Goal: Task Accomplishment & Management: Manage account settings

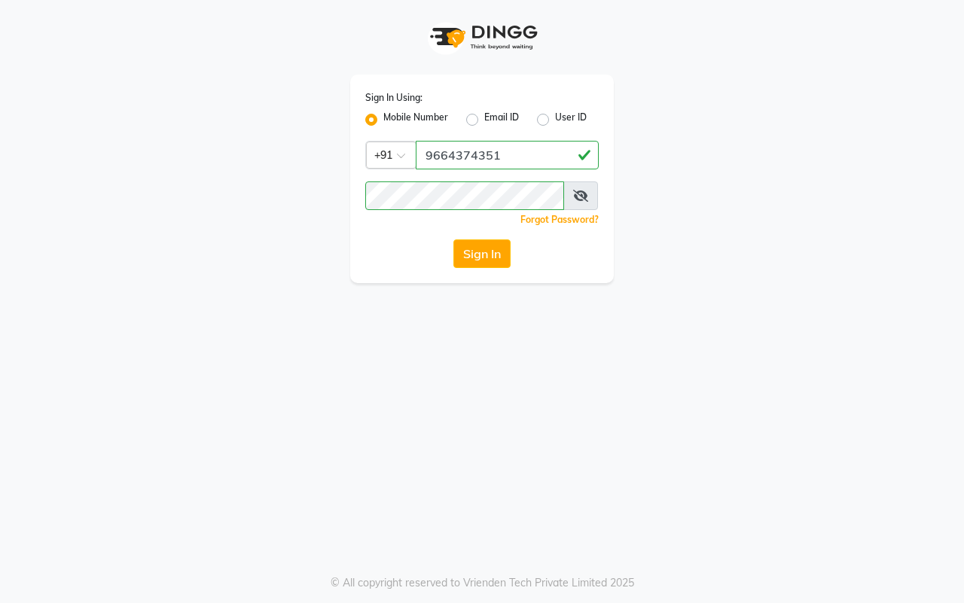
click at [490, 246] on button "Sign In" at bounding box center [481, 254] width 57 height 29
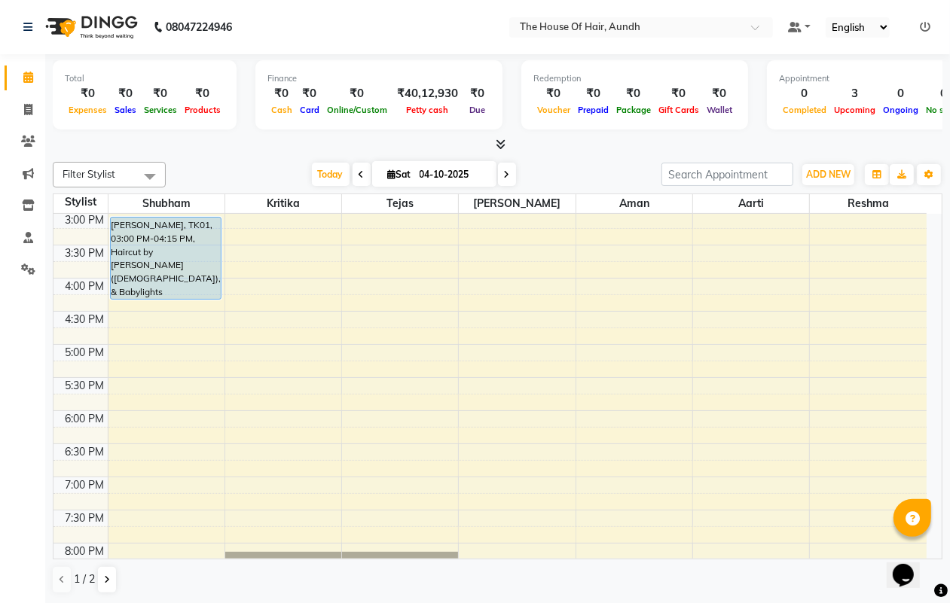
scroll to position [565, 0]
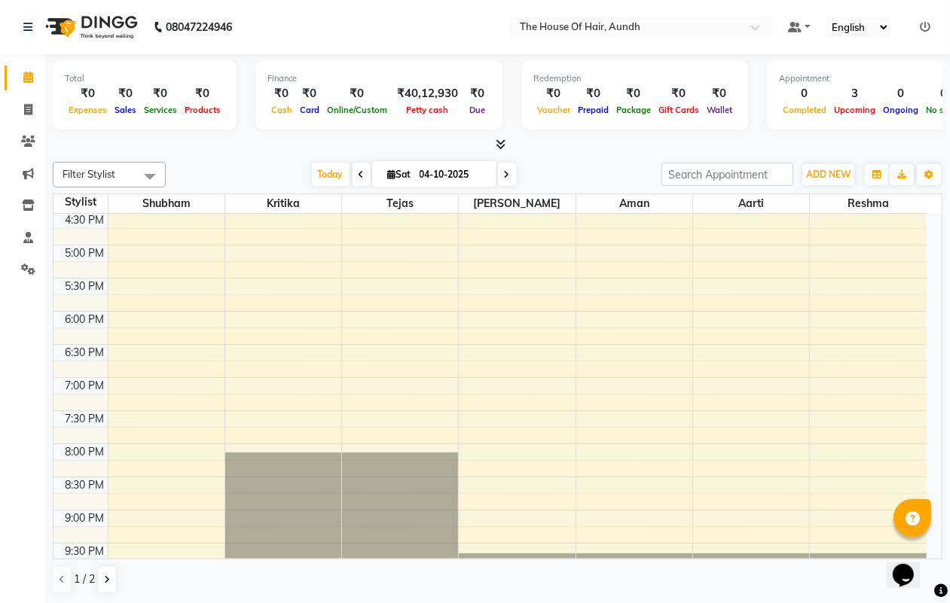
click at [358, 264] on div "8:00 AM 8:30 AM 9:00 AM 9:30 AM 10:00 AM 10:30 AM 11:00 AM 11:30 AM 12:00 PM 12…" at bounding box center [489, 112] width 873 height 927
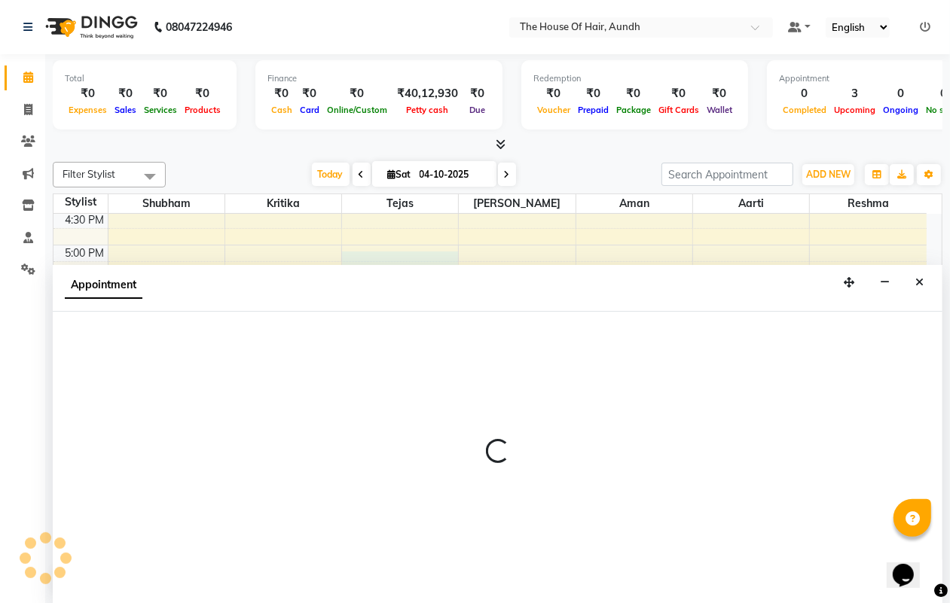
scroll to position [1, 0]
select select "6864"
select select "1020"
select select "tentative"
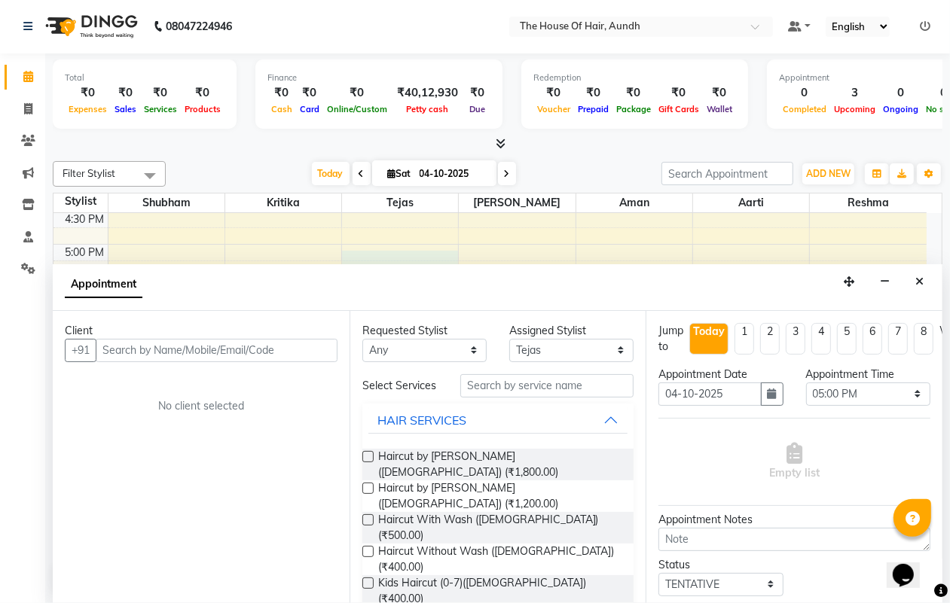
click at [270, 349] on input "text" at bounding box center [217, 350] width 242 height 23
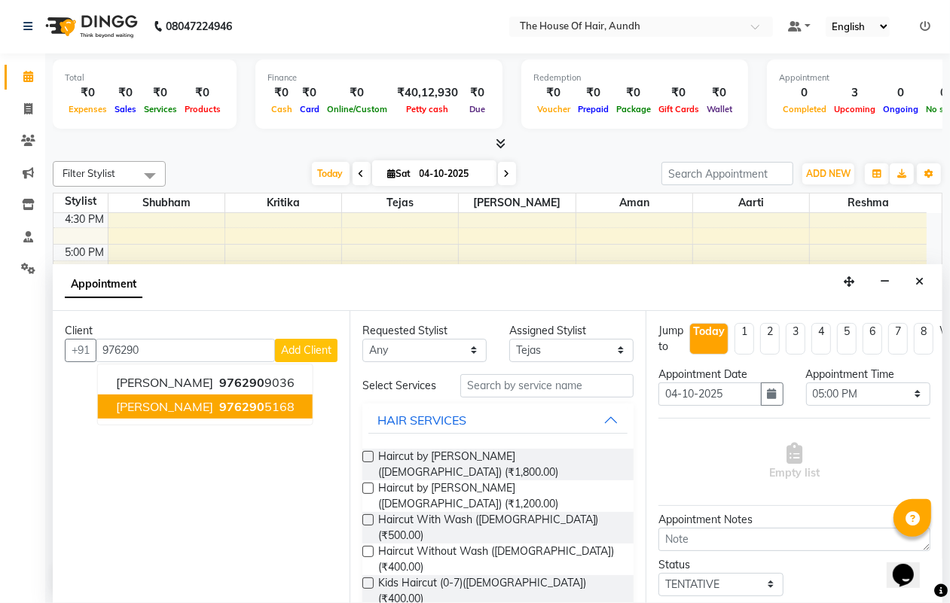
drag, startPoint x: 240, startPoint y: 407, endPoint x: 232, endPoint y: 408, distance: 7.7
click at [235, 407] on span "976290" at bounding box center [241, 406] width 45 height 15
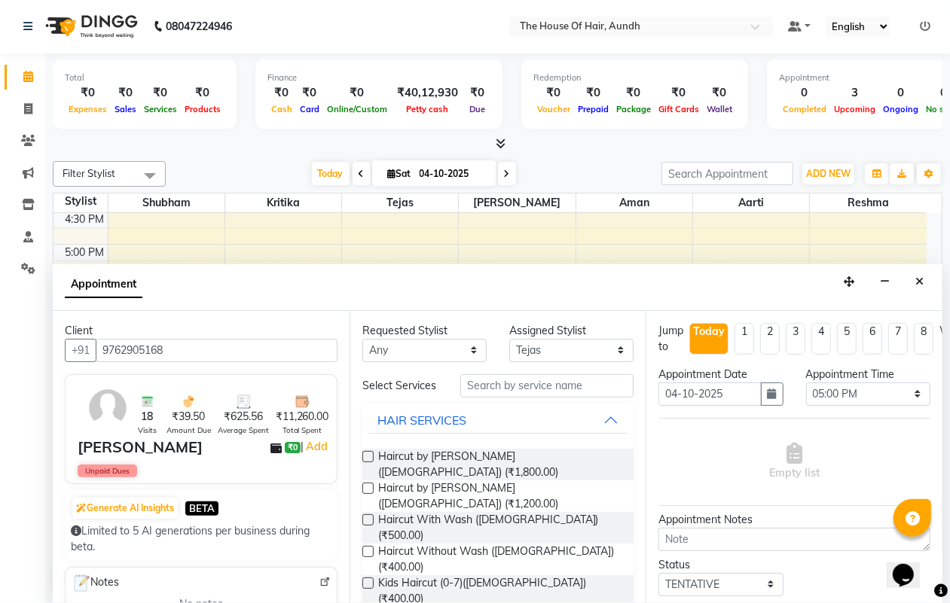
type input "9762905168"
checkbox input "false"
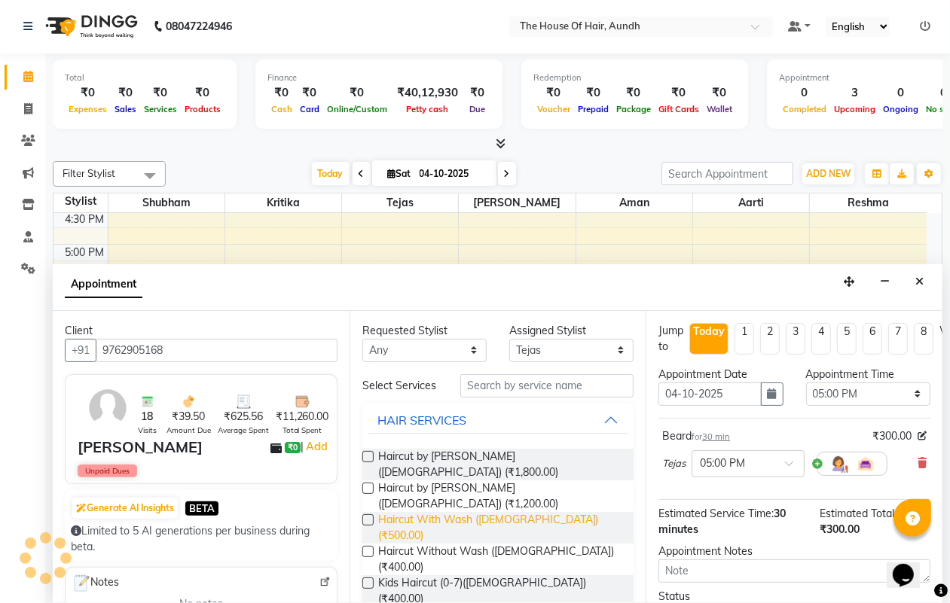
click at [409, 512] on span "Haircut With Wash ([DEMOGRAPHIC_DATA]) (₹500.00)" at bounding box center [500, 528] width 244 height 32
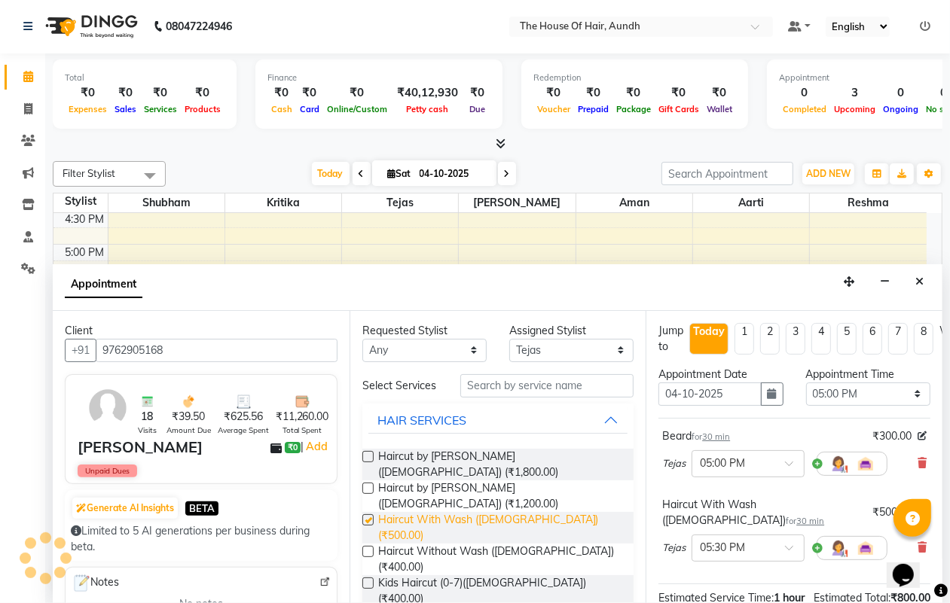
checkbox input "false"
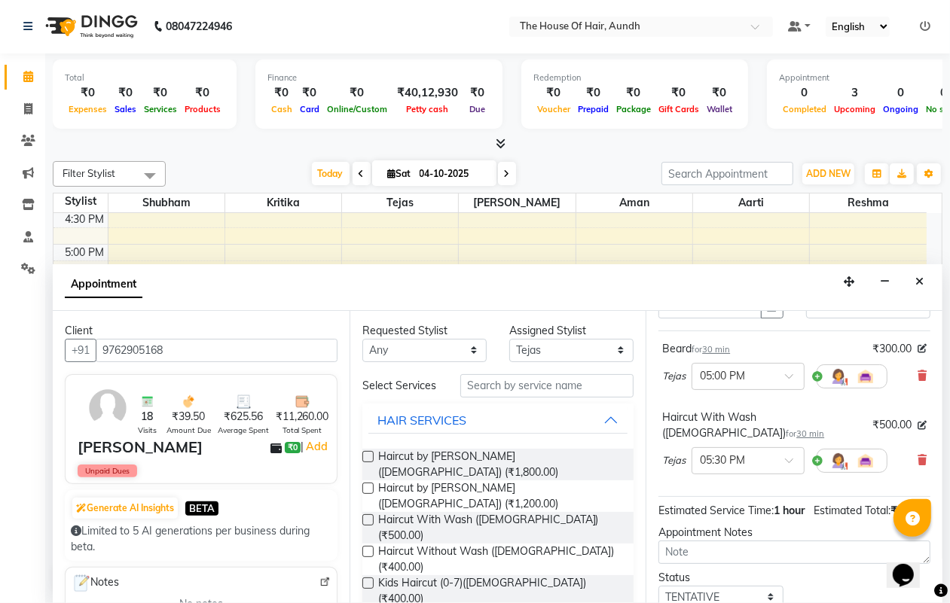
scroll to position [215, 0]
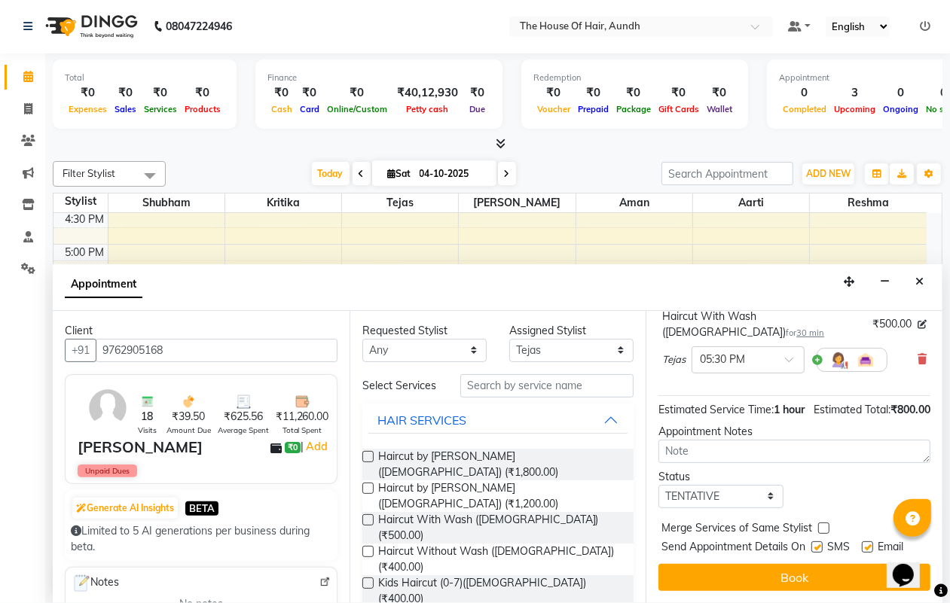
click at [818, 523] on label at bounding box center [823, 528] width 11 height 11
click at [818, 525] on input "checkbox" at bounding box center [823, 530] width 10 height 10
checkbox input "true"
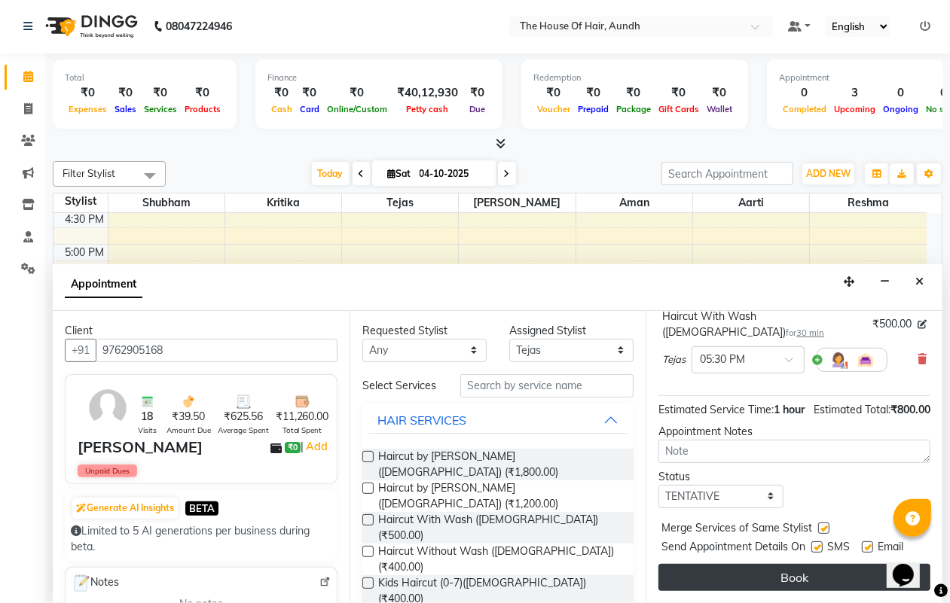
click at [797, 567] on button "Book" at bounding box center [794, 577] width 272 height 27
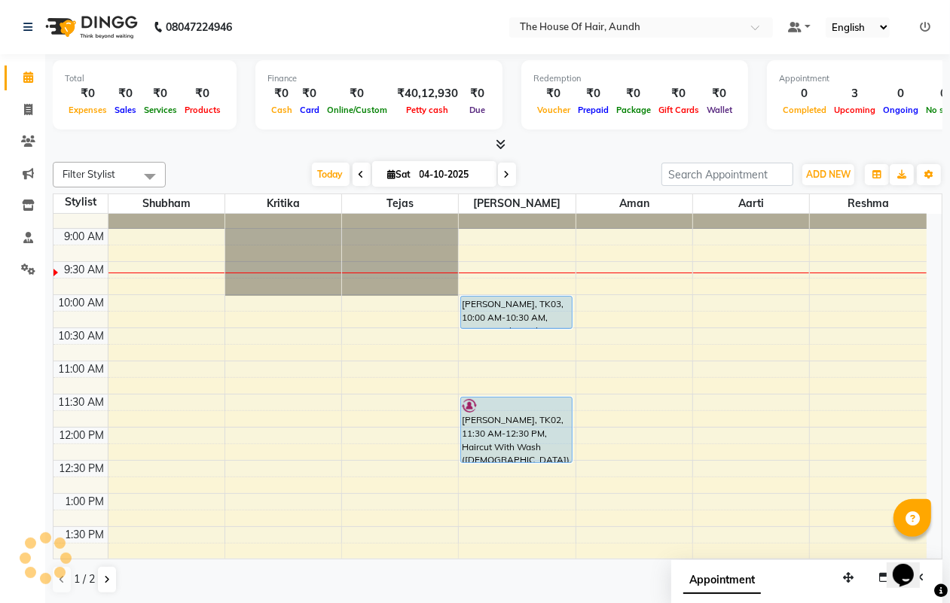
scroll to position [94, 0]
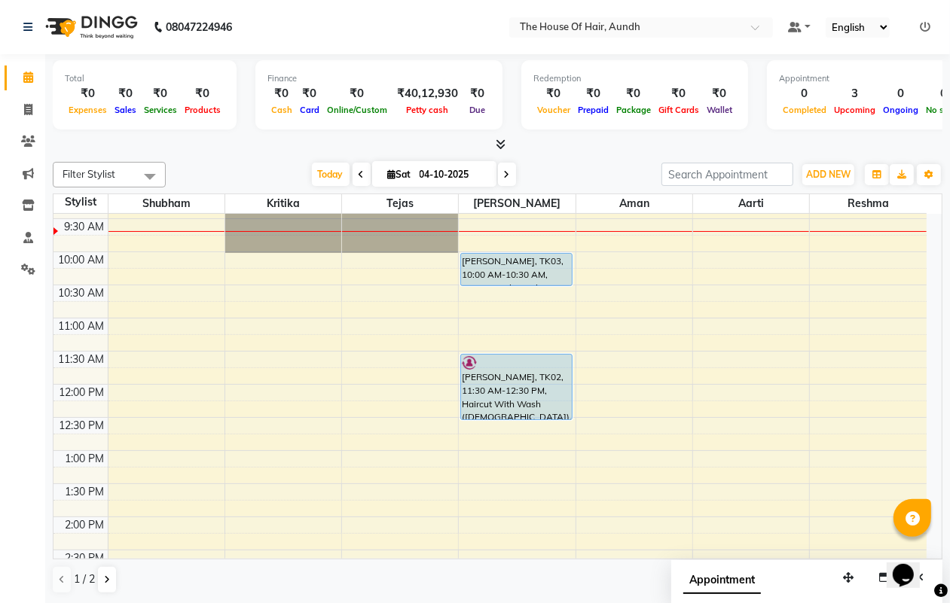
click at [367, 120] on div at bounding box center [400, 120] width 116 height 0
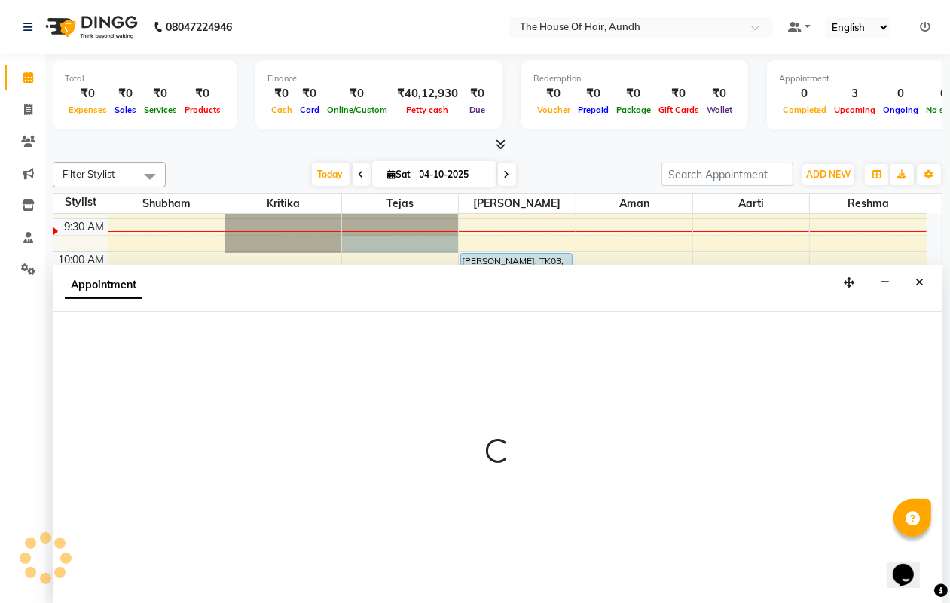
select select "6864"
select select "585"
select select "tentative"
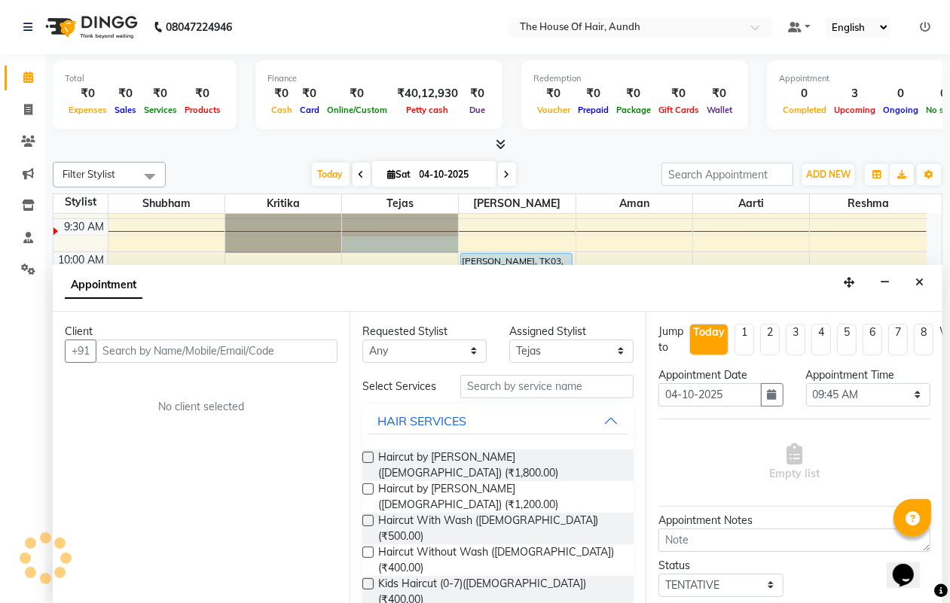
scroll to position [1, 0]
click at [819, 386] on select "Select 09:00 AM 09:15 AM 09:30 AM 09:45 AM 10:00 AM 10:15 AM 10:30 AM 10:45 AM …" at bounding box center [868, 394] width 124 height 23
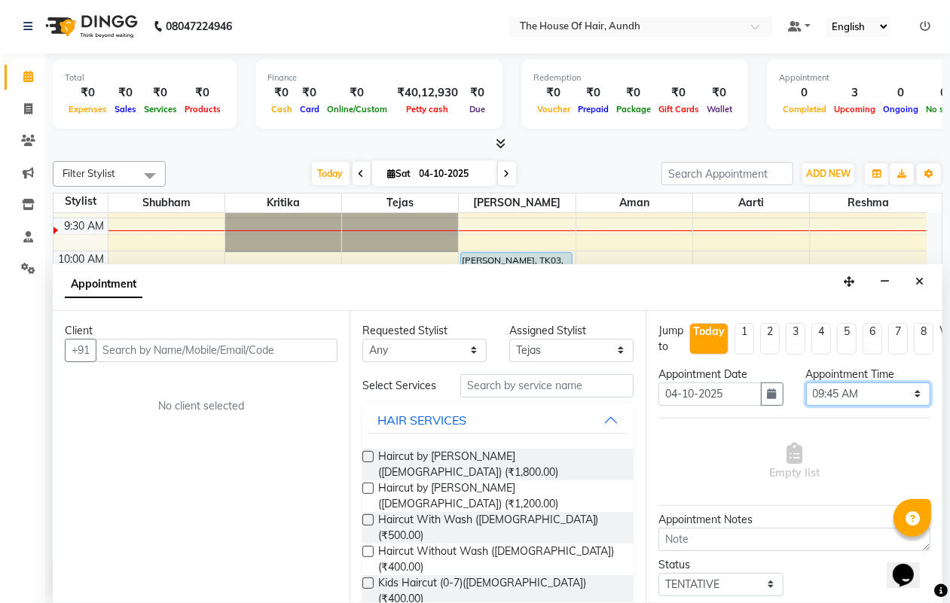
click at [825, 395] on select "Select 09:00 AM 09:15 AM 09:30 AM 09:45 AM 10:00 AM 10:15 AM 10:30 AM 10:45 AM …" at bounding box center [868, 394] width 124 height 23
select select "600"
click at [806, 383] on select "Select 09:00 AM 09:15 AM 09:30 AM 09:45 AM 10:00 AM 10:15 AM 10:30 AM 10:45 AM …" at bounding box center [868, 394] width 124 height 23
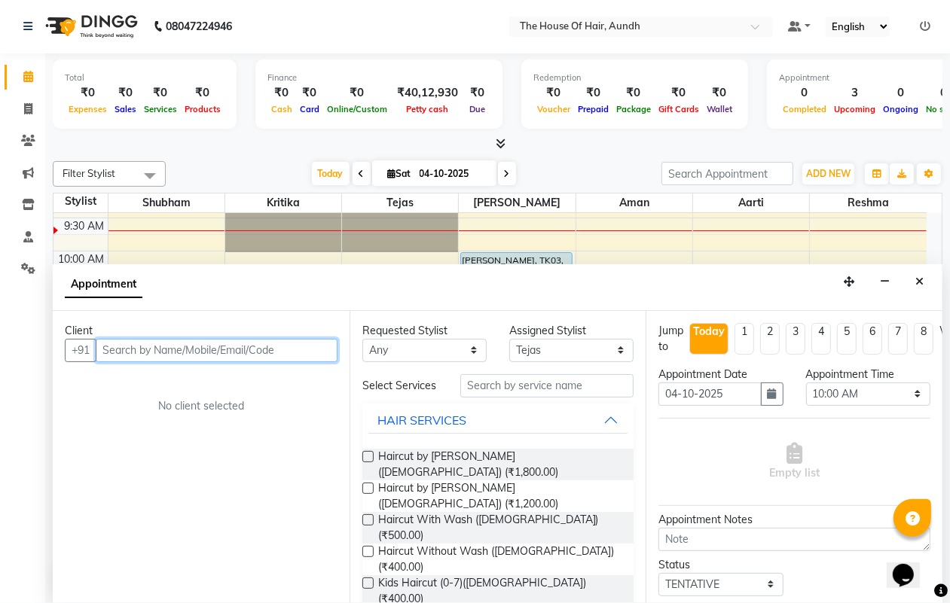
click at [303, 343] on input "text" at bounding box center [217, 350] width 242 height 23
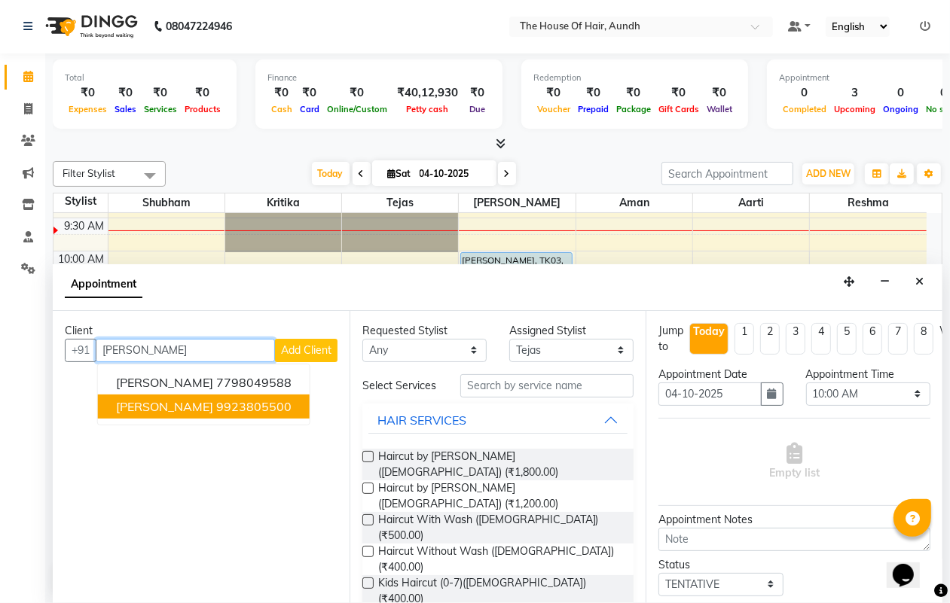
click at [246, 408] on ngb-highlight "9923805500" at bounding box center [253, 406] width 75 height 15
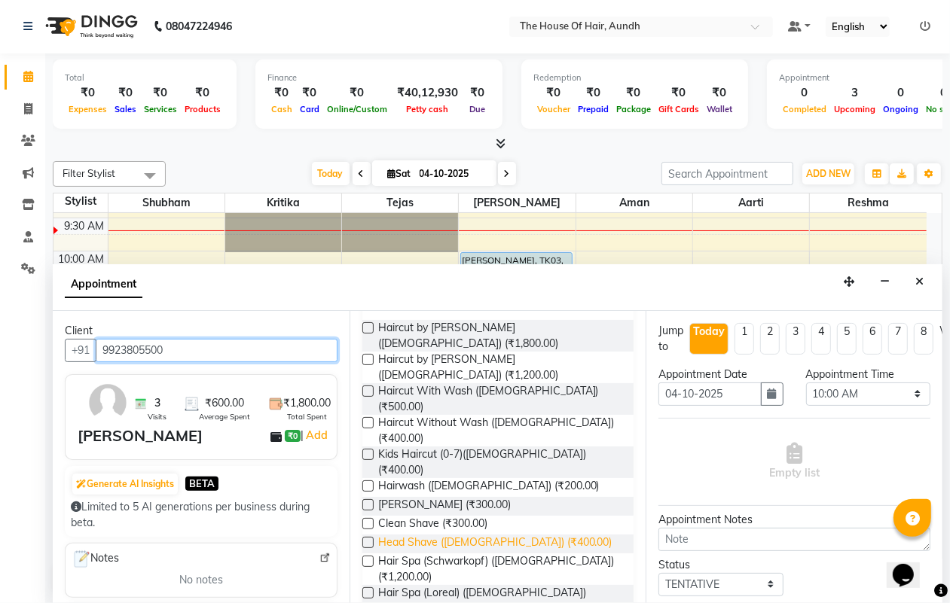
scroll to position [188, 0]
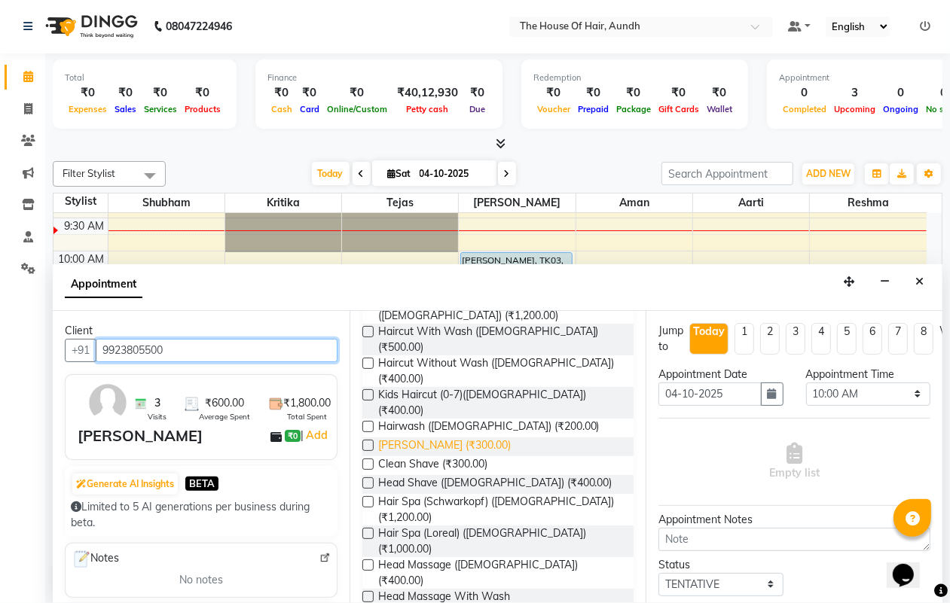
type input "9923805500"
click at [417, 438] on span "[PERSON_NAME] (₹300.00)" at bounding box center [444, 447] width 133 height 19
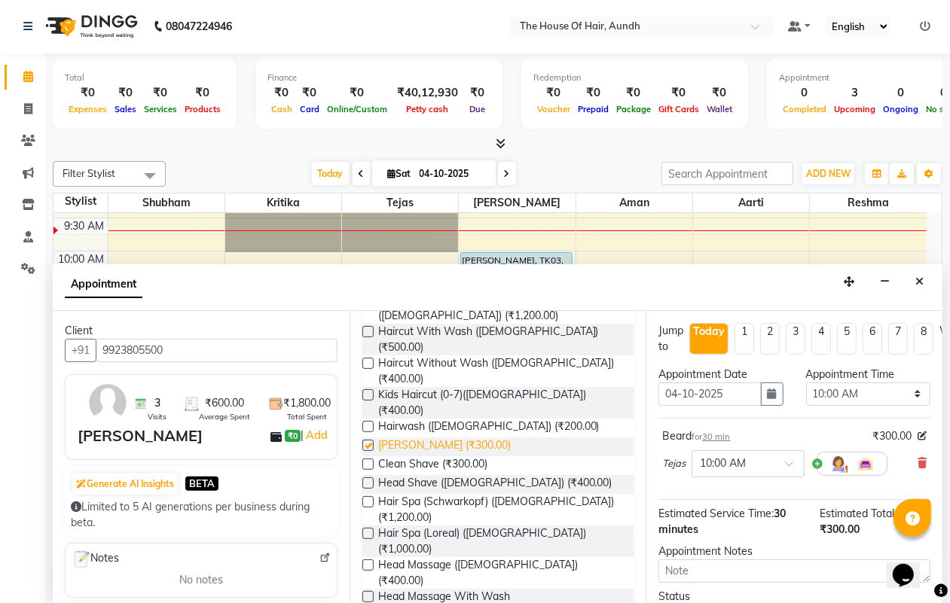
checkbox input "false"
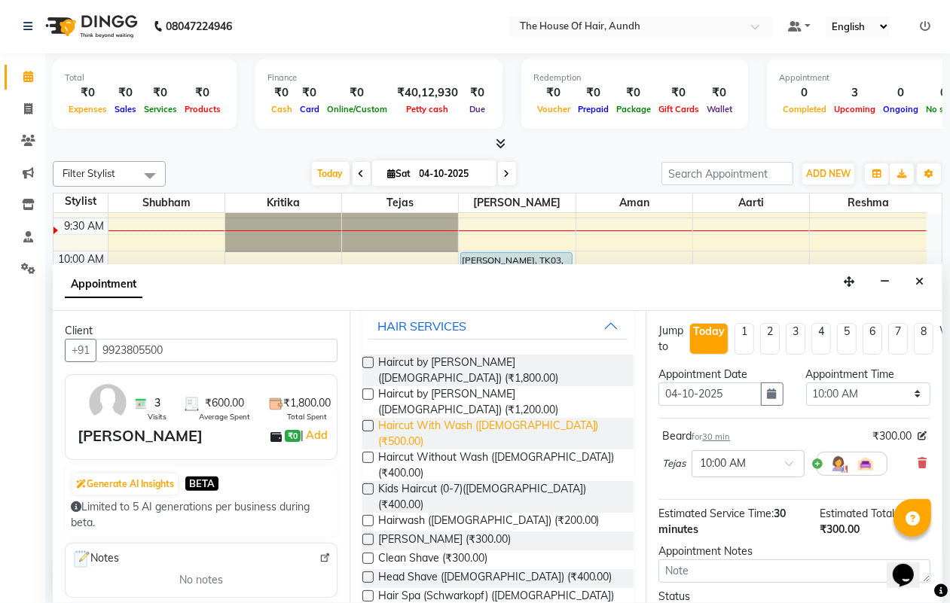
click at [499, 418] on span "Haircut With Wash ([DEMOGRAPHIC_DATA]) (₹500.00)" at bounding box center [500, 434] width 244 height 32
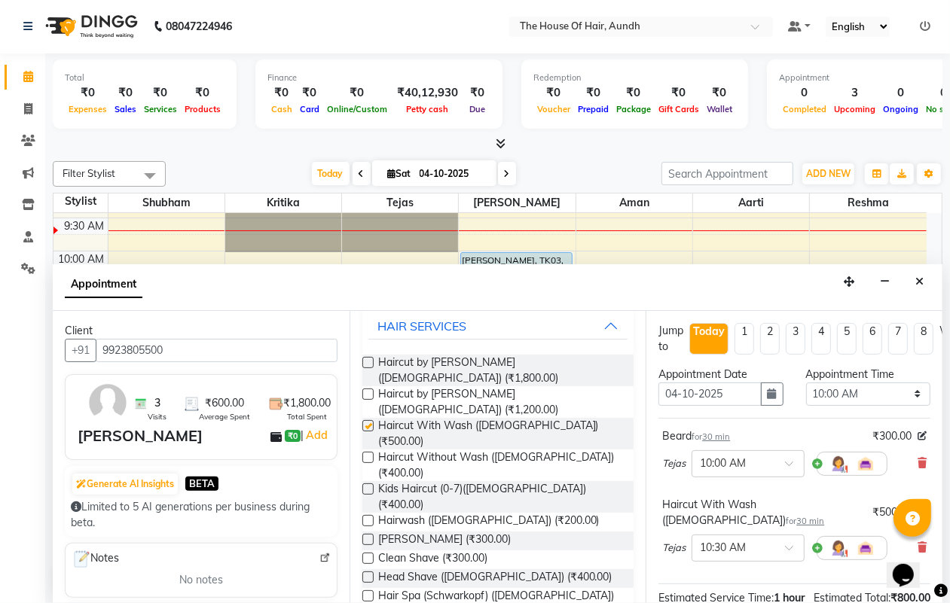
checkbox input "false"
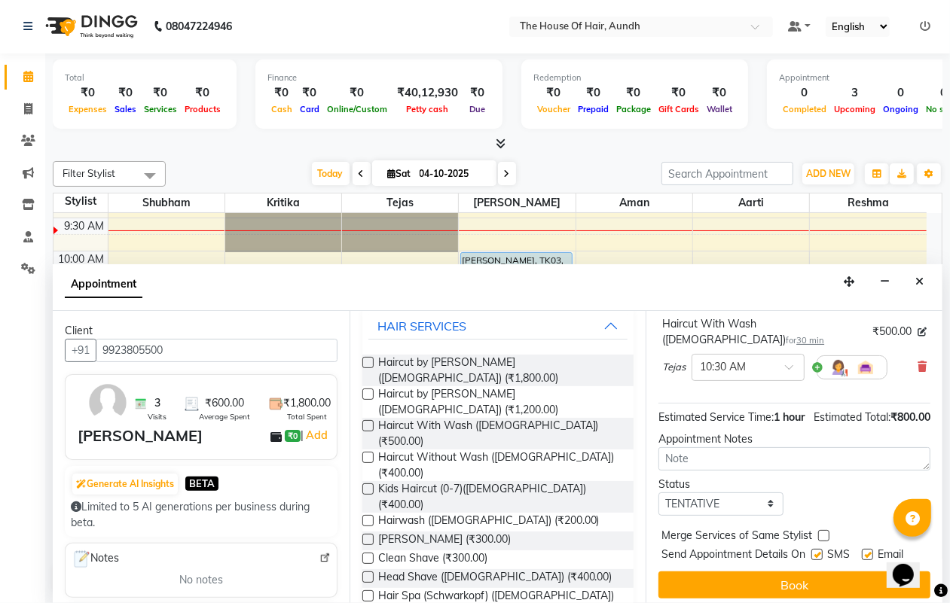
scroll to position [188, 0]
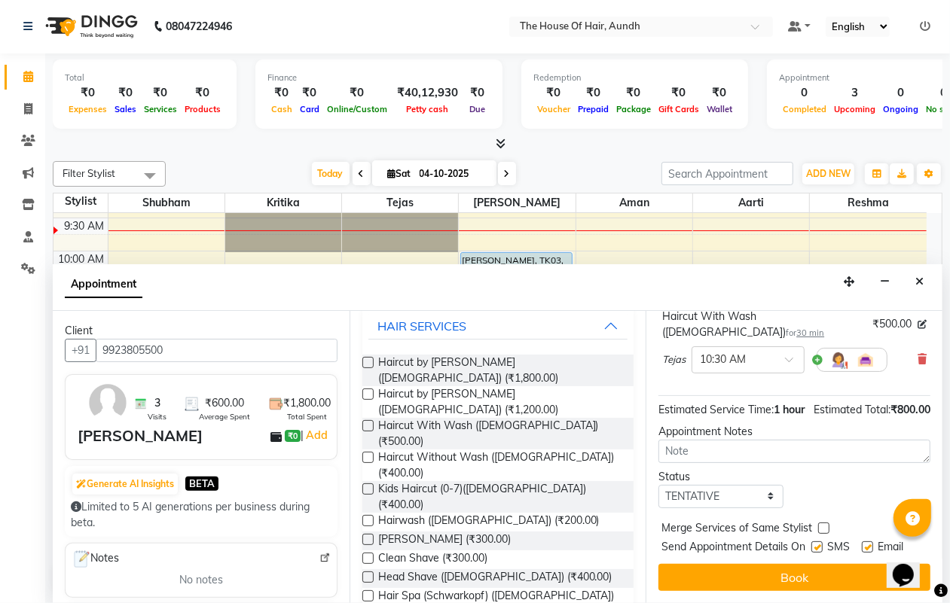
click at [823, 533] on label at bounding box center [823, 528] width 11 height 11
click at [823, 533] on input "checkbox" at bounding box center [823, 530] width 10 height 10
checkbox input "true"
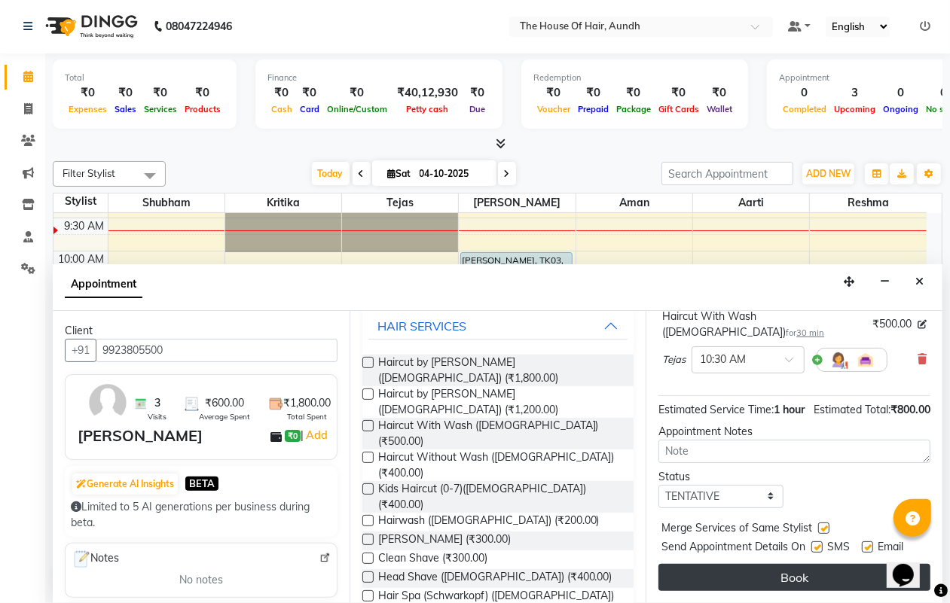
click at [817, 572] on button "Book" at bounding box center [794, 577] width 272 height 27
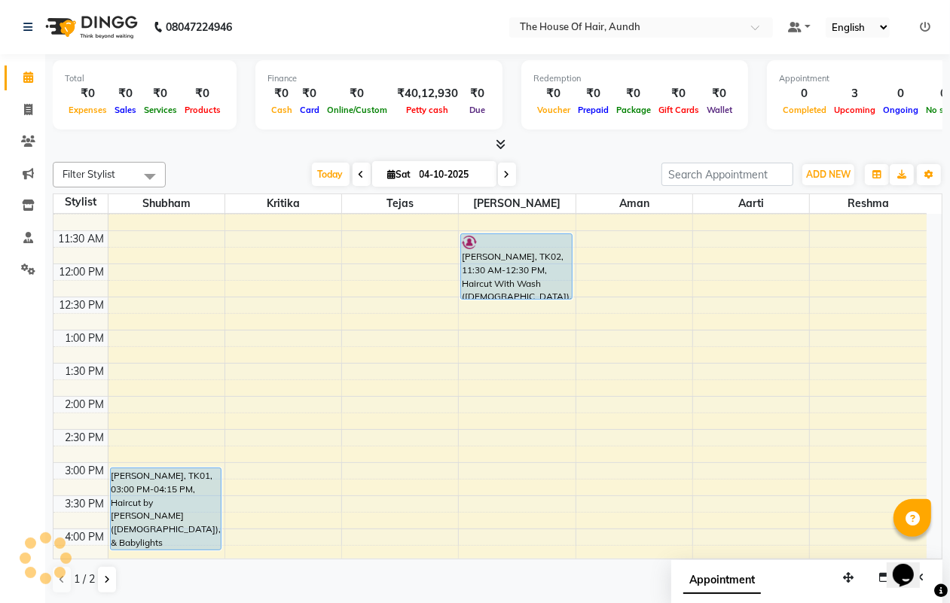
scroll to position [216, 0]
click at [362, 260] on div "8:00 AM 8:30 AM 9:00 AM 9:30 AM 10:00 AM 10:30 AM 11:00 AM 11:30 AM 12:00 PM 12…" at bounding box center [489, 461] width 873 height 927
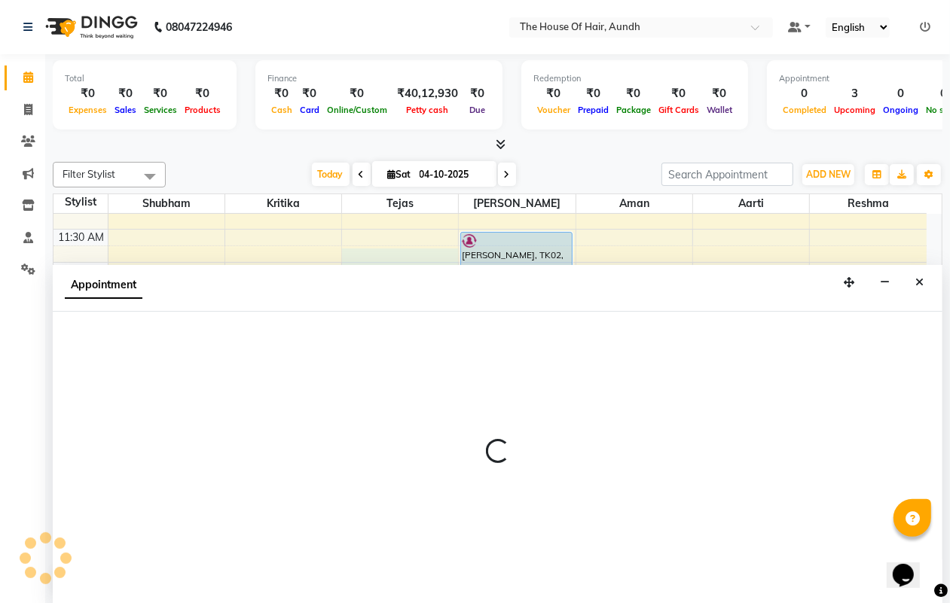
scroll to position [1, 0]
select select "6864"
select select "705"
select select "tentative"
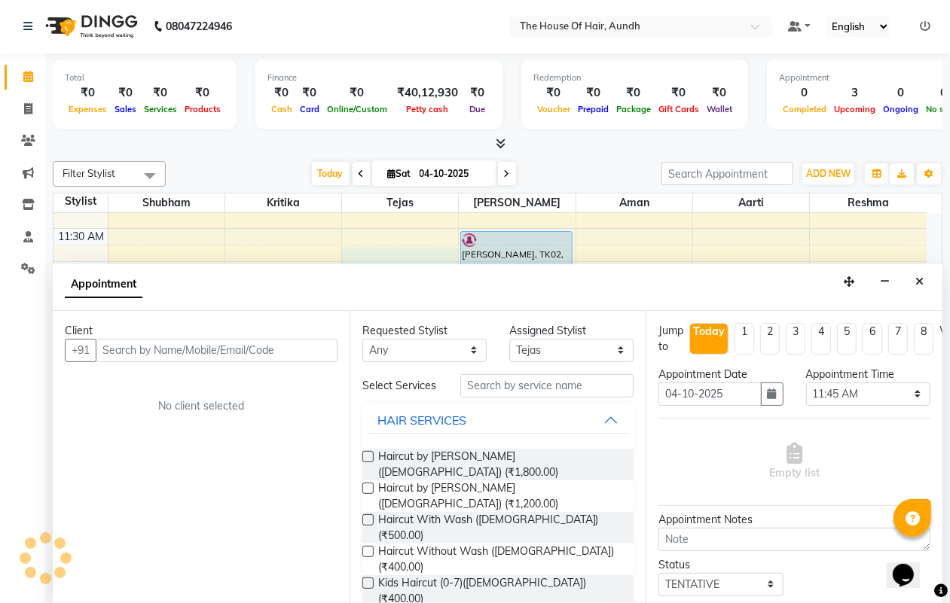
click at [276, 347] on input "text" at bounding box center [217, 350] width 242 height 23
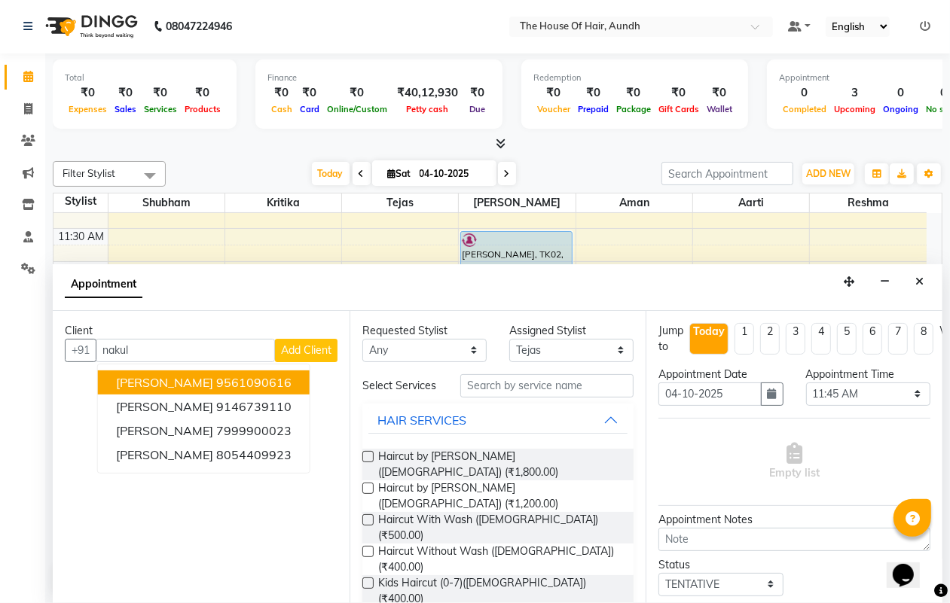
click at [271, 375] on button "[PERSON_NAME] 9561090616" at bounding box center [204, 383] width 212 height 24
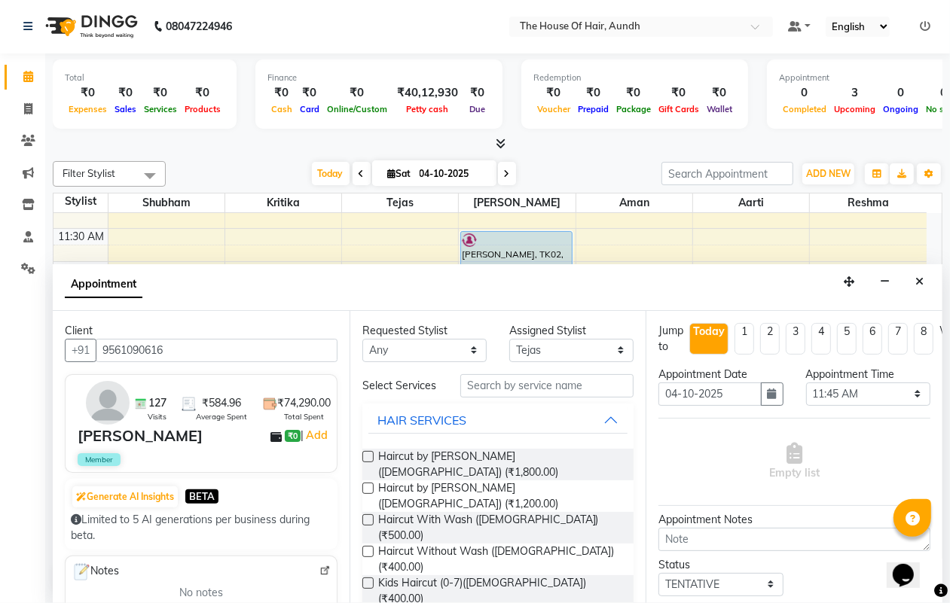
type input "9561090616"
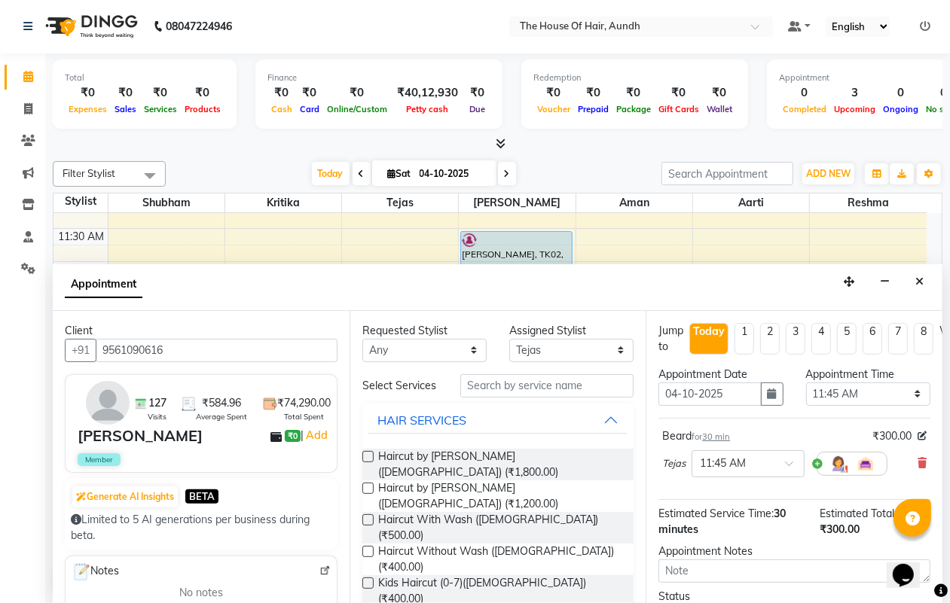
checkbox input "false"
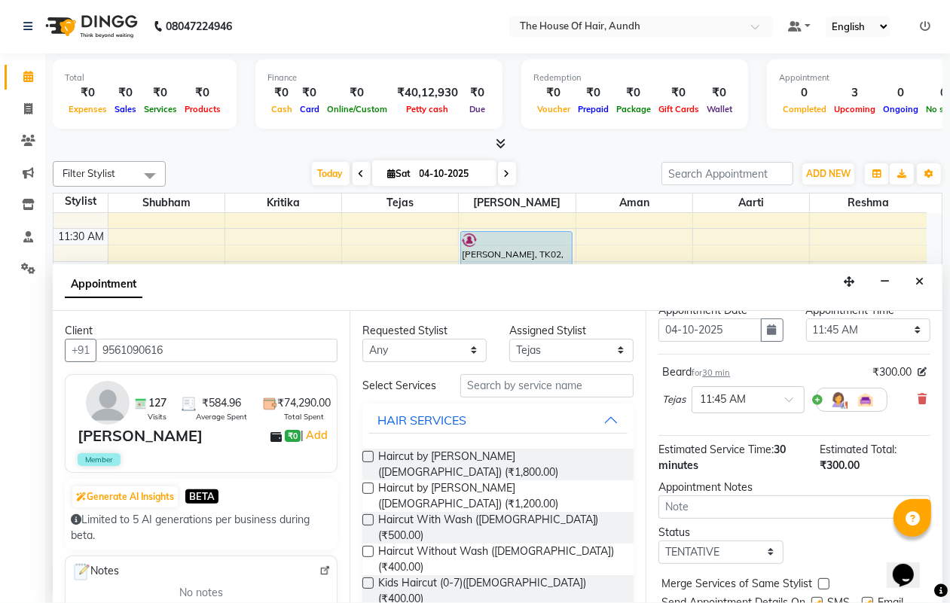
scroll to position [147, 0]
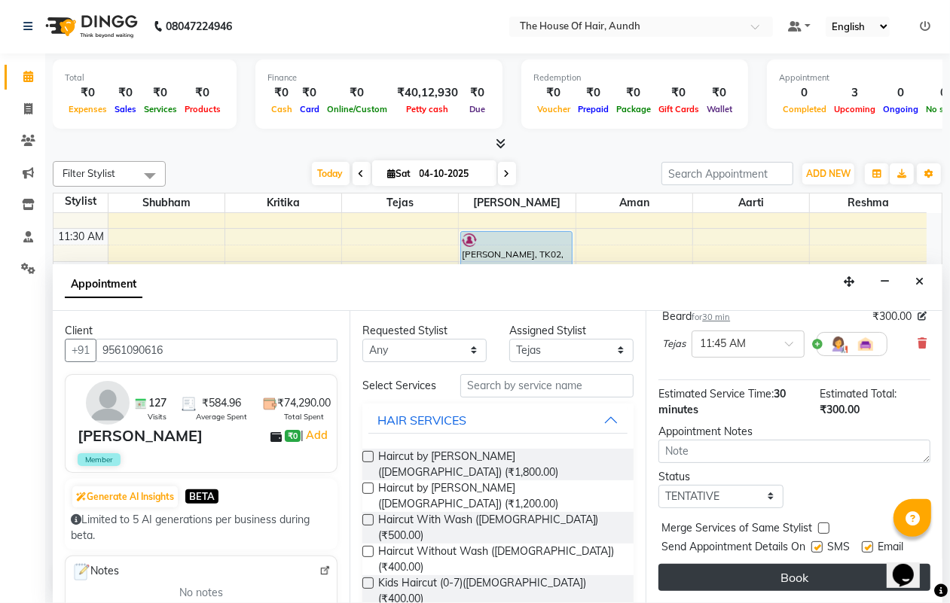
click at [837, 564] on button "Book" at bounding box center [794, 577] width 272 height 27
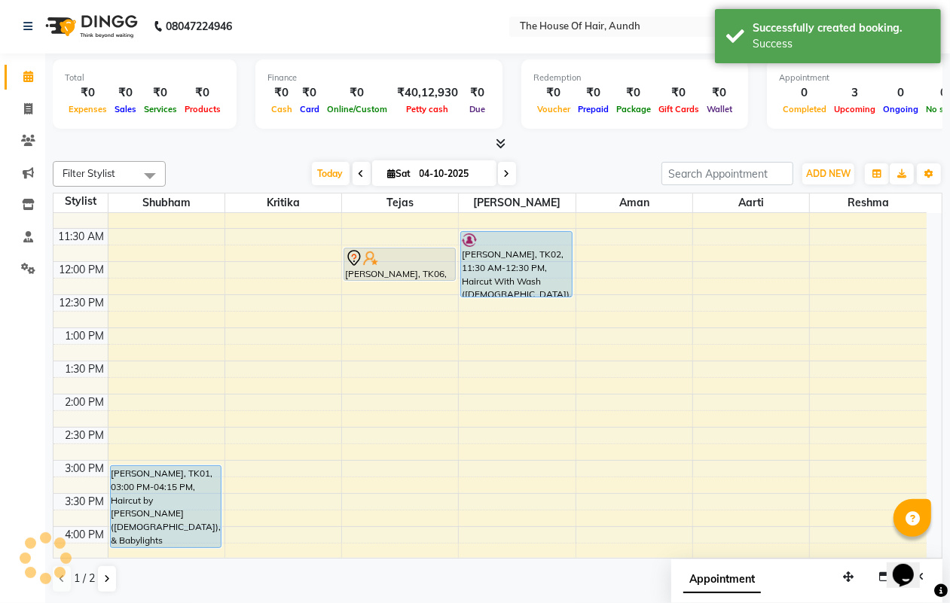
scroll to position [0, 0]
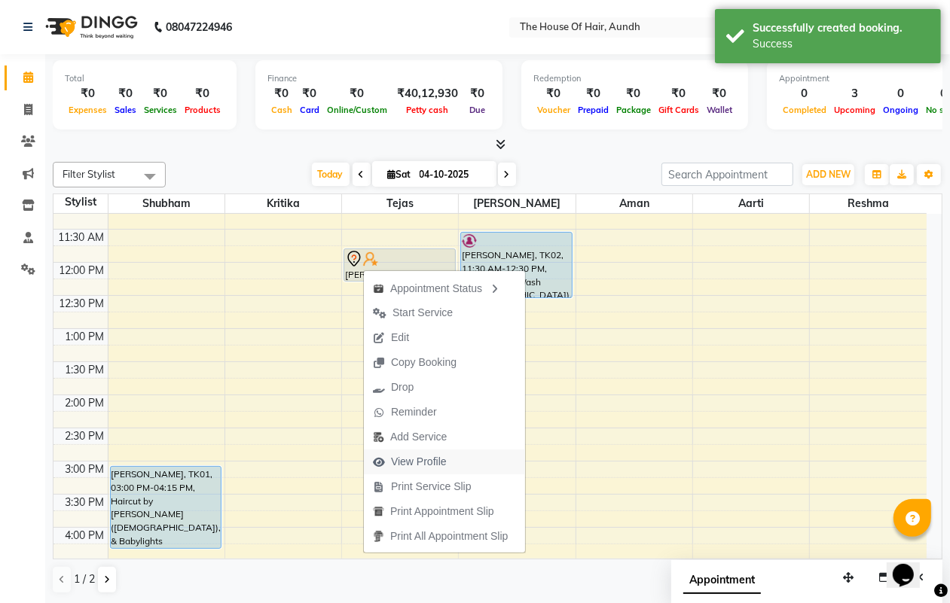
click at [430, 460] on span "View Profile" at bounding box center [419, 462] width 56 height 16
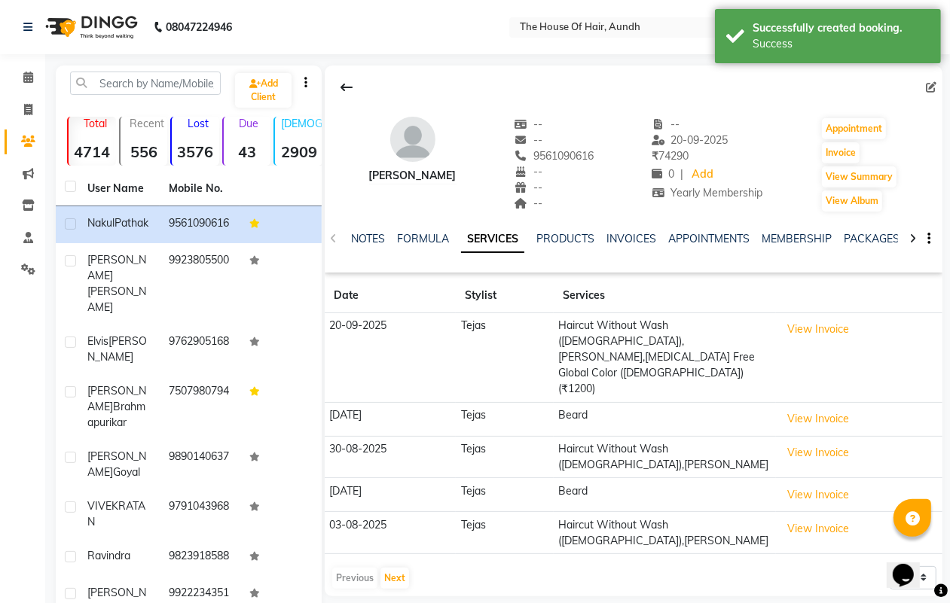
scroll to position [94, 0]
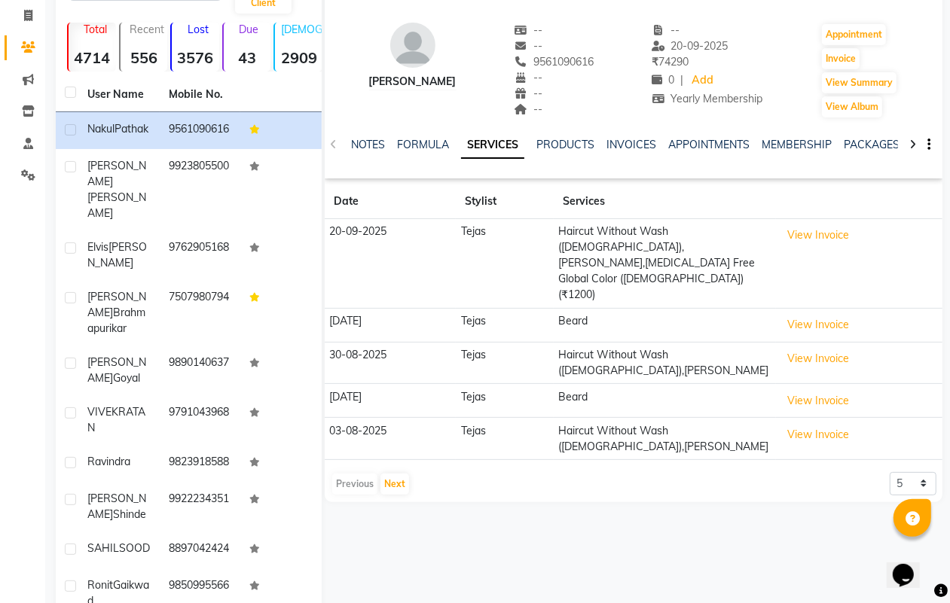
click at [408, 472] on div "Previous Next" at bounding box center [371, 484] width 80 height 24
click at [405, 474] on button "Next" at bounding box center [394, 484] width 29 height 21
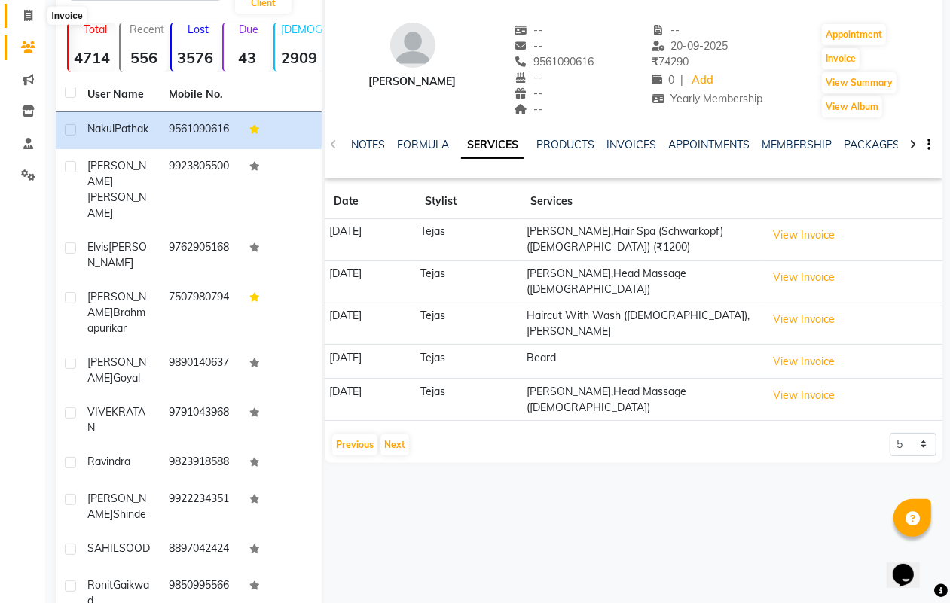
click at [24, 19] on icon at bounding box center [28, 15] width 8 height 11
select select "26"
select select "service"
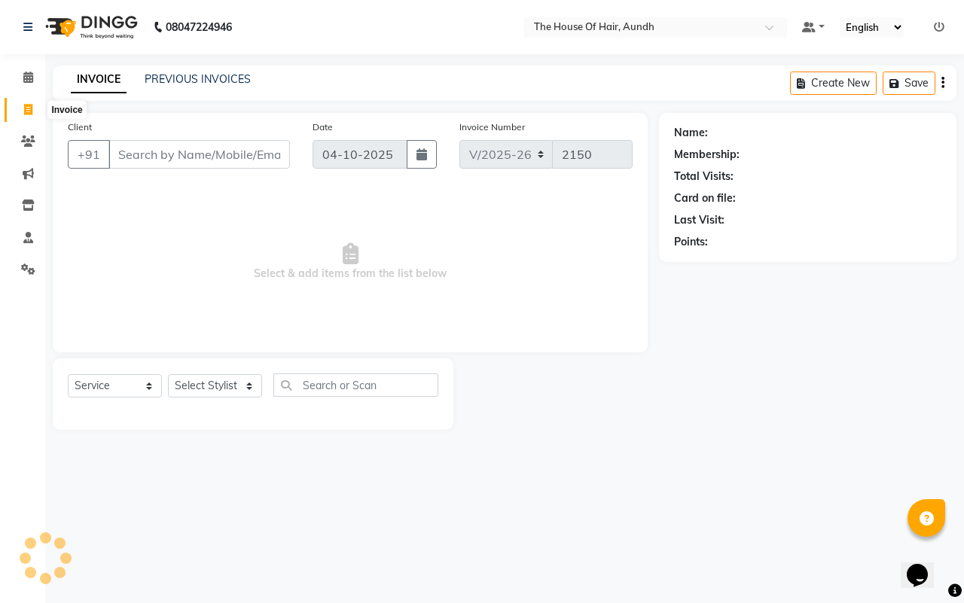
click at [21, 107] on span at bounding box center [28, 110] width 26 height 17
select select "service"
type input "2150"
select select "26"
click at [30, 69] on span at bounding box center [28, 77] width 26 height 17
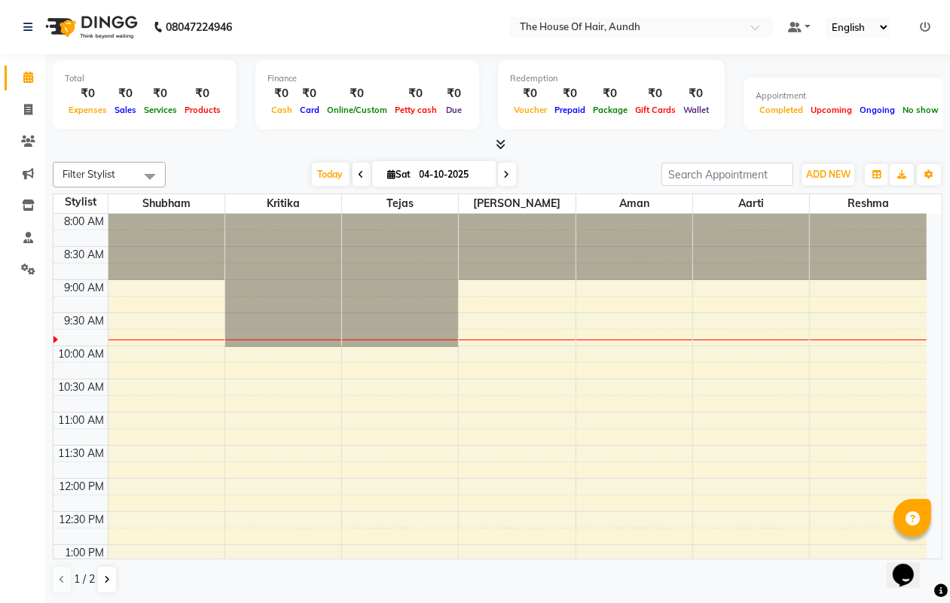
click at [28, 77] on icon at bounding box center [28, 77] width 10 height 11
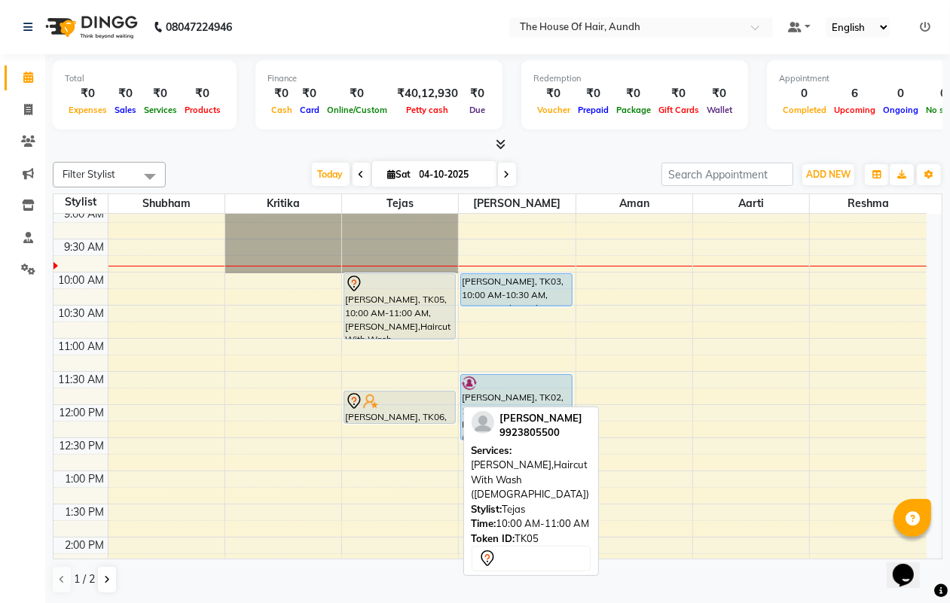
scroll to position [94, 0]
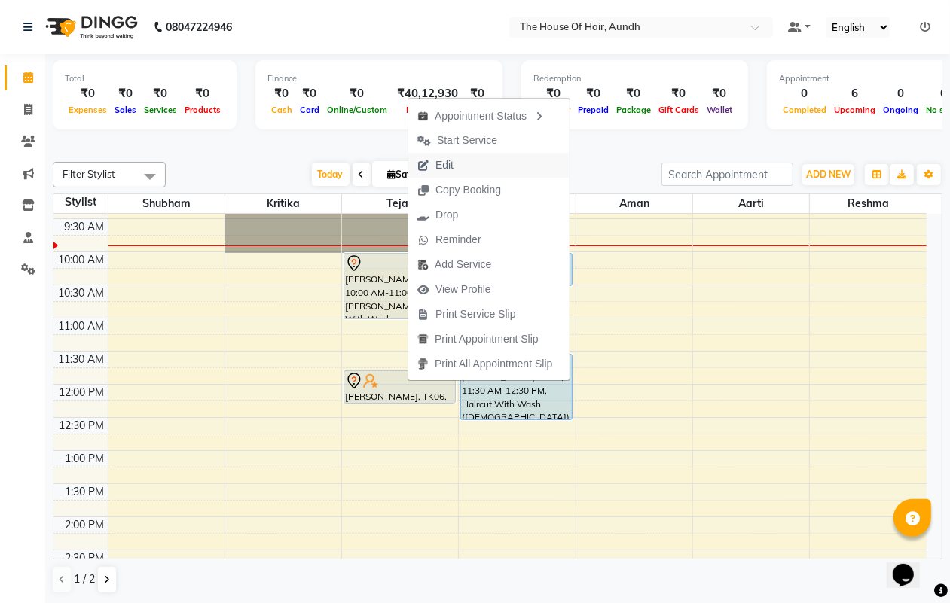
click at [443, 157] on span "Edit" at bounding box center [444, 165] width 18 height 16
select select "6864"
select select "705"
select select "tentative"
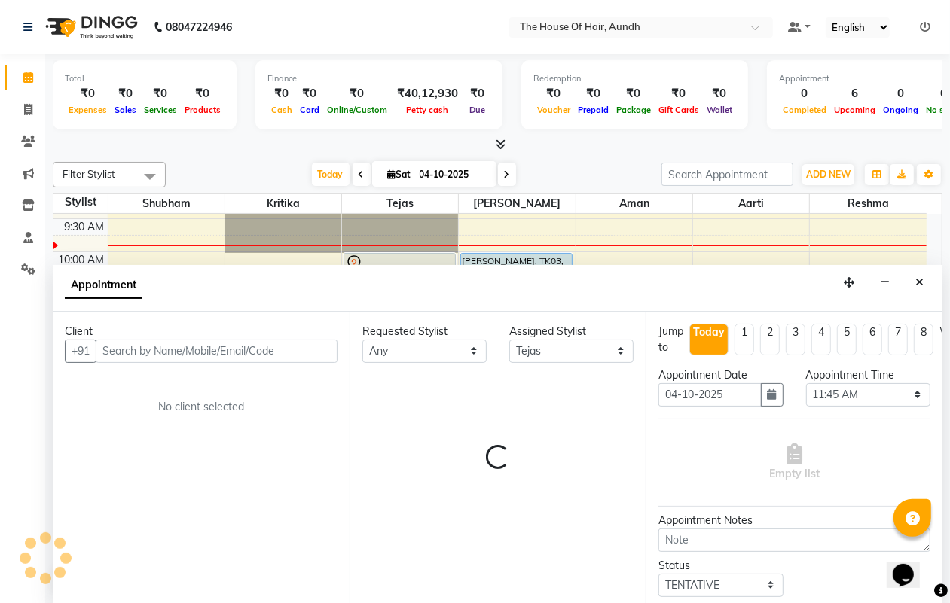
select select "284"
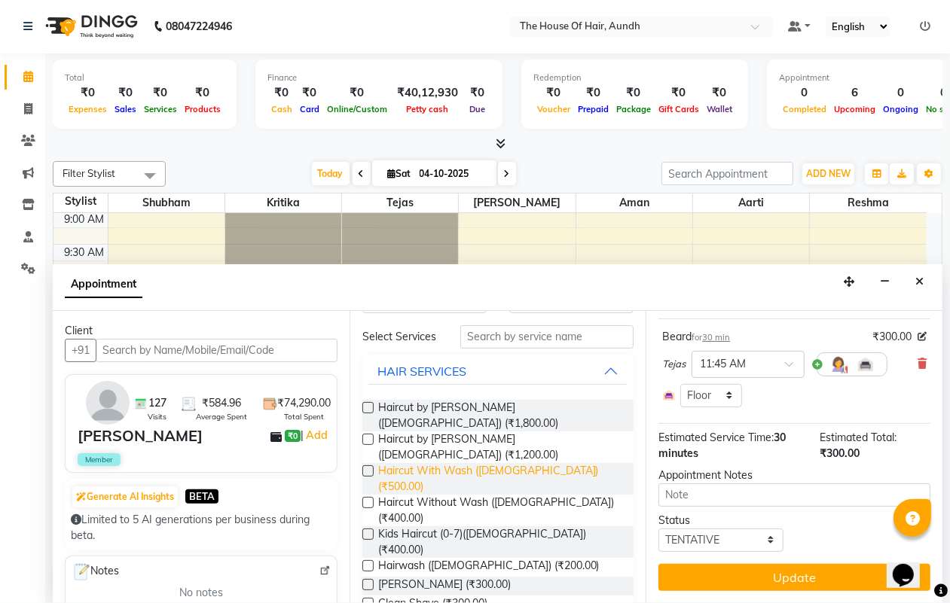
scroll to position [188, 0]
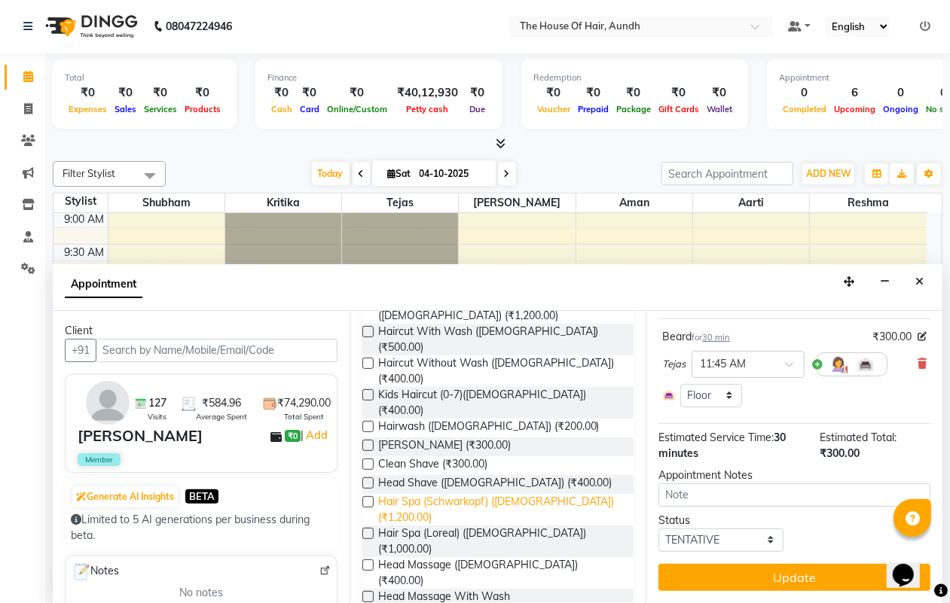
click at [435, 494] on span "Hair Spa (Schwarkopf) ([DEMOGRAPHIC_DATA]) (₹1,200.00)" at bounding box center [500, 510] width 244 height 32
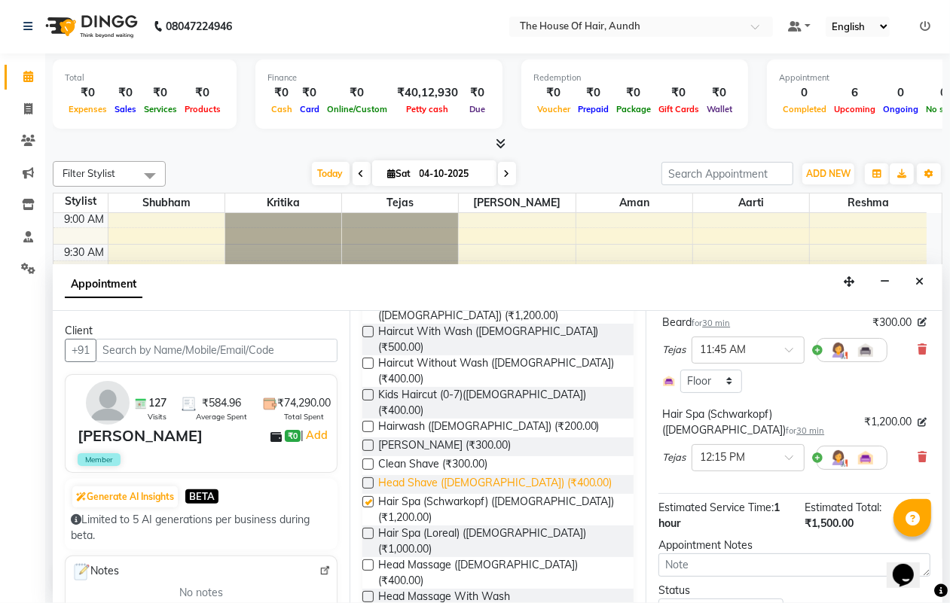
checkbox input "false"
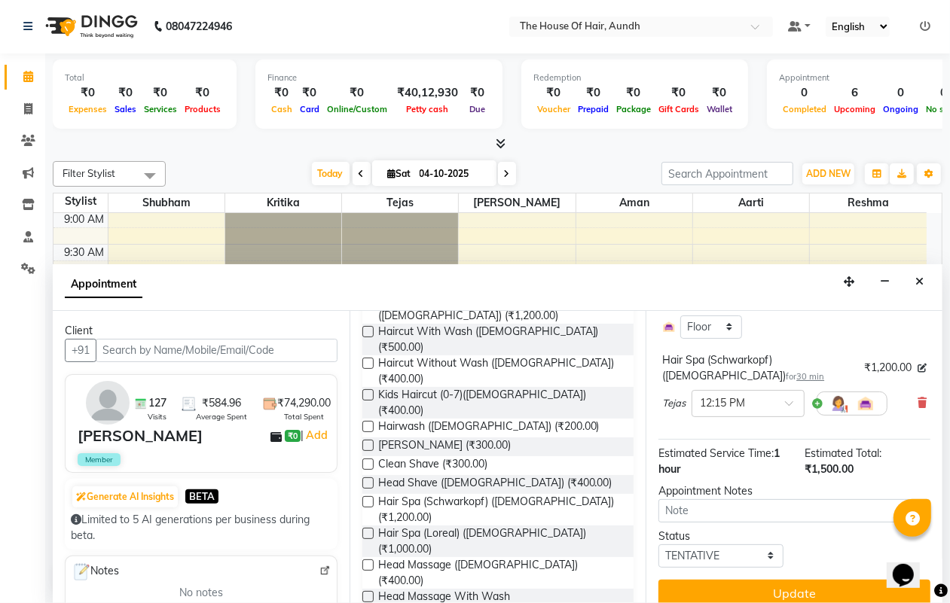
scroll to position [198, 0]
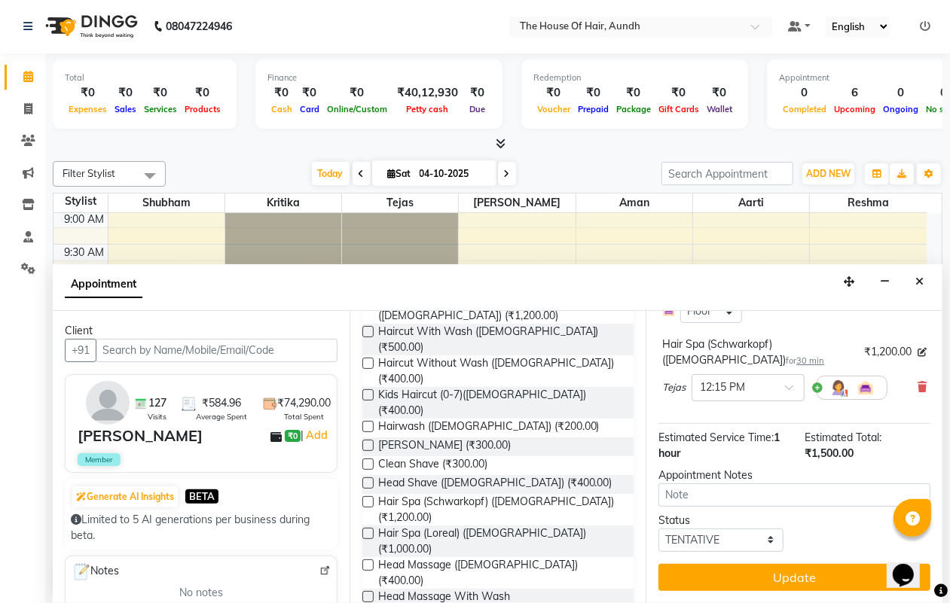
click at [804, 573] on button "Update" at bounding box center [794, 577] width 272 height 27
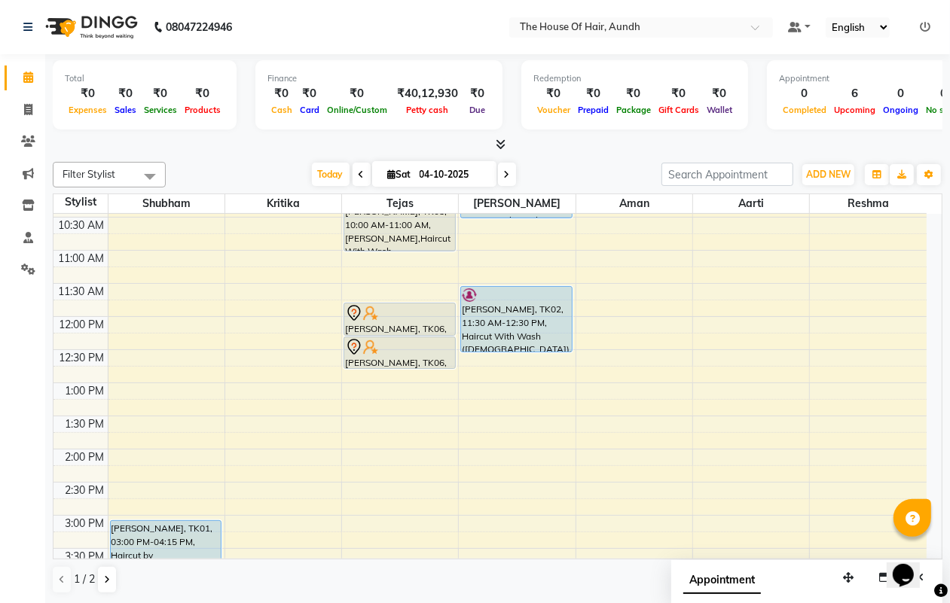
scroll to position [68, 0]
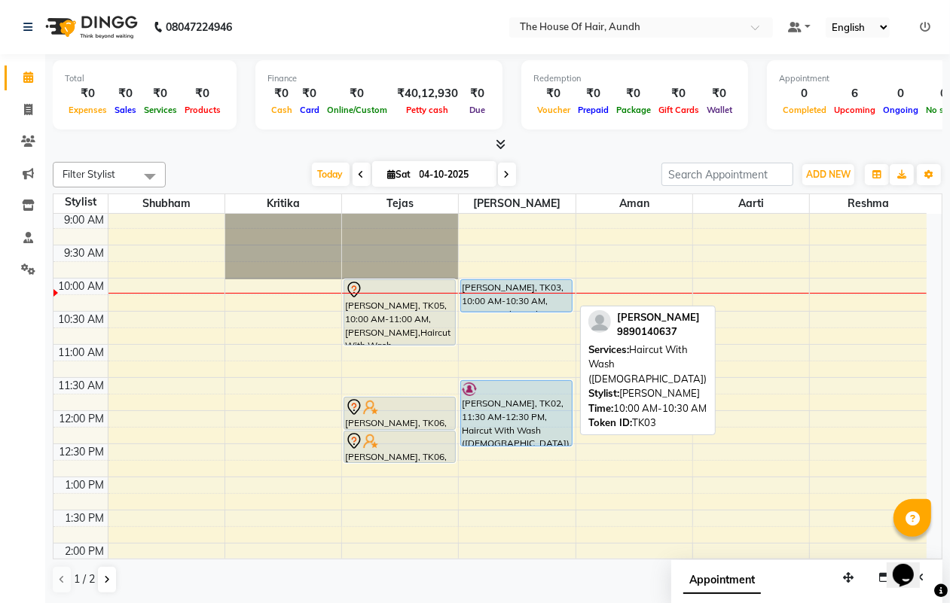
click at [517, 284] on div "[PERSON_NAME], TK03, 10:00 AM-10:30 AM, Haircut With Wash ([DEMOGRAPHIC_DATA])" at bounding box center [516, 296] width 110 height 32
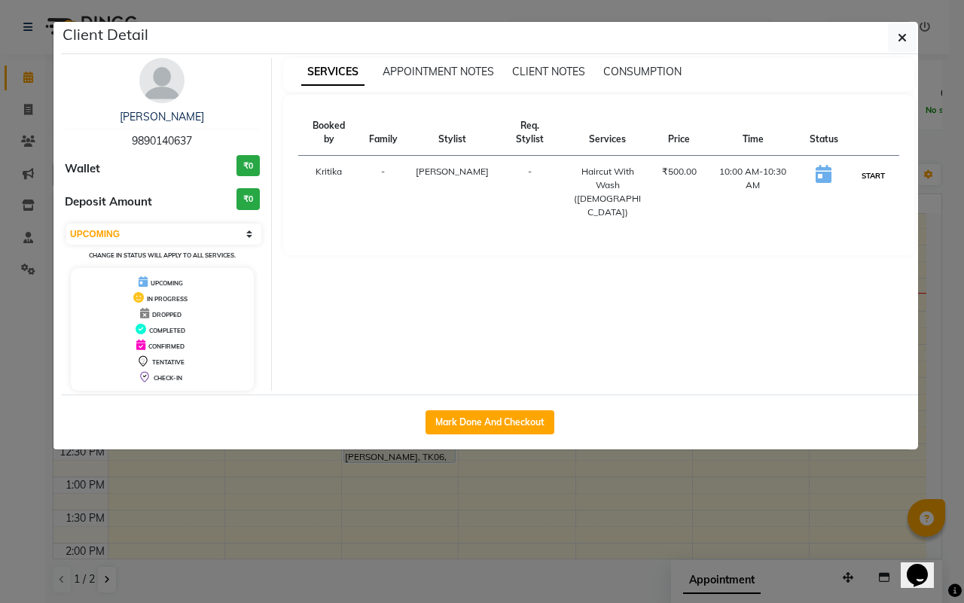
click at [875, 166] on button "START" at bounding box center [873, 175] width 31 height 19
select select "1"
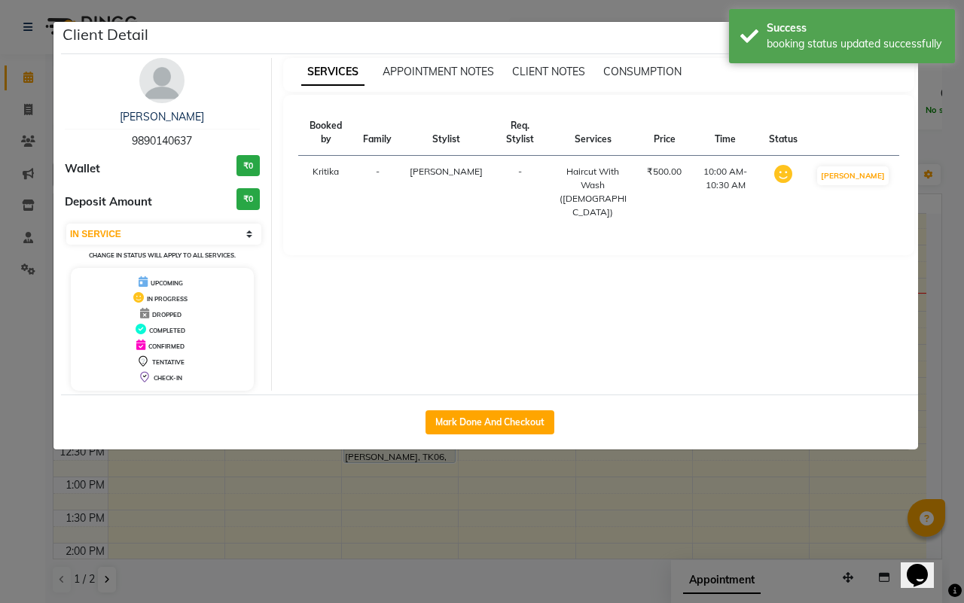
click at [753, 506] on ngb-modal-window "Client Detail [PERSON_NAME] 9890140637 Wallet ₹0 Deposit Amount ₹0 Select IN SE…" at bounding box center [482, 301] width 964 height 603
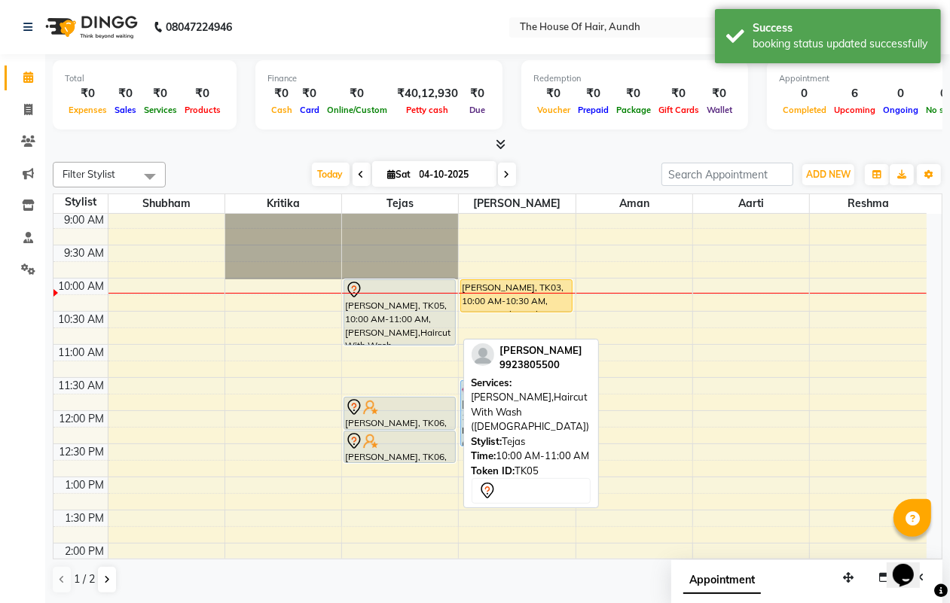
click at [392, 311] on div "[PERSON_NAME], TK05, 10:00 AM-11:00 AM, [PERSON_NAME],Haircut With Wash ([DEMOG…" at bounding box center [399, 312] width 110 height 65
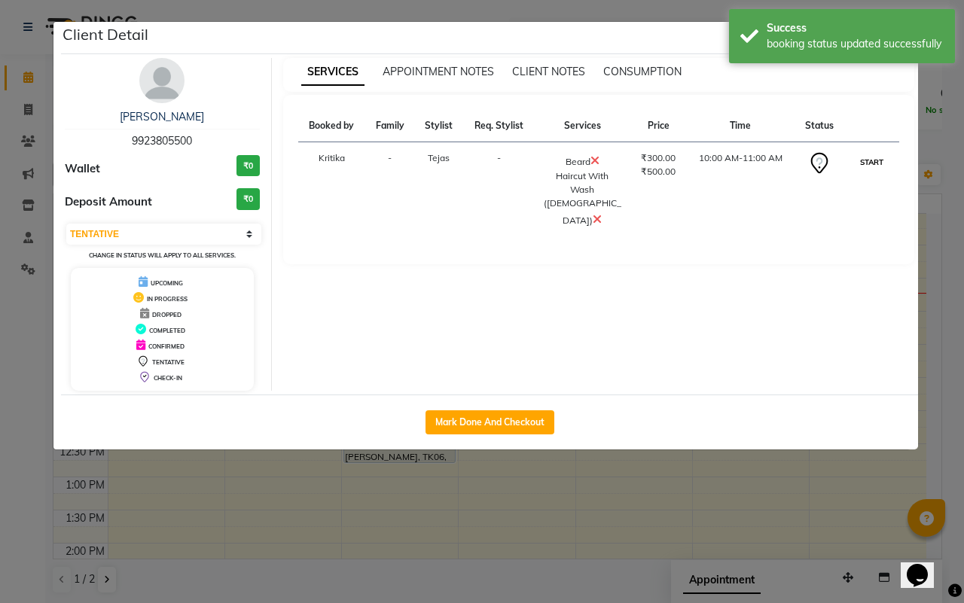
click at [866, 160] on button "START" at bounding box center [871, 162] width 31 height 19
select select "1"
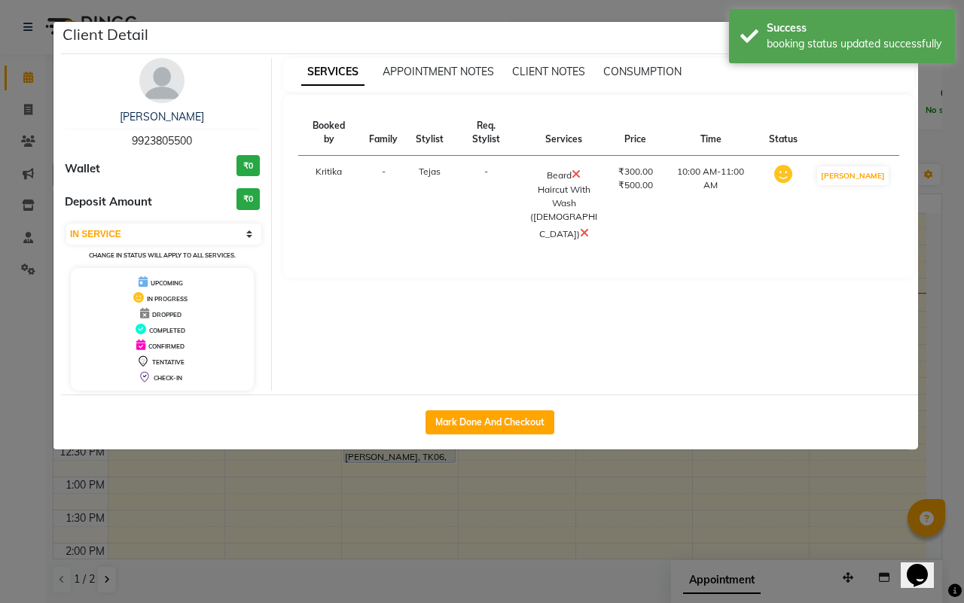
click at [661, 518] on ngb-modal-window "Client Detail [PERSON_NAME] 9923805500 Wallet ₹0 Deposit Amount ₹0 Select IN SE…" at bounding box center [482, 301] width 964 height 603
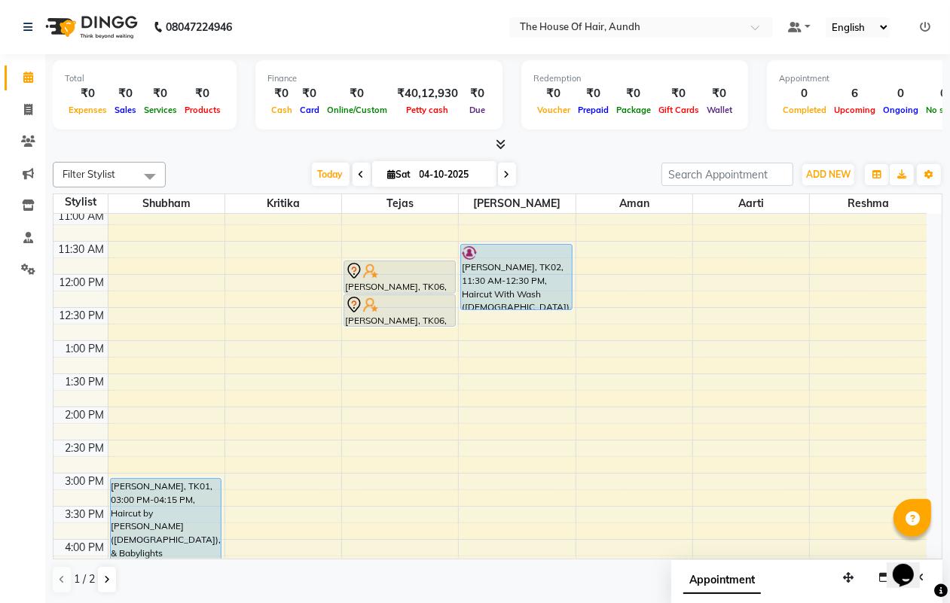
scroll to position [162, 0]
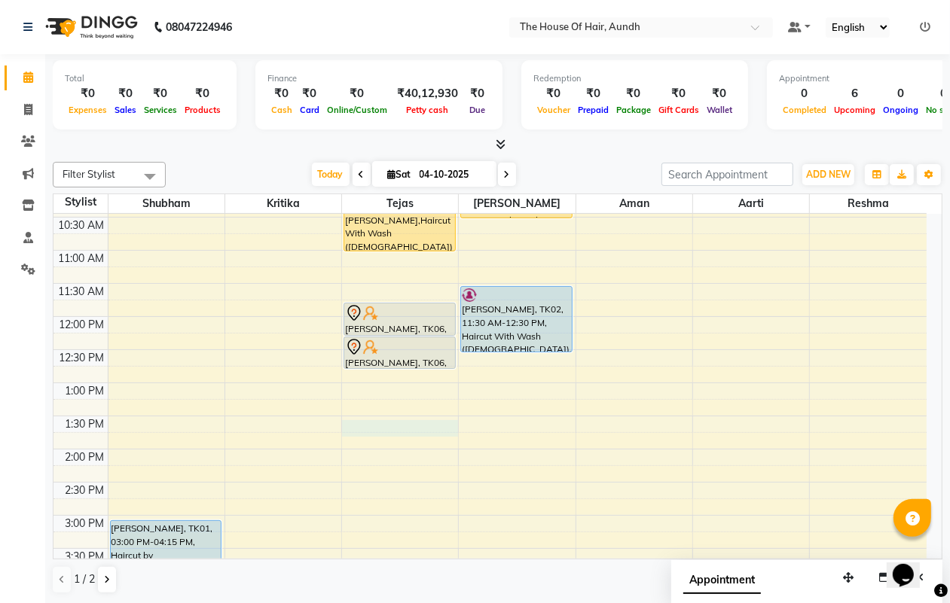
click at [359, 426] on div "8:00 AM 8:30 AM 9:00 AM 9:30 AM 10:00 AM 10:30 AM 11:00 AM 11:30 AM 12:00 PM 12…" at bounding box center [489, 515] width 873 height 927
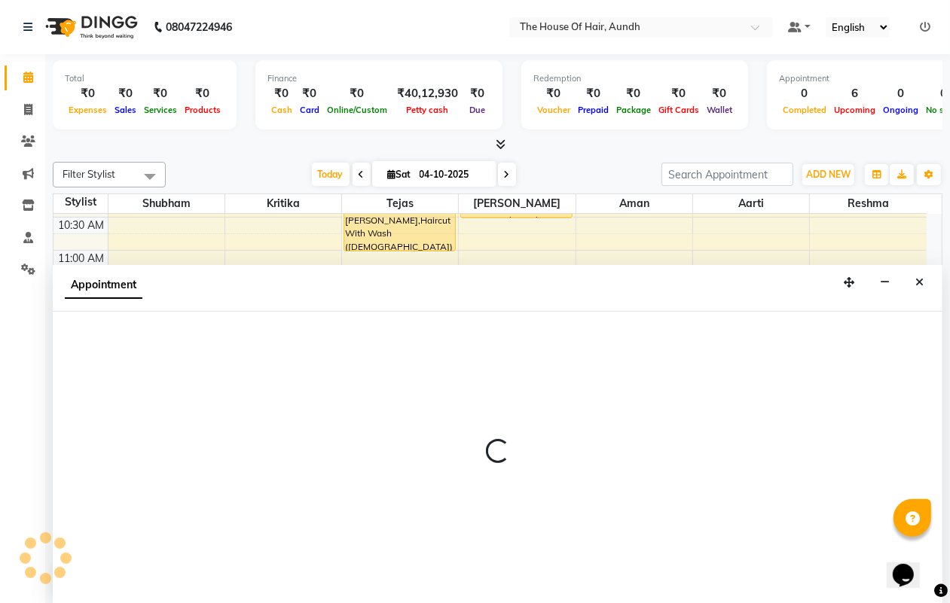
scroll to position [1, 0]
select select "6864"
select select "810"
select select "tentative"
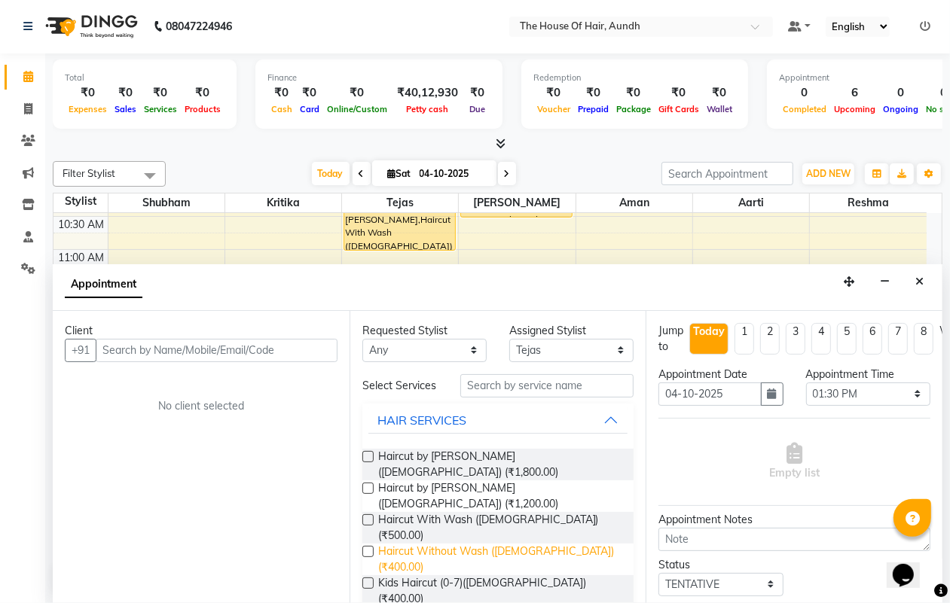
click at [522, 544] on span "Haircut Without Wash ([DEMOGRAPHIC_DATA]) (₹400.00)" at bounding box center [500, 560] width 244 height 32
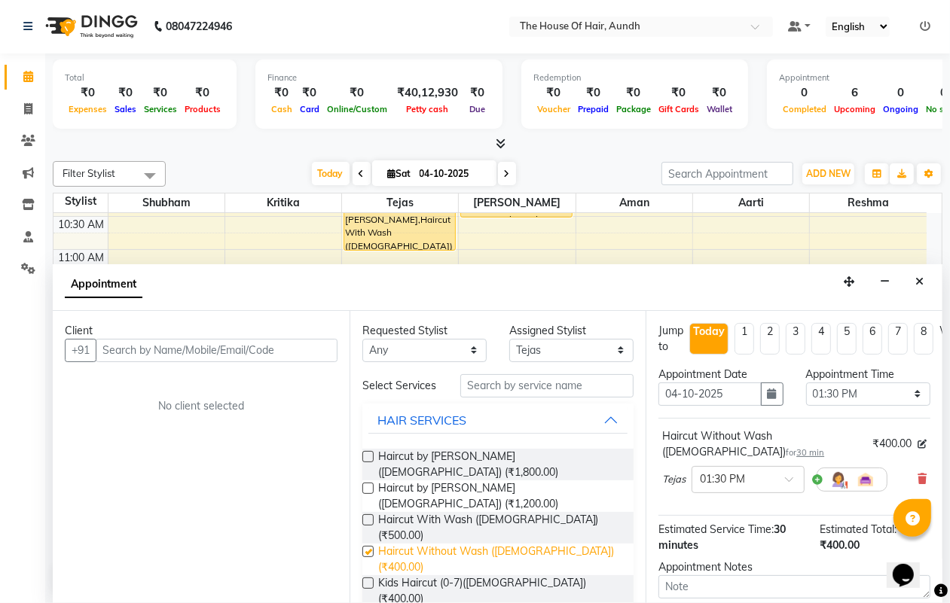
checkbox input "false"
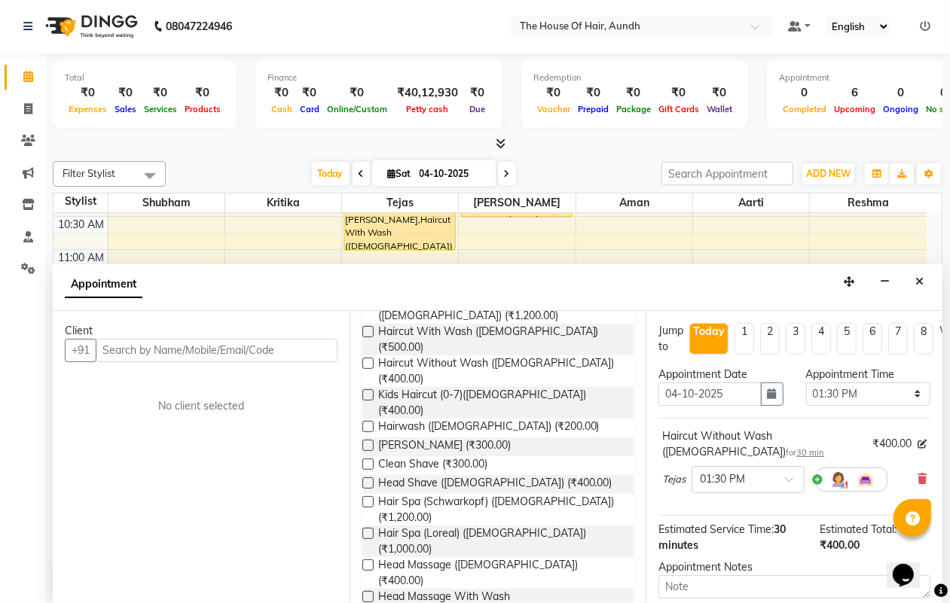
scroll to position [0, 0]
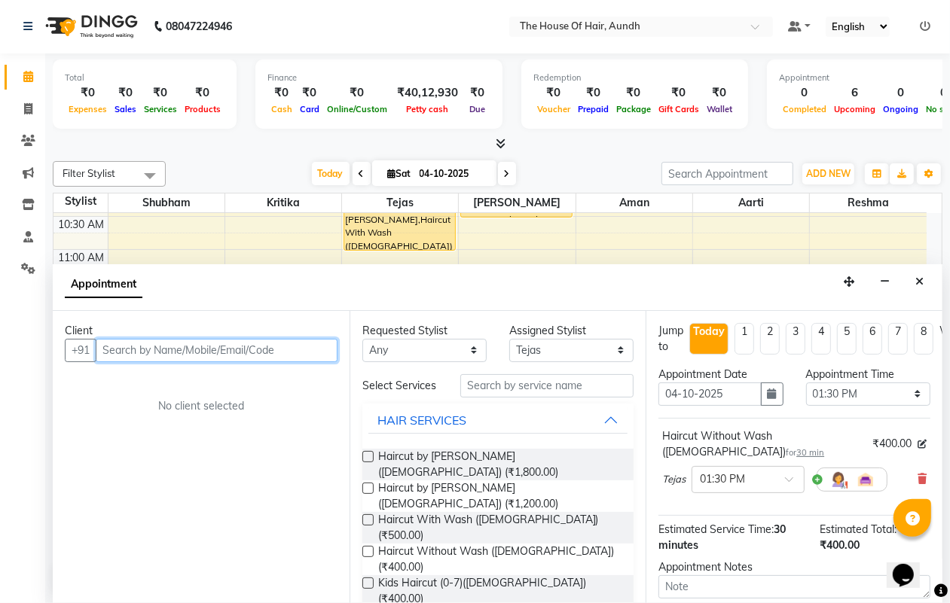
click at [159, 352] on input "text" at bounding box center [217, 350] width 242 height 23
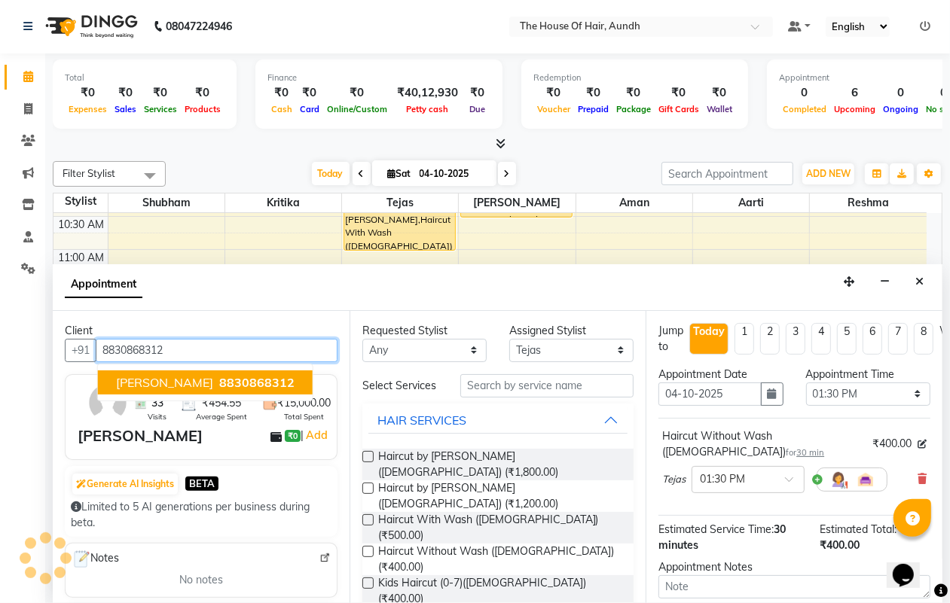
click at [172, 385] on span "[PERSON_NAME]" at bounding box center [164, 382] width 97 height 15
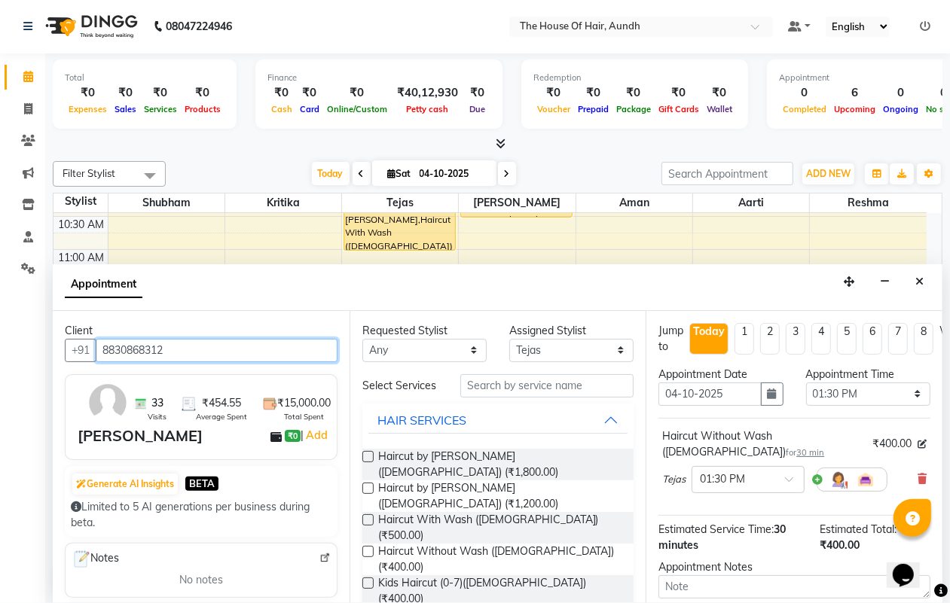
scroll to position [147, 0]
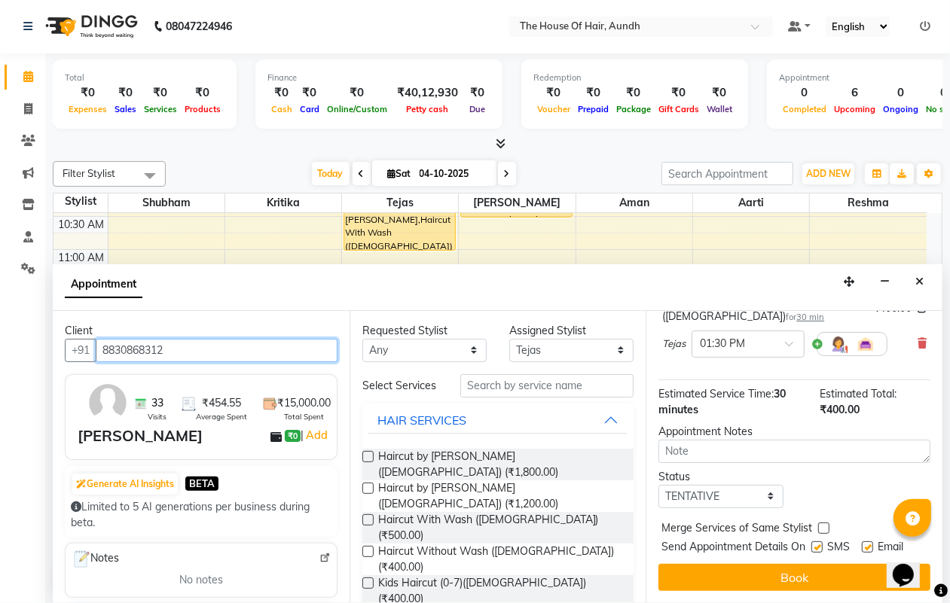
type input "8830868312"
click at [728, 485] on select "Select TENTATIVE CONFIRM CHECK-IN UPCOMING" at bounding box center [720, 496] width 124 height 23
select select "upcoming"
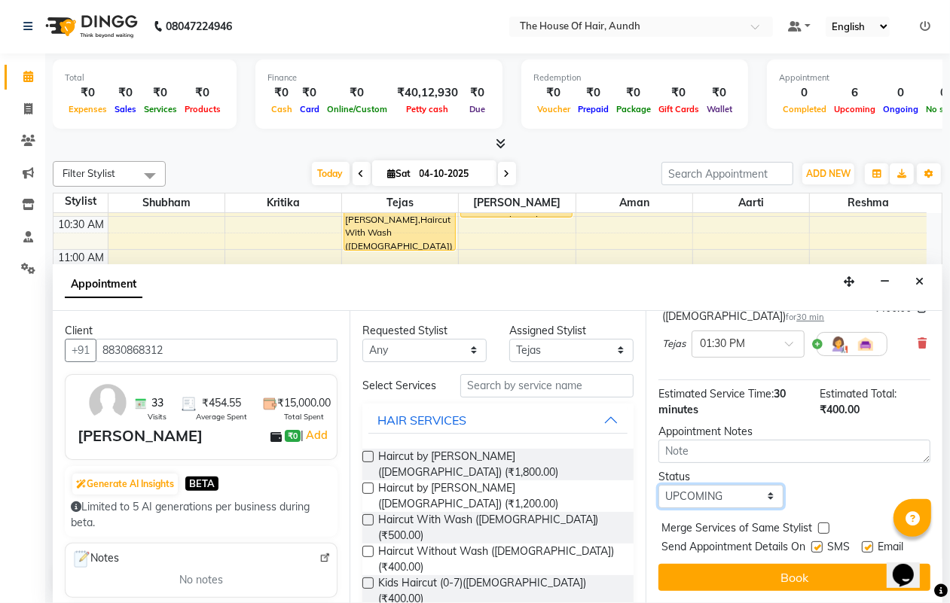
click at [658, 485] on select "Select TENTATIVE CONFIRM CHECK-IN UPCOMING" at bounding box center [720, 496] width 124 height 23
click at [822, 523] on label at bounding box center [823, 528] width 11 height 11
click at [822, 525] on input "checkbox" at bounding box center [823, 530] width 10 height 10
checkbox input "true"
click at [816, 565] on button "Book" at bounding box center [794, 577] width 272 height 27
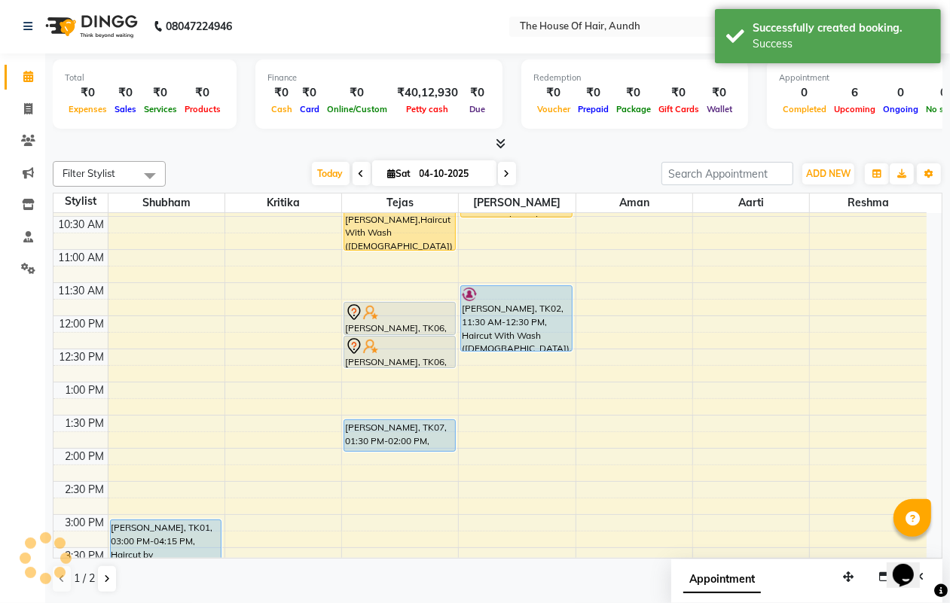
scroll to position [0, 0]
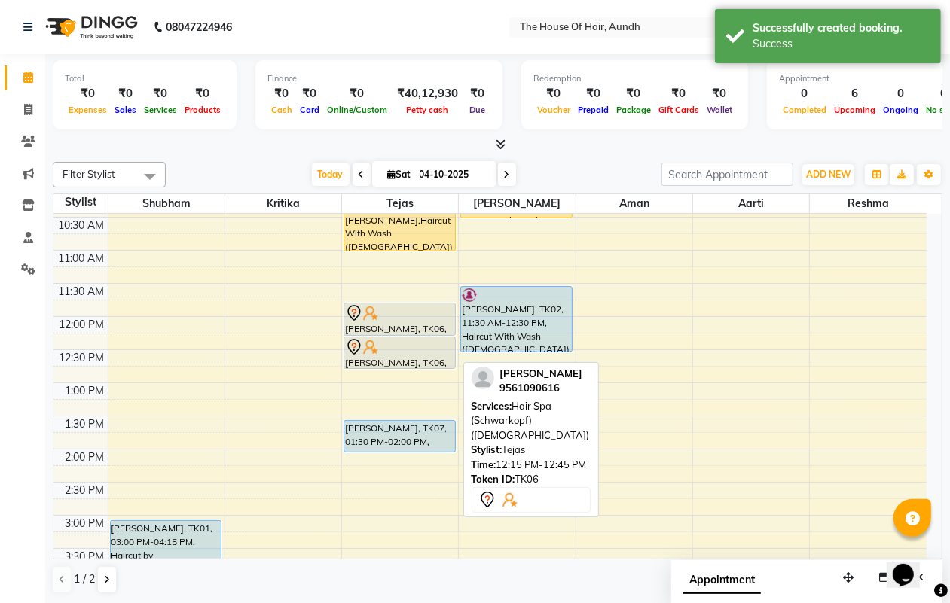
click at [377, 353] on img at bounding box center [370, 347] width 15 height 15
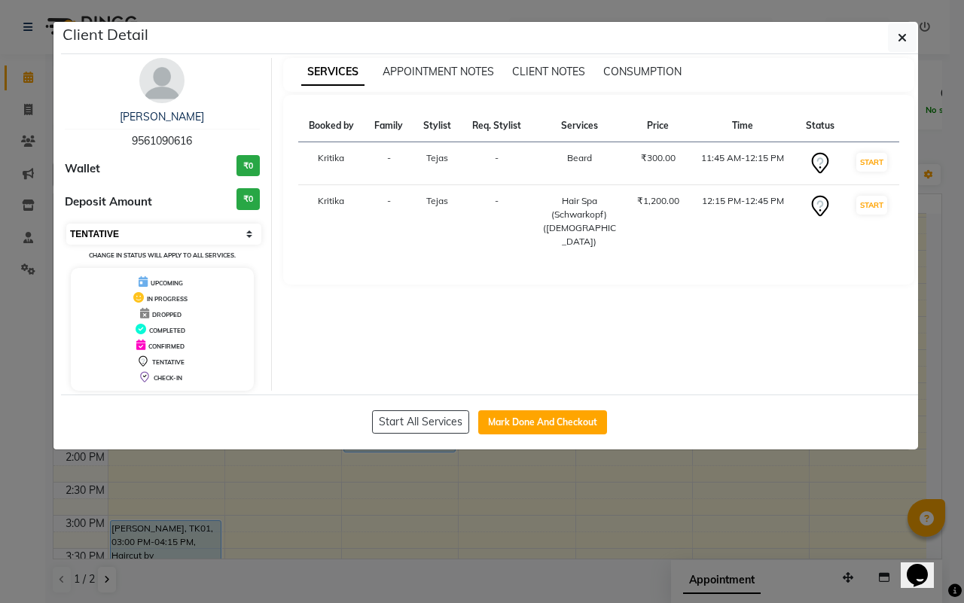
click at [179, 234] on select "Select IN SERVICE CONFIRMED TENTATIVE CHECK IN MARK DONE DROPPED UPCOMING" at bounding box center [163, 234] width 195 height 21
select select "5"
click at [66, 224] on select "Select IN SERVICE CONFIRMED TENTATIVE CHECK IN MARK DONE DROPPED UPCOMING" at bounding box center [163, 234] width 195 height 21
click at [674, 524] on ngb-modal-window "Client Detail [PERSON_NAME] 9561090616 Wallet ₹0 Deposit Amount ₹0 Select IN SE…" at bounding box center [482, 301] width 964 height 603
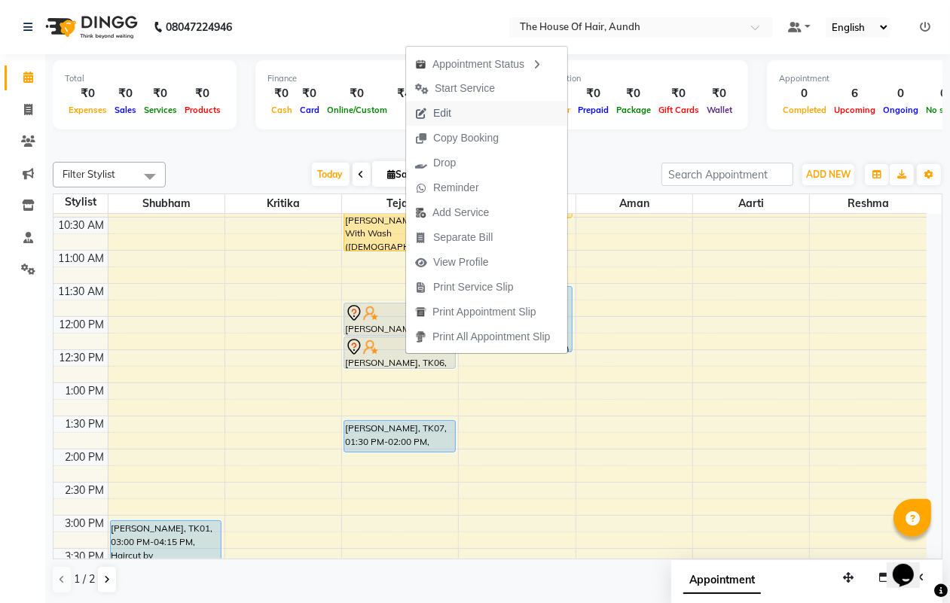
click at [453, 113] on span "Edit" at bounding box center [433, 113] width 54 height 25
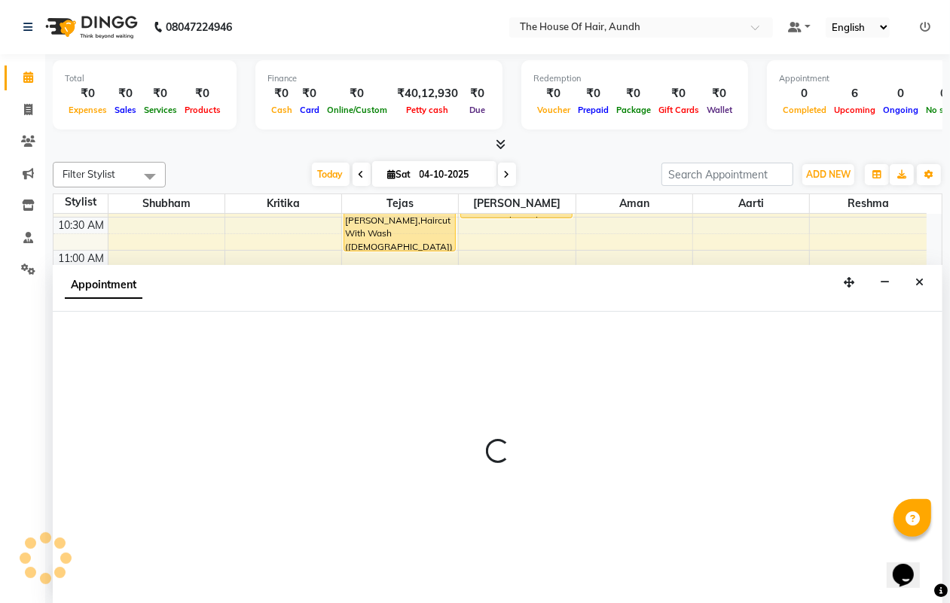
scroll to position [1, 0]
select select "tentative"
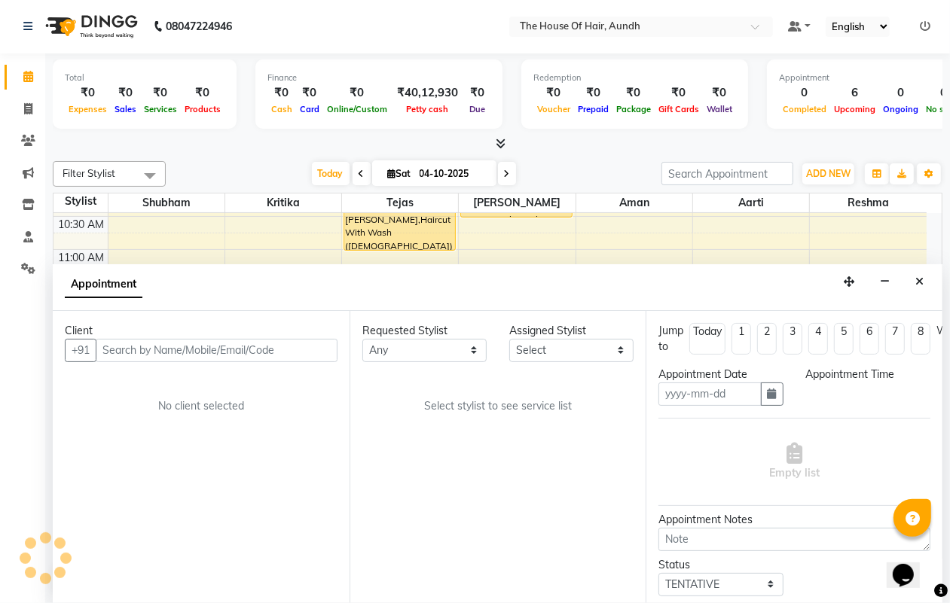
type input "04-10-2025"
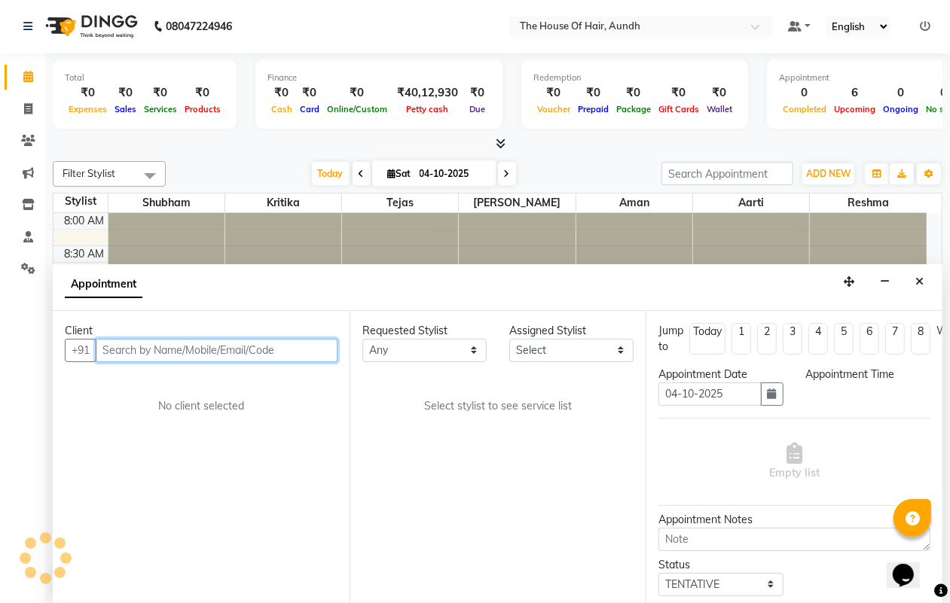
select select "6864"
select select "705"
select select "284"
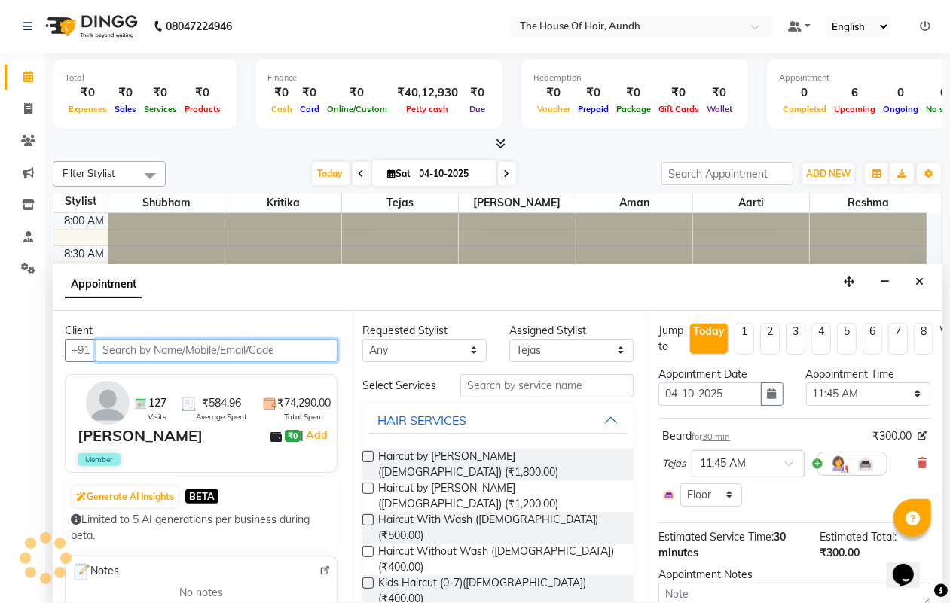
scroll to position [134, 0]
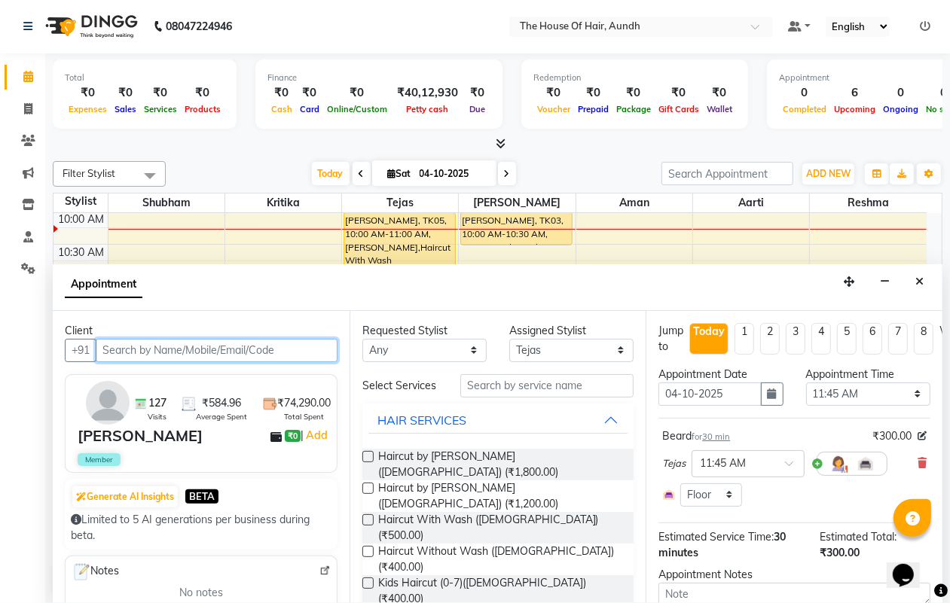
select select "284"
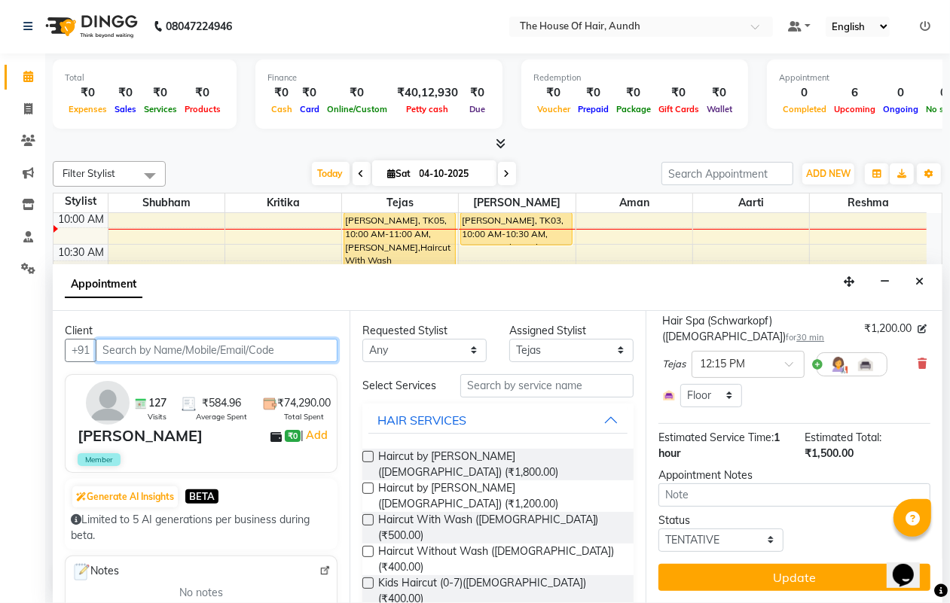
scroll to position [222, 0]
click at [736, 529] on select "Select TENTATIVE CONFIRM CHECK-IN UPCOMING" at bounding box center [720, 540] width 124 height 23
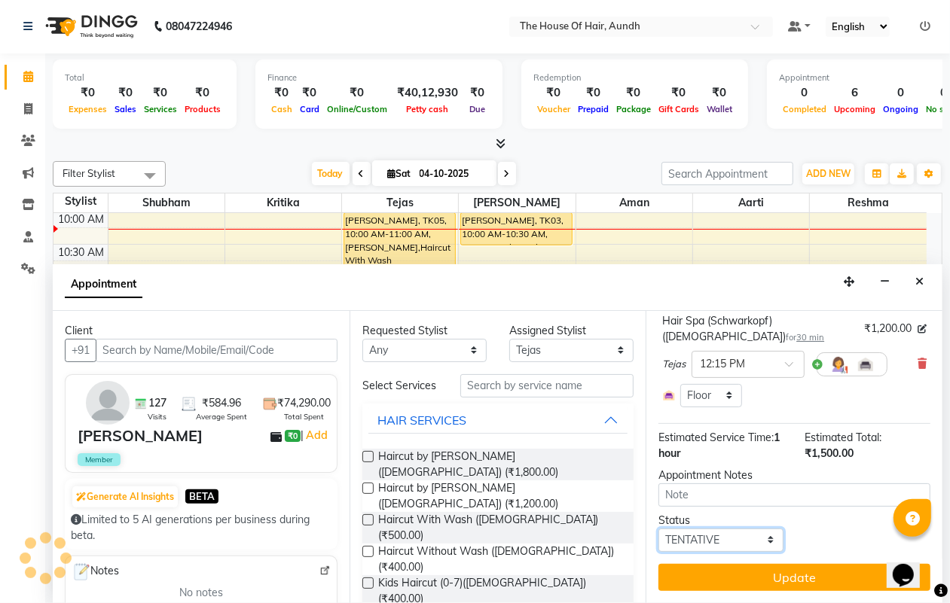
select select "upcoming"
click at [658, 529] on select "Select TENTATIVE CONFIRM CHECK-IN UPCOMING" at bounding box center [720, 540] width 124 height 23
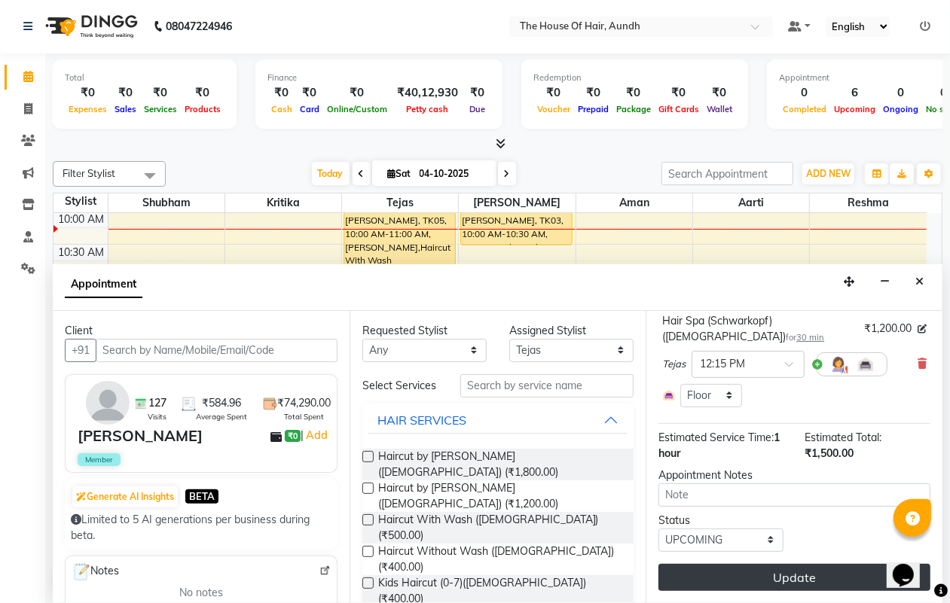
click at [782, 565] on button "Update" at bounding box center [794, 577] width 272 height 27
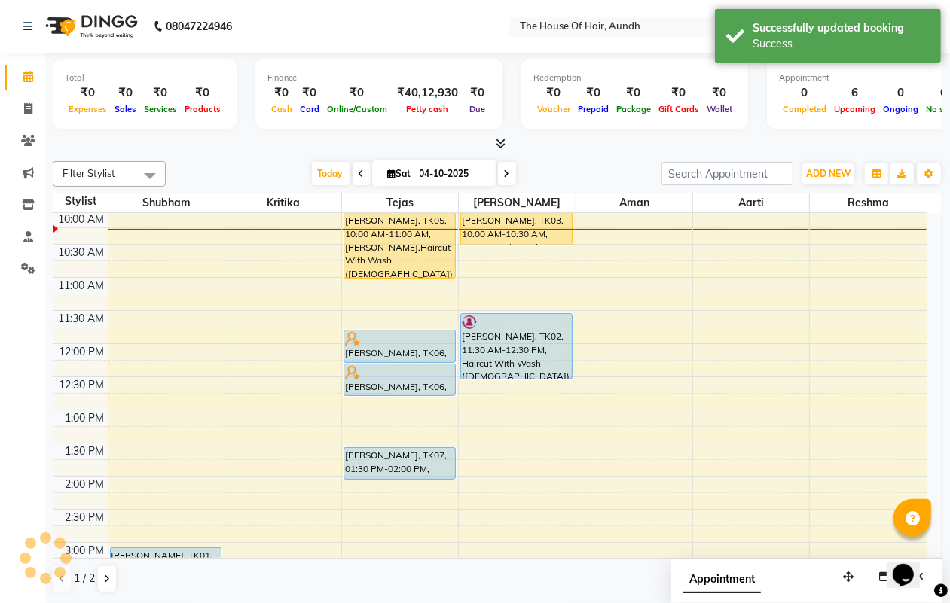
scroll to position [0, 0]
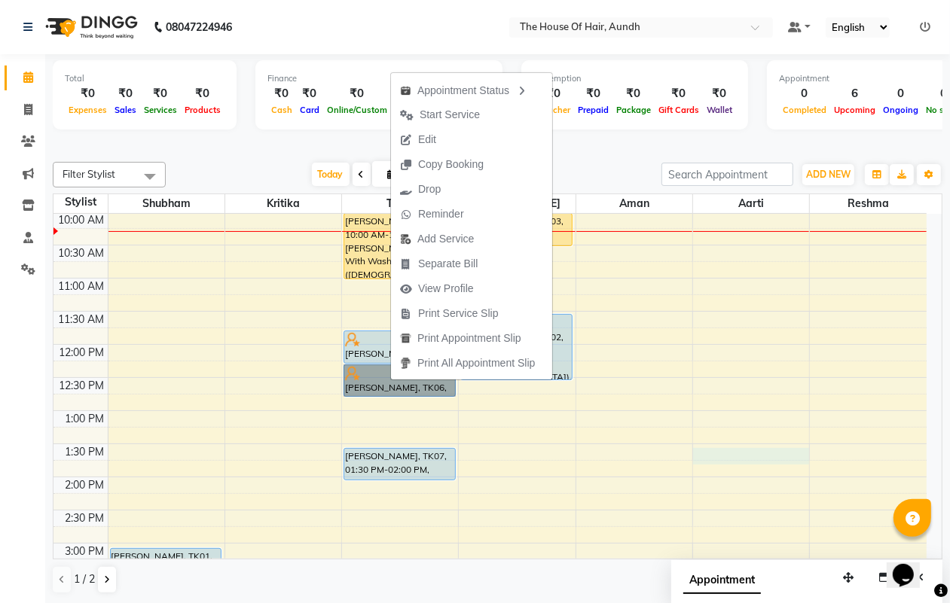
click at [747, 454] on div "8:00 AM 8:30 AM 9:00 AM 9:30 AM 10:00 AM 10:30 AM 11:00 AM 11:30 AM 12:00 PM 12…" at bounding box center [489, 543] width 873 height 927
select select "26084"
select select "810"
select select "tentative"
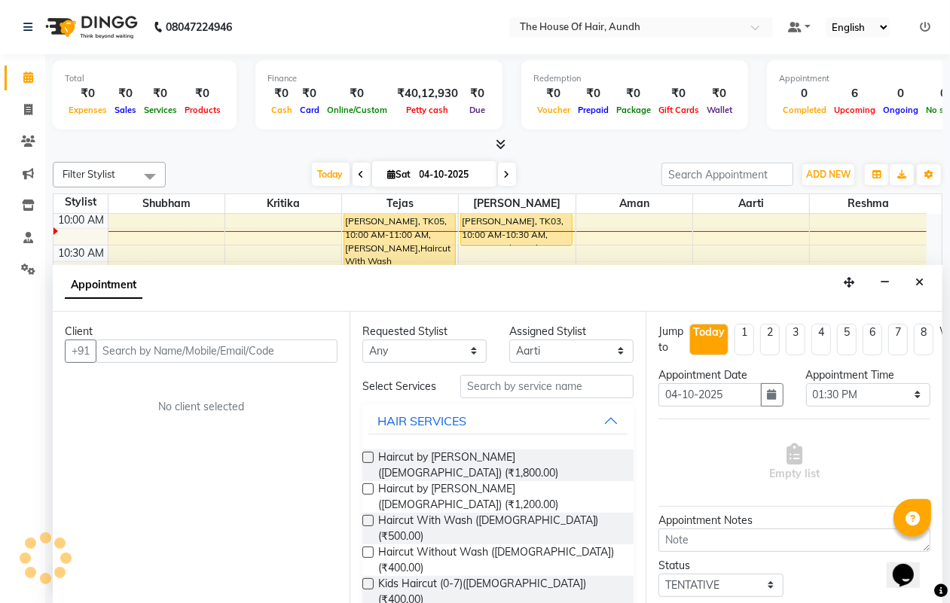
scroll to position [1, 0]
click at [919, 279] on icon "Close" at bounding box center [919, 281] width 8 height 11
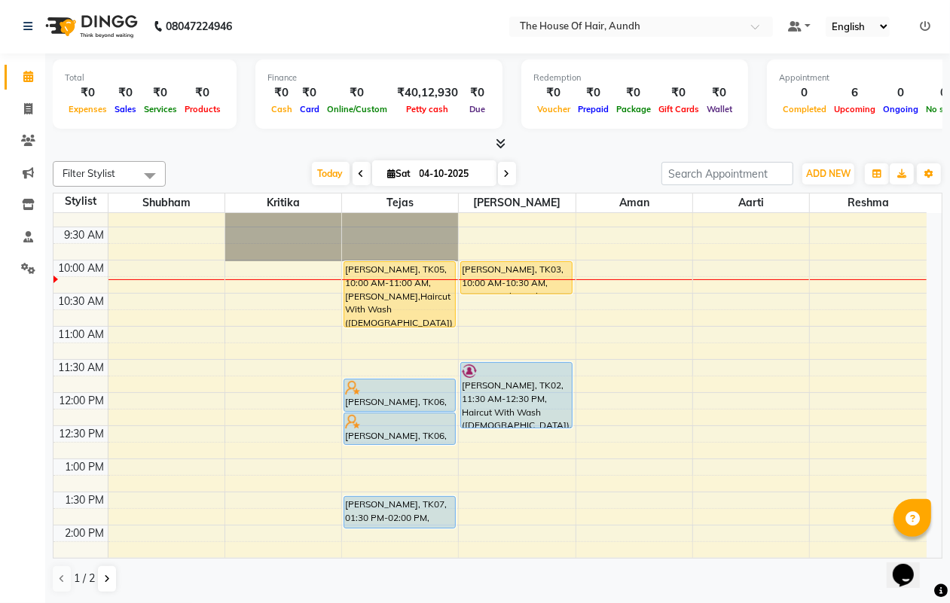
scroll to position [40, 0]
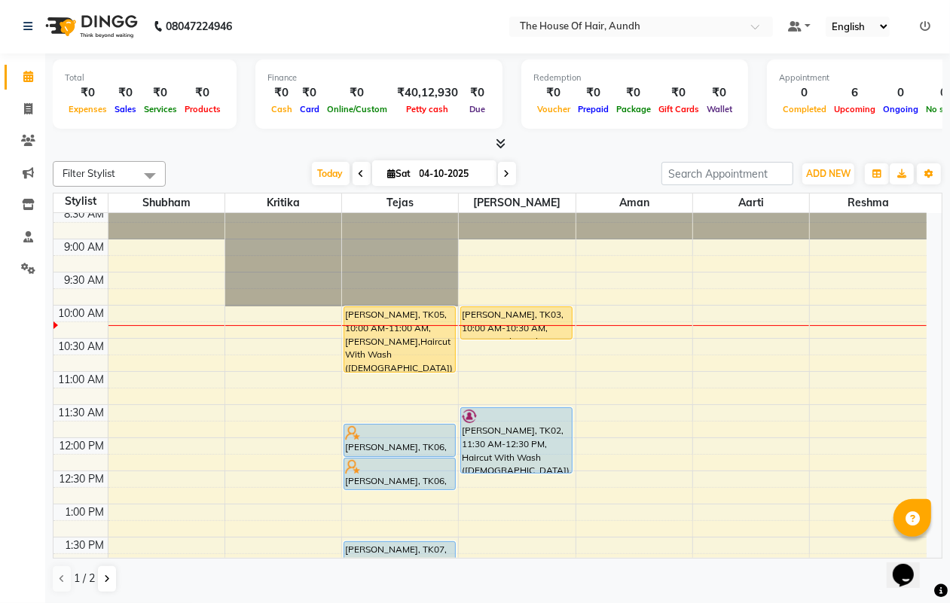
click at [359, 173] on icon at bounding box center [362, 173] width 6 height 9
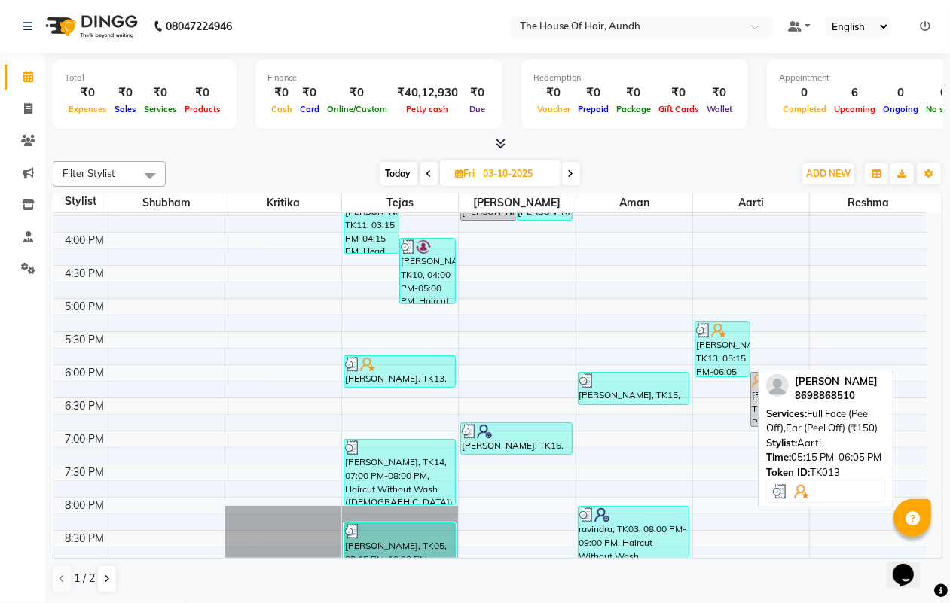
scroll to position [593, 0]
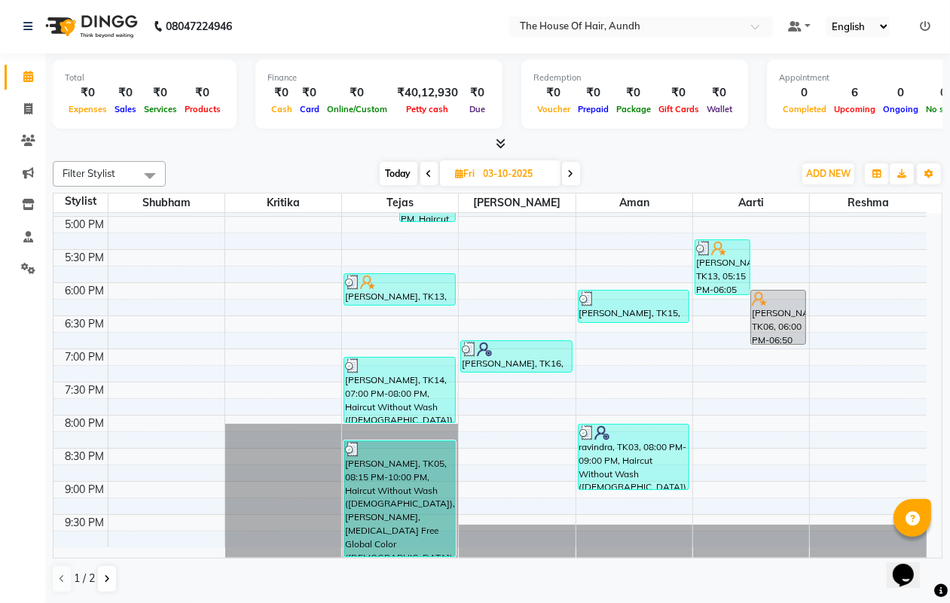
click at [404, 173] on span "Today" at bounding box center [399, 173] width 38 height 23
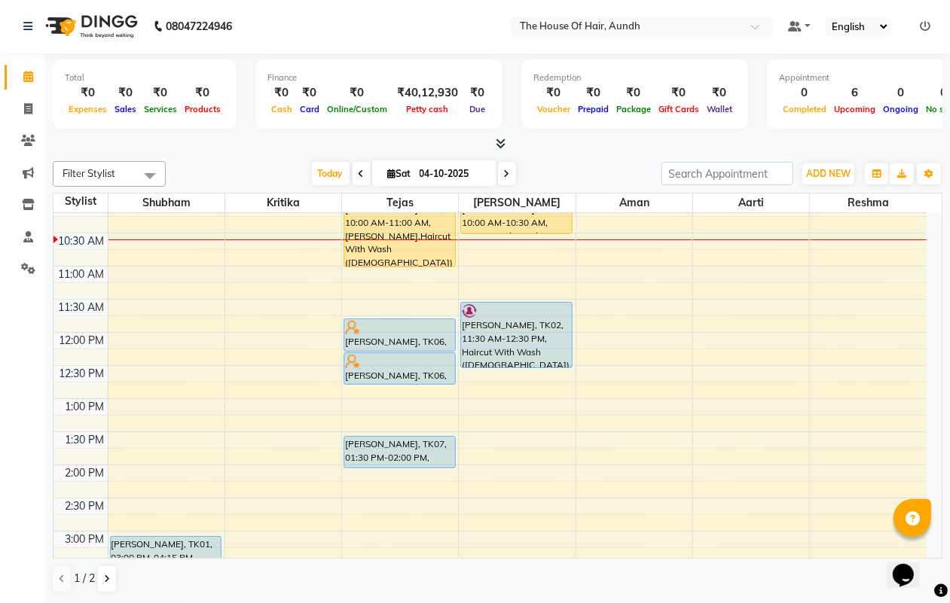
scroll to position [188, 0]
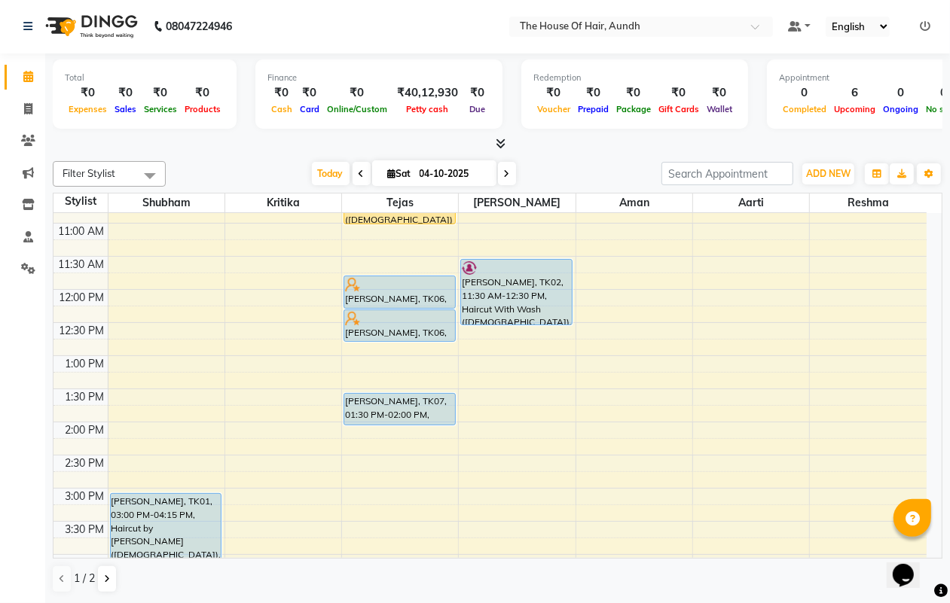
click at [359, 174] on icon at bounding box center [362, 173] width 6 height 9
type input "03-10-2025"
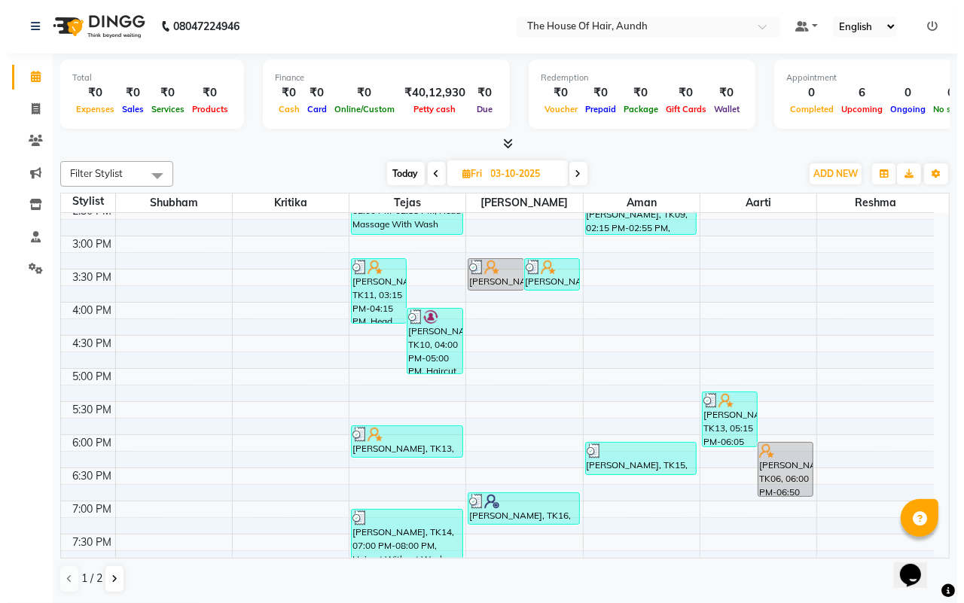
scroll to position [593, 0]
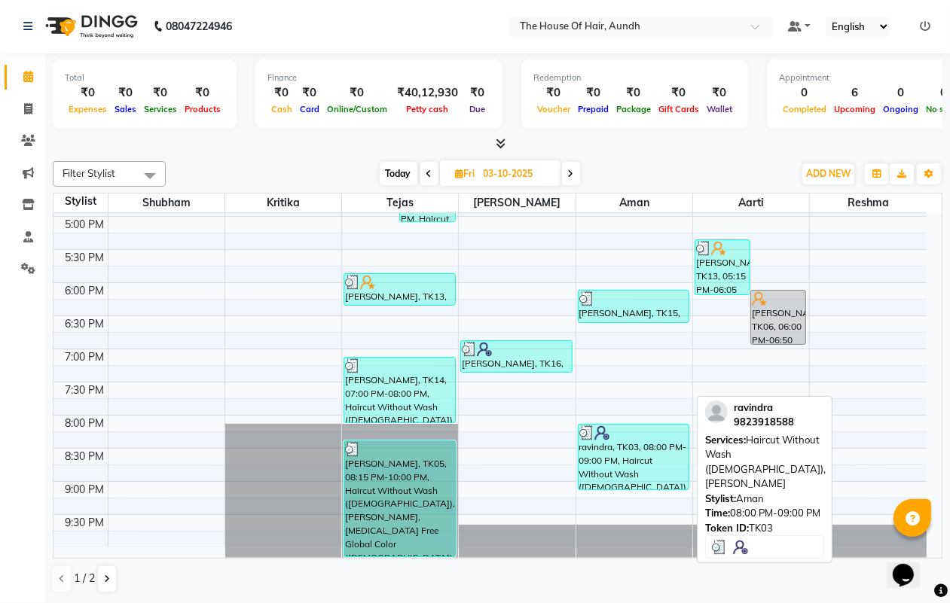
click at [616, 453] on div "ravindra, TK03, 08:00 PM-09:00 PM, Haircut Without Wash ([DEMOGRAPHIC_DATA]),[P…" at bounding box center [634, 457] width 110 height 65
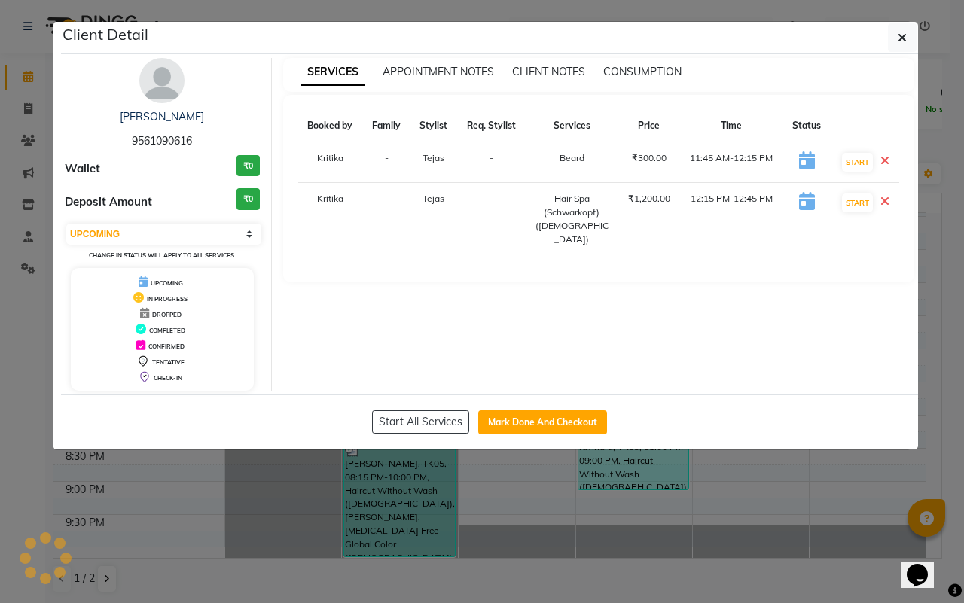
select select "3"
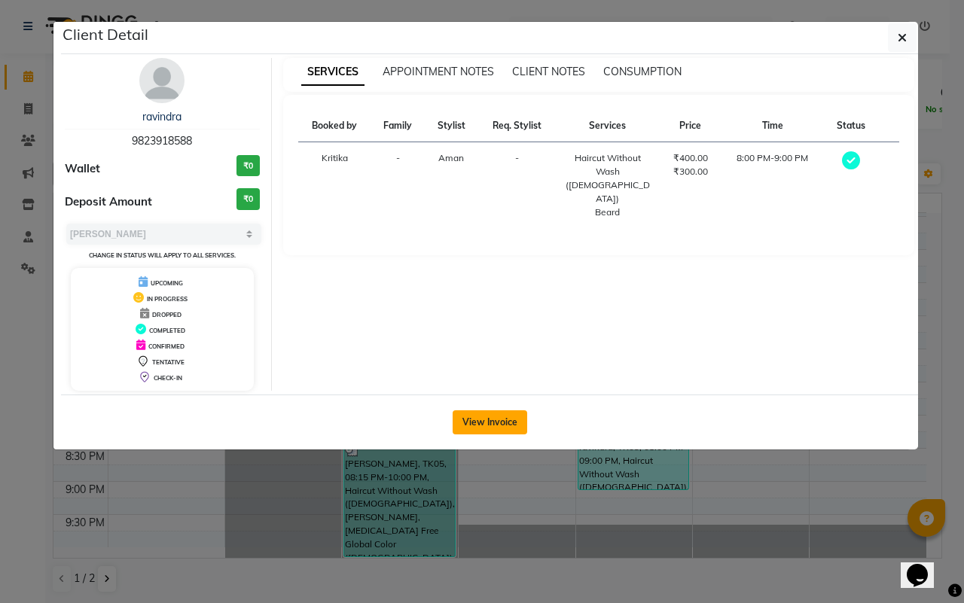
click at [508, 428] on button "View Invoice" at bounding box center [490, 423] width 75 height 24
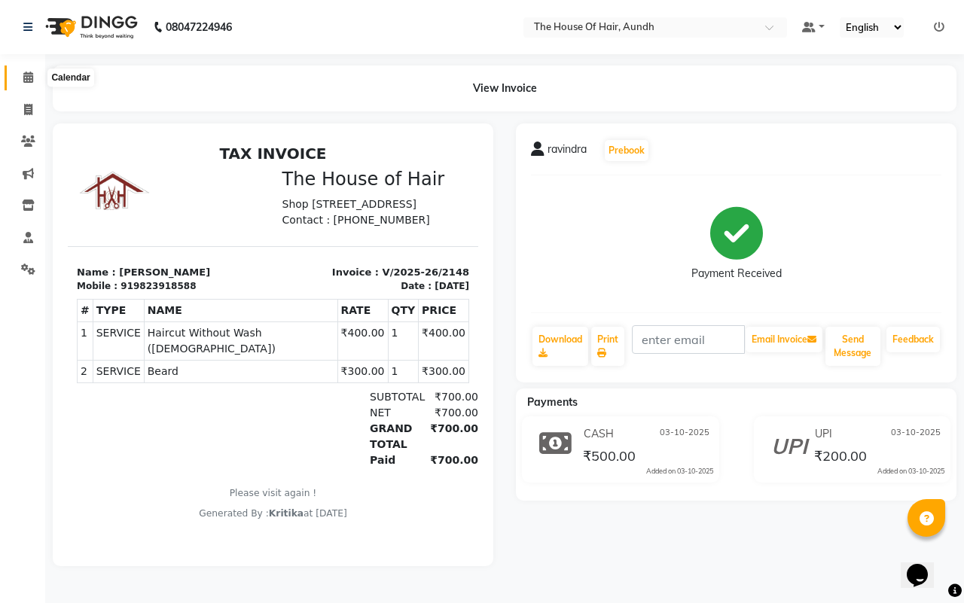
click at [29, 78] on icon at bounding box center [28, 77] width 10 height 11
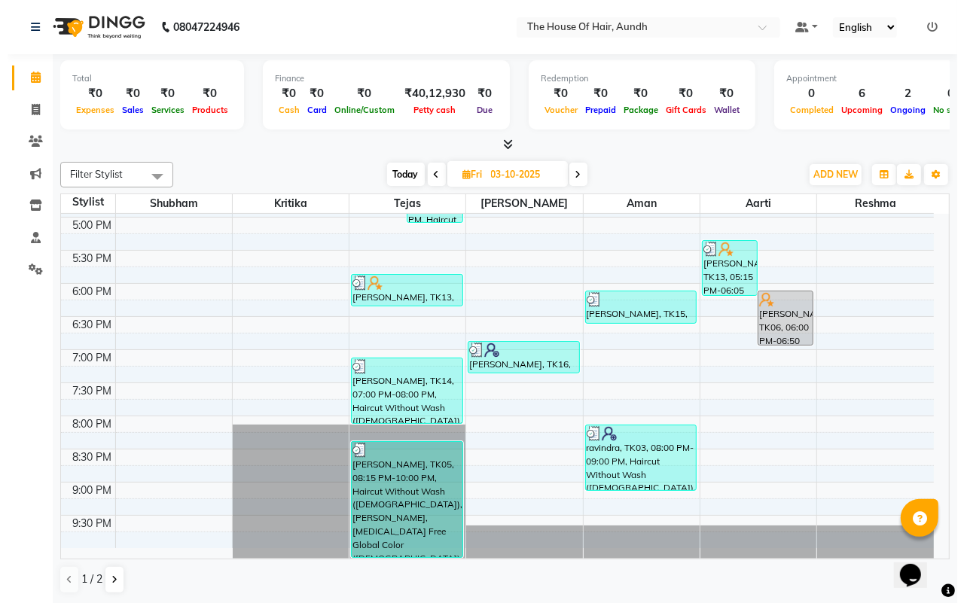
scroll to position [1, 0]
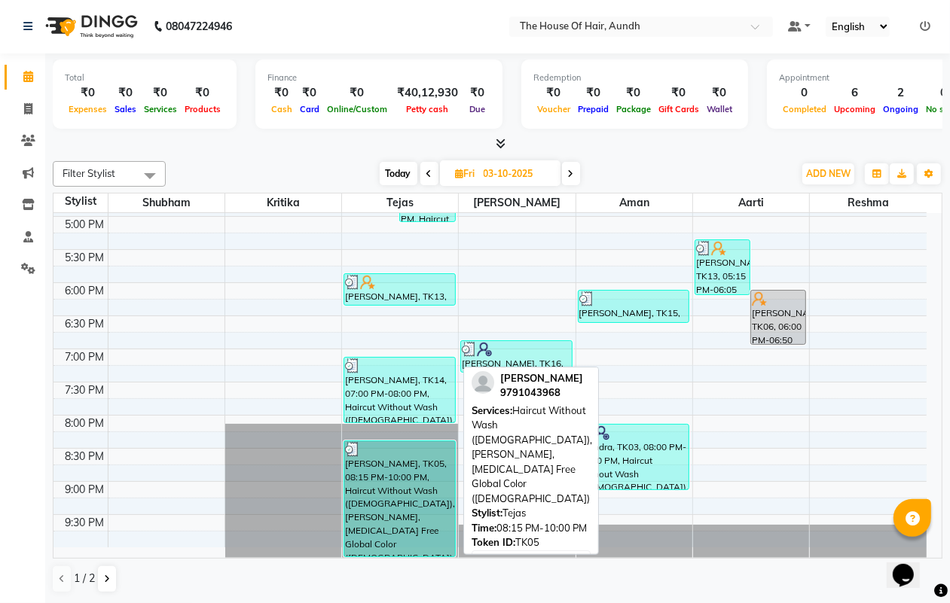
click at [401, 501] on div "[PERSON_NAME], TK05, 08:15 PM-10:00 PM, Haircut Without Wash ([DEMOGRAPHIC_DATA…" at bounding box center [399, 498] width 110 height 115
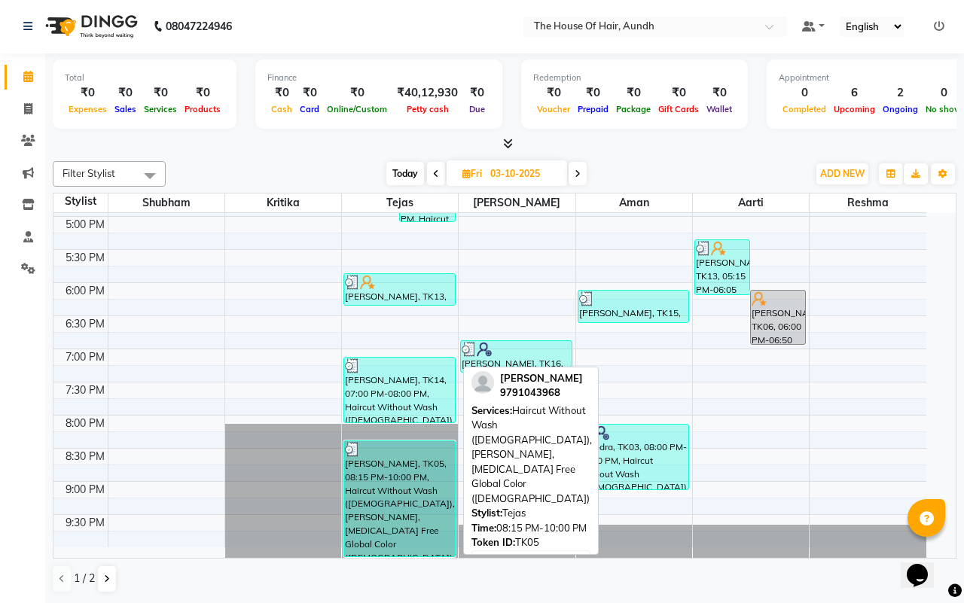
select select "3"
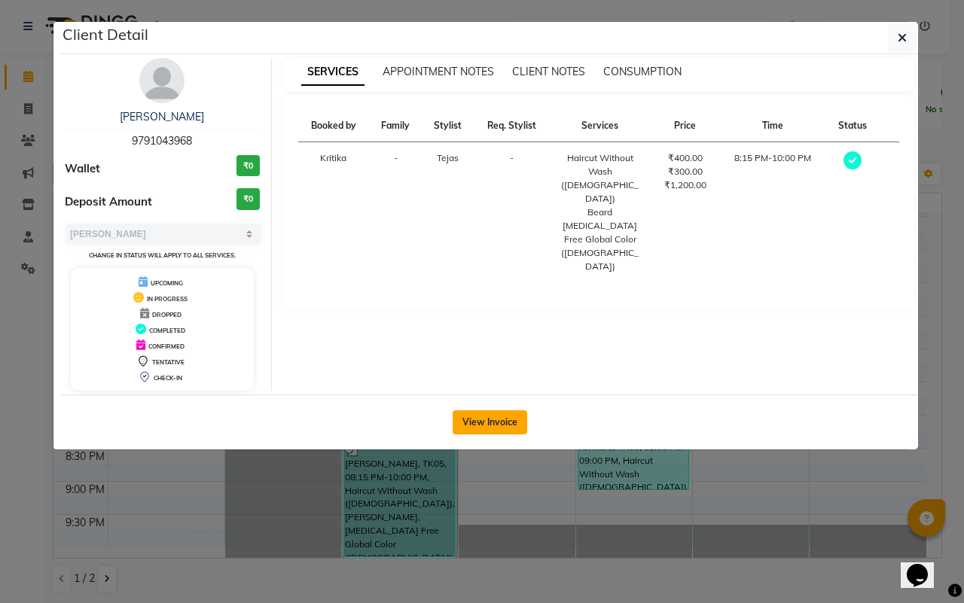
click at [482, 418] on button "View Invoice" at bounding box center [490, 423] width 75 height 24
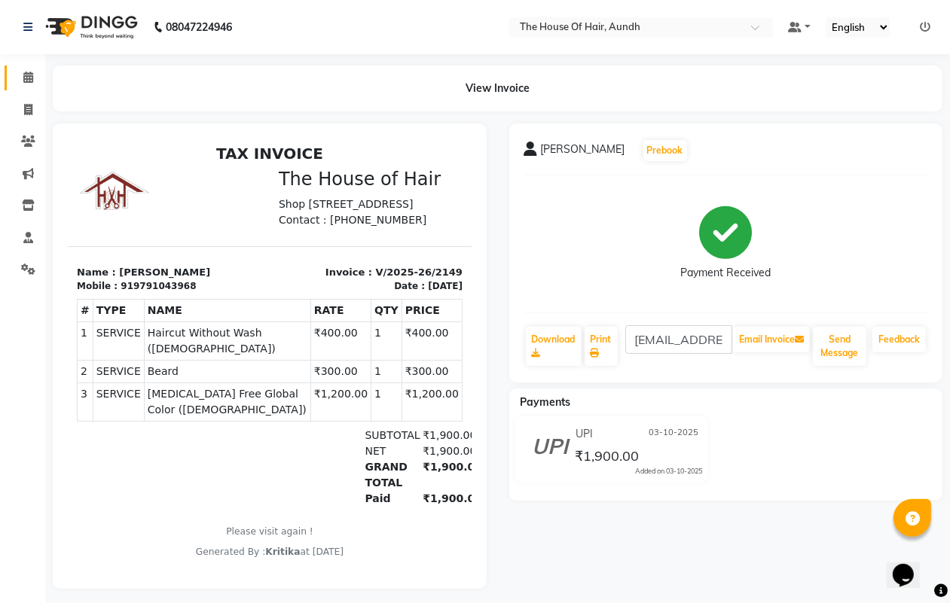
scroll to position [23, 0]
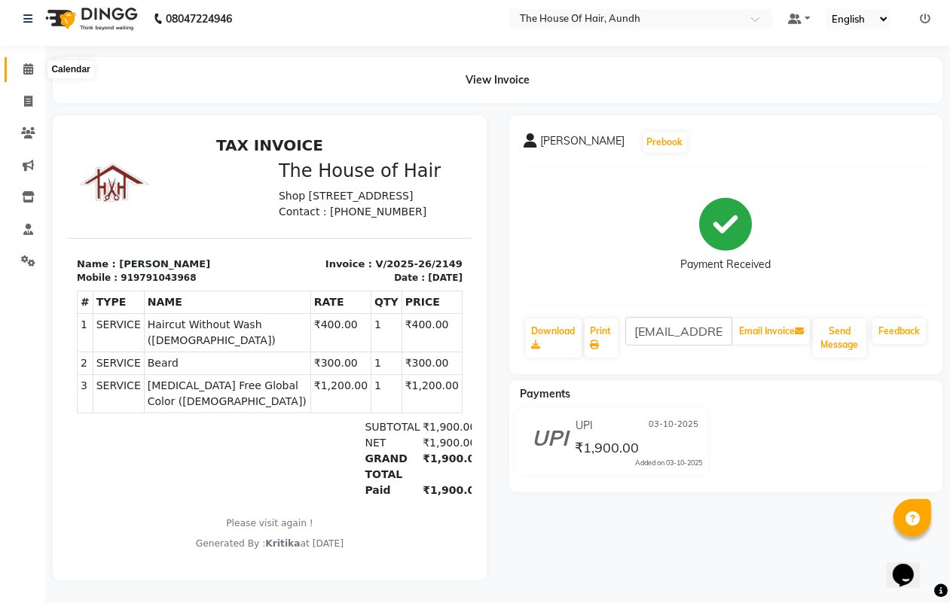
click at [29, 63] on icon at bounding box center [28, 68] width 10 height 11
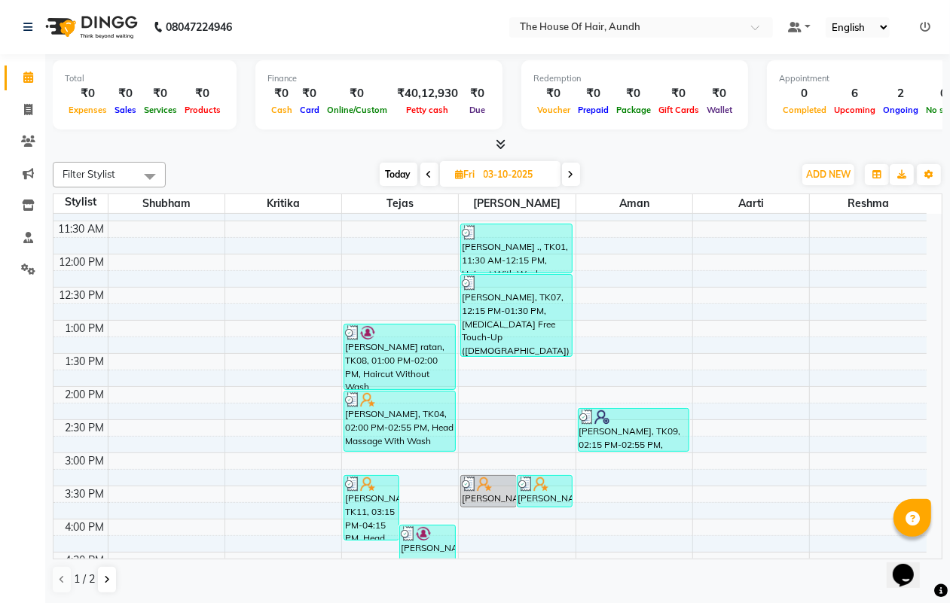
scroll to position [471, 0]
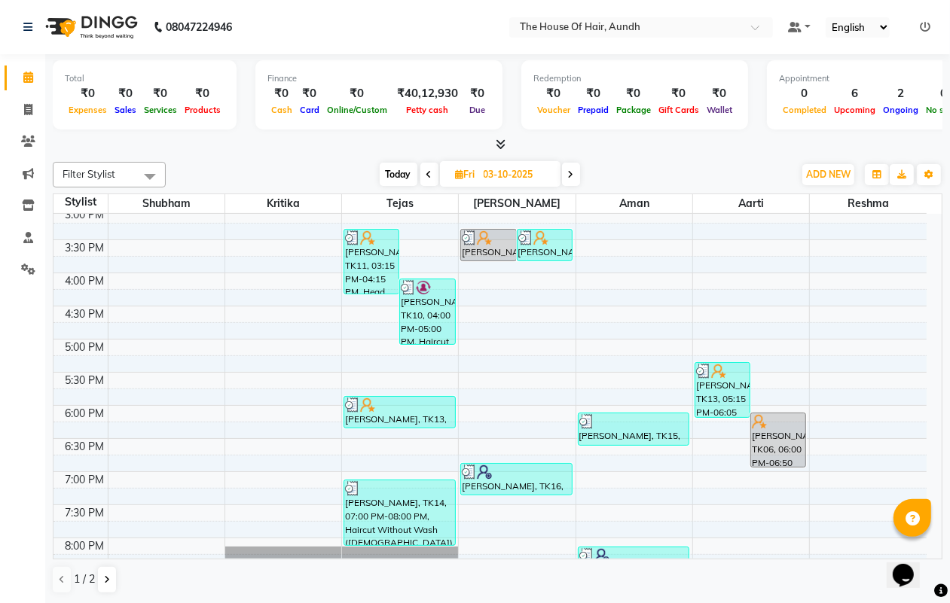
click at [400, 173] on span "Today" at bounding box center [399, 174] width 38 height 23
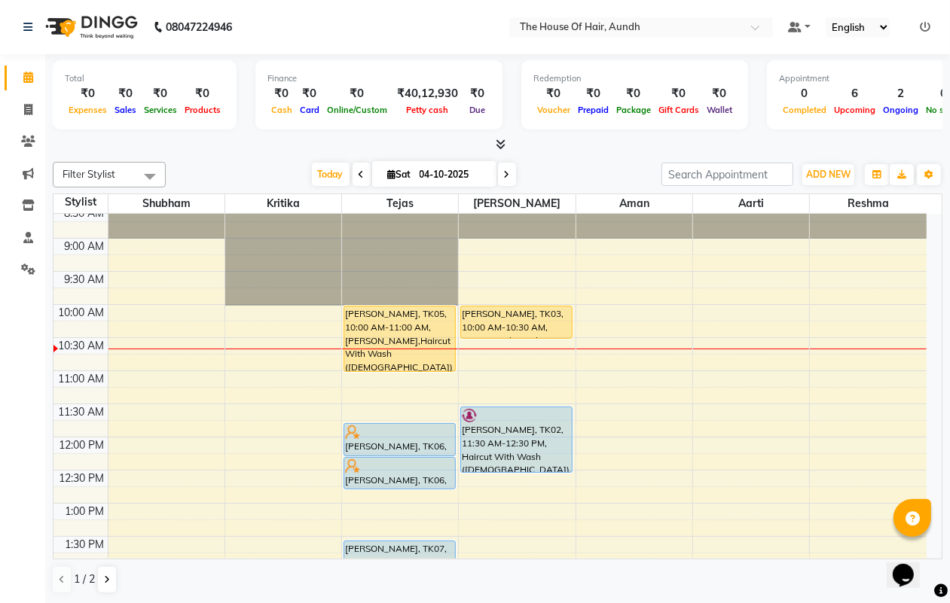
scroll to position [40, 0]
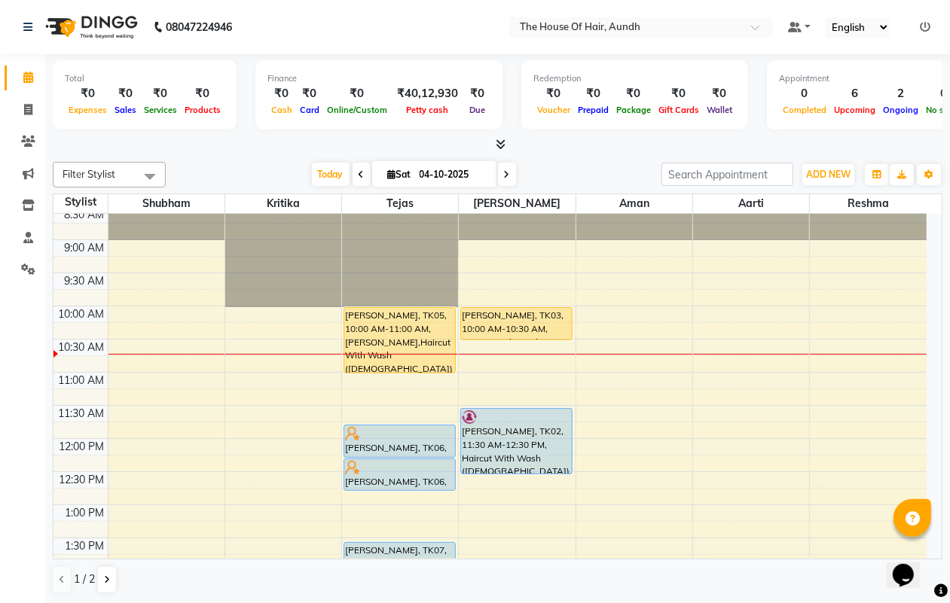
click at [504, 175] on icon at bounding box center [507, 174] width 6 height 9
type input "05-10-2025"
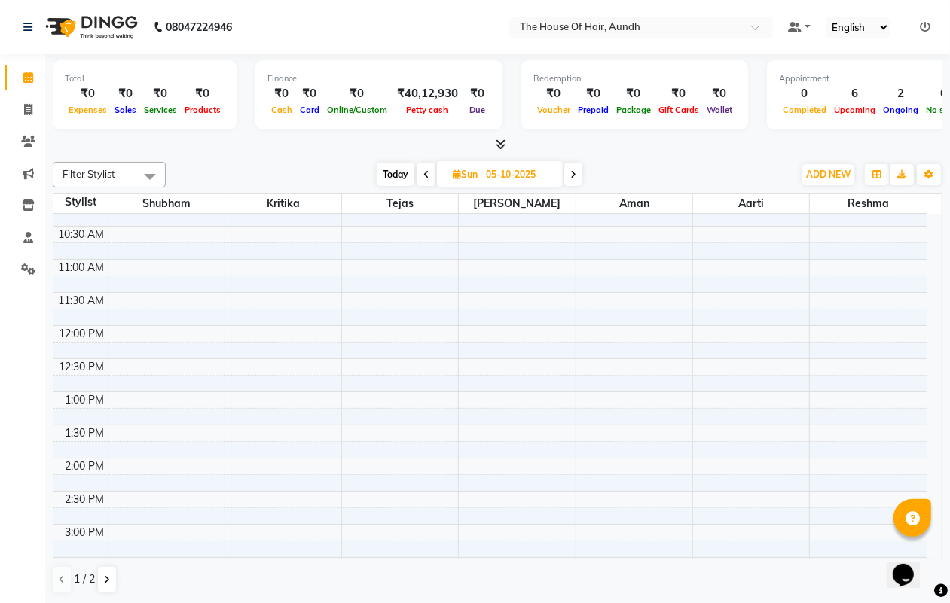
scroll to position [282, 0]
click at [369, 373] on div "8:00 AM 8:30 AM 9:00 AM 9:30 AM 10:00 AM 10:30 AM 11:00 AM 11:30 AM 12:00 PM 12…" at bounding box center [489, 394] width 873 height 927
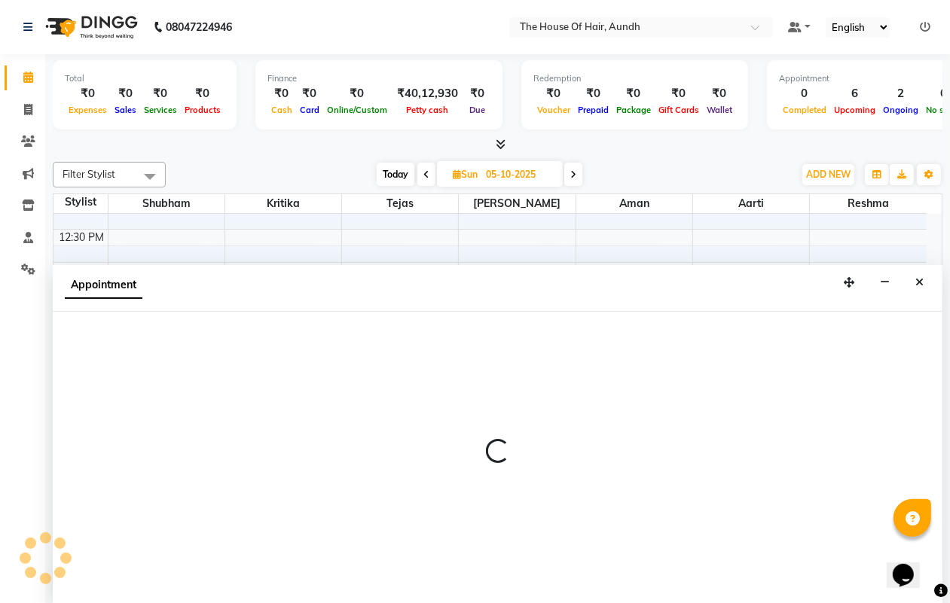
scroll to position [1, 0]
select select "6864"
select select "tentative"
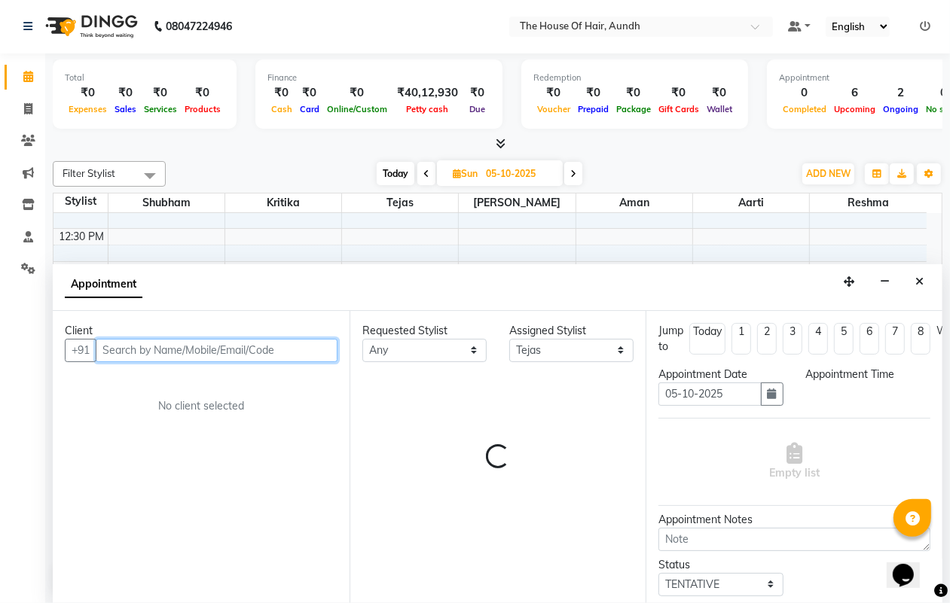
select select "870"
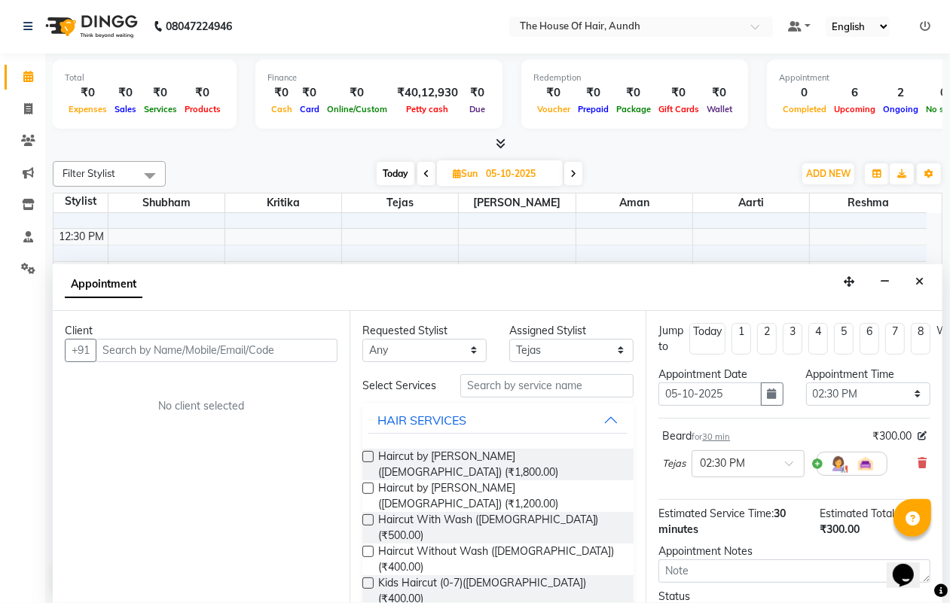
checkbox input "false"
click at [513, 392] on input "text" at bounding box center [546, 385] width 173 height 23
type input "HAIR"
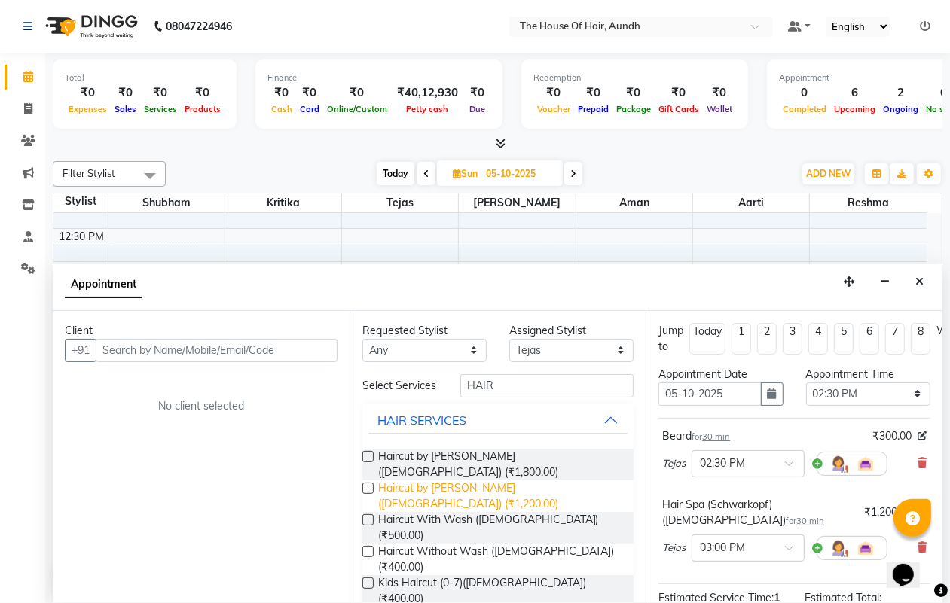
checkbox input "false"
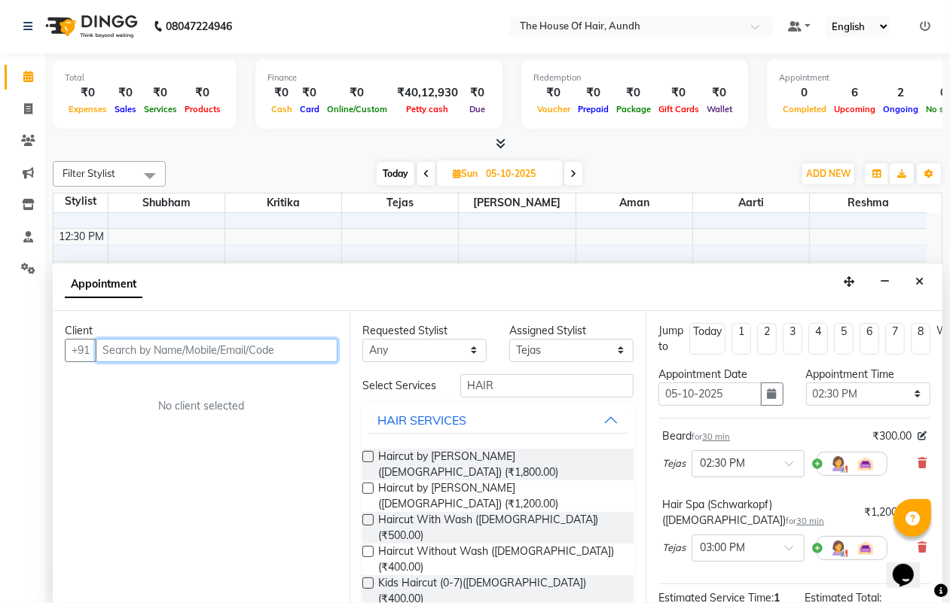
click at [269, 352] on input "text" at bounding box center [217, 350] width 242 height 23
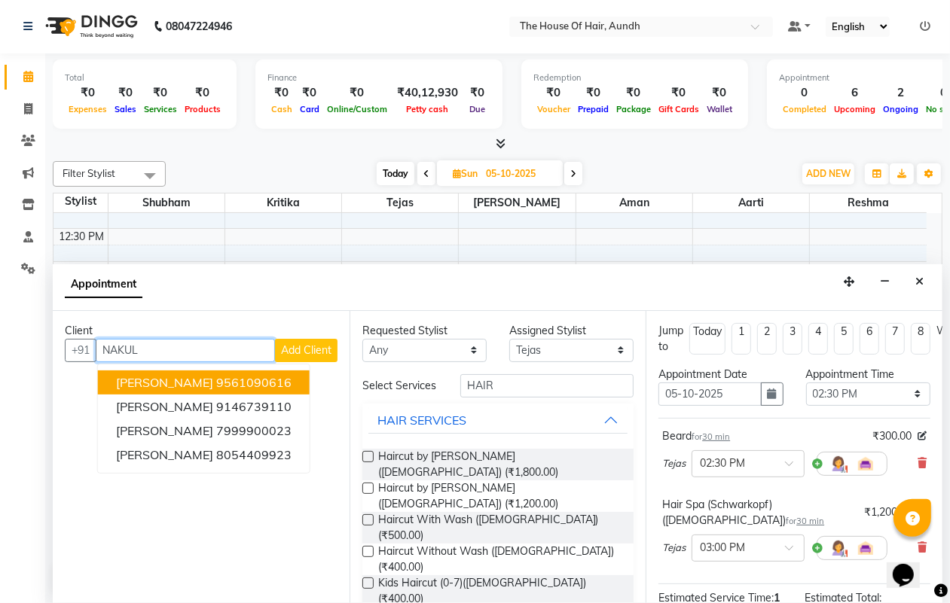
click at [230, 380] on ngb-highlight "9561090616" at bounding box center [253, 382] width 75 height 15
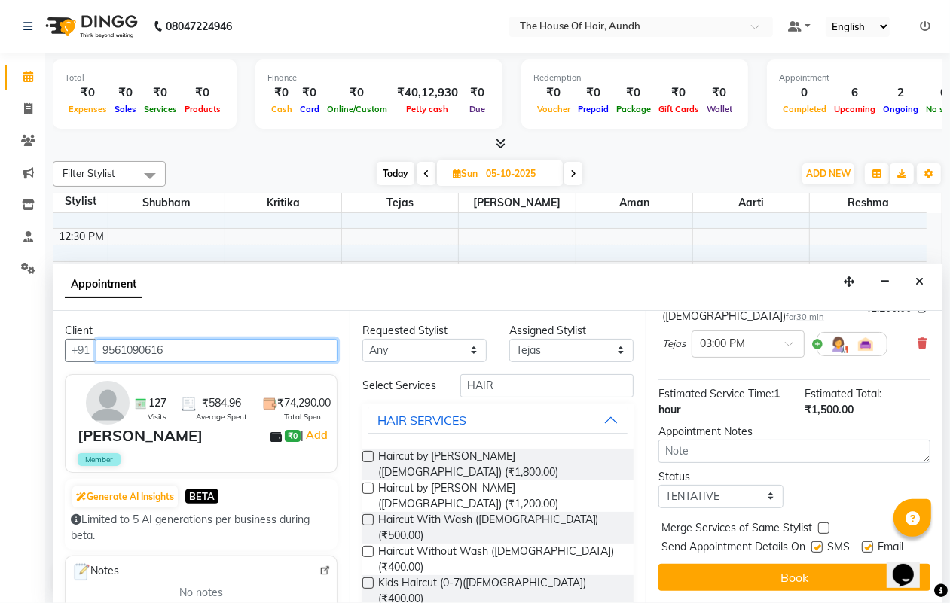
scroll to position [231, 0]
type input "9561090616"
click at [720, 485] on select "Select TENTATIVE CONFIRM UPCOMING" at bounding box center [720, 496] width 124 height 23
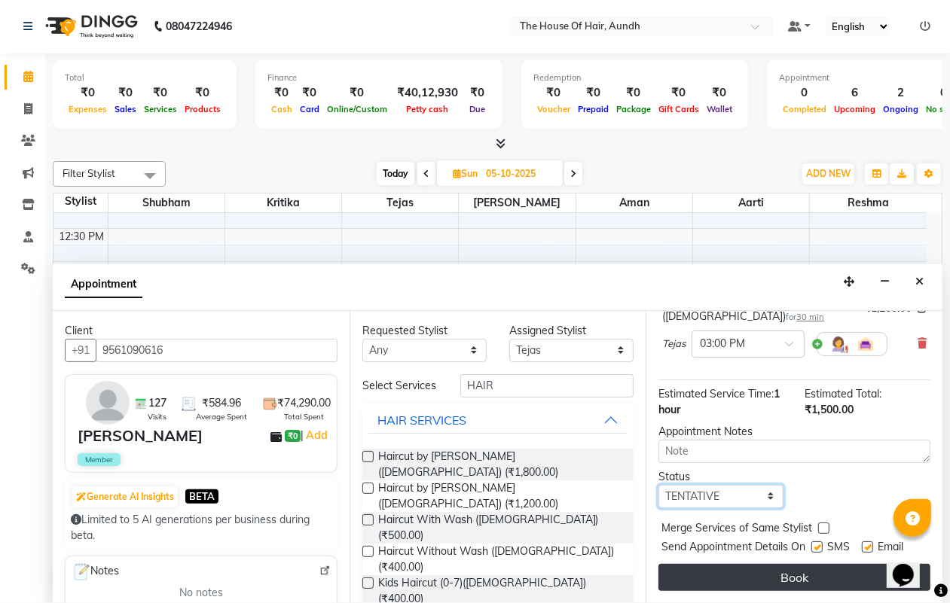
select select "upcoming"
click at [658, 485] on select "Select TENTATIVE CONFIRM UPCOMING" at bounding box center [720, 496] width 124 height 23
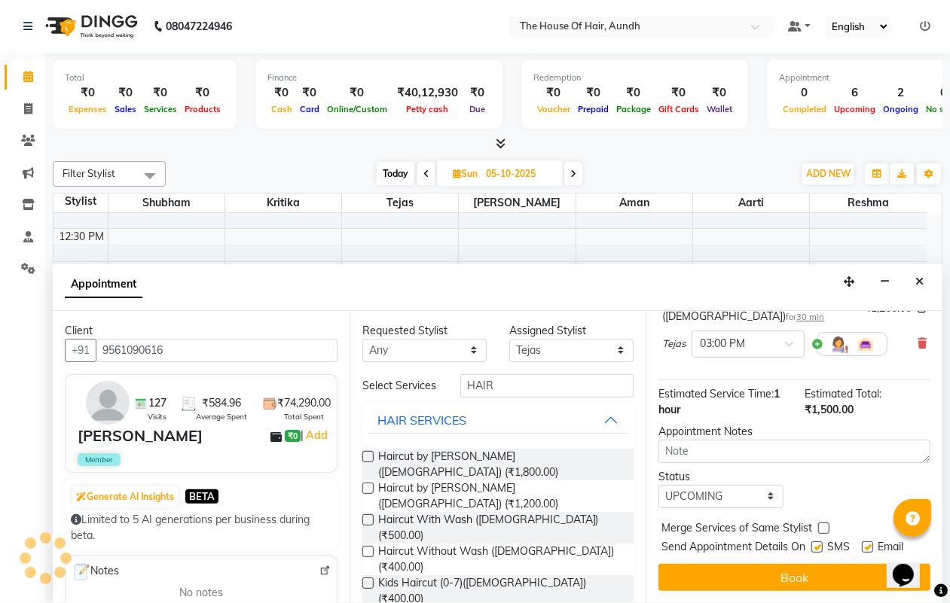
drag, startPoint x: 821, startPoint y: 501, endPoint x: 807, endPoint y: 540, distance: 41.7
click at [820, 523] on label at bounding box center [823, 528] width 11 height 11
click at [820, 525] on input "checkbox" at bounding box center [823, 530] width 10 height 10
checkbox input "true"
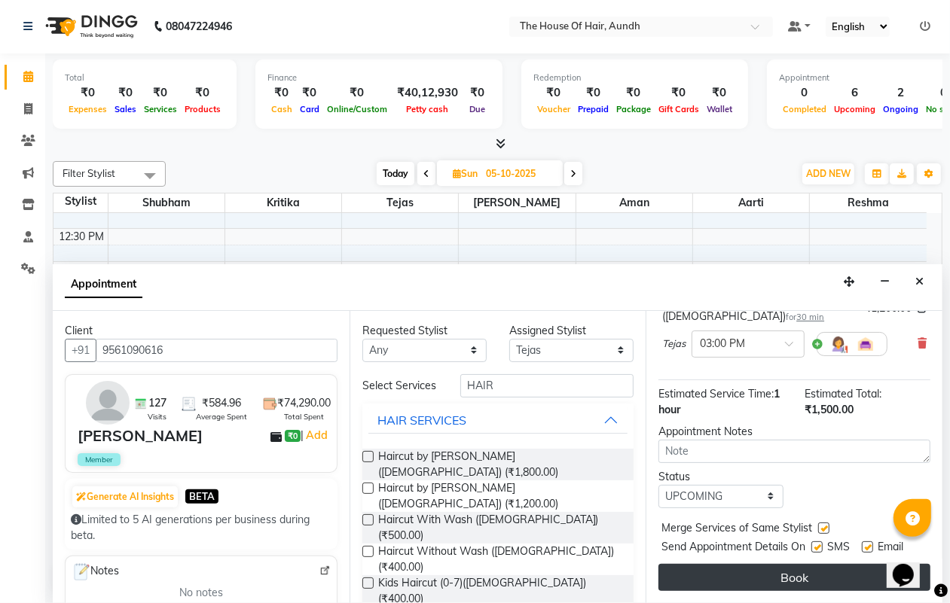
click at [799, 564] on button "Book" at bounding box center [794, 577] width 272 height 27
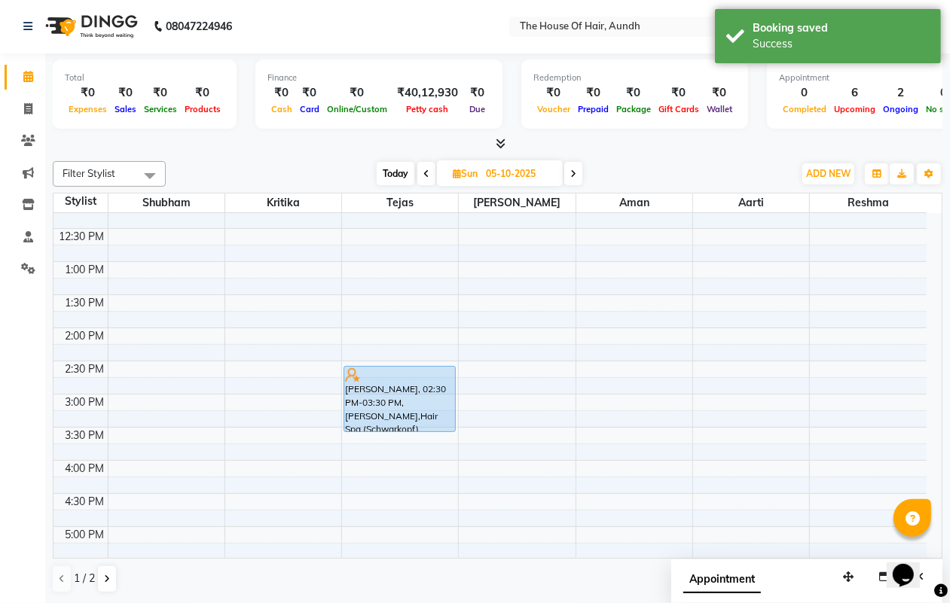
scroll to position [0, 0]
click at [385, 170] on span "Today" at bounding box center [396, 174] width 38 height 23
type input "04-10-2025"
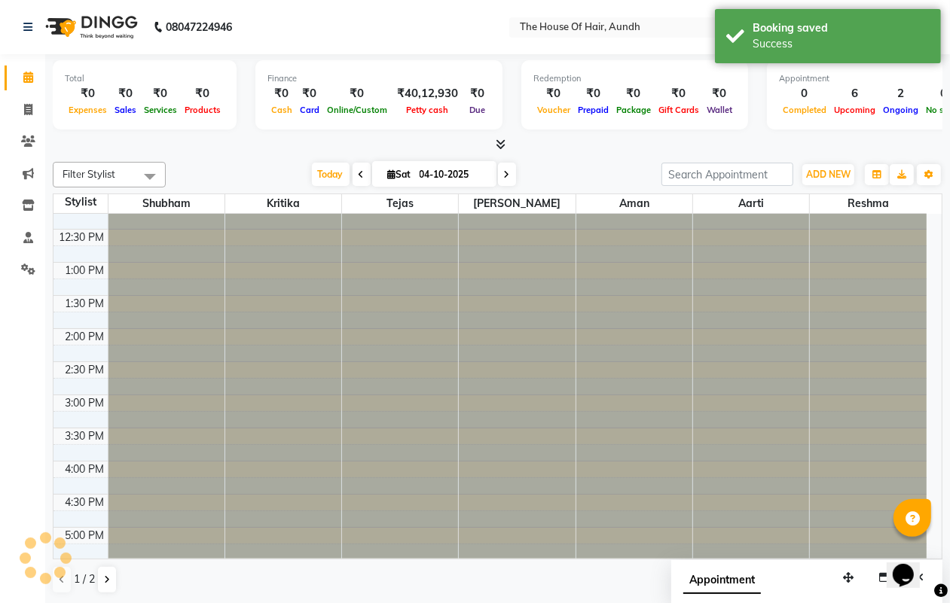
scroll to position [134, 0]
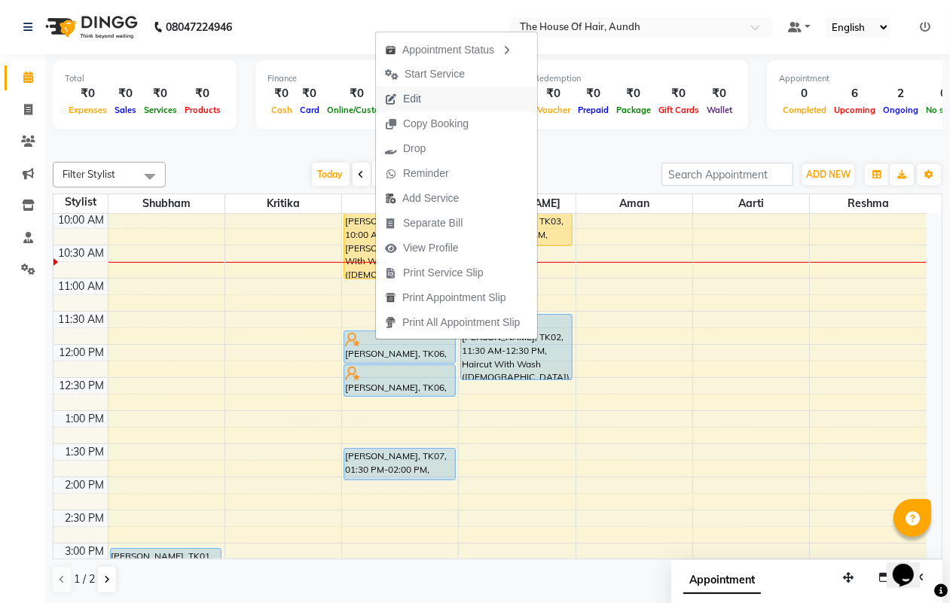
click at [416, 93] on span "Edit" at bounding box center [412, 99] width 18 height 16
select select "upcoming"
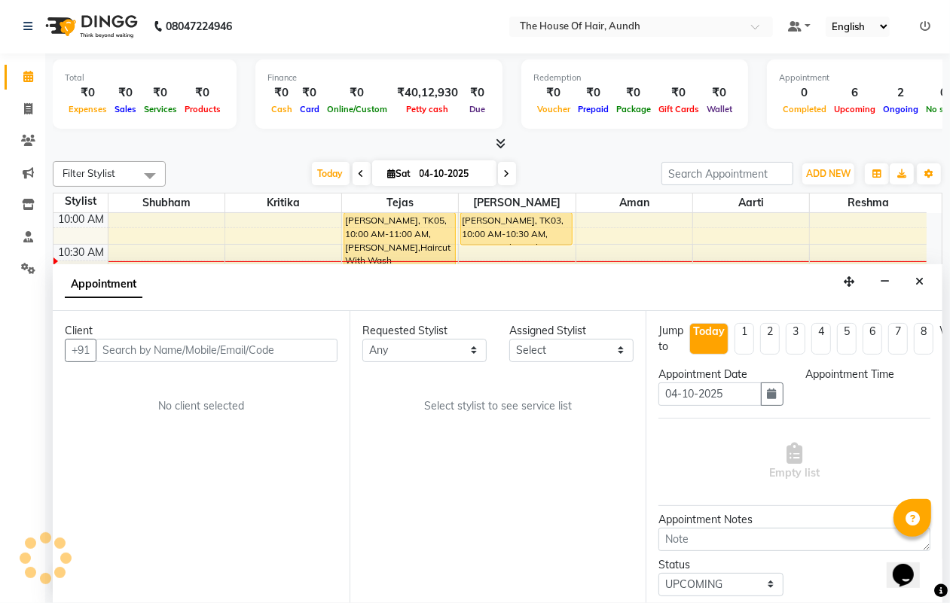
select select "6864"
select select "705"
select select "284"
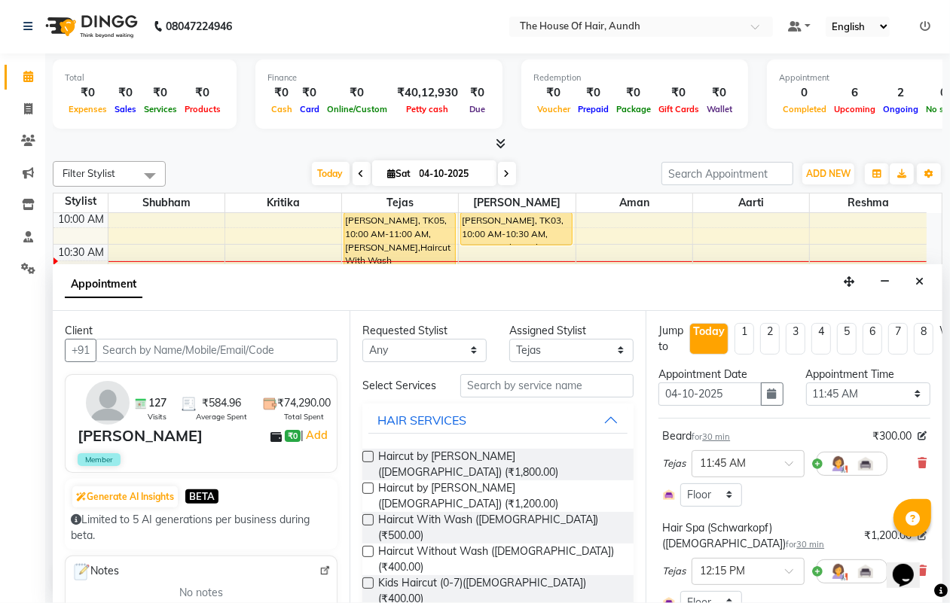
click at [917, 460] on icon at bounding box center [921, 463] width 9 height 11
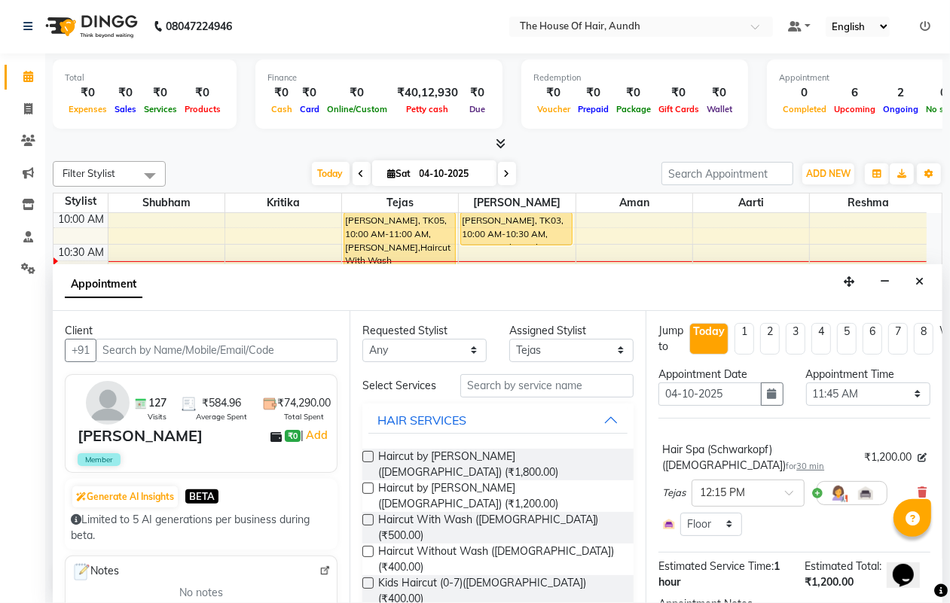
scroll to position [143, 0]
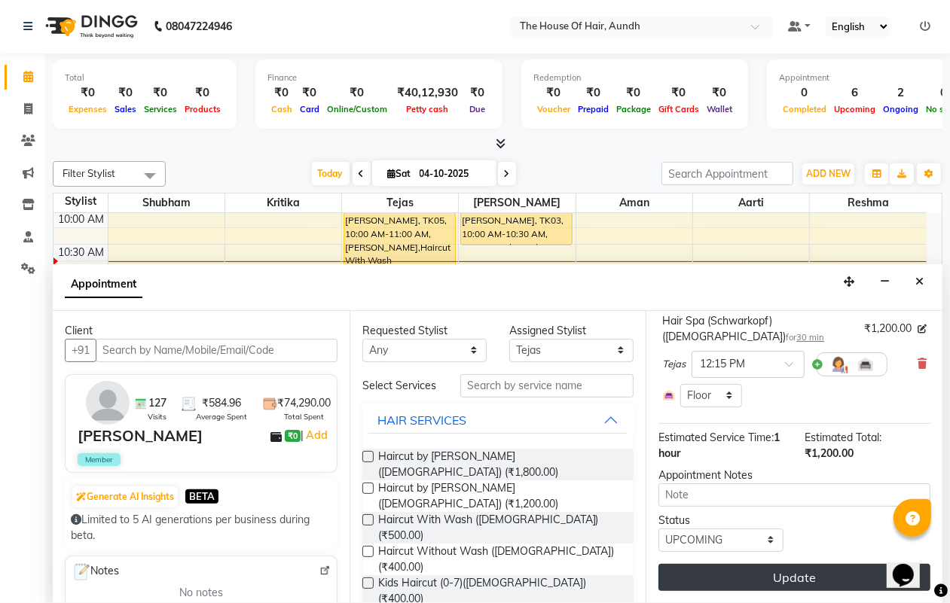
click at [829, 564] on button "Update" at bounding box center [794, 577] width 272 height 27
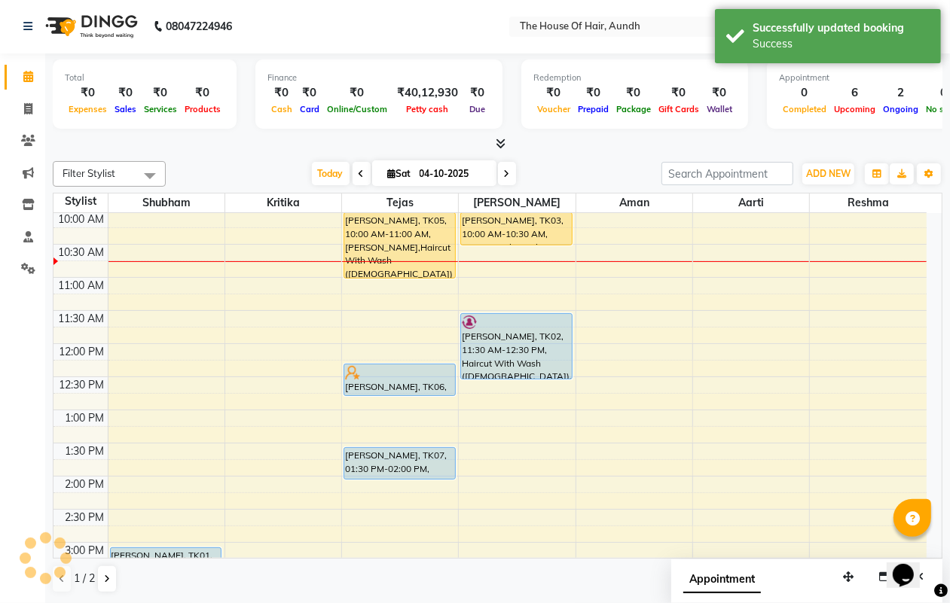
scroll to position [0, 0]
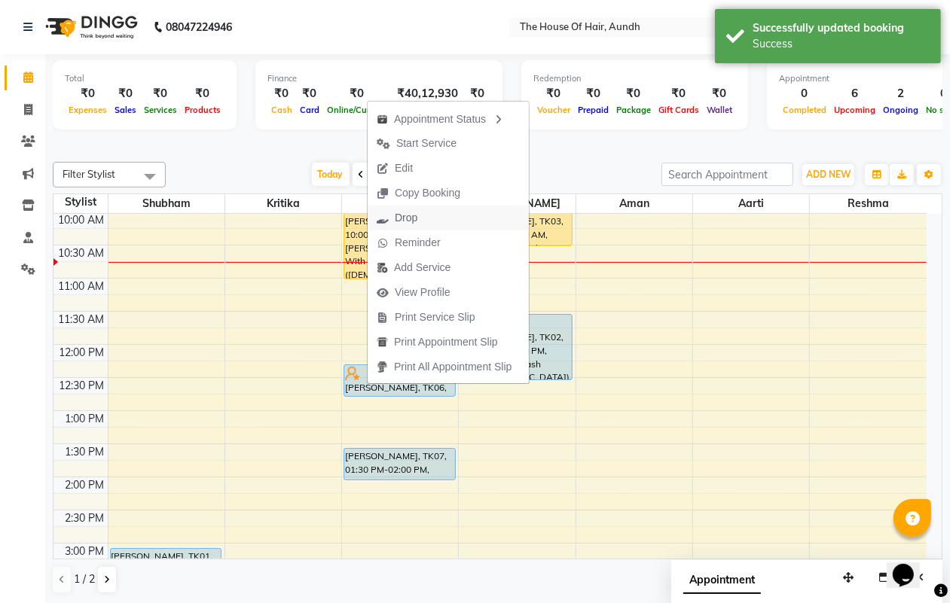
click at [411, 219] on span "Drop" at bounding box center [406, 218] width 23 height 16
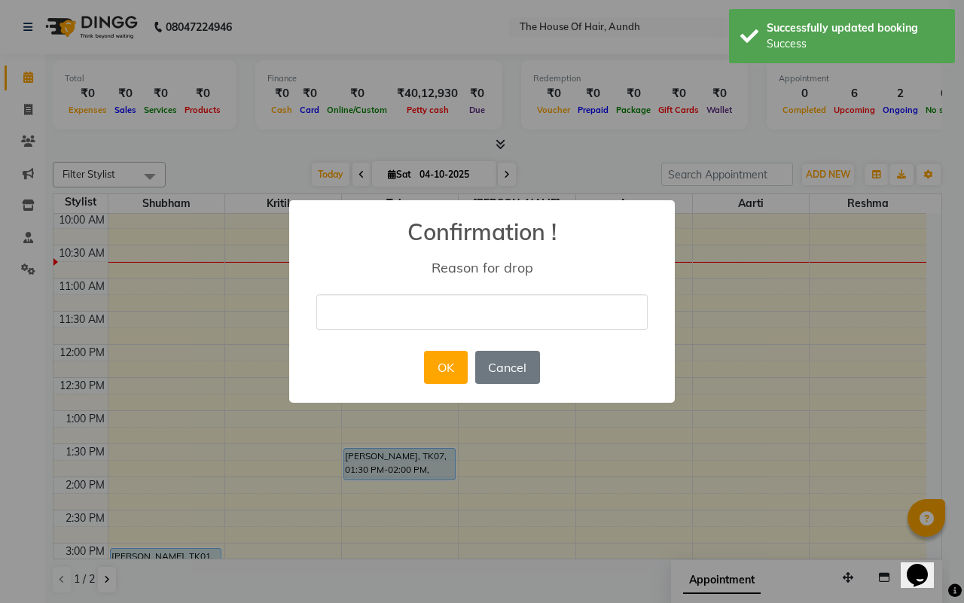
click at [438, 311] on input "text" at bounding box center [481, 312] width 331 height 35
type input "not coming"
click at [438, 362] on button "OK" at bounding box center [445, 367] width 43 height 33
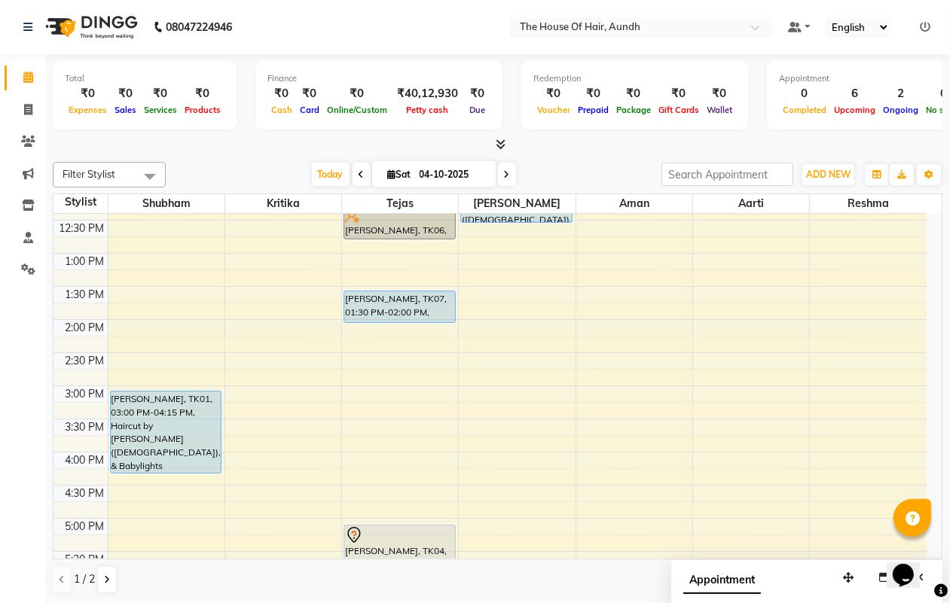
scroll to position [322, 0]
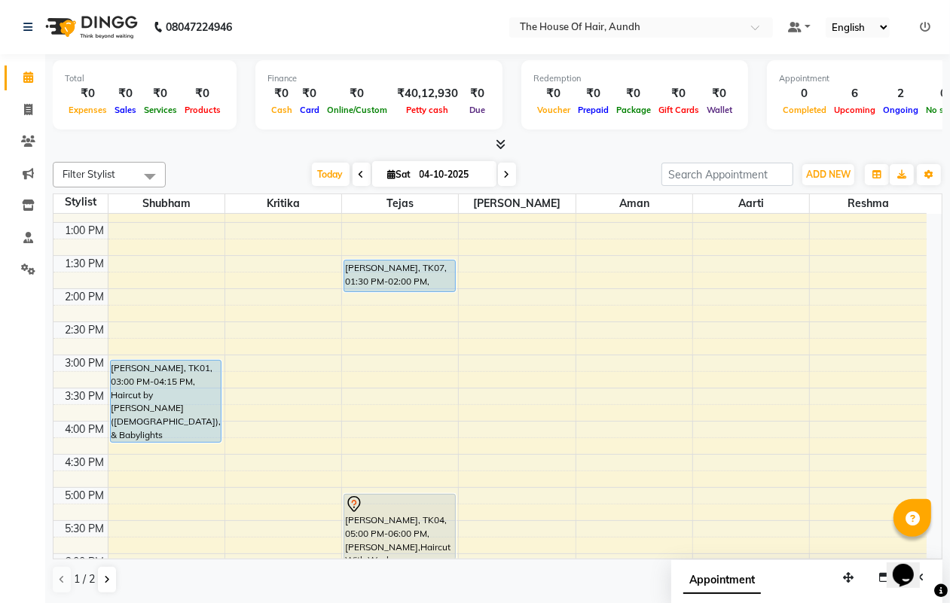
click at [371, 403] on div "8:00 AM 8:30 AM 9:00 AM 9:30 AM 10:00 AM 10:30 AM 11:00 AM 11:30 AM 12:00 PM 12…" at bounding box center [489, 355] width 873 height 927
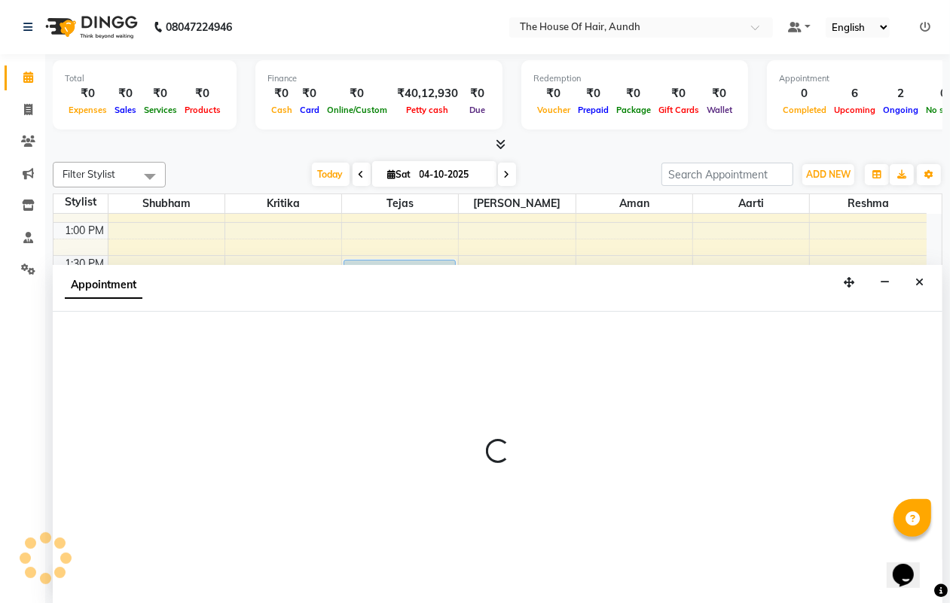
select select "6864"
select select "930"
select select "tentative"
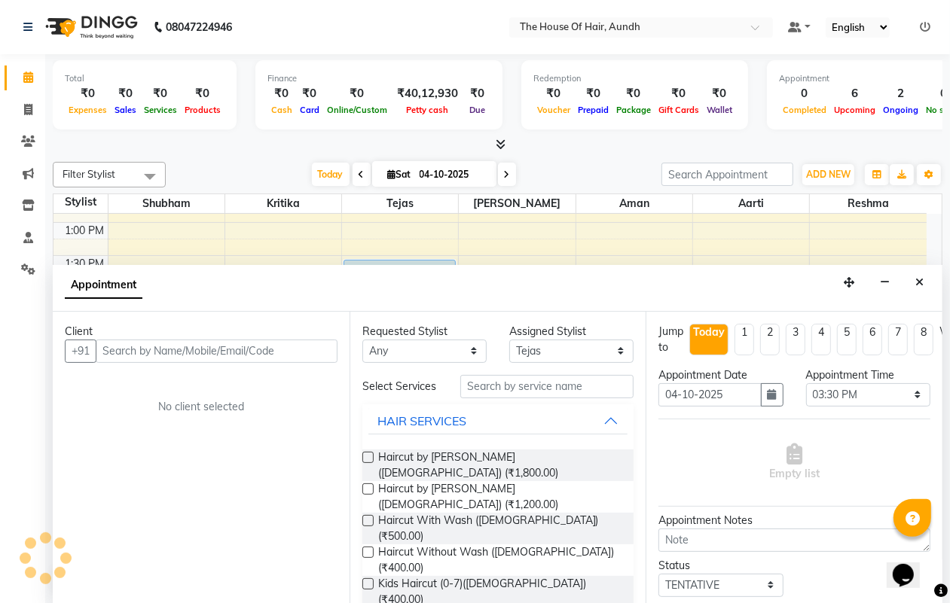
scroll to position [1, 0]
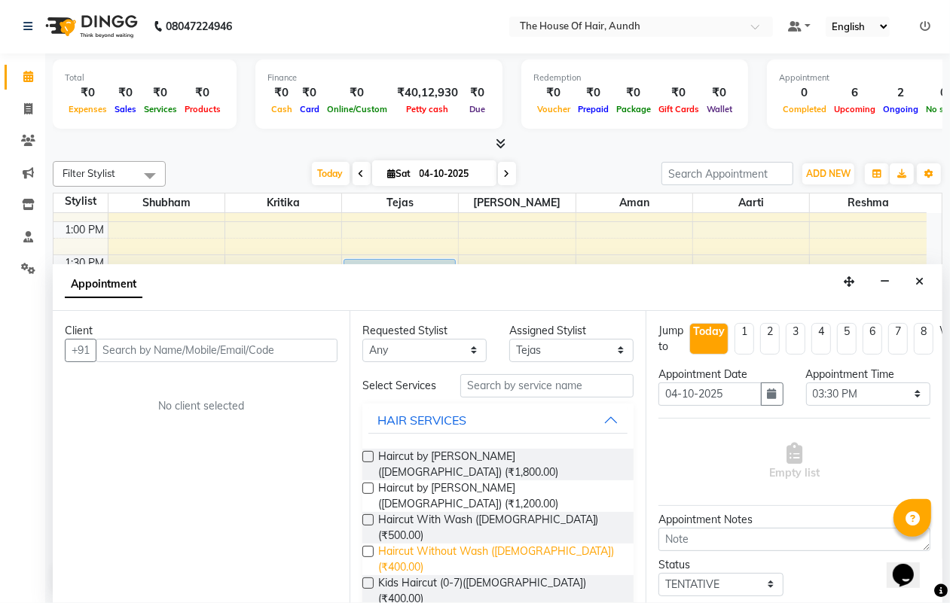
click at [490, 544] on span "Haircut Without Wash ([DEMOGRAPHIC_DATA]) (₹400.00)" at bounding box center [500, 560] width 244 height 32
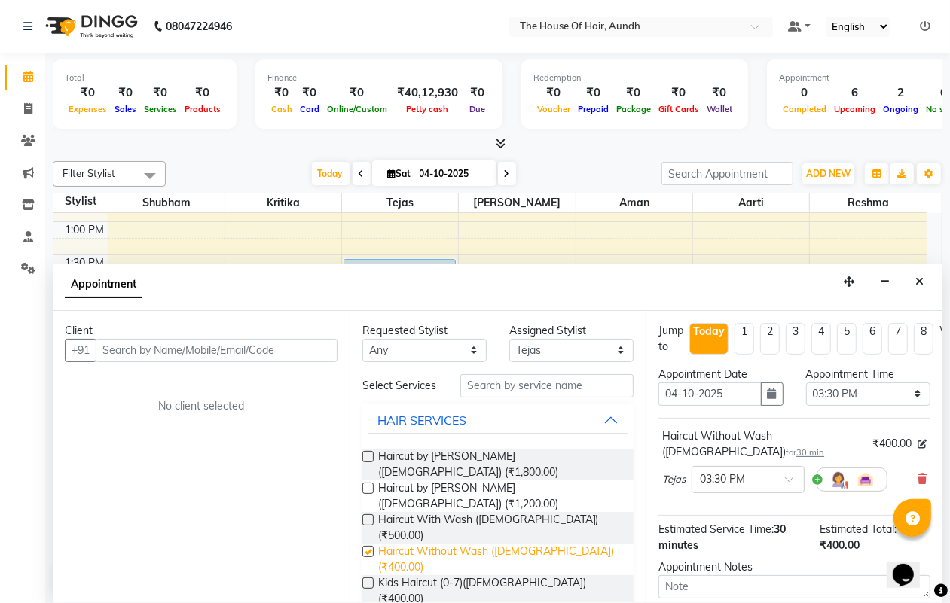
checkbox input "false"
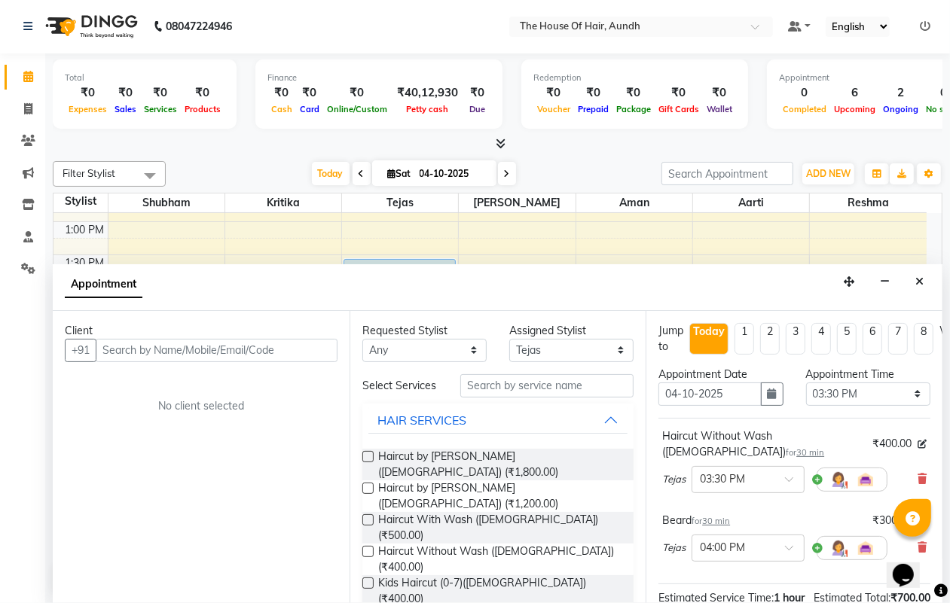
checkbox input "false"
click at [208, 353] on input "text" at bounding box center [217, 350] width 242 height 23
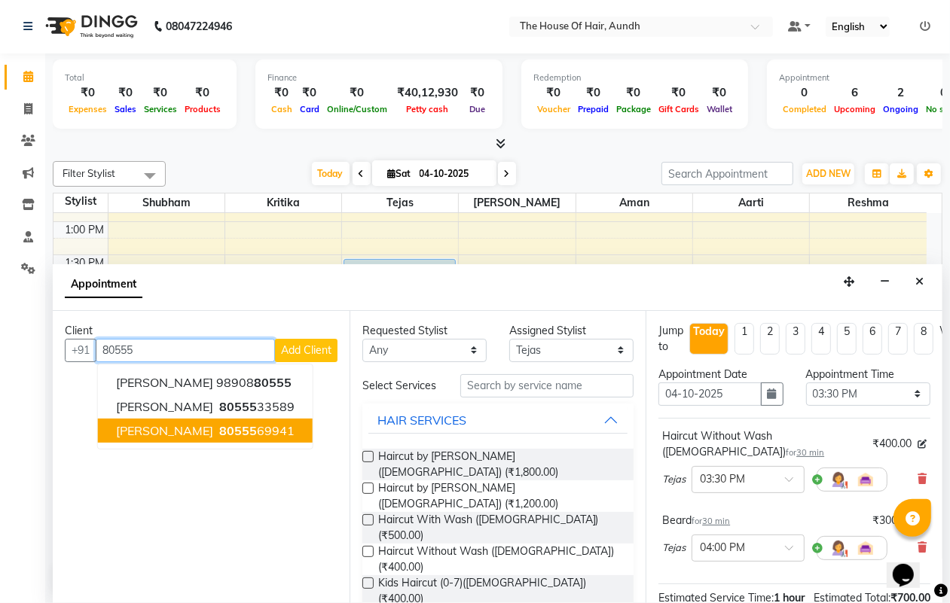
click at [173, 428] on span "[PERSON_NAME]" at bounding box center [164, 430] width 97 height 15
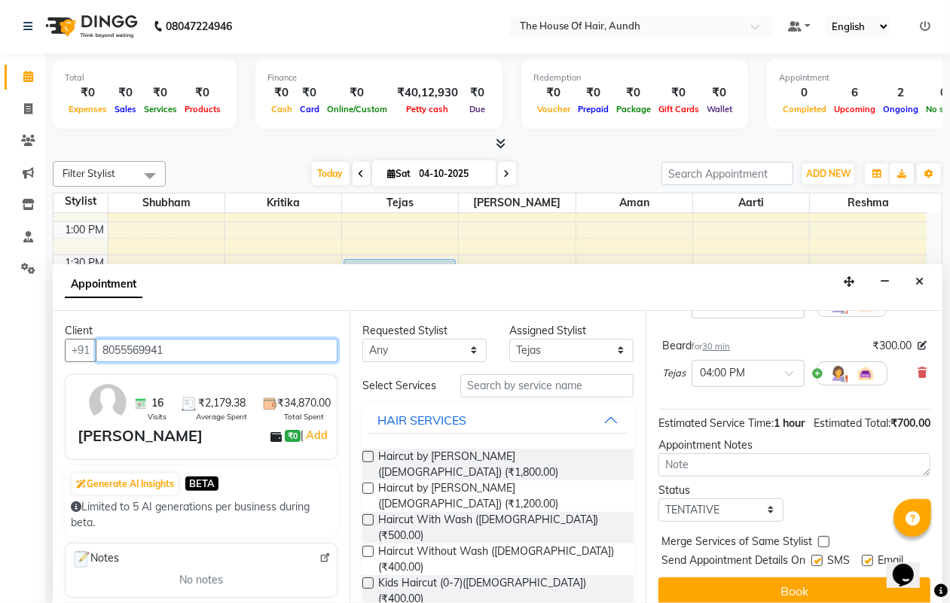
scroll to position [215, 0]
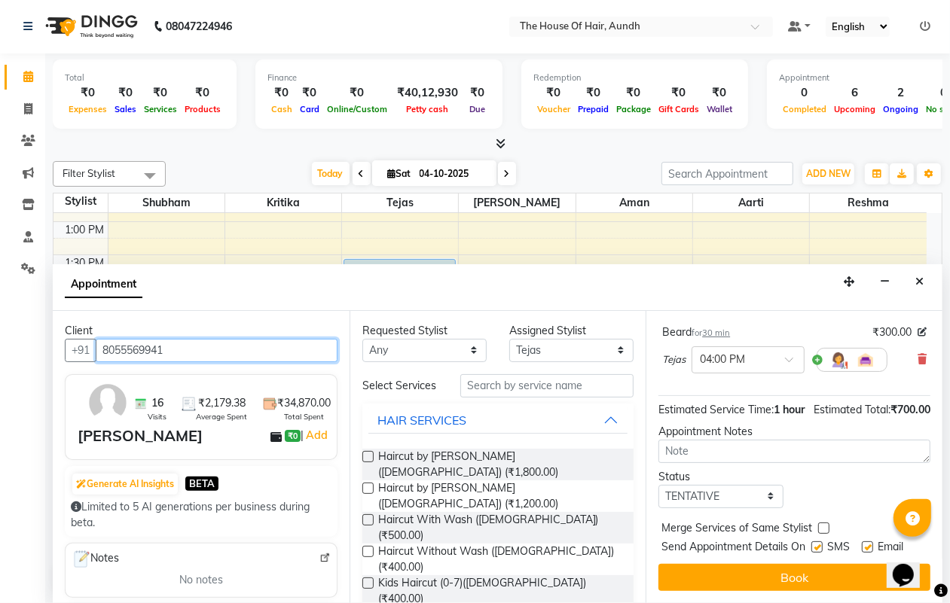
type input "8055569941"
click at [728, 485] on select "Select TENTATIVE CONFIRM CHECK-IN UPCOMING" at bounding box center [720, 496] width 124 height 23
select select "upcoming"
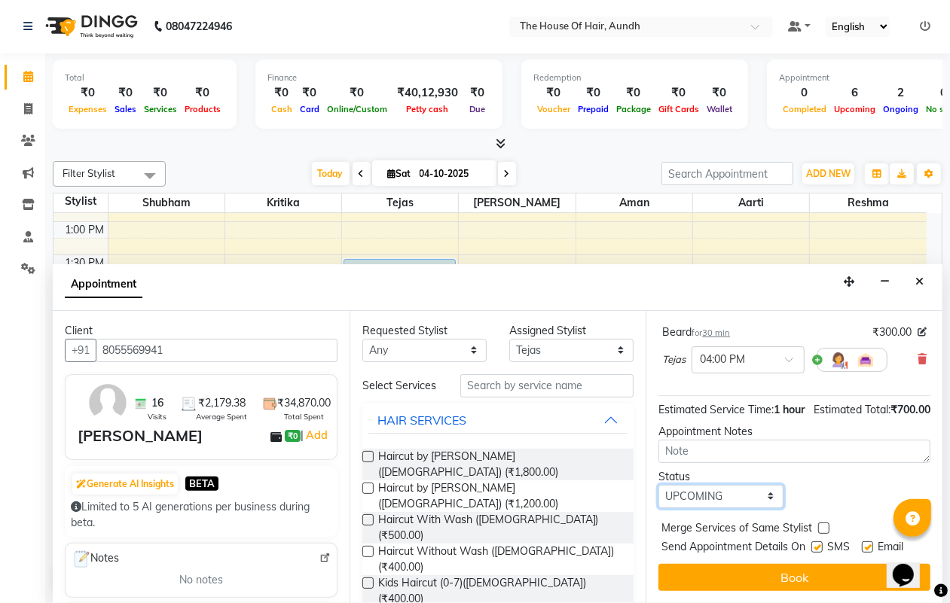
click at [658, 485] on select "Select TENTATIVE CONFIRM CHECK-IN UPCOMING" at bounding box center [720, 496] width 124 height 23
click at [823, 523] on label at bounding box center [823, 528] width 11 height 11
click at [823, 525] on input "checkbox" at bounding box center [823, 530] width 10 height 10
checkbox input "true"
click at [815, 564] on button "Book" at bounding box center [794, 577] width 272 height 27
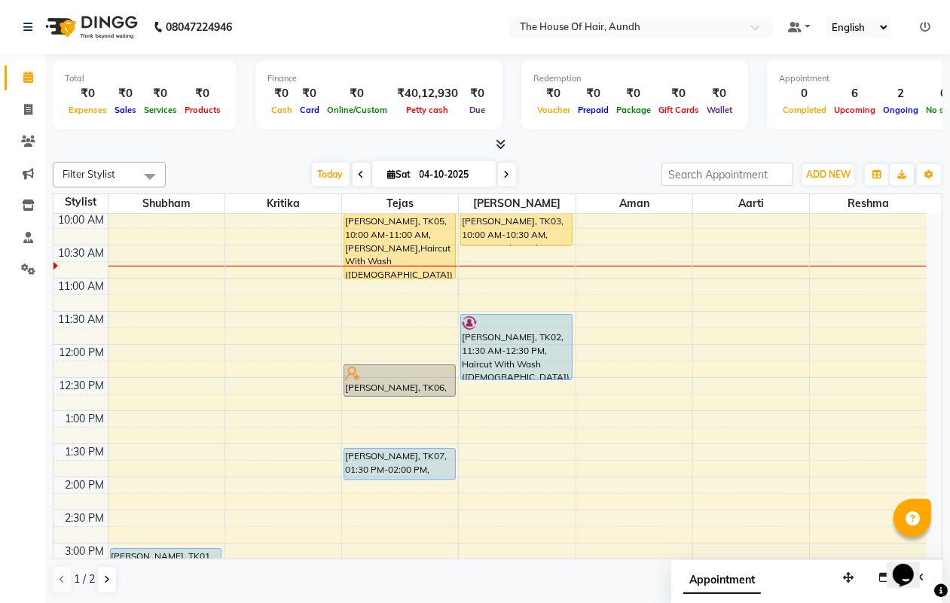
scroll to position [40, 0]
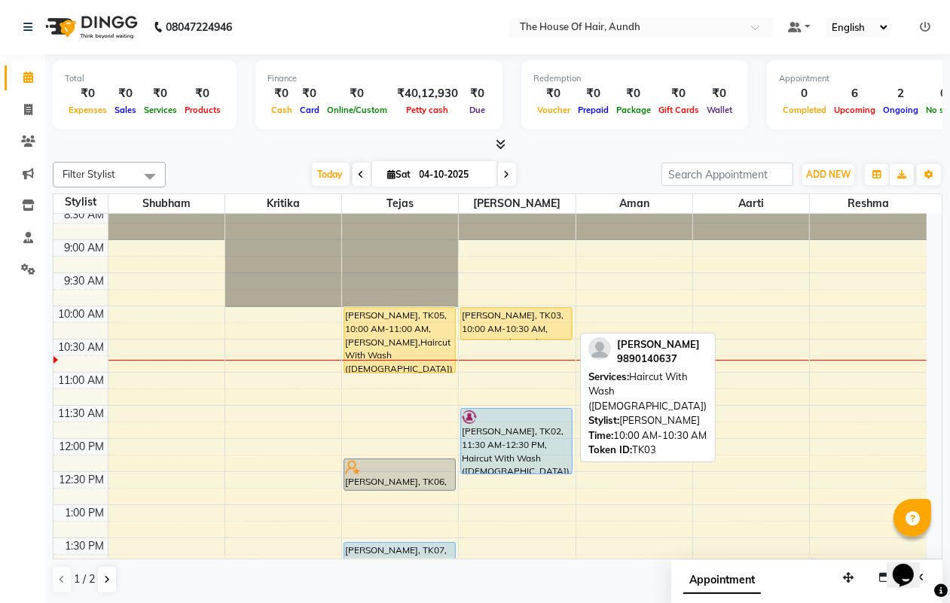
click at [539, 310] on div "[PERSON_NAME], TK03, 10:00 AM-10:30 AM, Haircut With Wash ([DEMOGRAPHIC_DATA])" at bounding box center [516, 324] width 110 height 32
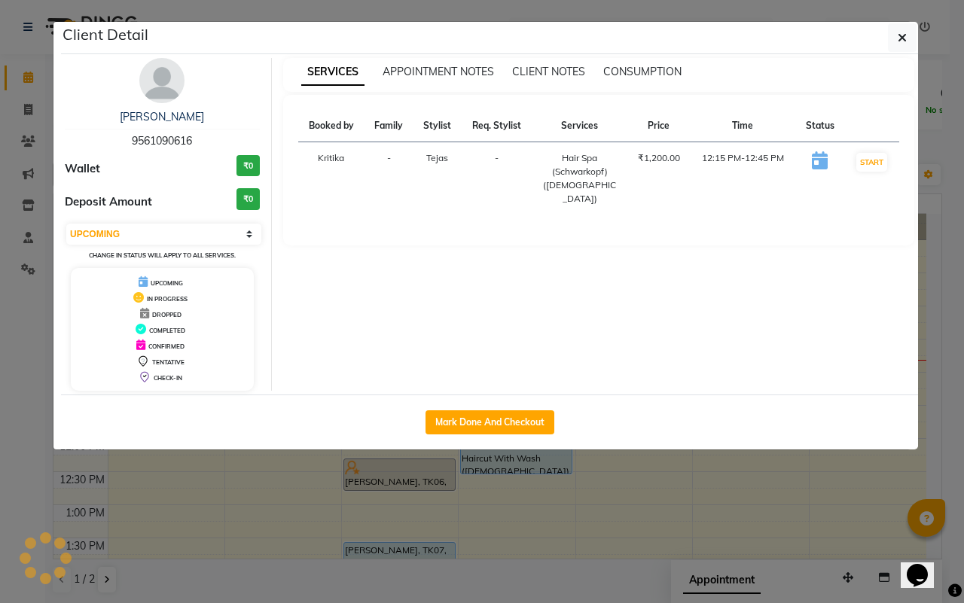
select select "1"
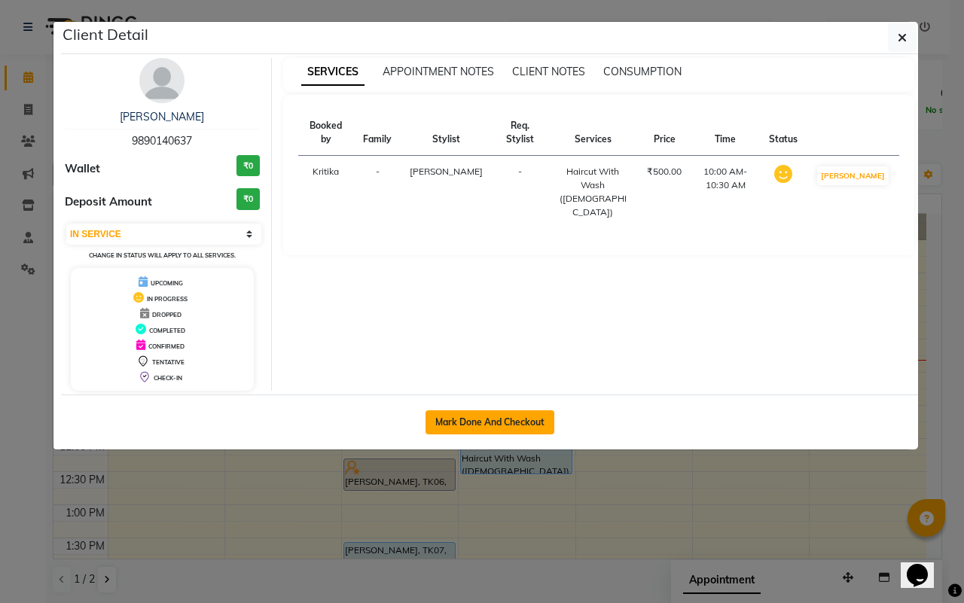
click at [469, 417] on button "Mark Done And Checkout" at bounding box center [490, 423] width 129 height 24
select select "service"
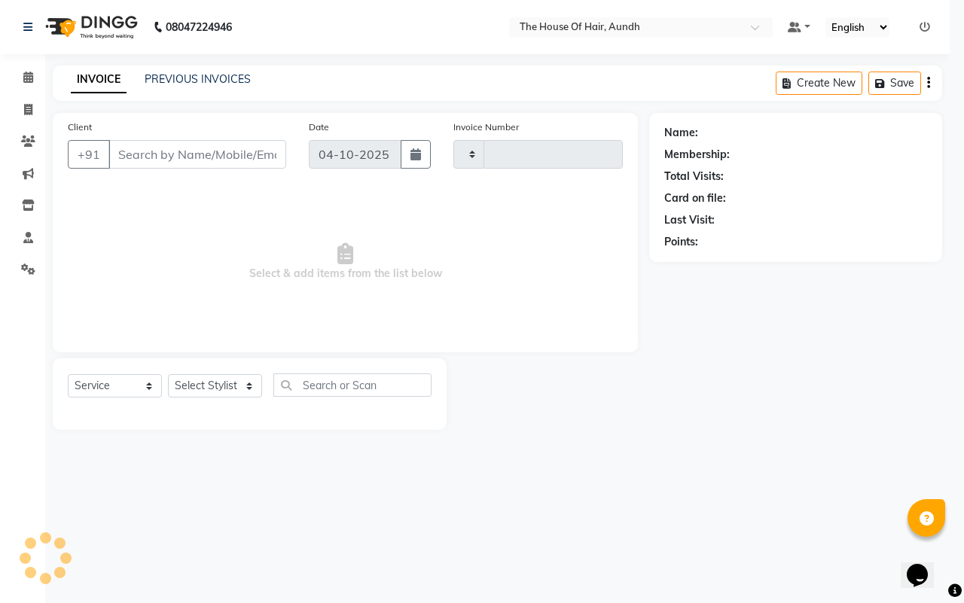
type input "2150"
select select "26"
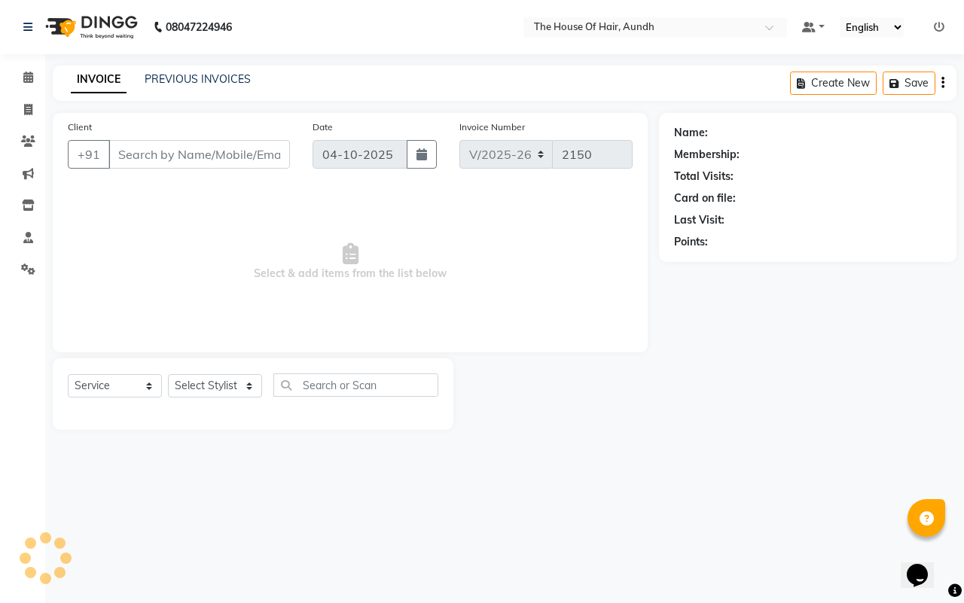
type input "9890140637"
select select "32779"
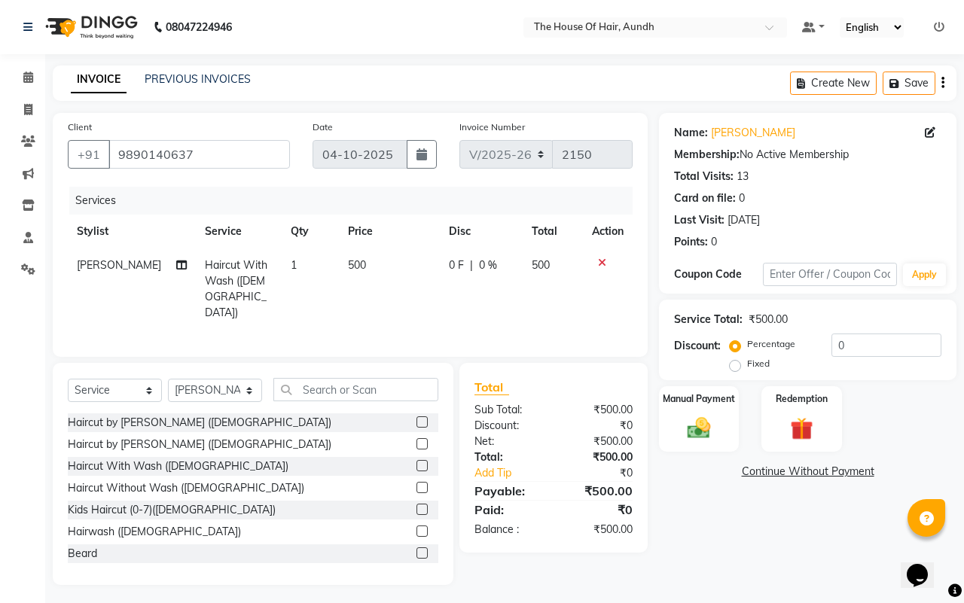
click at [228, 272] on td "Haircut With Wash ([DEMOGRAPHIC_DATA])" at bounding box center [239, 289] width 86 height 81
select select "32779"
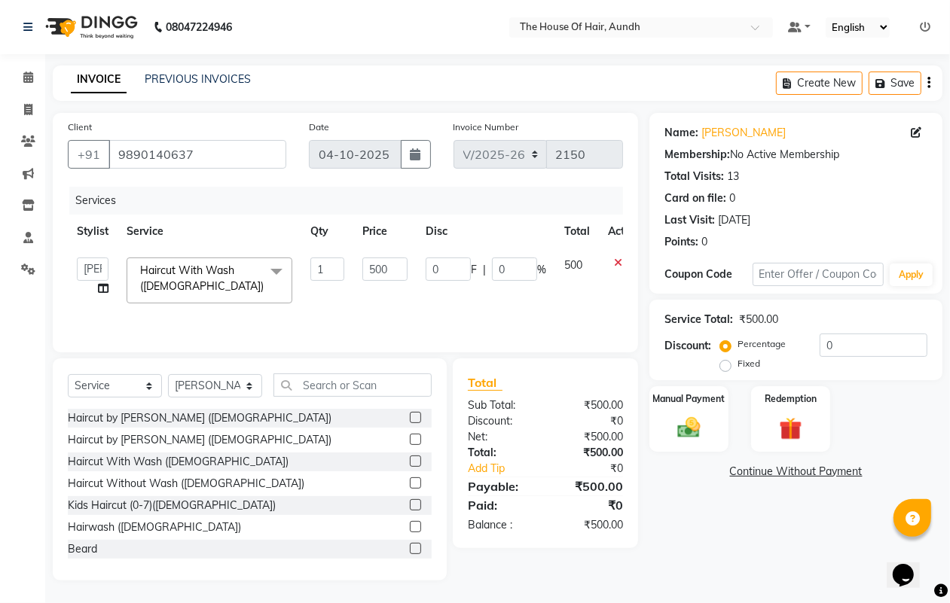
click at [245, 272] on span "Haircut With Wash ([DEMOGRAPHIC_DATA]) x" at bounding box center [205, 279] width 138 height 32
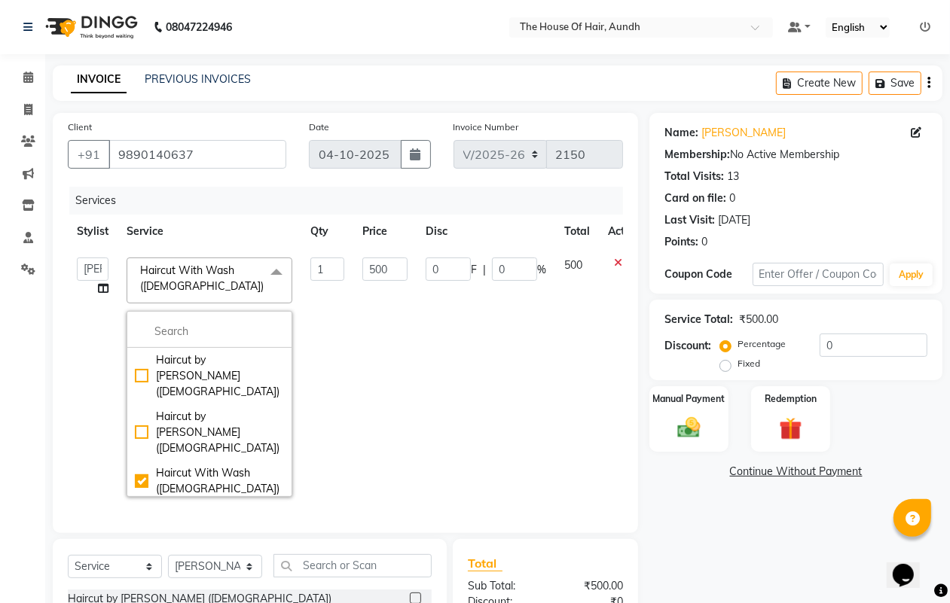
click at [227, 506] on div "Haircut Without Wash ([DEMOGRAPHIC_DATA])" at bounding box center [209, 522] width 149 height 32
checkbox input "false"
checkbox input "true"
type input "400"
click at [641, 365] on div "Client [PHONE_NUMBER] Date [DATE] Invoice Number V/2025 V/[PHONE_NUMBER] Servic…" at bounding box center [345, 437] width 608 height 649
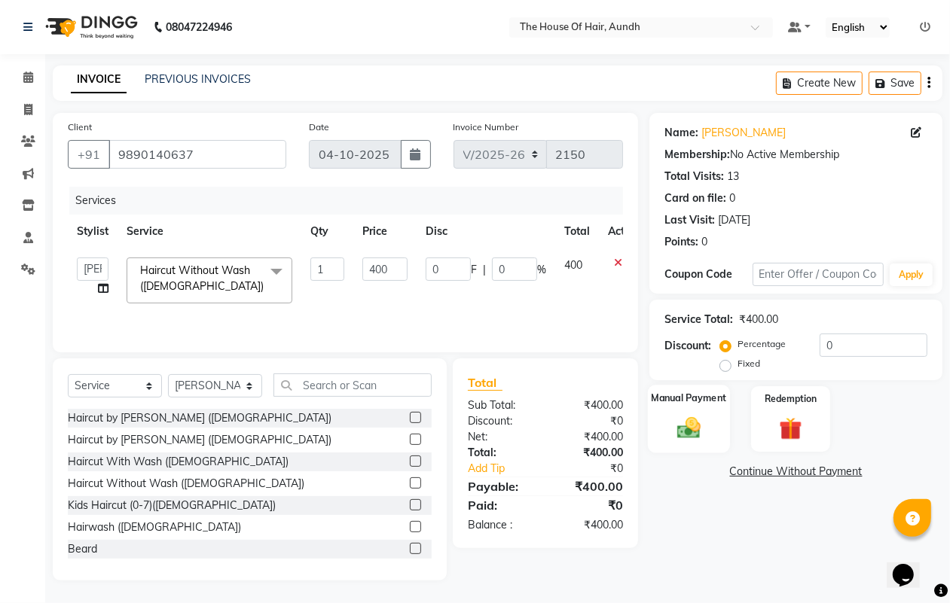
click at [701, 414] on img at bounding box center [689, 427] width 38 height 27
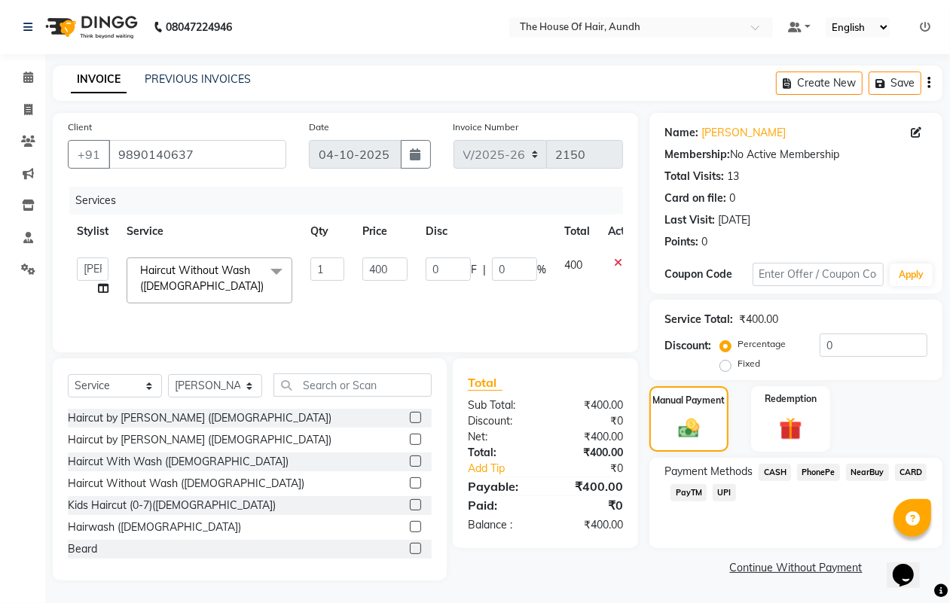
click at [723, 490] on span "UPI" at bounding box center [724, 492] width 23 height 17
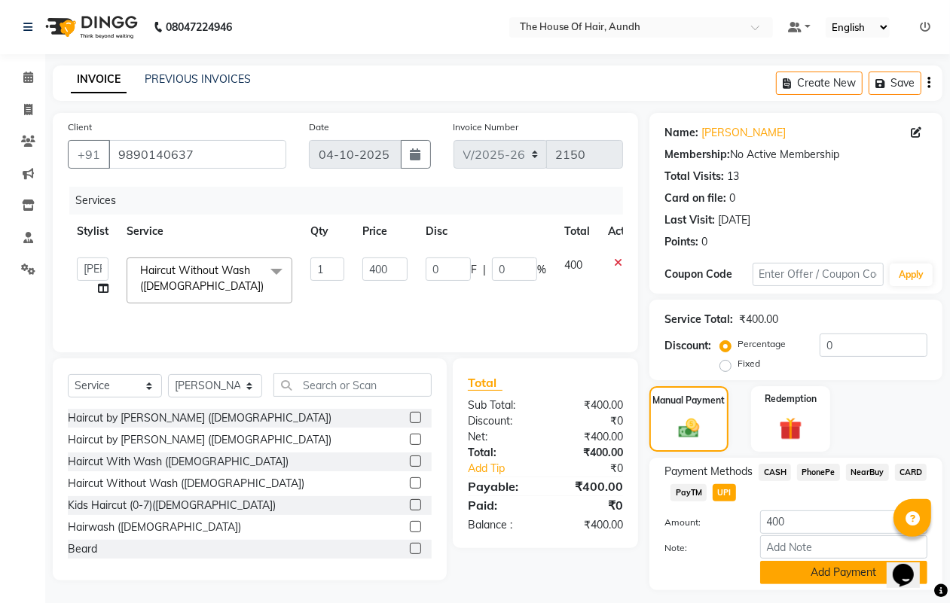
click at [789, 575] on button "Add Payment" at bounding box center [843, 572] width 167 height 23
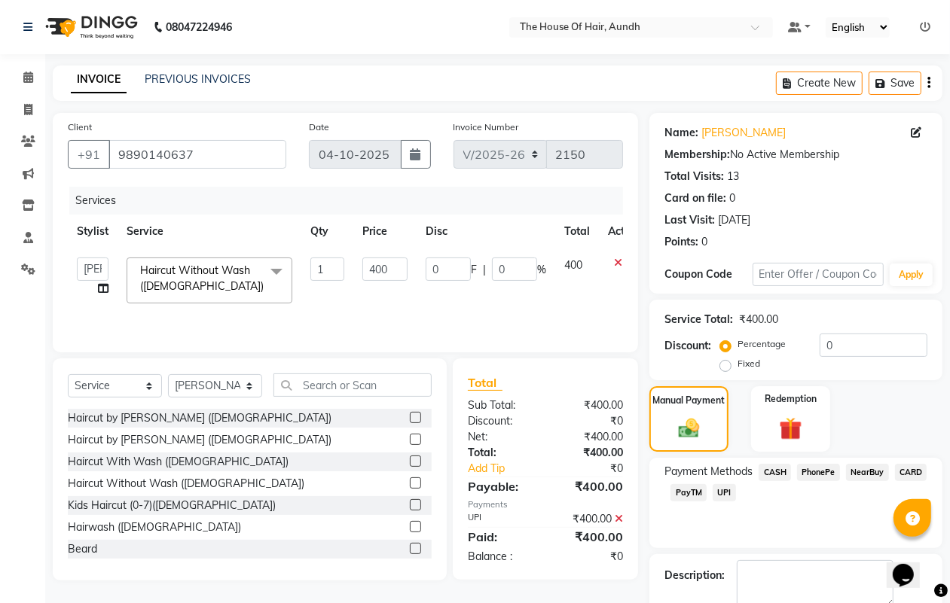
scroll to position [84, 0]
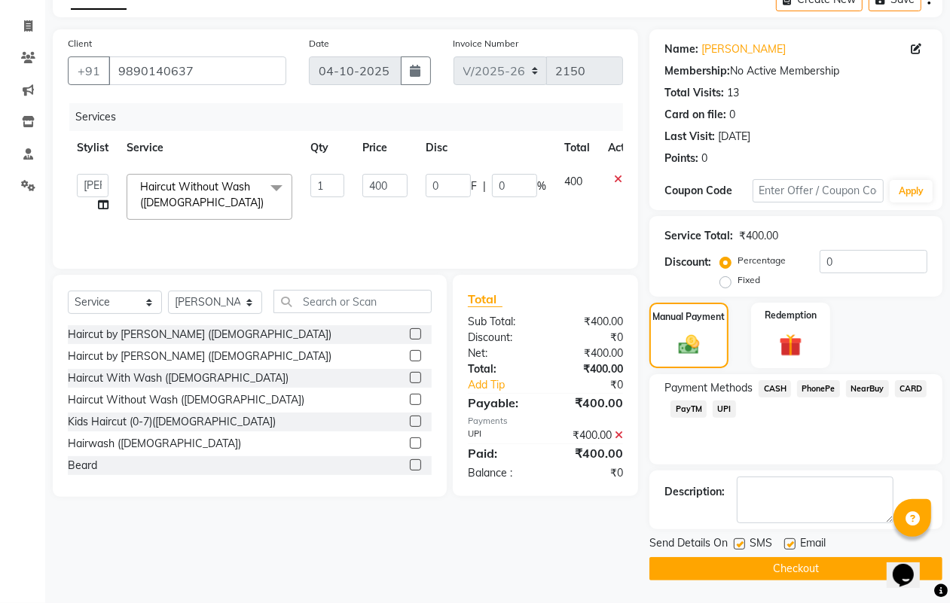
click at [783, 563] on button "Checkout" at bounding box center [795, 568] width 293 height 23
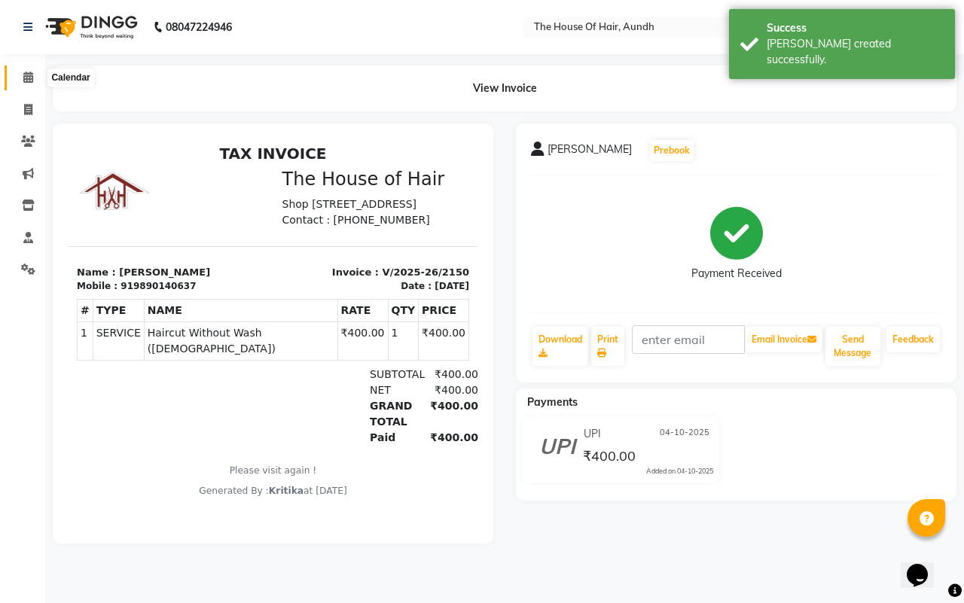
click at [23, 75] on icon at bounding box center [28, 77] width 10 height 11
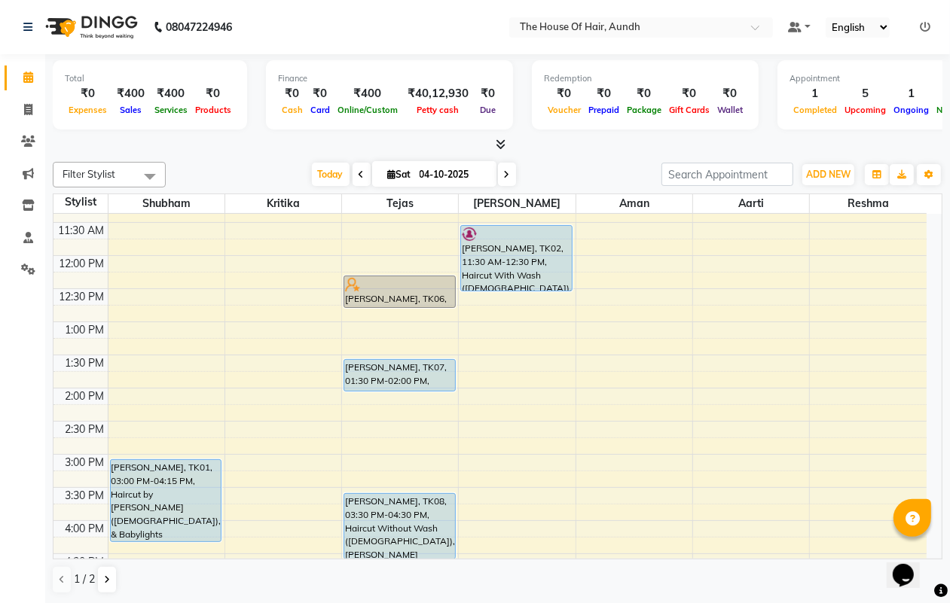
scroll to position [188, 0]
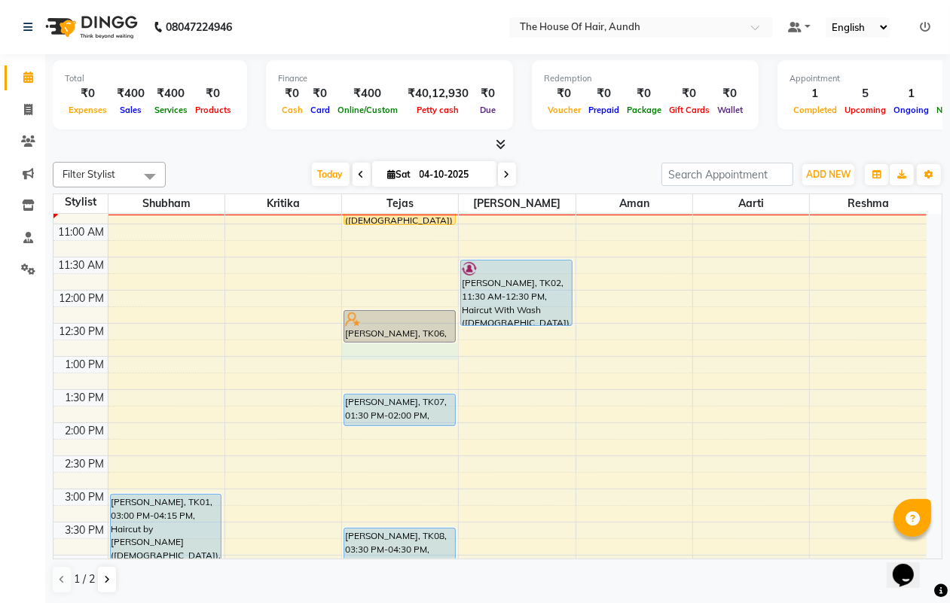
click at [377, 349] on div "8:00 AM 8:30 AM 9:00 AM 9:30 AM 10:00 AM 10:30 AM 11:00 AM 11:30 AM 12:00 PM 12…" at bounding box center [489, 489] width 873 height 927
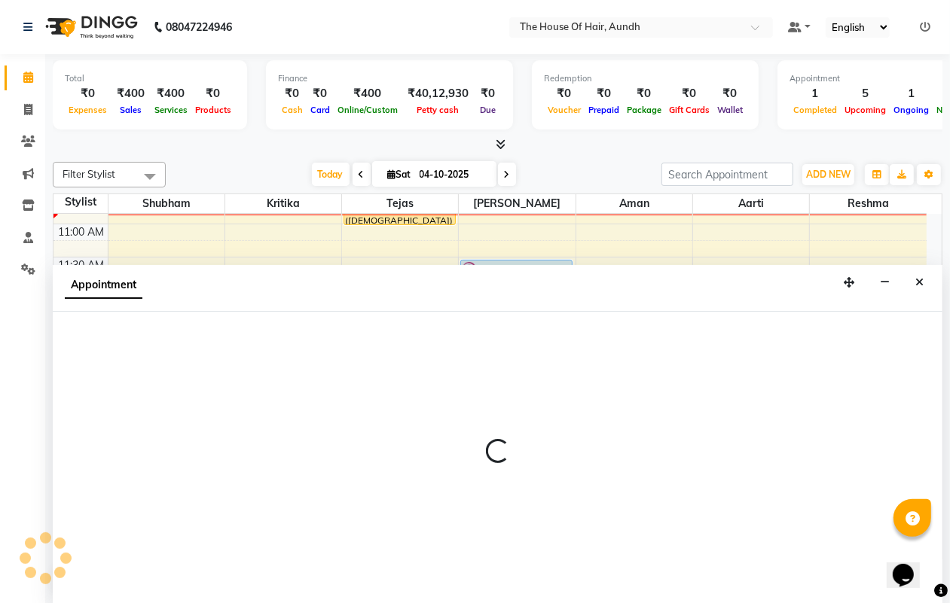
scroll to position [1, 0]
select select "6864"
select select "765"
select select "tentative"
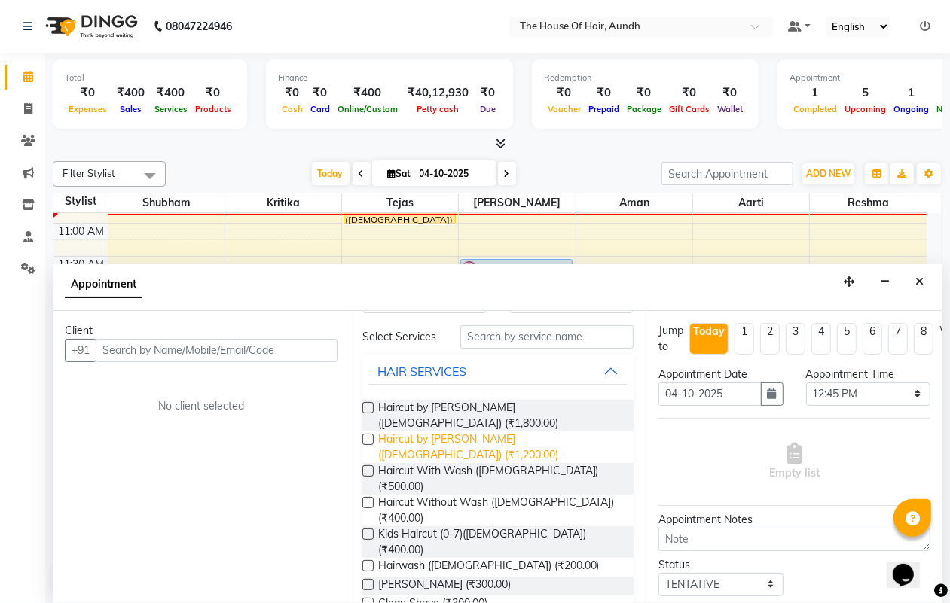
scroll to position [94, 0]
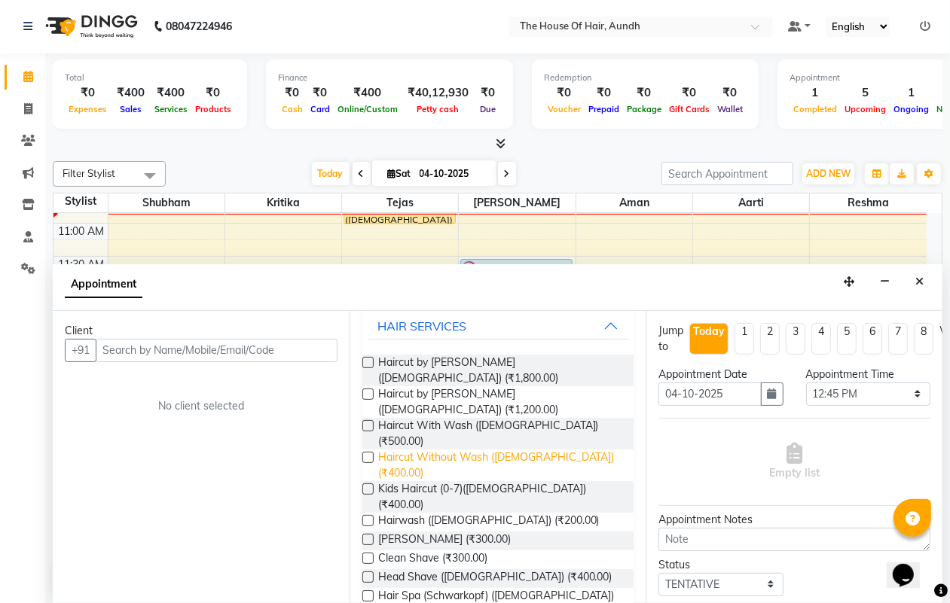
click at [543, 450] on span "Haircut Without Wash ([DEMOGRAPHIC_DATA]) (₹400.00)" at bounding box center [500, 466] width 244 height 32
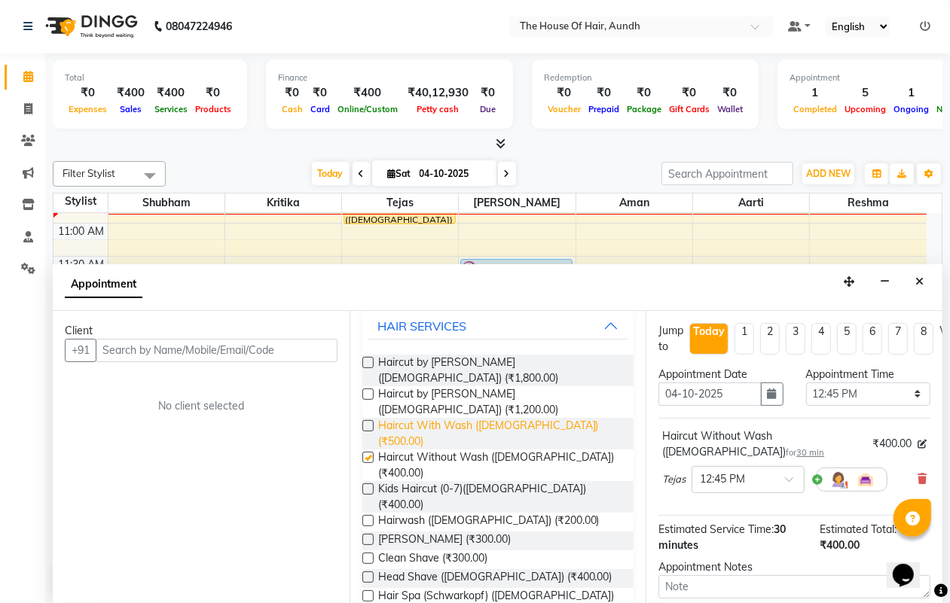
checkbox input "false"
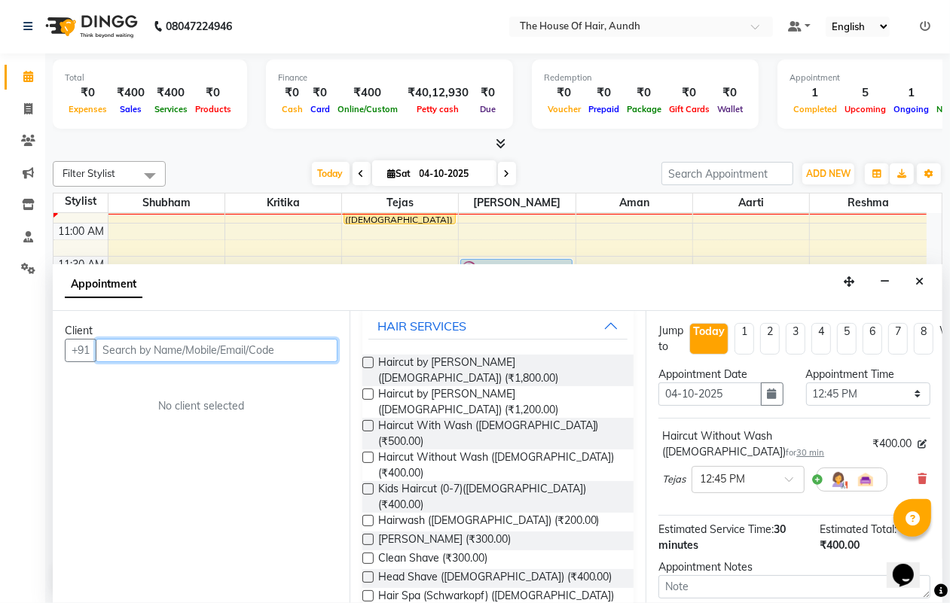
click at [203, 356] on input "text" at bounding box center [217, 350] width 242 height 23
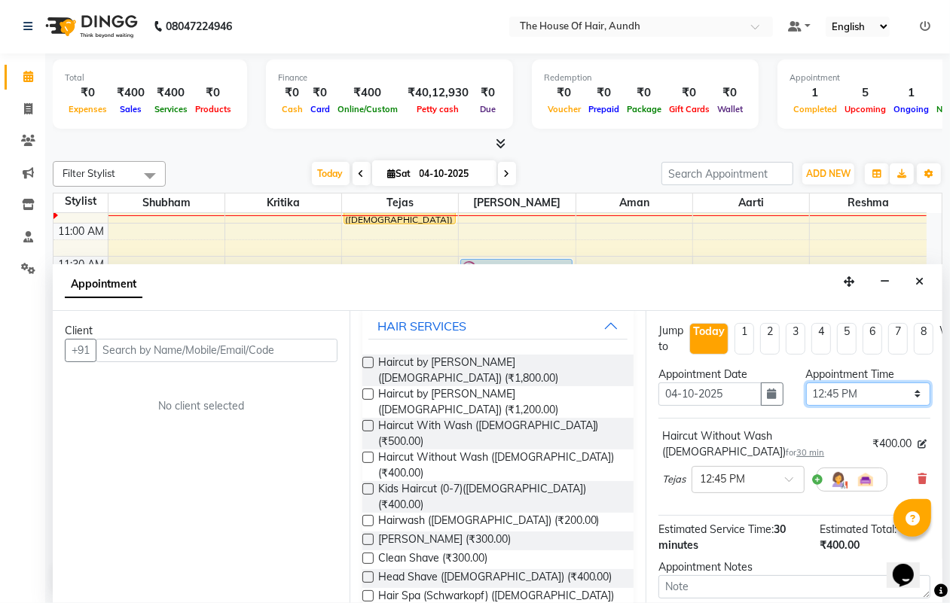
click at [859, 395] on select "Select 09:00 AM 09:15 AM 09:30 AM 09:45 AM 10:00 AM 10:15 AM 10:30 AM 10:45 AM …" at bounding box center [868, 394] width 124 height 23
select select "750"
click at [806, 383] on select "Select 09:00 AM 09:15 AM 09:30 AM 09:45 AM 10:00 AM 10:15 AM 10:30 AM 10:45 AM …" at bounding box center [868, 394] width 124 height 23
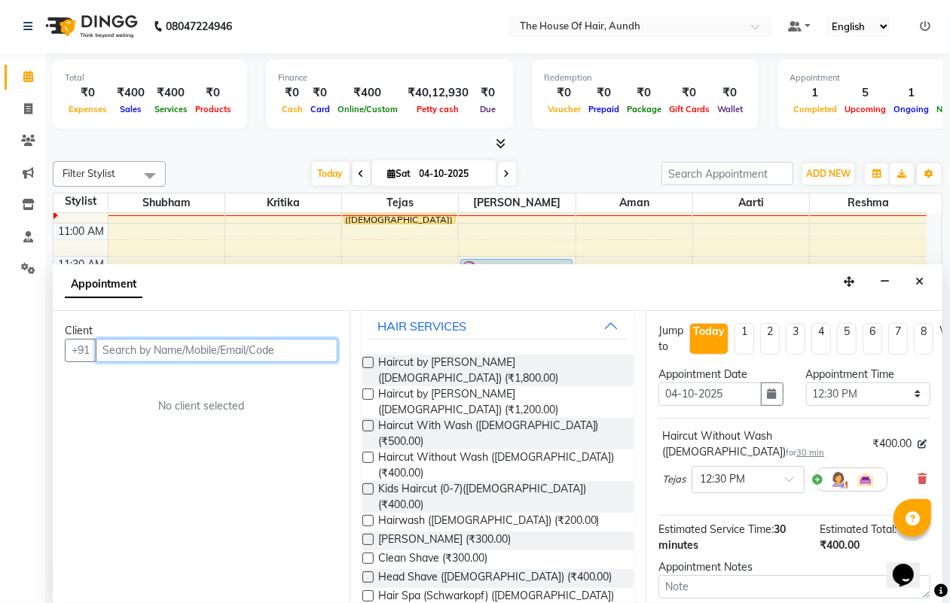
click at [290, 347] on input "text" at bounding box center [217, 350] width 242 height 23
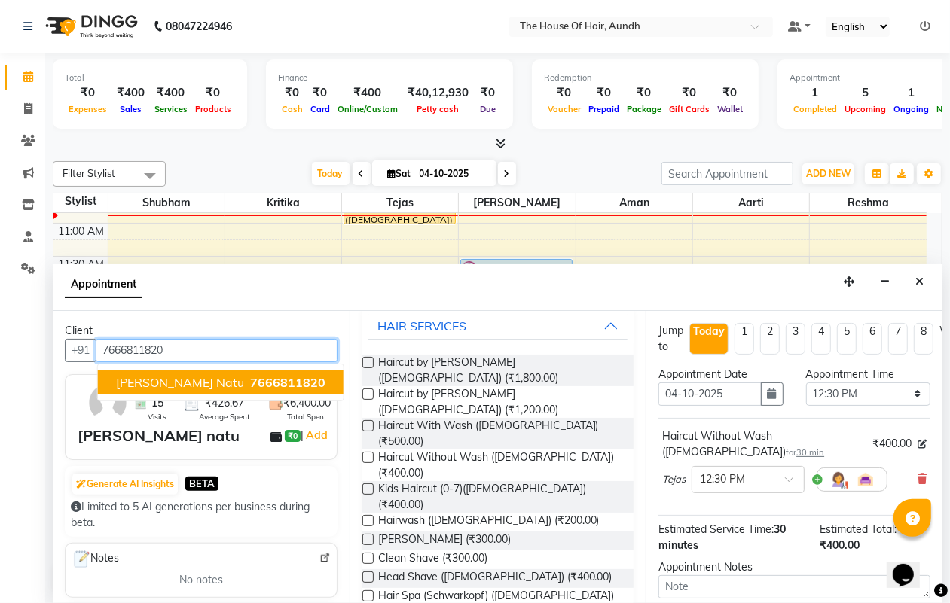
click at [258, 385] on span "7666811820" at bounding box center [287, 382] width 75 height 15
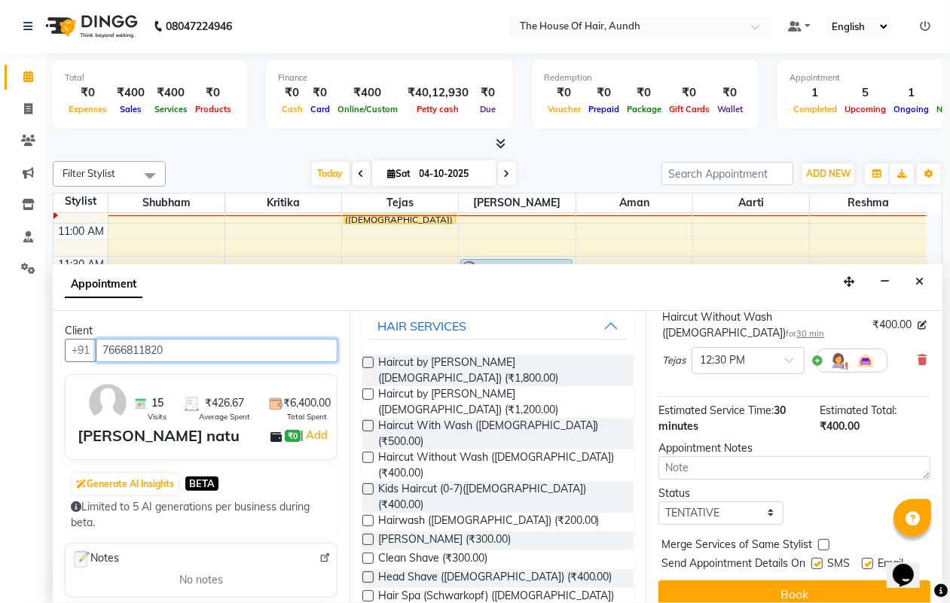
scroll to position [147, 0]
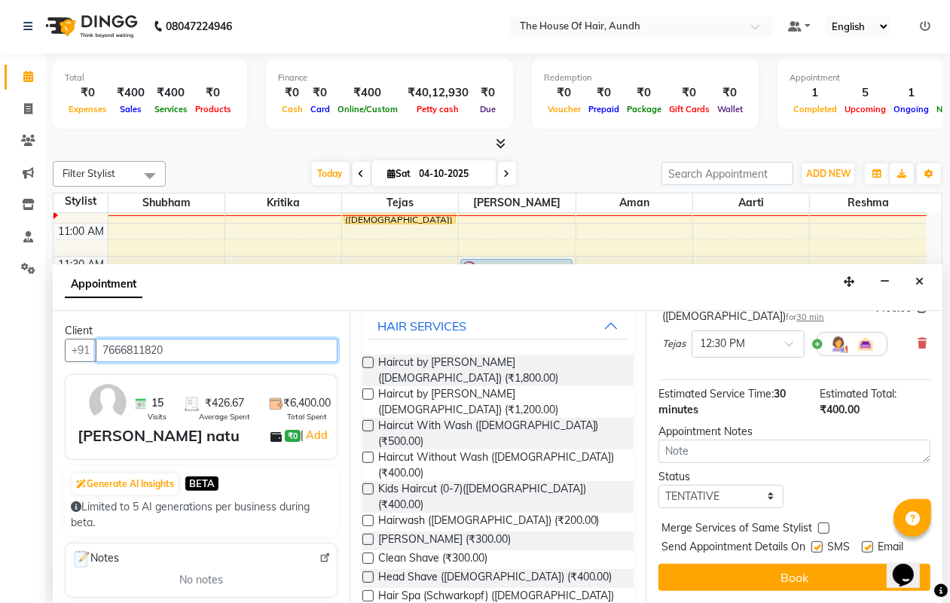
type input "7666811820"
click at [728, 485] on select "Select TENTATIVE CONFIRM CHECK-IN UPCOMING" at bounding box center [720, 496] width 124 height 23
select select "upcoming"
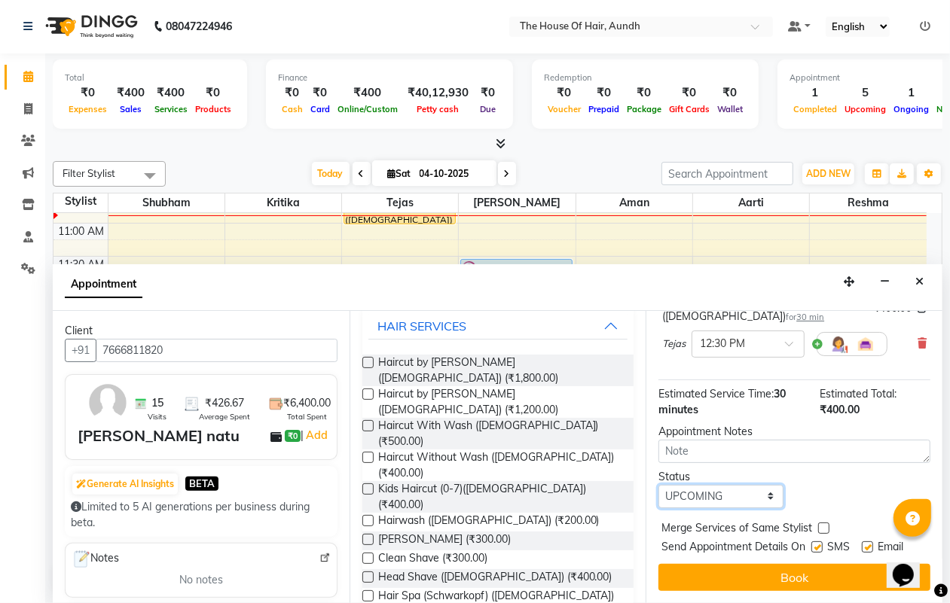
click at [658, 485] on select "Select TENTATIVE CONFIRM CHECK-IN UPCOMING" at bounding box center [720, 496] width 124 height 23
drag, startPoint x: 818, startPoint y: 502, endPoint x: 817, endPoint y: 529, distance: 27.1
click at [818, 523] on label at bounding box center [823, 528] width 11 height 11
click at [818, 525] on input "checkbox" at bounding box center [823, 530] width 10 height 10
checkbox input "true"
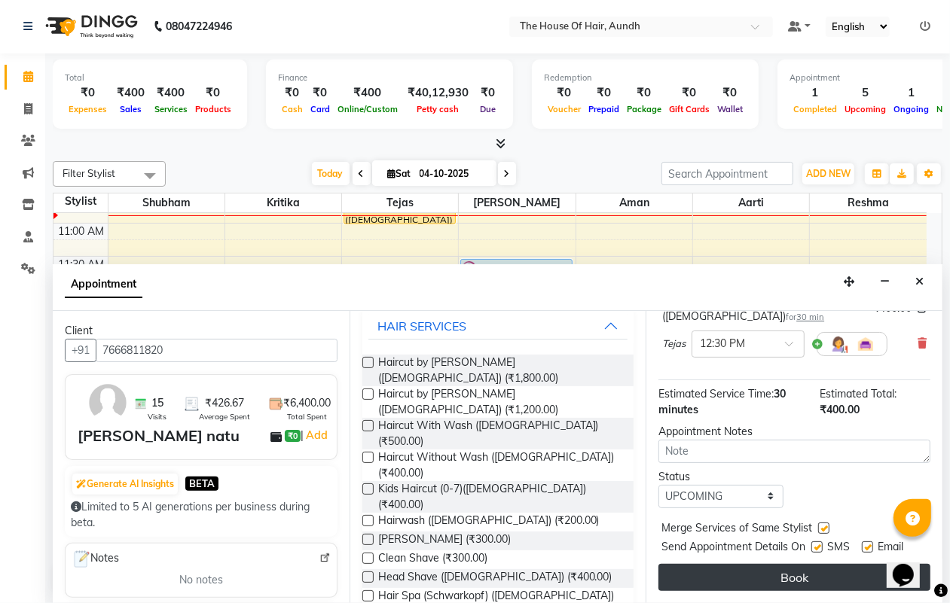
click at [808, 564] on button "Book" at bounding box center [794, 577] width 272 height 27
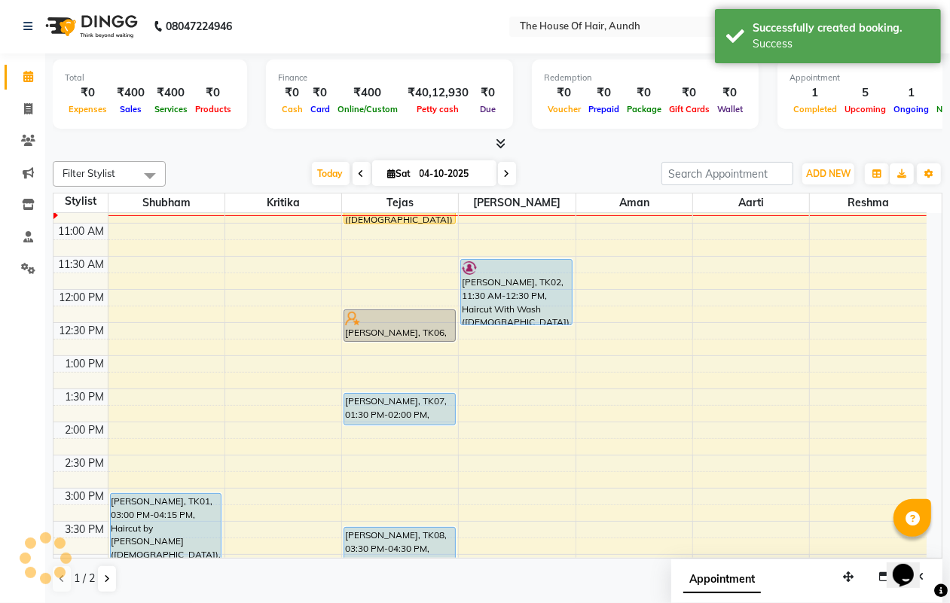
scroll to position [0, 0]
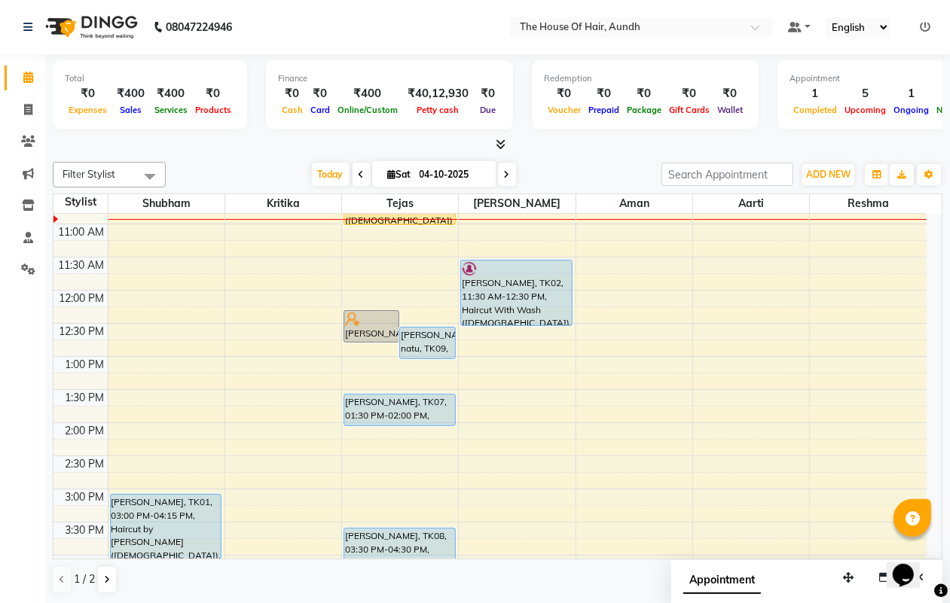
click at [504, 173] on icon at bounding box center [507, 174] width 6 height 9
type input "05-10-2025"
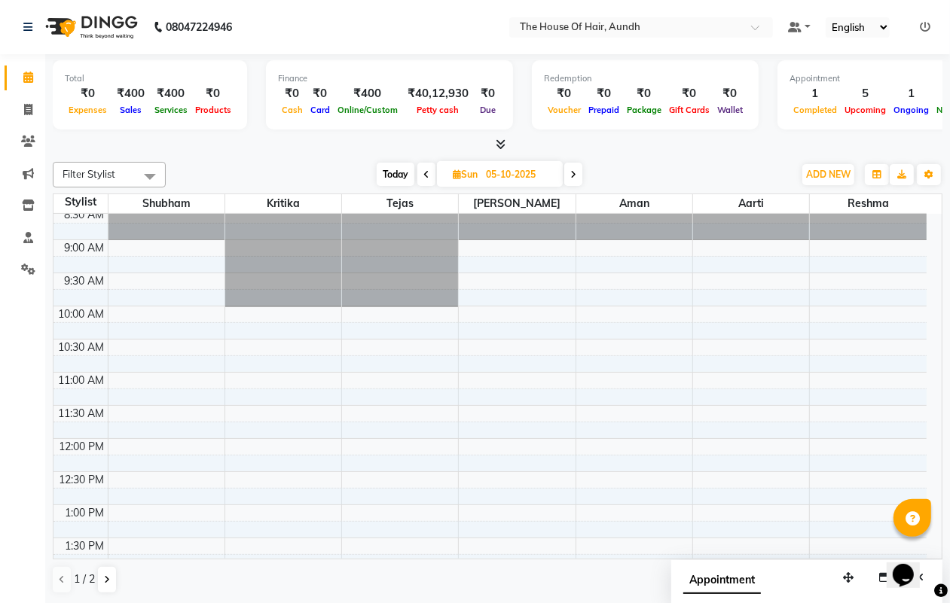
scroll to position [134, 0]
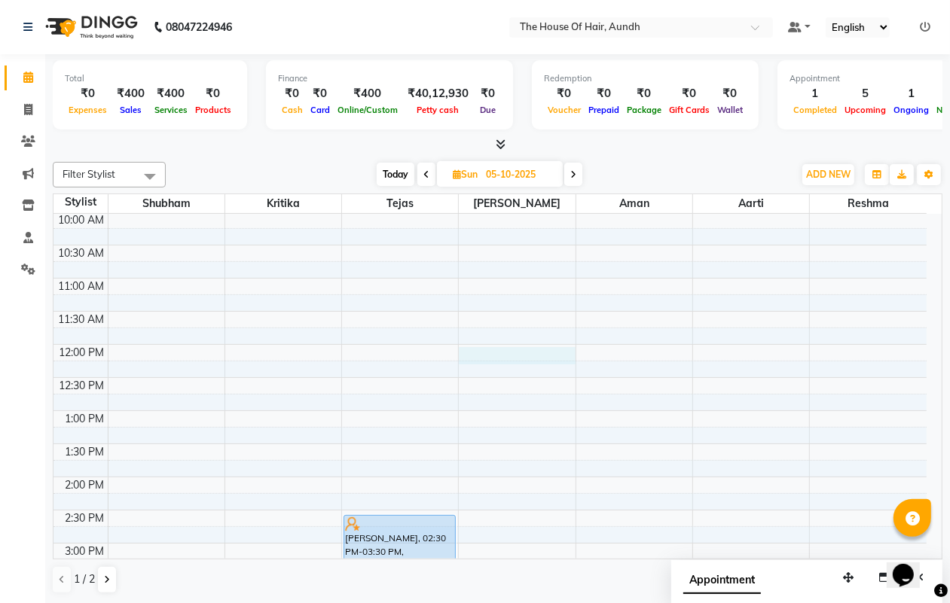
click at [509, 354] on div "8:00 AM 8:30 AM 9:00 AM 9:30 AM 10:00 AM 10:30 AM 11:00 AM 11:30 AM 12:00 PM 12…" at bounding box center [489, 543] width 873 height 927
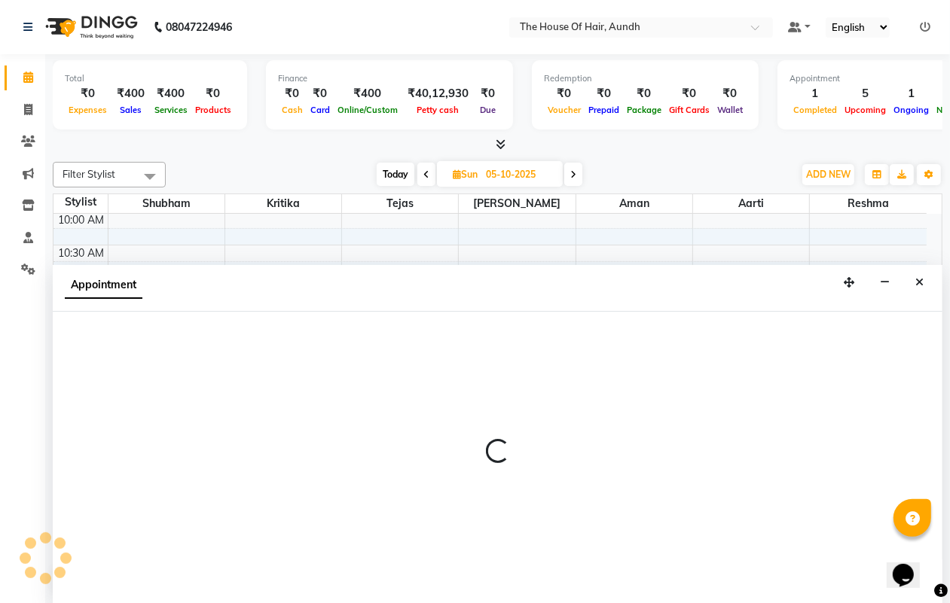
scroll to position [1, 0]
select select "32779"
select select "720"
select select "tentative"
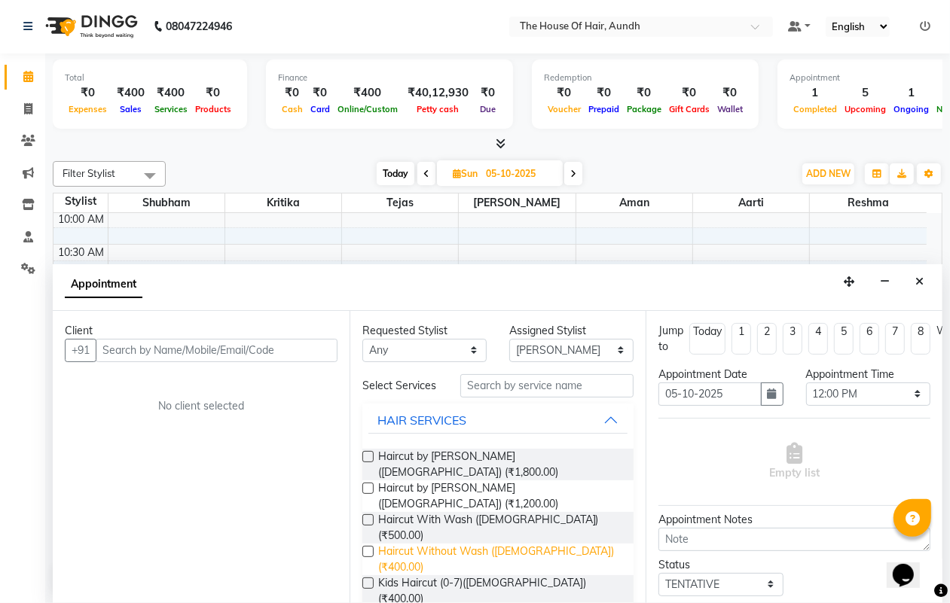
click at [471, 544] on span "Haircut Without Wash ([DEMOGRAPHIC_DATA]) (₹400.00)" at bounding box center [500, 560] width 244 height 32
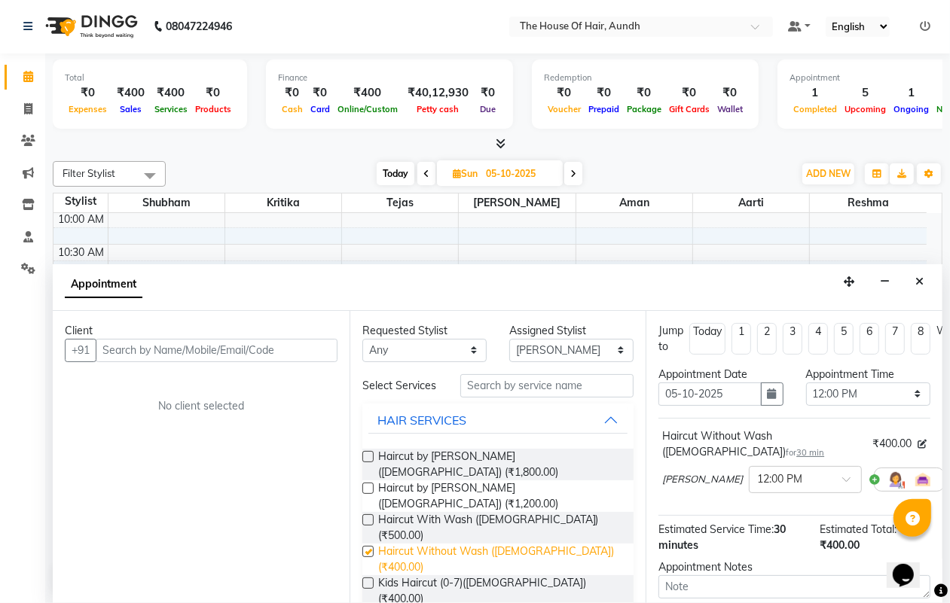
checkbox input "false"
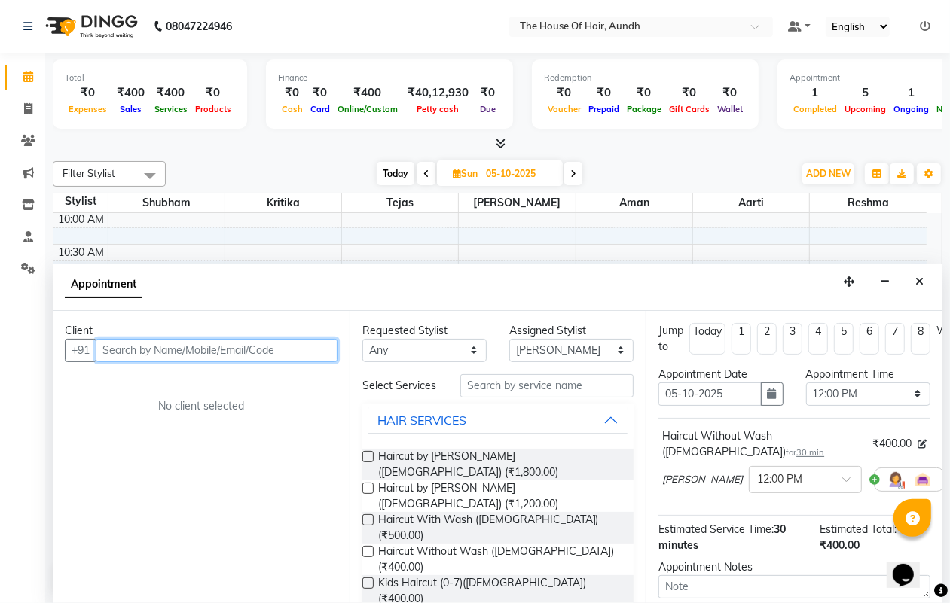
click at [212, 341] on input "text" at bounding box center [217, 350] width 242 height 23
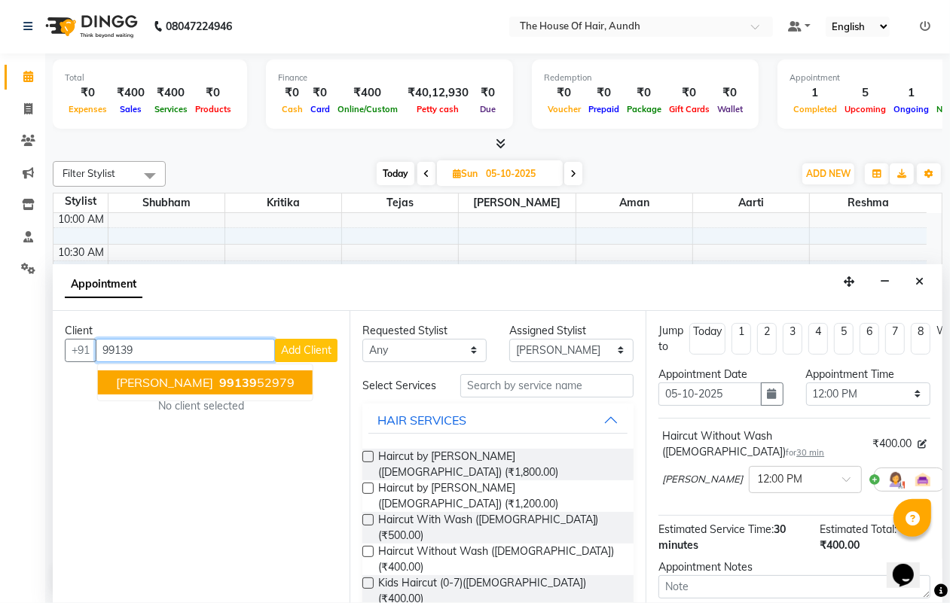
click at [221, 380] on span "99139" at bounding box center [238, 382] width 38 height 15
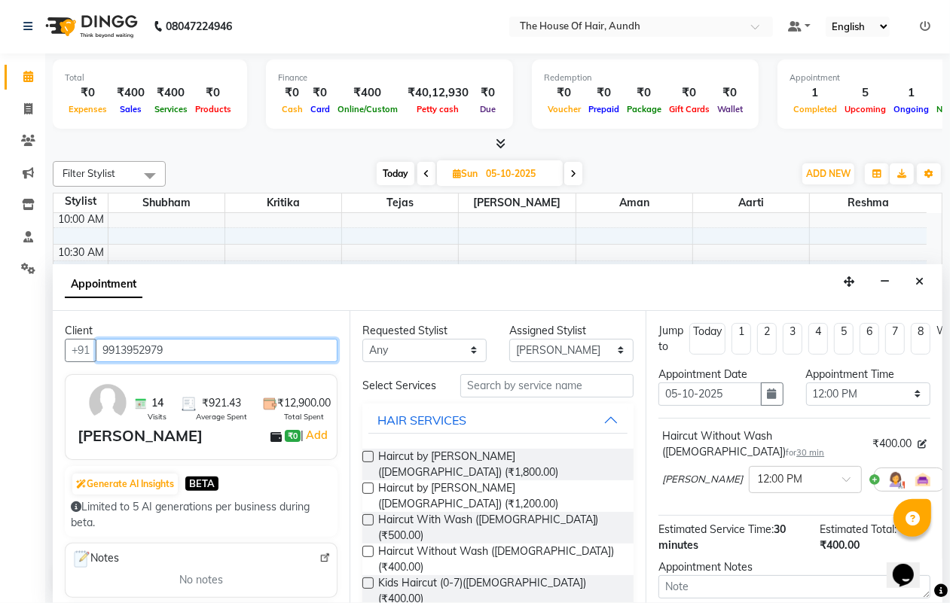
scroll to position [147, 0]
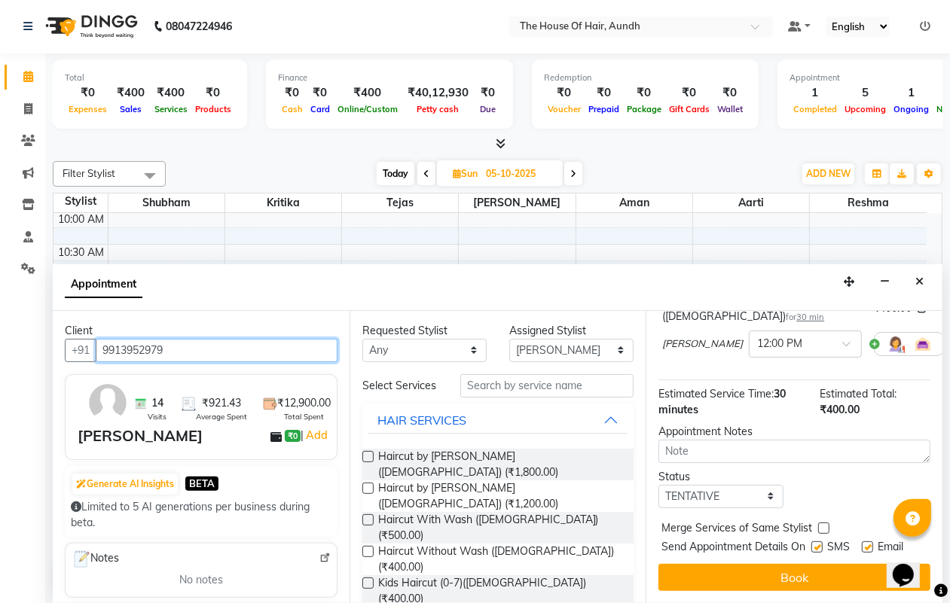
type input "9913952979"
click at [743, 485] on select "Select TENTATIVE CONFIRM UPCOMING" at bounding box center [720, 496] width 124 height 23
select select "upcoming"
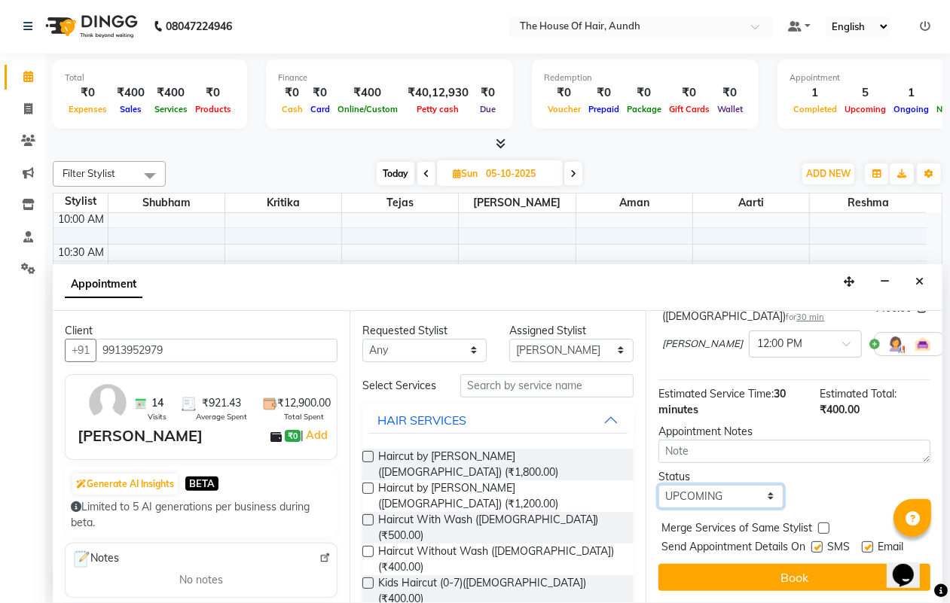
click at [658, 485] on select "Select TENTATIVE CONFIRM UPCOMING" at bounding box center [720, 496] width 124 height 23
click at [821, 523] on label at bounding box center [823, 528] width 11 height 11
click at [821, 525] on input "checkbox" at bounding box center [823, 530] width 10 height 10
checkbox input "true"
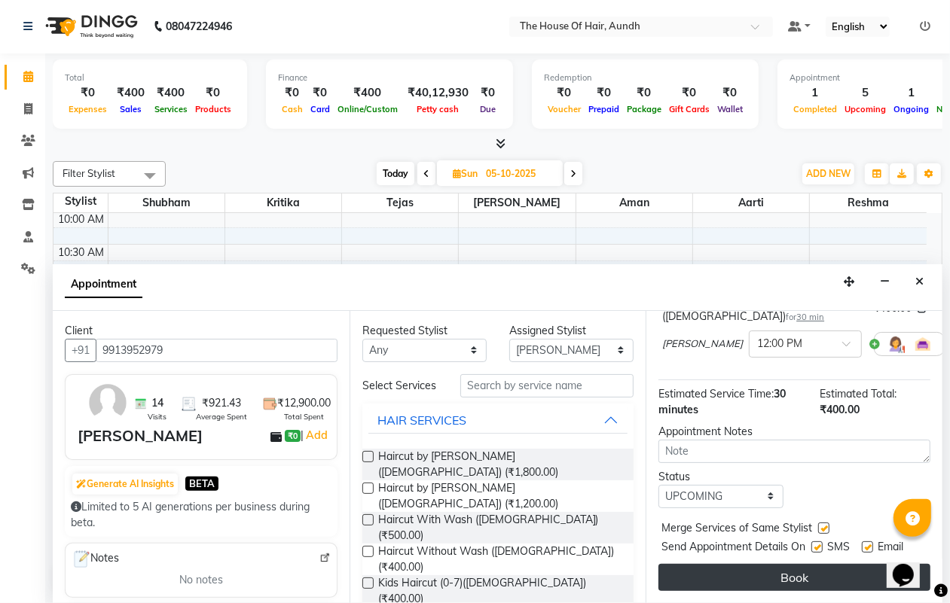
click at [818, 564] on button "Book" at bounding box center [794, 577] width 272 height 27
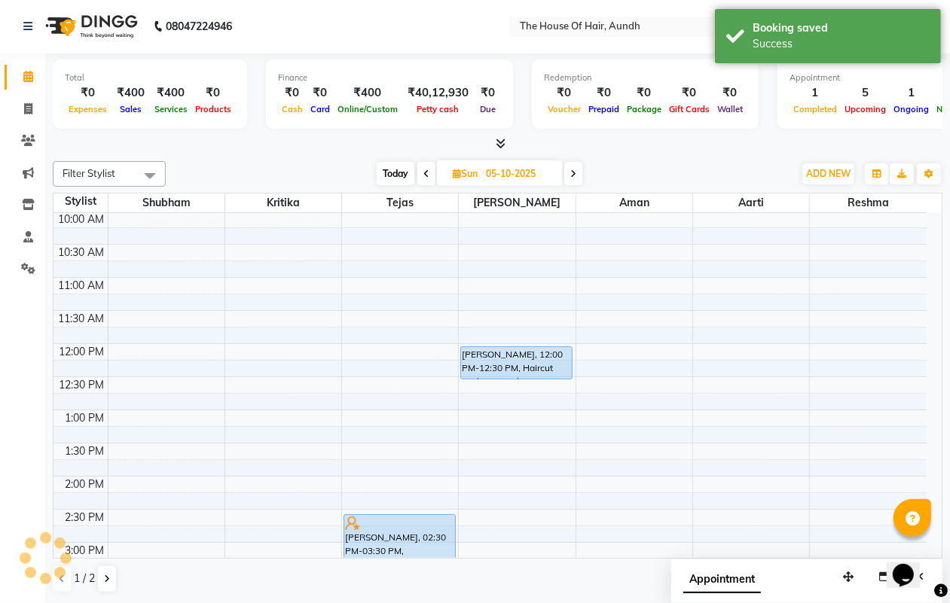
scroll to position [0, 0]
click at [389, 168] on span "Today" at bounding box center [396, 174] width 38 height 23
type input "04-10-2025"
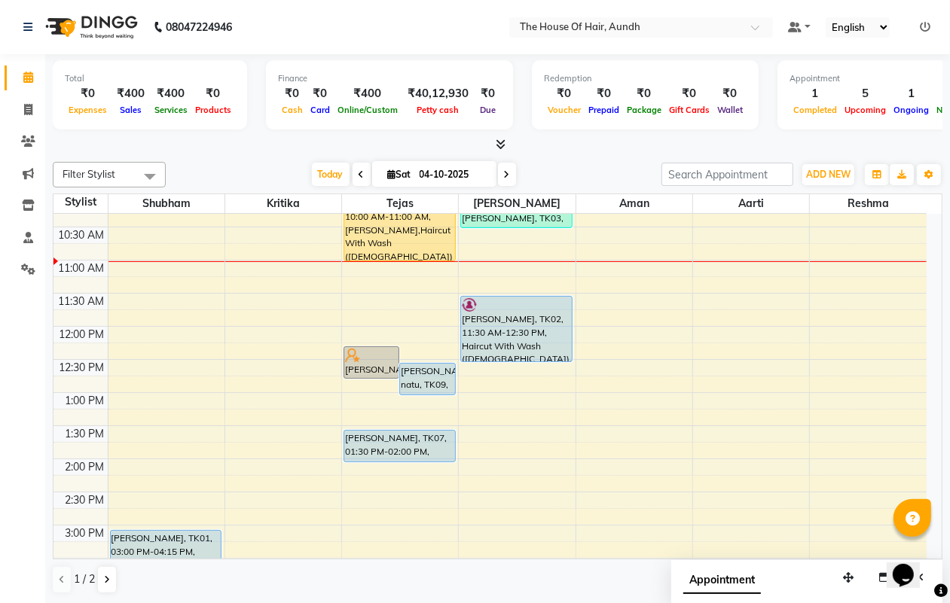
scroll to position [134, 0]
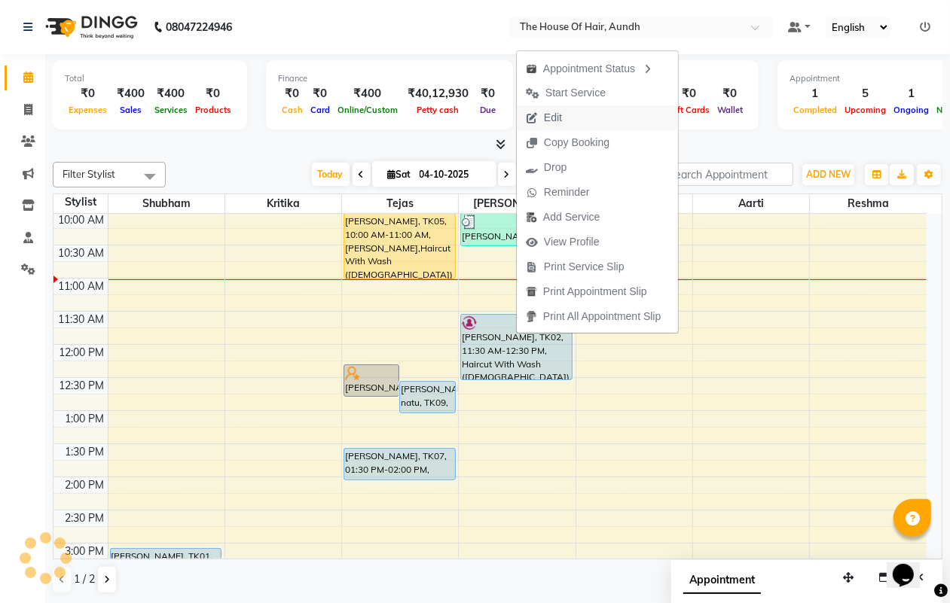
click at [600, 118] on button "Edit" at bounding box center [597, 117] width 161 height 25
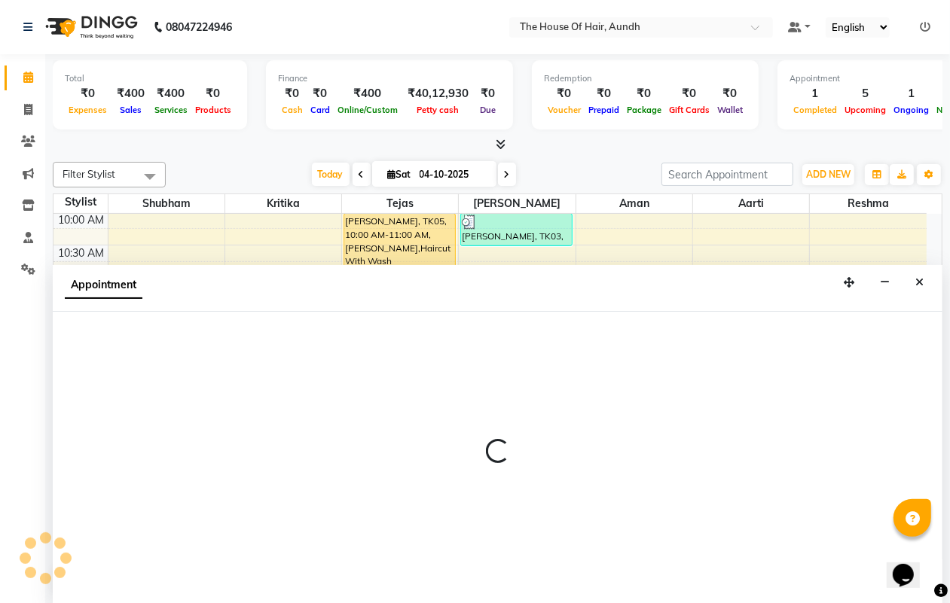
scroll to position [1, 0]
select select "tentative"
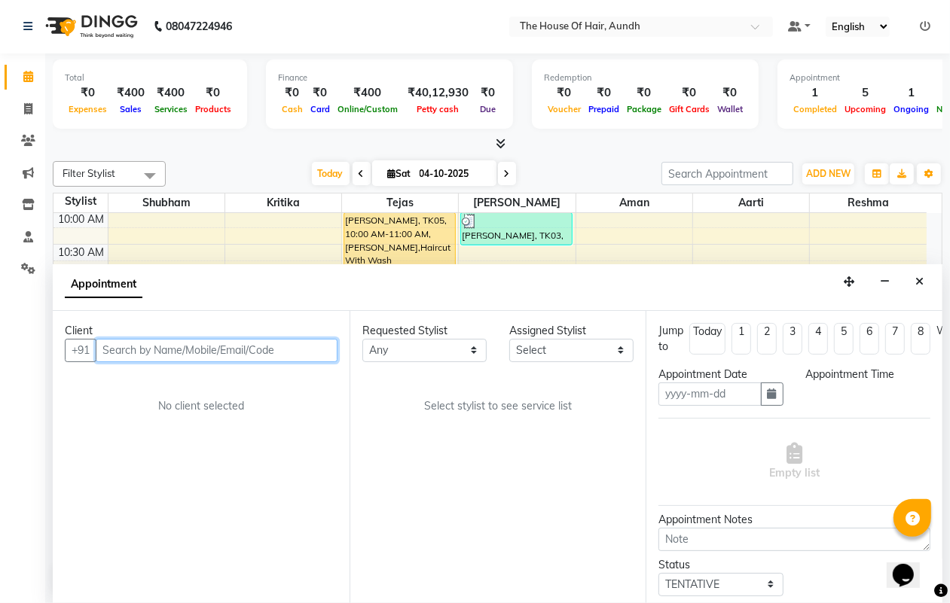
type input "04-10-2025"
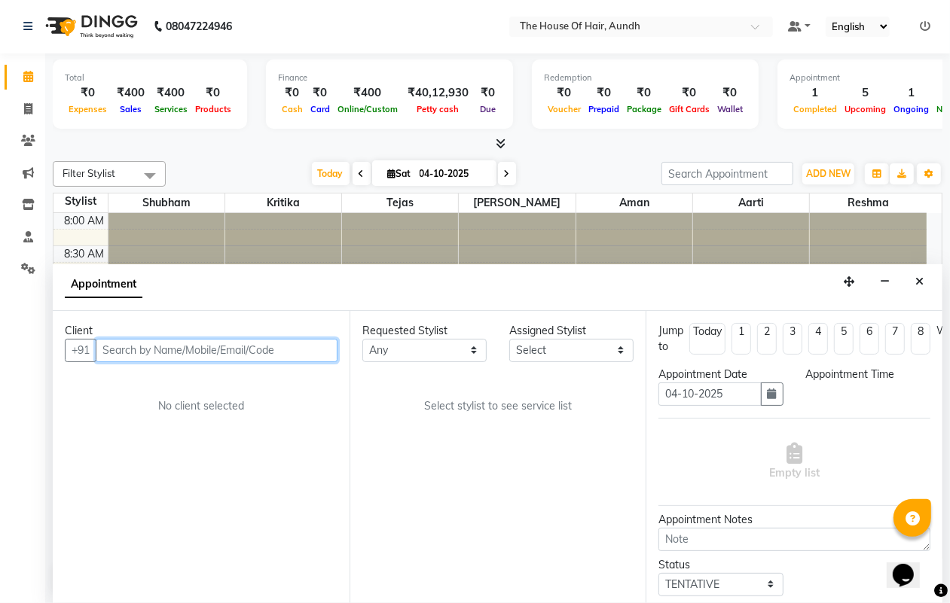
select select "upcoming"
select select "690"
select select "32779"
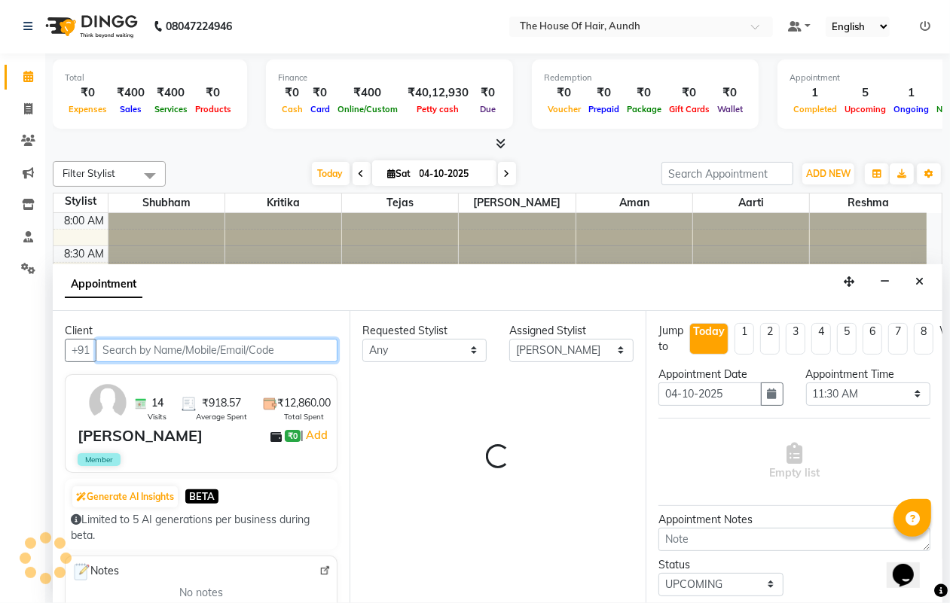
scroll to position [134, 0]
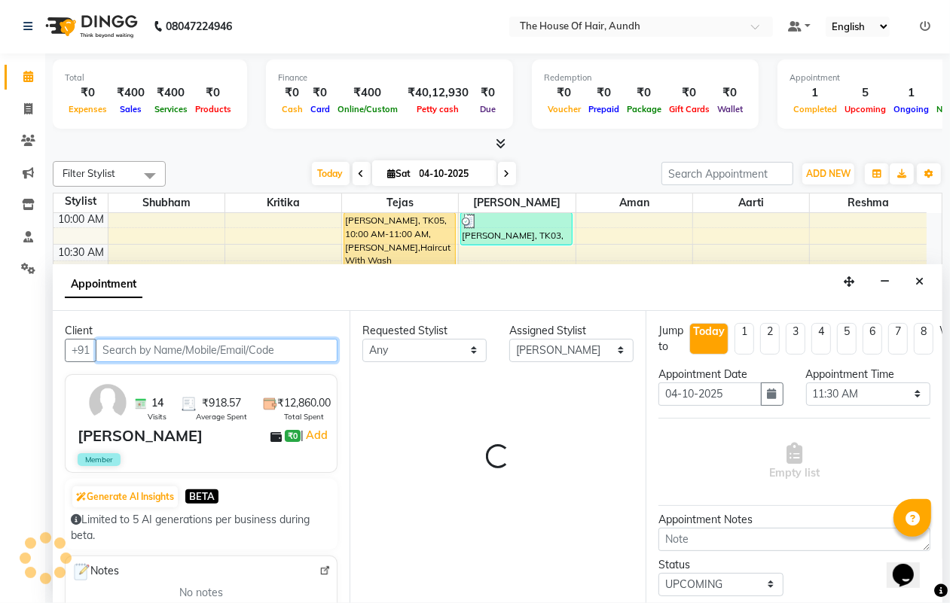
select select "284"
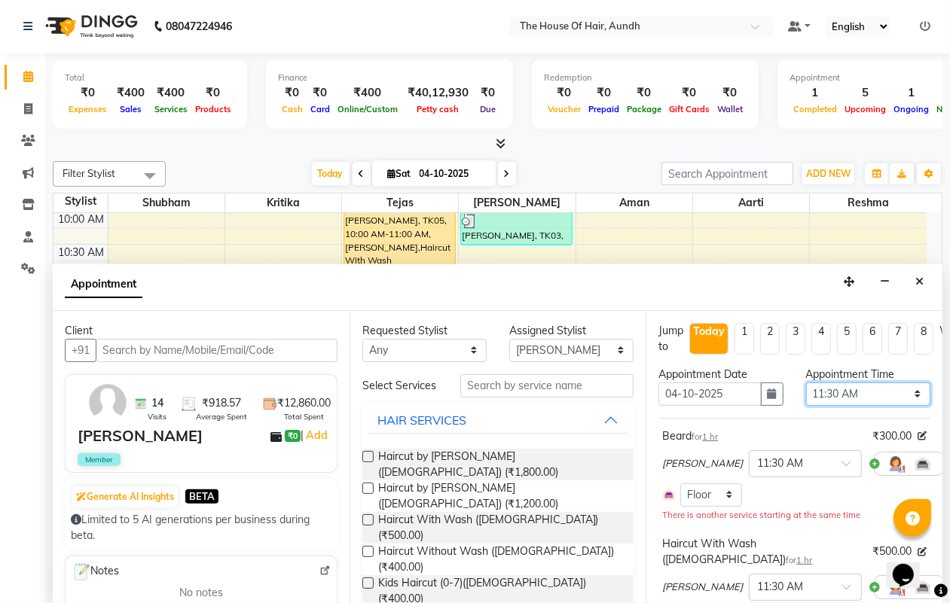
drag, startPoint x: 872, startPoint y: 394, endPoint x: 885, endPoint y: 399, distance: 13.8
click at [884, 399] on select "Select 09:00 AM 09:15 AM 09:30 AM 09:45 AM 10:00 AM 10:15 AM 10:30 AM 10:45 AM …" at bounding box center [868, 394] width 124 height 23
select select "900"
click at [806, 383] on select "Select 09:00 AM 09:15 AM 09:30 AM 09:45 AM 10:00 AM 10:15 AM 10:30 AM 10:45 AM …" at bounding box center [868, 394] width 124 height 23
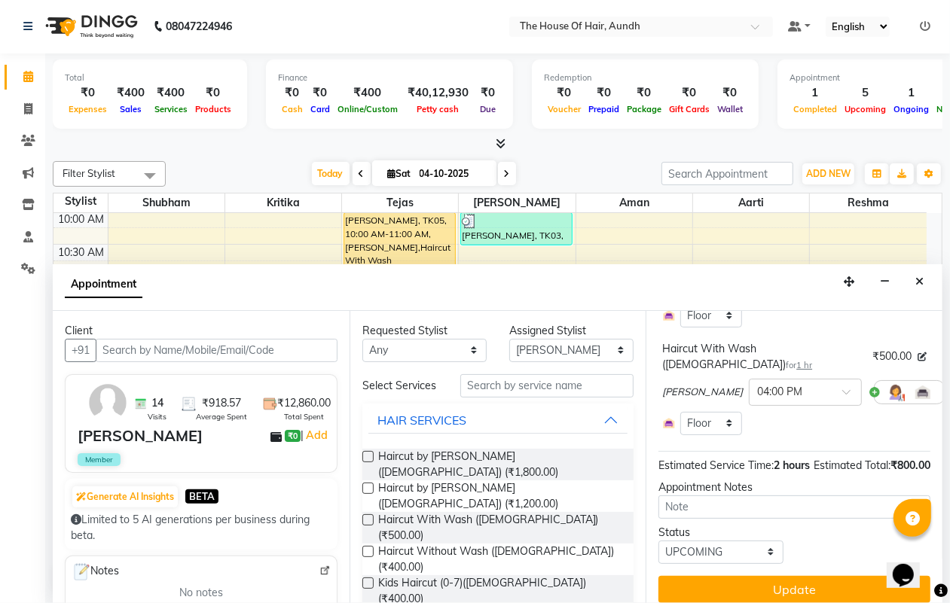
scroll to position [206, 0]
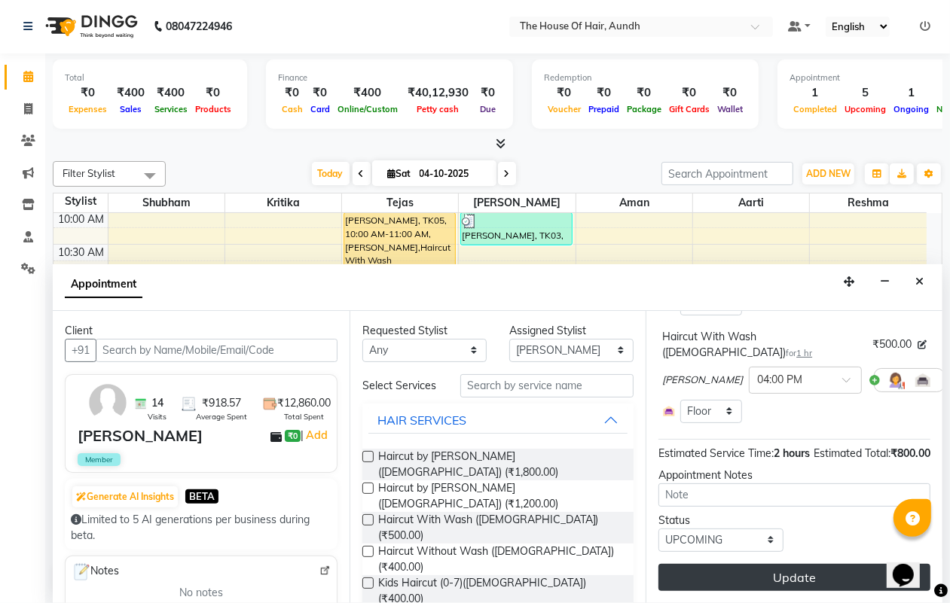
click at [791, 564] on button "Update" at bounding box center [794, 577] width 272 height 27
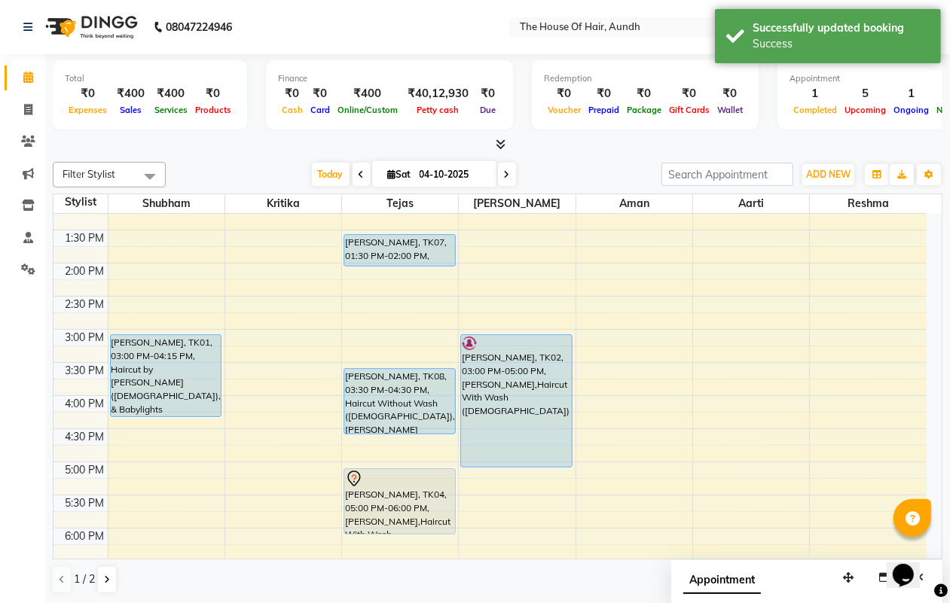
scroll to position [417, 0]
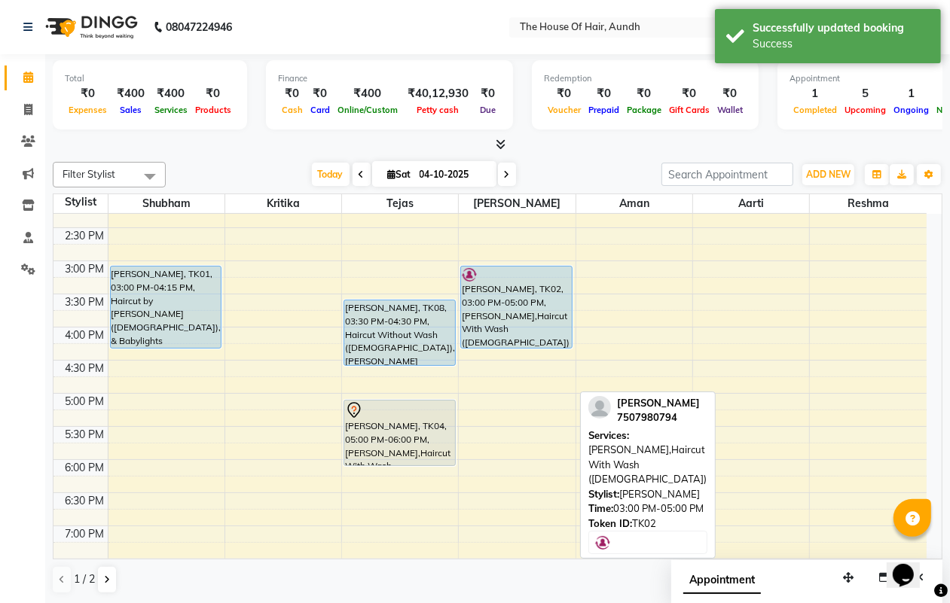
drag, startPoint x: 505, startPoint y: 397, endPoint x: 507, endPoint y: 340, distance: 56.5
click at [507, 340] on div "[PERSON_NAME], TK03, 10:00 AM-10:30 AM, Haircut Without Wash ([DEMOGRAPHIC_DATA…" at bounding box center [517, 260] width 116 height 927
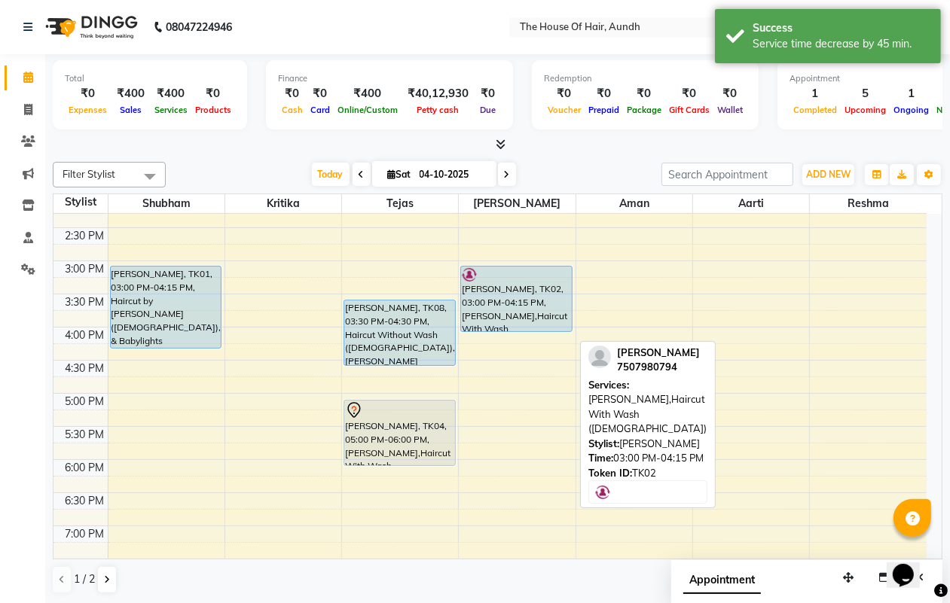
drag, startPoint x: 507, startPoint y: 345, endPoint x: 513, endPoint y: 322, distance: 23.4
click at [513, 322] on div "[PERSON_NAME], TK03, 10:00 AM-10:30 AM, Haircut Without Wash ([DEMOGRAPHIC_DATA…" at bounding box center [517, 260] width 116 height 927
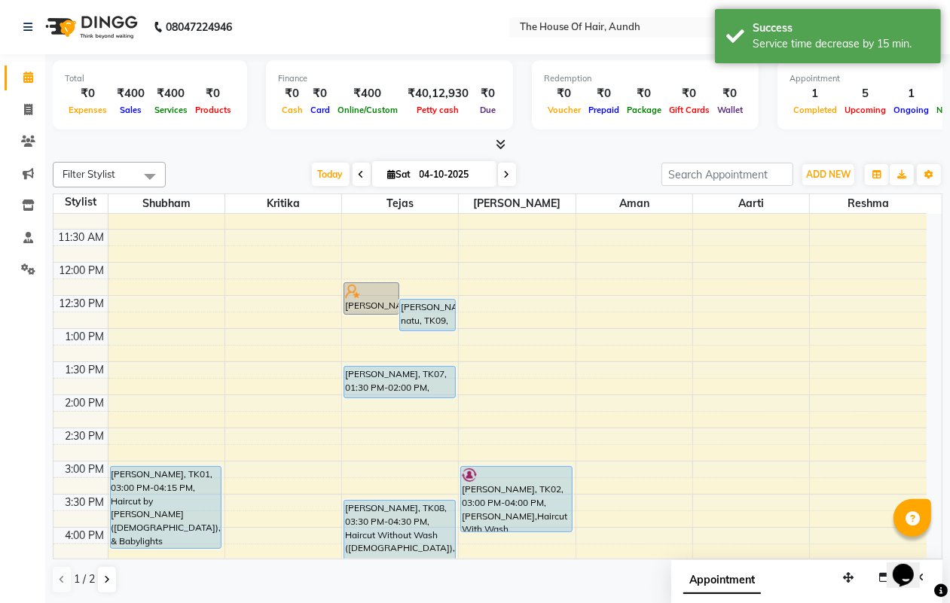
scroll to position [134, 0]
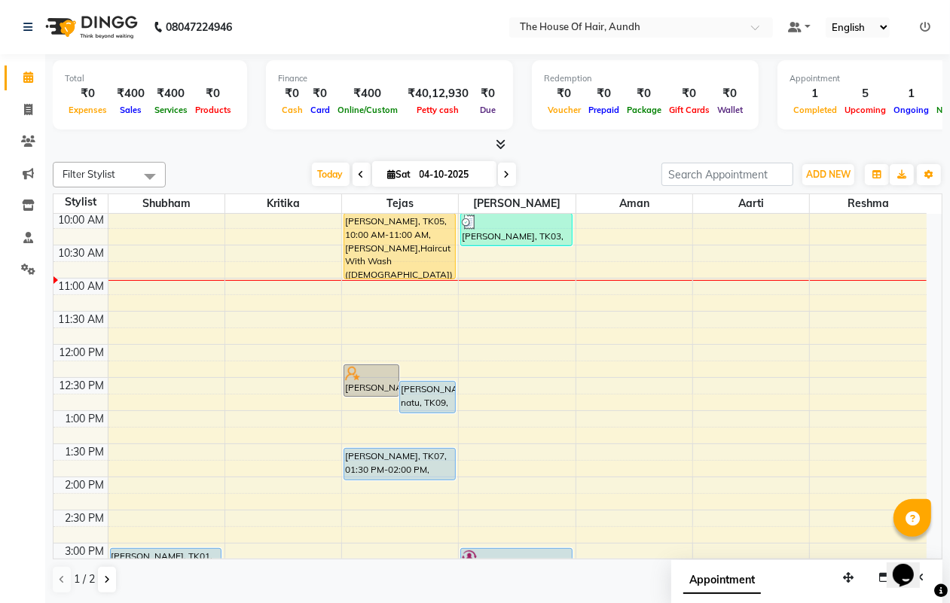
click at [507, 177] on span at bounding box center [507, 174] width 18 height 23
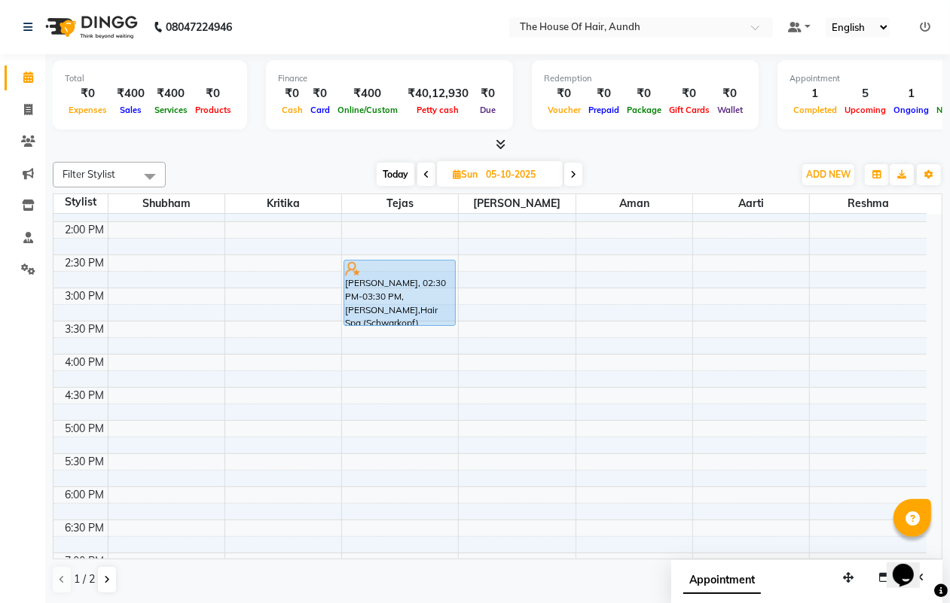
scroll to position [295, 0]
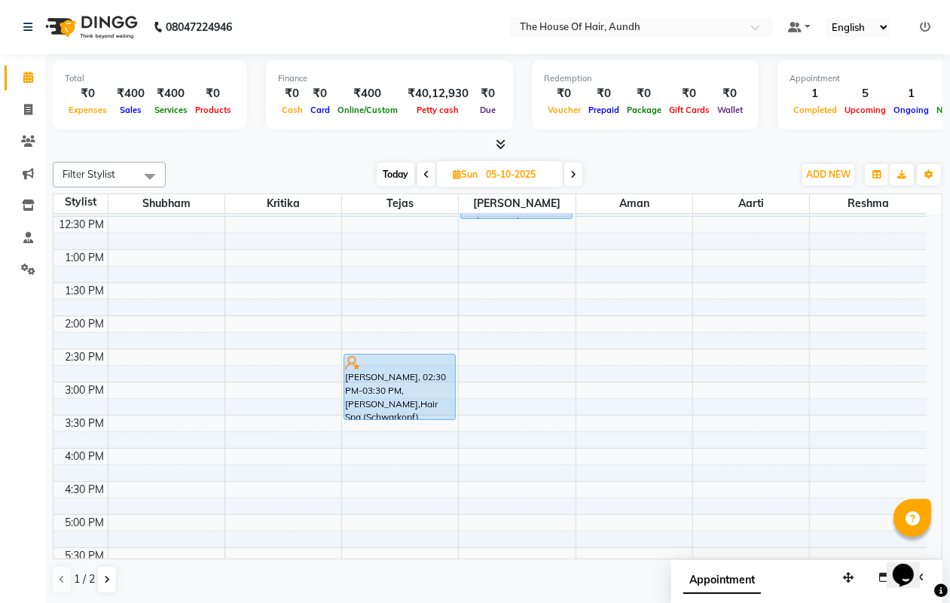
click at [389, 172] on span "Today" at bounding box center [396, 174] width 38 height 23
type input "04-10-2025"
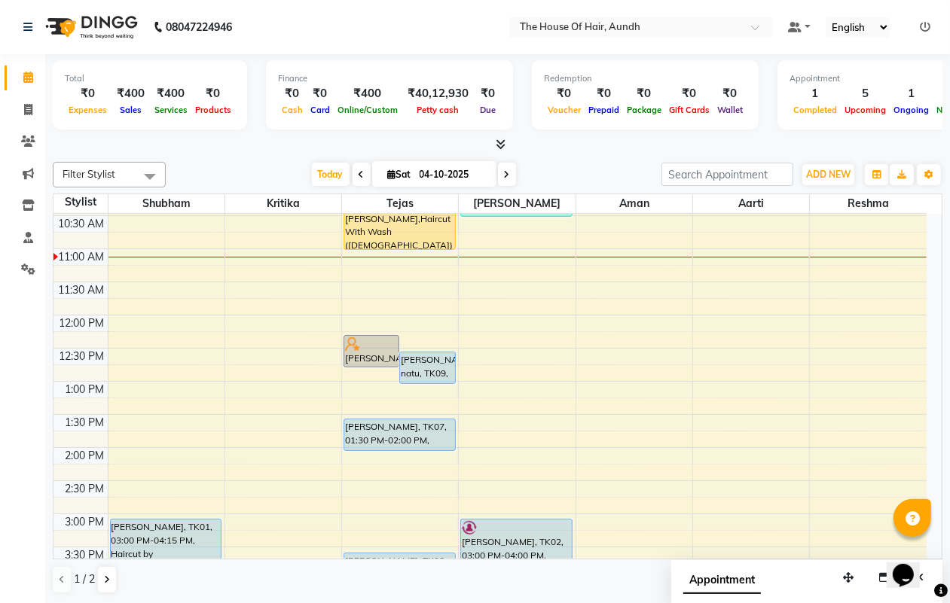
scroll to position [107, 0]
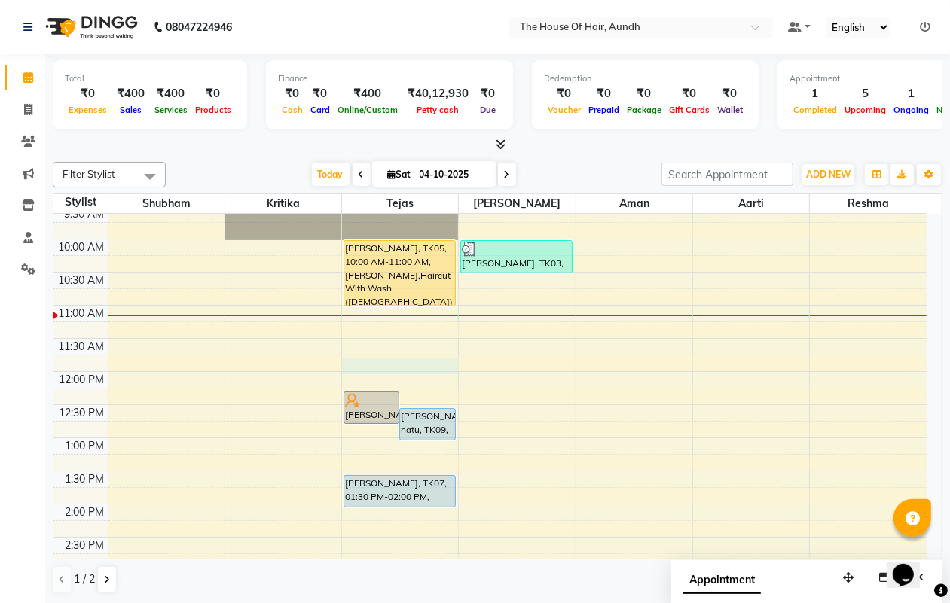
click at [360, 360] on div "8:00 AM 8:30 AM 9:00 AM 9:30 AM 10:00 AM 10:30 AM 11:00 AM 11:30 AM 12:00 PM 12…" at bounding box center [489, 570] width 873 height 927
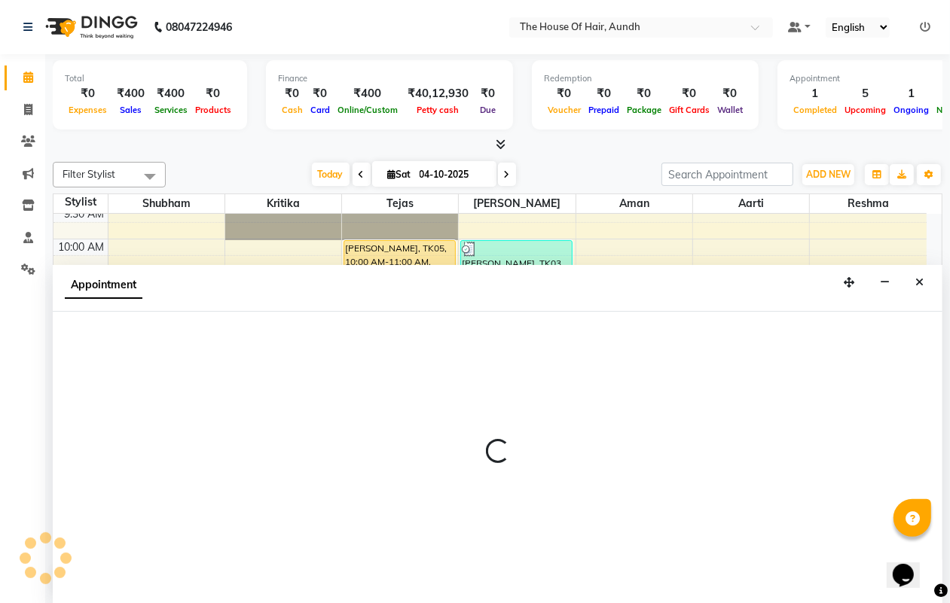
scroll to position [1, 0]
select select "6864"
select select "705"
select select "tentative"
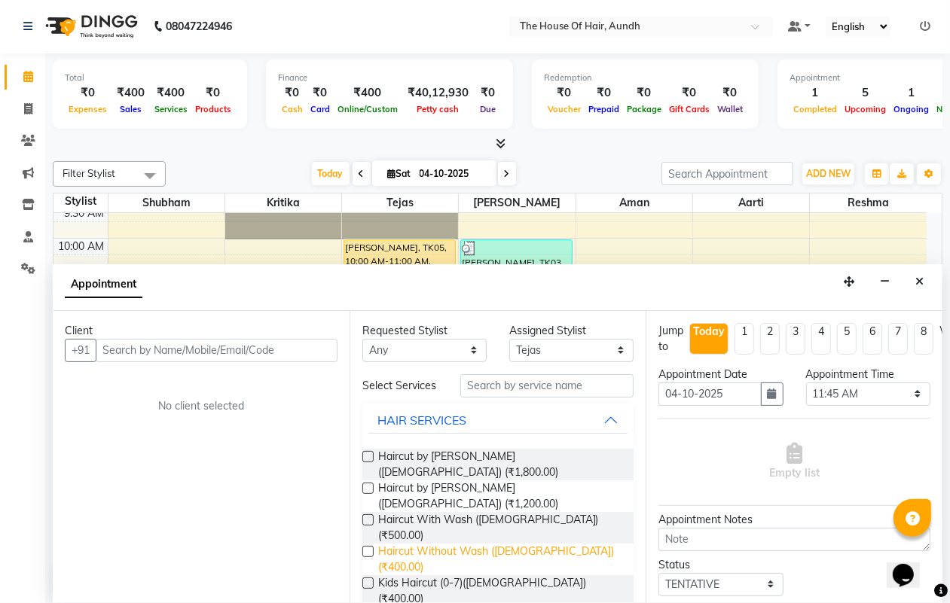
click at [532, 544] on span "Haircut Without Wash ([DEMOGRAPHIC_DATA]) (₹400.00)" at bounding box center [500, 560] width 244 height 32
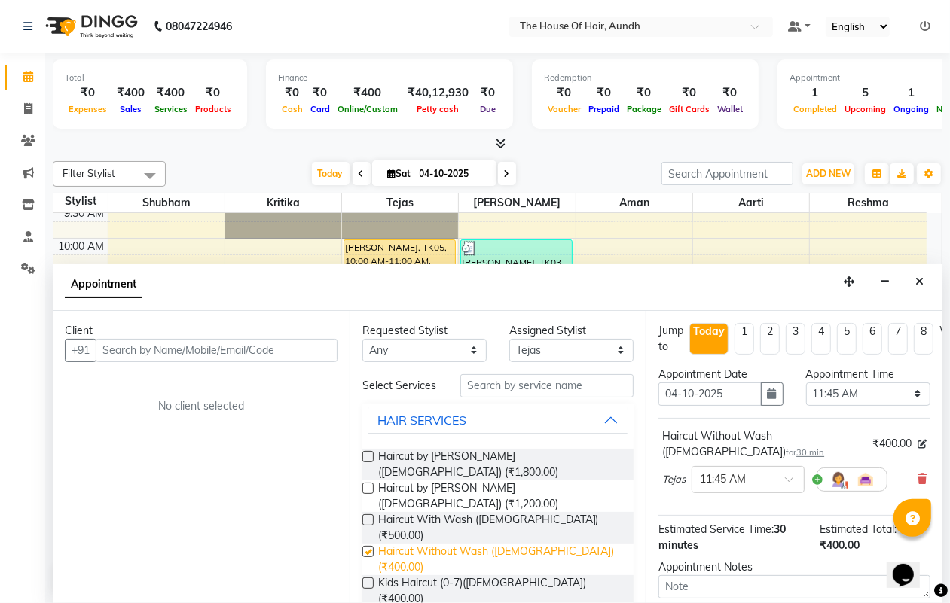
checkbox input "false"
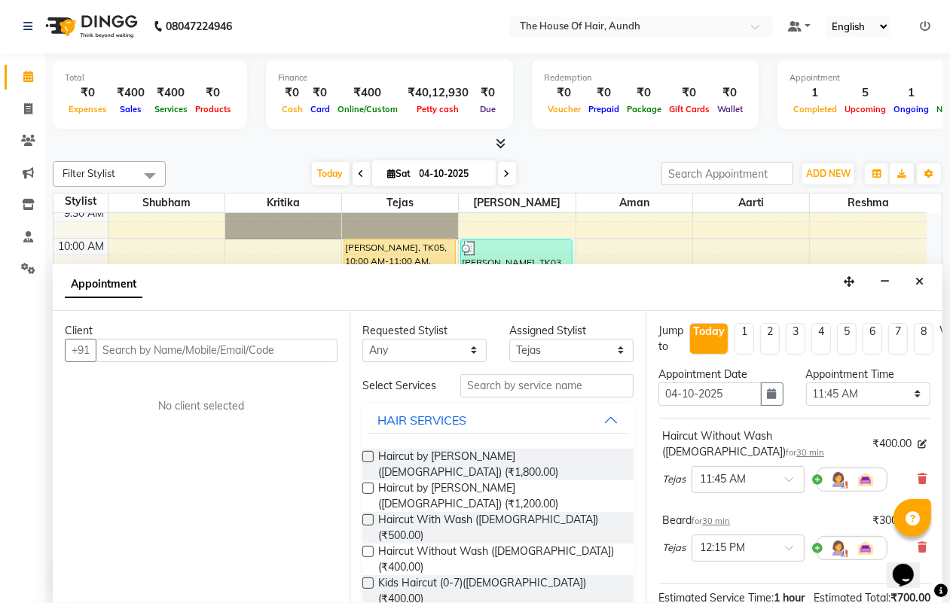
checkbox input "false"
click at [128, 349] on input "text" at bounding box center [217, 350] width 242 height 23
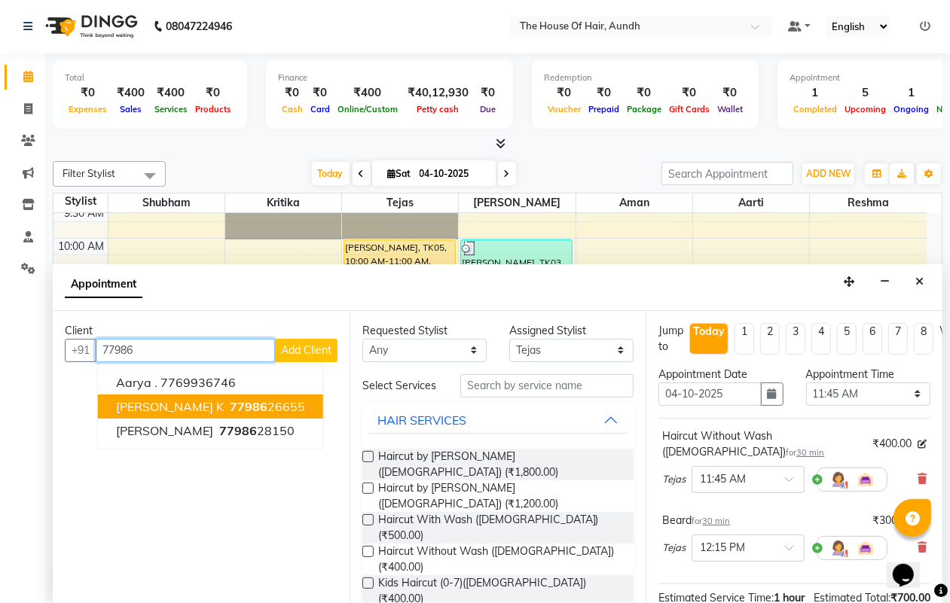
click at [153, 400] on span "[PERSON_NAME] K" at bounding box center [170, 406] width 108 height 15
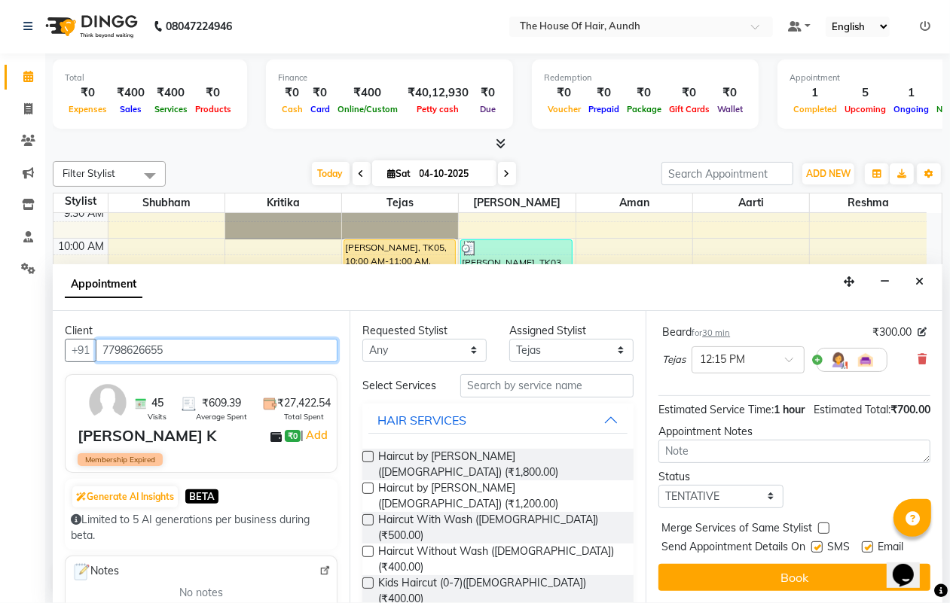
scroll to position [215, 0]
type input "7798626655"
click at [721, 485] on select "Select TENTATIVE CONFIRM CHECK-IN UPCOMING" at bounding box center [720, 496] width 124 height 23
select select "upcoming"
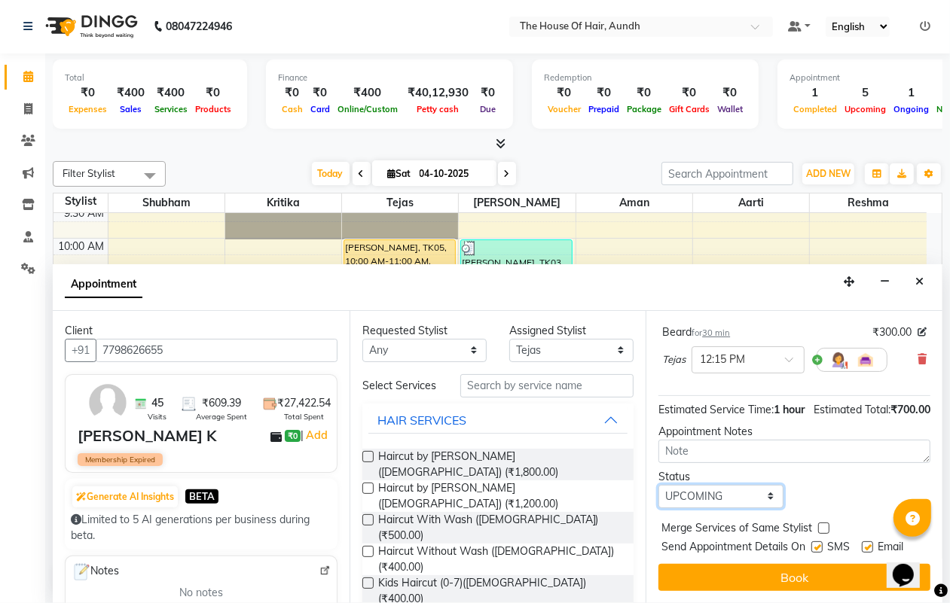
click at [658, 485] on select "Select TENTATIVE CONFIRM CHECK-IN UPCOMING" at bounding box center [720, 496] width 124 height 23
click at [825, 523] on label at bounding box center [823, 528] width 11 height 11
click at [825, 525] on input "checkbox" at bounding box center [823, 530] width 10 height 10
checkbox input "true"
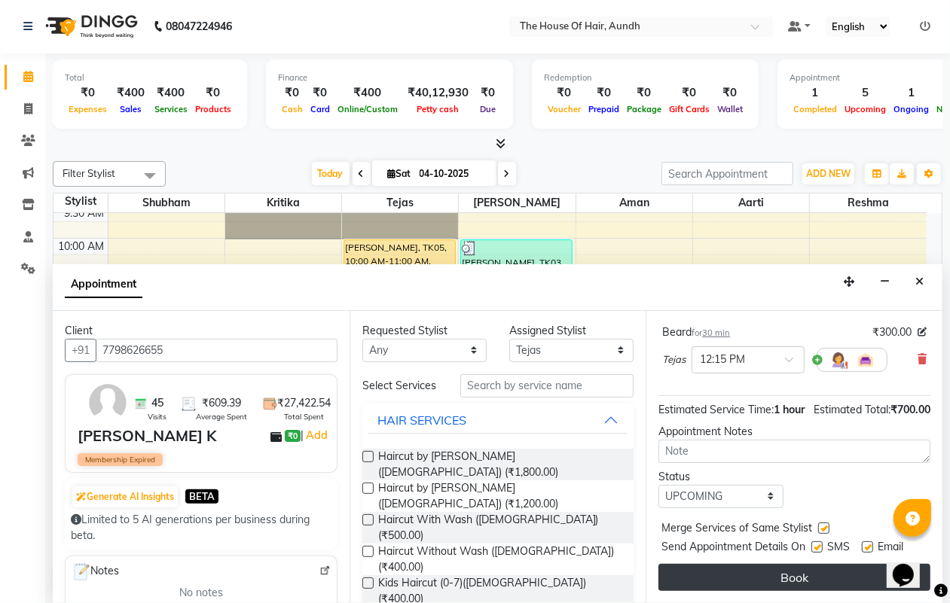
click at [804, 564] on button "Book" at bounding box center [794, 577] width 272 height 27
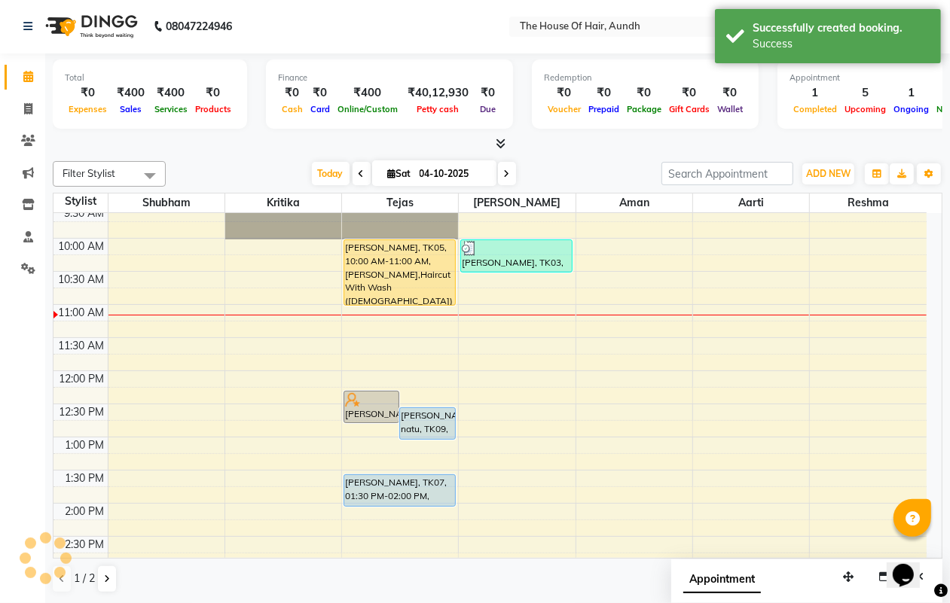
scroll to position [0, 0]
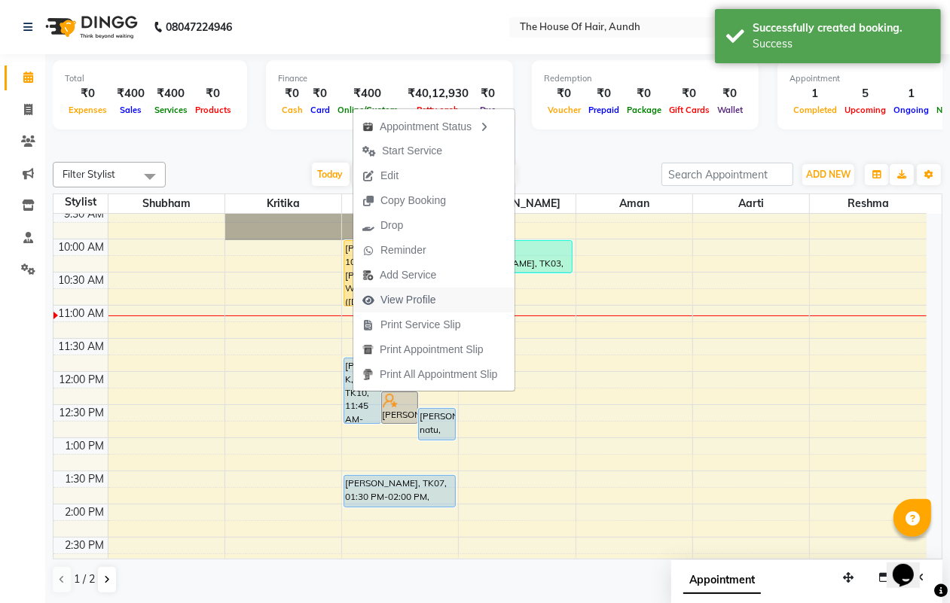
click at [413, 298] on span "View Profile" at bounding box center [408, 300] width 56 height 16
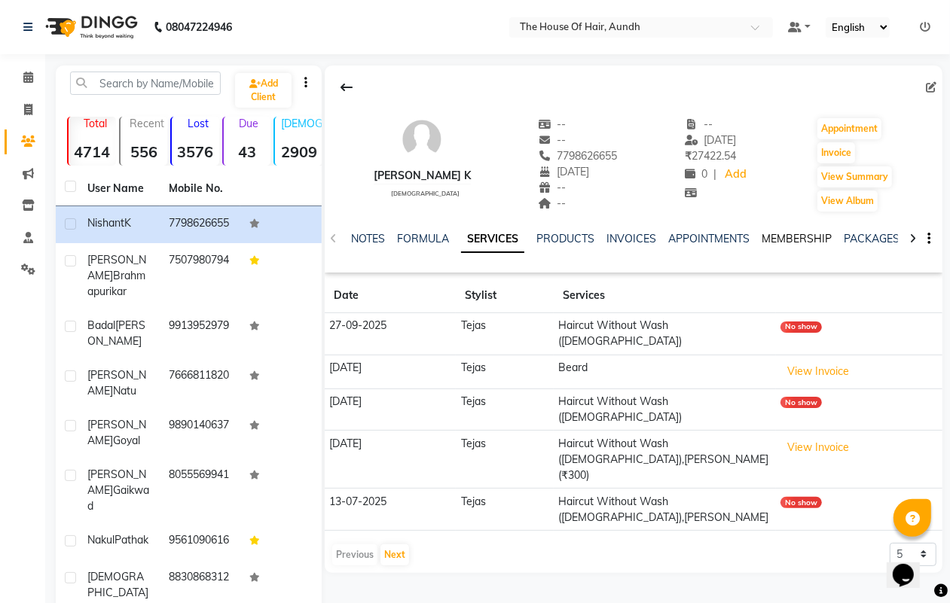
click at [795, 234] on link "MEMBERSHIP" at bounding box center [797, 239] width 70 height 14
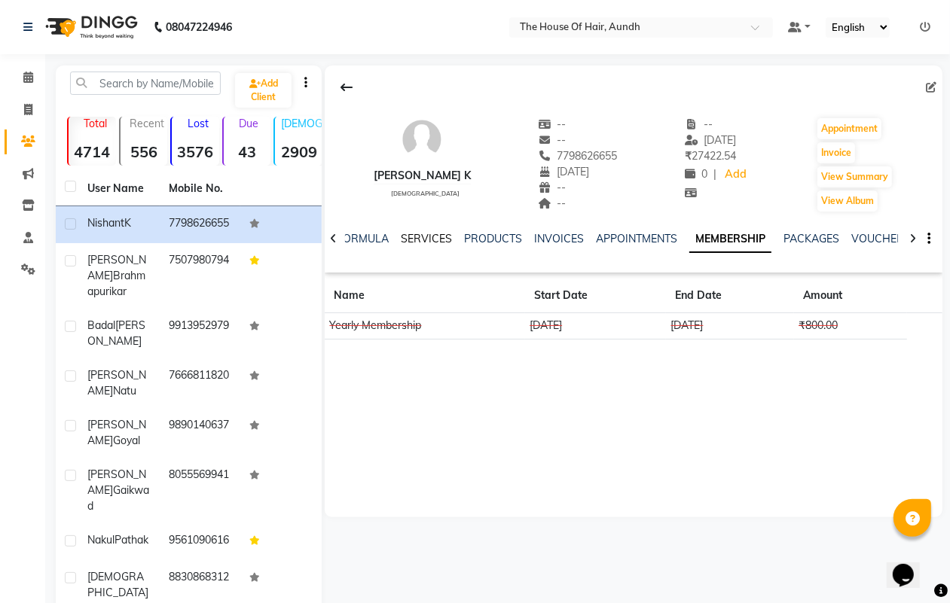
click at [428, 235] on link "SERVICES" at bounding box center [426, 239] width 51 height 14
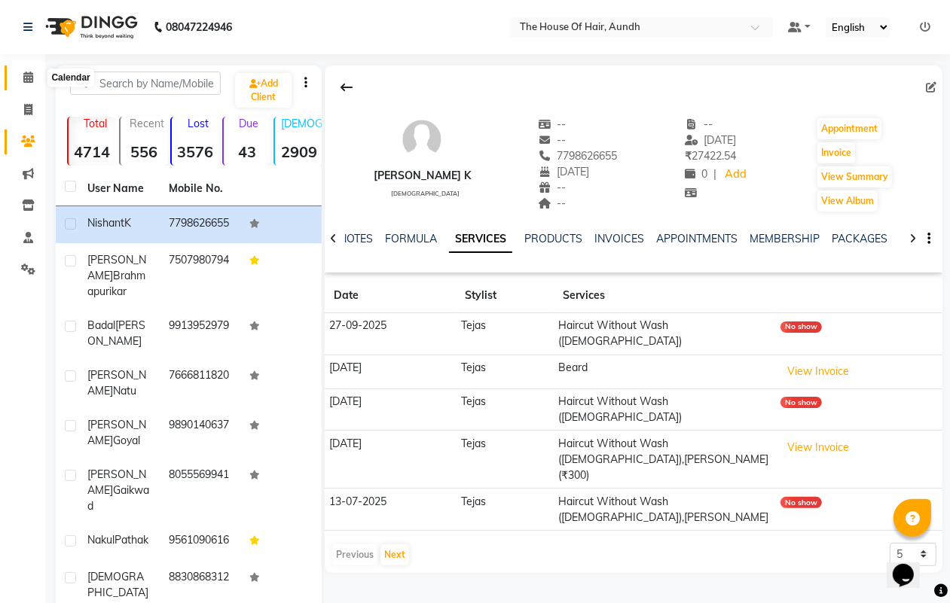
click at [28, 79] on icon at bounding box center [28, 77] width 10 height 11
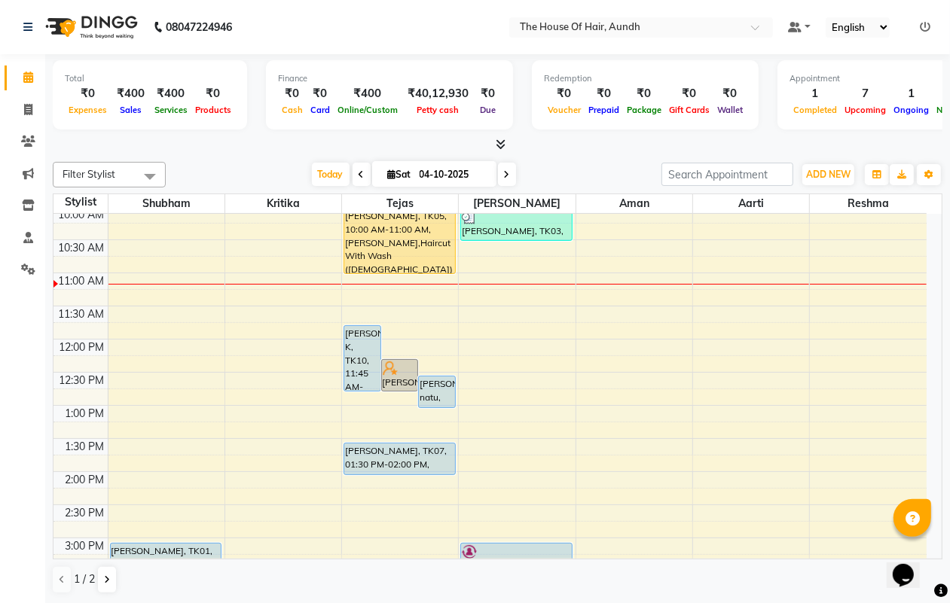
scroll to position [94, 0]
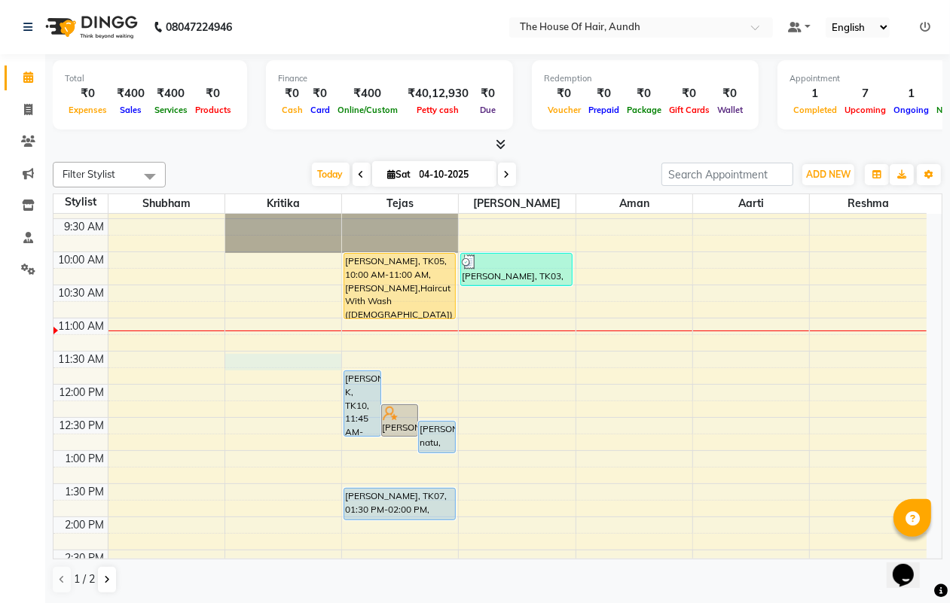
click at [252, 359] on div "8:00 AM 8:30 AM 9:00 AM 9:30 AM 10:00 AM 10:30 AM 11:00 AM 11:30 AM 12:00 PM 12…" at bounding box center [489, 583] width 873 height 927
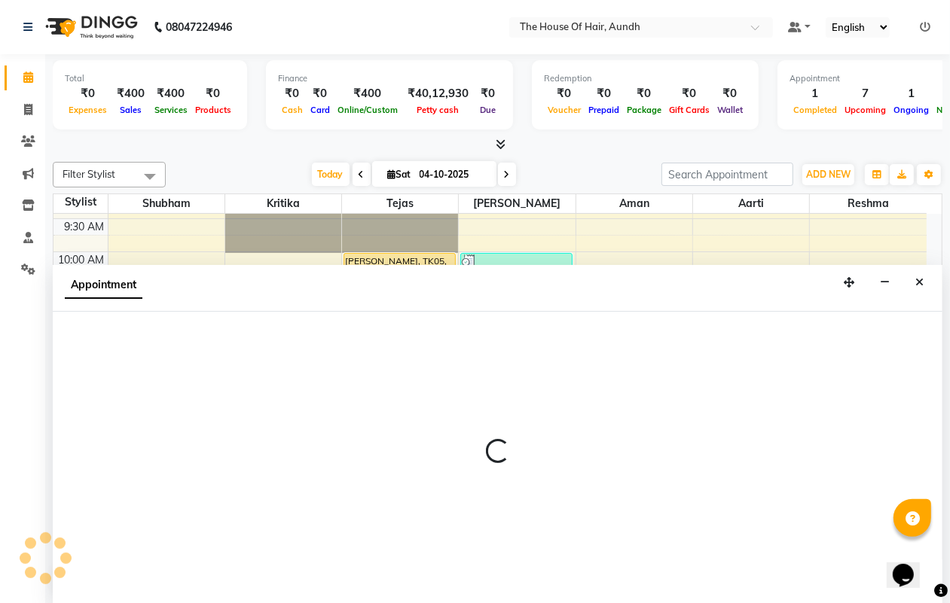
scroll to position [1, 0]
select select "6860"
select select "690"
select select "tentative"
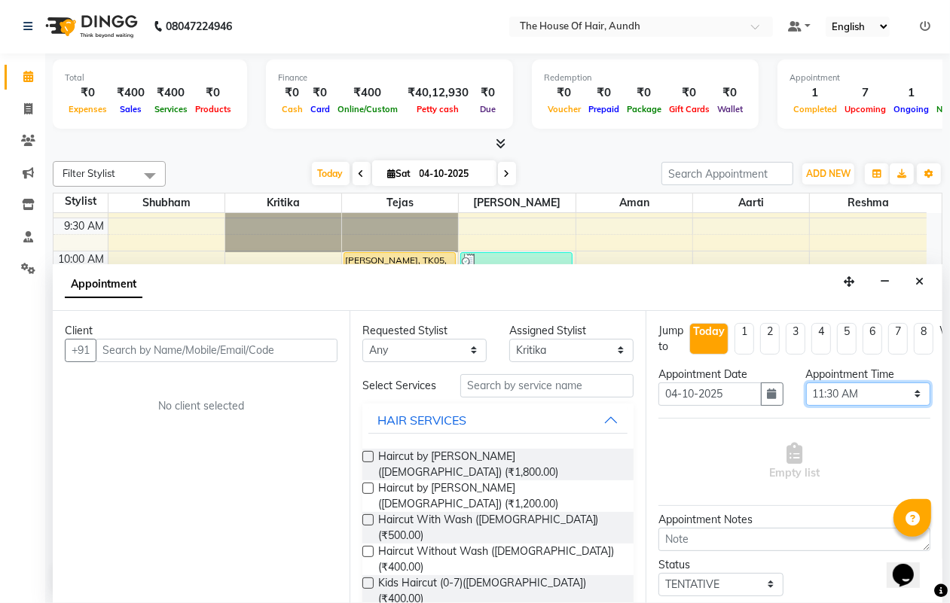
click at [841, 392] on select "Select 09:00 AM 09:15 AM 09:30 AM 09:45 AM 10:00 AM 10:15 AM 10:30 AM 10:45 AM …" at bounding box center [868, 394] width 124 height 23
select select "675"
click at [806, 383] on select "Select 09:00 AM 09:15 AM 09:30 AM 09:45 AM 10:00 AM 10:15 AM 10:30 AM 10:45 AM …" at bounding box center [868, 394] width 124 height 23
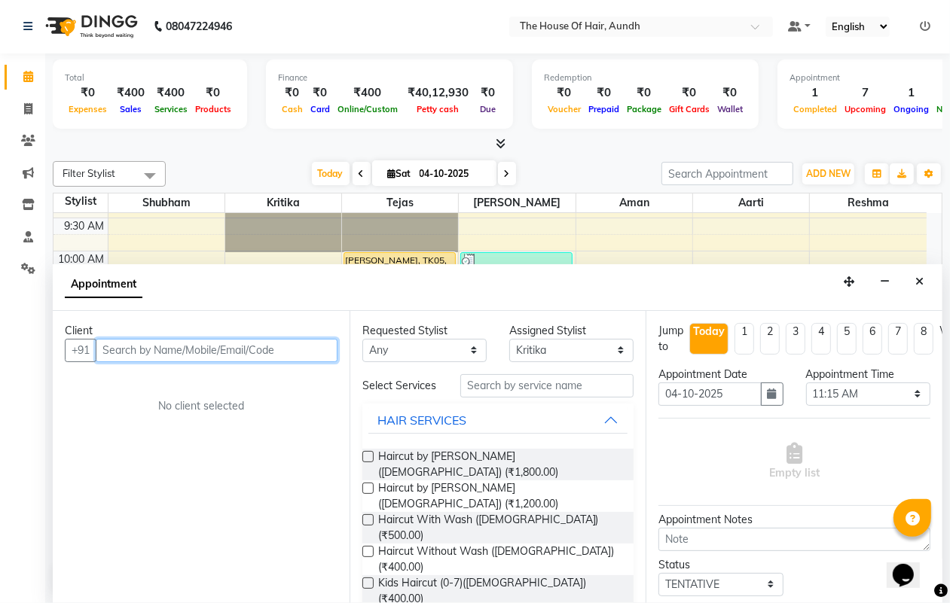
click at [197, 354] on input "text" at bounding box center [217, 350] width 242 height 23
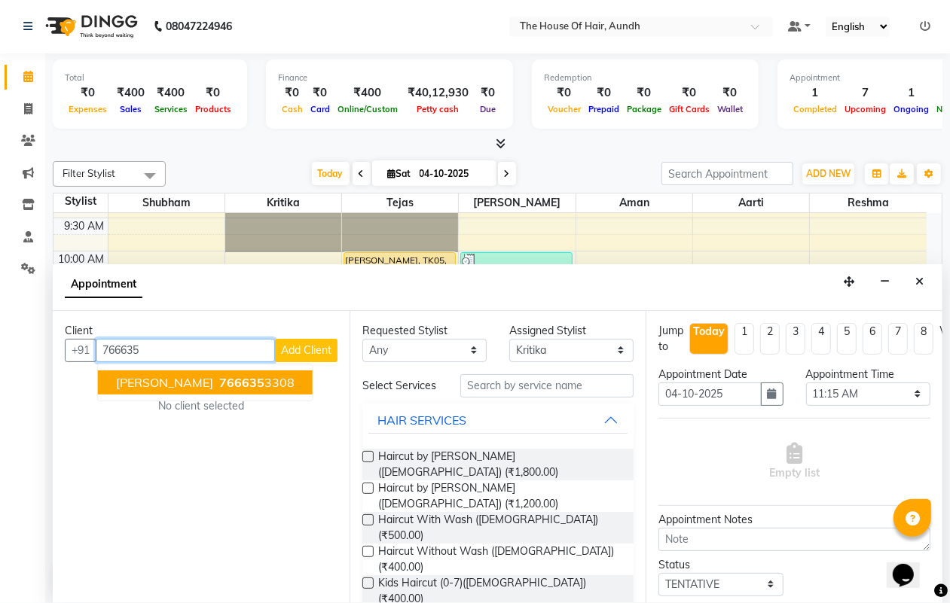
click at [193, 383] on span "[PERSON_NAME]" at bounding box center [164, 382] width 97 height 15
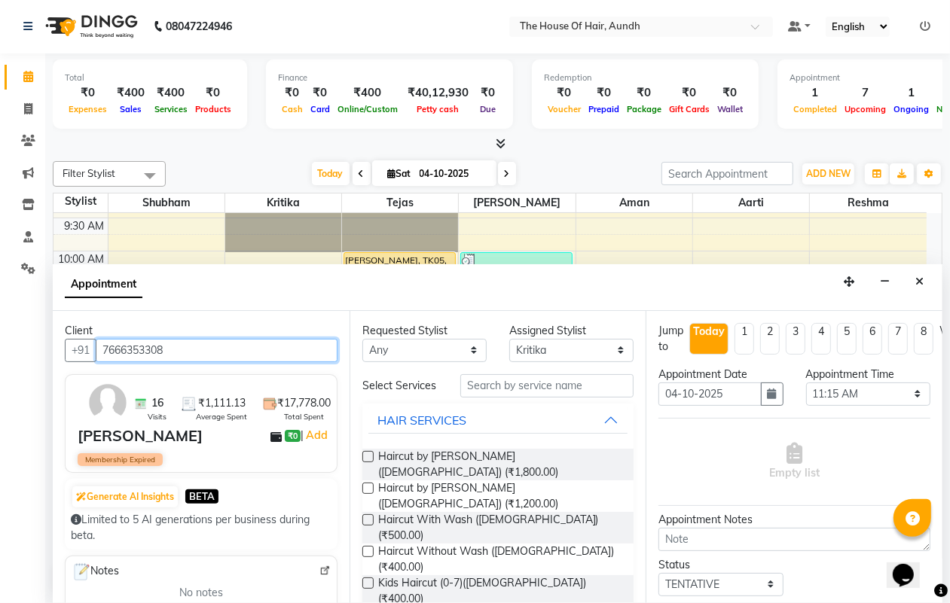
type input "7666353308"
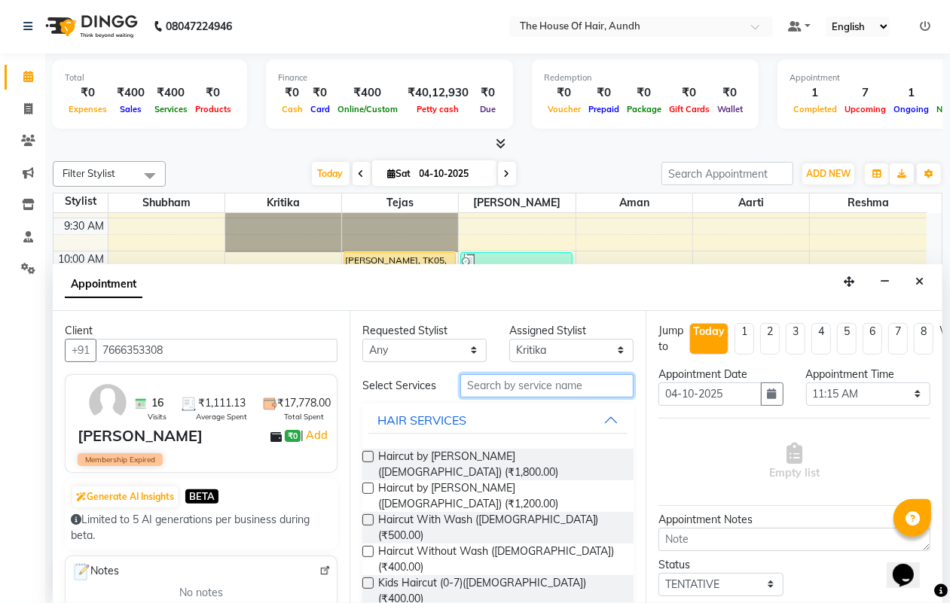
click at [548, 392] on input "text" at bounding box center [546, 385] width 173 height 23
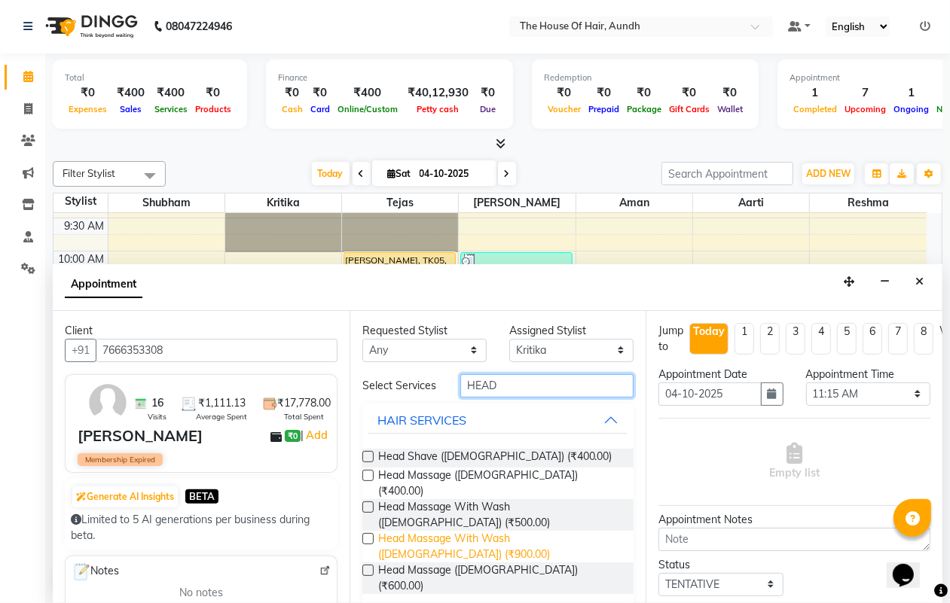
type input "HEAD"
click at [536, 531] on span "Head Massage With Wash ([DEMOGRAPHIC_DATA]) (₹900.00)" at bounding box center [500, 547] width 244 height 32
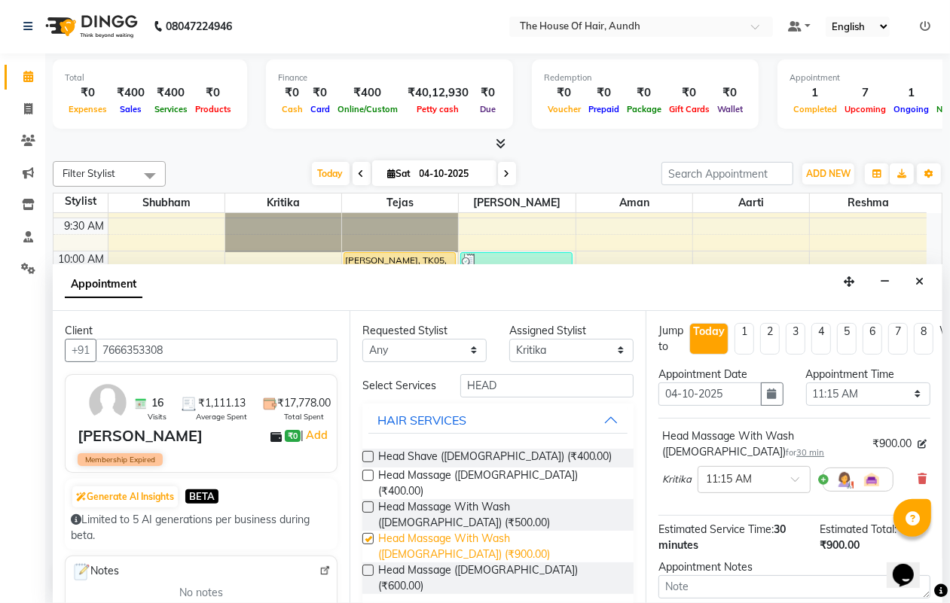
checkbox input "false"
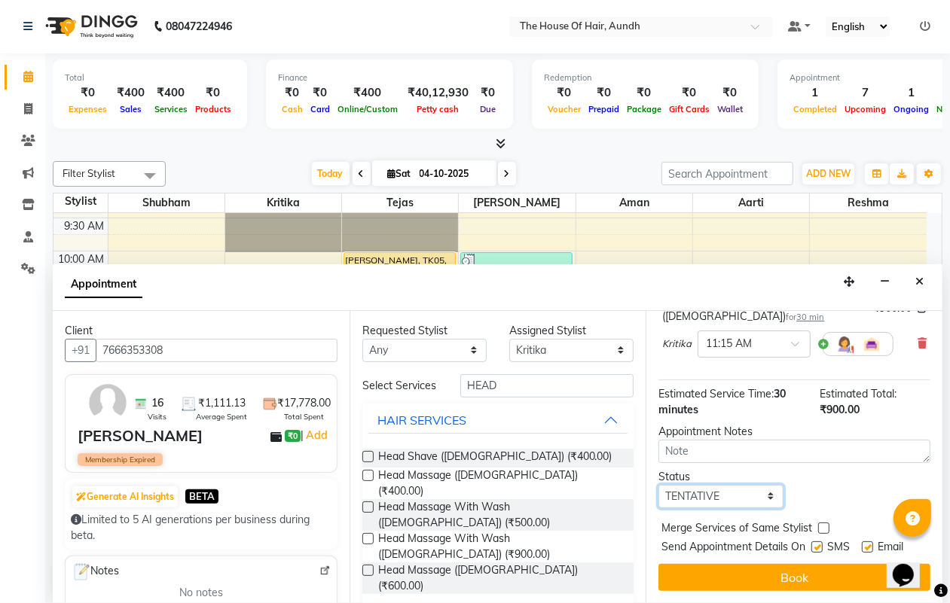
click at [727, 485] on select "Select TENTATIVE CONFIRM CHECK-IN UPCOMING" at bounding box center [720, 496] width 124 height 23
select select "upcoming"
click at [658, 485] on select "Select TENTATIVE CONFIRM CHECK-IN UPCOMING" at bounding box center [720, 496] width 124 height 23
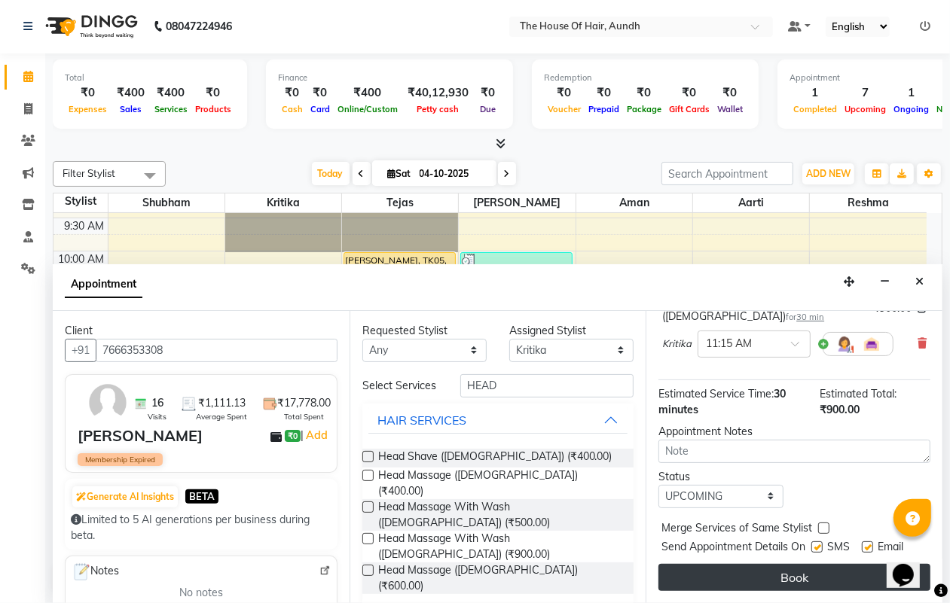
click at [793, 564] on button "Book" at bounding box center [794, 577] width 272 height 27
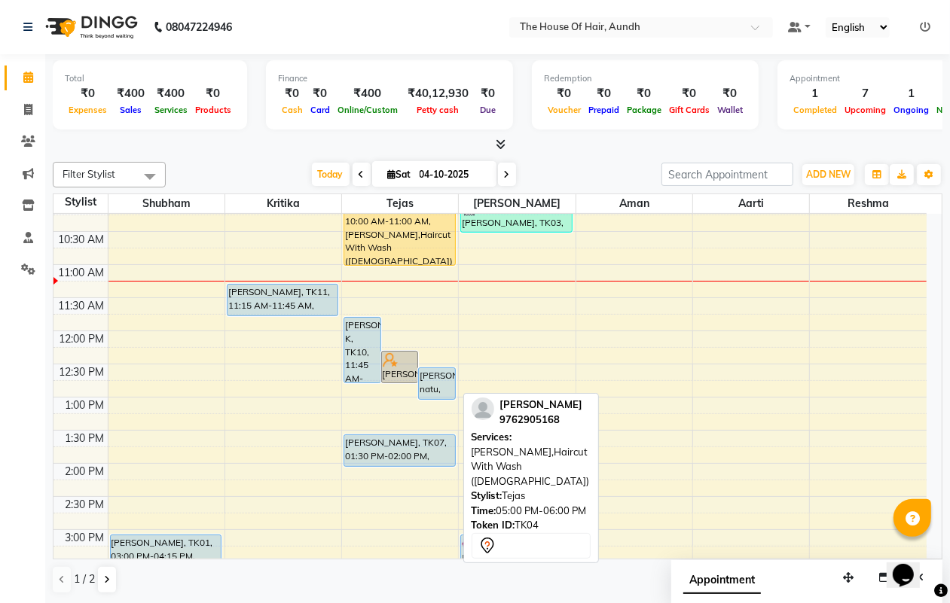
scroll to position [94, 0]
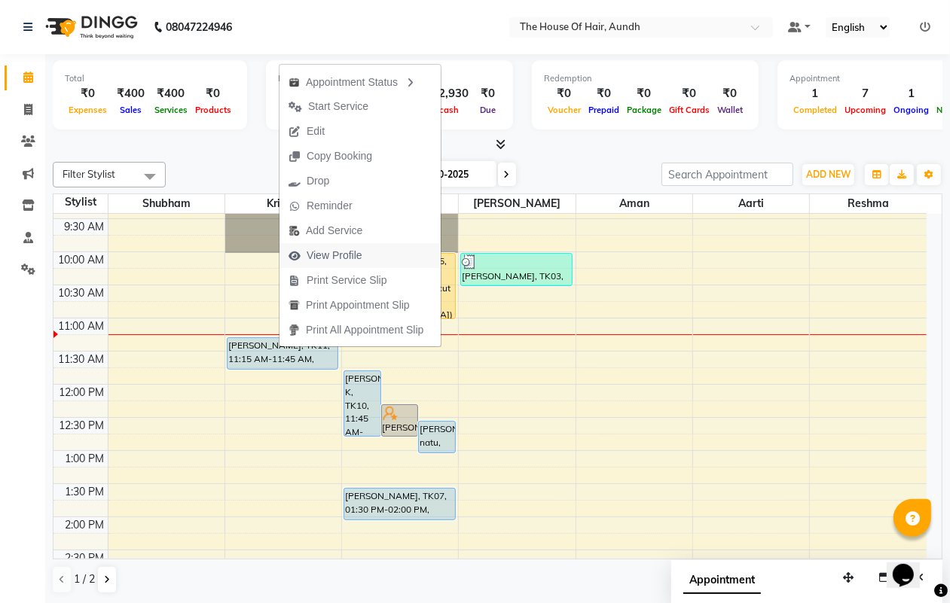
click at [362, 253] on span "View Profile" at bounding box center [325, 255] width 92 height 25
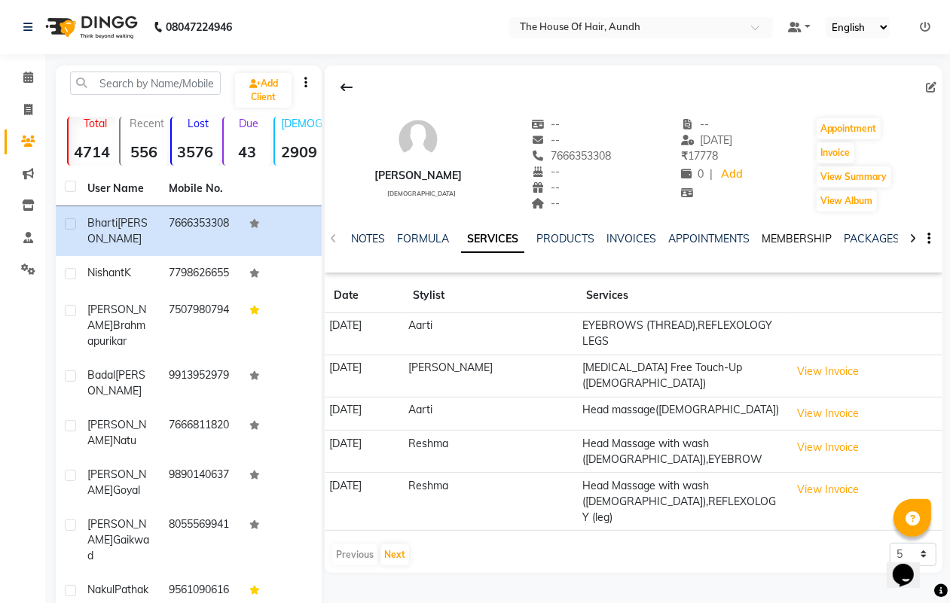
click at [795, 237] on link "MEMBERSHIP" at bounding box center [797, 239] width 70 height 14
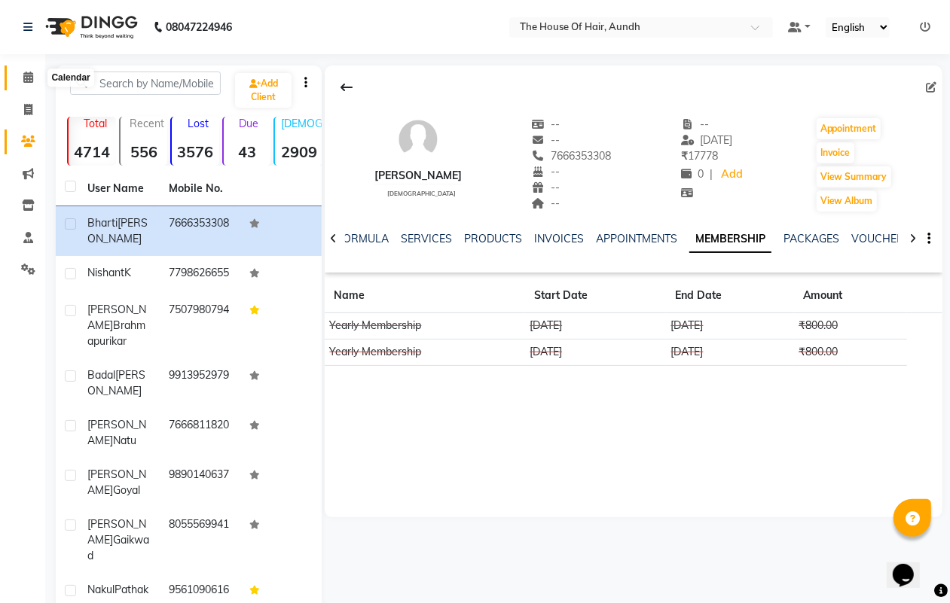
click at [25, 76] on icon at bounding box center [28, 77] width 10 height 11
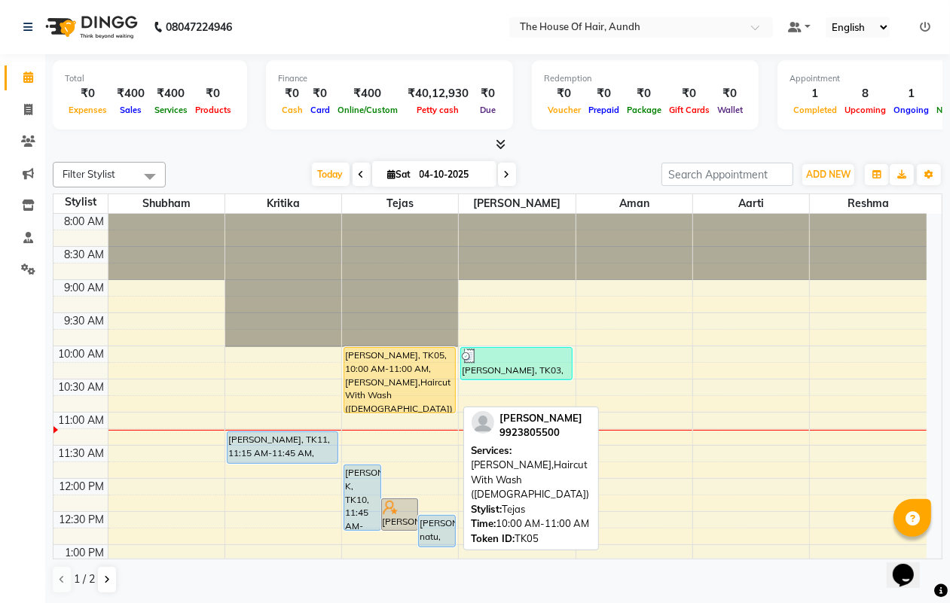
click at [371, 359] on div "[PERSON_NAME], TK05, 10:00 AM-11:00 AM, [PERSON_NAME],Haircut With Wash ([DEMOG…" at bounding box center [399, 380] width 110 height 65
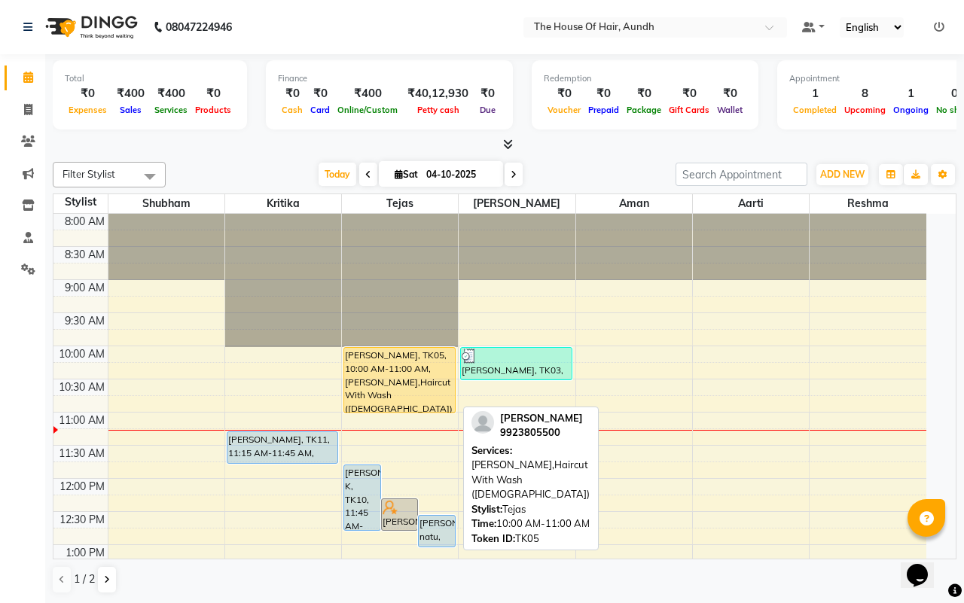
select select "1"
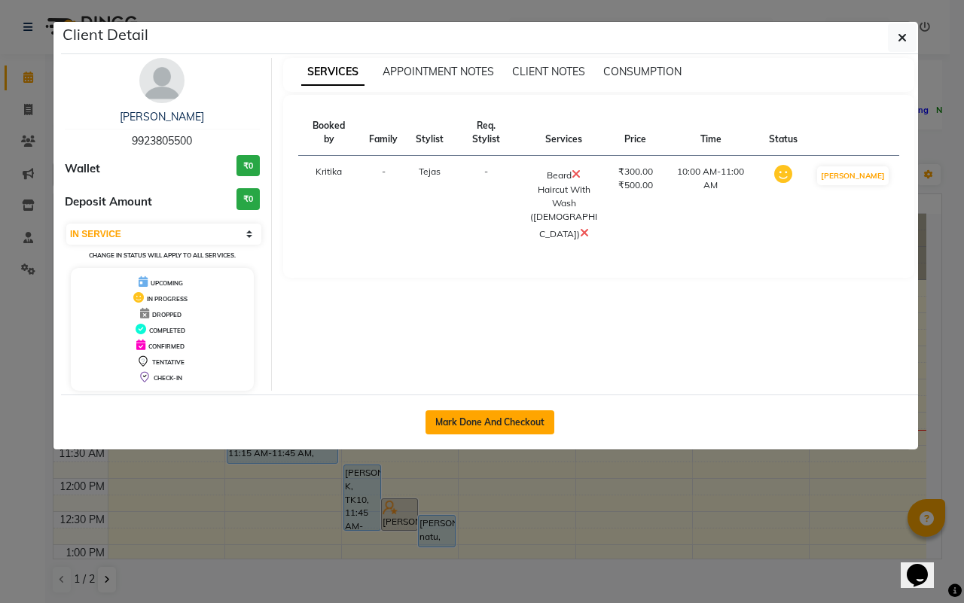
click at [546, 423] on button "Mark Done And Checkout" at bounding box center [490, 423] width 129 height 24
select select "26"
select select "service"
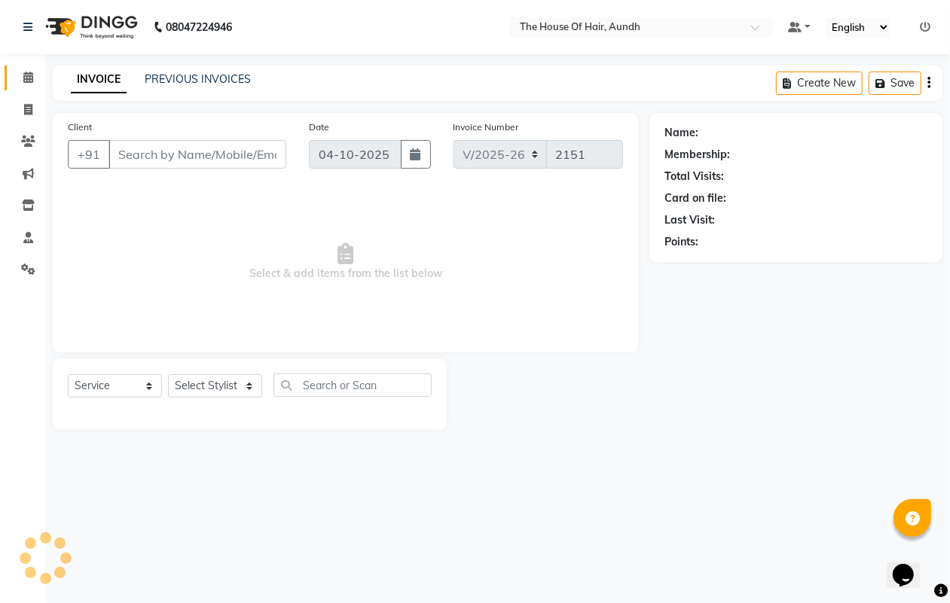
type input "9923805500"
select select "6864"
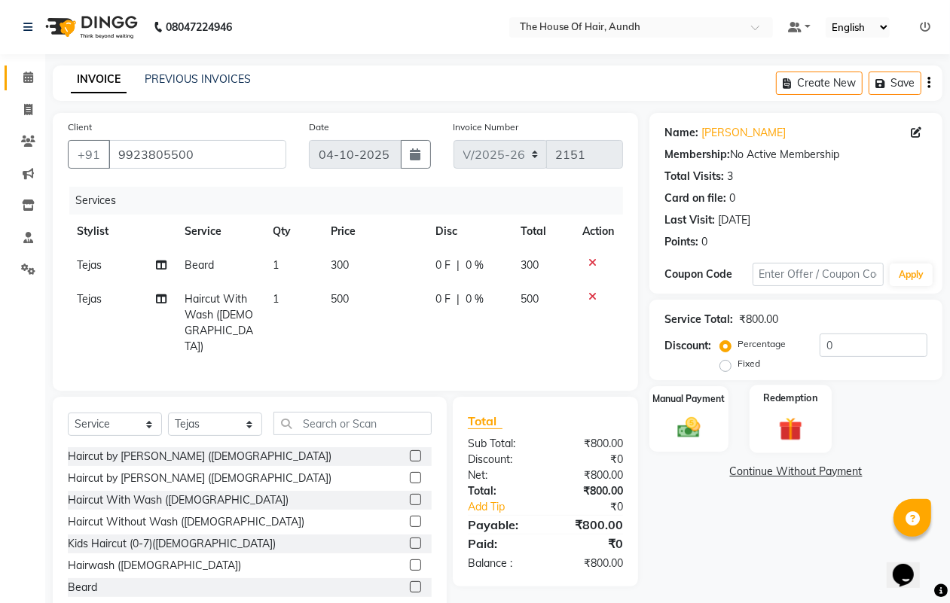
scroll to position [20, 0]
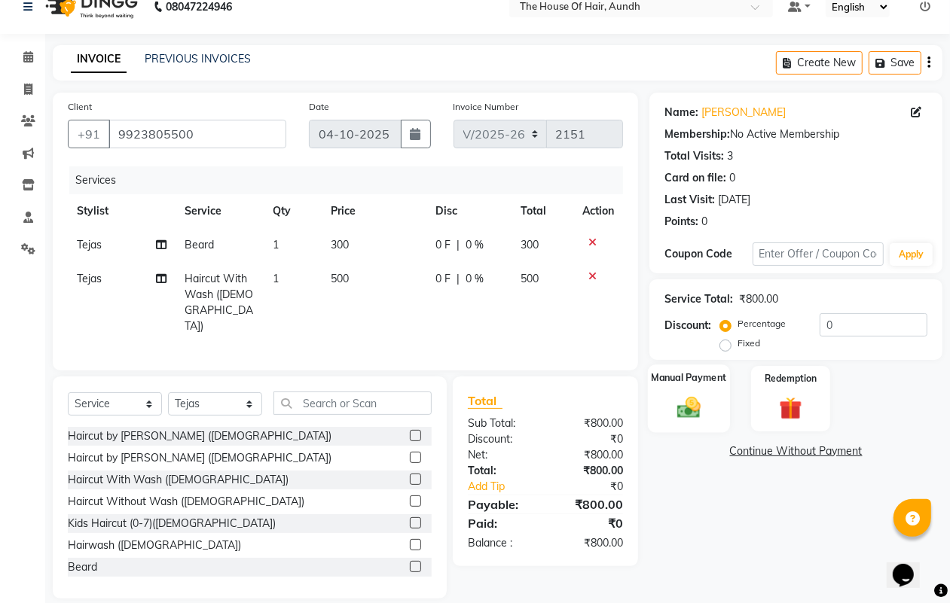
click at [690, 413] on img at bounding box center [689, 407] width 38 height 27
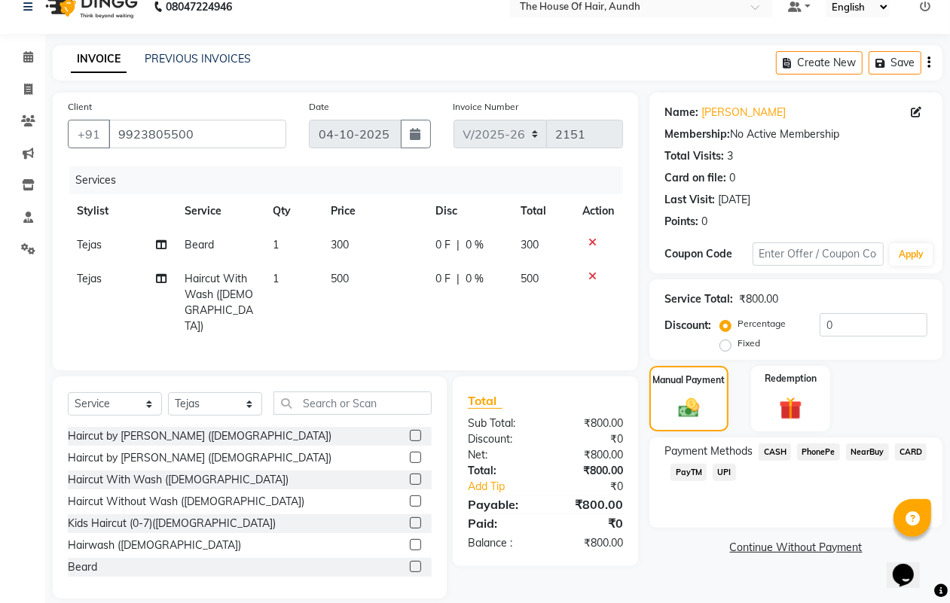
click at [724, 469] on span "UPI" at bounding box center [724, 472] width 23 height 17
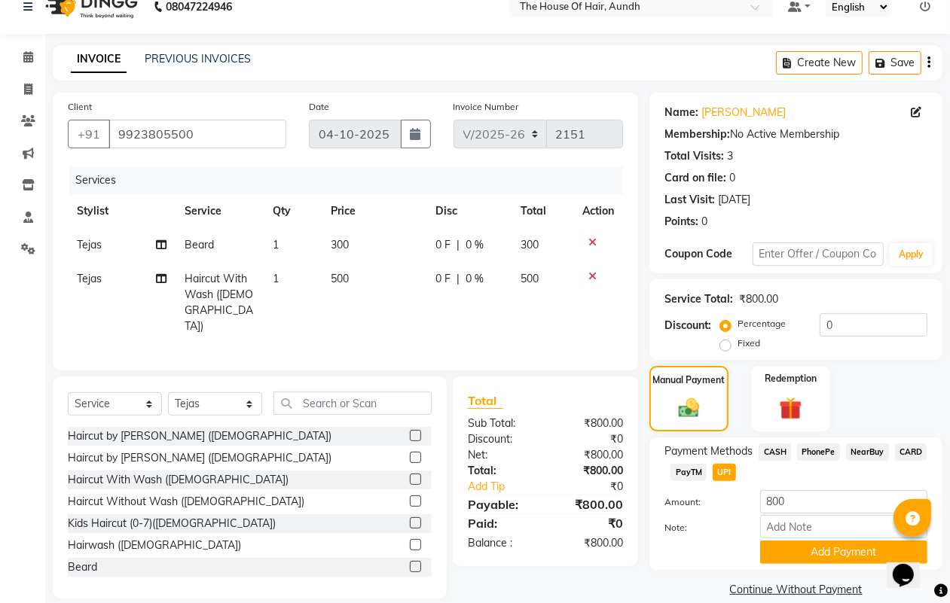
scroll to position [39, 0]
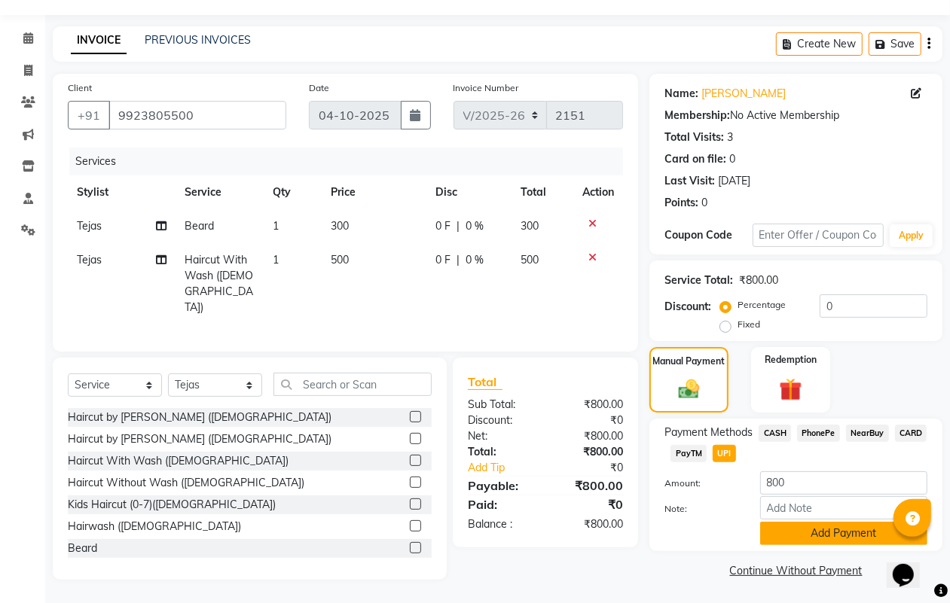
click at [810, 533] on button "Add Payment" at bounding box center [843, 533] width 167 height 23
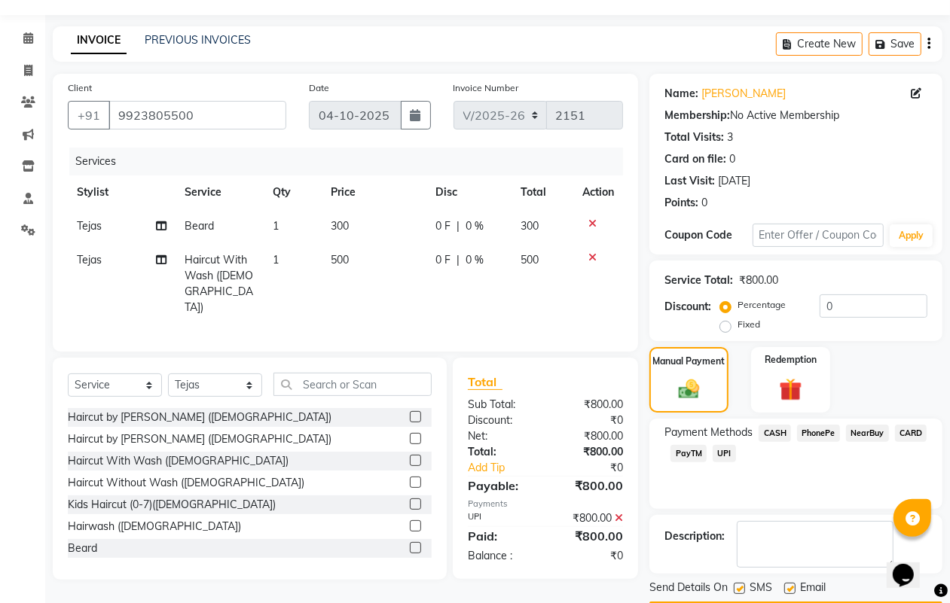
scroll to position [84, 0]
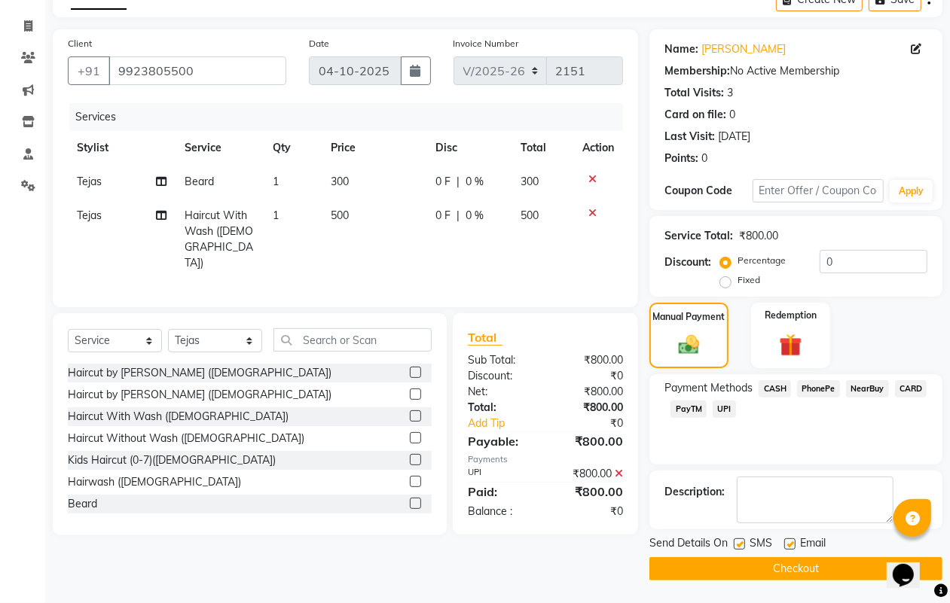
click at [750, 573] on button "Checkout" at bounding box center [795, 568] width 293 height 23
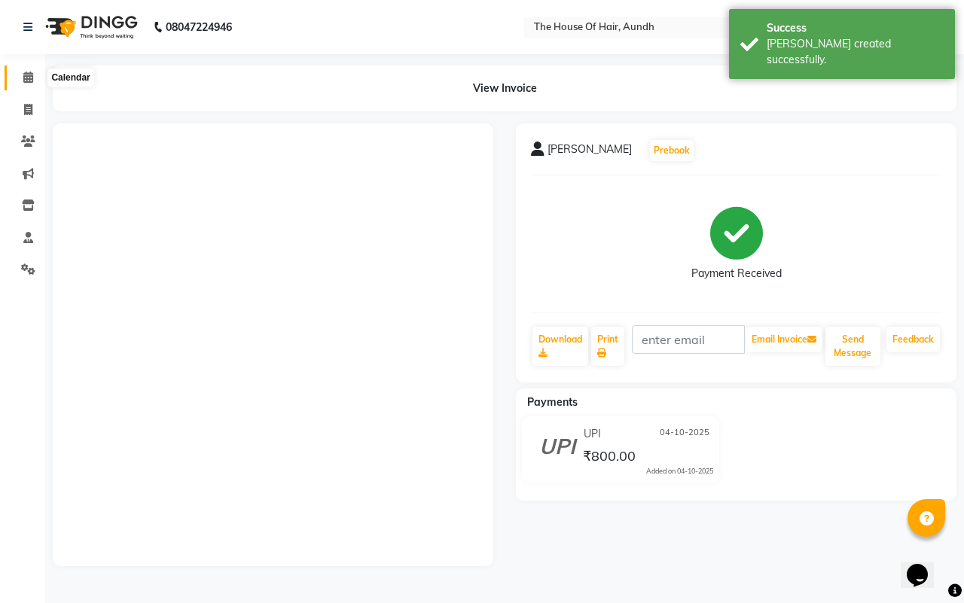
click at [31, 76] on icon at bounding box center [28, 77] width 10 height 11
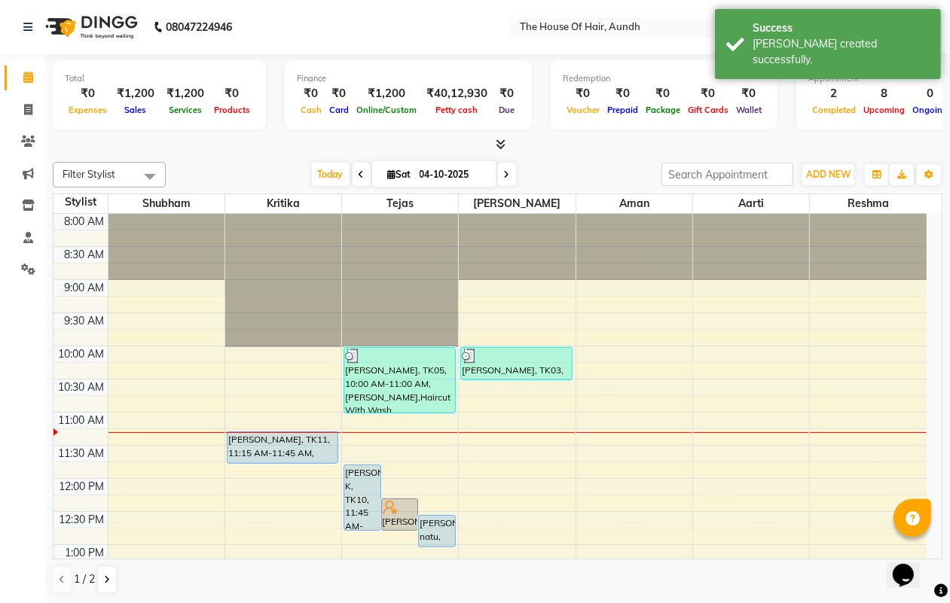
scroll to position [94, 0]
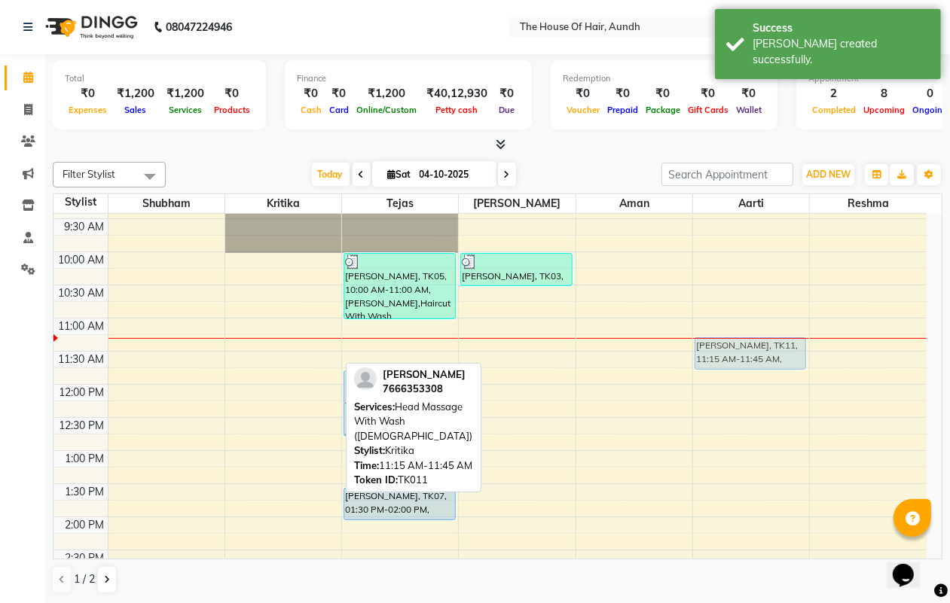
drag, startPoint x: 276, startPoint y: 352, endPoint x: 728, endPoint y: 353, distance: 452.0
click at [728, 353] on tr "[PERSON_NAME], TK01, 03:00 PM-04:15 PM, Haircut by [PERSON_NAME] ([DEMOGRAPHIC_…" at bounding box center [489, 583] width 873 height 927
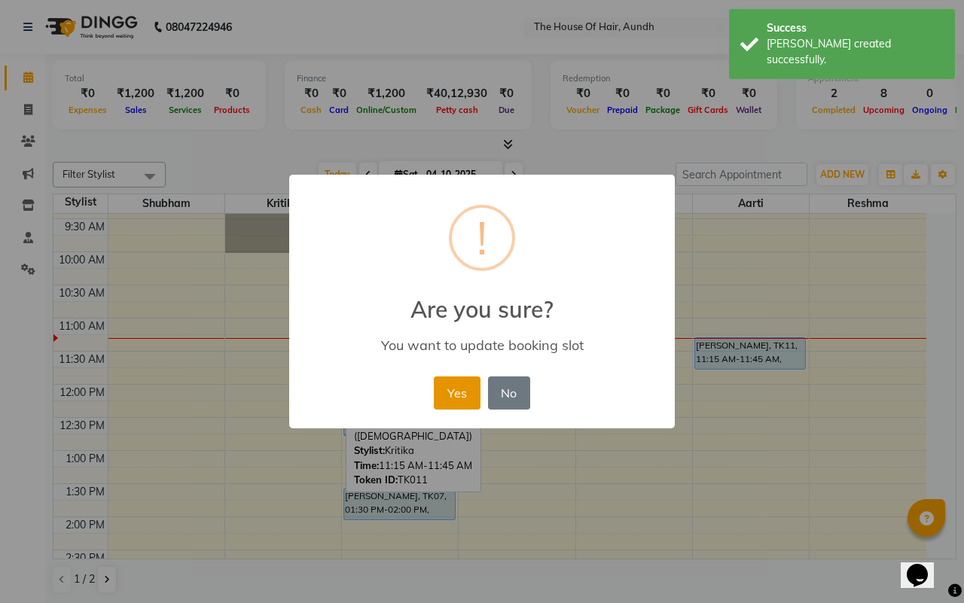
click at [448, 389] on button "Yes" at bounding box center [457, 393] width 46 height 33
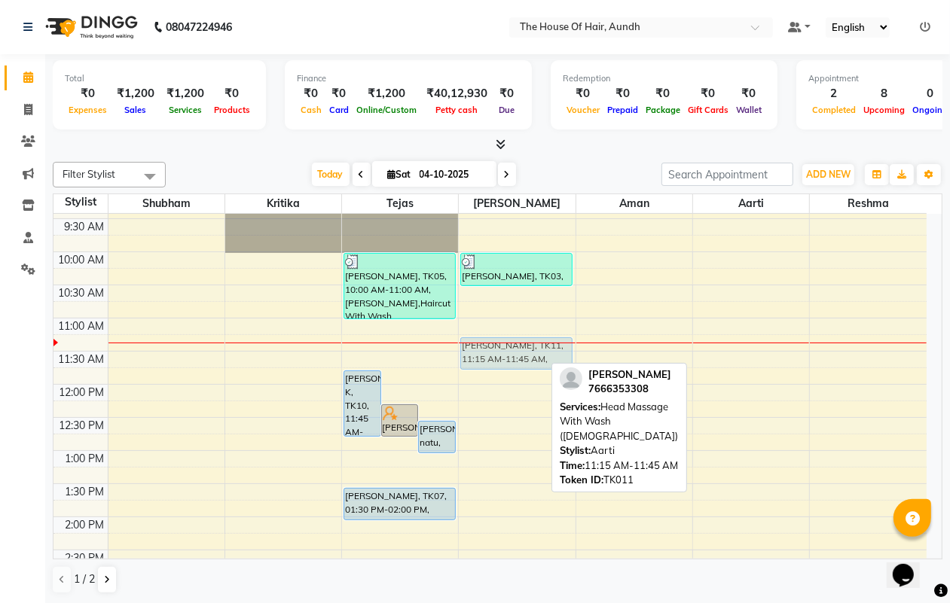
drag, startPoint x: 743, startPoint y: 354, endPoint x: 545, endPoint y: 354, distance: 198.1
click at [545, 354] on tr "[PERSON_NAME], TK01, 03:00 PM-04:15 PM, Haircut by [PERSON_NAME] ([DEMOGRAPHIC_…" at bounding box center [489, 583] width 873 height 927
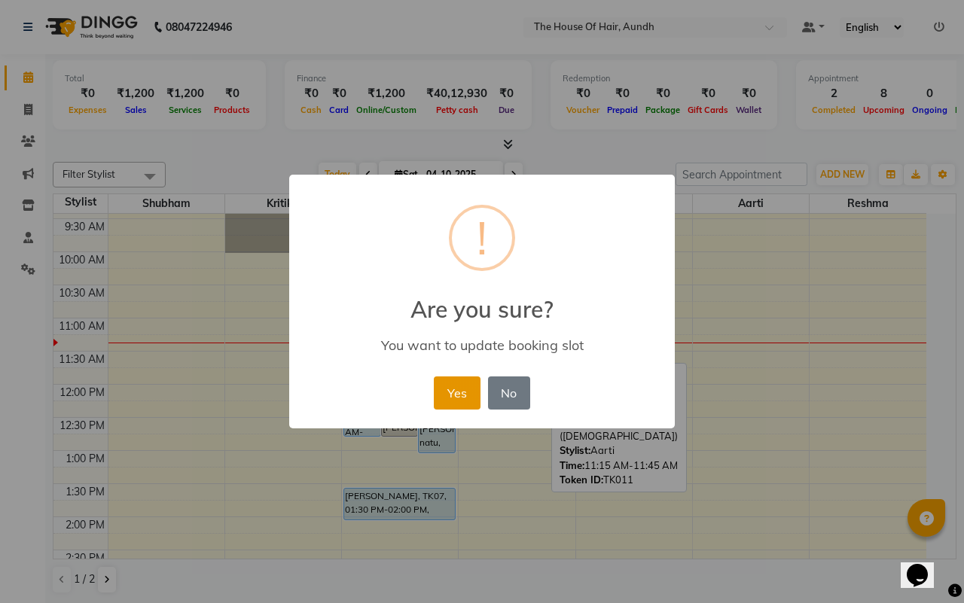
click at [468, 392] on button "Yes" at bounding box center [457, 393] width 46 height 33
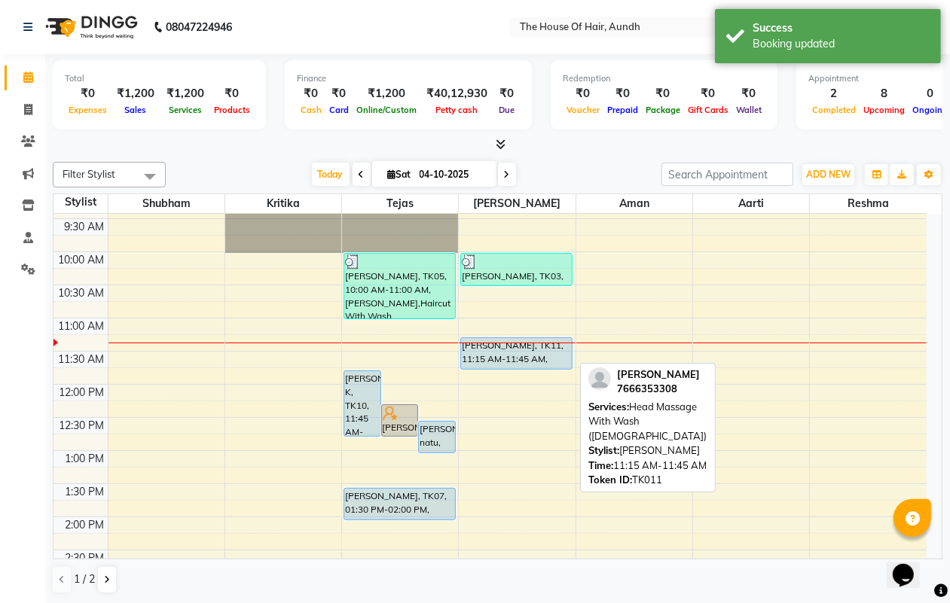
click at [518, 356] on div "[PERSON_NAME], TK11, 11:15 AM-11:45 AM, Head Massage With Wash ([DEMOGRAPHIC_DA…" at bounding box center [516, 353] width 110 height 31
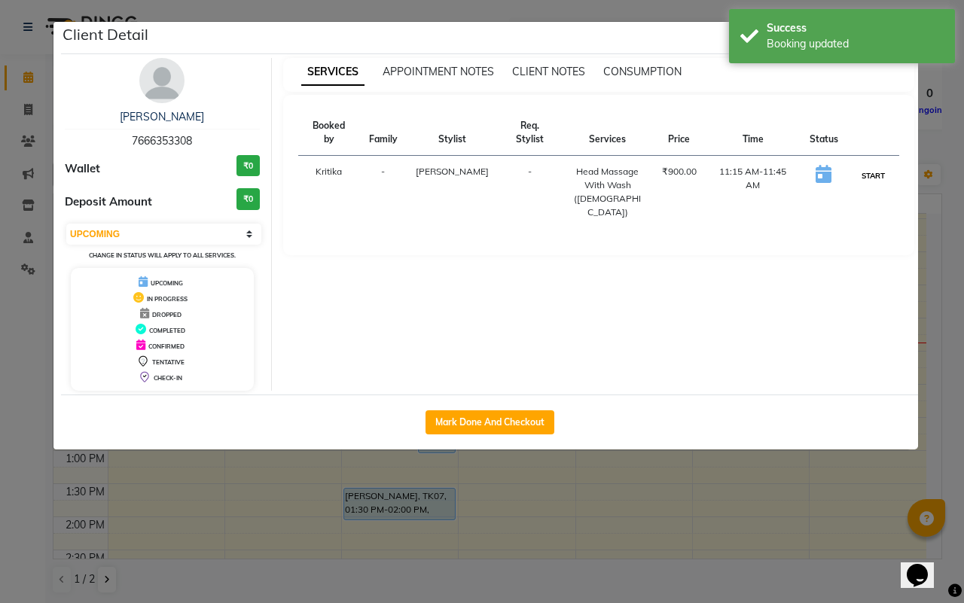
click at [880, 166] on button "START" at bounding box center [873, 175] width 31 height 19
select select "1"
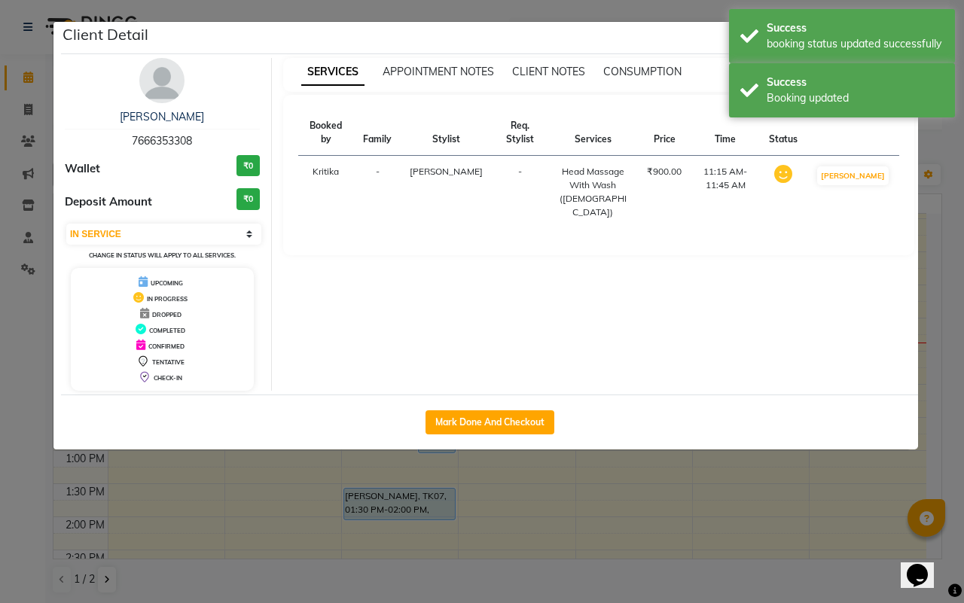
drag, startPoint x: 812, startPoint y: 516, endPoint x: 811, endPoint y: 505, distance: 11.3
click at [811, 516] on ngb-modal-window "Client Detail Bharti [PERSON_NAME] 7666353308 Wallet ₹0 Deposit Amount ₹0 Selec…" at bounding box center [482, 301] width 964 height 603
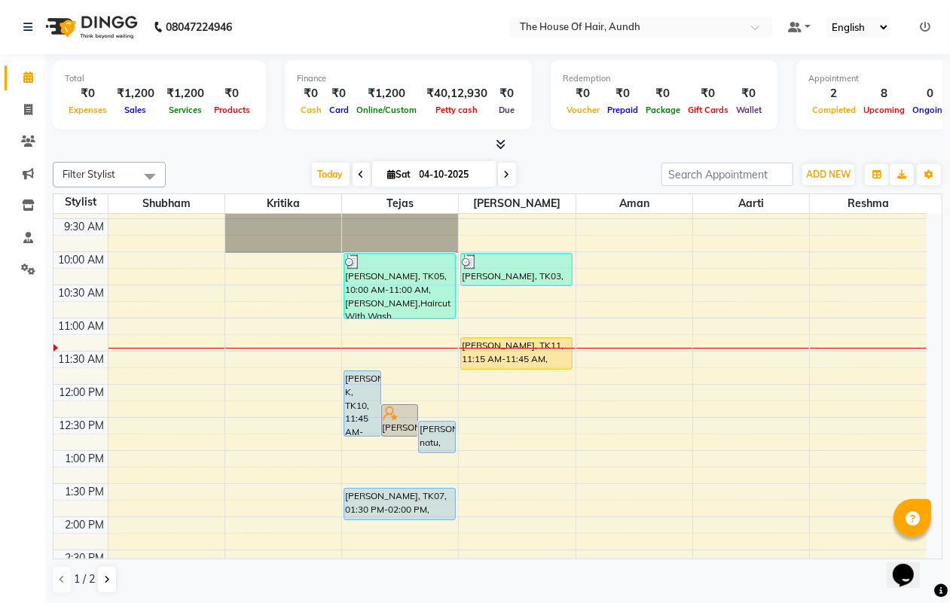
drag, startPoint x: 513, startPoint y: 348, endPoint x: 483, endPoint y: 355, distance: 30.9
click at [483, 355] on div "[PERSON_NAME], TK11, 11:15 AM-11:45 AM, Head Massage With Wash ([DEMOGRAPHIC_DA…" at bounding box center [516, 353] width 110 height 31
select select "1"
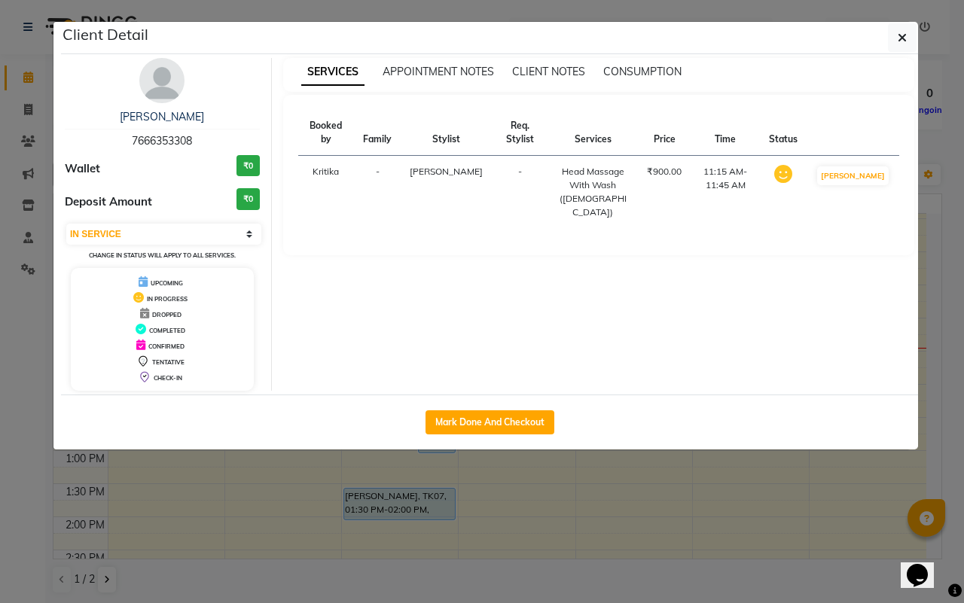
click at [664, 492] on ngb-modal-window "Client Detail Bharti [PERSON_NAME] 7666353308 Wallet ₹0 Deposit Amount ₹0 Selec…" at bounding box center [482, 301] width 964 height 603
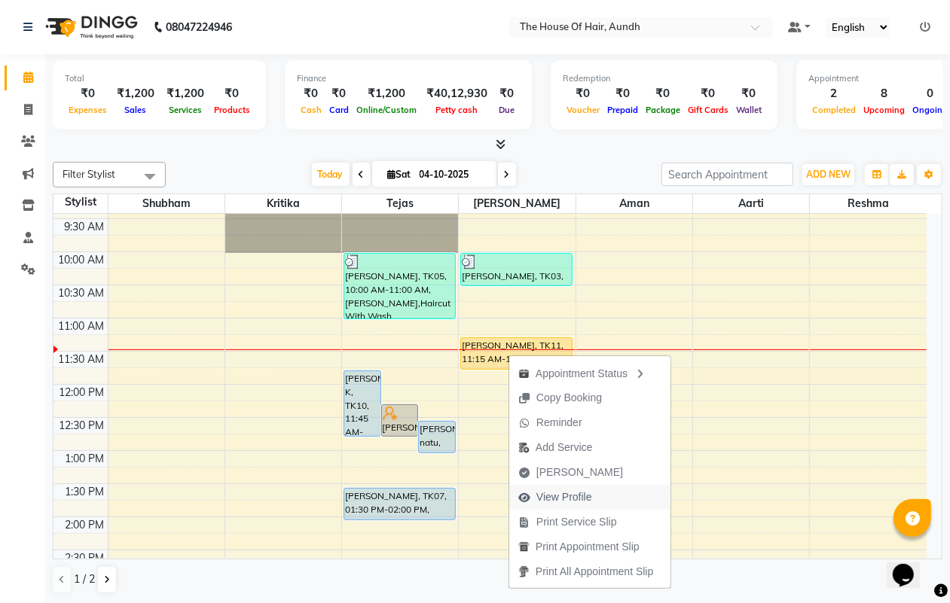
click at [555, 497] on span "View Profile" at bounding box center [564, 498] width 56 height 16
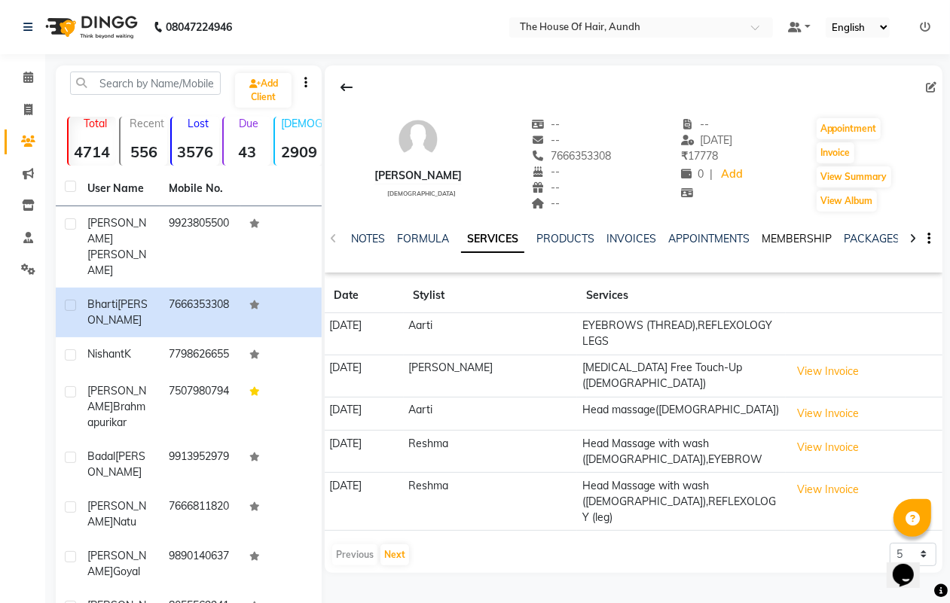
click at [789, 239] on link "MEMBERSHIP" at bounding box center [797, 239] width 70 height 14
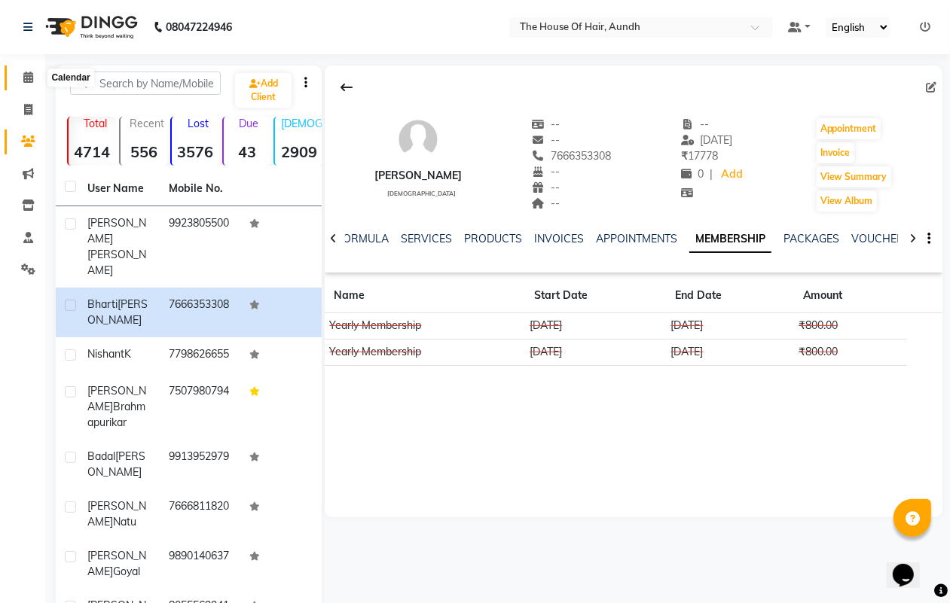
click at [28, 78] on icon at bounding box center [28, 77] width 10 height 11
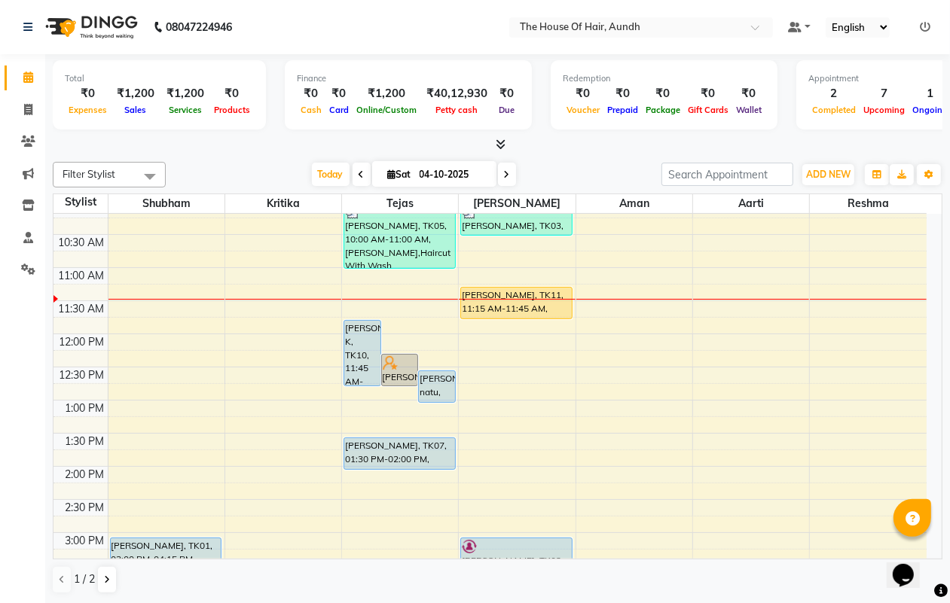
scroll to position [188, 0]
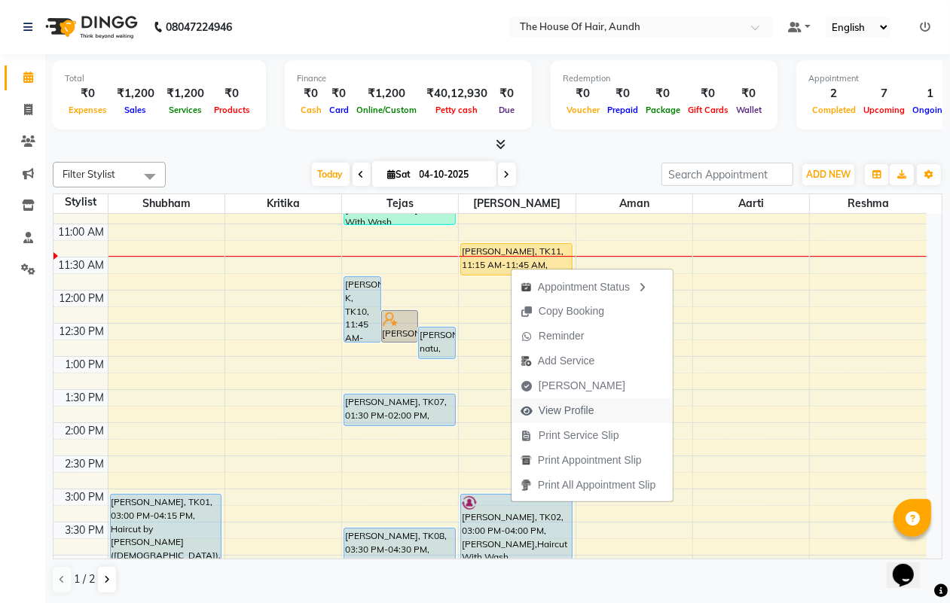
click at [593, 413] on span "View Profile" at bounding box center [567, 411] width 56 height 16
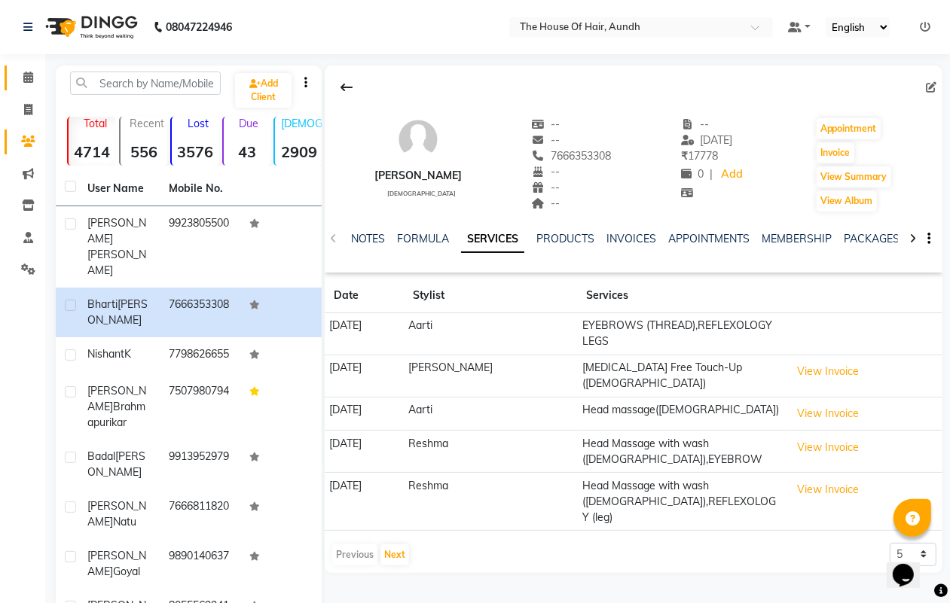
scroll to position [94, 0]
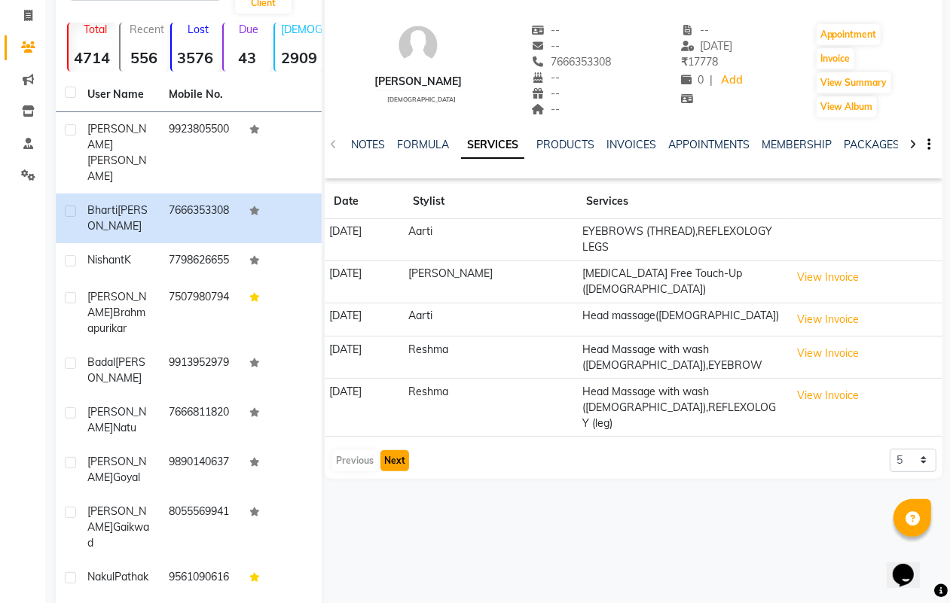
click at [392, 450] on button "Next" at bounding box center [394, 460] width 29 height 21
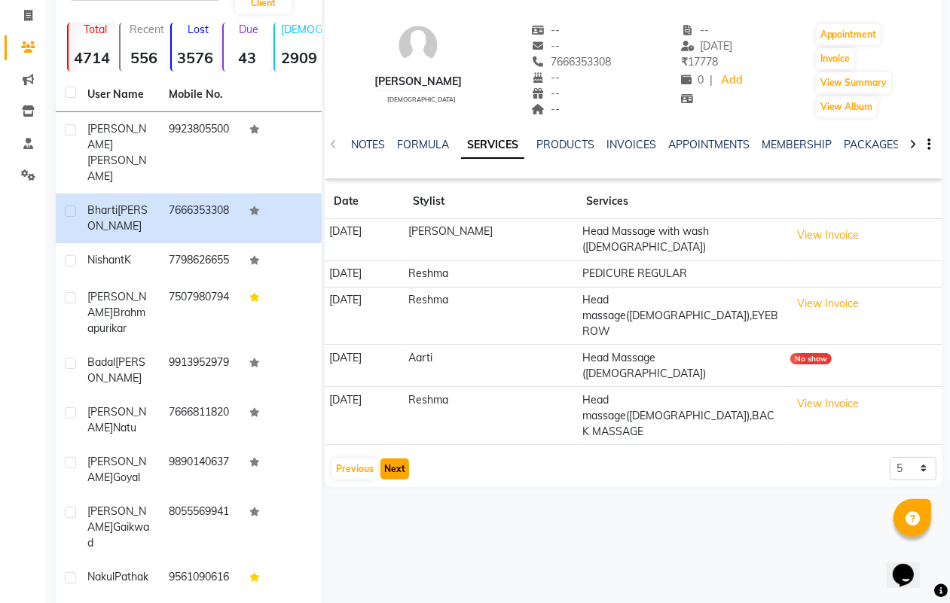
click at [392, 459] on button "Next" at bounding box center [394, 469] width 29 height 21
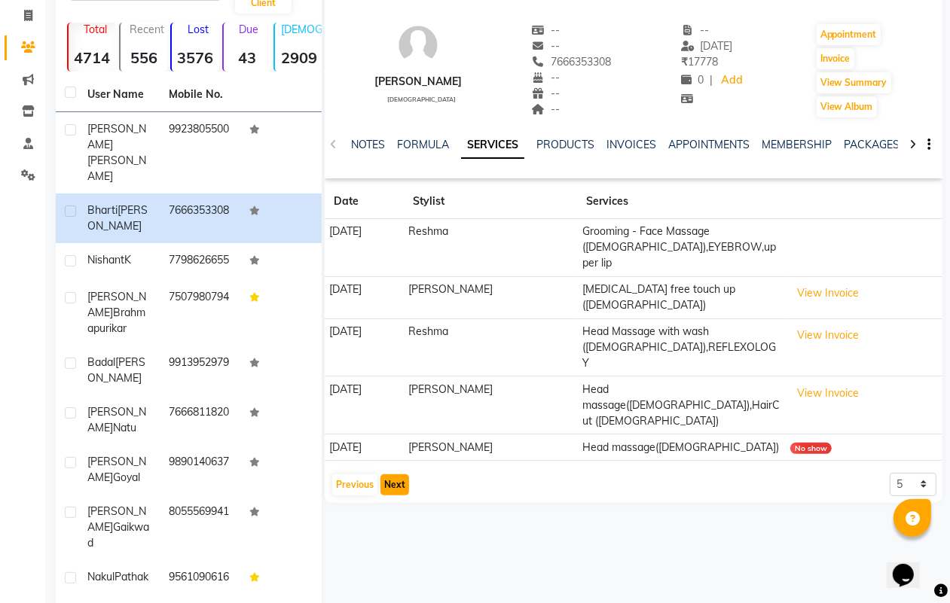
click at [385, 475] on button "Next" at bounding box center [394, 485] width 29 height 21
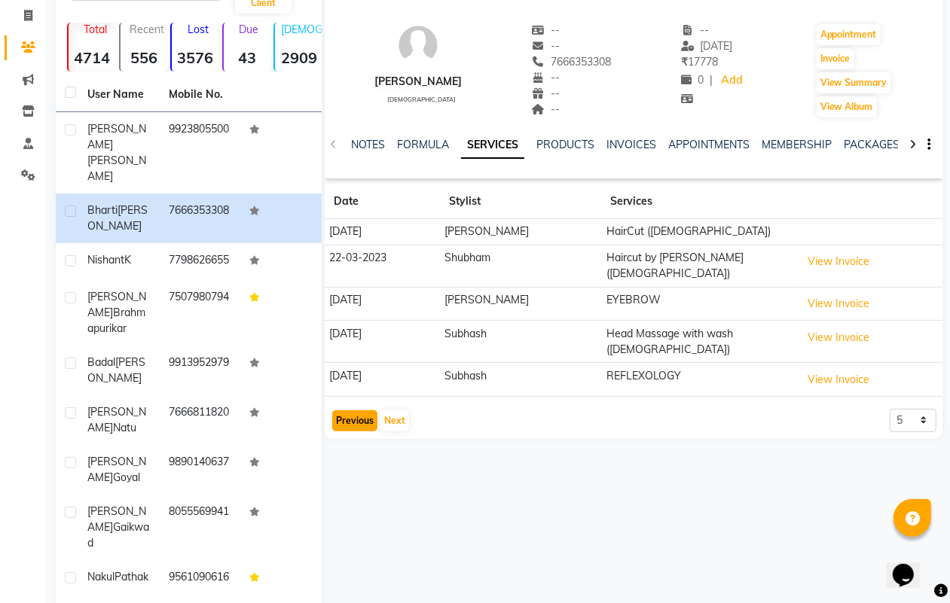
click at [362, 411] on button "Previous" at bounding box center [354, 421] width 45 height 21
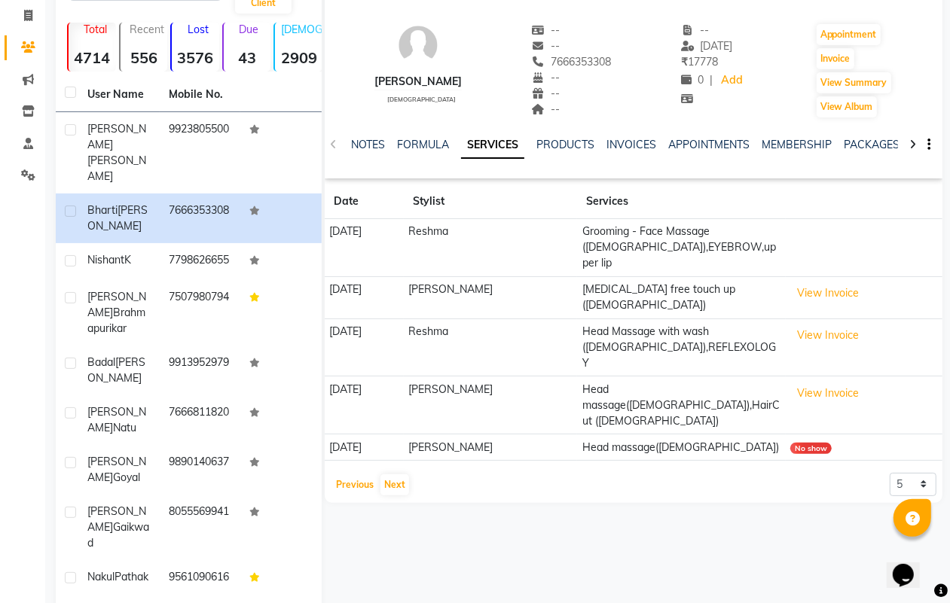
scroll to position [0, 0]
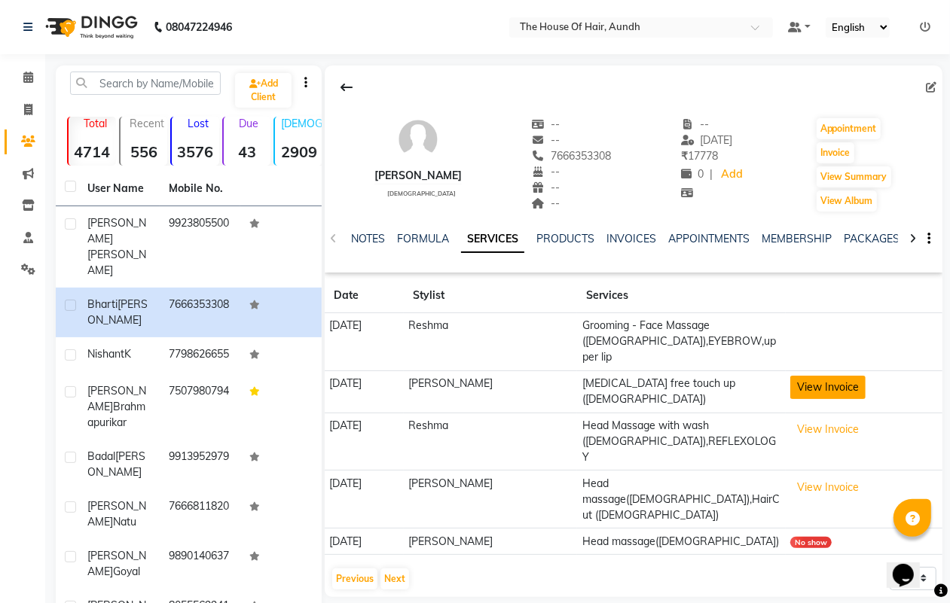
click at [829, 376] on button "View Invoice" at bounding box center [827, 387] width 75 height 23
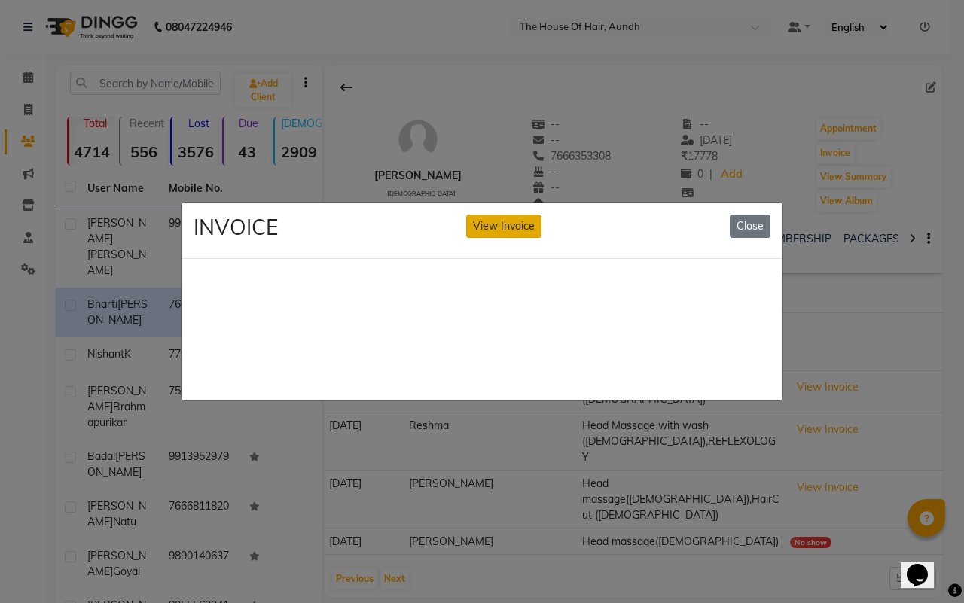
click at [525, 227] on button "View Invoice" at bounding box center [503, 226] width 75 height 23
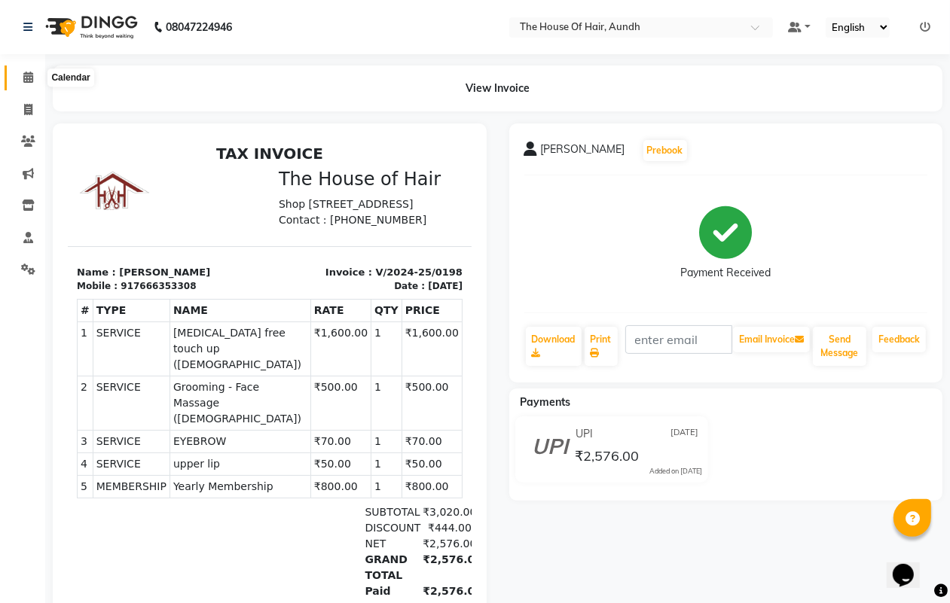
click at [26, 77] on icon at bounding box center [28, 77] width 10 height 11
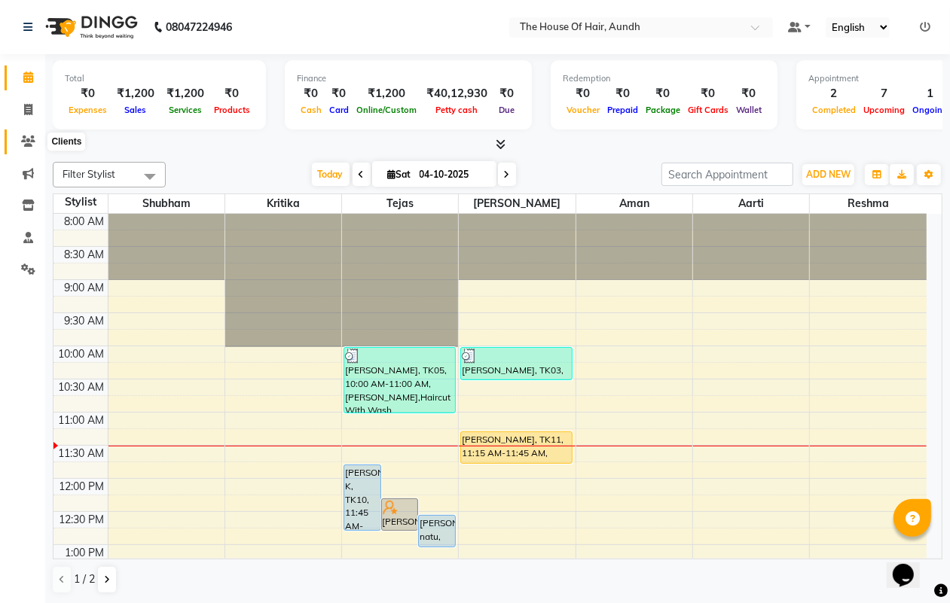
click at [29, 140] on icon at bounding box center [28, 141] width 14 height 11
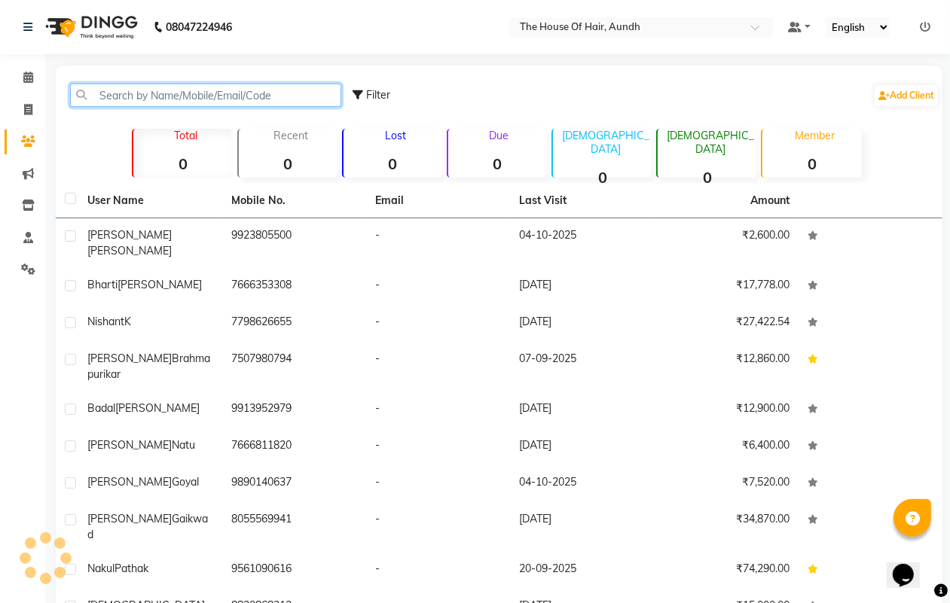
click at [179, 98] on input "text" at bounding box center [205, 95] width 271 height 23
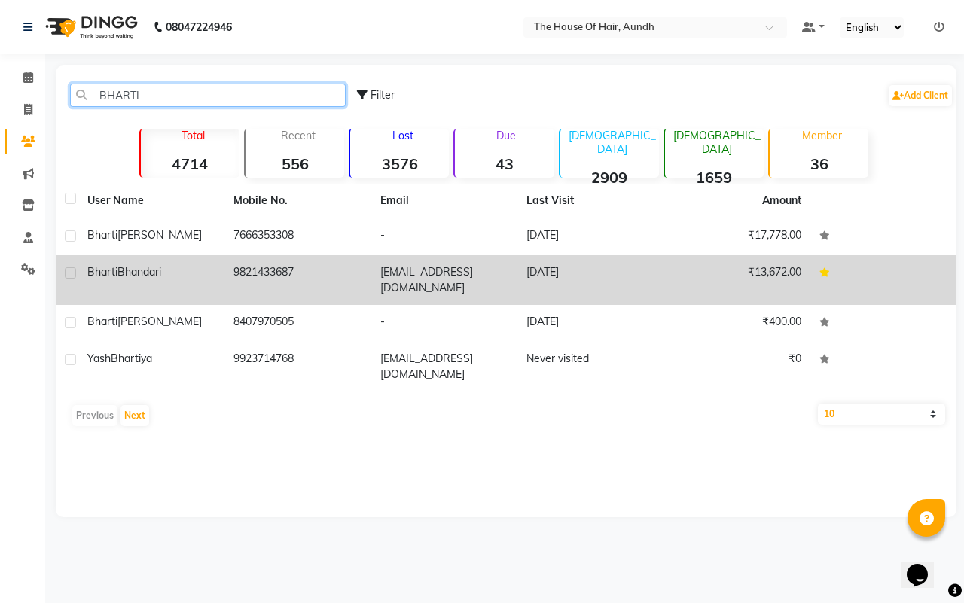
type input "BHARTI"
click at [276, 270] on td "9821433687" at bounding box center [297, 280] width 146 height 50
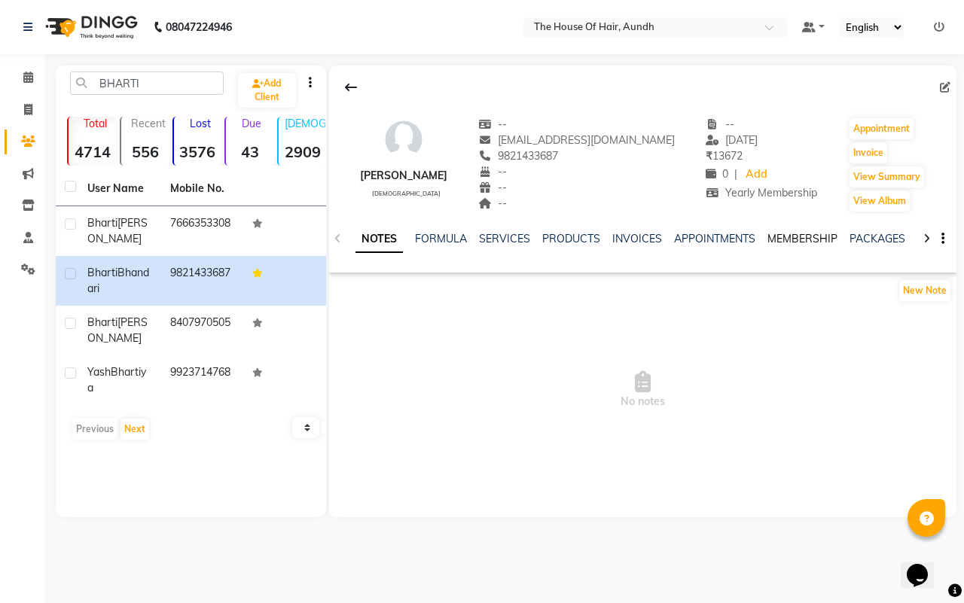
click at [804, 235] on link "MEMBERSHIP" at bounding box center [803, 239] width 70 height 14
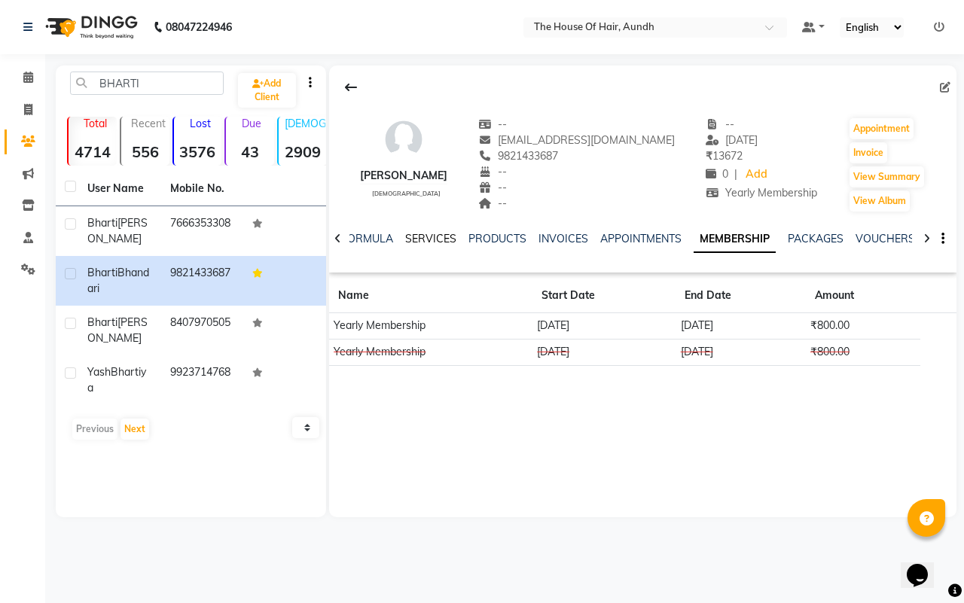
click at [426, 237] on link "SERVICES" at bounding box center [430, 239] width 51 height 14
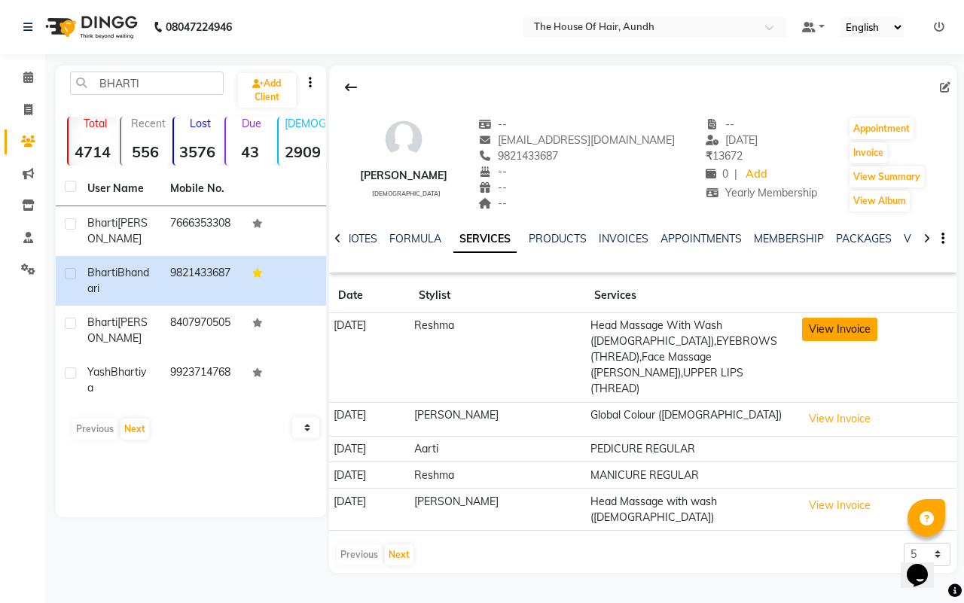
click at [849, 326] on button "View Invoice" at bounding box center [839, 329] width 75 height 23
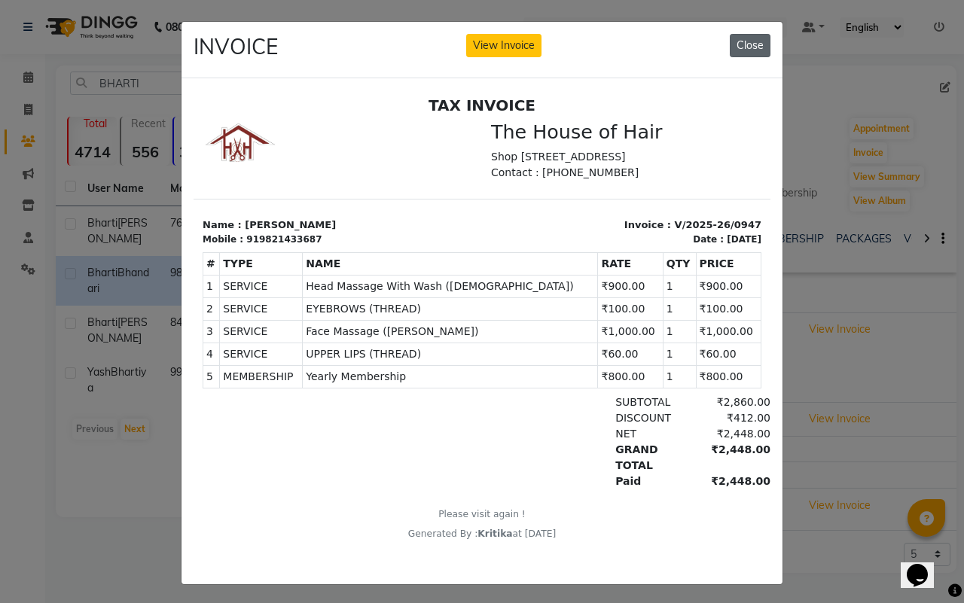
click at [750, 47] on button "Close" at bounding box center [750, 45] width 41 height 23
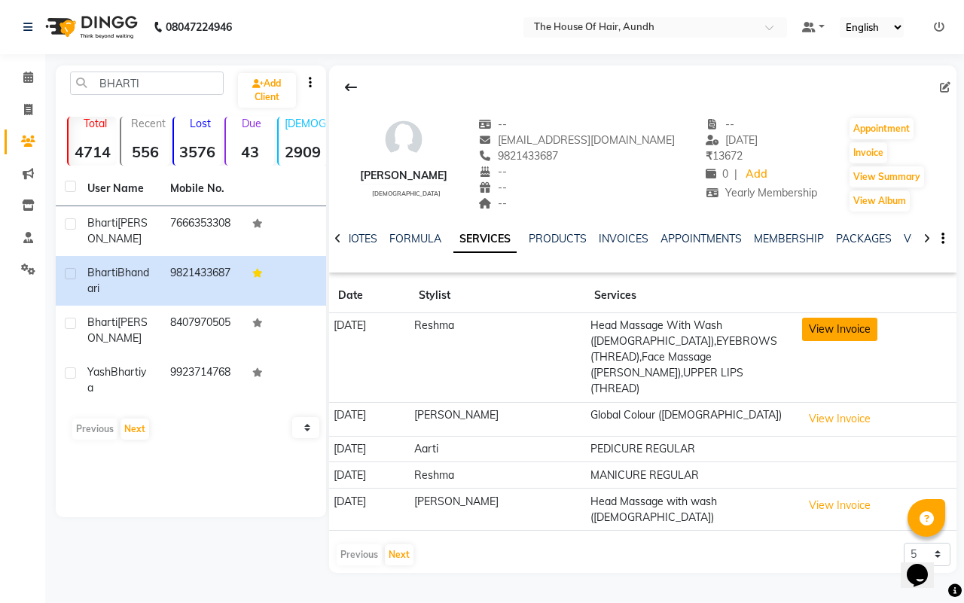
click at [811, 328] on button "View Invoice" at bounding box center [839, 329] width 75 height 23
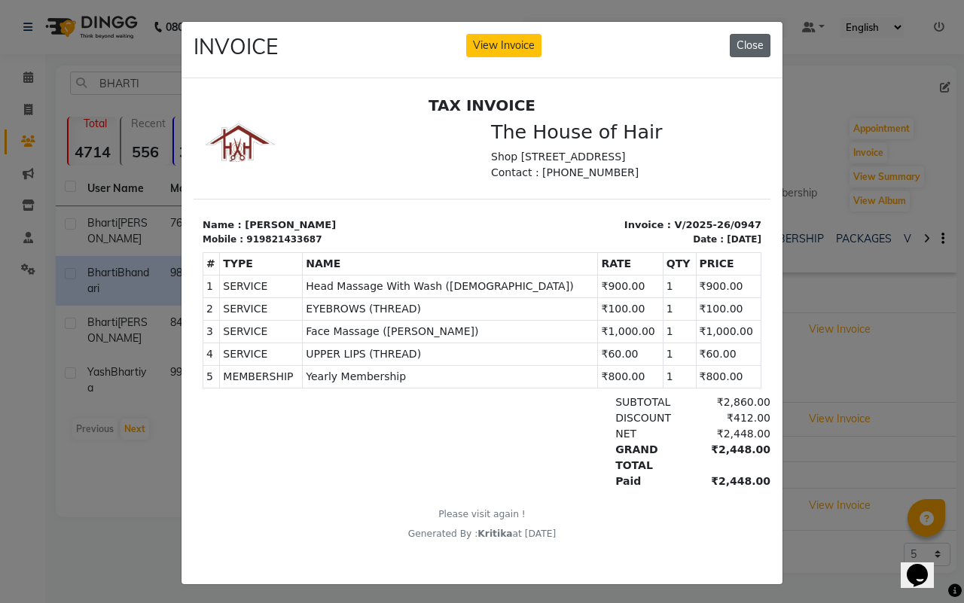
click at [740, 46] on button "Close" at bounding box center [750, 45] width 41 height 23
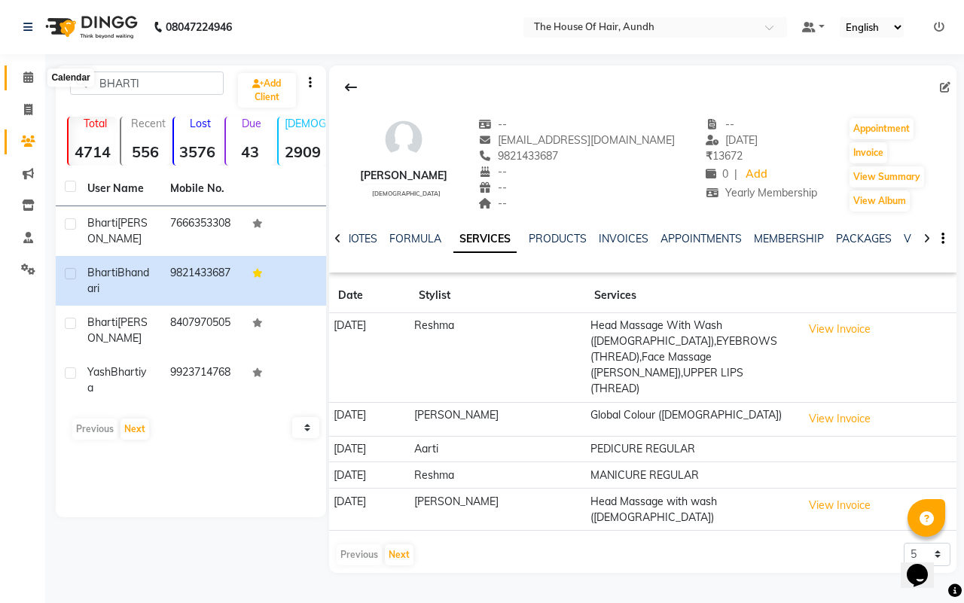
click at [29, 76] on icon at bounding box center [28, 77] width 10 height 11
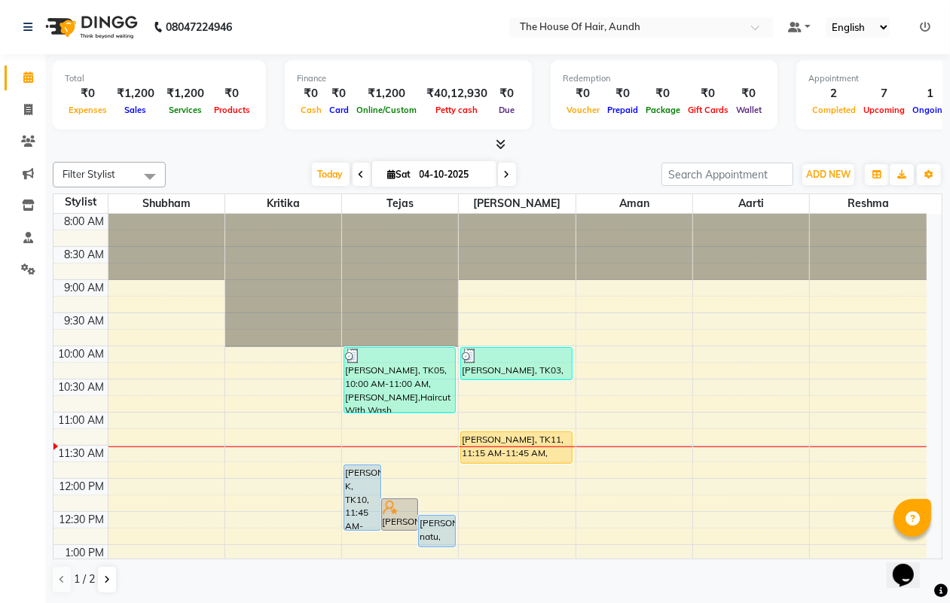
scroll to position [94, 0]
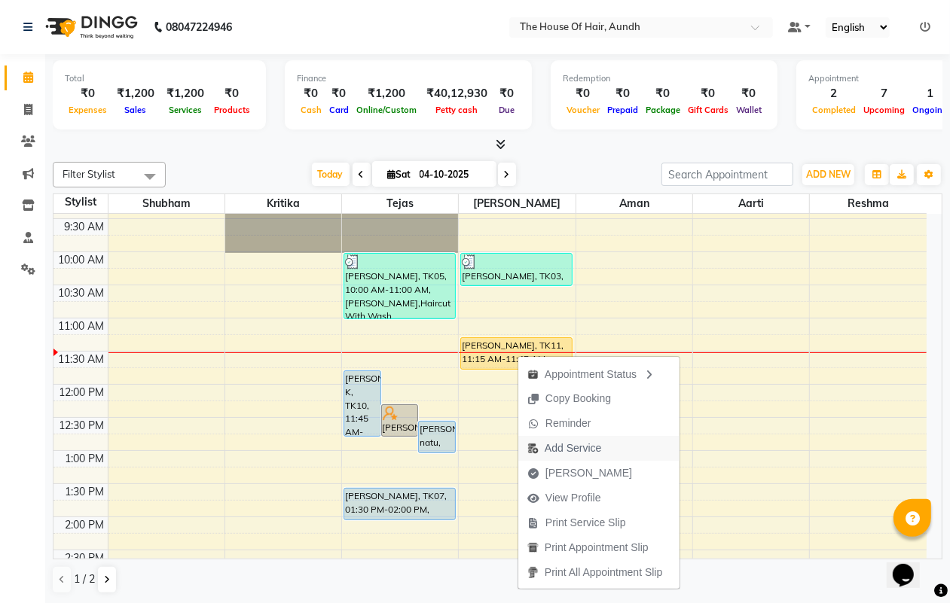
click at [569, 447] on span "Add Service" at bounding box center [573, 449] width 56 height 16
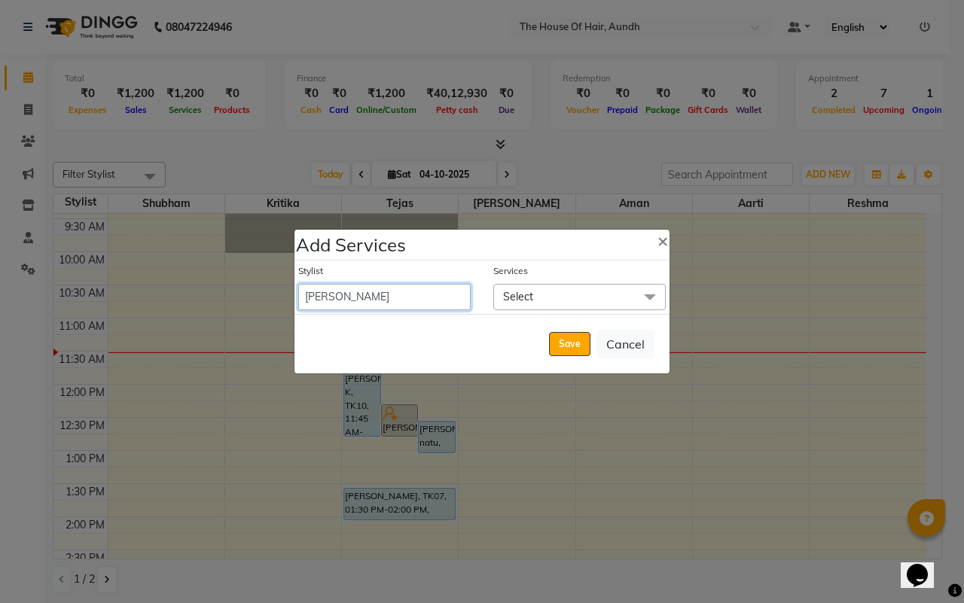
click at [432, 298] on select "Aarti [PERSON_NAME] [PERSON_NAME] [PERSON_NAME] [PERSON_NAME]" at bounding box center [384, 297] width 172 height 26
select select "26084"
click at [298, 284] on select "Aarti [PERSON_NAME] [PERSON_NAME] [PERSON_NAME] [PERSON_NAME]" at bounding box center [384, 297] width 172 height 26
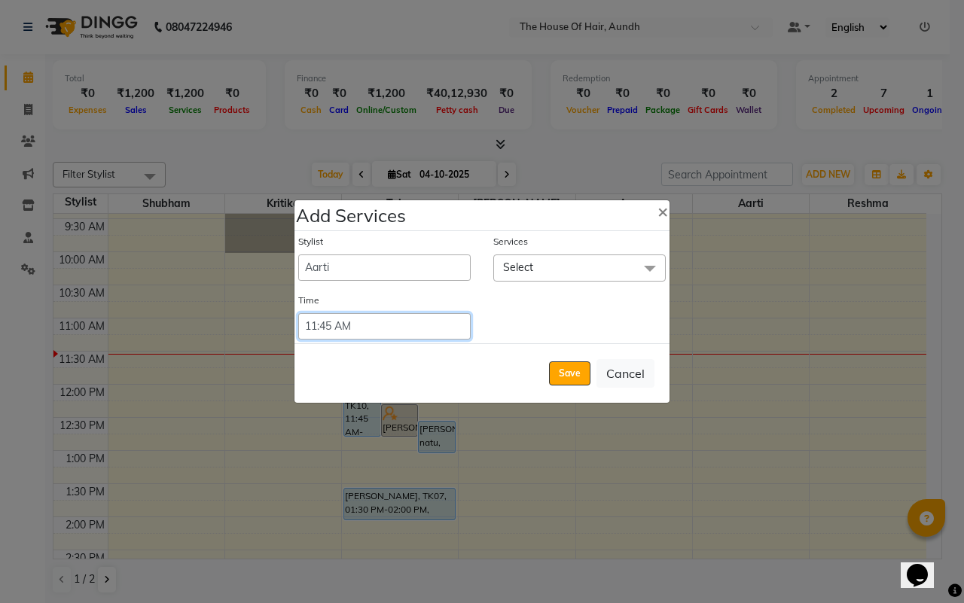
click at [454, 330] on select "Select 09:00 AM 09:15 AM 09:30 AM 09:45 AM 10:00 AM 10:15 AM 10:30 AM 10:45 AM …" at bounding box center [384, 326] width 172 height 26
select select "735"
click at [298, 313] on select "Select 09:00 AM 09:15 AM 09:30 AM 09:45 AM 10:00 AM 10:15 AM 10:30 AM 10:45 AM …" at bounding box center [384, 326] width 172 height 26
click at [581, 272] on span "Select" at bounding box center [579, 268] width 172 height 26
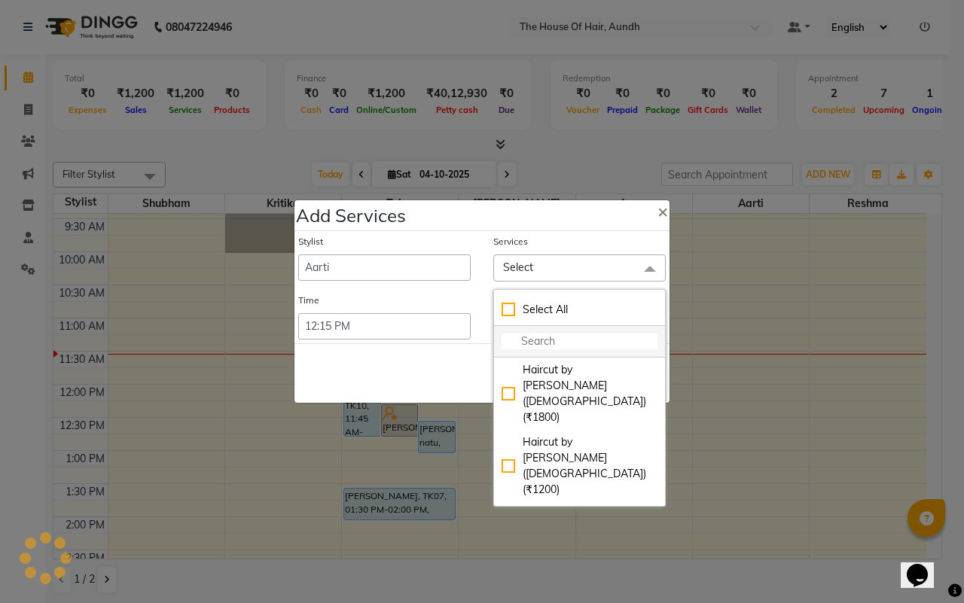
click at [548, 336] on input "multiselect-search" at bounding box center [580, 342] width 156 height 16
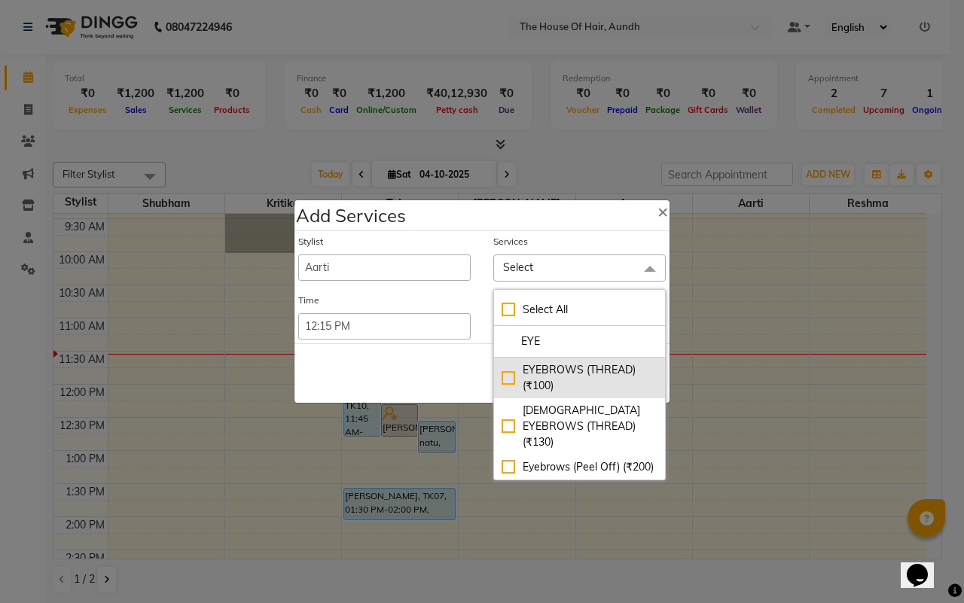
type input "EYE"
click at [544, 379] on div "EYEBROWS (THREAD) (₹100)" at bounding box center [580, 378] width 156 height 32
checkbox input "true"
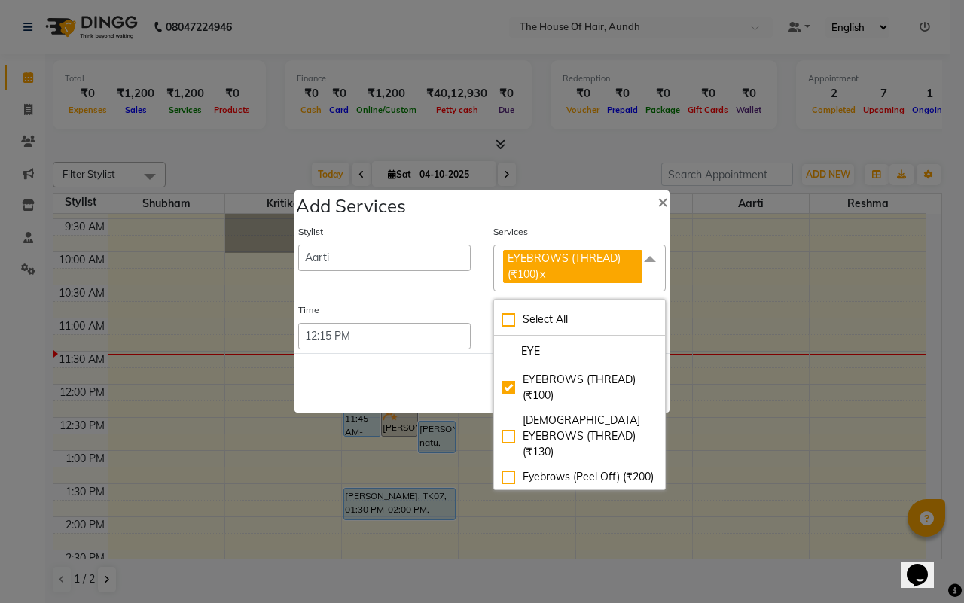
click at [403, 386] on div "Save Cancel" at bounding box center [482, 383] width 375 height 60
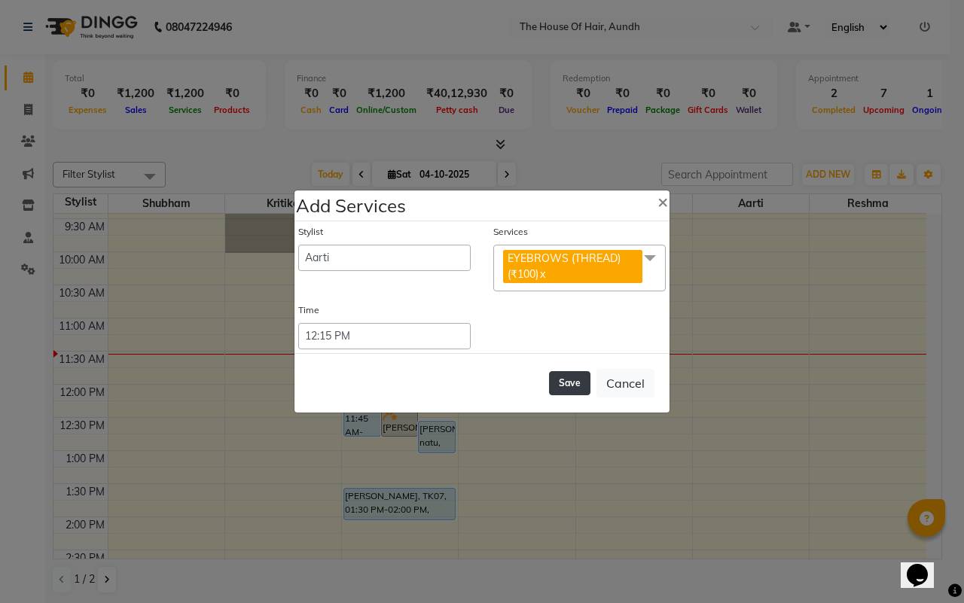
click at [569, 389] on button "Save" at bounding box center [569, 383] width 41 height 24
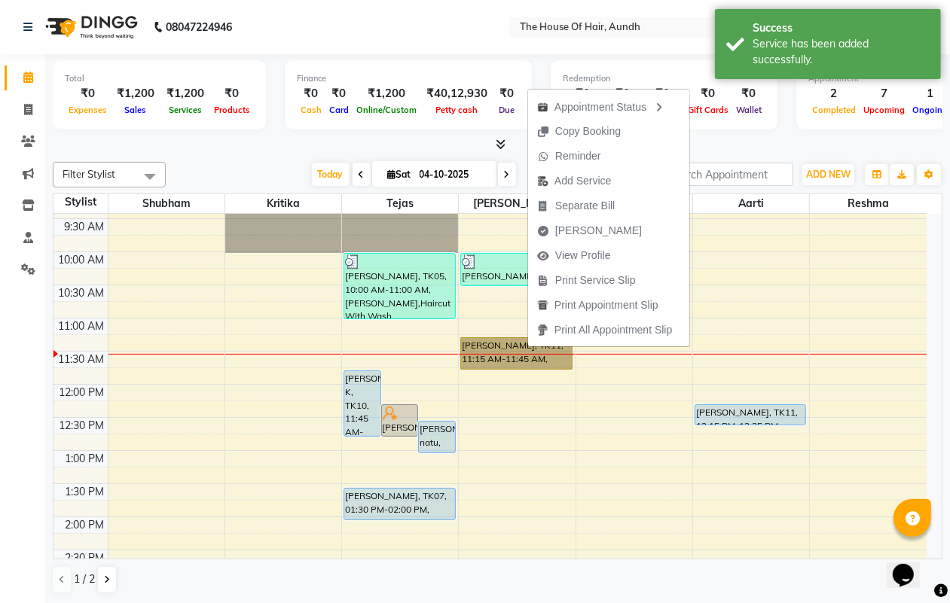
click at [639, 441] on div "8:00 AM 8:30 AM 9:00 AM 9:30 AM 10:00 AM 10:30 AM 11:00 AM 11:30 AM 12:00 PM 12…" at bounding box center [489, 583] width 873 height 927
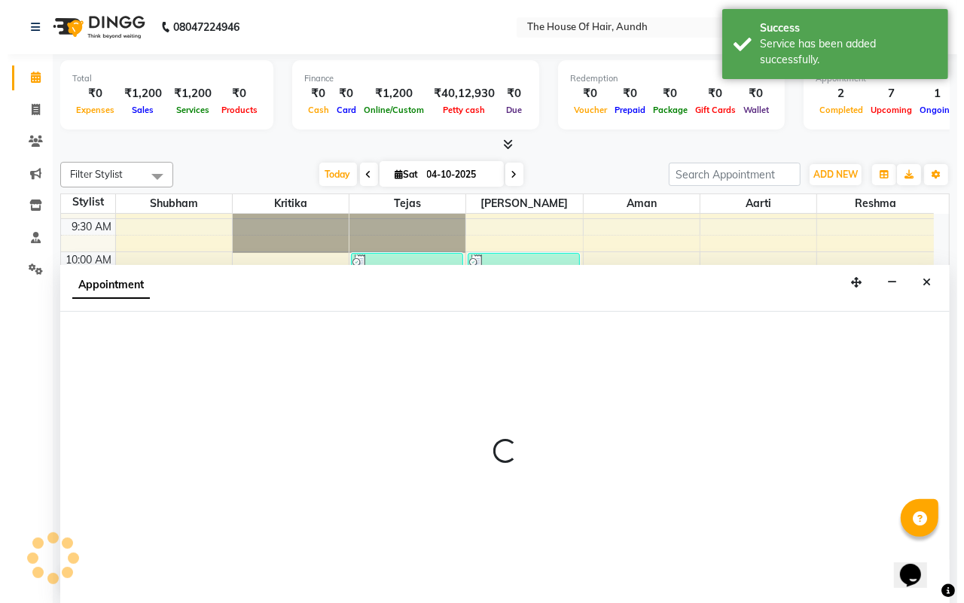
scroll to position [1, 0]
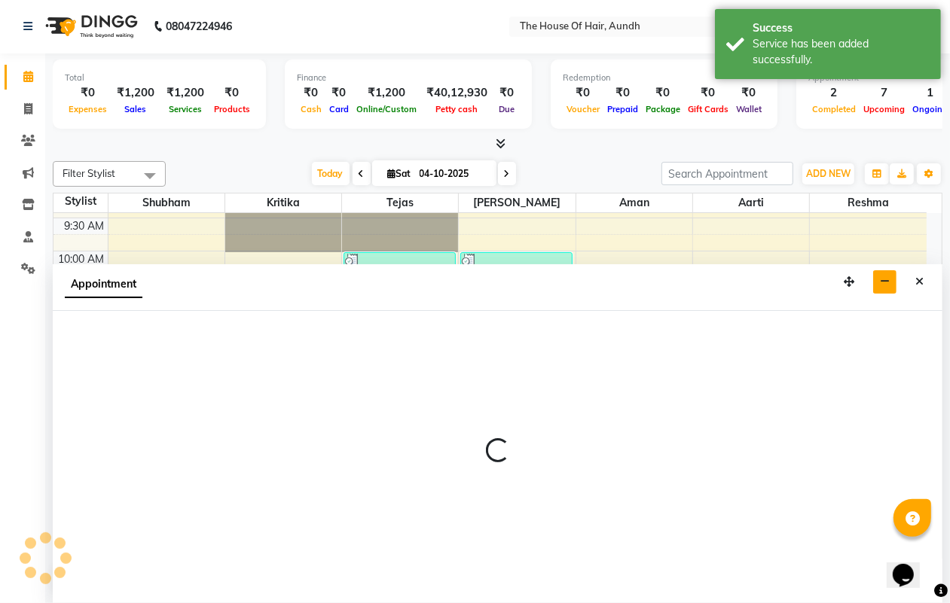
select select "93546"
select select "765"
select select "tentative"
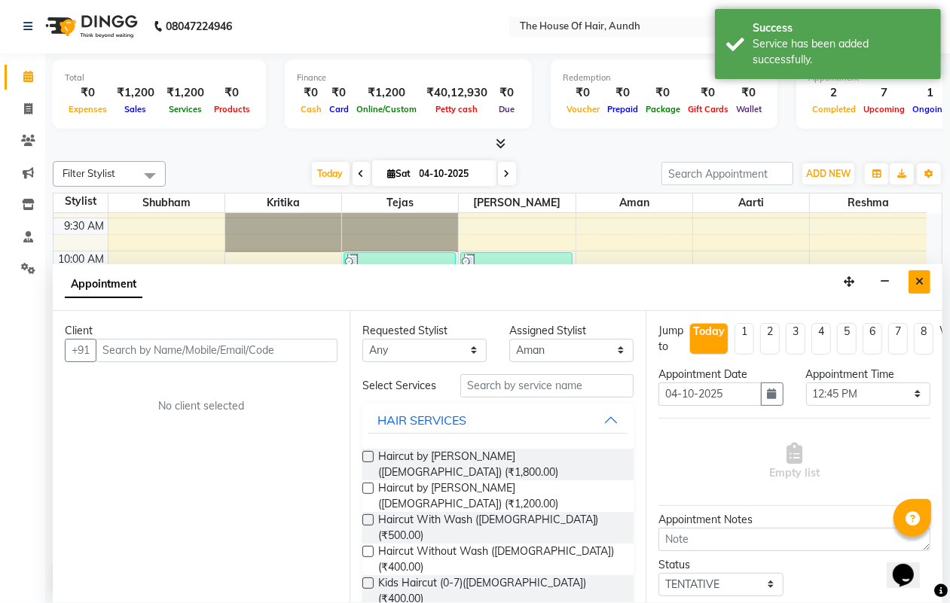
click at [920, 281] on icon "Close" at bounding box center [919, 281] width 8 height 11
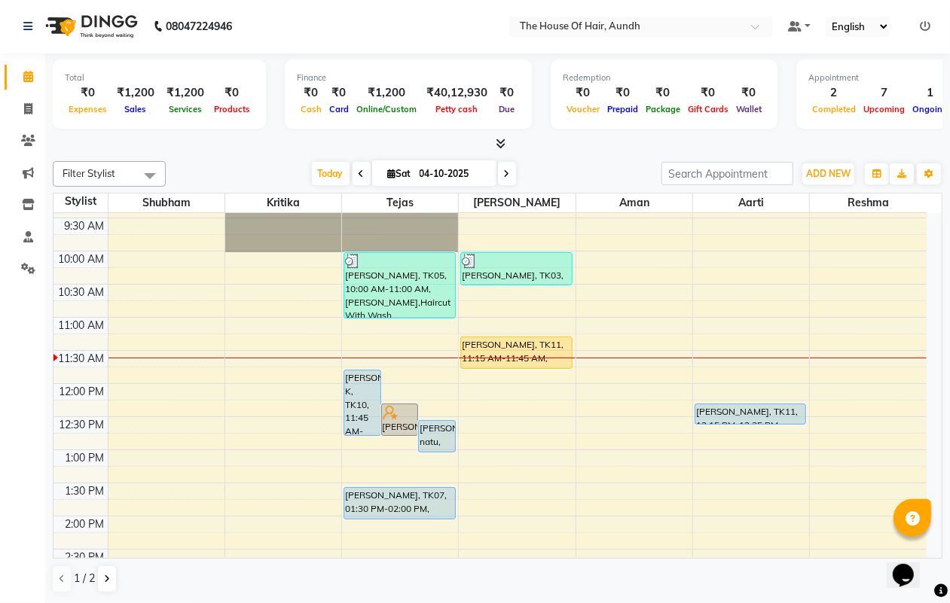
click at [612, 362] on div "8:00 AM 8:30 AM 9:00 AM 9:30 AM 10:00 AM 10:30 AM 11:00 AM 11:30 AM 12:00 PM 12…" at bounding box center [489, 582] width 873 height 927
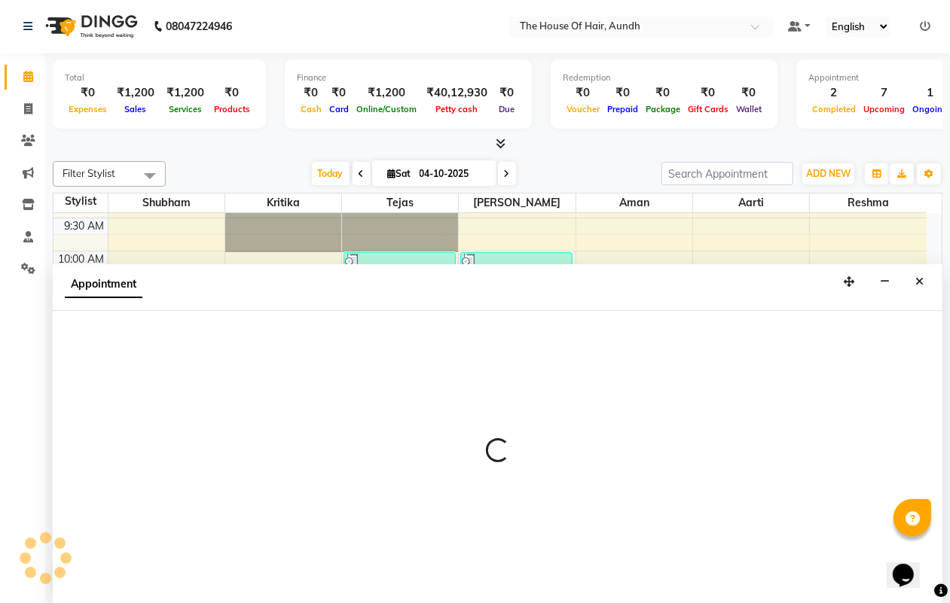
select select "93546"
select select "tentative"
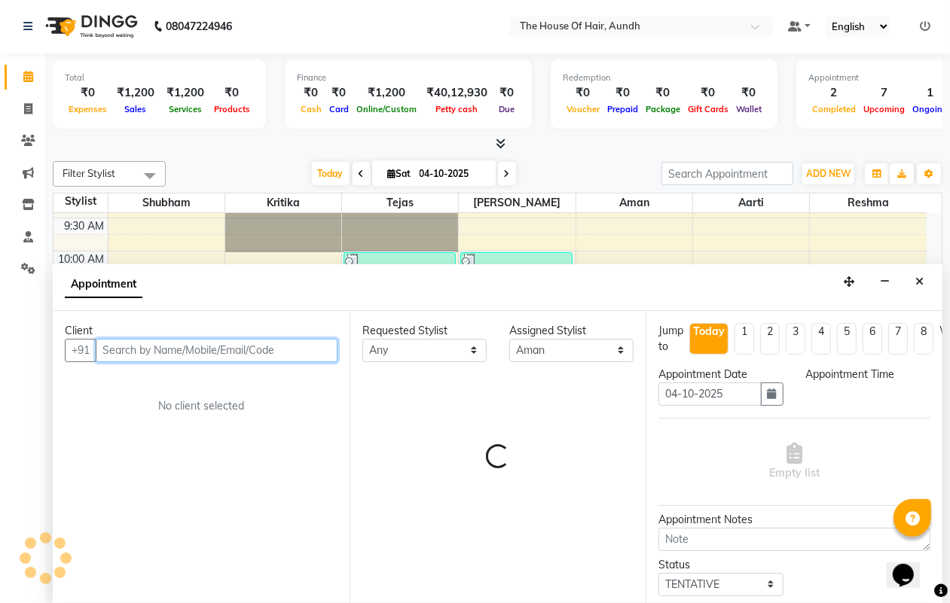
select select "690"
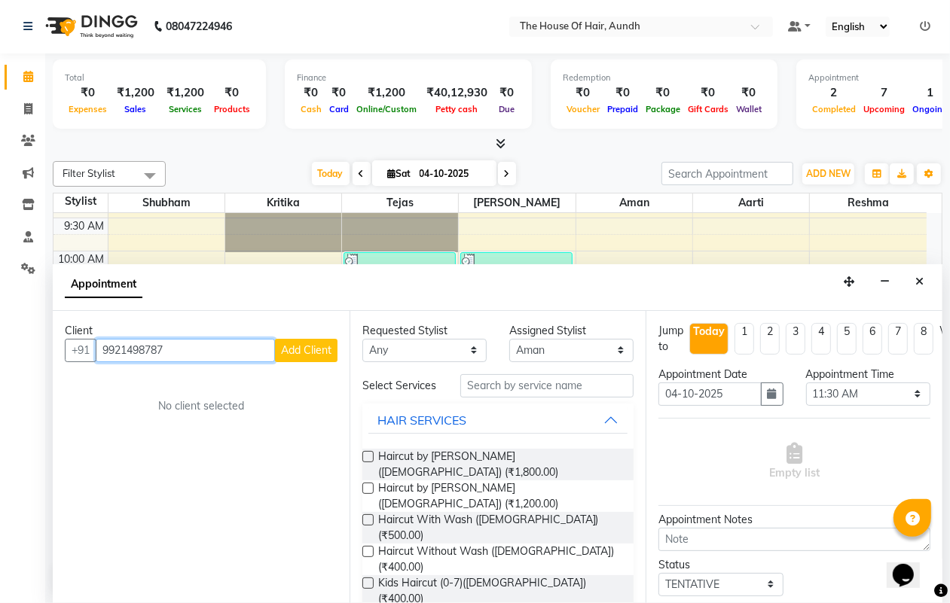
type input "9921498787"
click at [305, 353] on span "Add Client" at bounding box center [306, 350] width 50 height 14
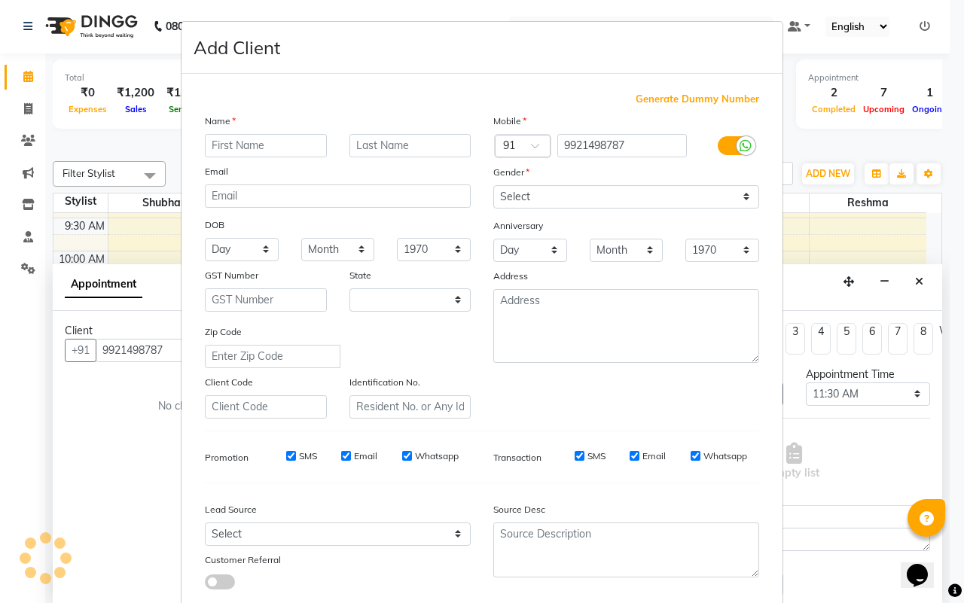
select select "22"
type input "HARSHAD"
click at [398, 145] on input "text" at bounding box center [411, 145] width 122 height 23
type input "MAHAJAN"
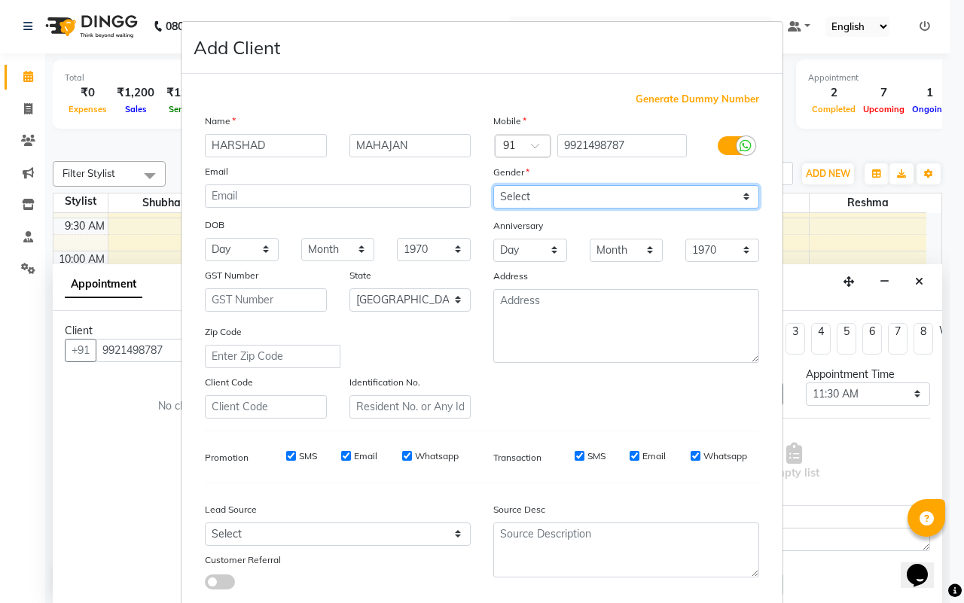
click at [576, 191] on select "Select [DEMOGRAPHIC_DATA] [DEMOGRAPHIC_DATA] Other Prefer Not To Say" at bounding box center [626, 196] width 266 height 23
select select "[DEMOGRAPHIC_DATA]"
click at [493, 185] on select "Select [DEMOGRAPHIC_DATA] [DEMOGRAPHIC_DATA] Other Prefer Not To Say" at bounding box center [626, 196] width 266 height 23
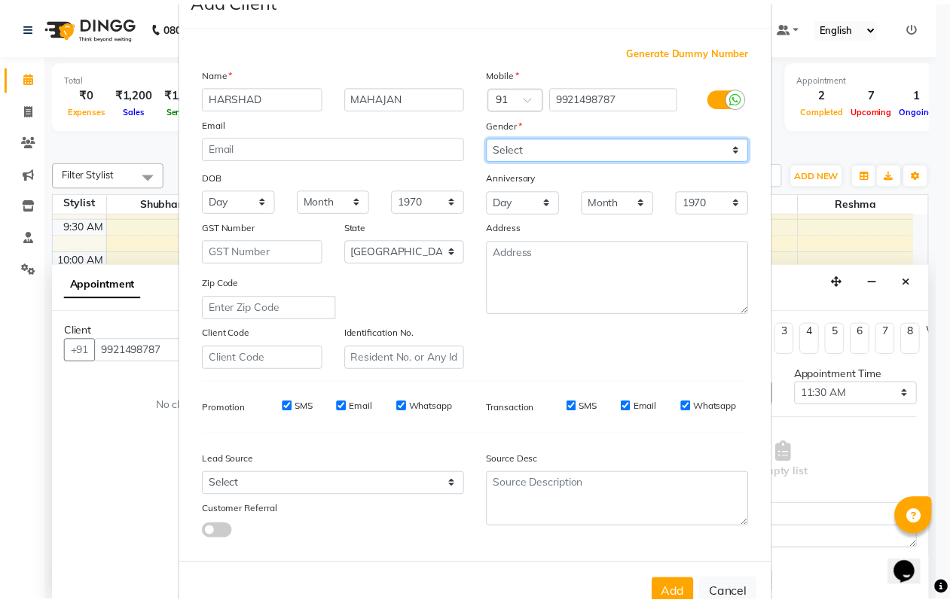
scroll to position [87, 0]
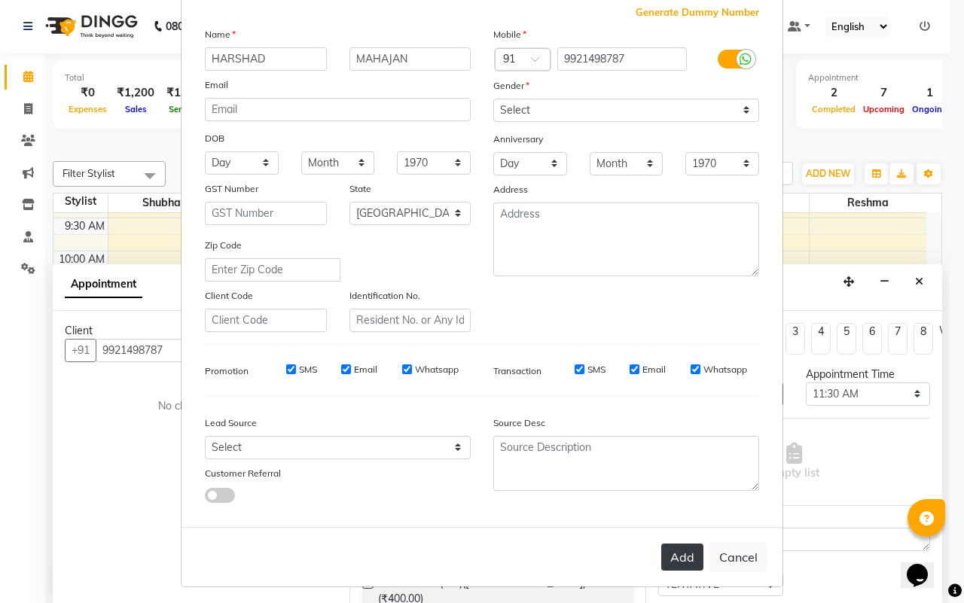
click at [682, 556] on button "Add" at bounding box center [682, 557] width 42 height 27
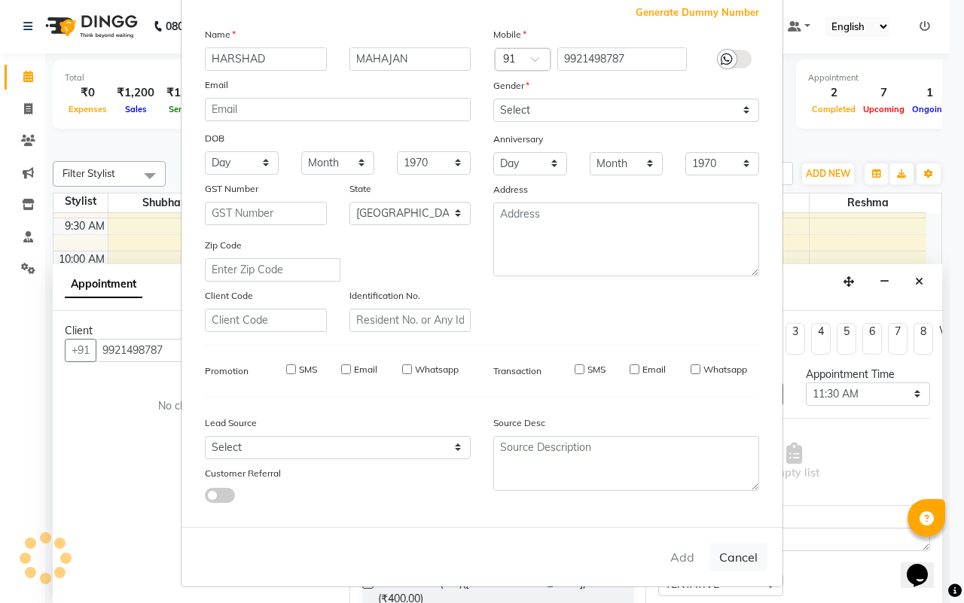
select select
select select "null"
select select
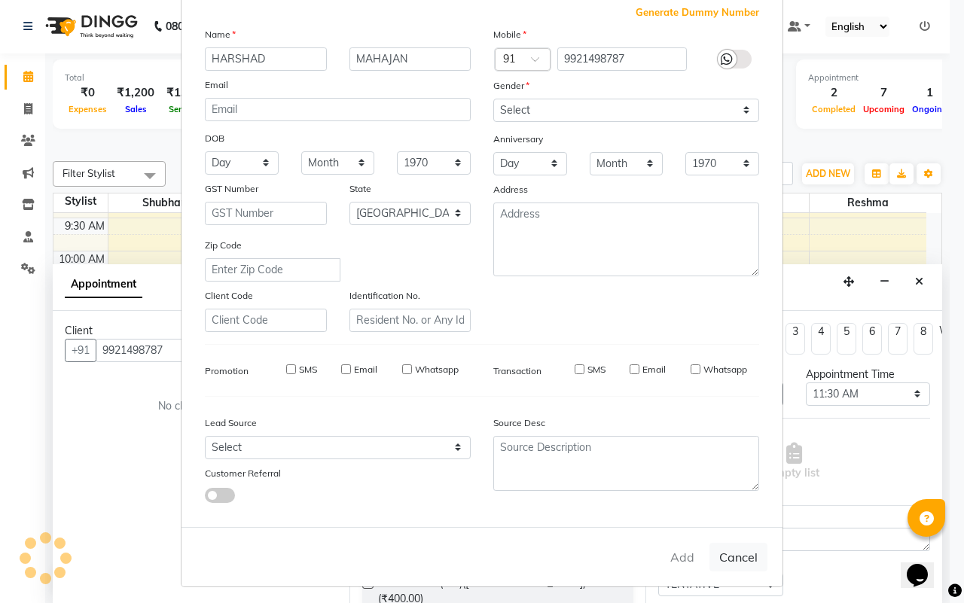
select select
checkbox input "false"
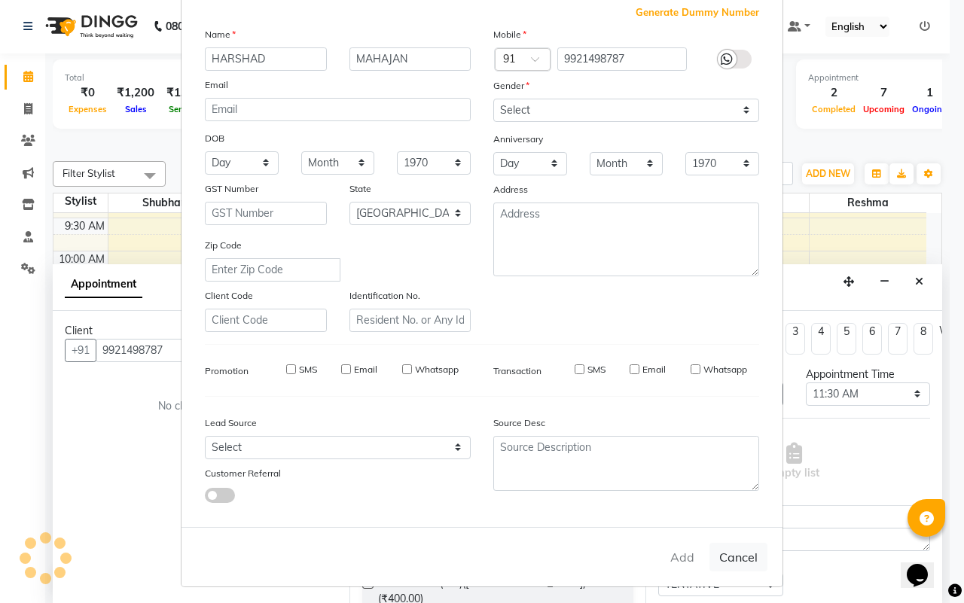
checkbox input "false"
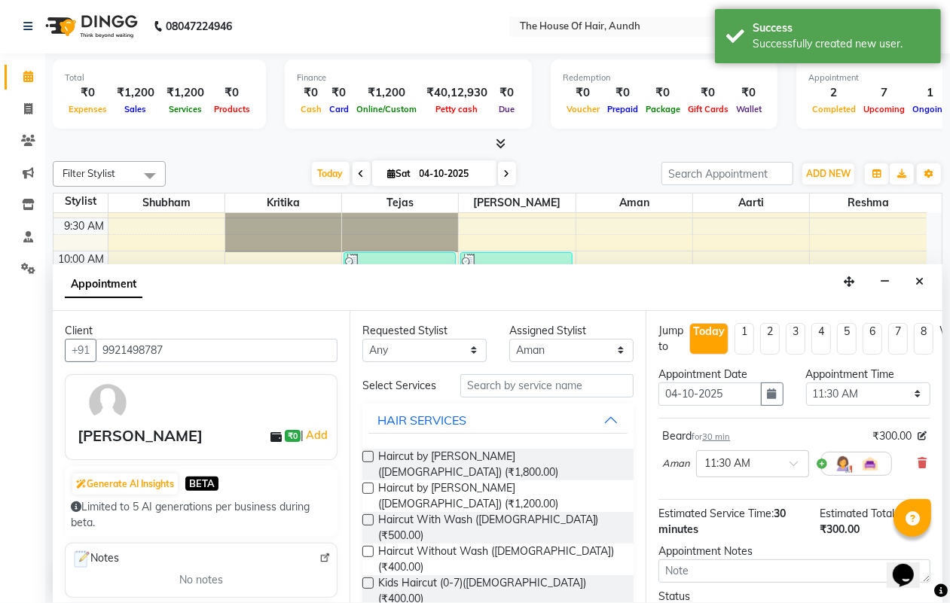
checkbox input "false"
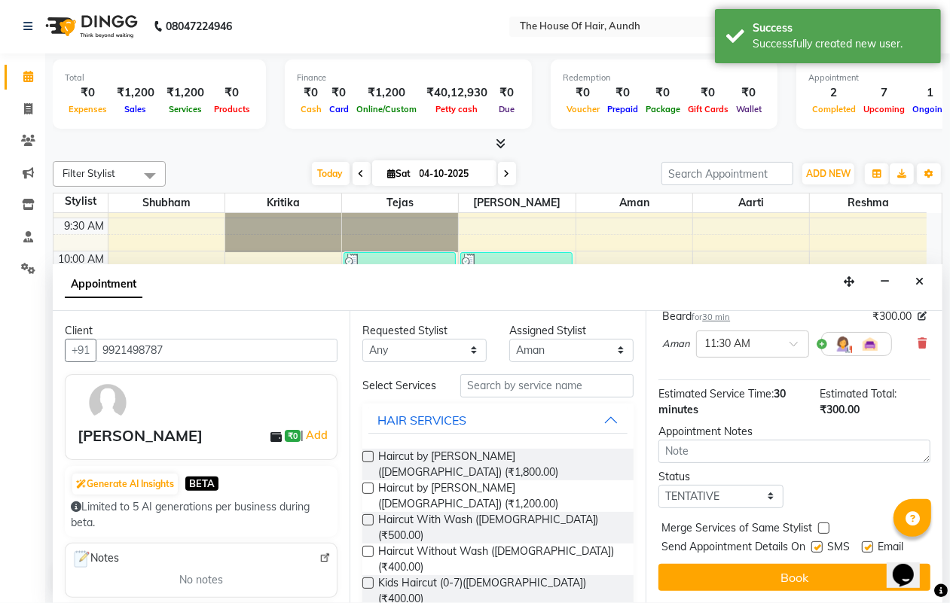
scroll to position [147, 0]
click at [685, 485] on select "Select TENTATIVE CONFIRM CHECK-IN UPCOMING" at bounding box center [720, 496] width 124 height 23
select select "upcoming"
click at [658, 485] on select "Select TENTATIVE CONFIRM CHECK-IN UPCOMING" at bounding box center [720, 496] width 124 height 23
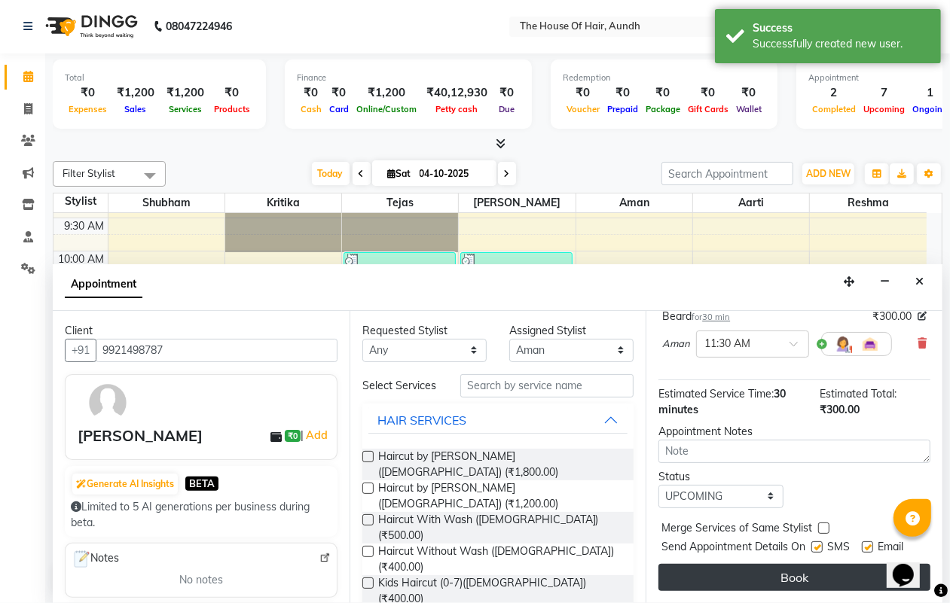
click at [761, 565] on button "Book" at bounding box center [794, 577] width 272 height 27
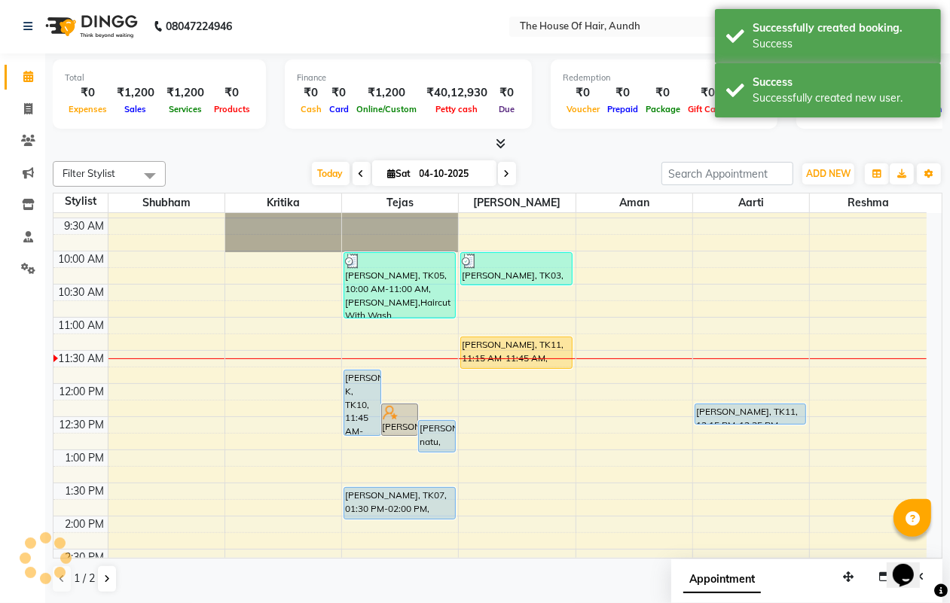
scroll to position [0, 0]
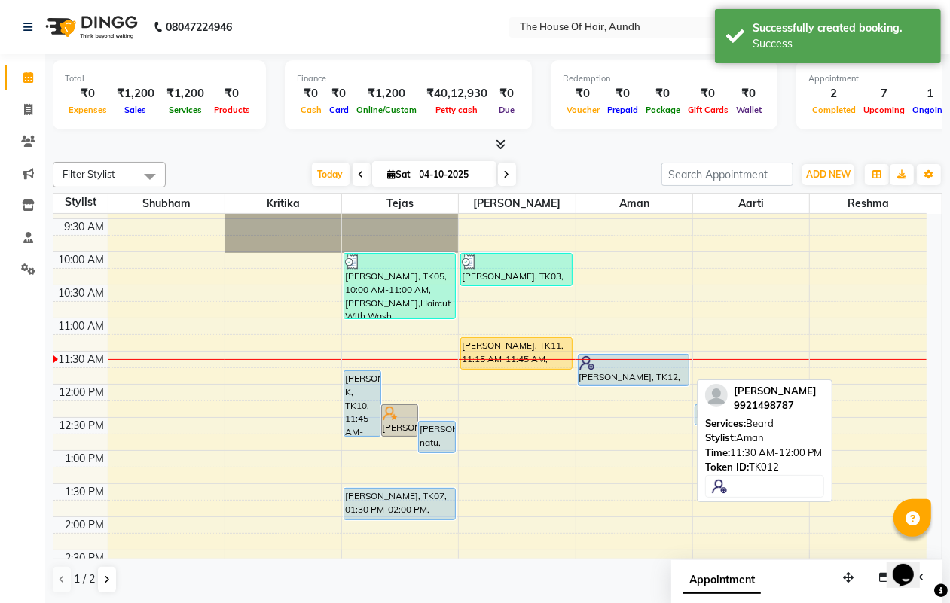
click at [635, 369] on div at bounding box center [633, 363] width 108 height 15
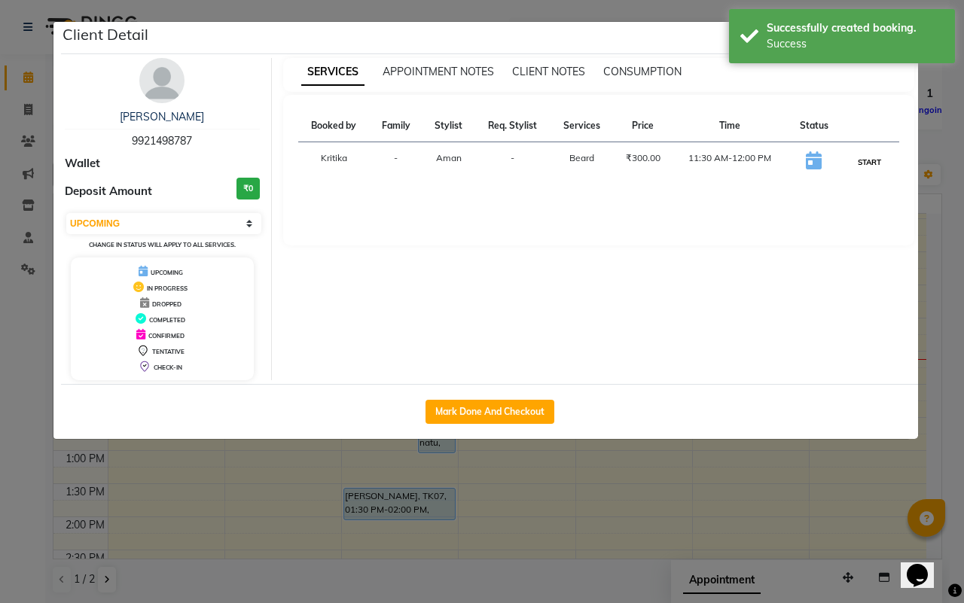
drag, startPoint x: 867, startPoint y: 158, endPoint x: 856, endPoint y: 163, distance: 11.8
click at [864, 159] on button "START" at bounding box center [869, 162] width 31 height 19
select select "1"
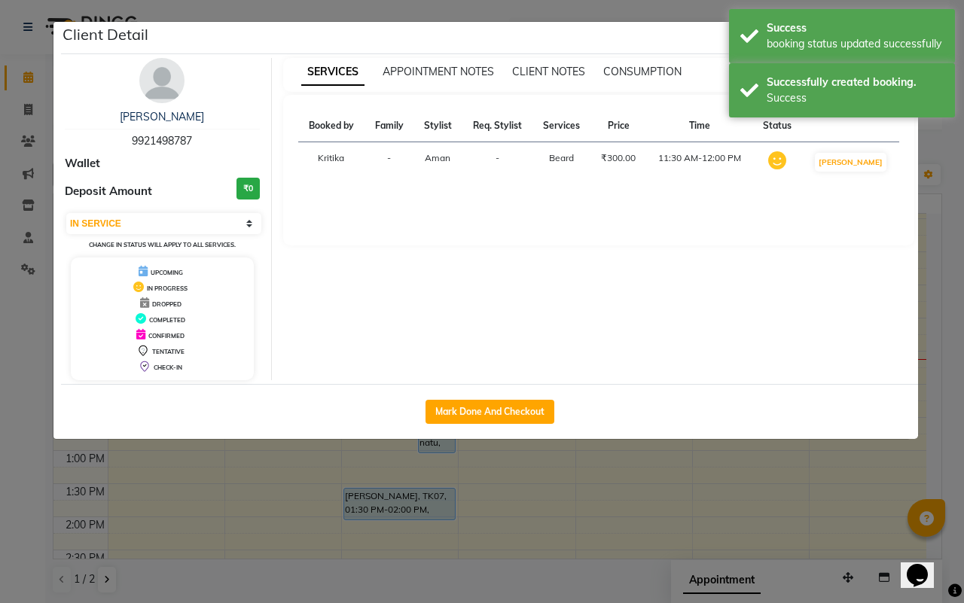
click at [780, 475] on ngb-modal-window "Client Detail [PERSON_NAME] 9921498787 Wallet Deposit Amount ₹0 Select IN SERVI…" at bounding box center [482, 301] width 964 height 603
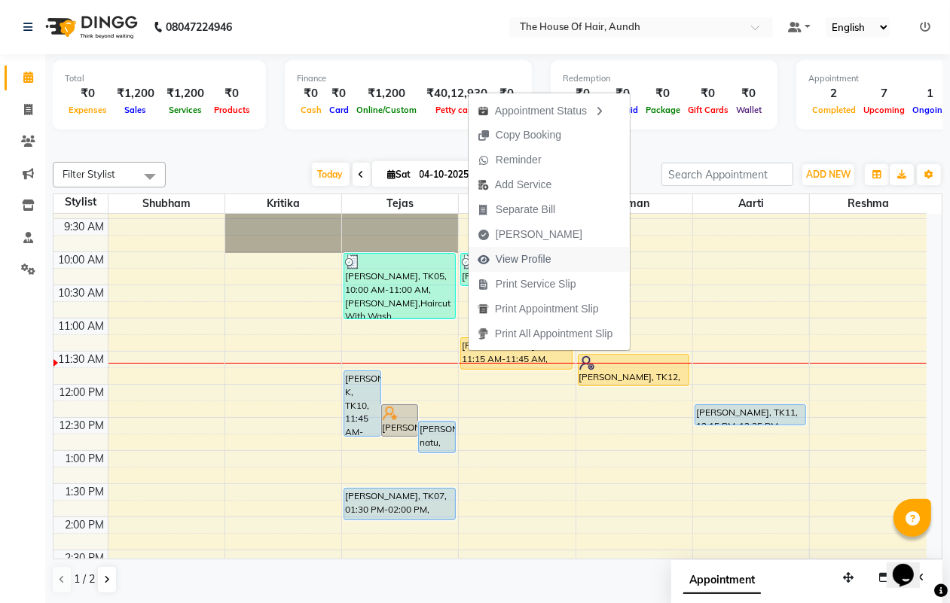
click at [533, 254] on span "View Profile" at bounding box center [524, 260] width 56 height 16
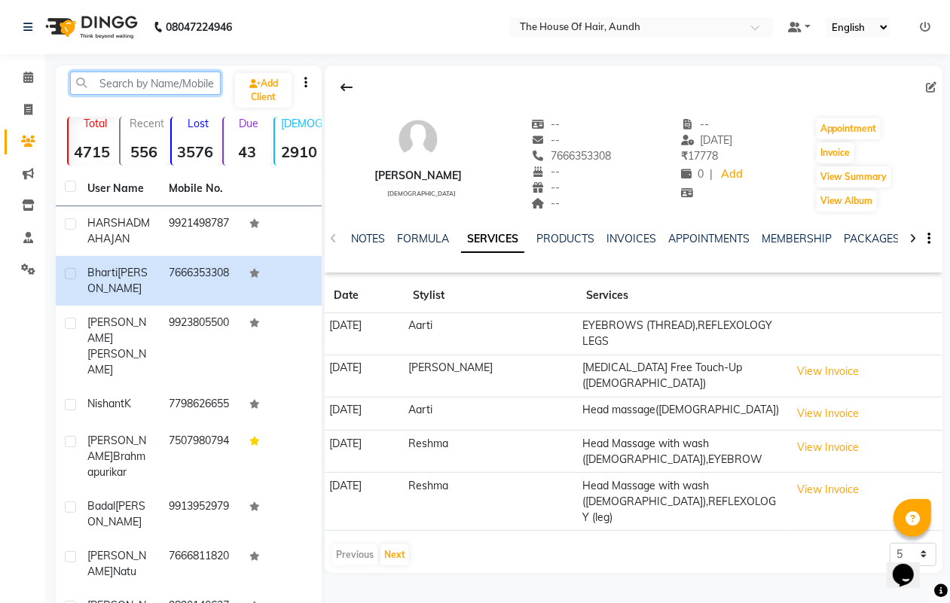
click at [96, 76] on input "text" at bounding box center [145, 83] width 151 height 23
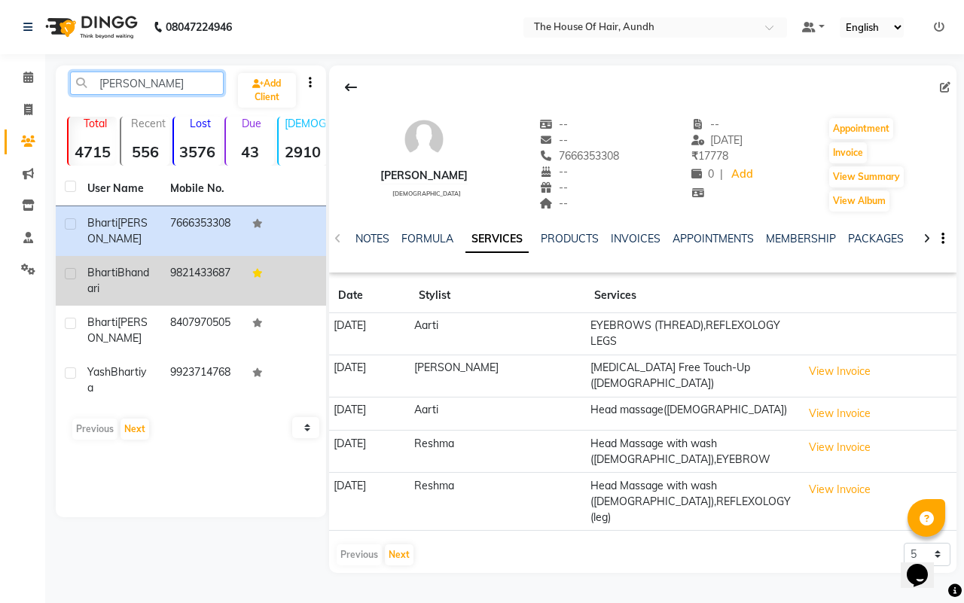
type input "[PERSON_NAME]"
click at [164, 279] on td "9821433687" at bounding box center [202, 281] width 83 height 50
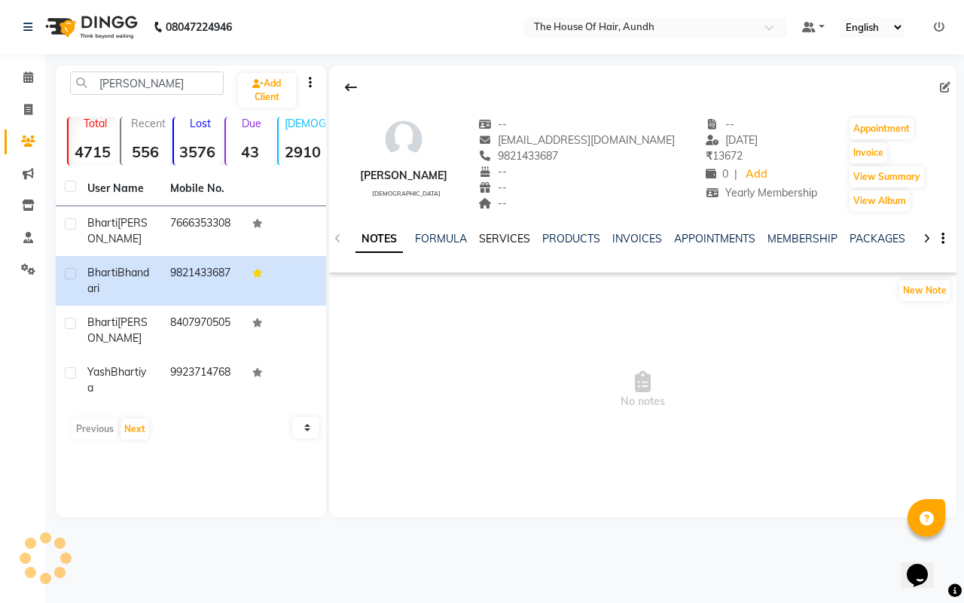
click at [506, 237] on link "SERVICES" at bounding box center [504, 239] width 51 height 14
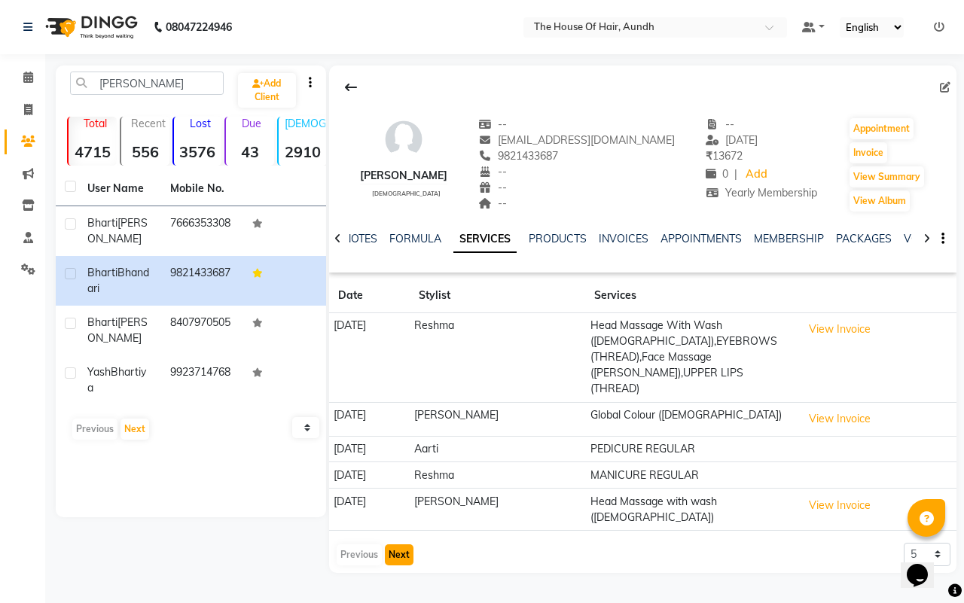
click at [401, 545] on button "Next" at bounding box center [399, 555] width 29 height 21
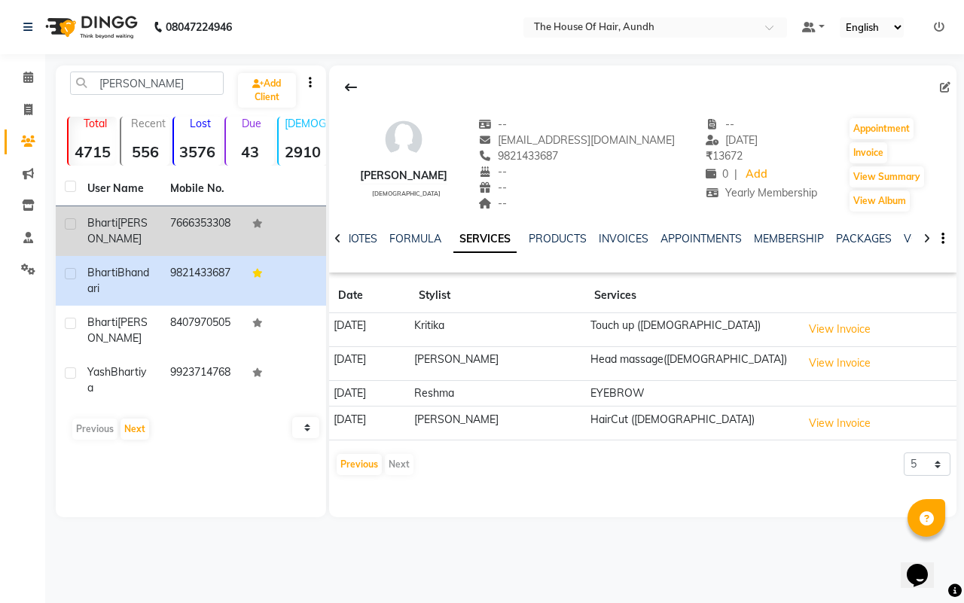
click at [173, 226] on td "7666353308" at bounding box center [202, 231] width 83 height 50
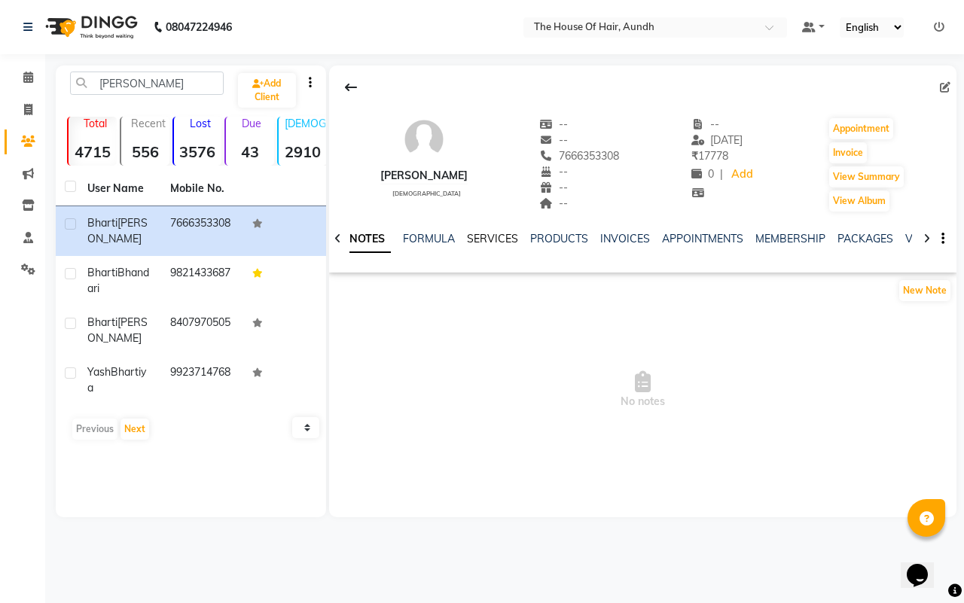
click at [502, 240] on link "SERVICES" at bounding box center [492, 239] width 51 height 14
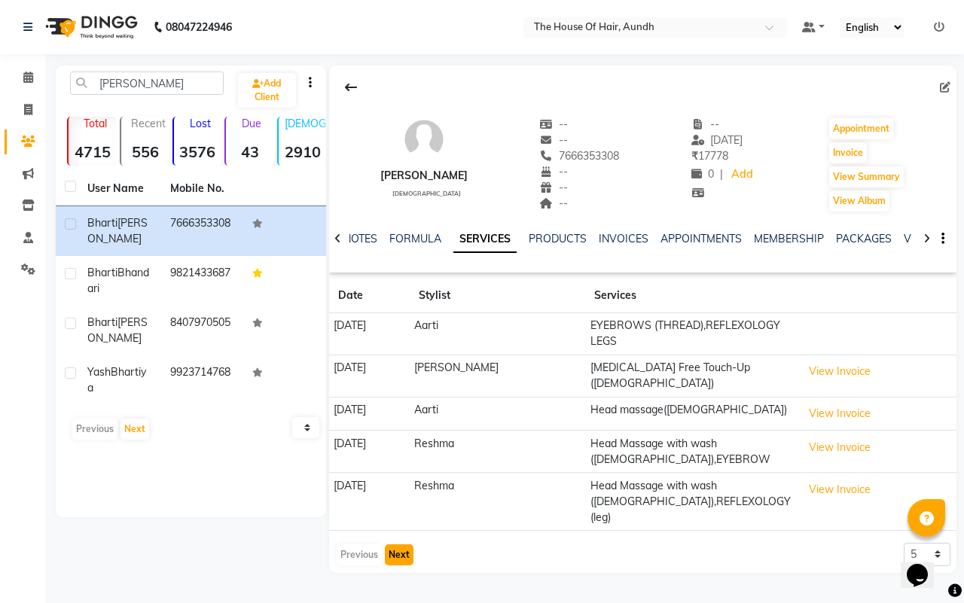
click at [403, 545] on button "Next" at bounding box center [399, 555] width 29 height 21
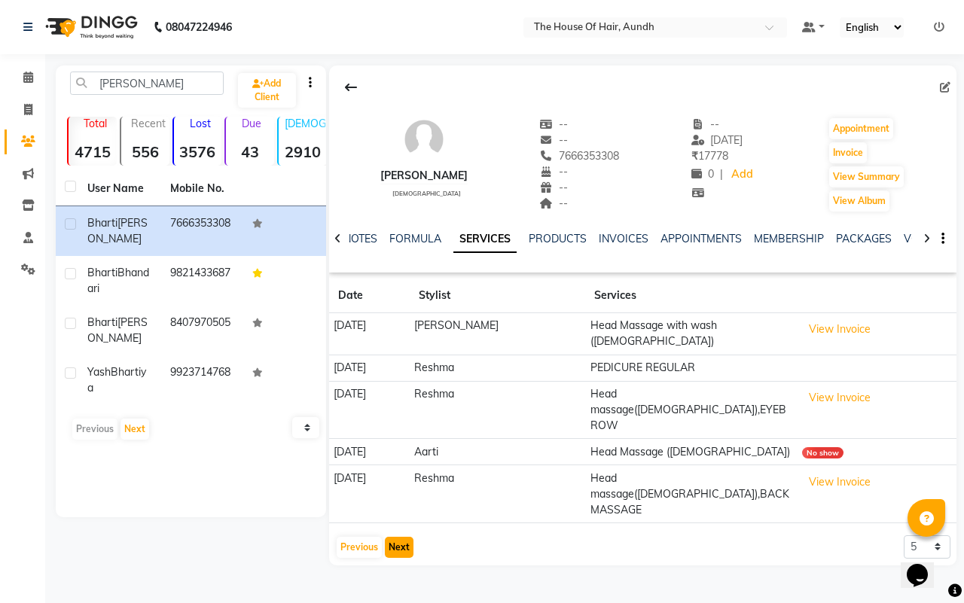
click at [400, 537] on button "Next" at bounding box center [399, 547] width 29 height 21
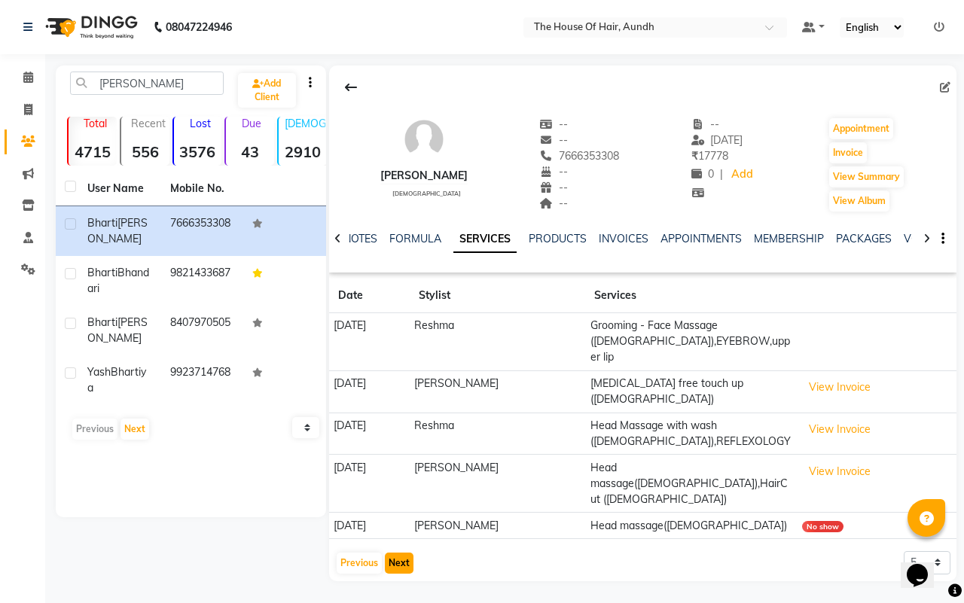
click at [398, 553] on button "Next" at bounding box center [399, 563] width 29 height 21
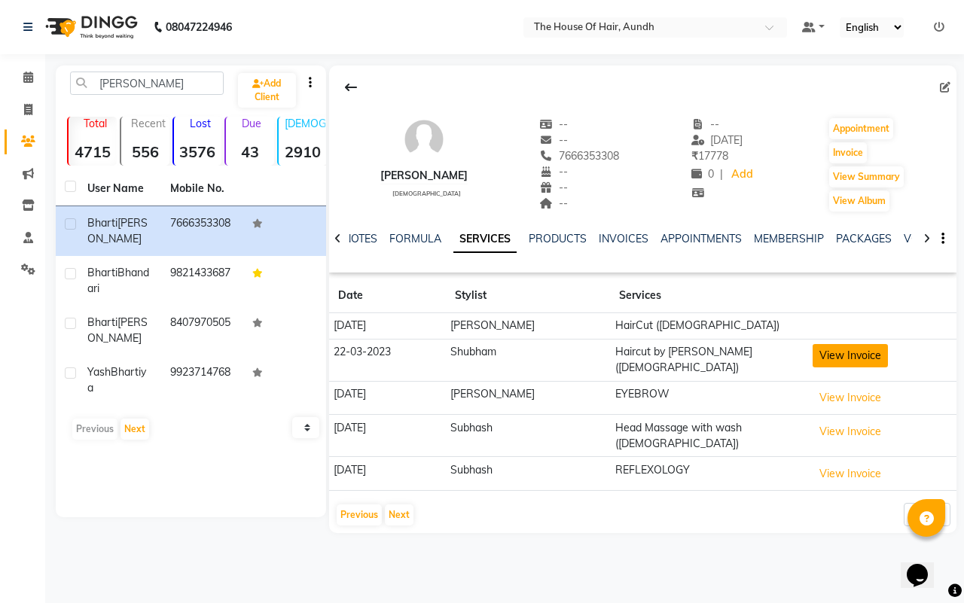
click at [819, 356] on button "View Invoice" at bounding box center [850, 355] width 75 height 23
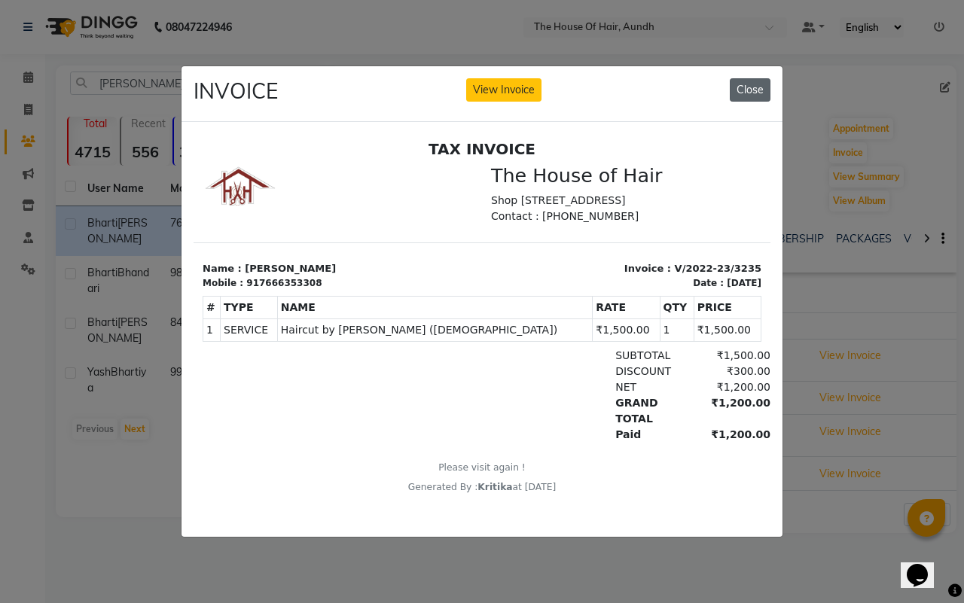
click at [754, 89] on button "Close" at bounding box center [750, 89] width 41 height 23
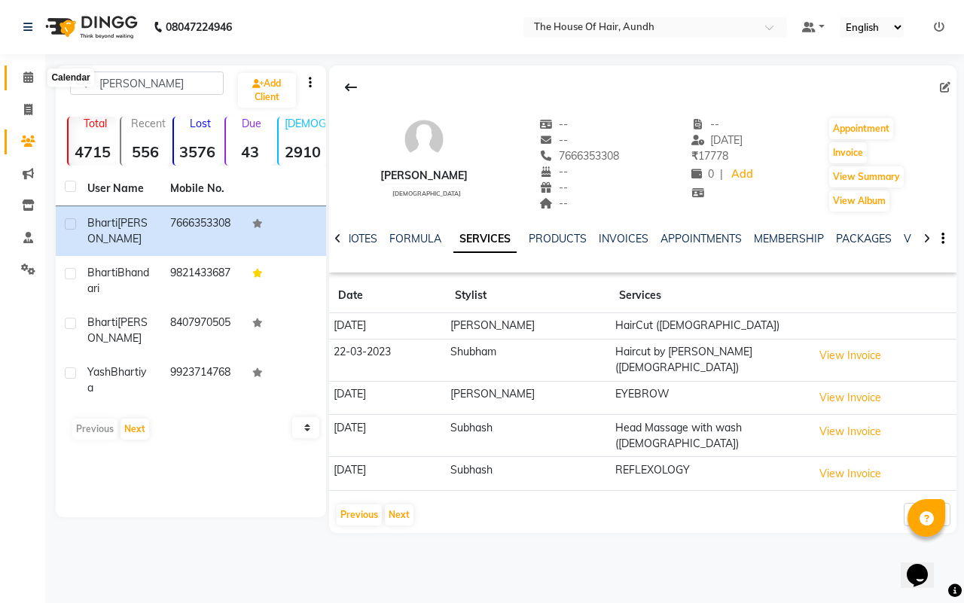
click at [28, 80] on icon at bounding box center [28, 77] width 10 height 11
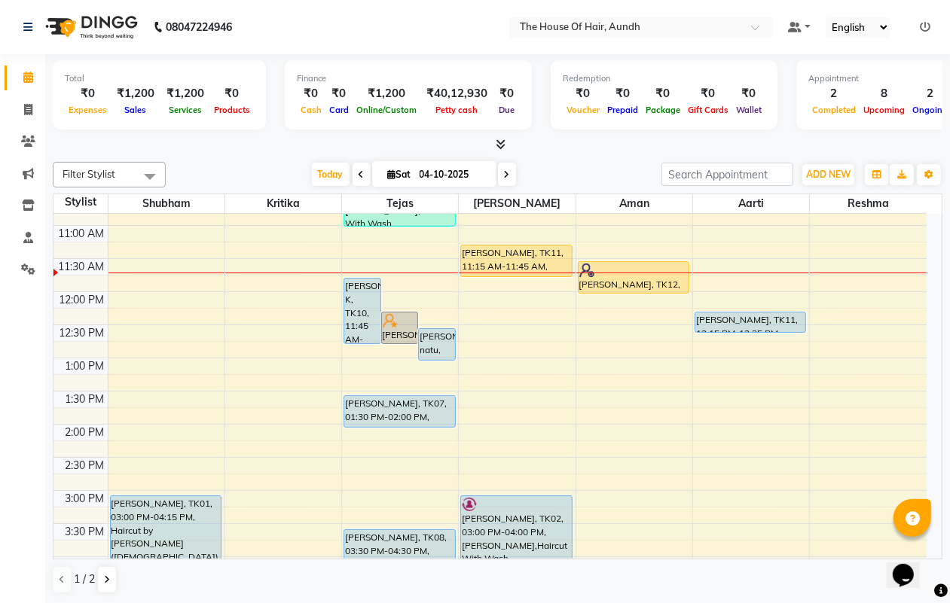
scroll to position [188, 0]
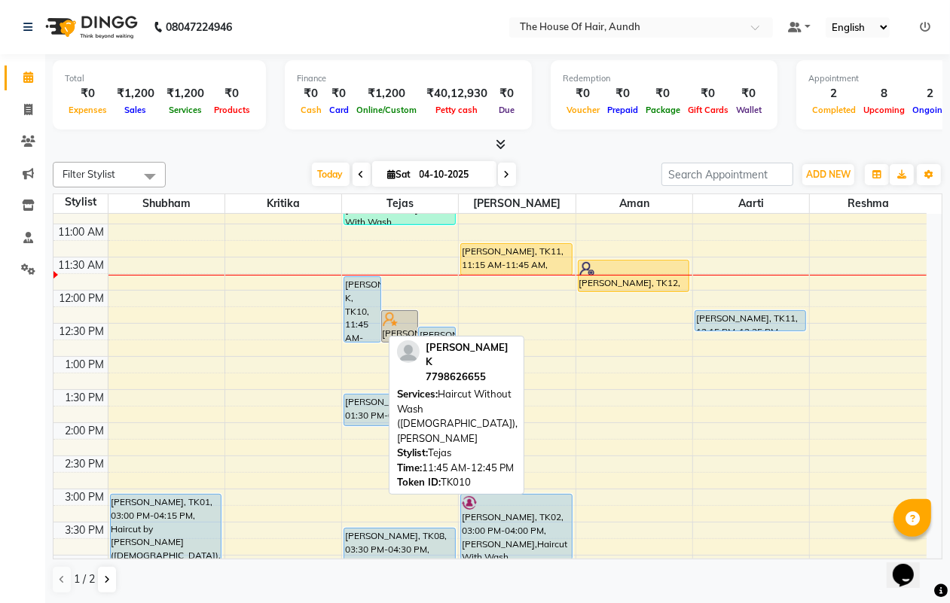
click at [351, 291] on div "[PERSON_NAME] K, TK10, 11:45 AM-12:45 PM, Haircut Without Wash ([DEMOGRAPHIC_DA…" at bounding box center [361, 309] width 35 height 65
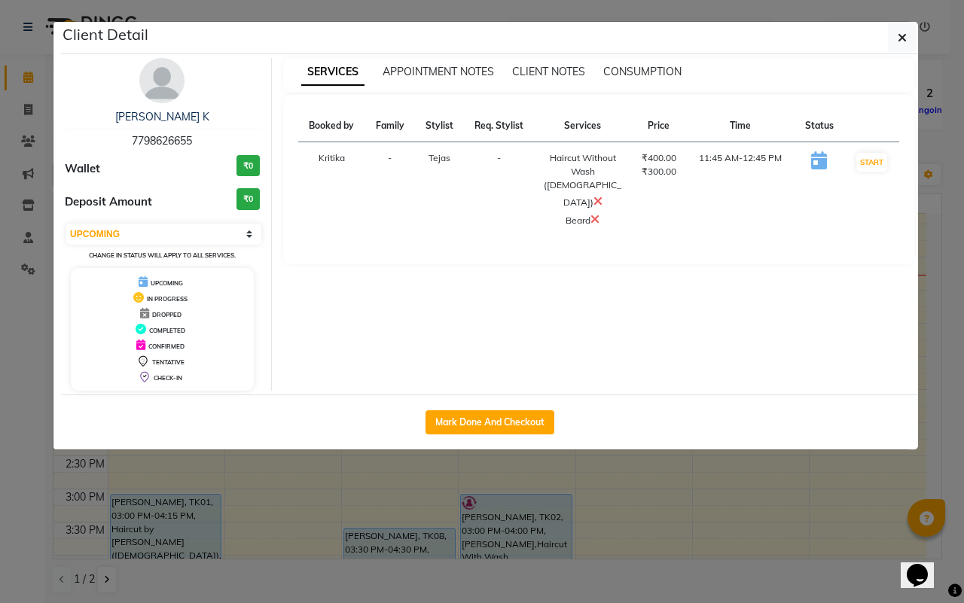
click at [603, 195] on icon at bounding box center [598, 201] width 9 height 12
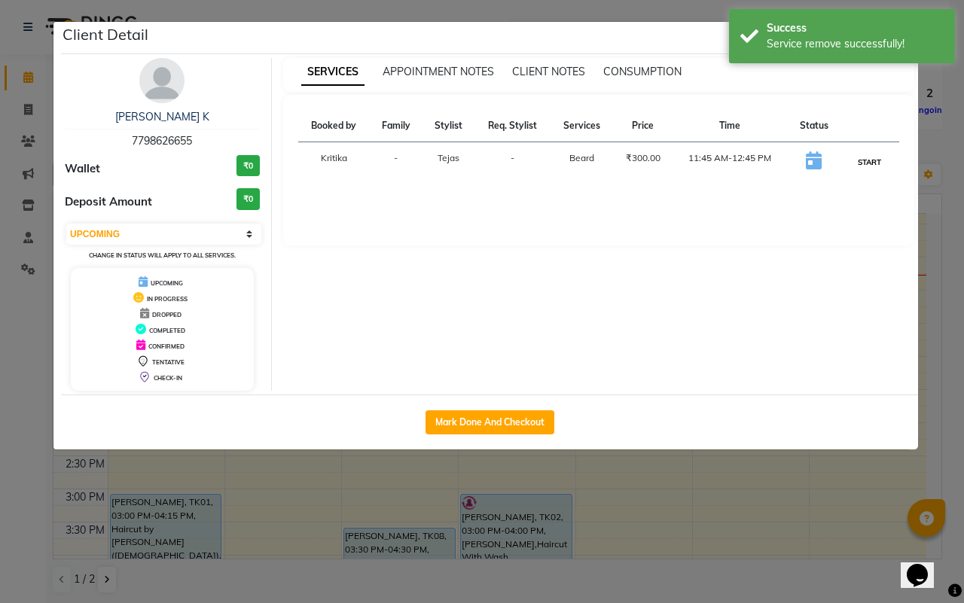
click at [866, 159] on button "START" at bounding box center [869, 162] width 31 height 19
select select "1"
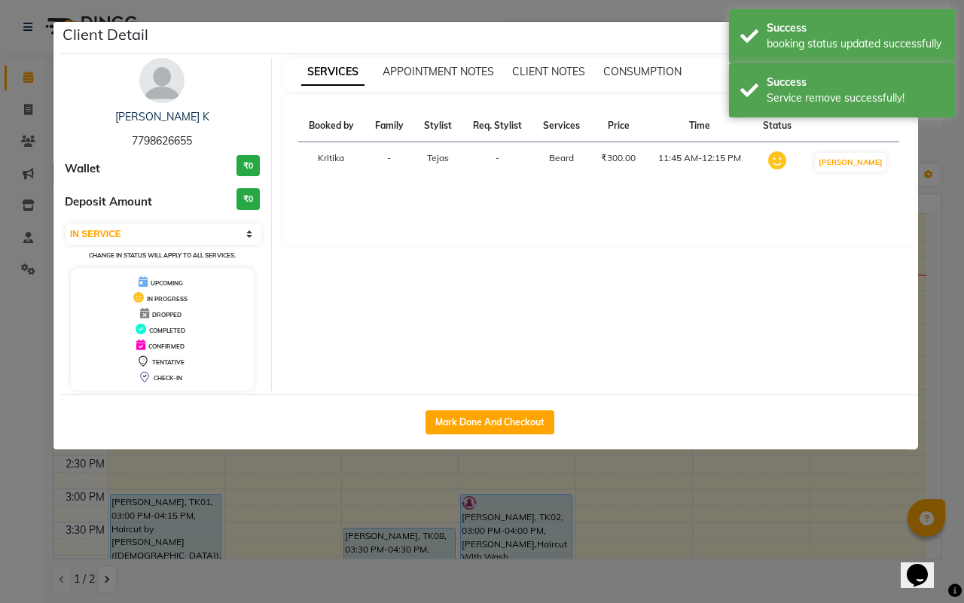
drag, startPoint x: 727, startPoint y: 495, endPoint x: 716, endPoint y: 491, distance: 11.9
click at [725, 495] on ngb-modal-window "Client Detail [PERSON_NAME] K 7798626655 Wallet ₹0 Deposit Amount ₹0 Select IN …" at bounding box center [482, 301] width 964 height 603
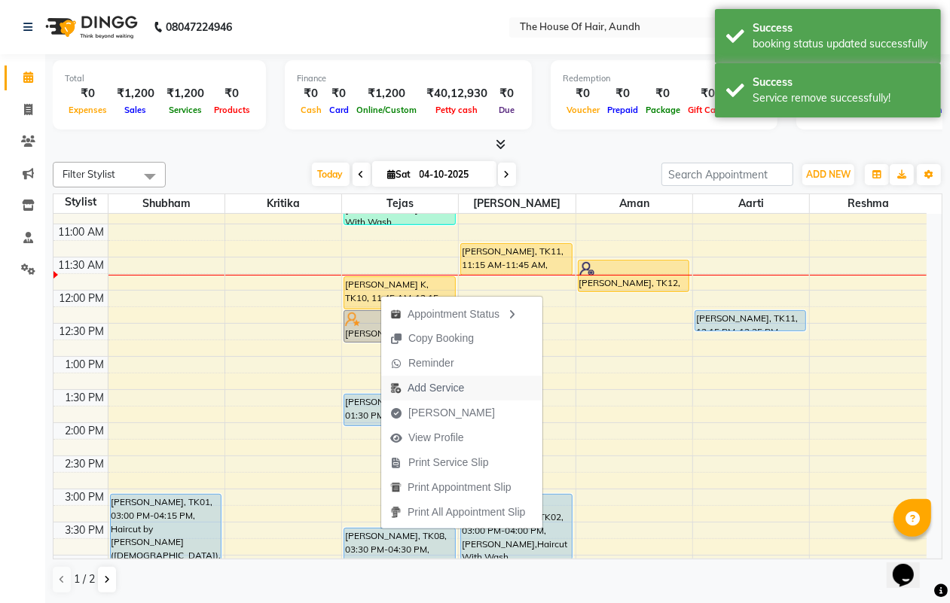
click at [434, 385] on span "Add Service" at bounding box center [436, 388] width 56 height 16
select select "6864"
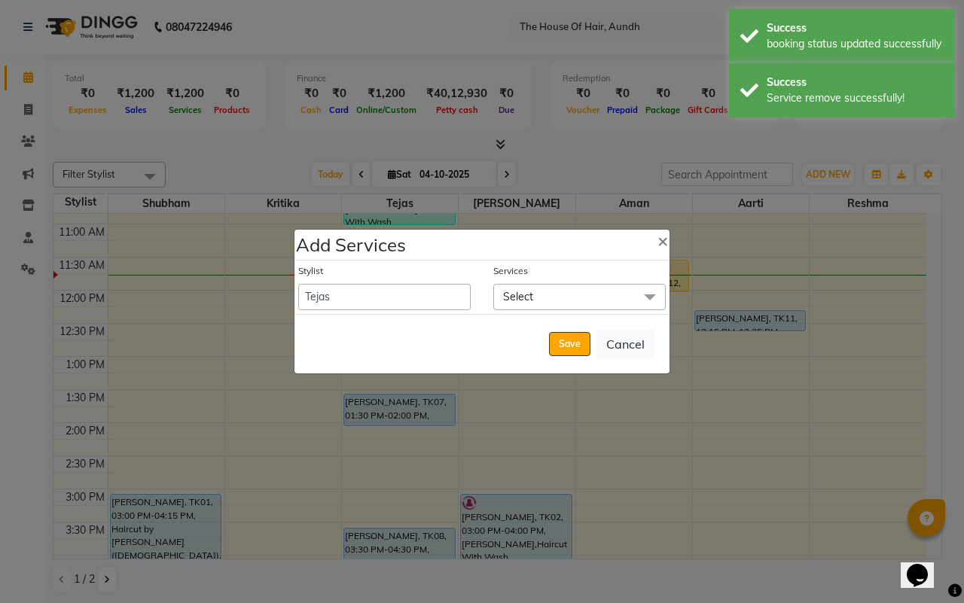
click at [545, 295] on span "Select" at bounding box center [579, 297] width 172 height 26
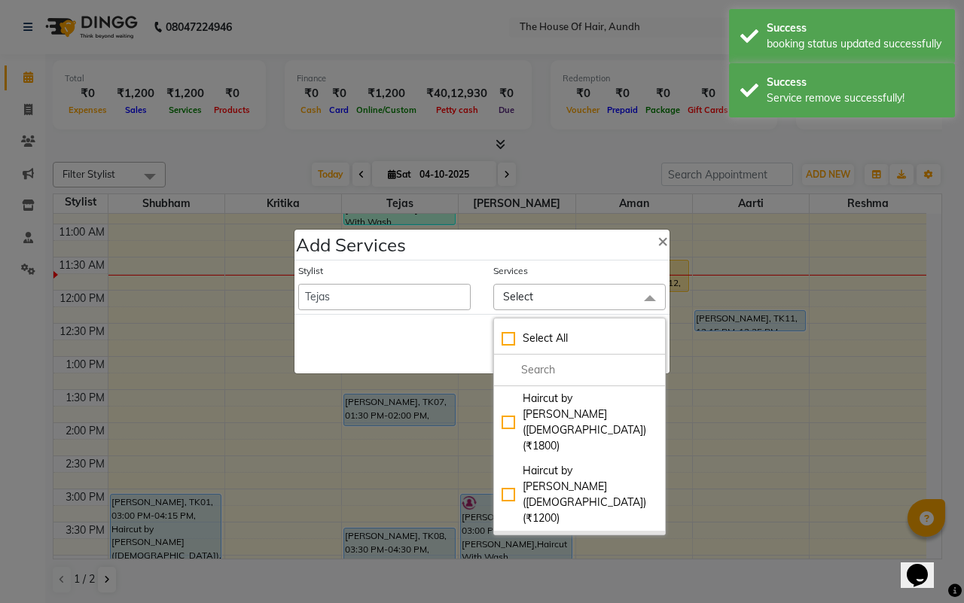
click at [595, 536] on div "Haircut With Wash ([DEMOGRAPHIC_DATA]) (₹500)" at bounding box center [580, 559] width 156 height 47
checkbox input "true"
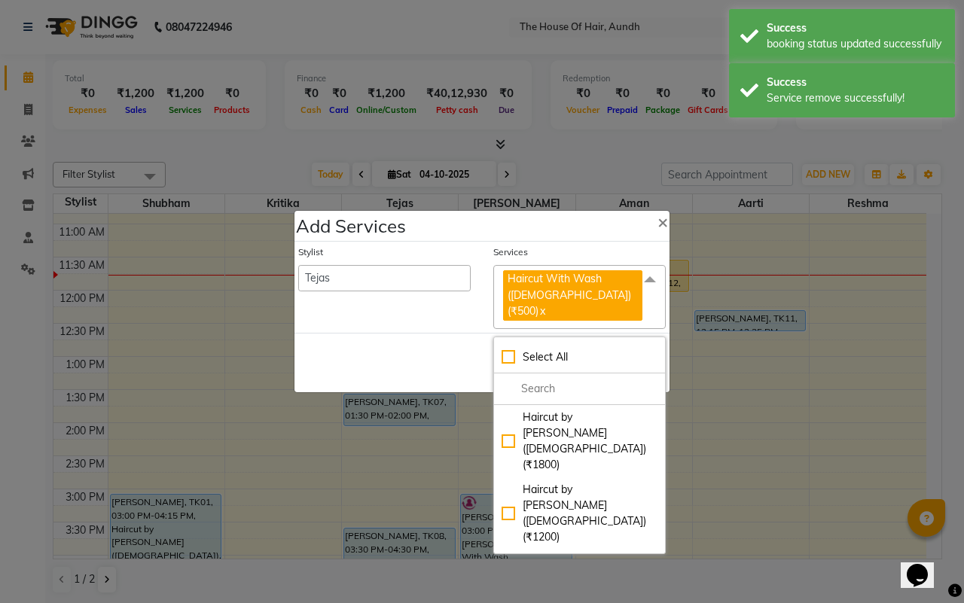
click at [382, 339] on div "Save Cancel" at bounding box center [482, 363] width 375 height 60
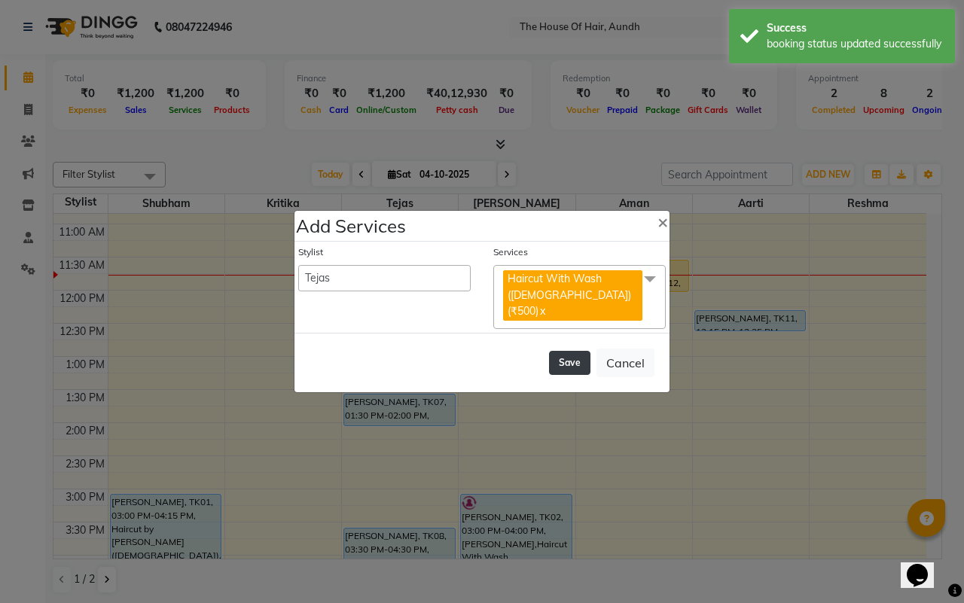
click at [577, 351] on button "Save" at bounding box center [569, 363] width 41 height 24
select select "26084"
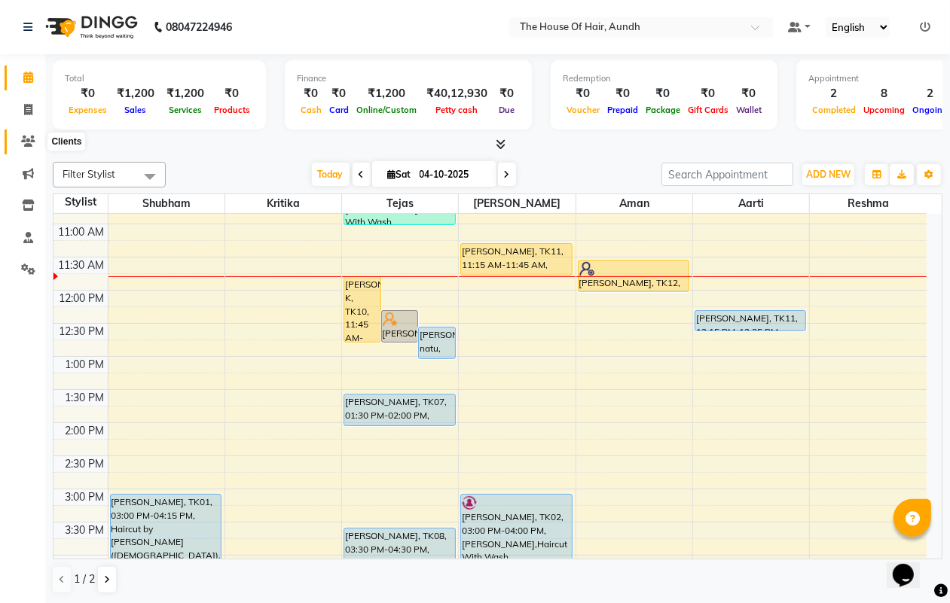
click at [23, 143] on icon at bounding box center [28, 141] width 14 height 11
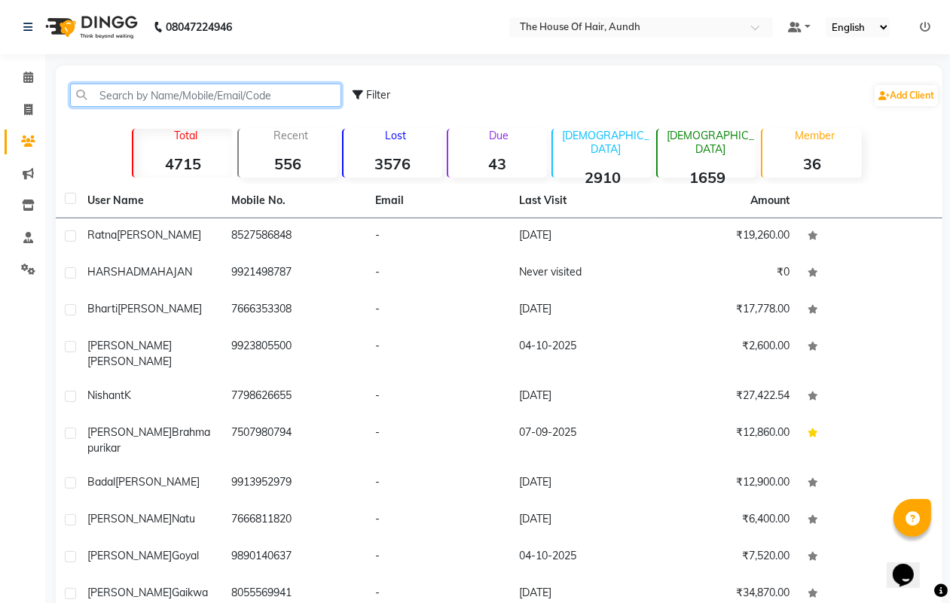
click at [178, 89] on input "text" at bounding box center [205, 95] width 271 height 23
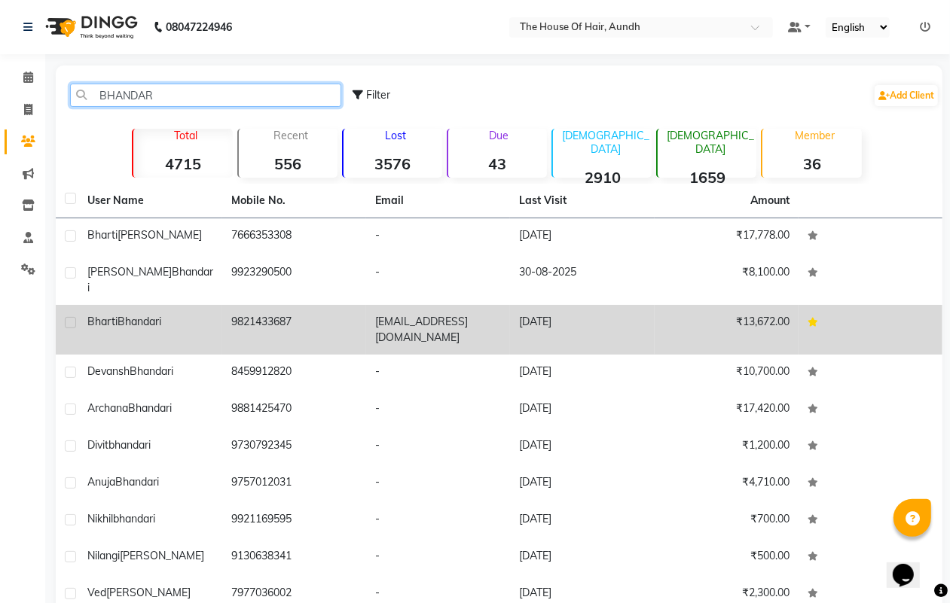
type input "BHANDAR"
click at [279, 305] on td "9821433687" at bounding box center [294, 330] width 144 height 50
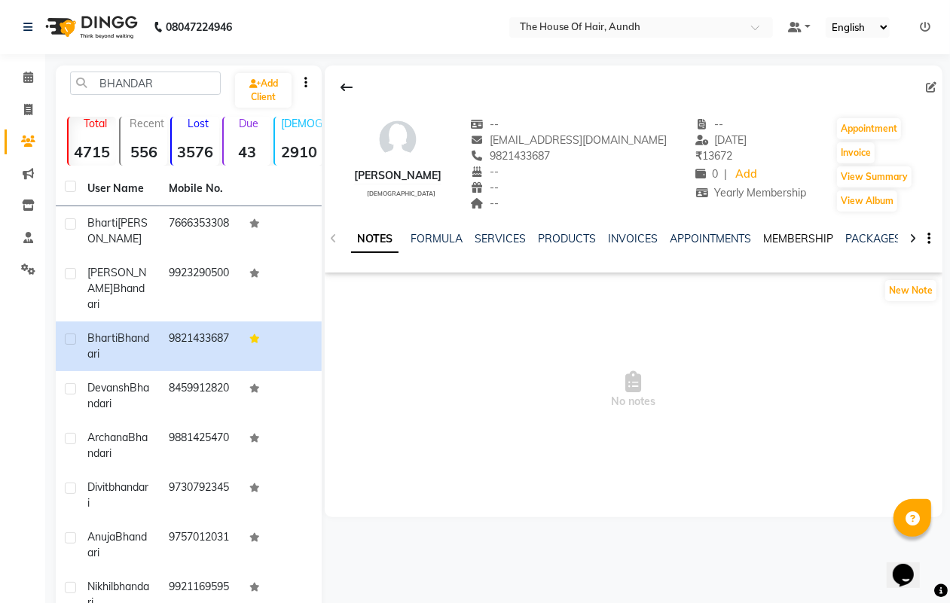
click at [777, 232] on link "MEMBERSHIP" at bounding box center [798, 239] width 70 height 14
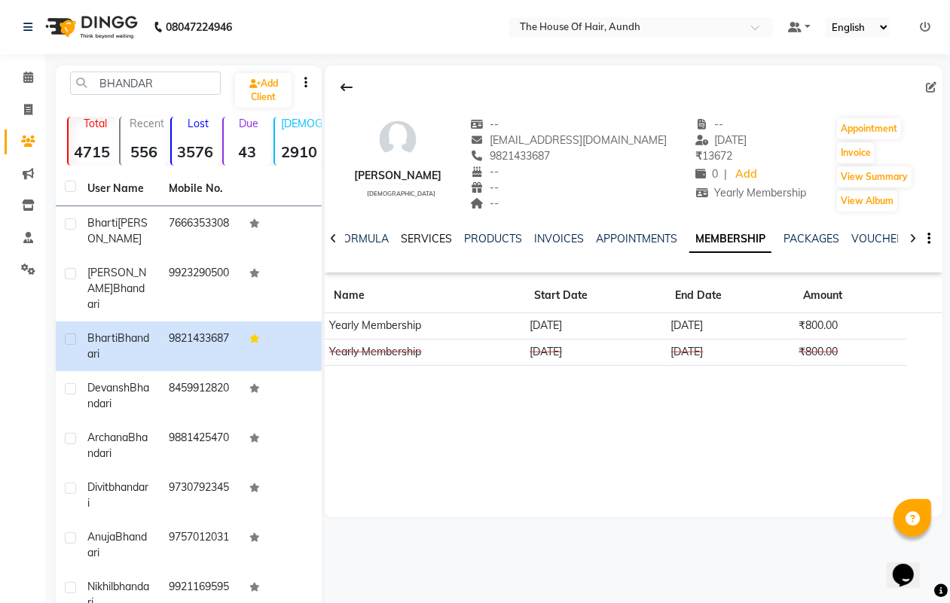
click at [411, 234] on link "SERVICES" at bounding box center [426, 239] width 51 height 14
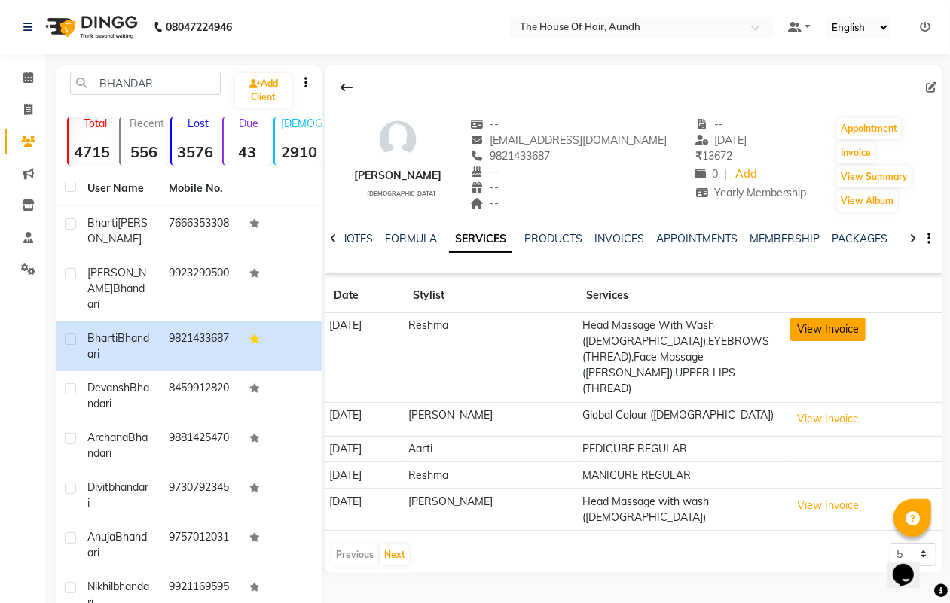
click at [832, 329] on button "View Invoice" at bounding box center [827, 329] width 75 height 23
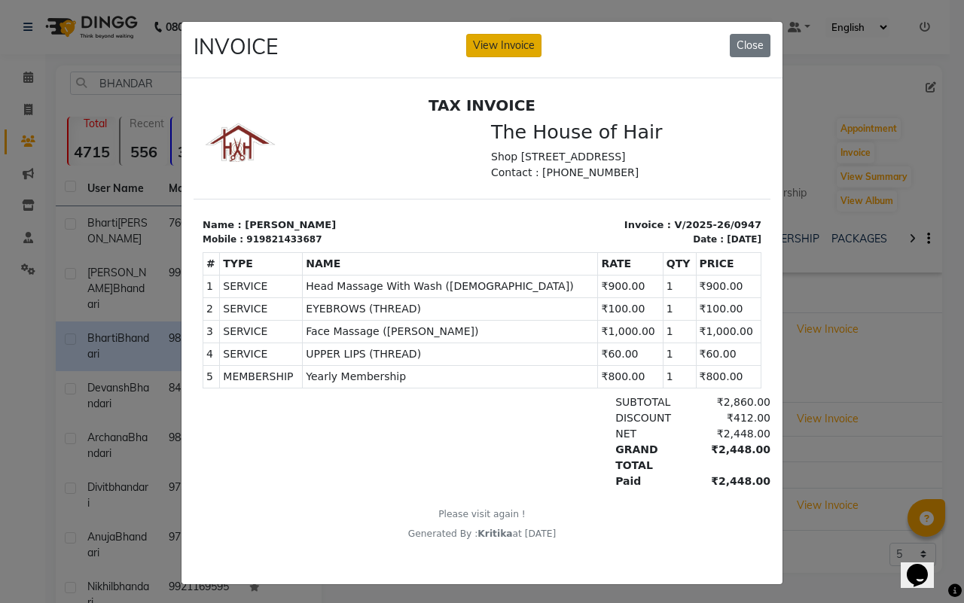
click at [497, 42] on button "View Invoice" at bounding box center [503, 45] width 75 height 23
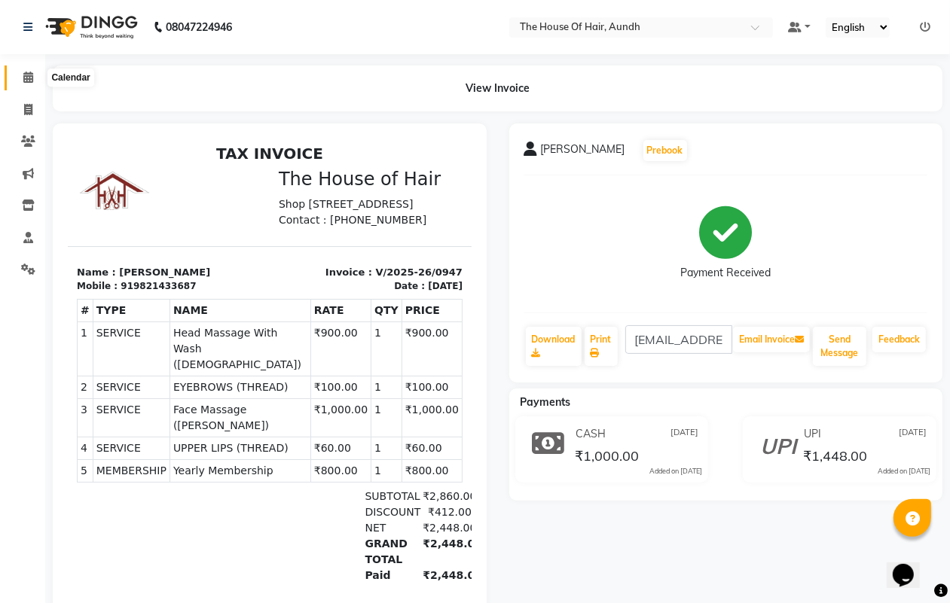
click at [26, 77] on icon at bounding box center [28, 77] width 10 height 11
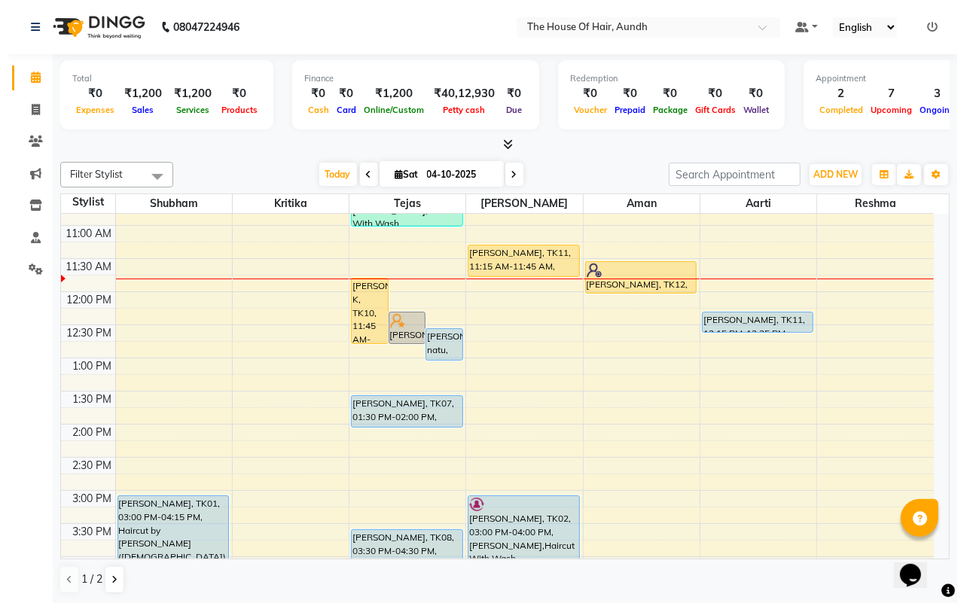
scroll to position [188, 0]
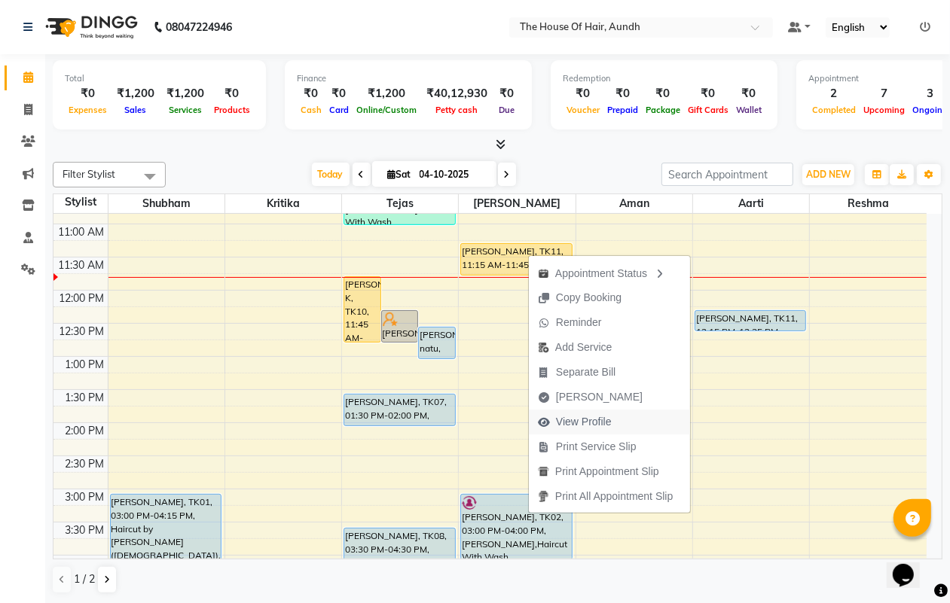
click at [601, 420] on span "View Profile" at bounding box center [584, 422] width 56 height 16
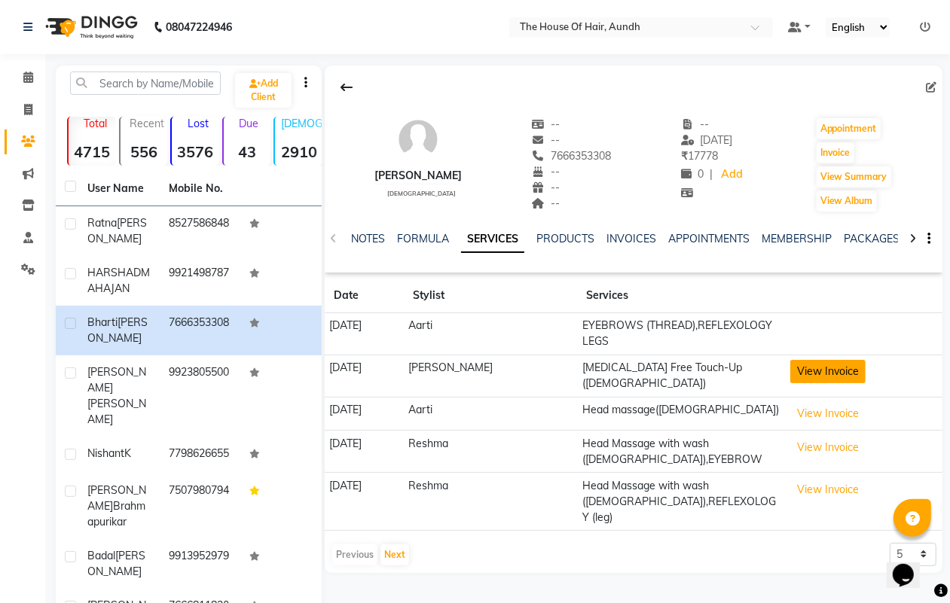
click at [830, 371] on button "View Invoice" at bounding box center [827, 371] width 75 height 23
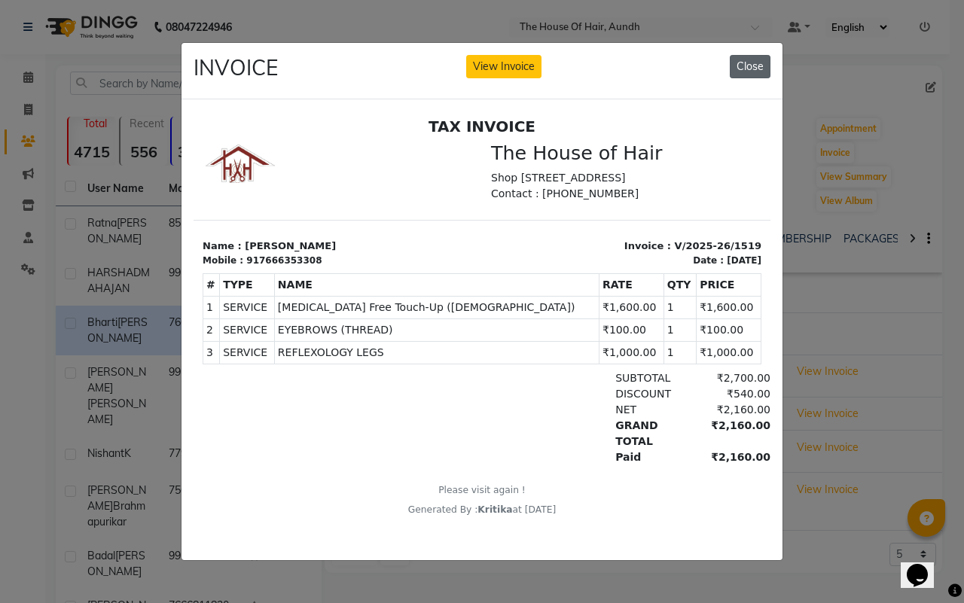
click at [744, 55] on button "Close" at bounding box center [750, 66] width 41 height 23
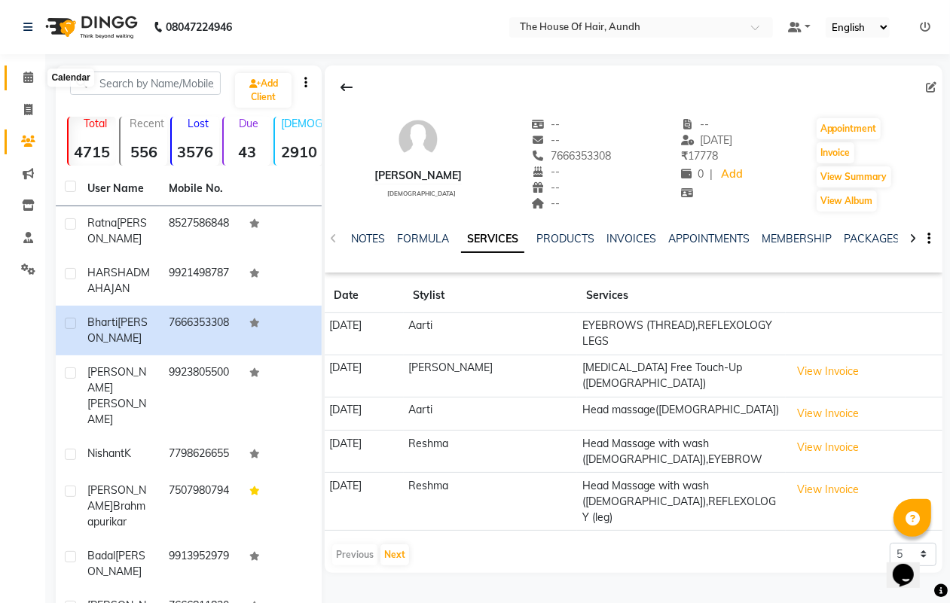
click at [28, 81] on icon at bounding box center [28, 77] width 10 height 11
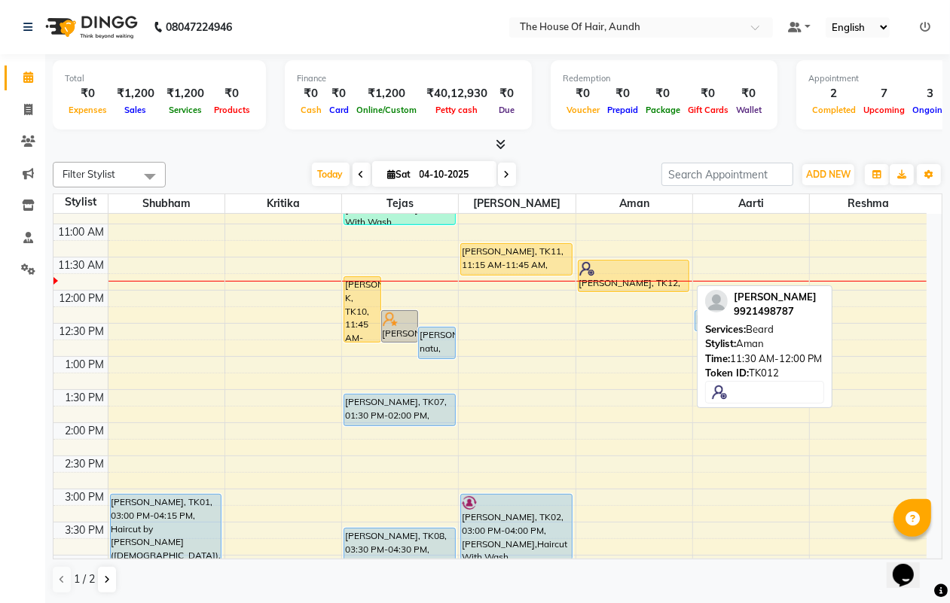
scroll to position [94, 0]
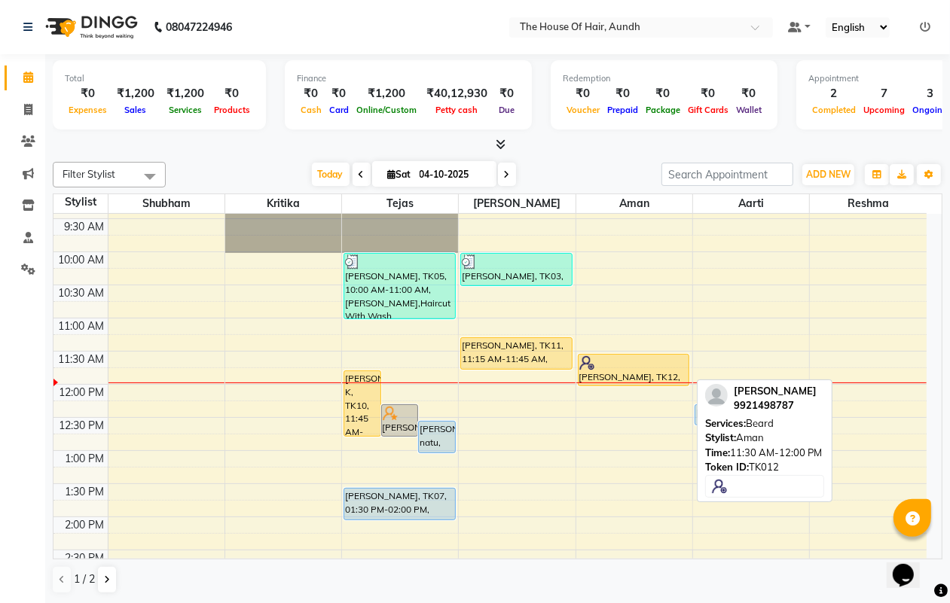
click at [600, 366] on div at bounding box center [633, 363] width 108 height 15
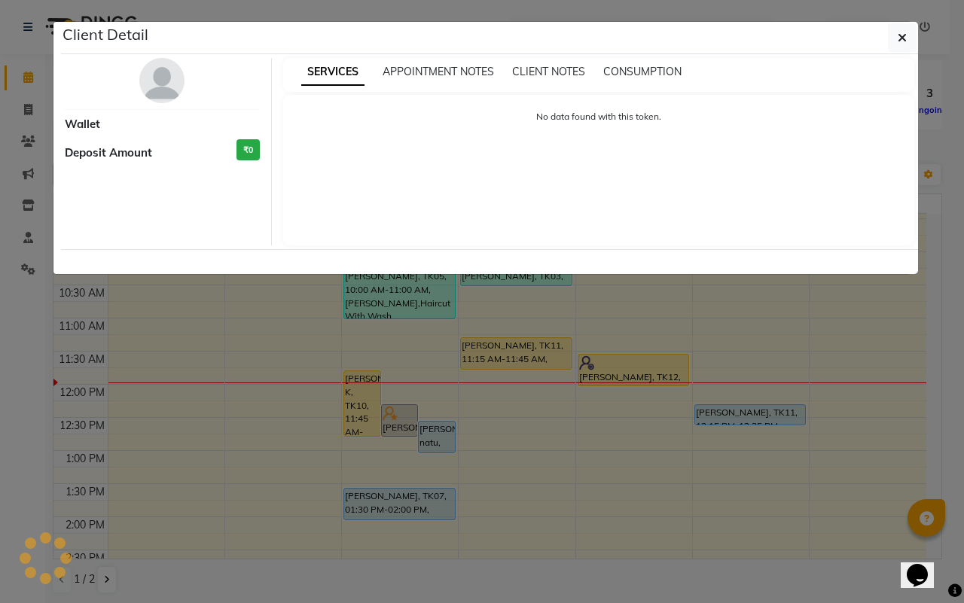
select select "1"
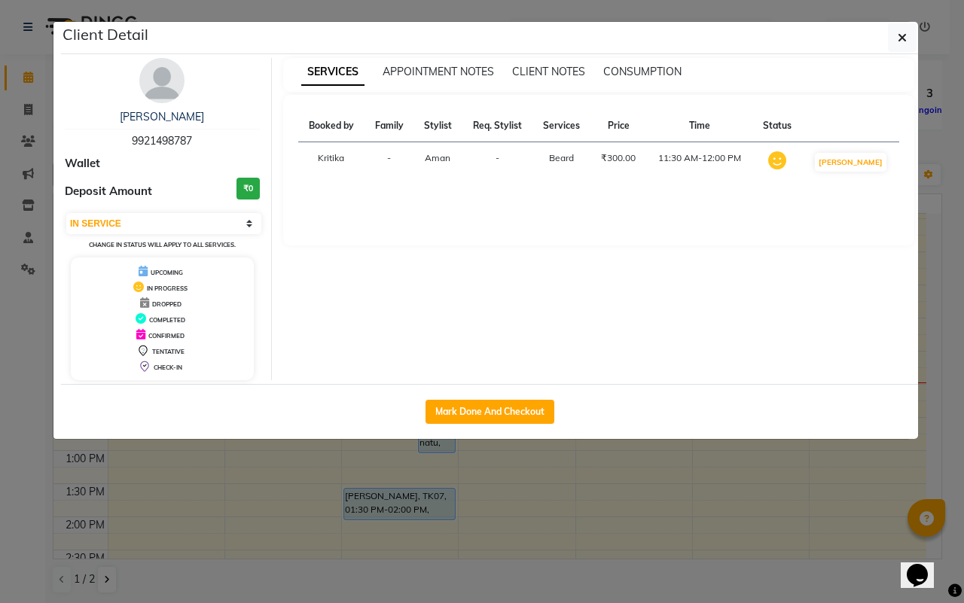
drag, startPoint x: 487, startPoint y: 408, endPoint x: 590, endPoint y: 490, distance: 131.9
click at [487, 408] on button "Mark Done And Checkout" at bounding box center [490, 412] width 129 height 24
select select "26"
select select "service"
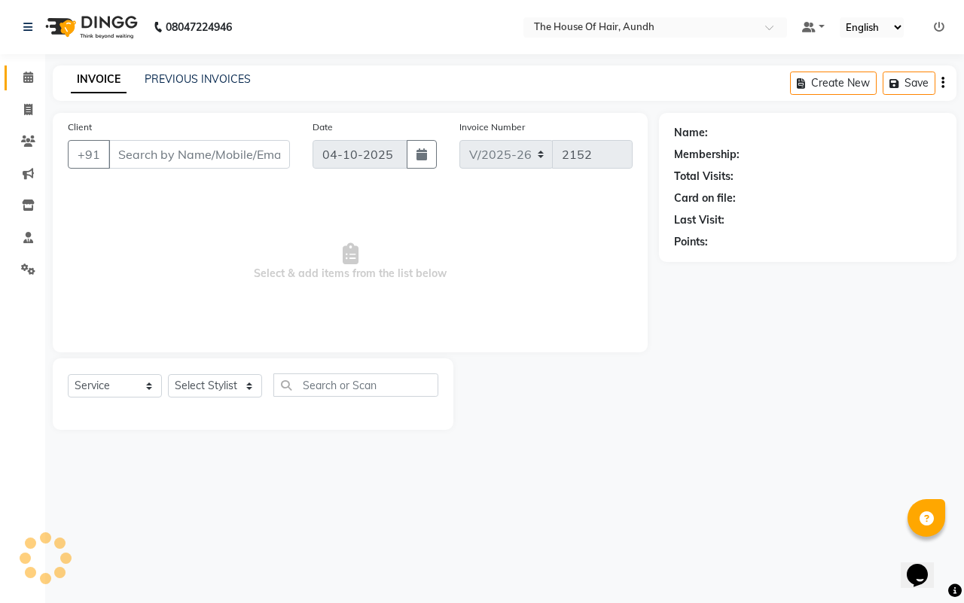
type input "9921498787"
select select "93546"
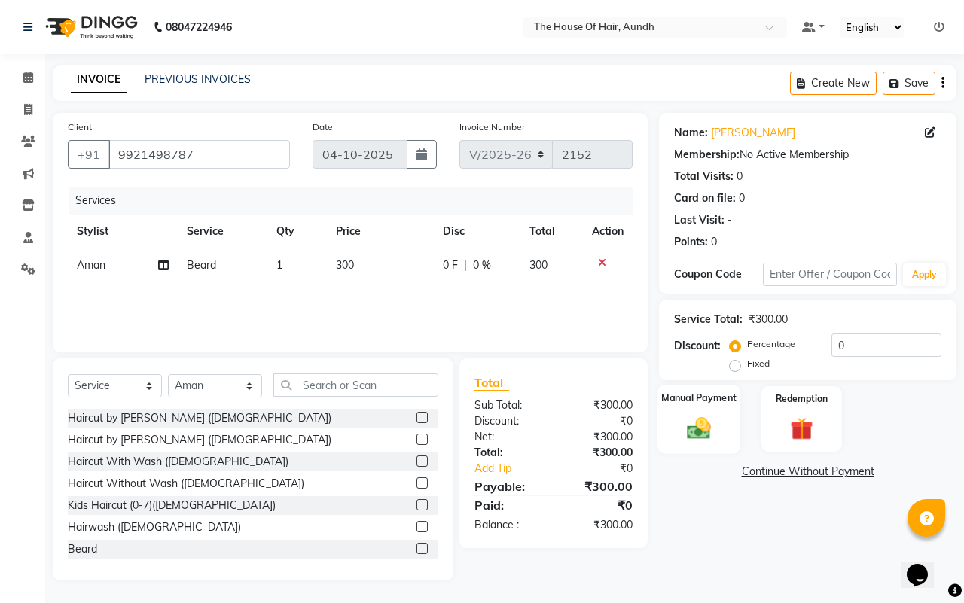
click at [689, 417] on img at bounding box center [698, 428] width 39 height 28
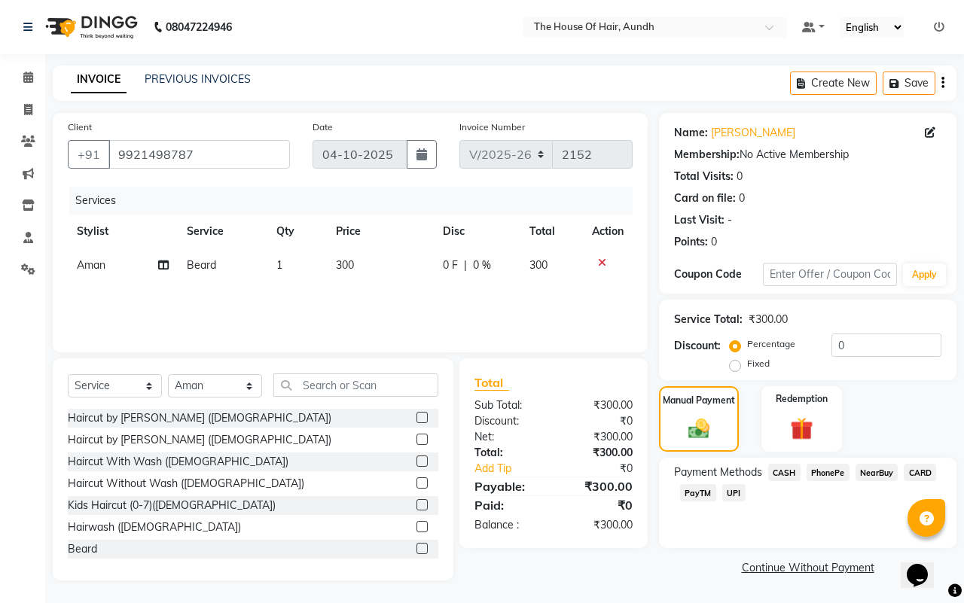
click at [731, 492] on span "UPI" at bounding box center [733, 492] width 23 height 17
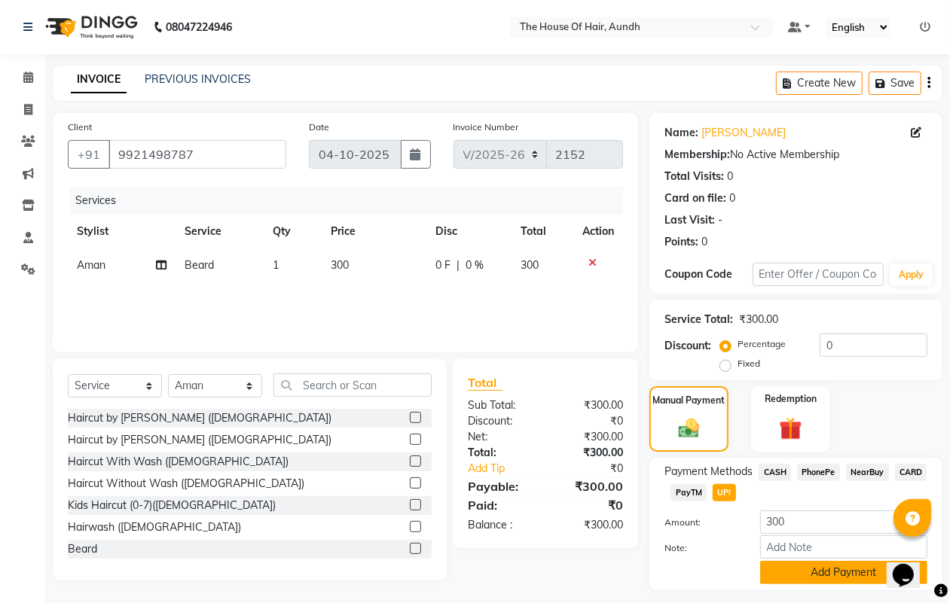
scroll to position [39, 0]
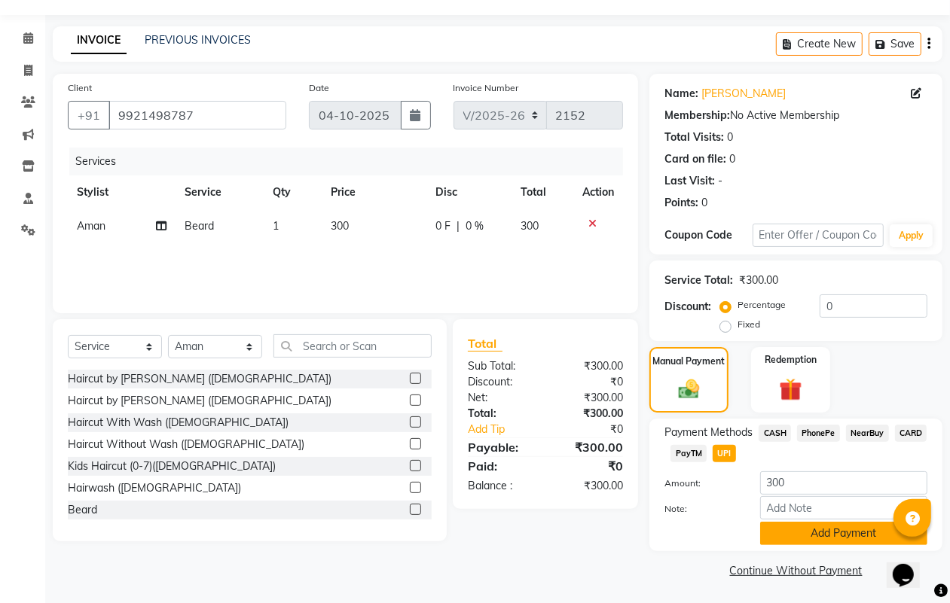
click at [826, 537] on button "Add Payment" at bounding box center [843, 533] width 167 height 23
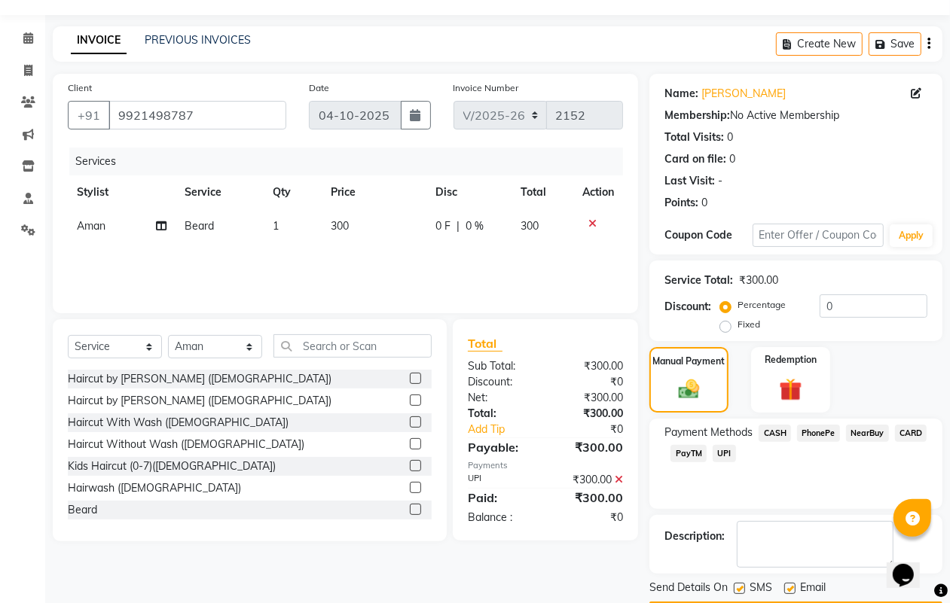
scroll to position [84, 0]
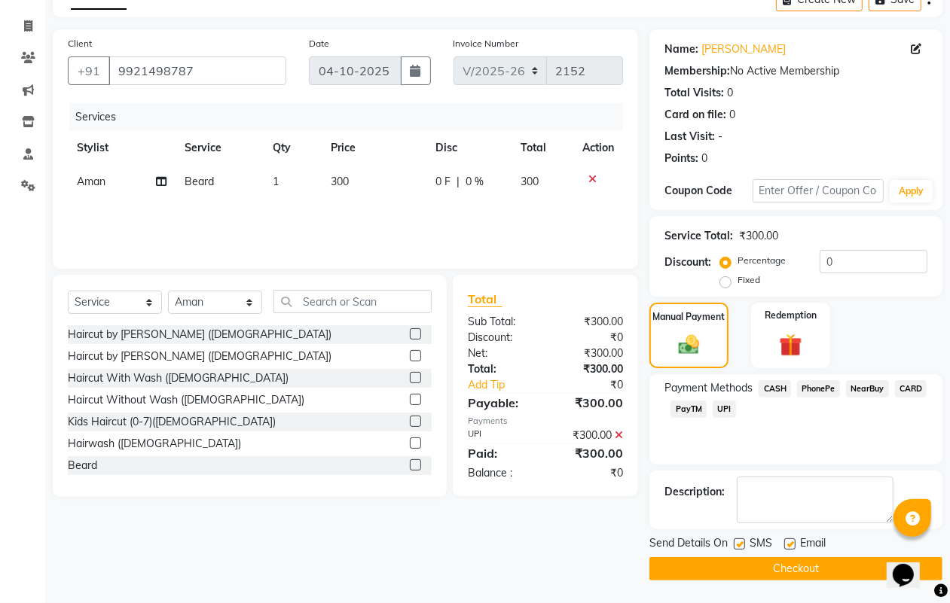
click at [780, 567] on button "Checkout" at bounding box center [795, 568] width 293 height 23
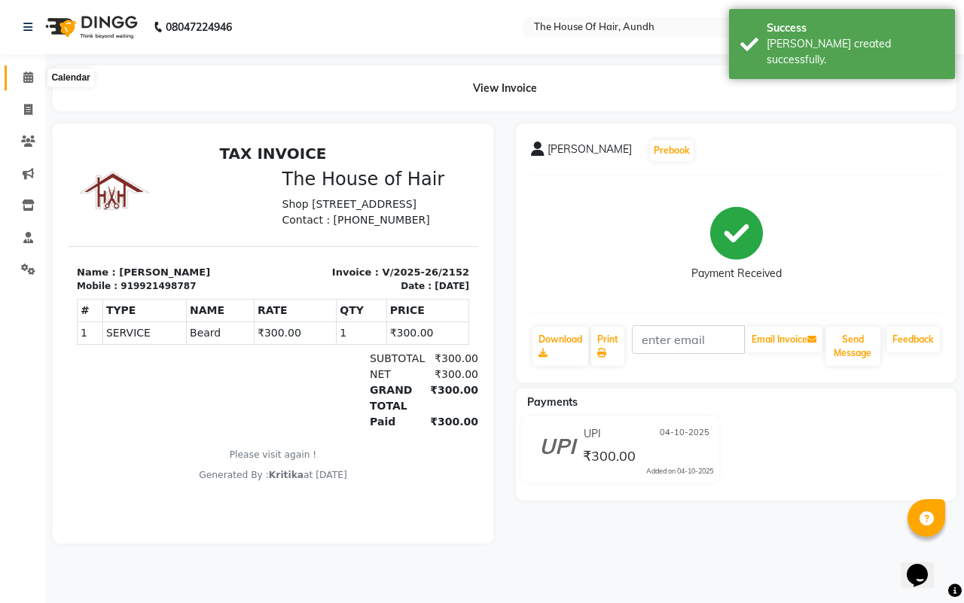
click at [27, 75] on icon at bounding box center [28, 77] width 10 height 11
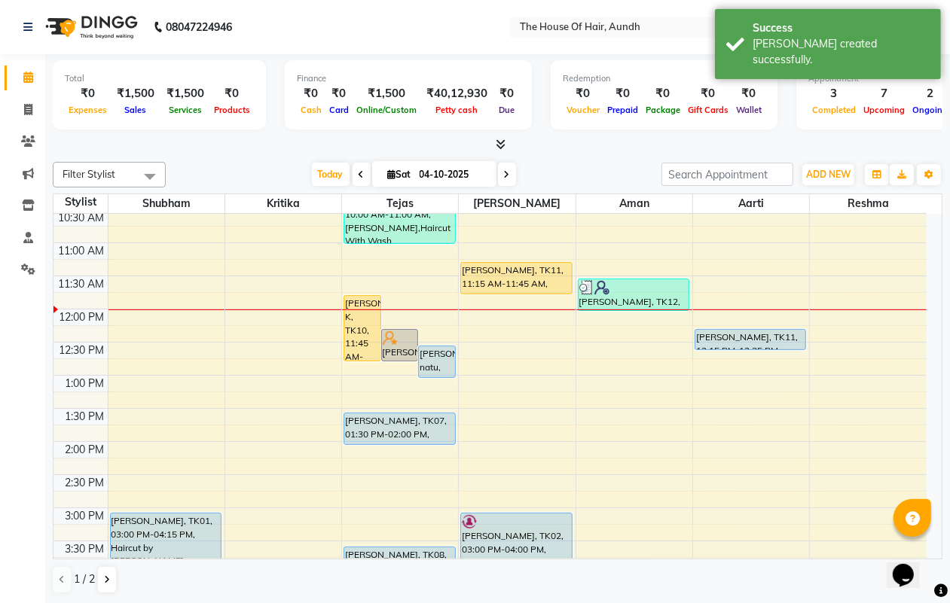
scroll to position [188, 0]
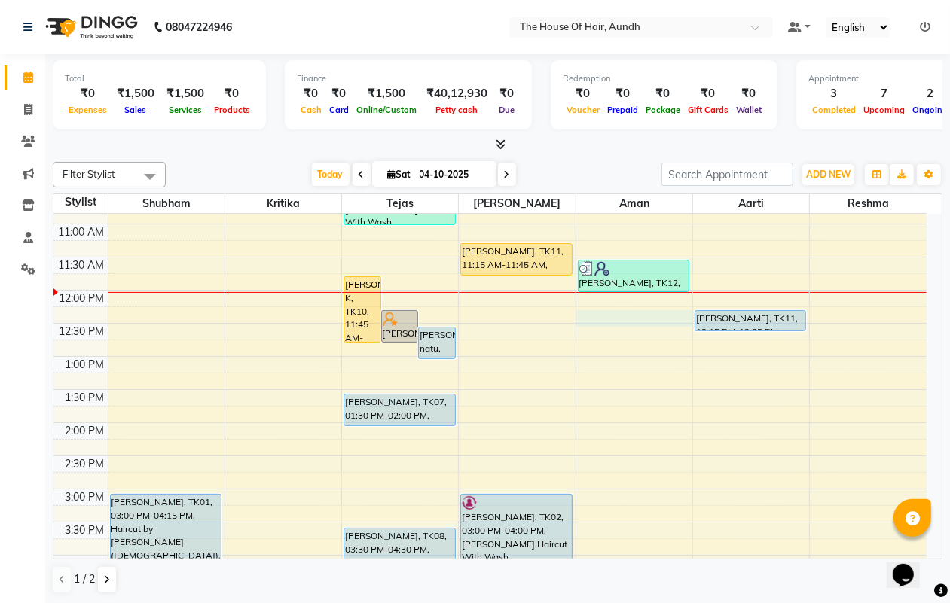
click at [609, 314] on div "8:00 AM 8:30 AM 9:00 AM 9:30 AM 10:00 AM 10:30 AM 11:00 AM 11:30 AM 12:00 PM 12…" at bounding box center [489, 489] width 873 height 927
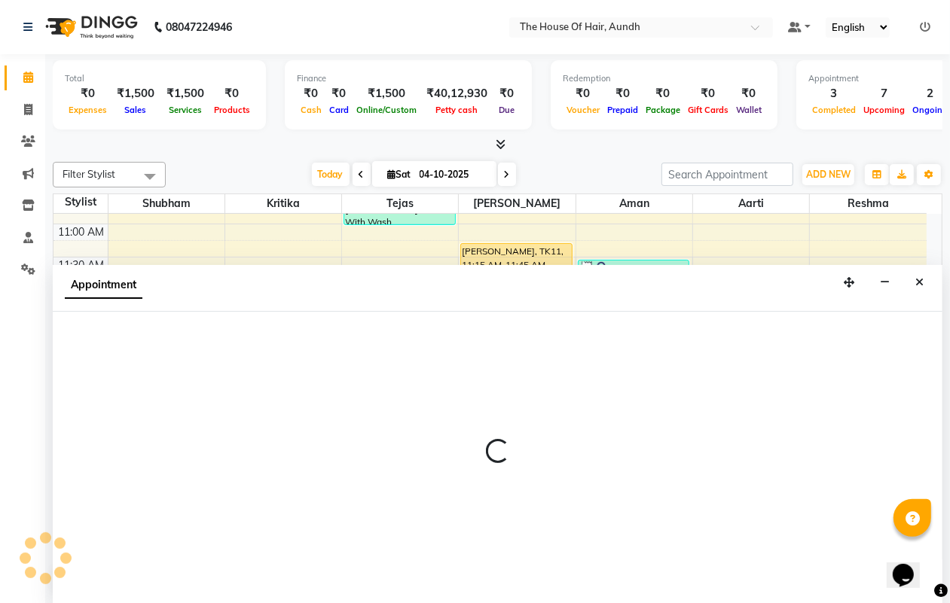
scroll to position [1, 0]
select select "93546"
select select "735"
select select "tentative"
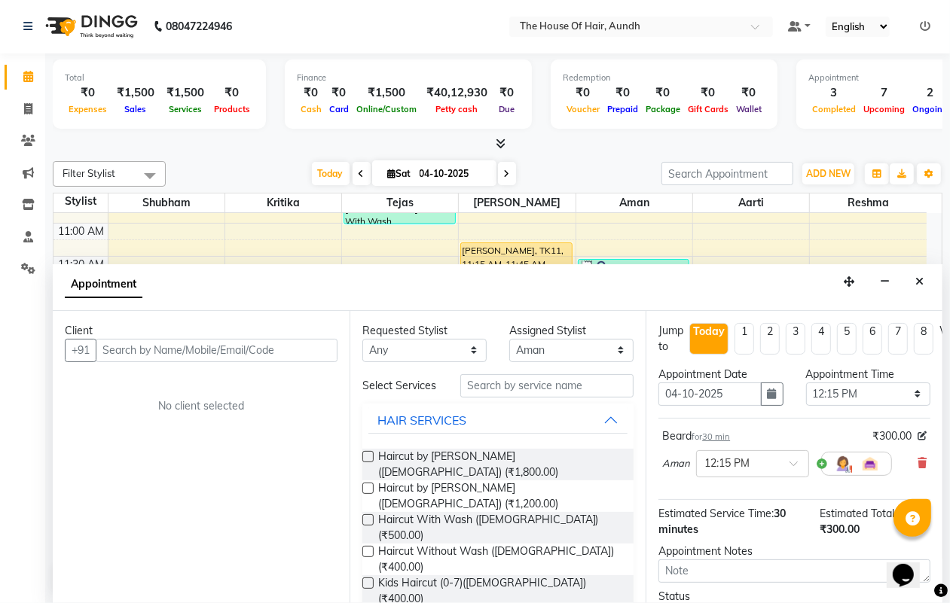
checkbox input "false"
click at [487, 392] on input "text" at bounding box center [546, 385] width 173 height 23
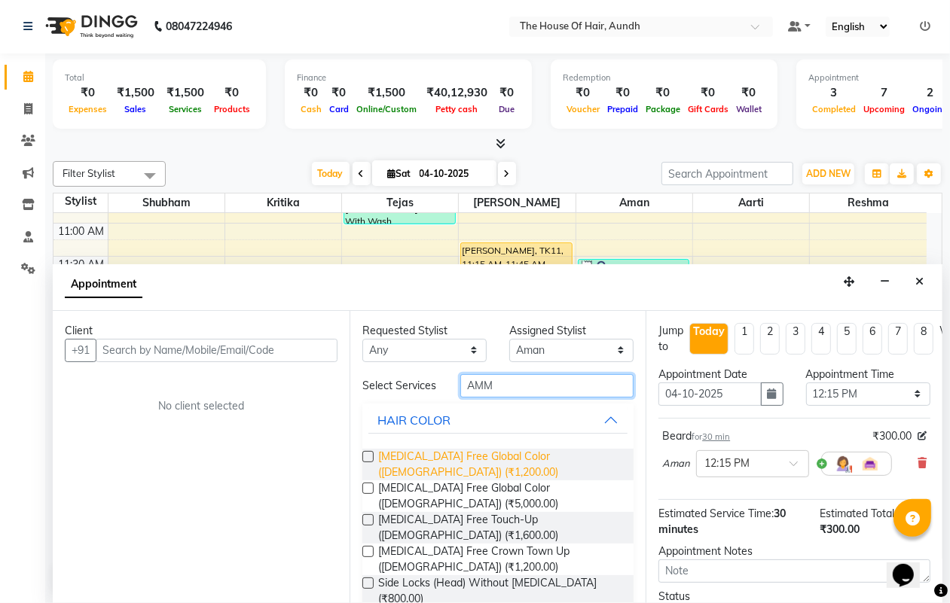
type input "AMM"
click at [483, 463] on span "[MEDICAL_DATA] Free Global Color ([DEMOGRAPHIC_DATA]) (₹1,200.00)" at bounding box center [500, 465] width 244 height 32
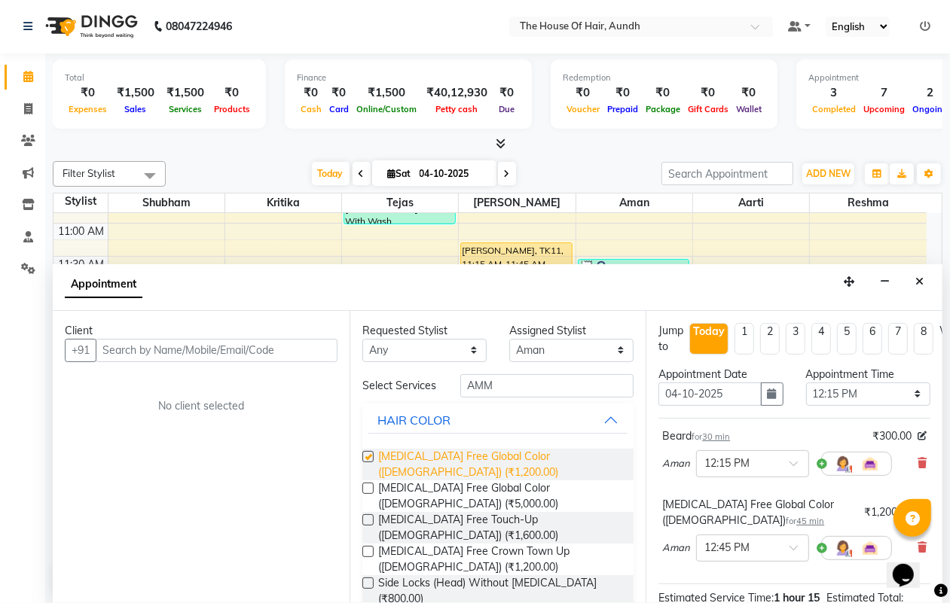
checkbox input "false"
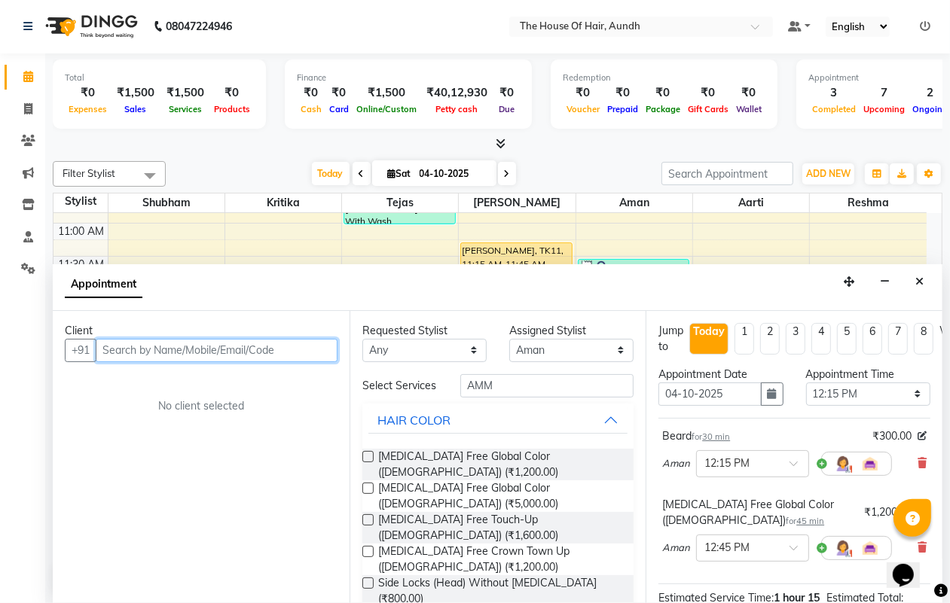
click at [206, 356] on input "text" at bounding box center [217, 350] width 242 height 23
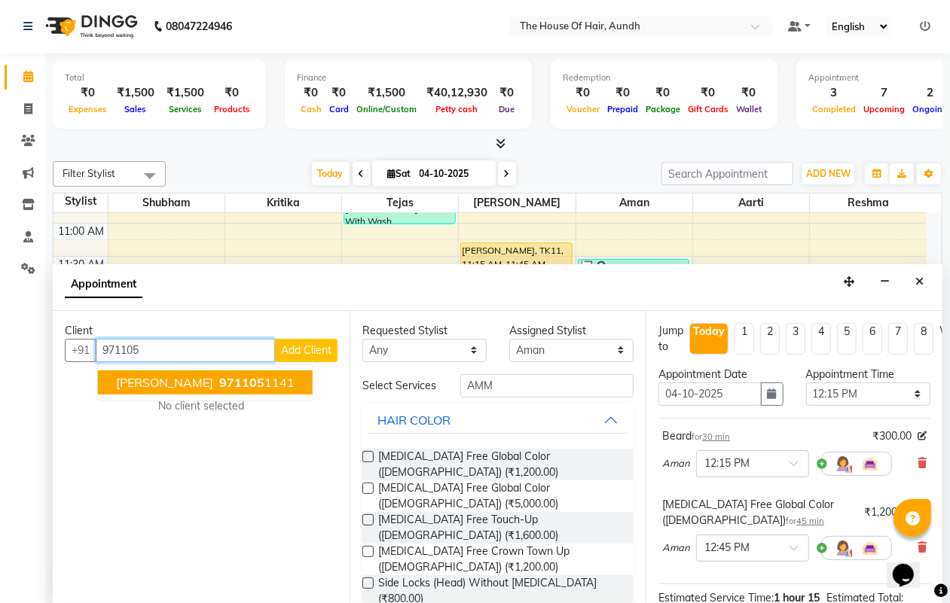
click at [219, 381] on span "971105" at bounding box center [241, 382] width 45 height 15
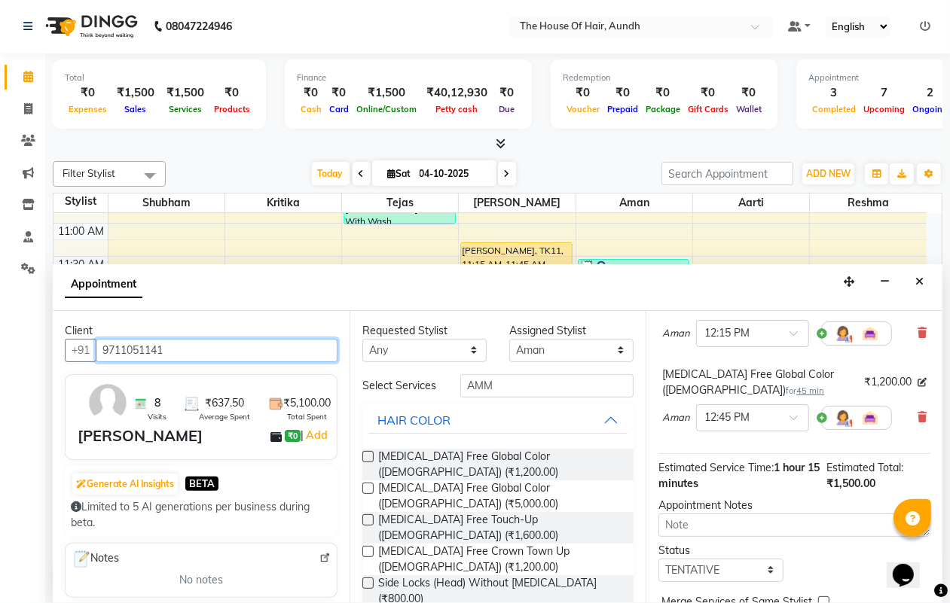
scroll to position [231, 0]
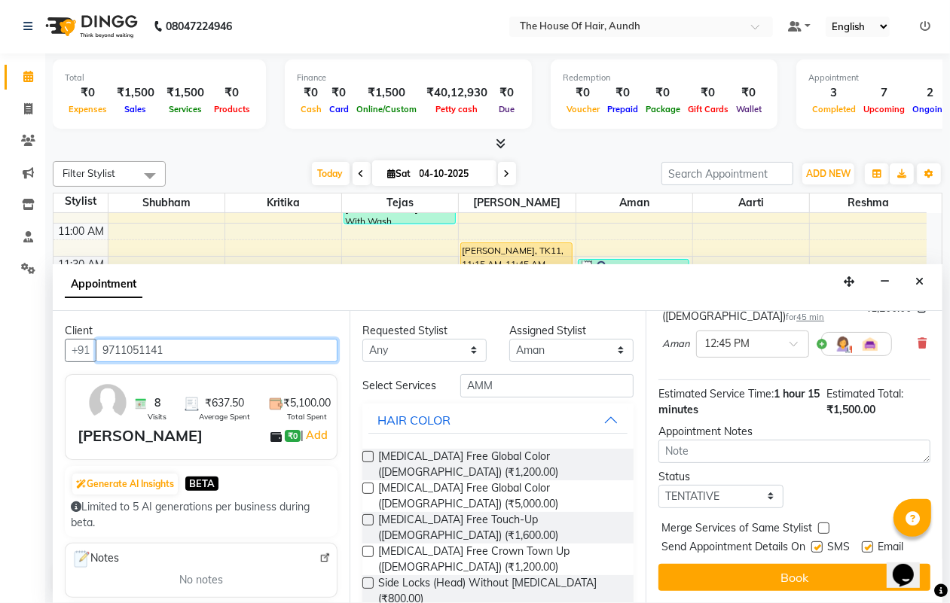
type input "9711051141"
click at [751, 485] on select "Select TENTATIVE CONFIRM CHECK-IN UPCOMING" at bounding box center [720, 496] width 124 height 23
select select "upcoming"
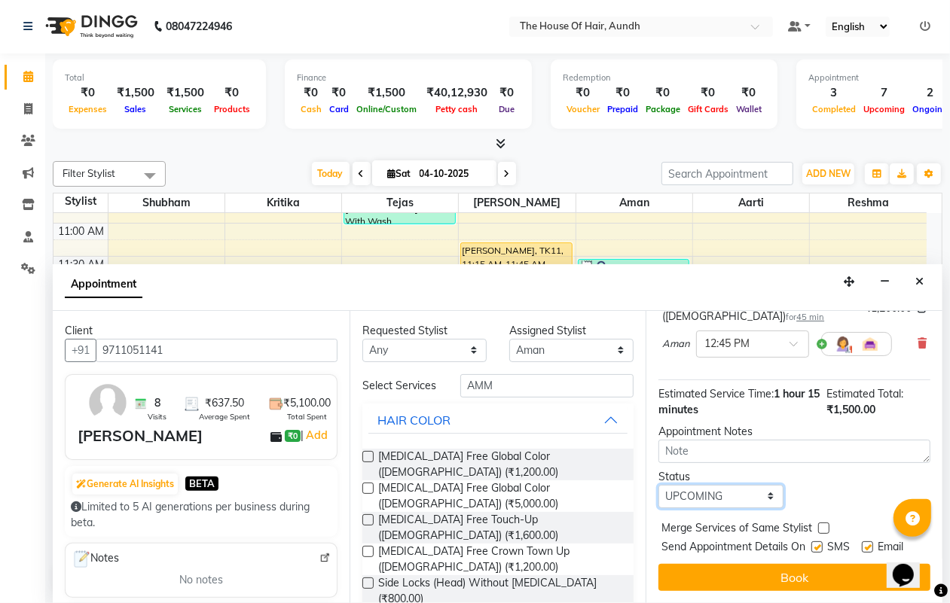
click at [658, 485] on select "Select TENTATIVE CONFIRM CHECK-IN UPCOMING" at bounding box center [720, 496] width 124 height 23
drag, startPoint x: 823, startPoint y: 498, endPoint x: 826, endPoint y: 536, distance: 37.8
click at [822, 523] on label at bounding box center [823, 528] width 11 height 11
click at [822, 525] on input "checkbox" at bounding box center [823, 530] width 10 height 10
checkbox input "true"
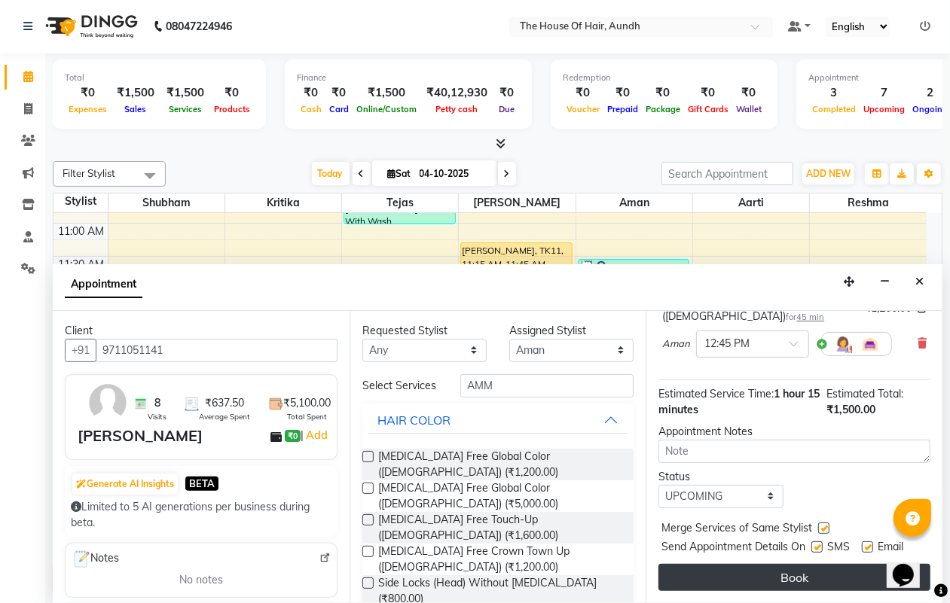
click at [819, 564] on button "Book" at bounding box center [794, 577] width 272 height 27
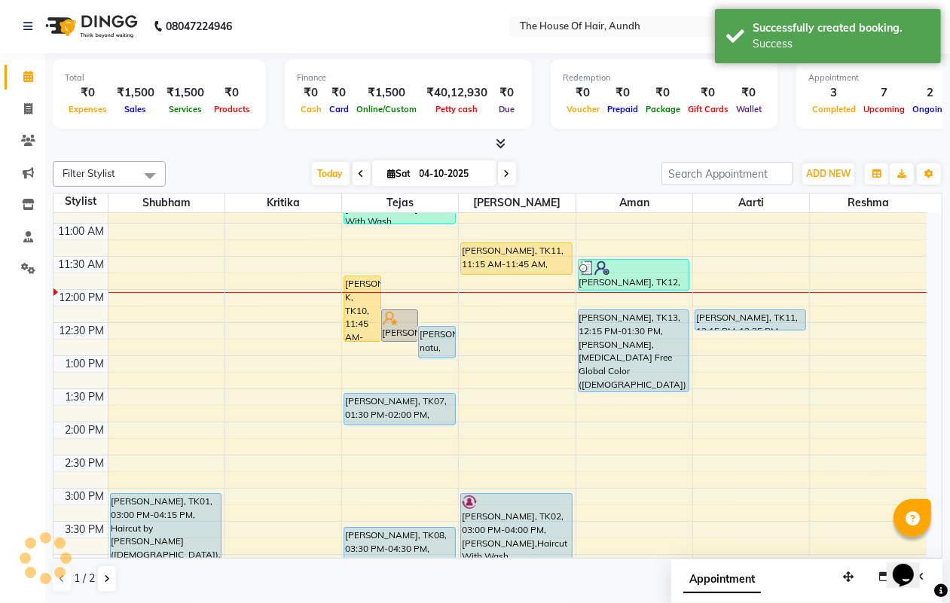
scroll to position [0, 0]
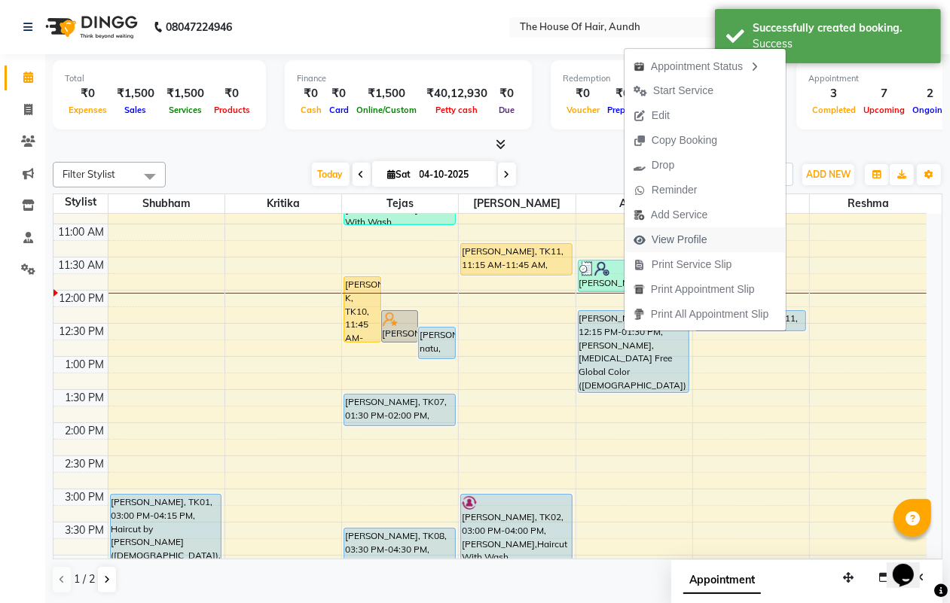
click at [689, 237] on span "View Profile" at bounding box center [680, 240] width 56 height 16
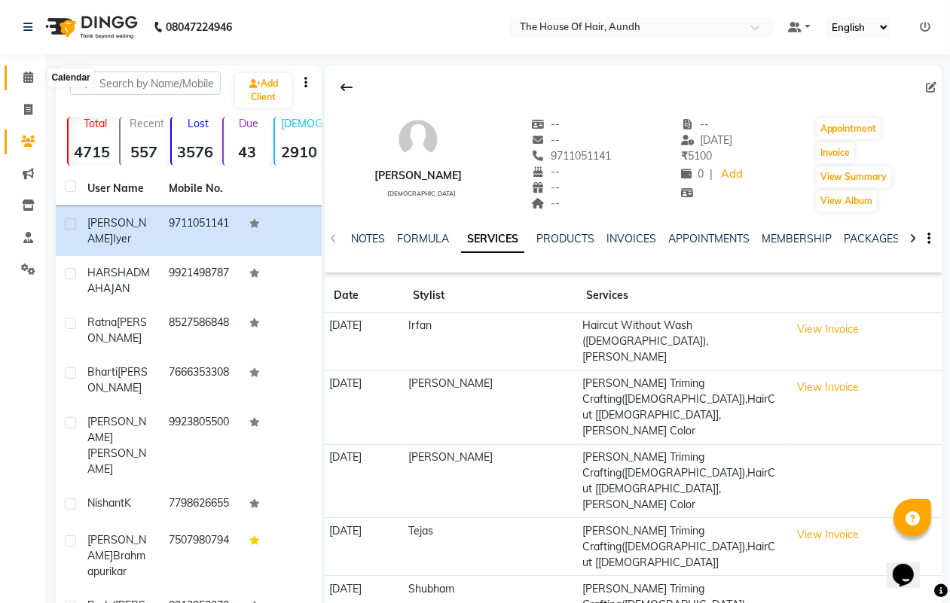
click at [26, 77] on icon at bounding box center [28, 77] width 10 height 11
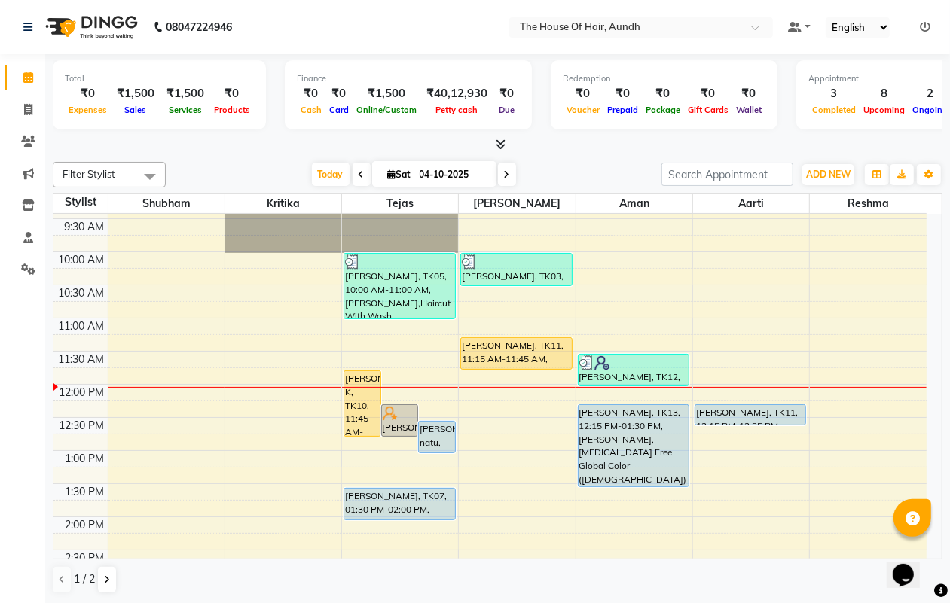
scroll to position [188, 0]
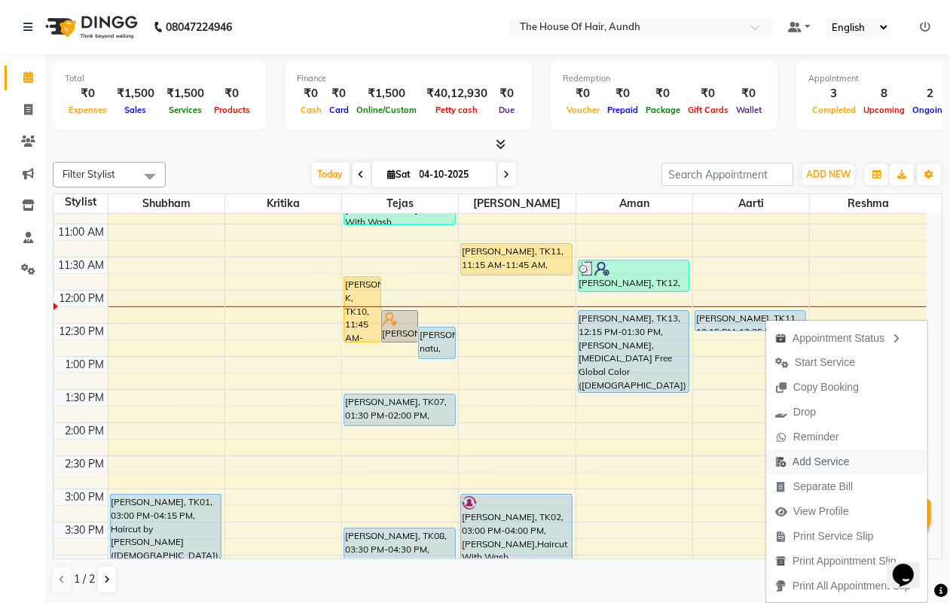
click at [822, 456] on span "Add Service" at bounding box center [820, 462] width 56 height 16
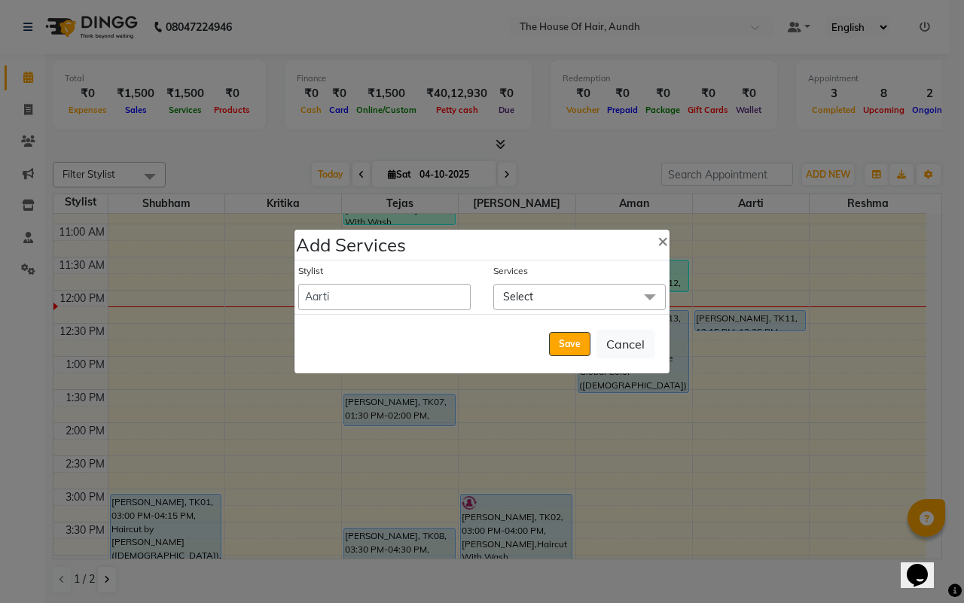
click at [524, 295] on span "Select" at bounding box center [518, 297] width 30 height 14
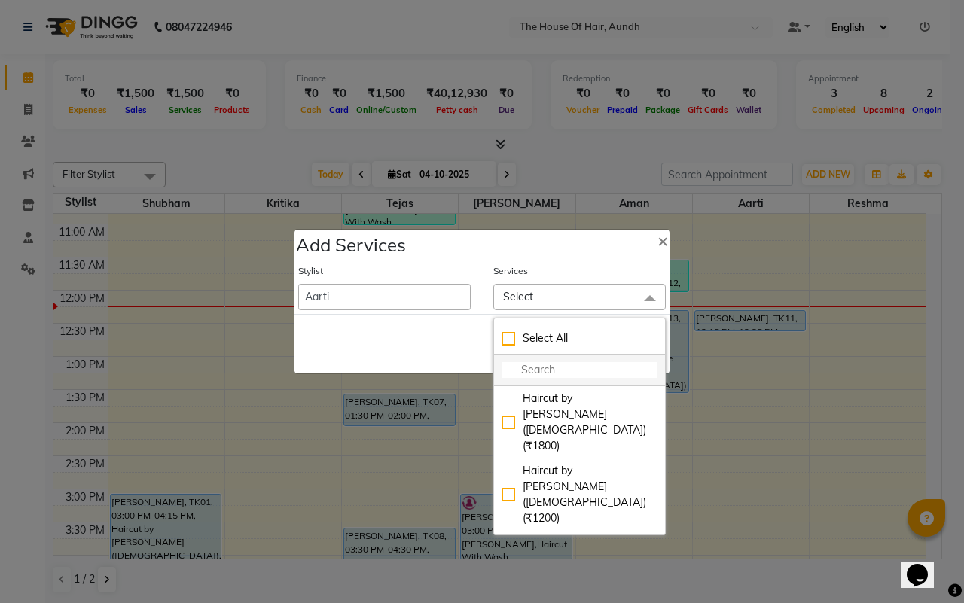
click at [556, 371] on input "multiselect-search" at bounding box center [580, 370] width 156 height 16
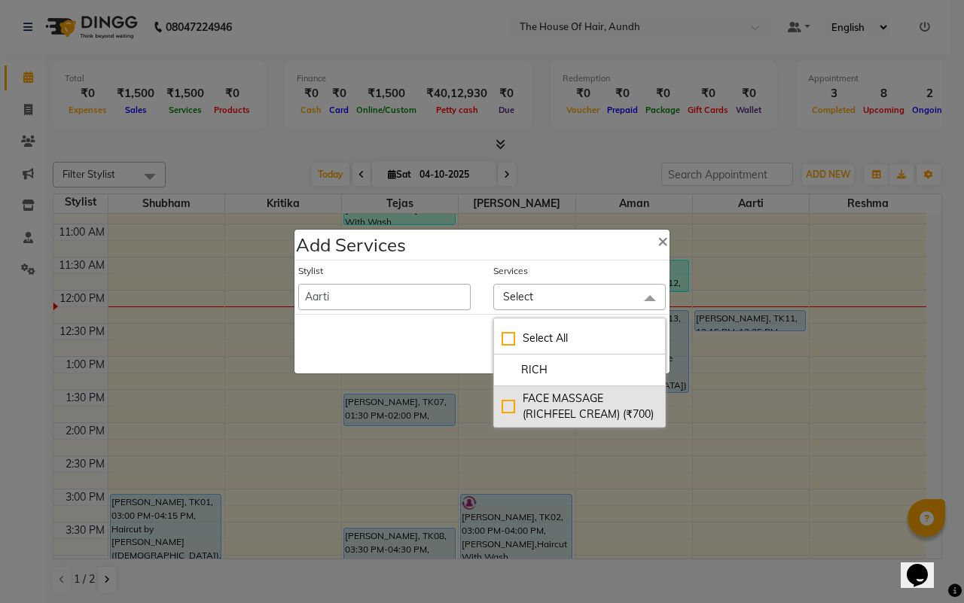
type input "RICH"
click at [588, 408] on div "FACE MASSAGE (RICHFEEL CREAM) (₹700)" at bounding box center [580, 407] width 156 height 32
checkbox input "true"
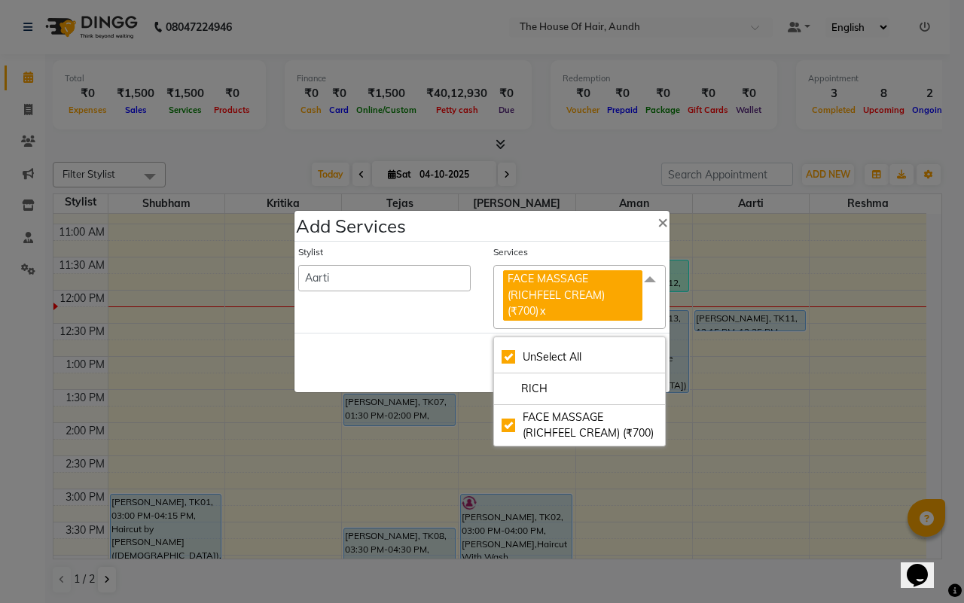
click at [388, 345] on div "Save Cancel" at bounding box center [482, 363] width 375 height 60
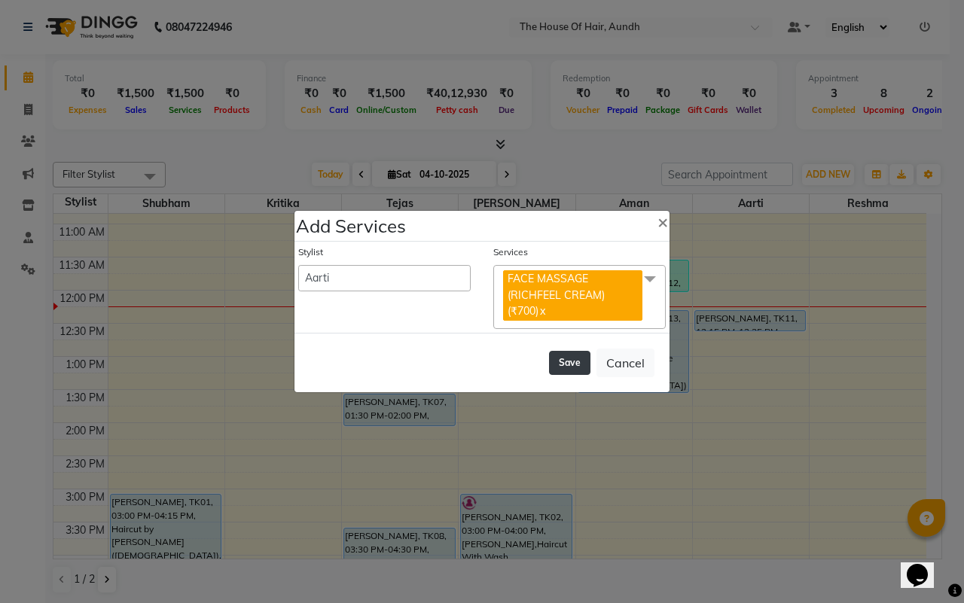
click at [556, 359] on button "Save" at bounding box center [569, 363] width 41 height 24
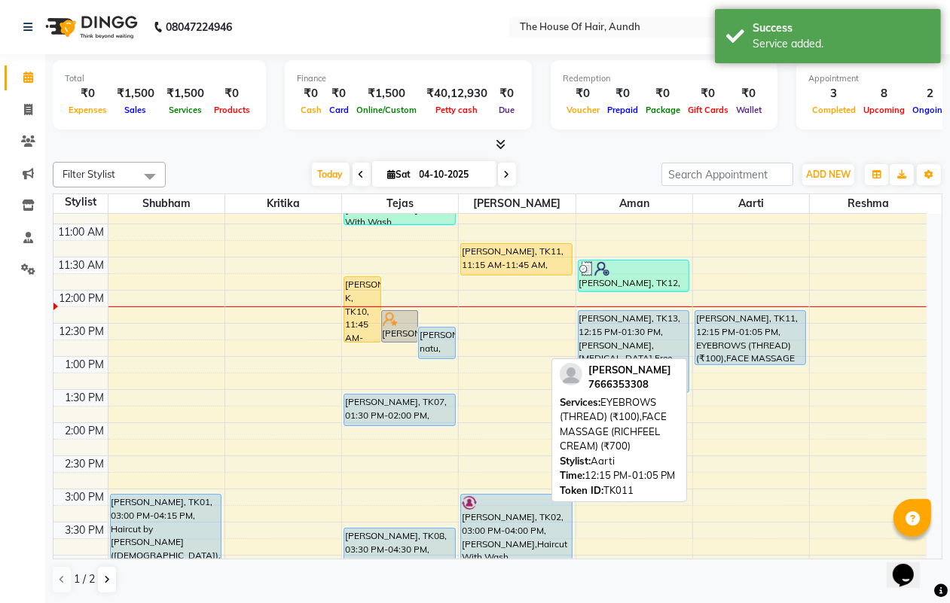
click at [736, 331] on div "[PERSON_NAME], TK11, 12:15 PM-01:05 PM, EYEBROWS (THREAD) (₹100),FACE MASSAGE (…" at bounding box center [750, 337] width 110 height 53
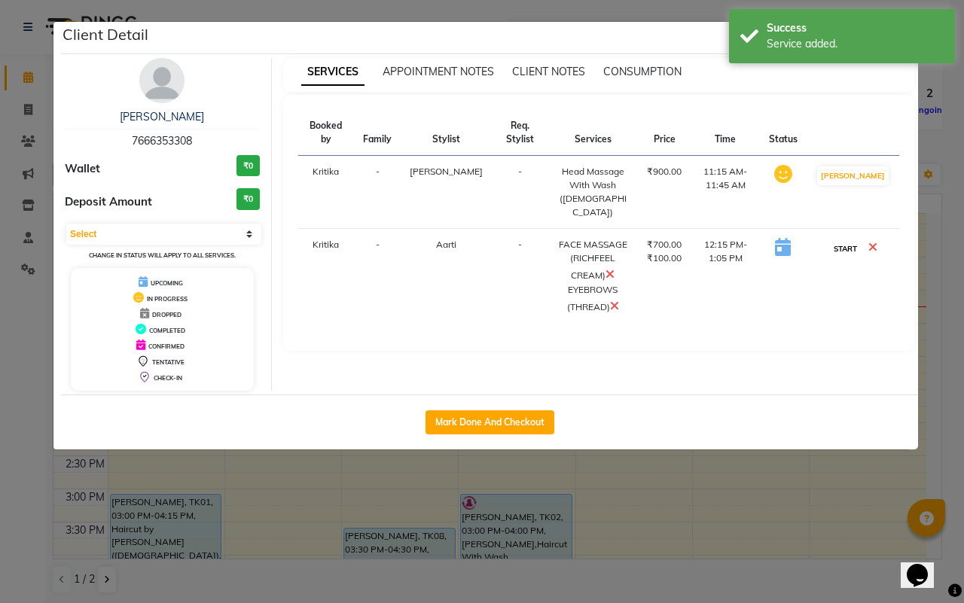
click at [853, 240] on button "START" at bounding box center [845, 249] width 31 height 19
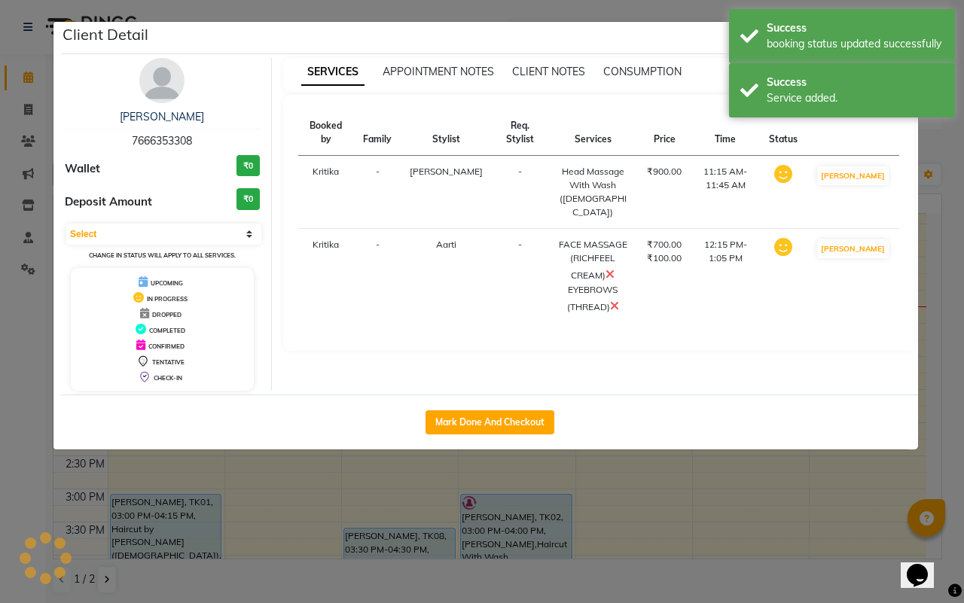
select select "1"
click at [780, 490] on ngb-modal-window "Client Detail Bharti [PERSON_NAME] 7666353308 Wallet ₹0 Deposit Amount ₹0 Selec…" at bounding box center [482, 301] width 964 height 603
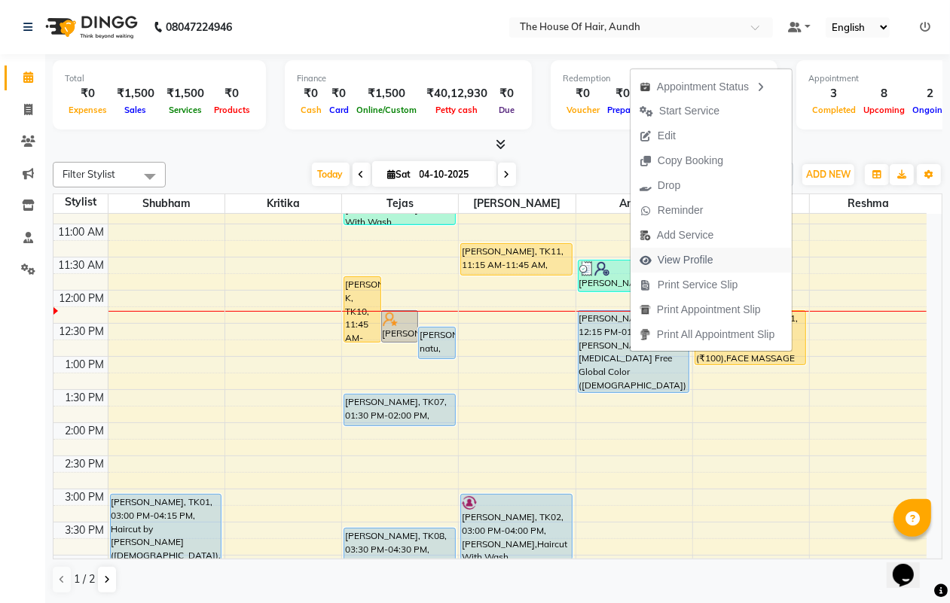
click at [683, 255] on span "View Profile" at bounding box center [686, 260] width 56 height 16
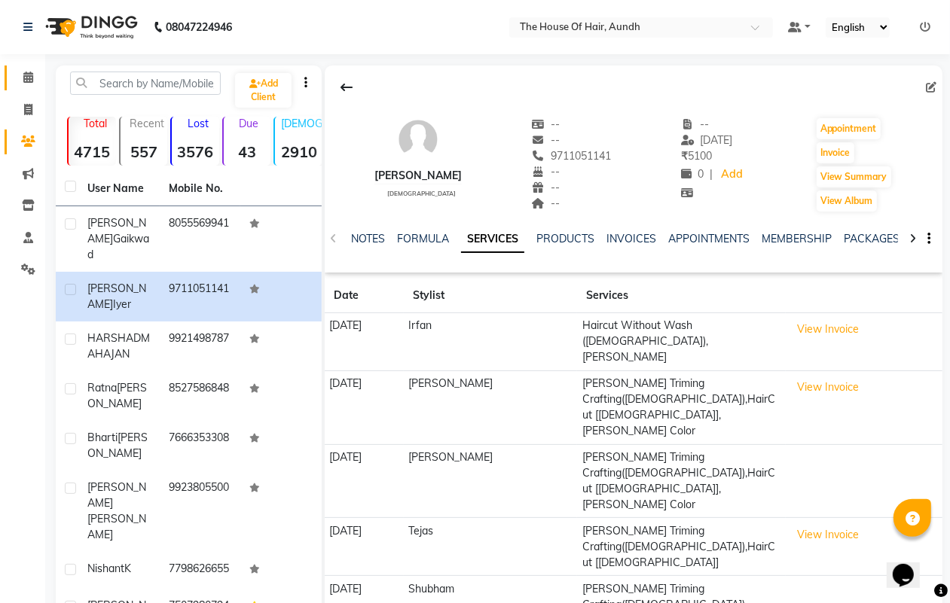
scroll to position [181, 0]
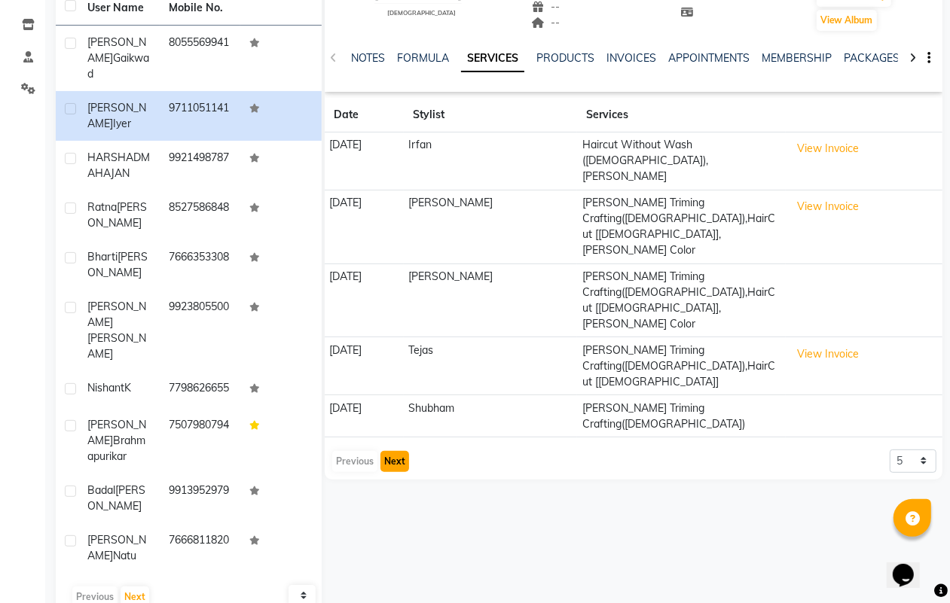
click at [397, 451] on button "Next" at bounding box center [394, 461] width 29 height 21
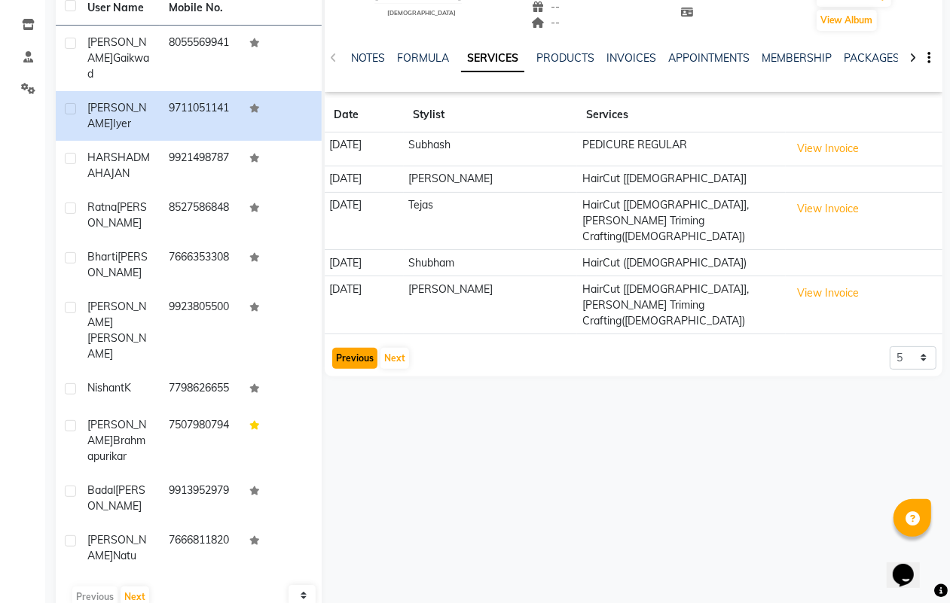
click at [359, 348] on button "Previous" at bounding box center [354, 358] width 45 height 21
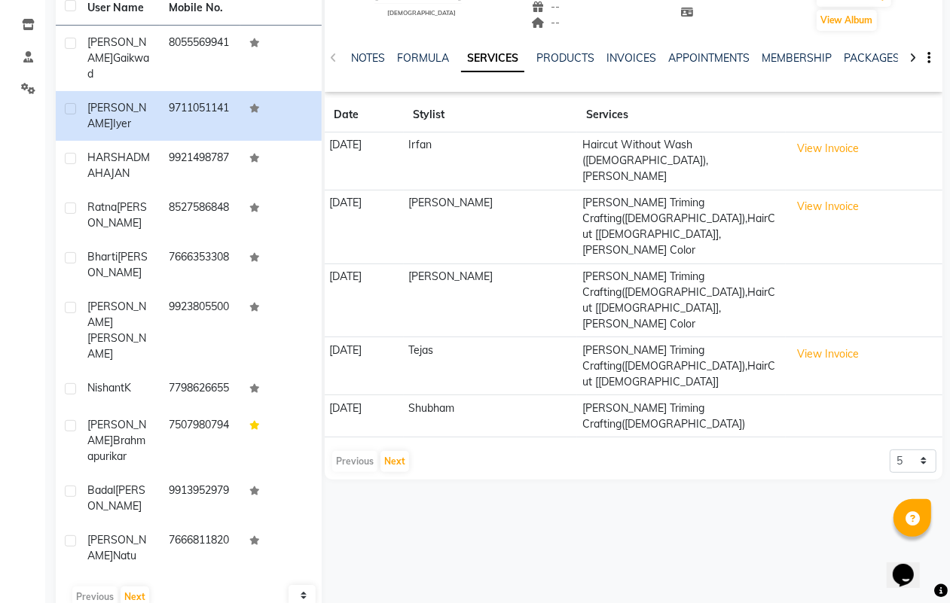
scroll to position [0, 0]
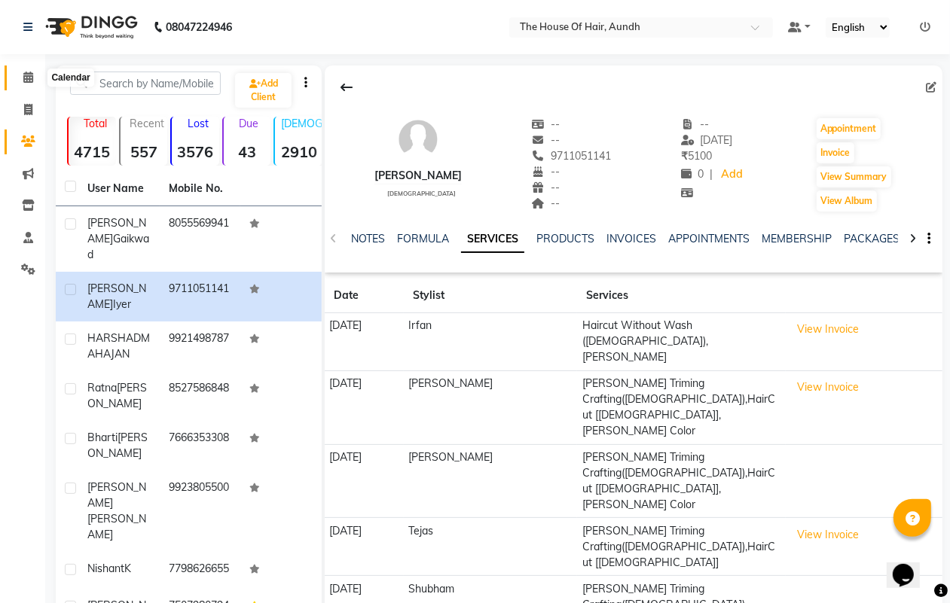
click at [28, 76] on icon at bounding box center [28, 77] width 10 height 11
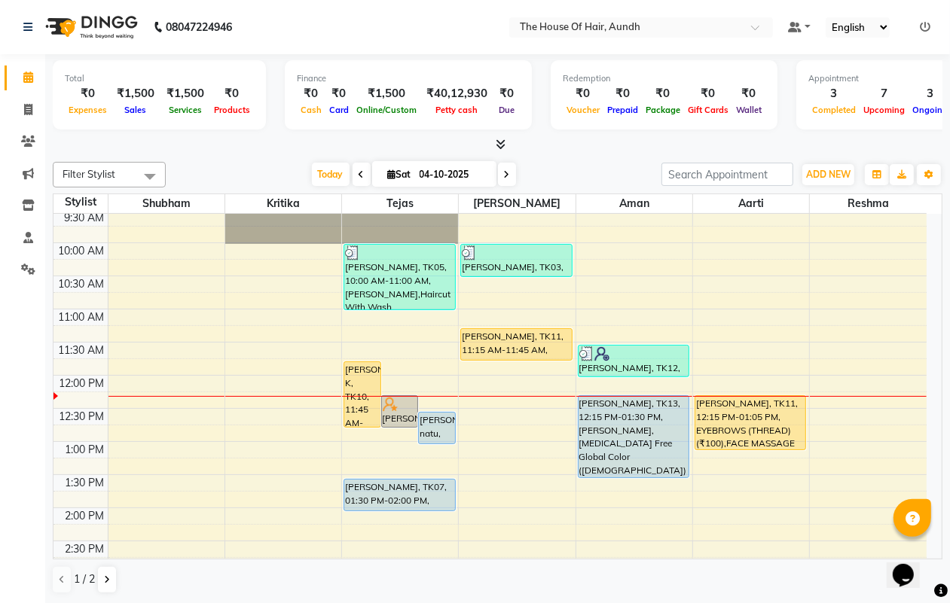
scroll to position [188, 0]
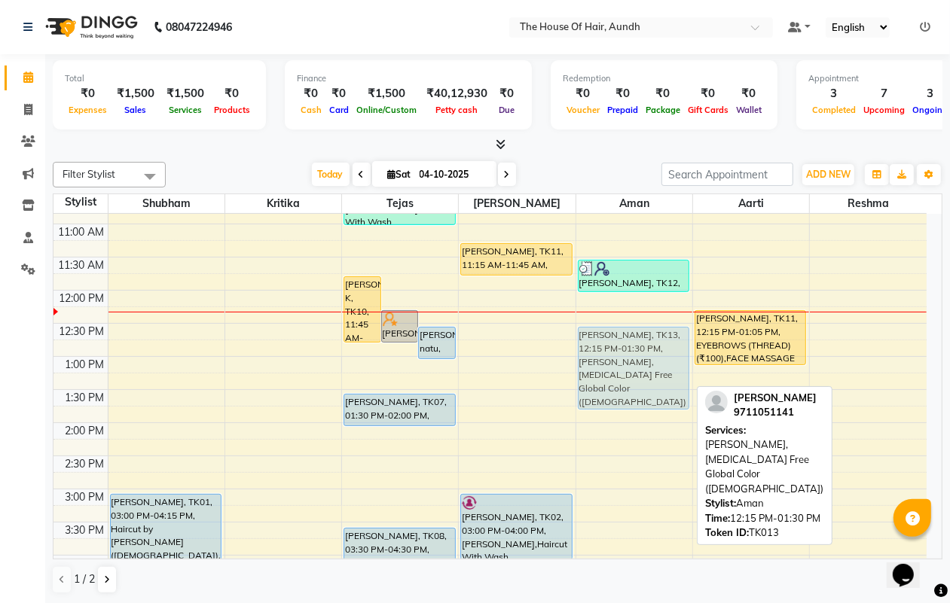
drag, startPoint x: 656, startPoint y: 337, endPoint x: 659, endPoint y: 358, distance: 20.6
click at [659, 358] on div "[PERSON_NAME], TK12, 11:30 AM-12:00 PM, [PERSON_NAME] [PERSON_NAME], TK13, 12:1…" at bounding box center [634, 489] width 116 height 927
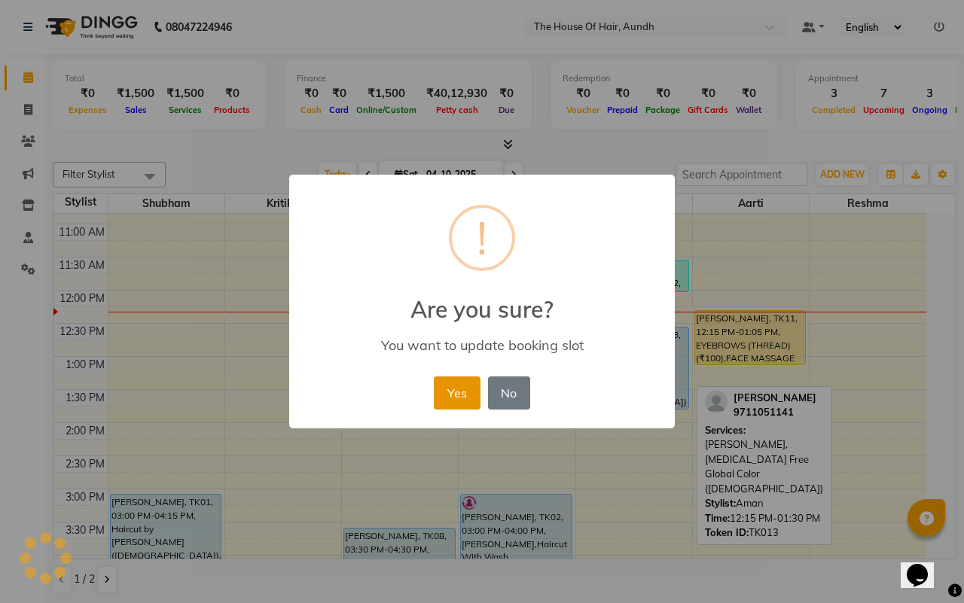
click at [453, 390] on button "Yes" at bounding box center [457, 393] width 46 height 33
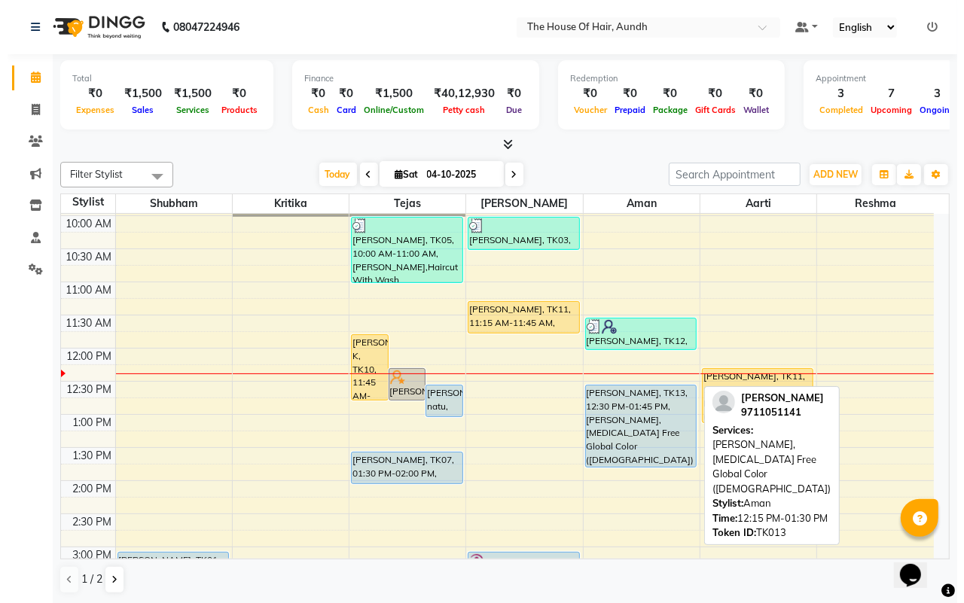
scroll to position [94, 0]
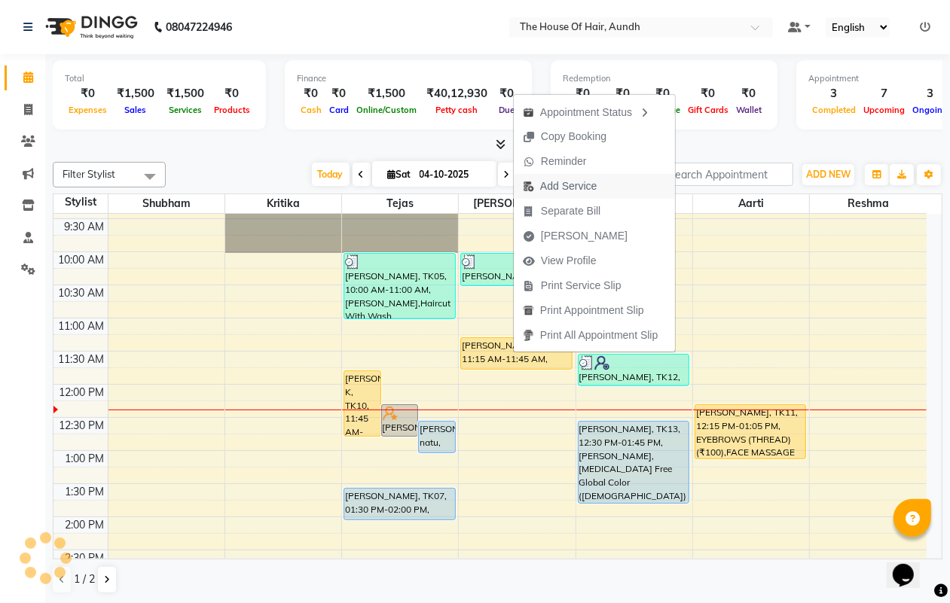
click at [571, 182] on span "Add Service" at bounding box center [568, 187] width 56 height 16
select select "32779"
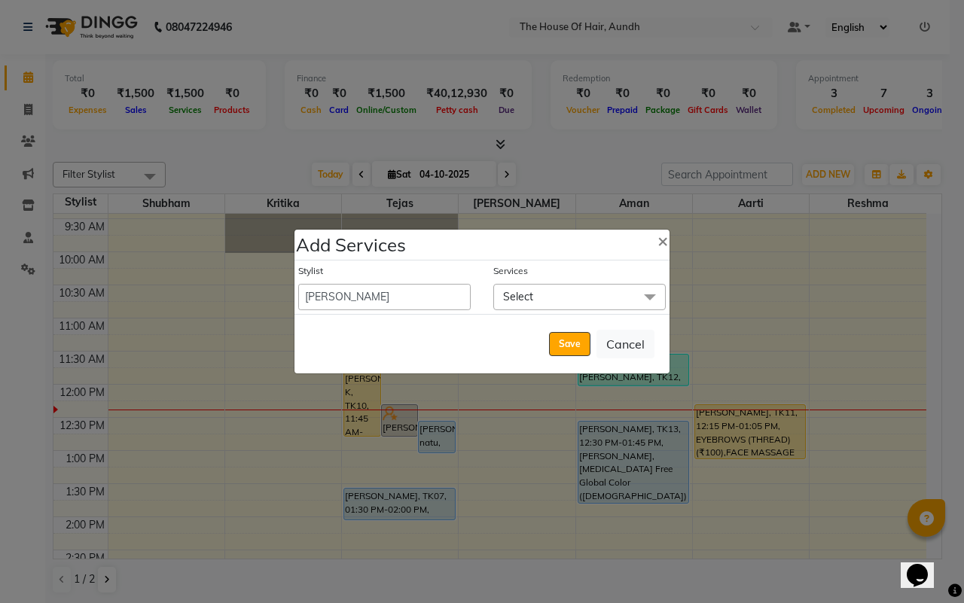
click at [561, 296] on span "Select" at bounding box center [579, 297] width 172 height 26
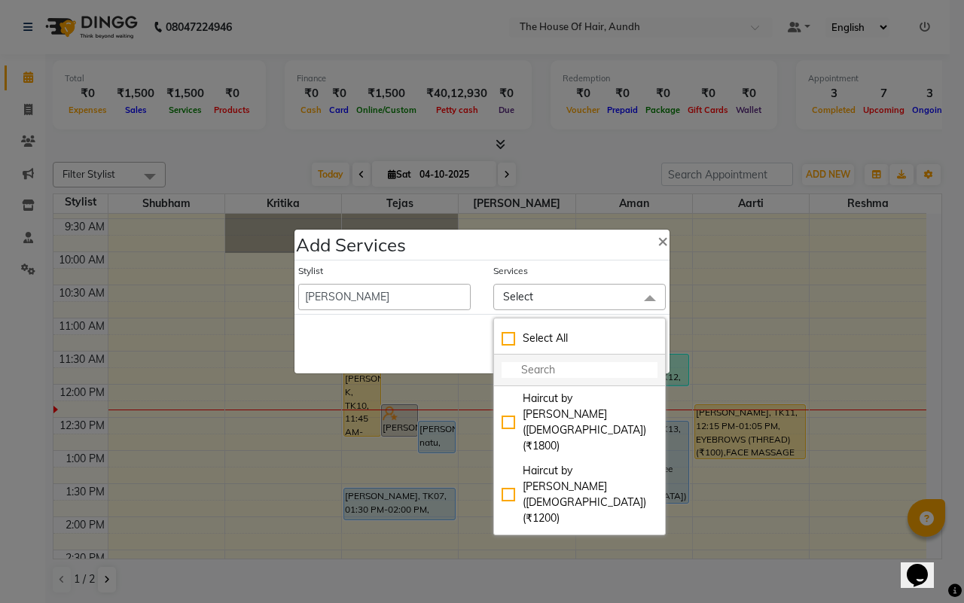
click at [563, 368] on input "multiselect-search" at bounding box center [580, 370] width 156 height 16
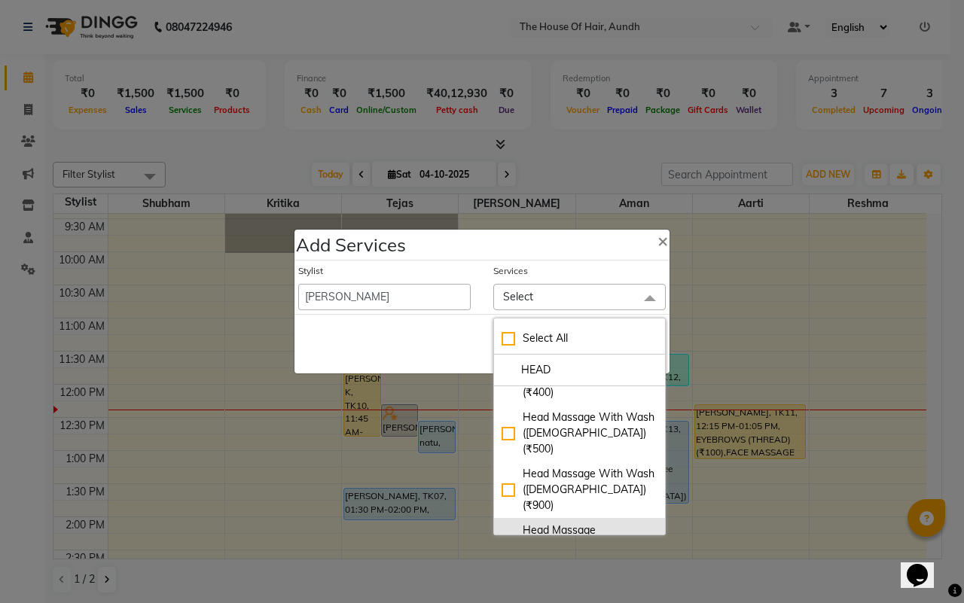
type input "HEAD"
click at [551, 523] on div "Head Massage ([DEMOGRAPHIC_DATA]) (₹600)" at bounding box center [580, 546] width 156 height 47
checkbox input "true"
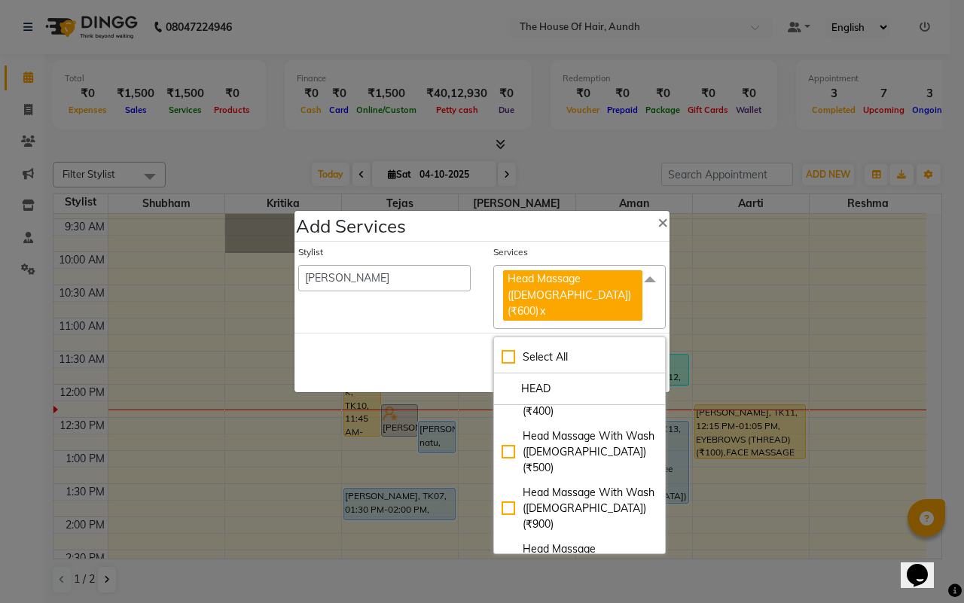
drag, startPoint x: 397, startPoint y: 351, endPoint x: 408, endPoint y: 350, distance: 11.3
click at [398, 350] on div "Save Cancel" at bounding box center [482, 363] width 375 height 60
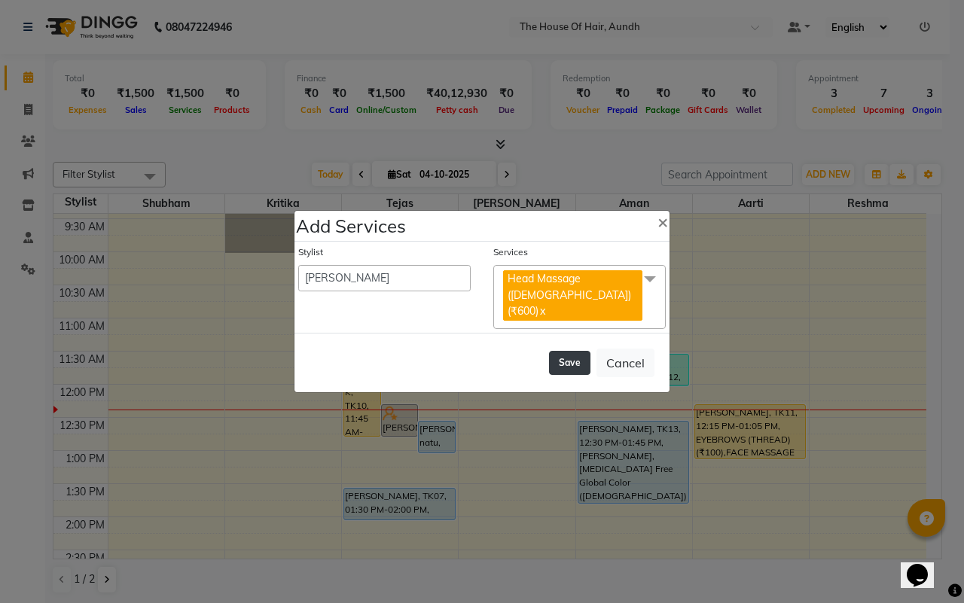
click at [573, 355] on button "Save" at bounding box center [569, 363] width 41 height 24
select select "26084"
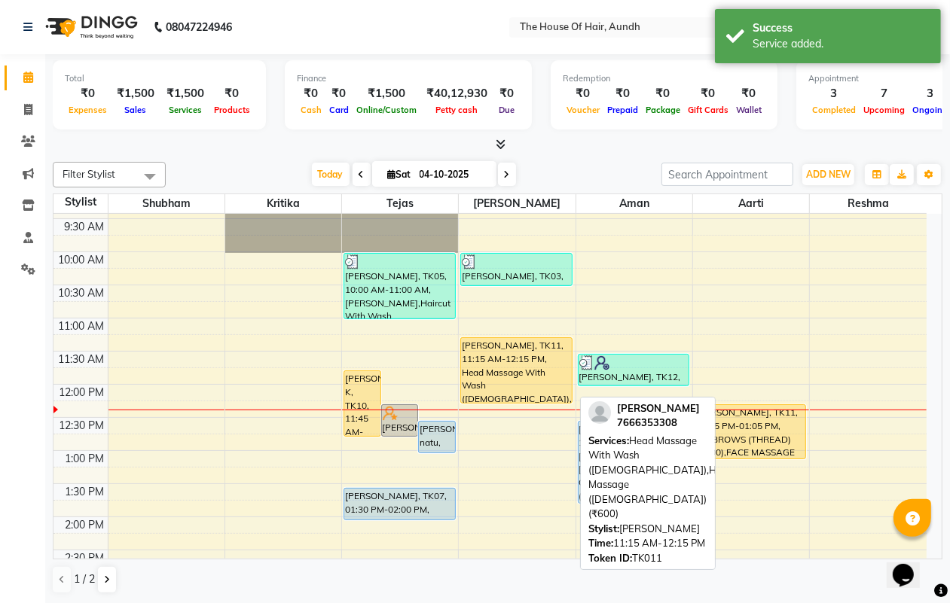
click at [490, 377] on div "[PERSON_NAME], TK11, 11:15 AM-12:15 PM, Head Massage With Wash ([DEMOGRAPHIC_DA…" at bounding box center [516, 370] width 110 height 65
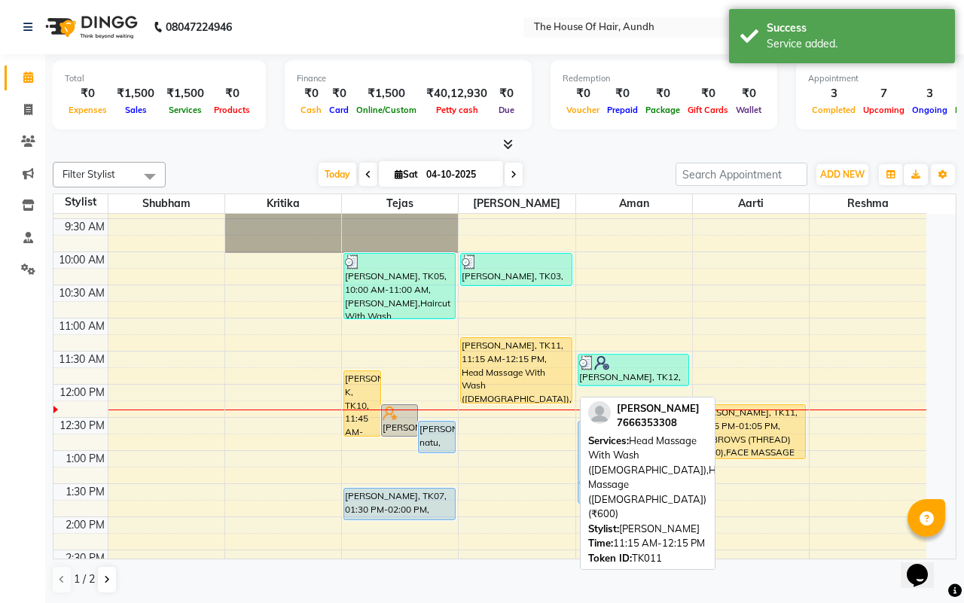
select select "1"
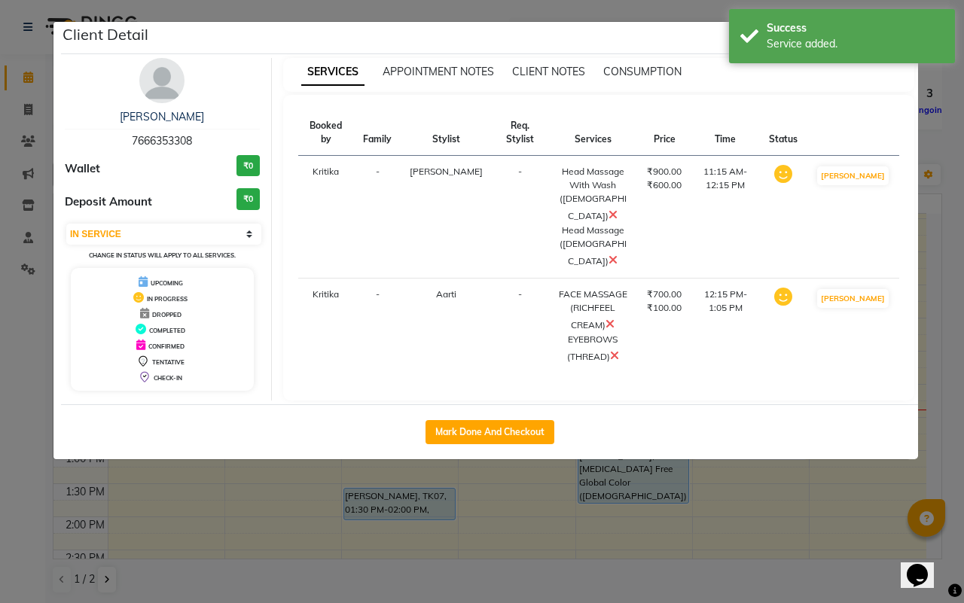
click at [609, 209] on icon at bounding box center [613, 215] width 9 height 12
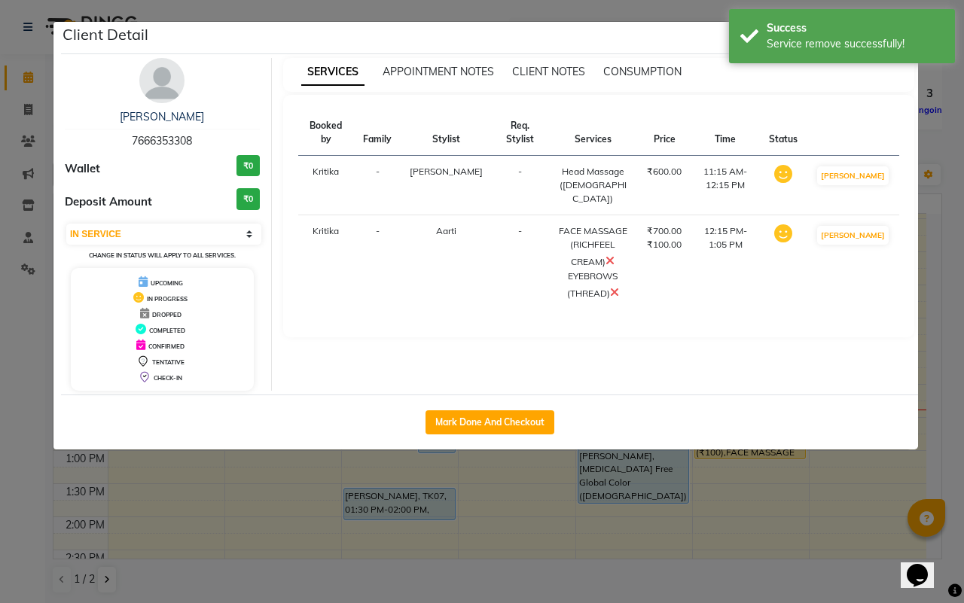
click at [792, 497] on ngb-modal-window "Client Detail Bharti [PERSON_NAME] 7666353308 Wallet ₹0 Deposit Amount ₹0 Selec…" at bounding box center [482, 301] width 964 height 603
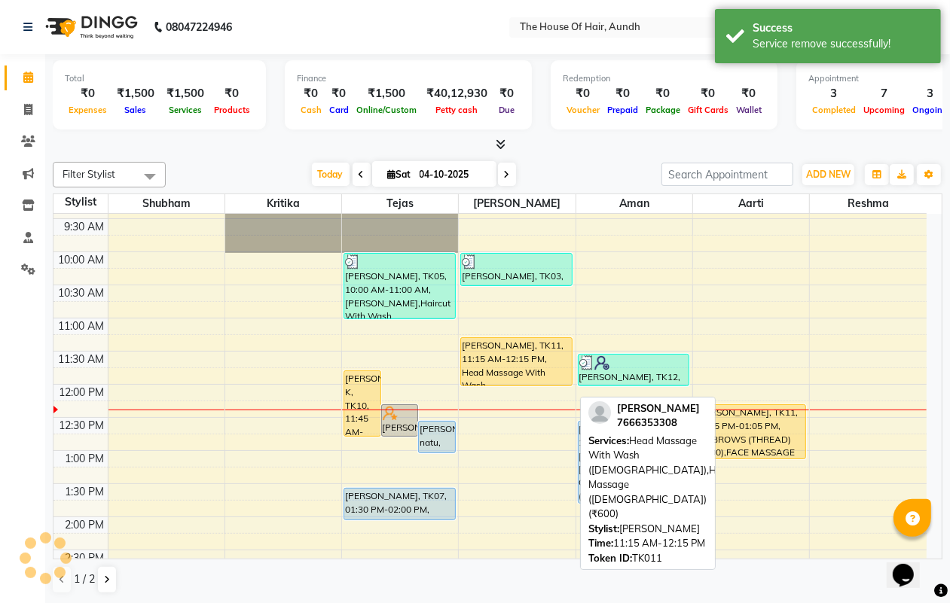
drag, startPoint x: 522, startPoint y: 401, endPoint x: 530, endPoint y: 382, distance: 20.3
click at [530, 382] on div "[PERSON_NAME], TK03, 10:00 AM-10:30 AM, Haircut Without Wash ([DEMOGRAPHIC_DATA…" at bounding box center [517, 583] width 116 height 927
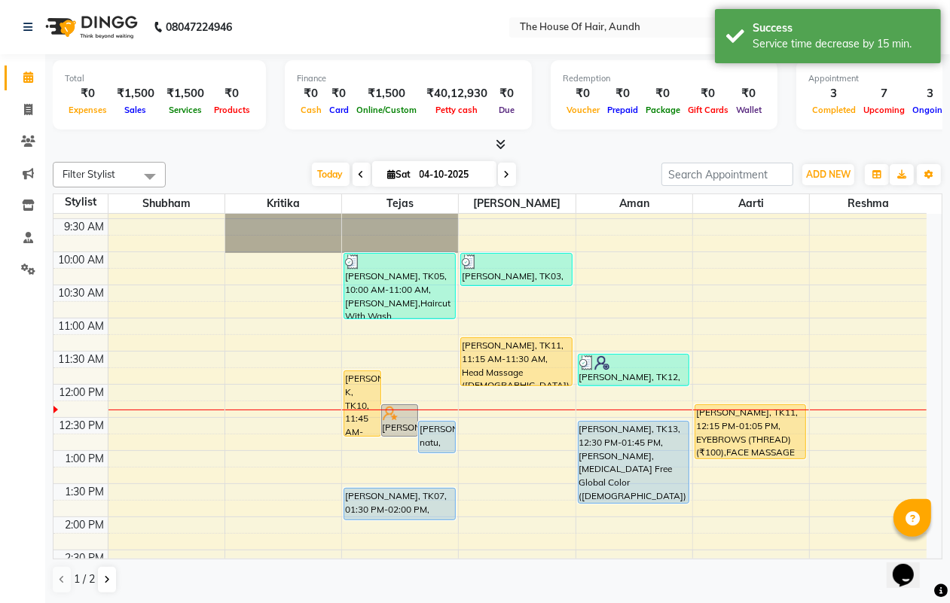
drag, startPoint x: 514, startPoint y: 352, endPoint x: 514, endPoint y: 381, distance: 29.4
click at [514, 381] on div "[PERSON_NAME], TK03, 10:00 AM-10:30 AM, Haircut Without Wash ([DEMOGRAPHIC_DATA…" at bounding box center [517, 583] width 116 height 927
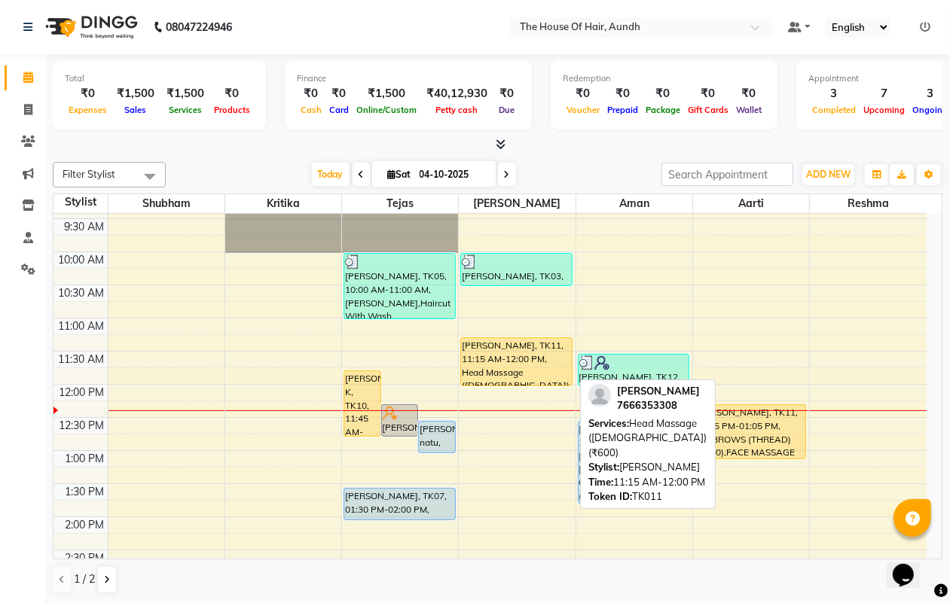
click at [529, 354] on div "[PERSON_NAME], TK11, 11:15 AM-12:00 PM, Head Massage ([DEMOGRAPHIC_DATA]) (₹600)" at bounding box center [516, 361] width 110 height 47
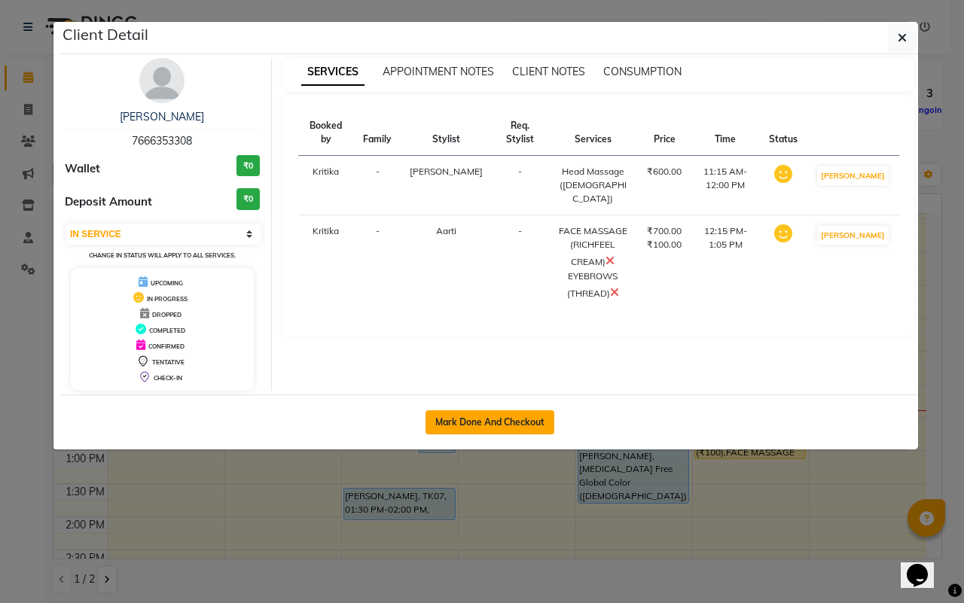
click at [487, 423] on button "Mark Done And Checkout" at bounding box center [490, 423] width 129 height 24
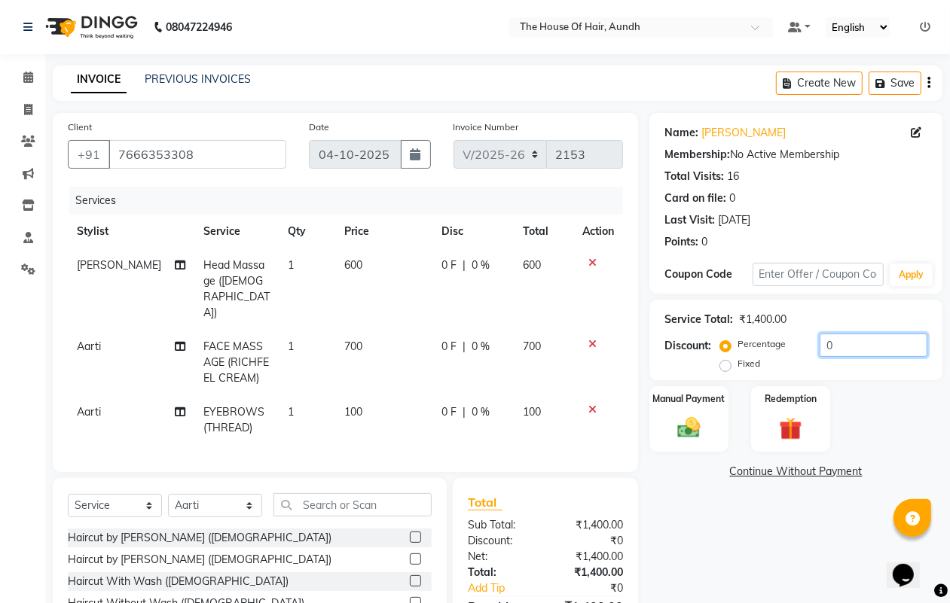
click at [821, 339] on input "0" at bounding box center [874, 345] width 108 height 23
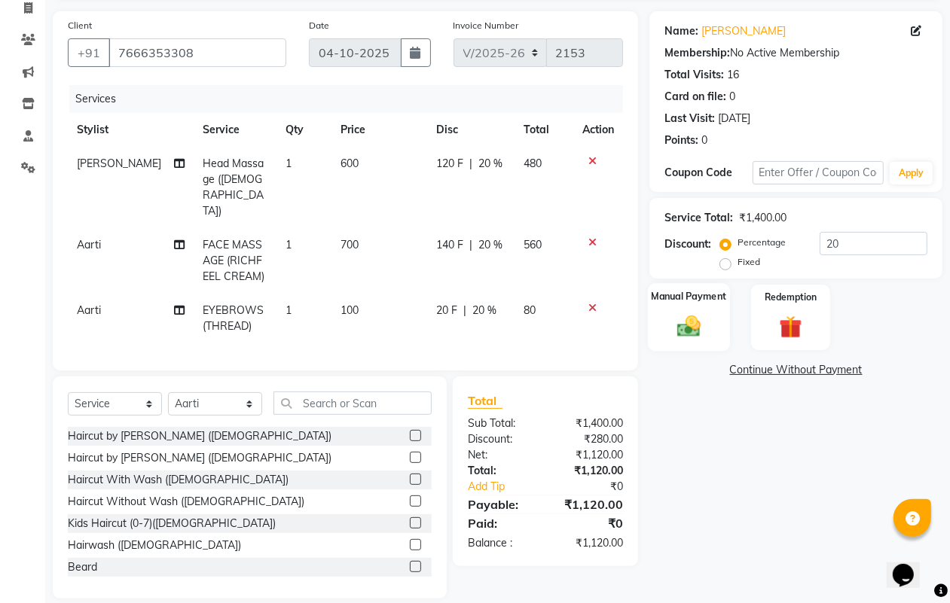
click at [686, 322] on img at bounding box center [689, 326] width 38 height 27
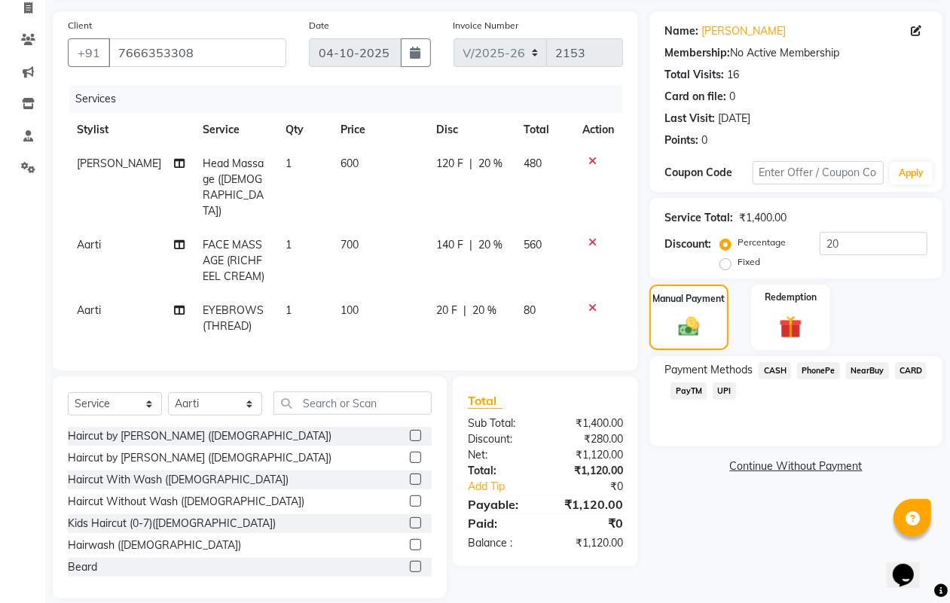
click at [727, 385] on span "UPI" at bounding box center [724, 391] width 23 height 17
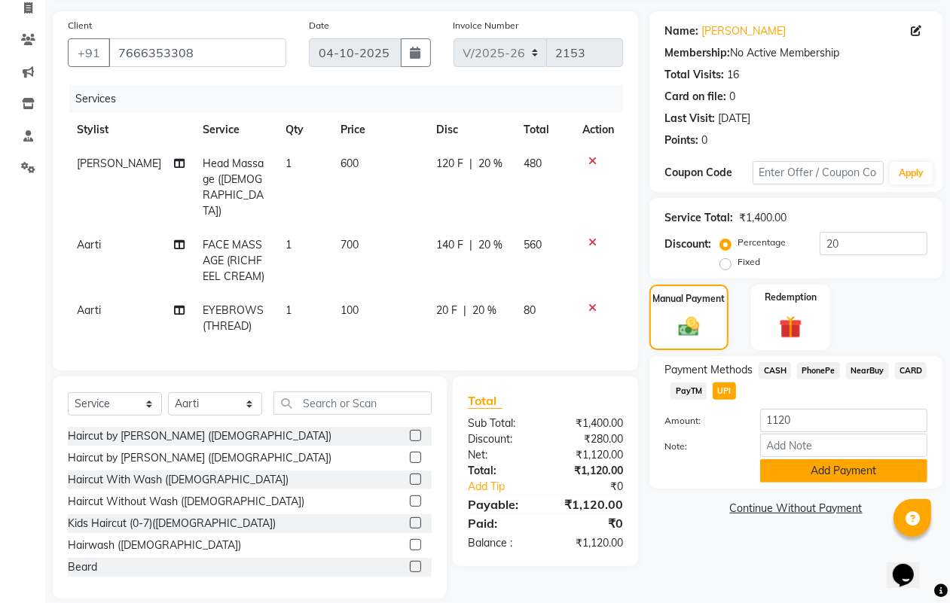
click at [823, 472] on button "Add Payment" at bounding box center [843, 470] width 167 height 23
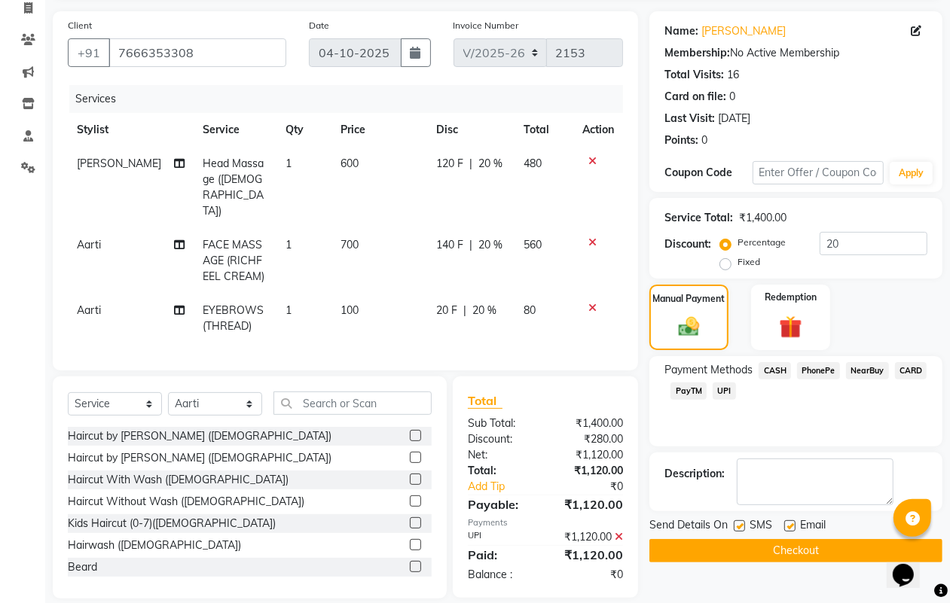
click at [771, 548] on button "Checkout" at bounding box center [795, 550] width 293 height 23
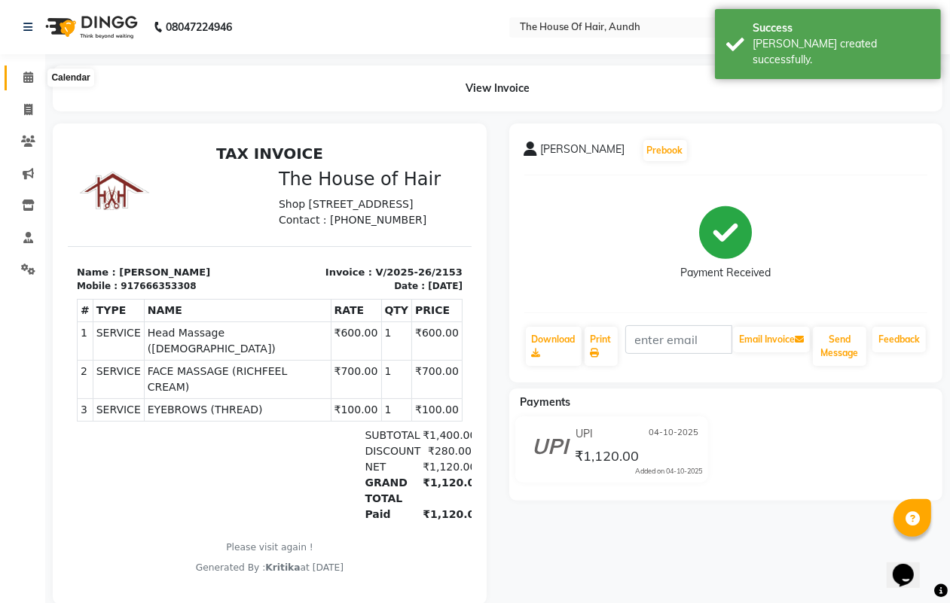
click at [28, 77] on icon at bounding box center [28, 77] width 10 height 11
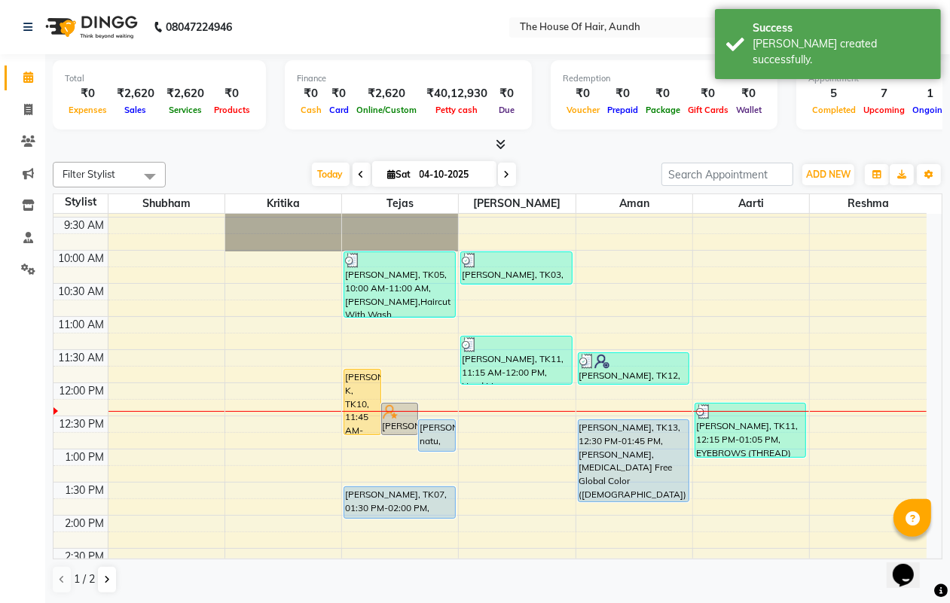
scroll to position [188, 0]
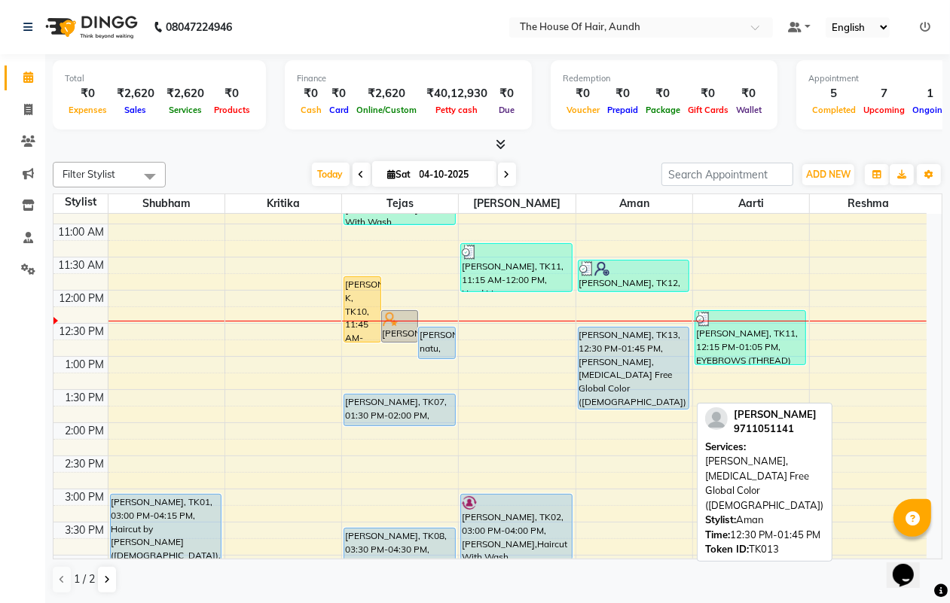
click at [612, 373] on div "[PERSON_NAME], TK13, 12:30 PM-01:45 PM, [PERSON_NAME],[MEDICAL_DATA] Free Globa…" at bounding box center [634, 368] width 110 height 81
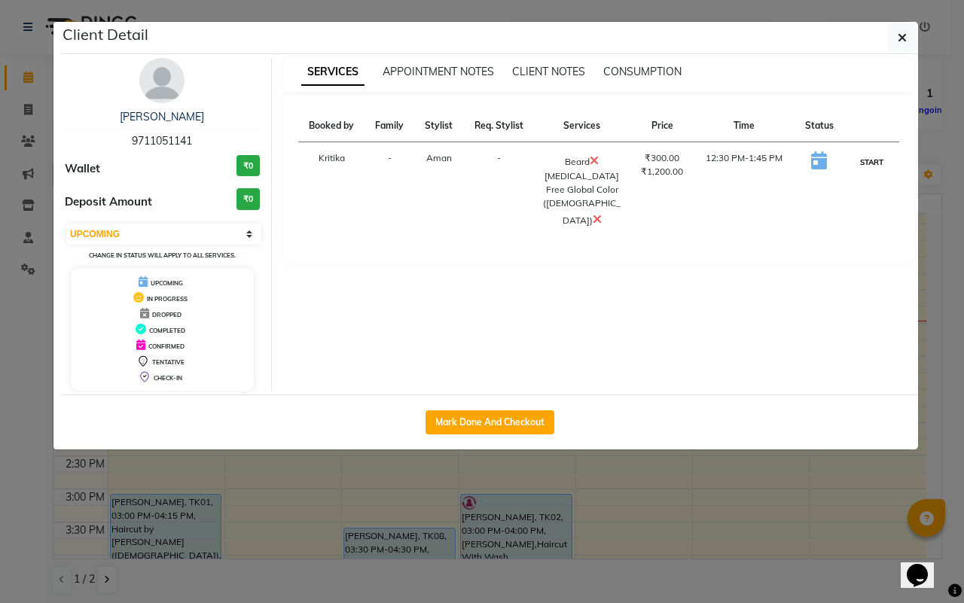
click at [870, 163] on button "START" at bounding box center [871, 162] width 31 height 19
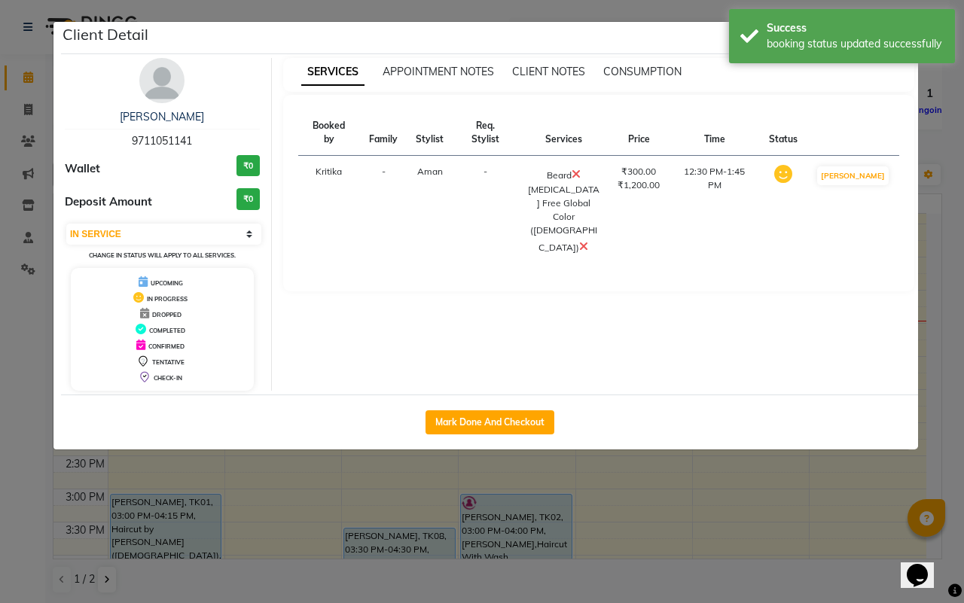
click at [694, 487] on ngb-modal-window "Client Detail [PERSON_NAME] 9711051141 Wallet ₹0 Deposit Amount ₹0 Select IN SE…" at bounding box center [482, 301] width 964 height 603
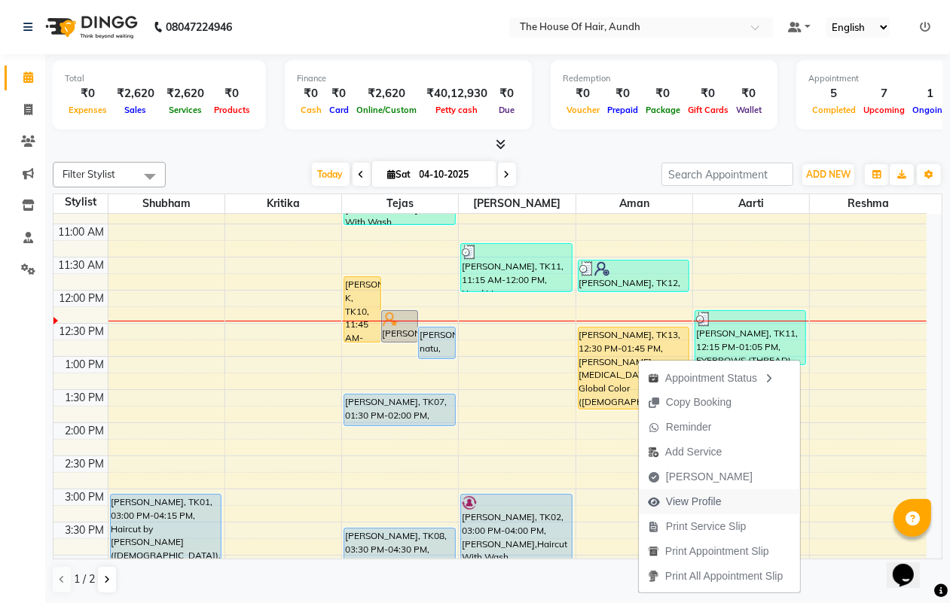
click at [697, 499] on span "View Profile" at bounding box center [694, 502] width 56 height 16
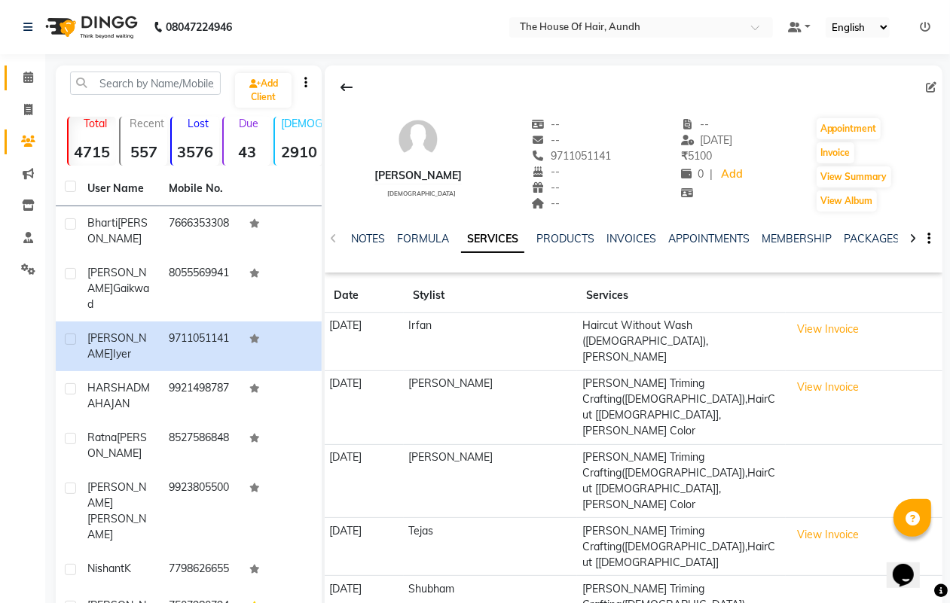
scroll to position [181, 0]
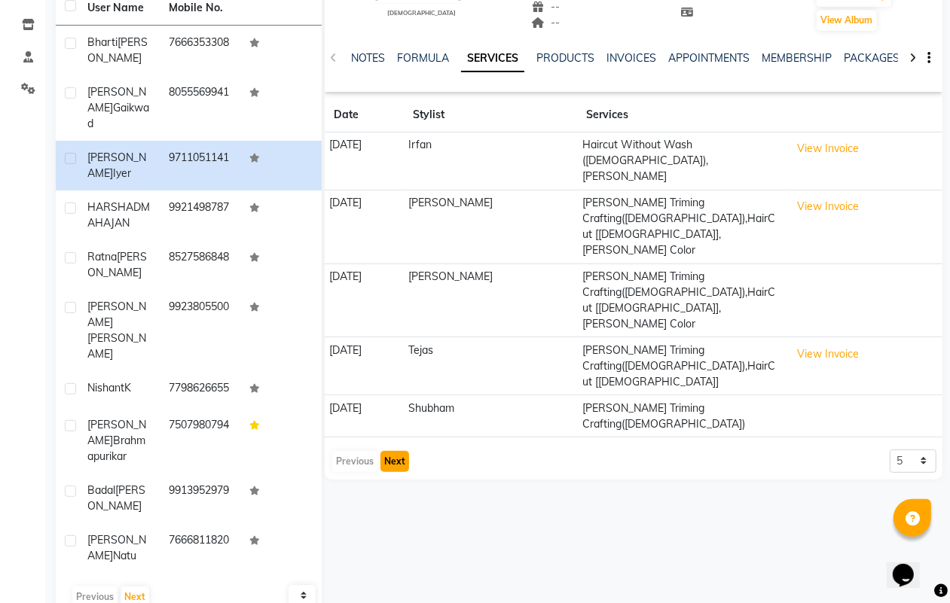
click at [396, 451] on button "Next" at bounding box center [394, 461] width 29 height 21
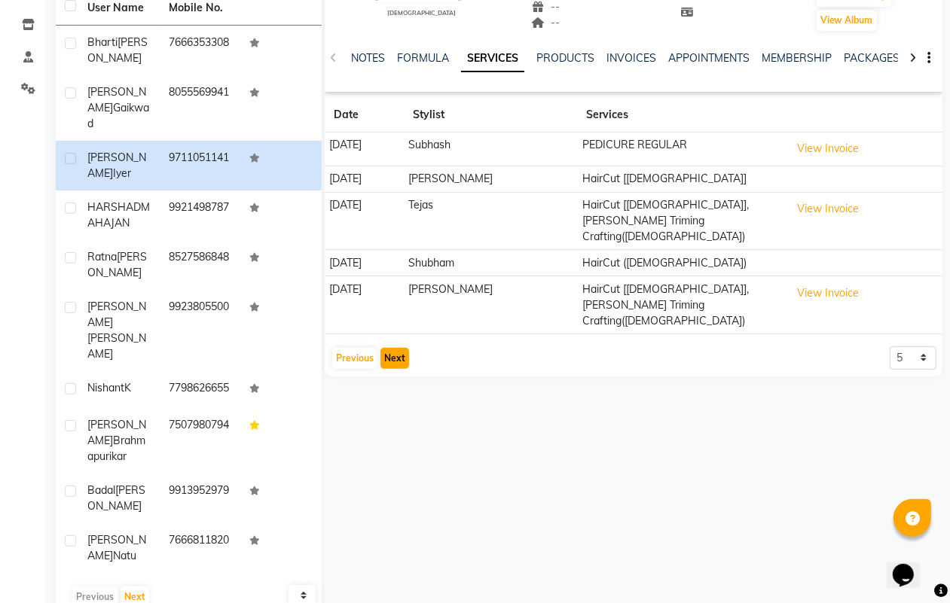
click at [394, 348] on button "Next" at bounding box center [394, 358] width 29 height 21
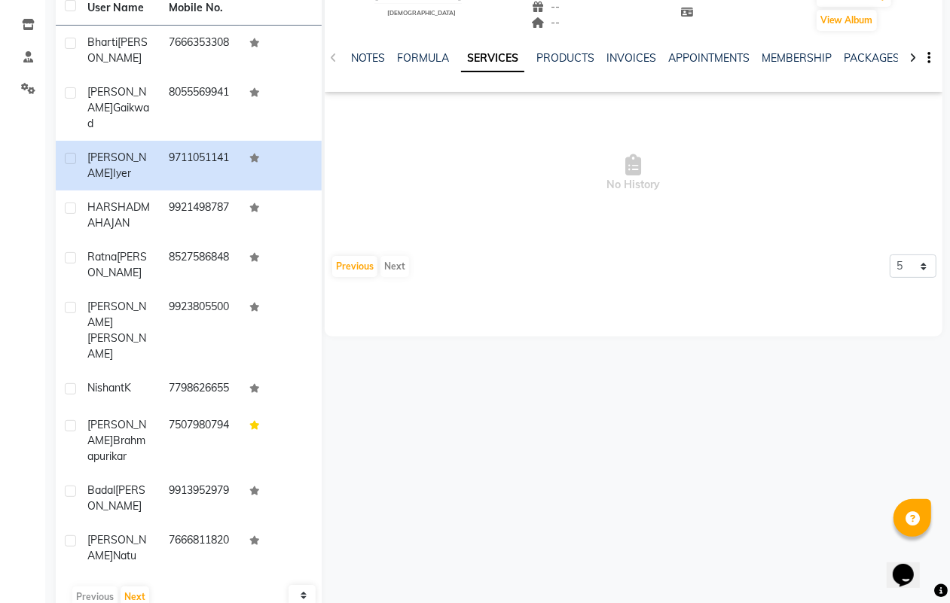
scroll to position [0, 0]
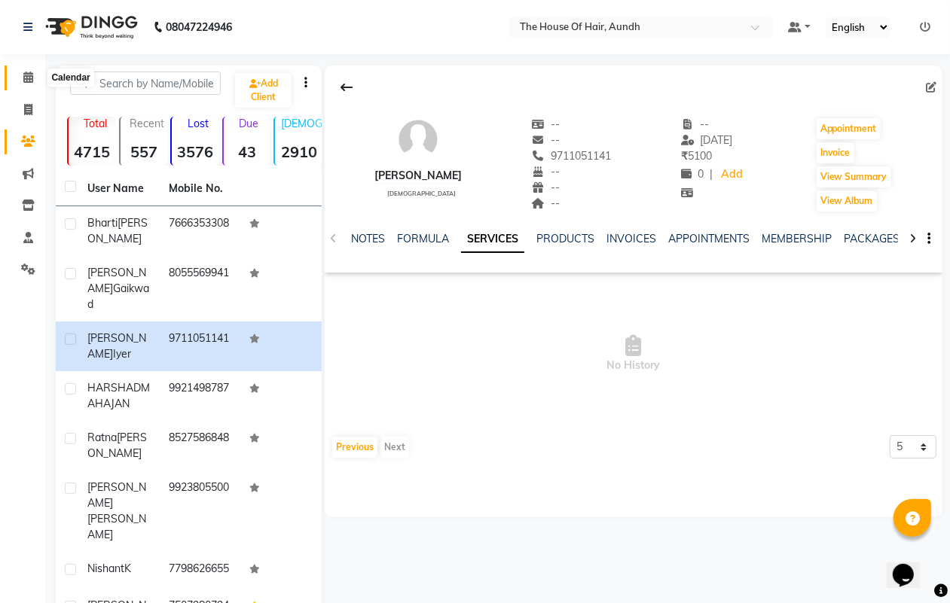
click at [26, 81] on icon at bounding box center [28, 77] width 10 height 11
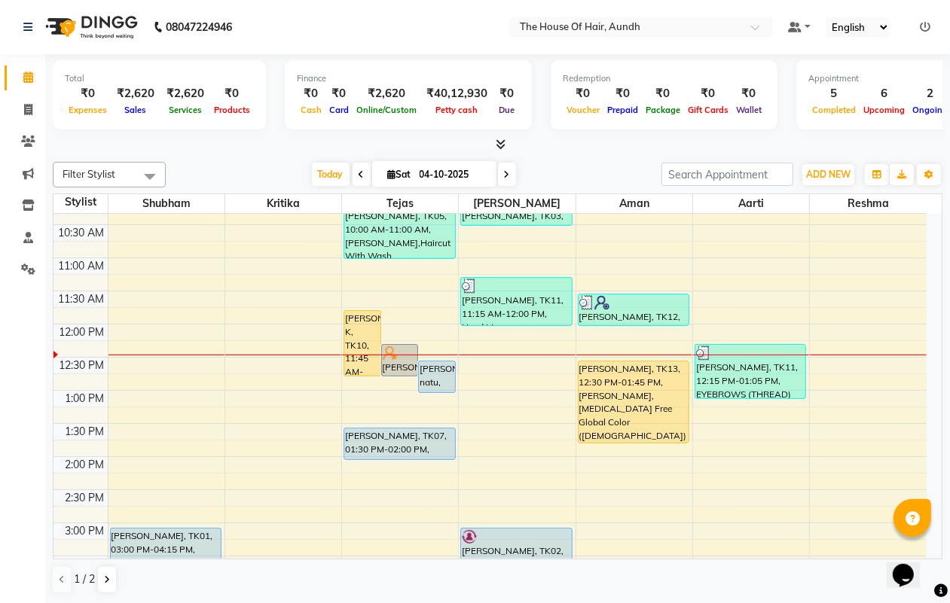
scroll to position [188, 0]
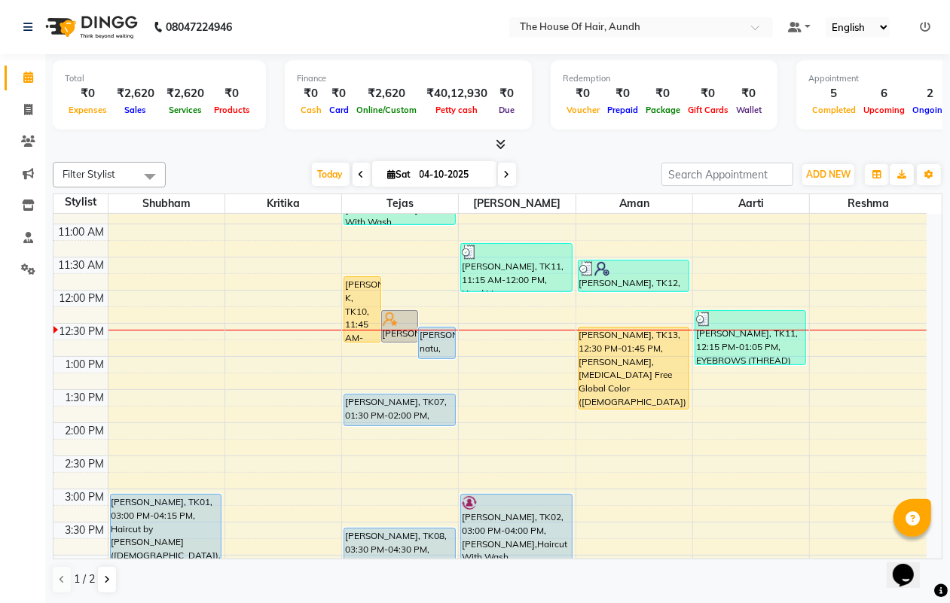
click at [499, 335] on div "8:00 AM 8:30 AM 9:00 AM 9:30 AM 10:00 AM 10:30 AM 11:00 AM 11:30 AM 12:00 PM 12…" at bounding box center [489, 489] width 873 height 927
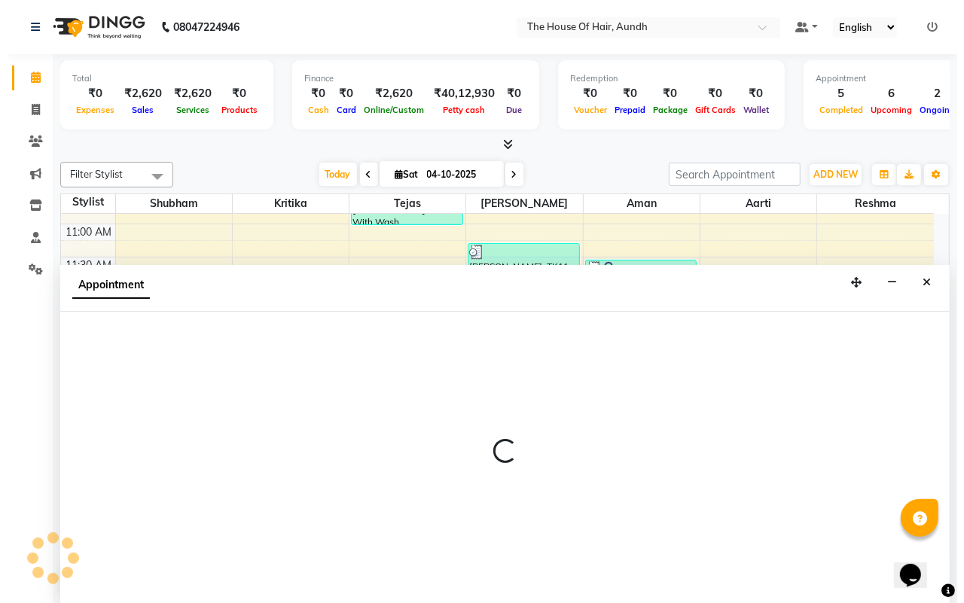
scroll to position [1, 0]
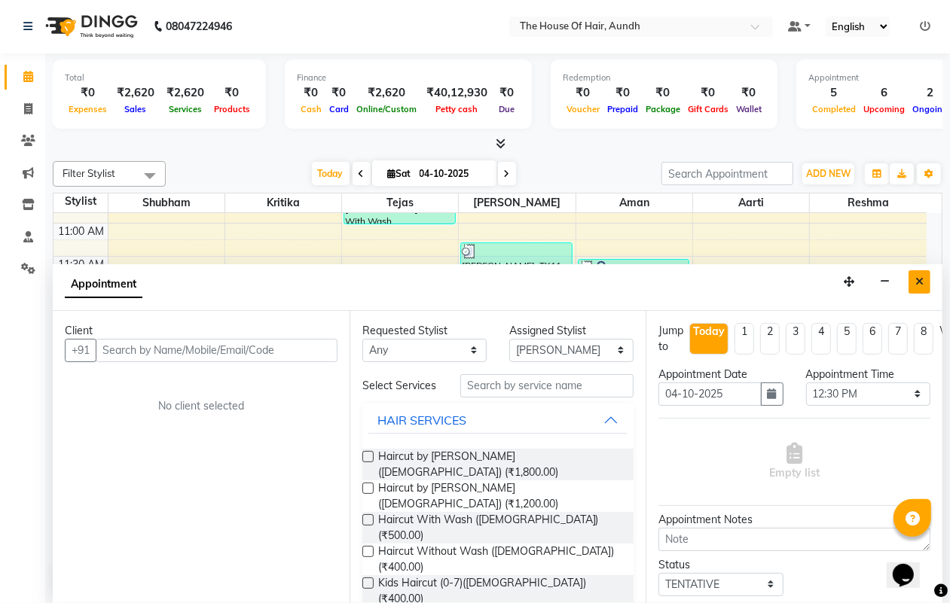
click at [917, 276] on icon "Close" at bounding box center [919, 281] width 8 height 11
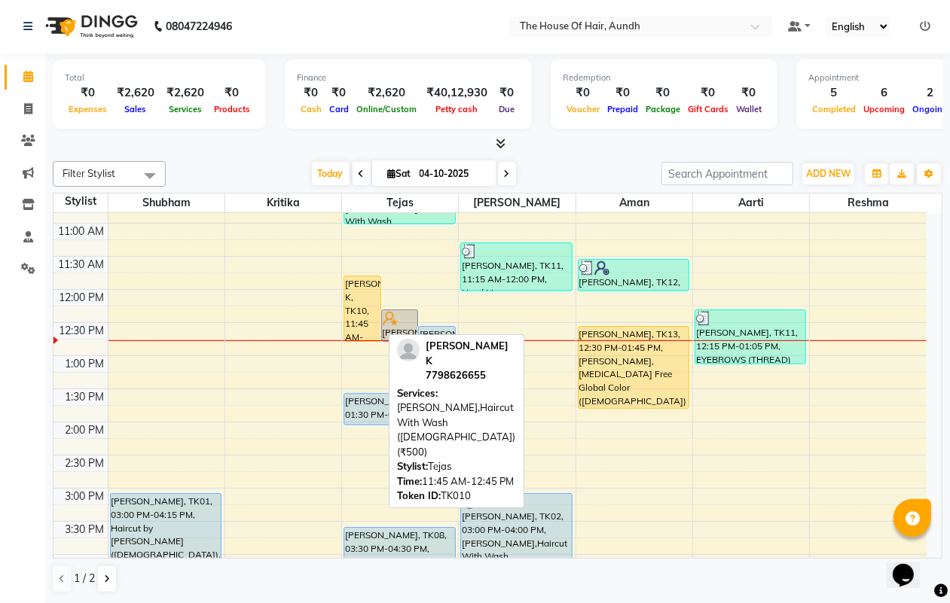
click at [359, 296] on div "[PERSON_NAME] K, TK10, 11:45 AM-12:45 PM, [PERSON_NAME],Haircut With Wash ([DEM…" at bounding box center [361, 308] width 35 height 65
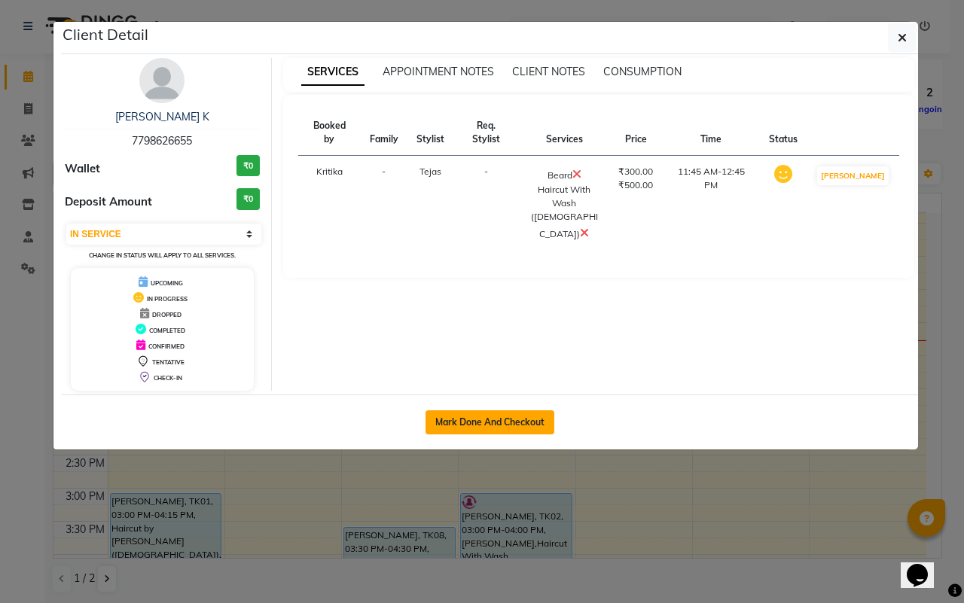
click at [536, 418] on button "Mark Done And Checkout" at bounding box center [490, 423] width 129 height 24
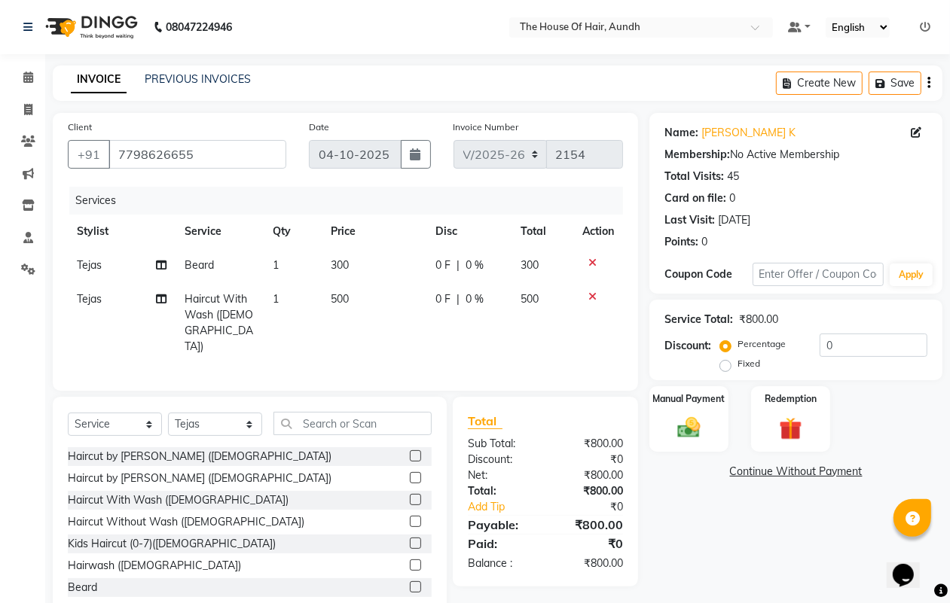
scroll to position [20, 0]
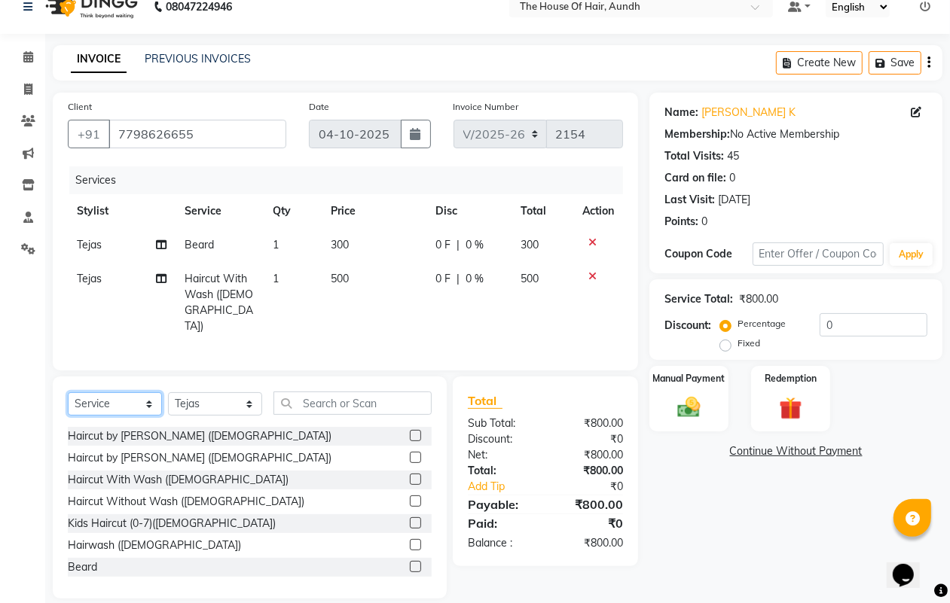
click at [132, 392] on select "Select Service Product Membership Package Voucher Prepaid Gift Card" at bounding box center [115, 403] width 94 height 23
click at [68, 395] on select "Select Service Product Membership Package Voucher Prepaid Gift Card" at bounding box center [115, 403] width 94 height 23
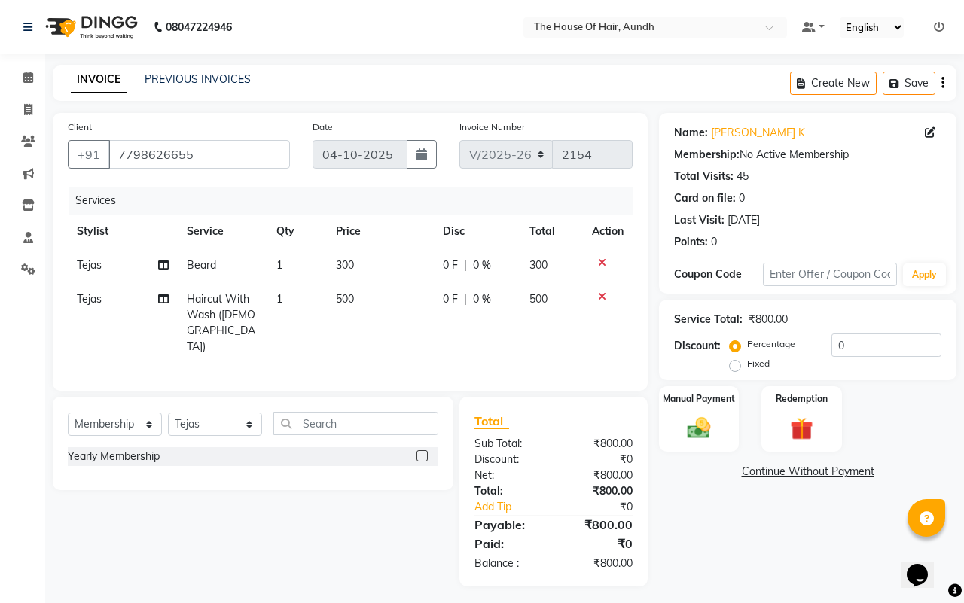
click at [423, 450] on label at bounding box center [422, 455] width 11 height 11
click at [423, 452] on input "checkbox" at bounding box center [422, 457] width 10 height 10
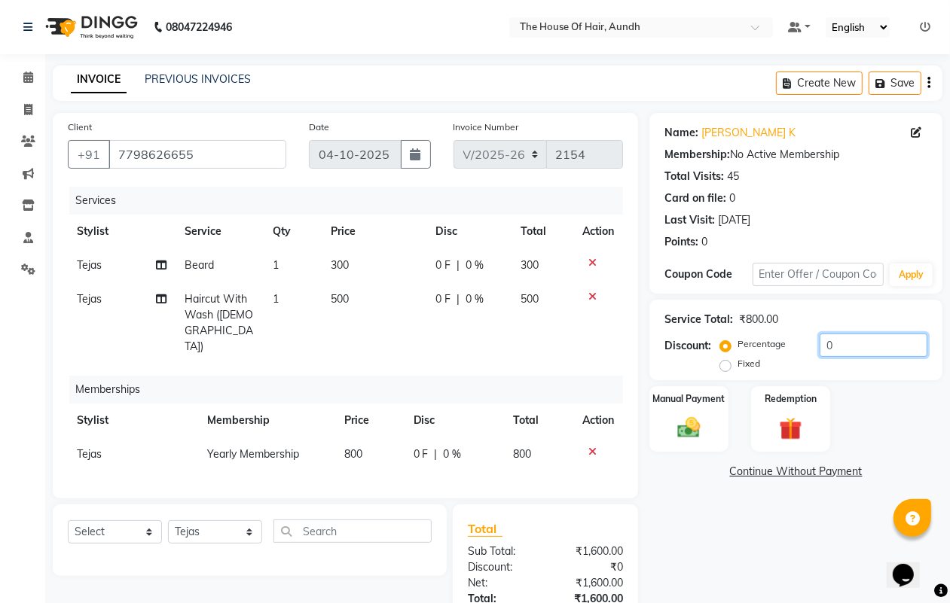
click at [820, 343] on input "0" at bounding box center [874, 345] width 108 height 23
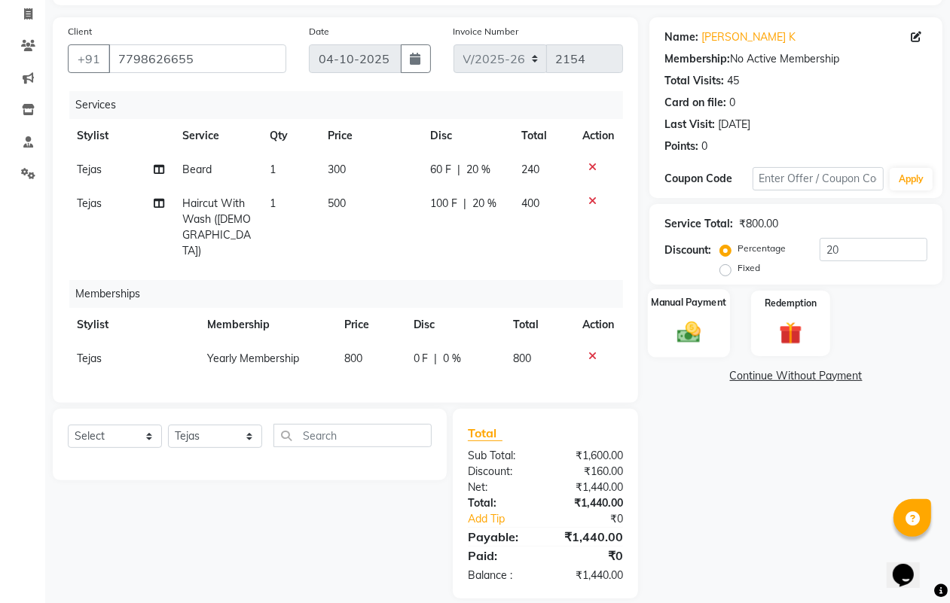
click at [690, 321] on img at bounding box center [689, 332] width 38 height 27
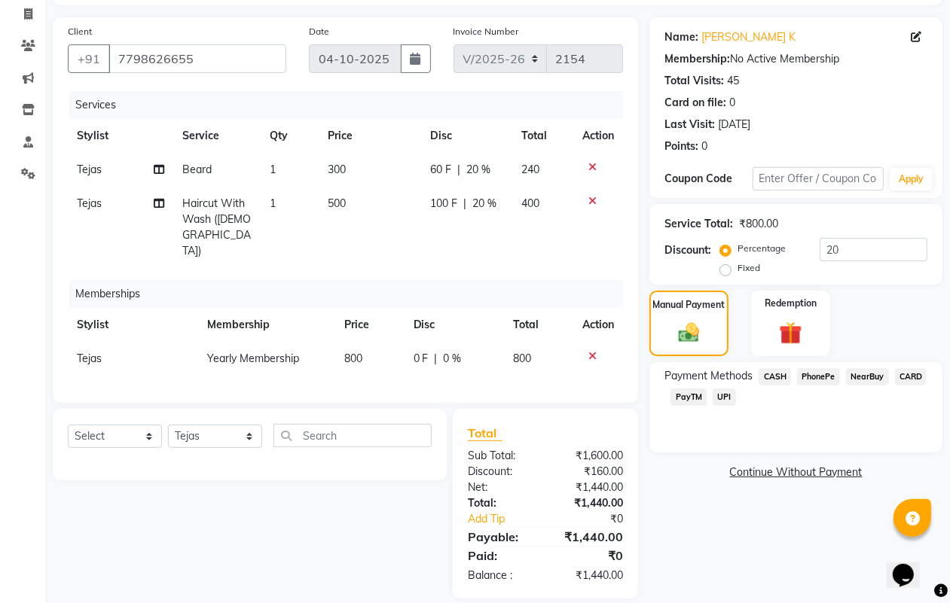
drag, startPoint x: 723, startPoint y: 397, endPoint x: 739, endPoint y: 408, distance: 19.4
click at [724, 397] on span "UPI" at bounding box center [724, 397] width 23 height 17
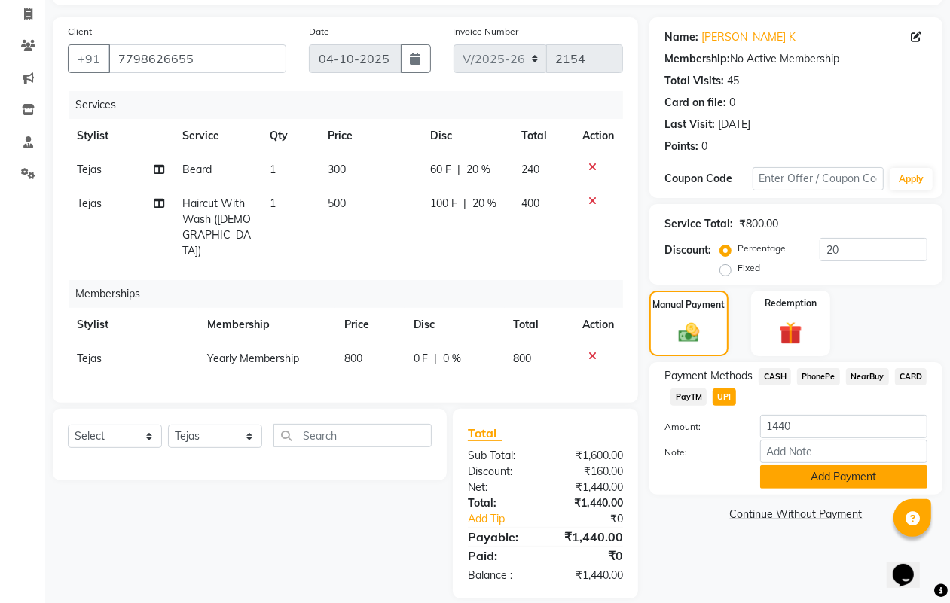
click at [798, 479] on button "Add Payment" at bounding box center [843, 477] width 167 height 23
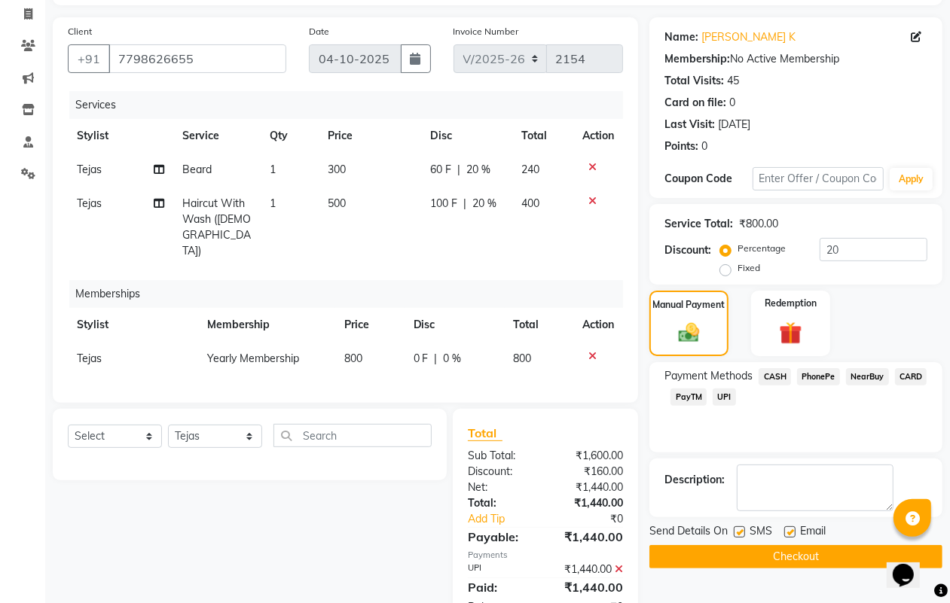
scroll to position [127, 0]
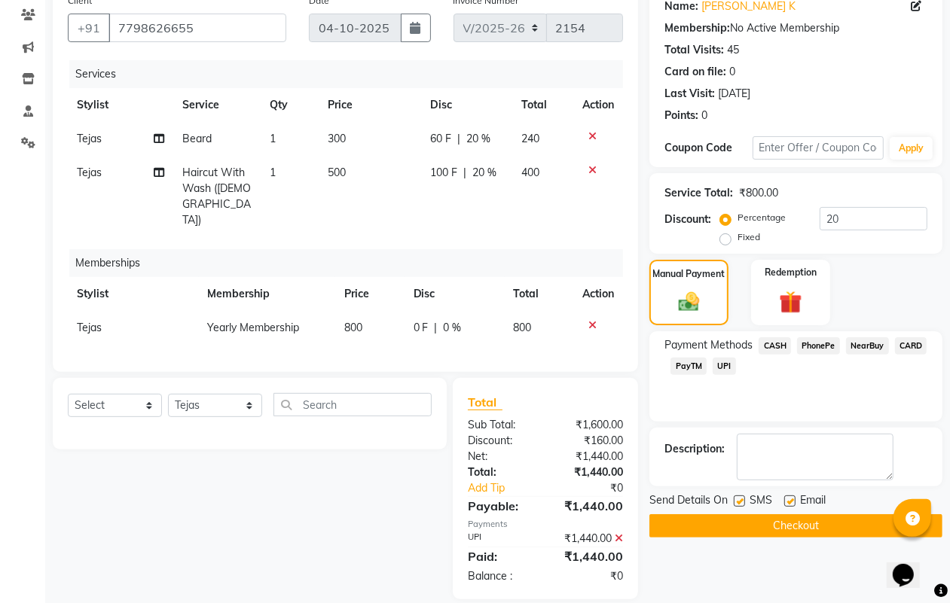
click at [774, 520] on button "Checkout" at bounding box center [795, 525] width 293 height 23
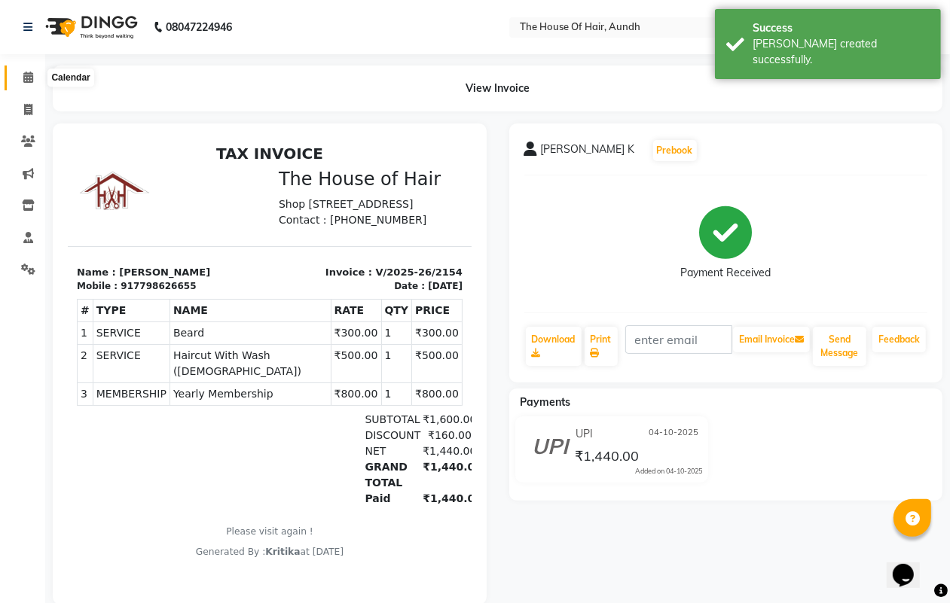
click at [27, 78] on icon at bounding box center [28, 77] width 10 height 11
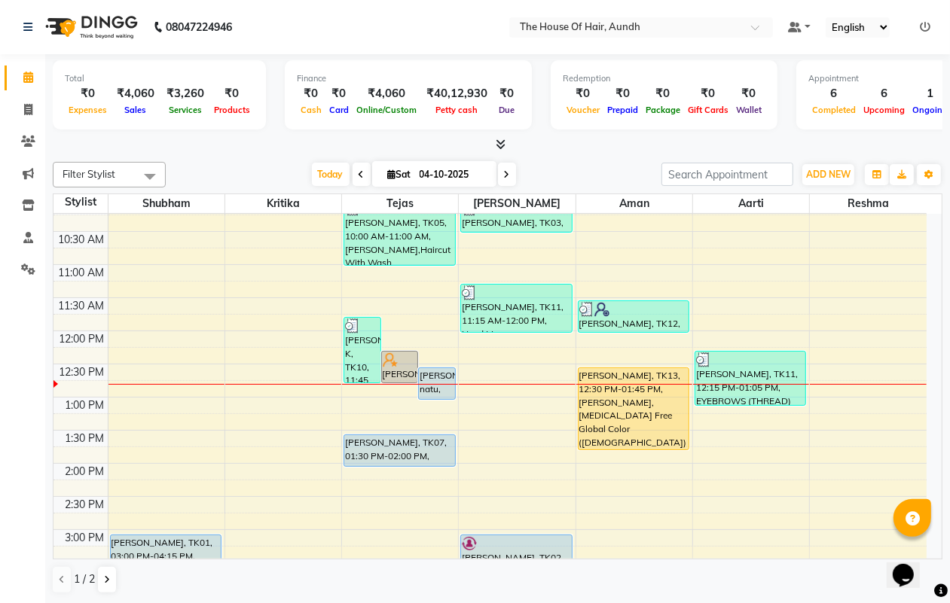
scroll to position [188, 0]
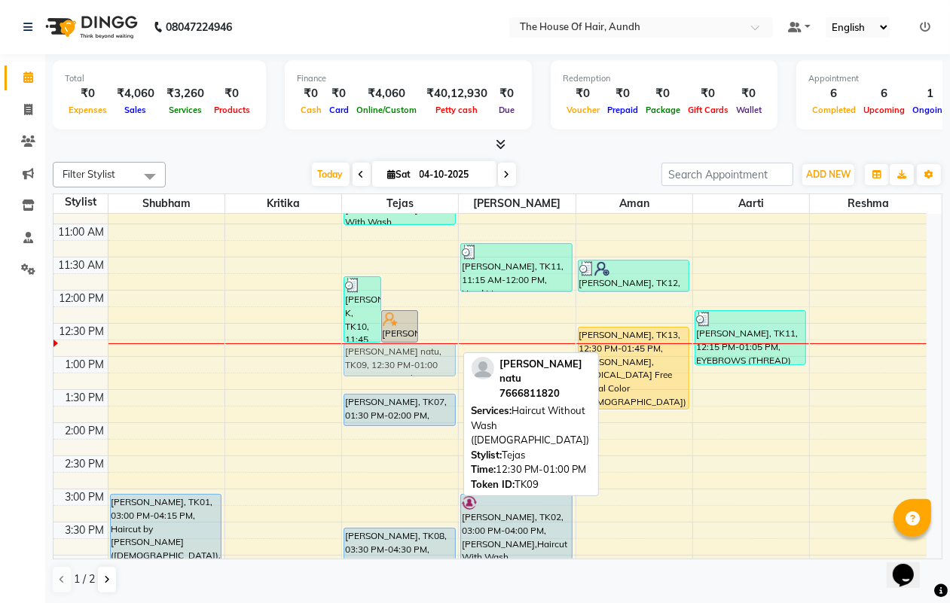
drag, startPoint x: 445, startPoint y: 332, endPoint x: 419, endPoint y: 356, distance: 35.2
click at [419, 356] on div "[PERSON_NAME] K, TK10, 11:45 AM-12:45 PM, [PERSON_NAME],Haircut With Wash ([DEM…" at bounding box center [400, 489] width 116 height 927
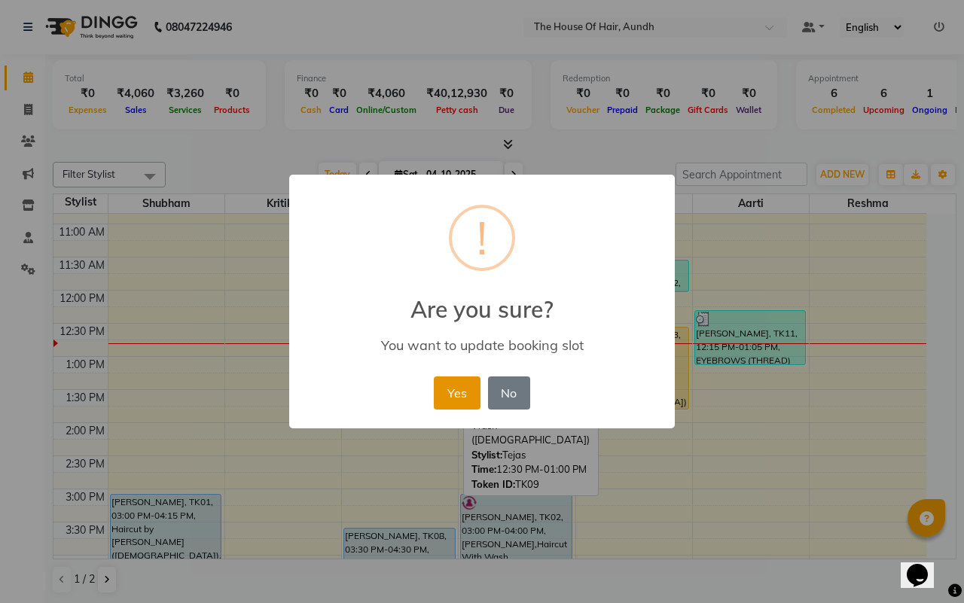
click at [459, 392] on button "Yes" at bounding box center [457, 393] width 46 height 33
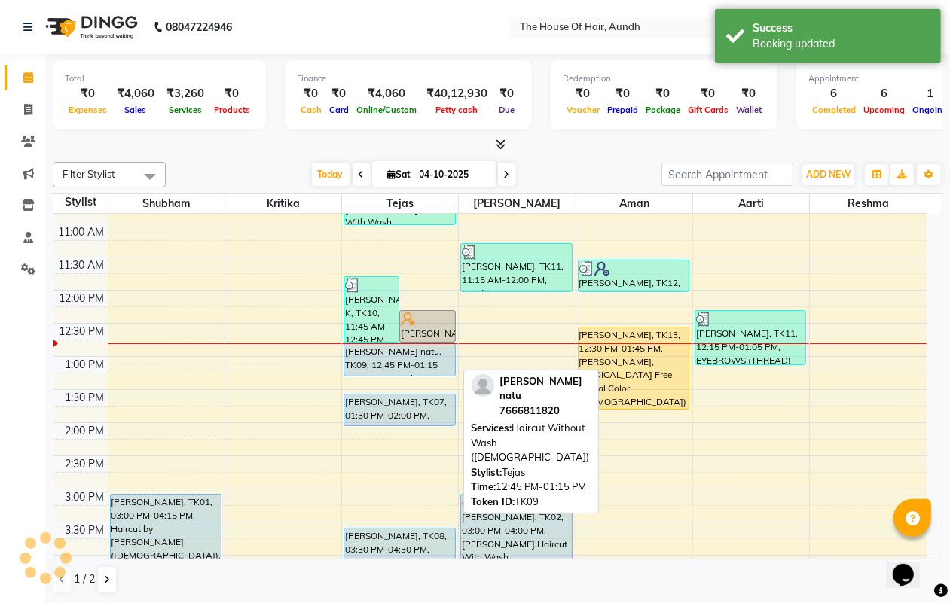
click at [370, 359] on div "[PERSON_NAME] natu, TK09, 12:45 PM-01:15 PM, Haircut Without Wash ([DEMOGRAPHIC…" at bounding box center [399, 360] width 110 height 32
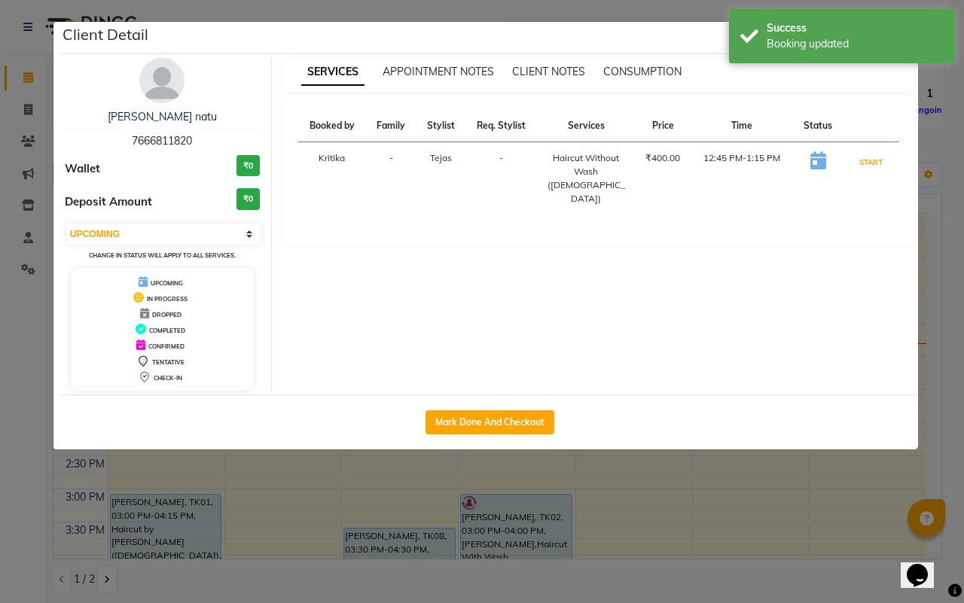
drag, startPoint x: 878, startPoint y: 160, endPoint x: 868, endPoint y: 208, distance: 49.2
click at [875, 162] on button "START" at bounding box center [871, 162] width 31 height 19
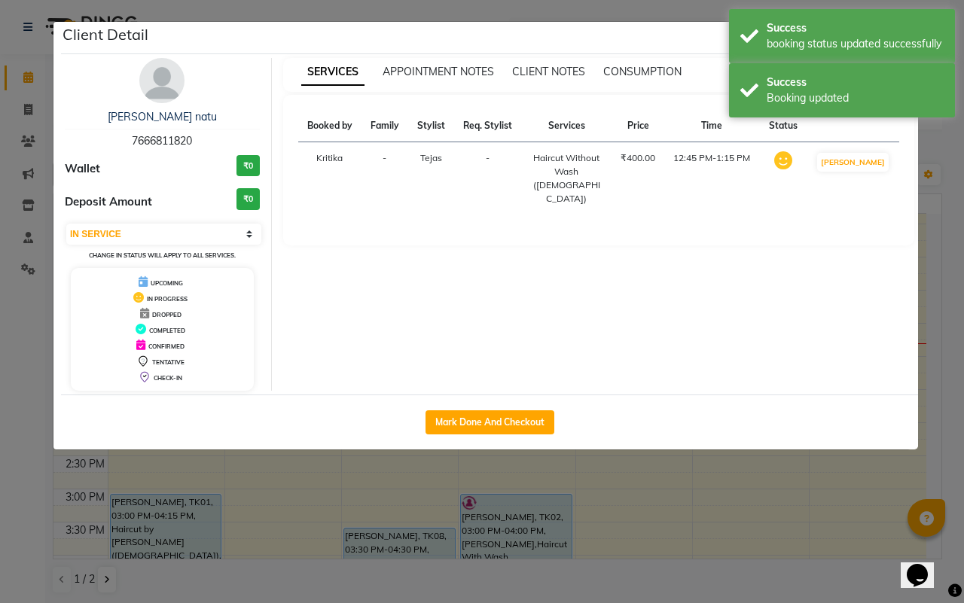
click at [691, 486] on ngb-modal-window "Client Detail [PERSON_NAME] natu 7666811820 Wallet ₹0 Deposit Amount ₹0 Select …" at bounding box center [482, 301] width 964 height 603
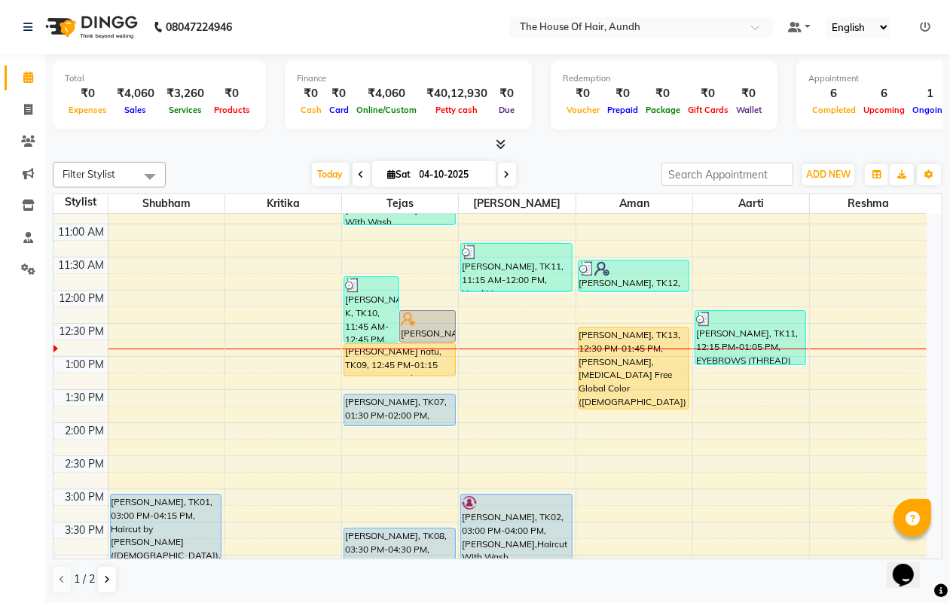
click at [495, 330] on div "8:00 AM 8:30 AM 9:00 AM 9:30 AM 10:00 AM 10:30 AM 11:00 AM 11:30 AM 12:00 PM 12…" at bounding box center [489, 489] width 873 height 927
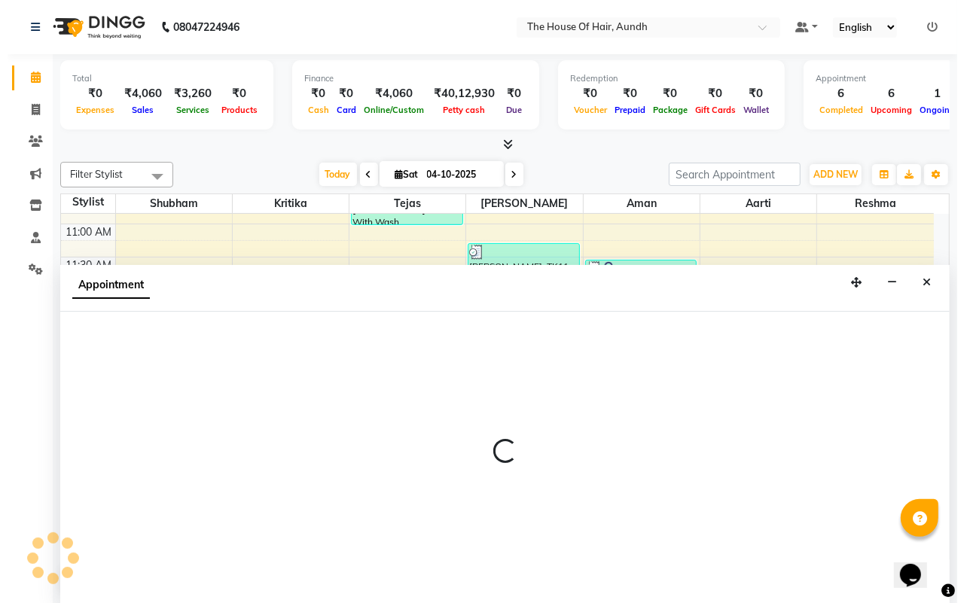
scroll to position [1, 0]
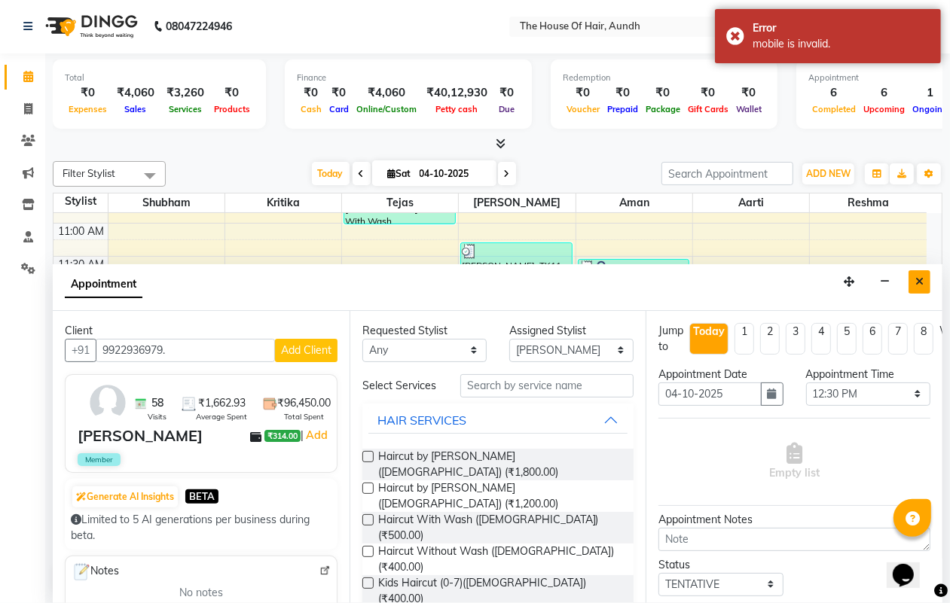
click at [929, 280] on button "Close" at bounding box center [919, 281] width 22 height 23
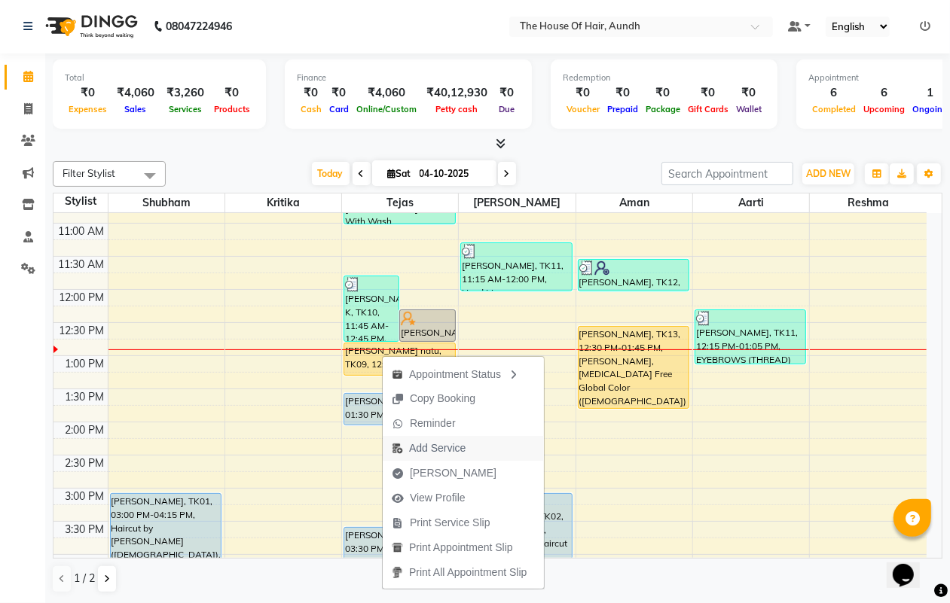
click at [448, 446] on span "Add Service" at bounding box center [437, 449] width 56 height 16
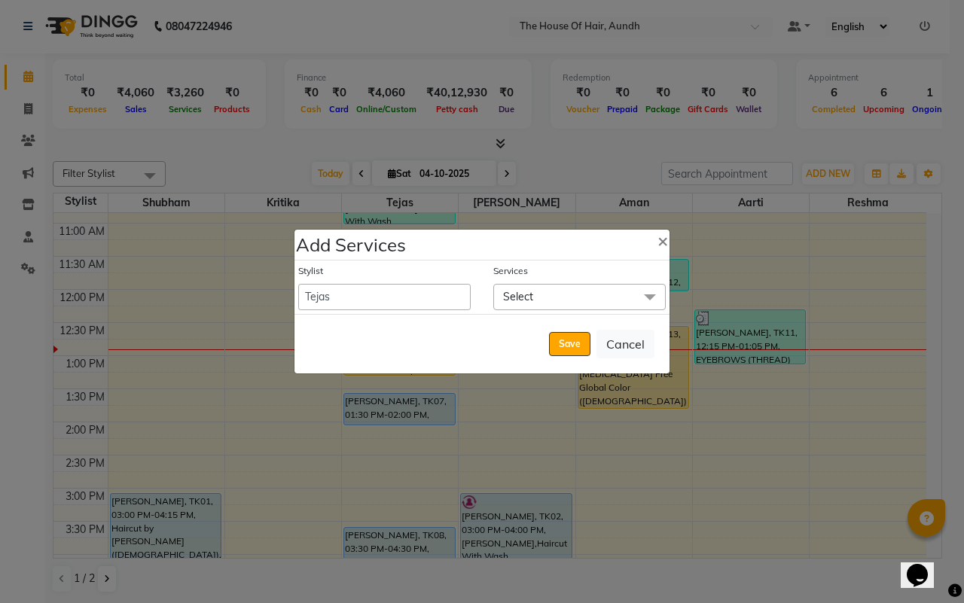
click at [556, 298] on span "Select" at bounding box center [579, 297] width 172 height 26
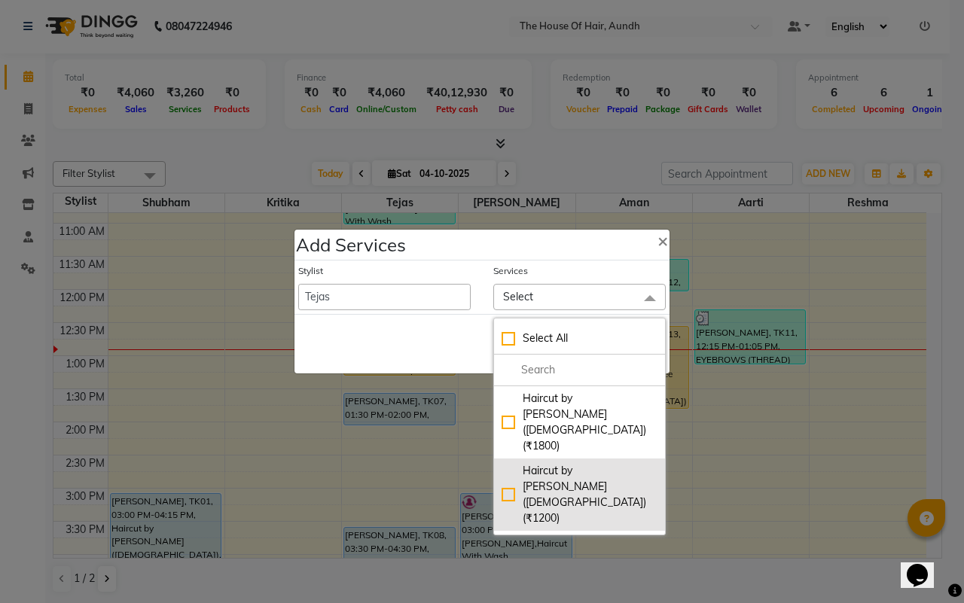
drag, startPoint x: 575, startPoint y: 484, endPoint x: 566, endPoint y: 472, distance: 15.3
click at [575, 536] on div "Haircut With Wash ([DEMOGRAPHIC_DATA]) (₹500)" at bounding box center [580, 559] width 156 height 47
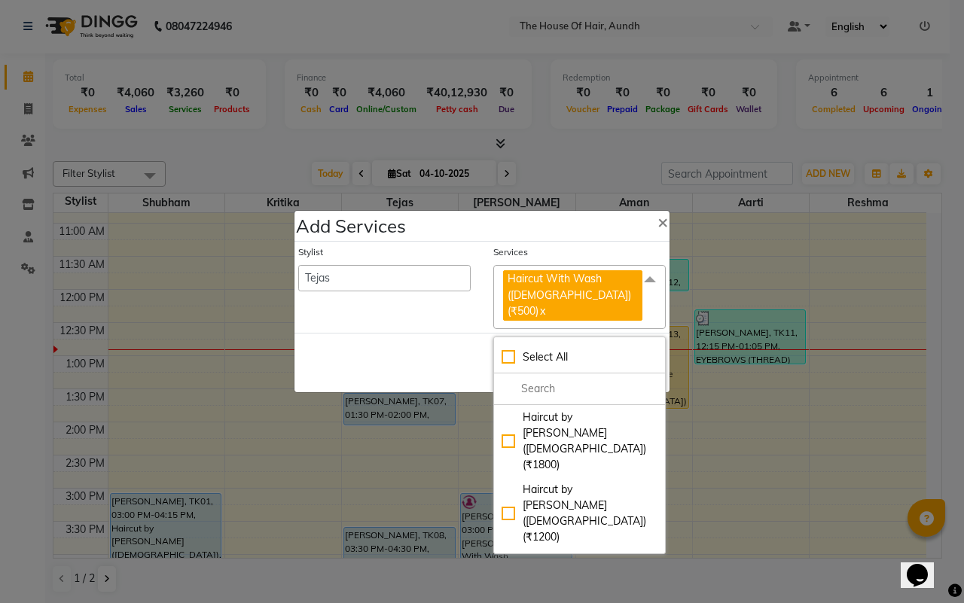
click at [363, 351] on div "Save Cancel" at bounding box center [482, 363] width 375 height 60
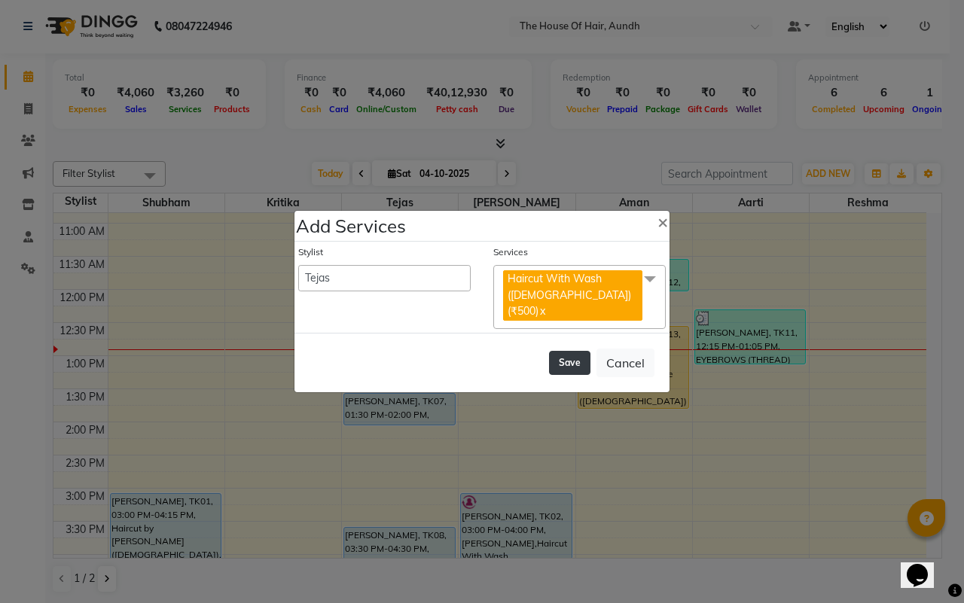
click at [569, 354] on button "Save" at bounding box center [569, 363] width 41 height 24
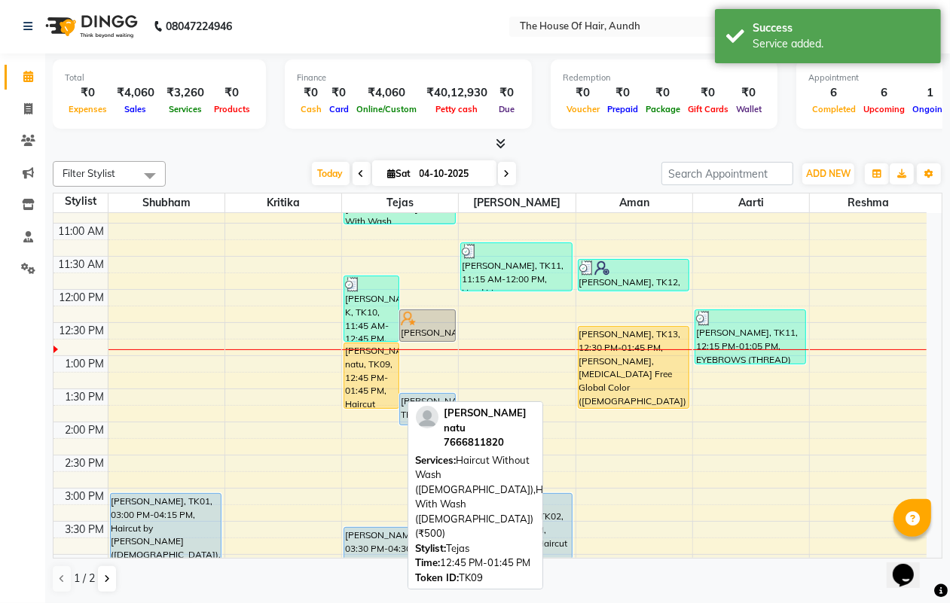
click at [369, 373] on div "[PERSON_NAME] natu, TK09, 12:45 PM-01:45 PM, Haircut Without Wash ([DEMOGRAPHIC…" at bounding box center [371, 375] width 54 height 65
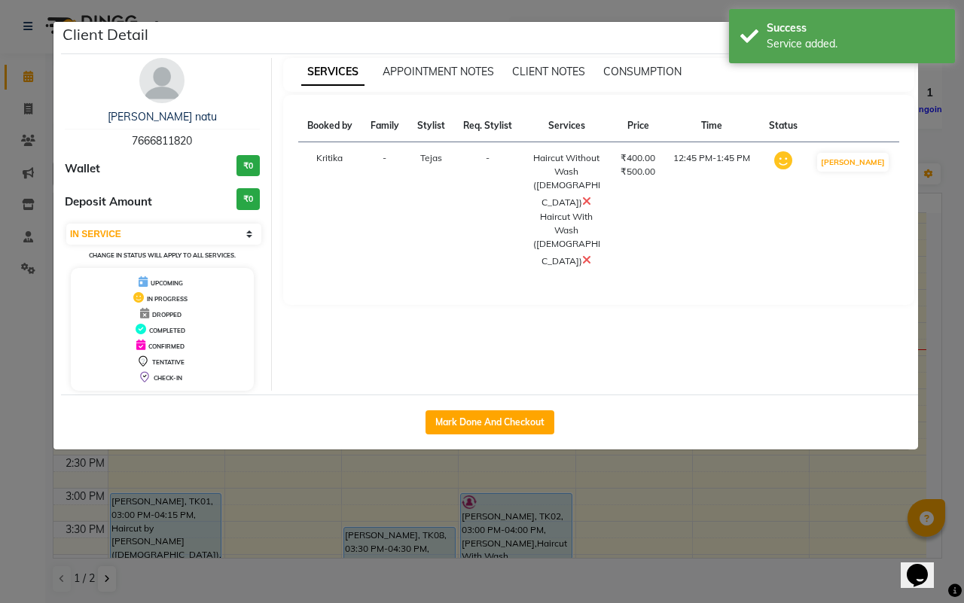
click at [591, 195] on icon at bounding box center [586, 201] width 9 height 12
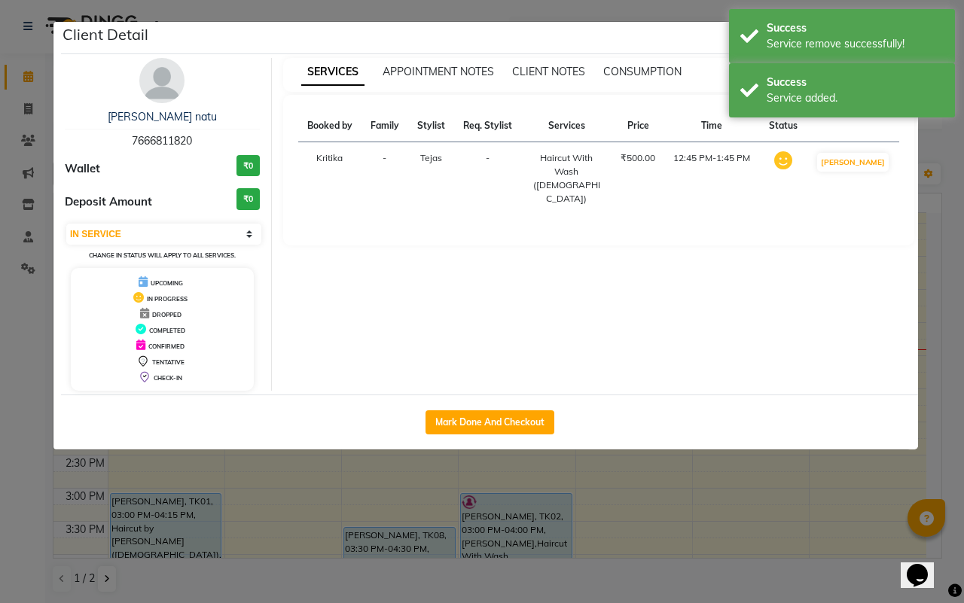
drag, startPoint x: 667, startPoint y: 490, endPoint x: 656, endPoint y: 490, distance: 11.3
click at [661, 490] on ngb-modal-window "Client Detail [PERSON_NAME] natu 7666811820 Wallet ₹0 Deposit Amount ₹0 Select …" at bounding box center [482, 301] width 964 height 603
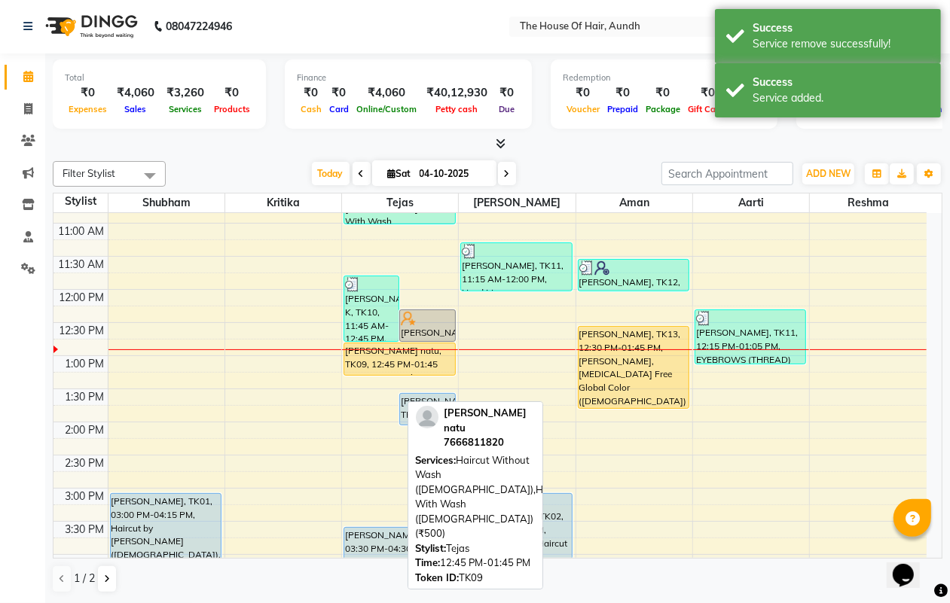
drag, startPoint x: 377, startPoint y: 405, endPoint x: 381, endPoint y: 374, distance: 30.4
click at [381, 374] on div "[PERSON_NAME] K, TK10, 11:45 AM-12:45 PM, [PERSON_NAME],Haircut With Wash ([DEM…" at bounding box center [400, 488] width 116 height 927
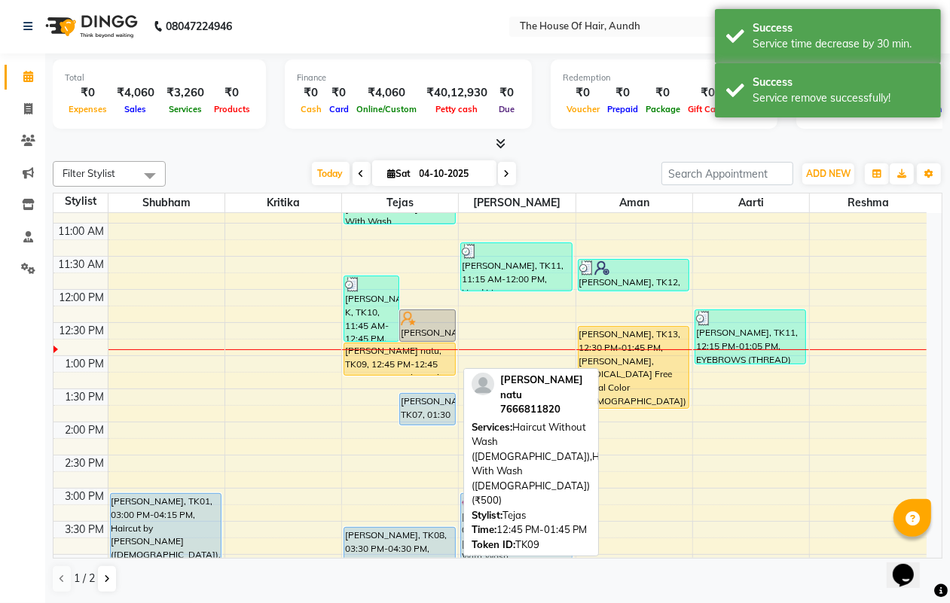
drag, startPoint x: 369, startPoint y: 407, endPoint x: 382, endPoint y: 373, distance: 36.2
click at [382, 373] on div "[PERSON_NAME] K, TK10, 11:45 AM-12:45 PM, [PERSON_NAME],Haircut With Wash ([DEM…" at bounding box center [400, 488] width 116 height 927
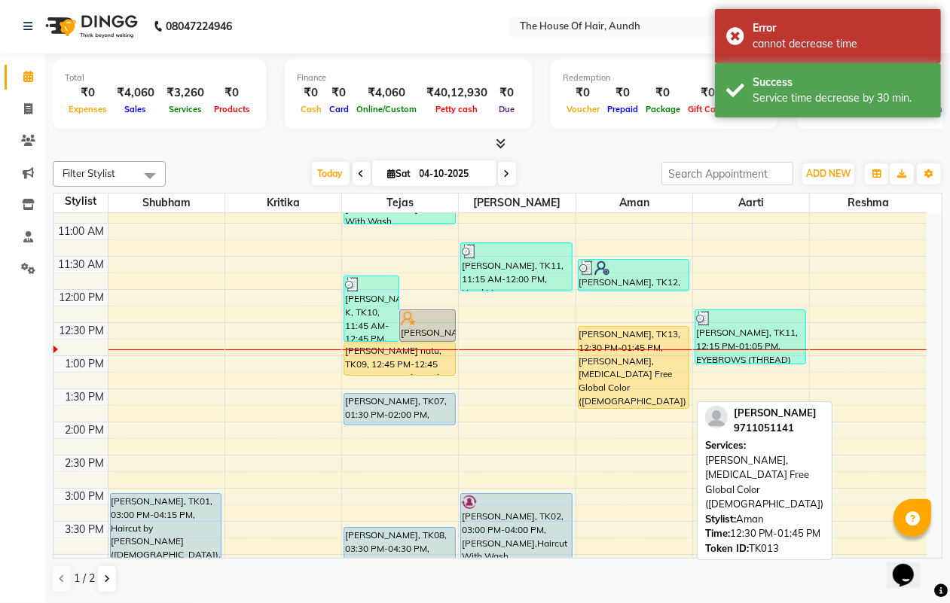
click at [650, 380] on div "[PERSON_NAME], TK13, 12:30 PM-01:45 PM, [PERSON_NAME],[MEDICAL_DATA] Free Globa…" at bounding box center [634, 367] width 110 height 81
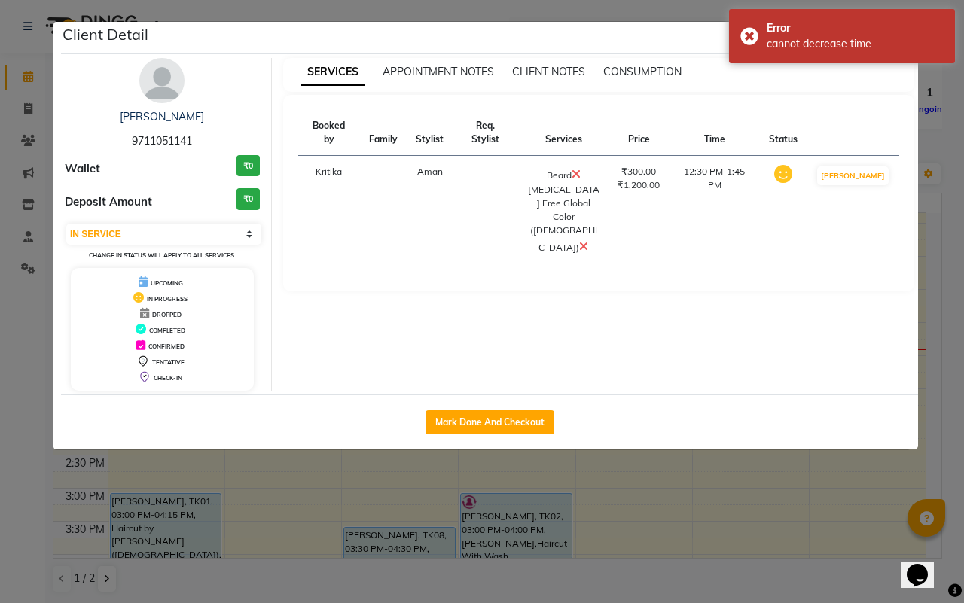
click at [582, 240] on icon at bounding box center [583, 246] width 9 height 12
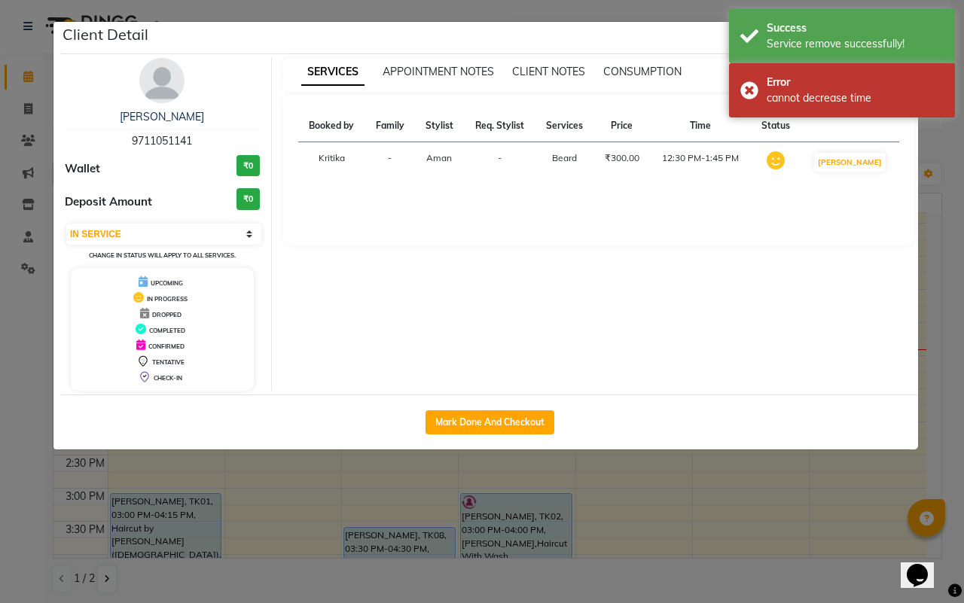
click at [718, 524] on ngb-modal-window "Client Detail [PERSON_NAME] 9711051141 Wallet ₹0 Deposit Amount ₹0 Select IN SE…" at bounding box center [482, 301] width 964 height 603
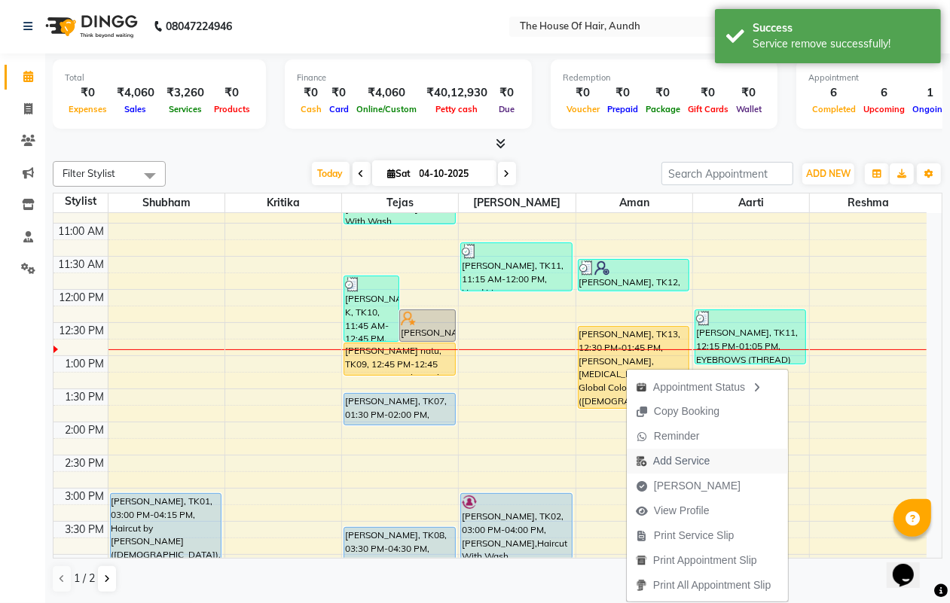
click at [683, 459] on span "Add Service" at bounding box center [681, 461] width 56 height 16
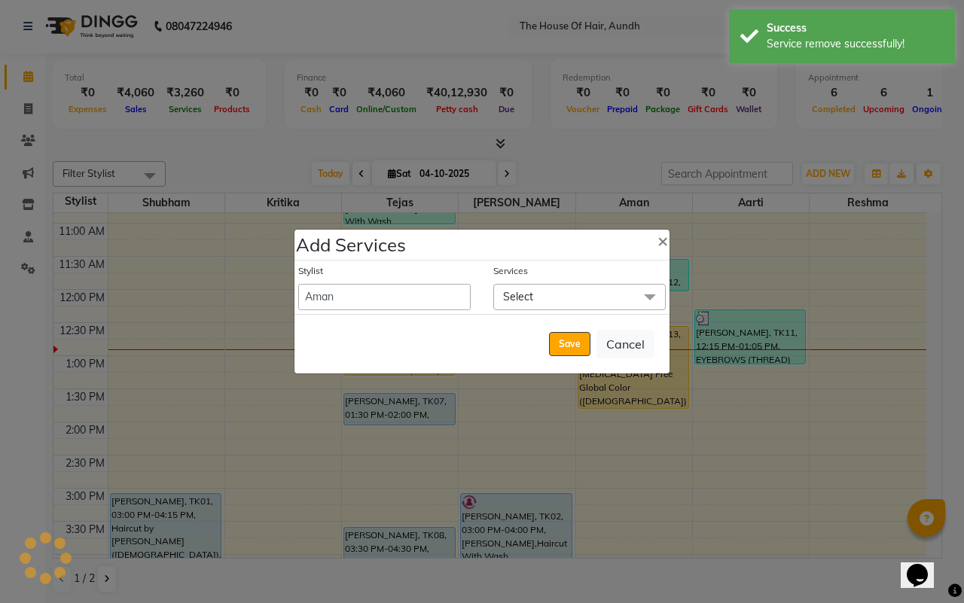
click at [594, 298] on span "Select" at bounding box center [579, 297] width 172 height 26
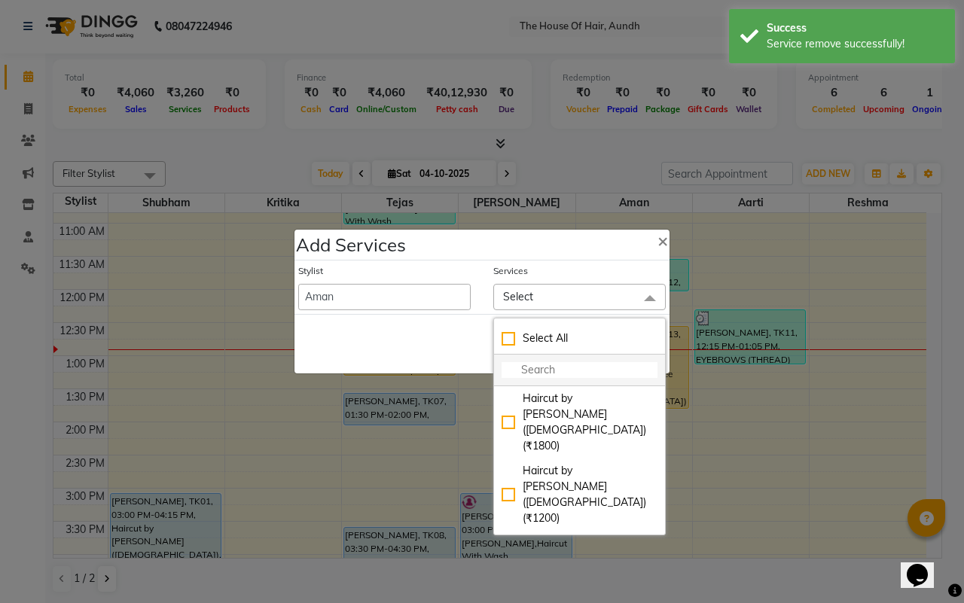
click at [561, 369] on input "multiselect-search" at bounding box center [580, 370] width 156 height 16
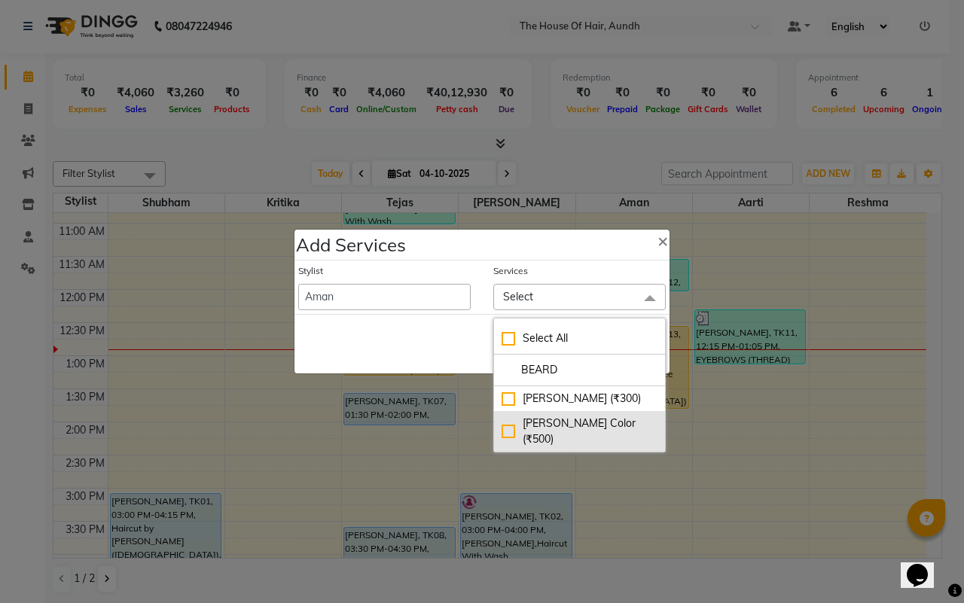
click at [584, 420] on div "[PERSON_NAME] Color (₹500)" at bounding box center [580, 432] width 156 height 32
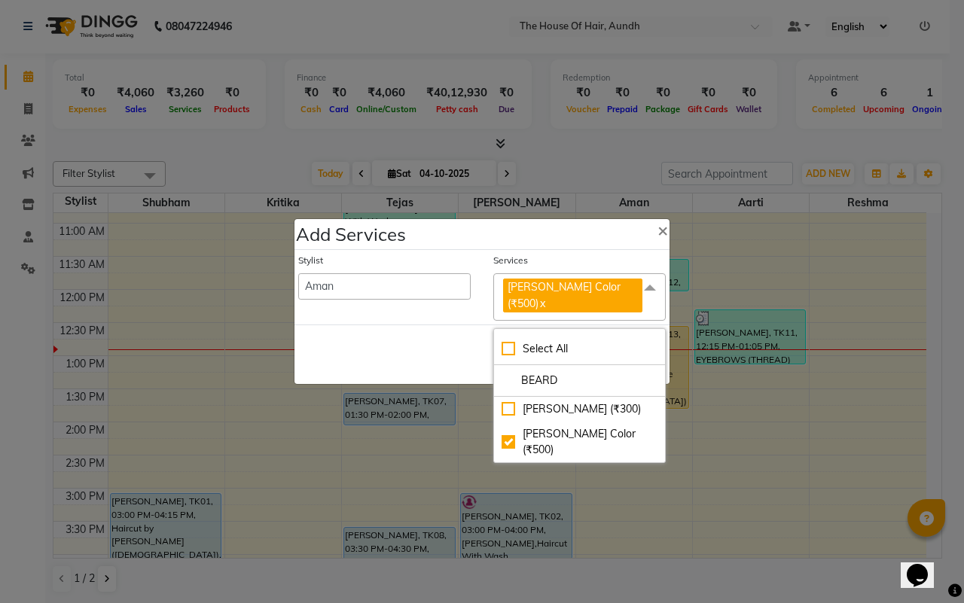
click at [413, 345] on div "Save Cancel" at bounding box center [482, 355] width 375 height 60
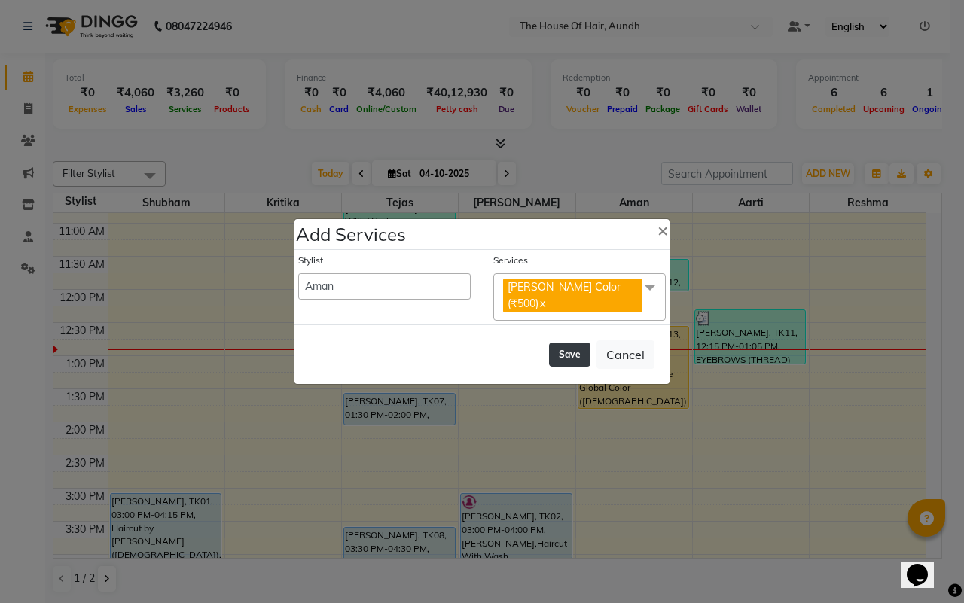
click at [577, 345] on button "Save" at bounding box center [569, 355] width 41 height 24
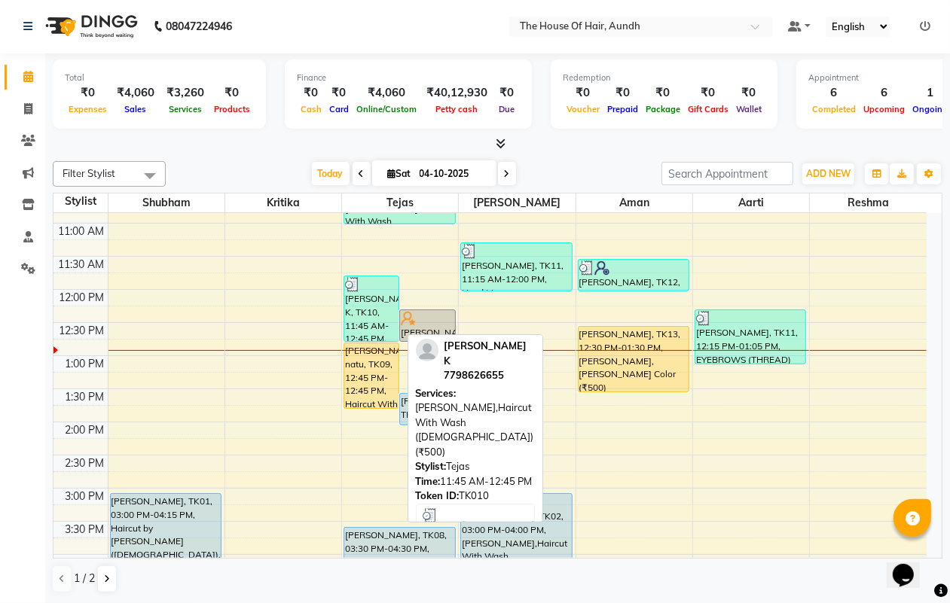
click at [378, 303] on div "[PERSON_NAME] K, TK10, 11:45 AM-12:45 PM, [PERSON_NAME],Haircut With Wash ([DEM…" at bounding box center [371, 308] width 54 height 65
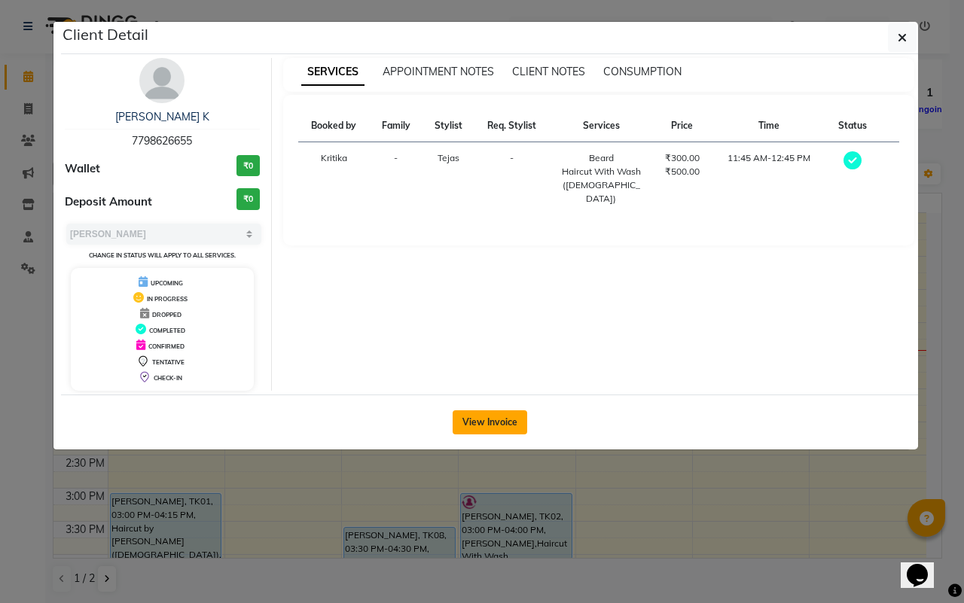
click at [499, 420] on button "View Invoice" at bounding box center [490, 423] width 75 height 24
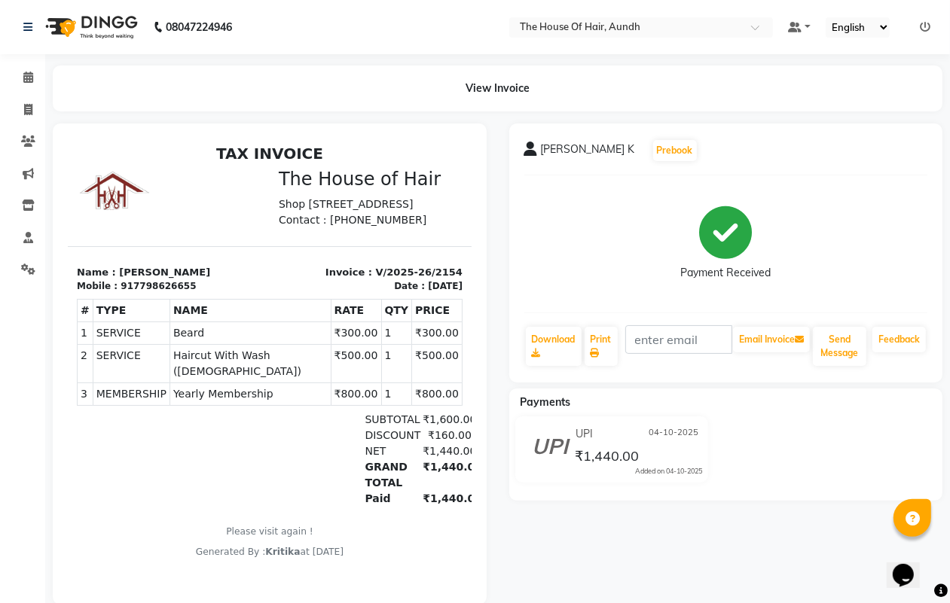
scroll to position [38, 0]
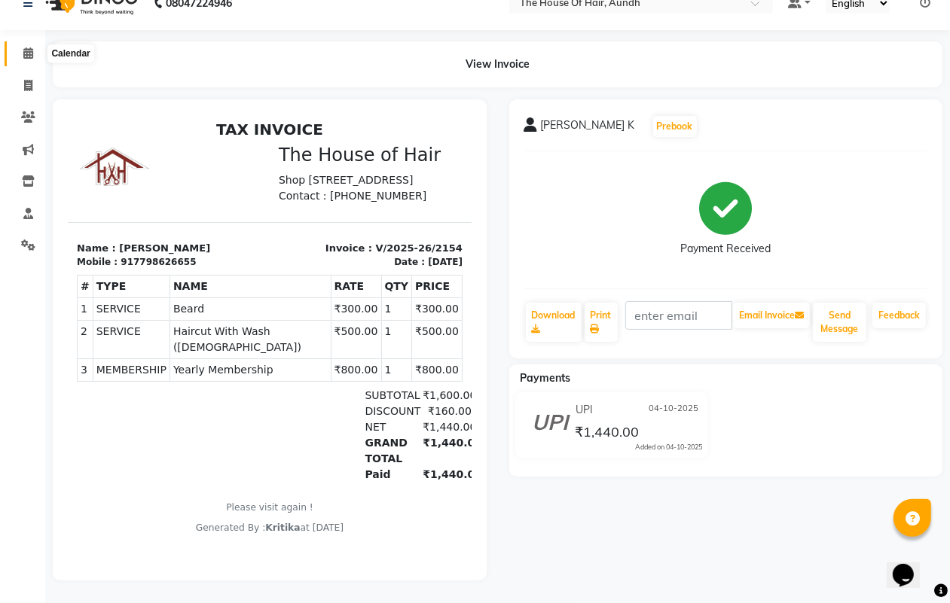
click at [30, 47] on icon at bounding box center [28, 52] width 10 height 11
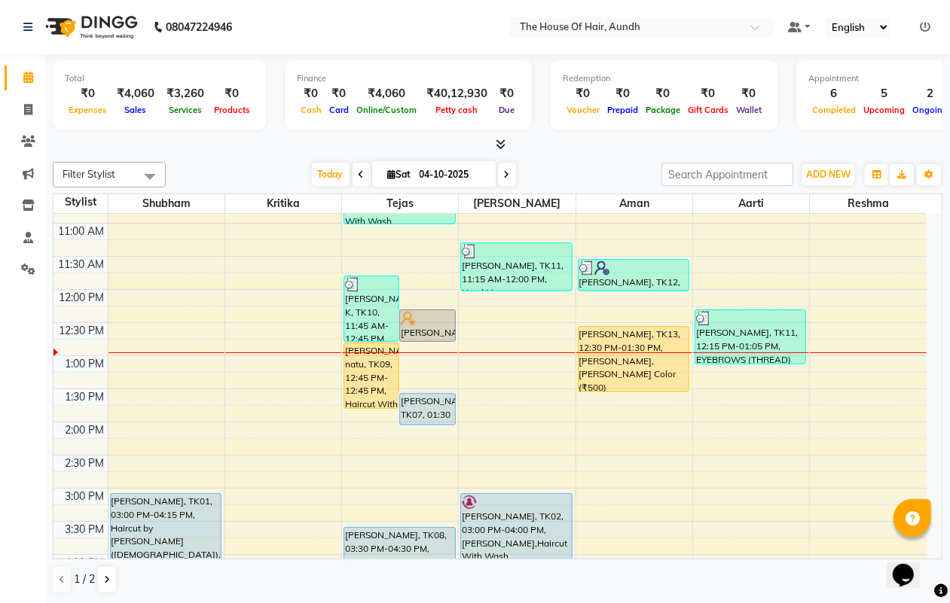
scroll to position [188, 0]
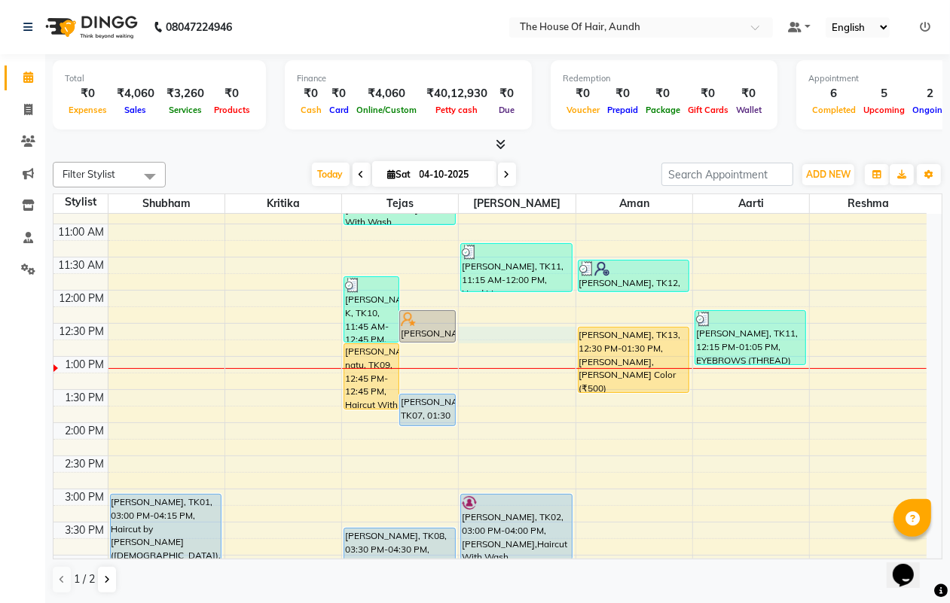
click at [513, 334] on div "8:00 AM 8:30 AM 9:00 AM 9:30 AM 10:00 AM 10:30 AM 11:00 AM 11:30 AM 12:00 PM 12…" at bounding box center [489, 489] width 873 height 927
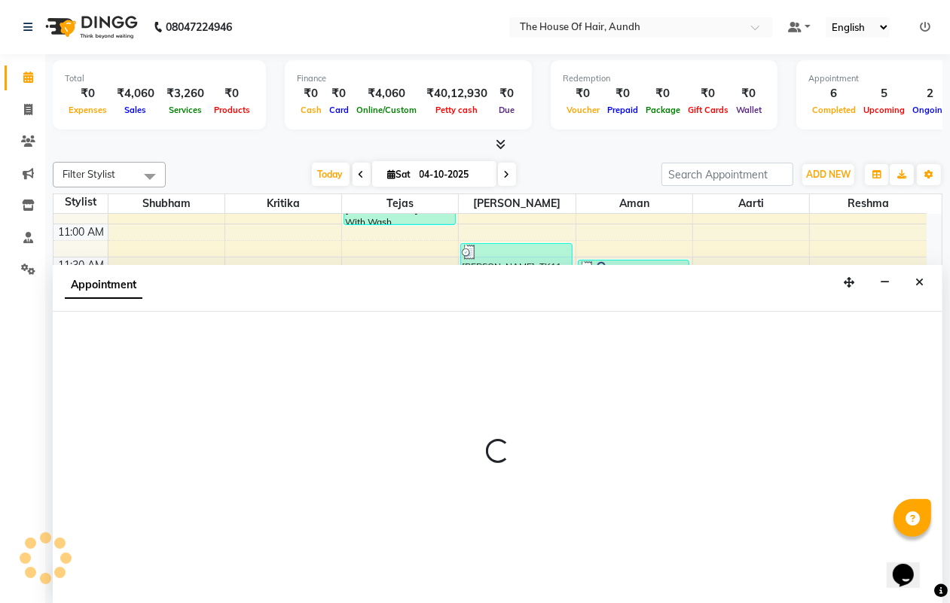
scroll to position [1, 0]
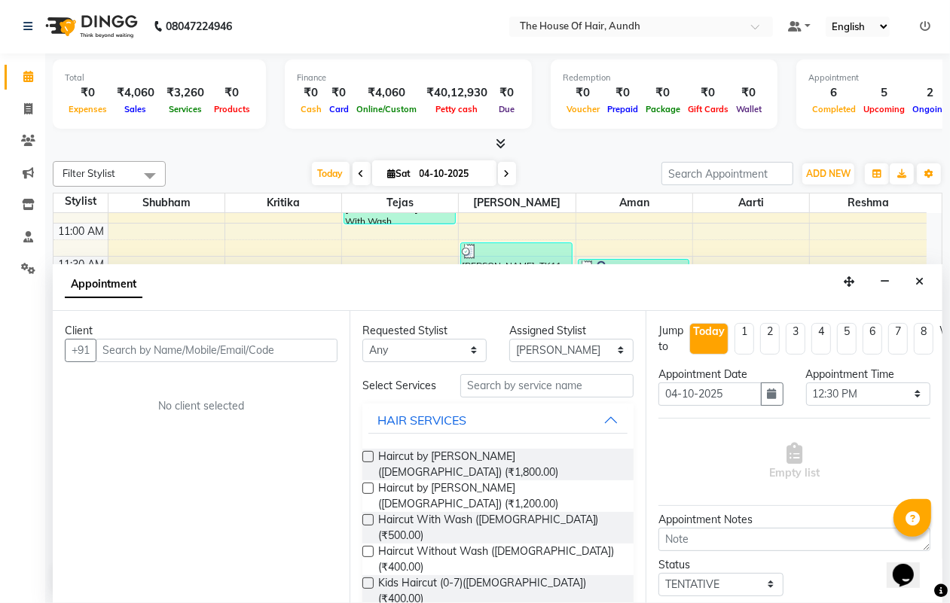
click at [194, 351] on input "text" at bounding box center [217, 350] width 242 height 23
click at [917, 281] on icon "Close" at bounding box center [919, 281] width 8 height 11
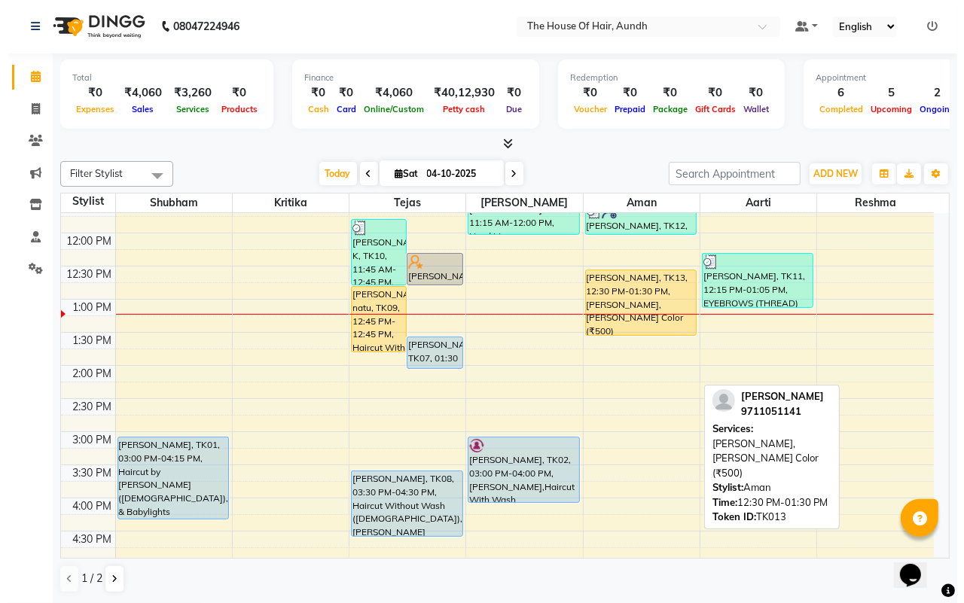
scroll to position [282, 0]
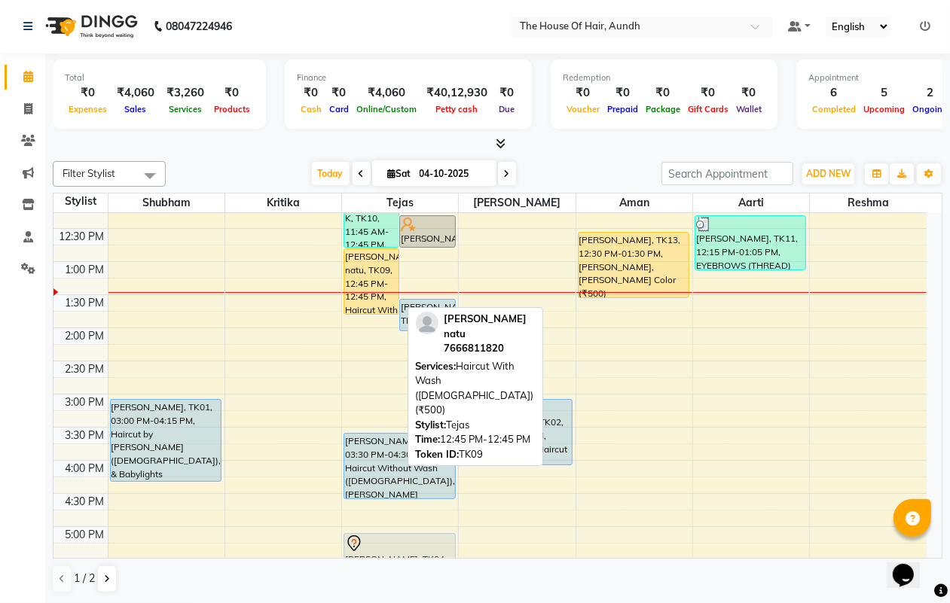
click at [373, 266] on div "[PERSON_NAME] natu, TK09, 12:45 PM-12:45 PM, Haircut With Wash ([DEMOGRAPHIC_DA…" at bounding box center [371, 281] width 54 height 65
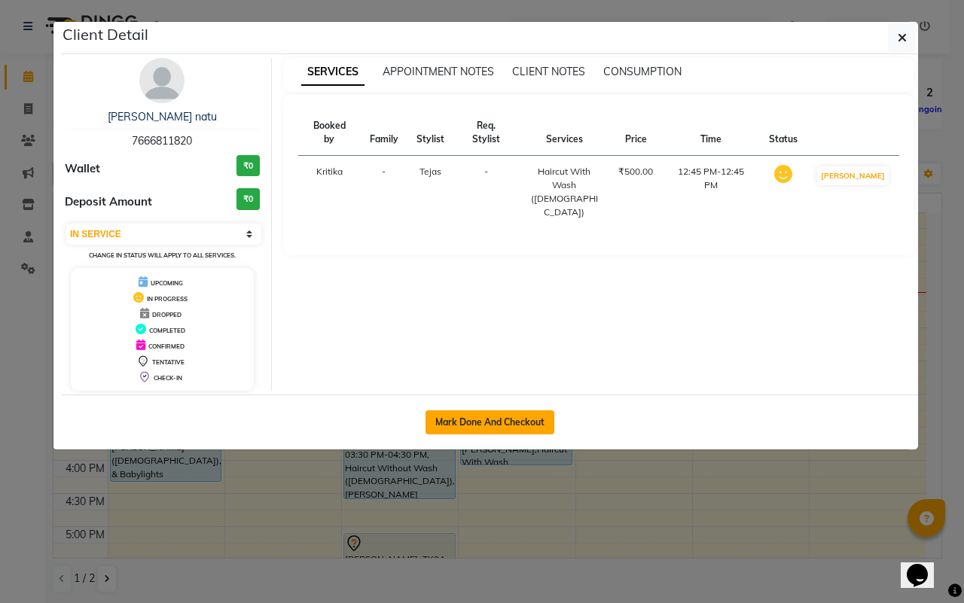
click at [529, 426] on button "Mark Done And Checkout" at bounding box center [490, 423] width 129 height 24
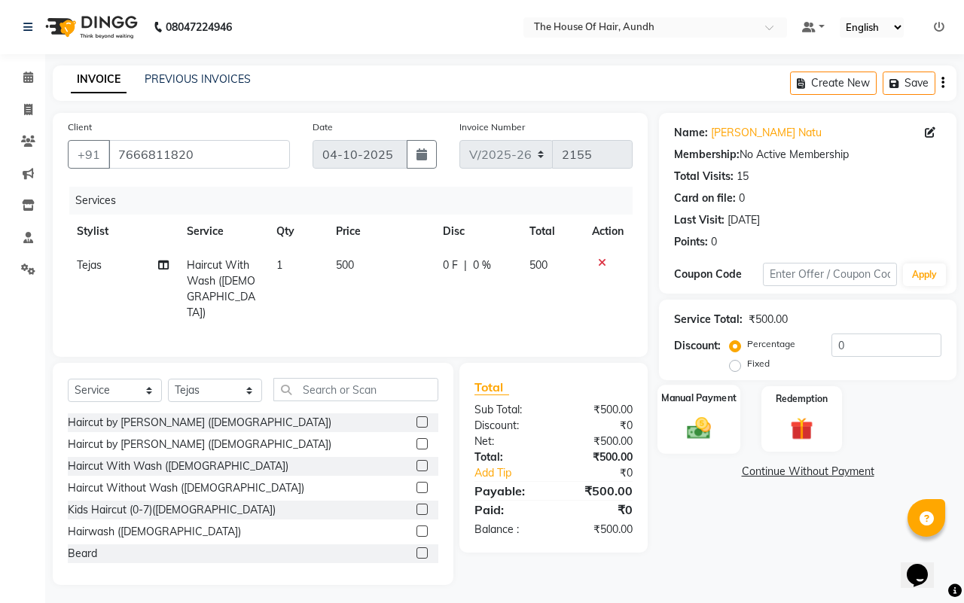
click at [707, 432] on img at bounding box center [698, 428] width 39 height 28
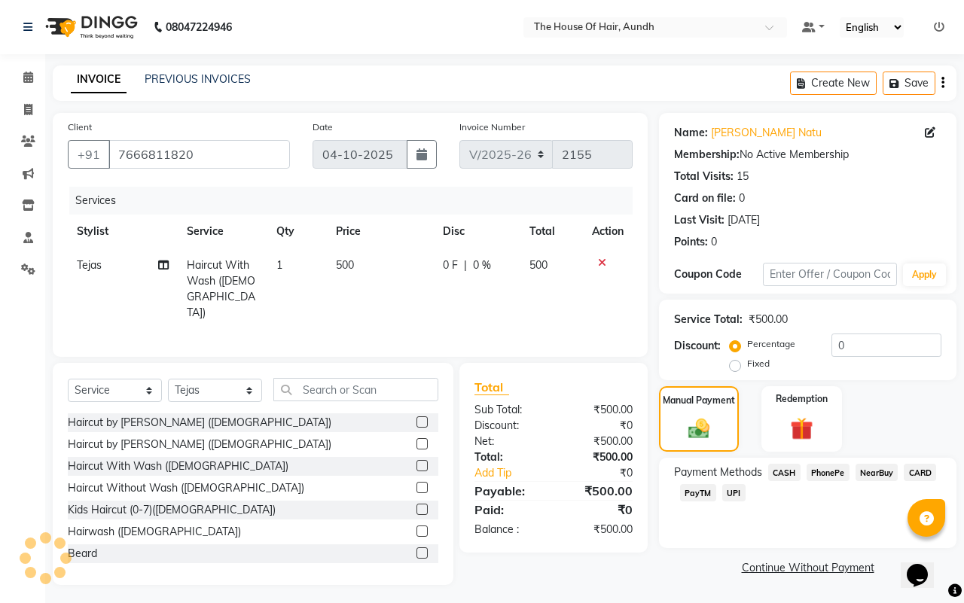
click at [739, 491] on span "UPI" at bounding box center [733, 492] width 23 height 17
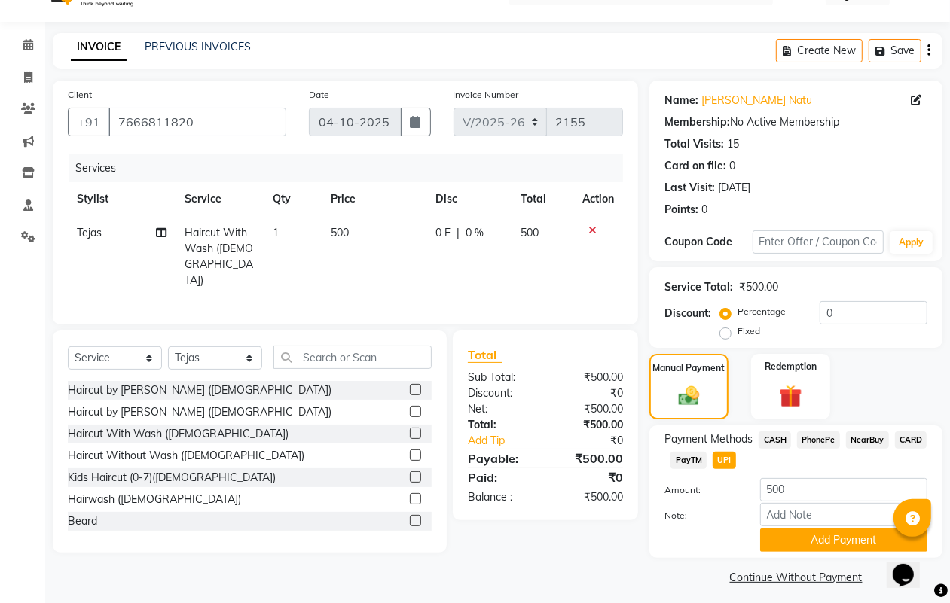
scroll to position [39, 0]
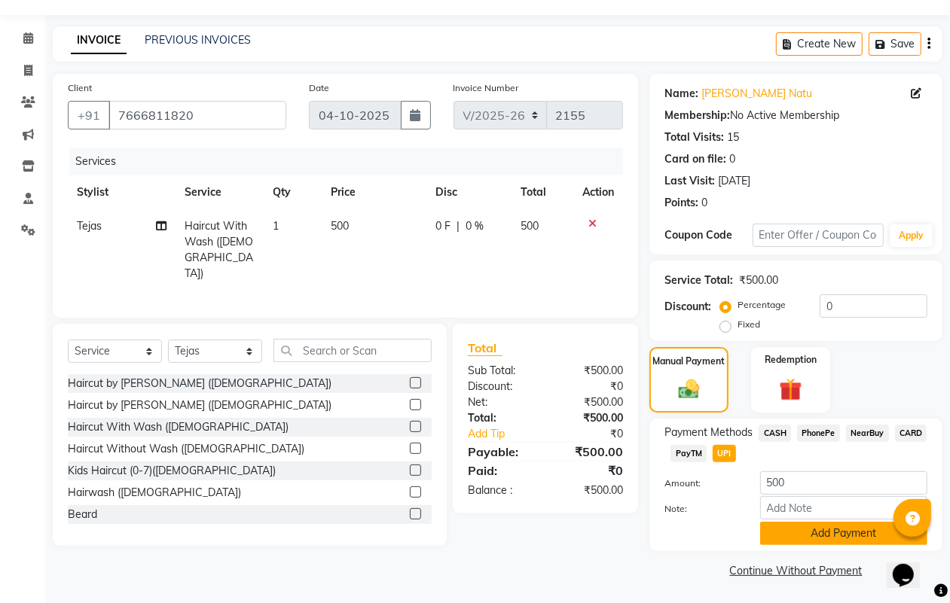
click at [841, 530] on button "Add Payment" at bounding box center [843, 533] width 167 height 23
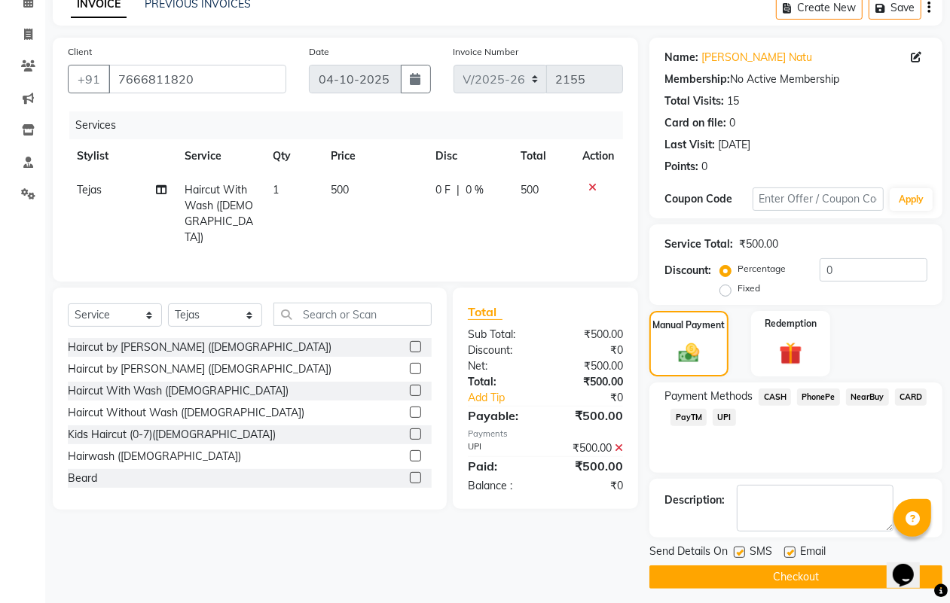
scroll to position [84, 0]
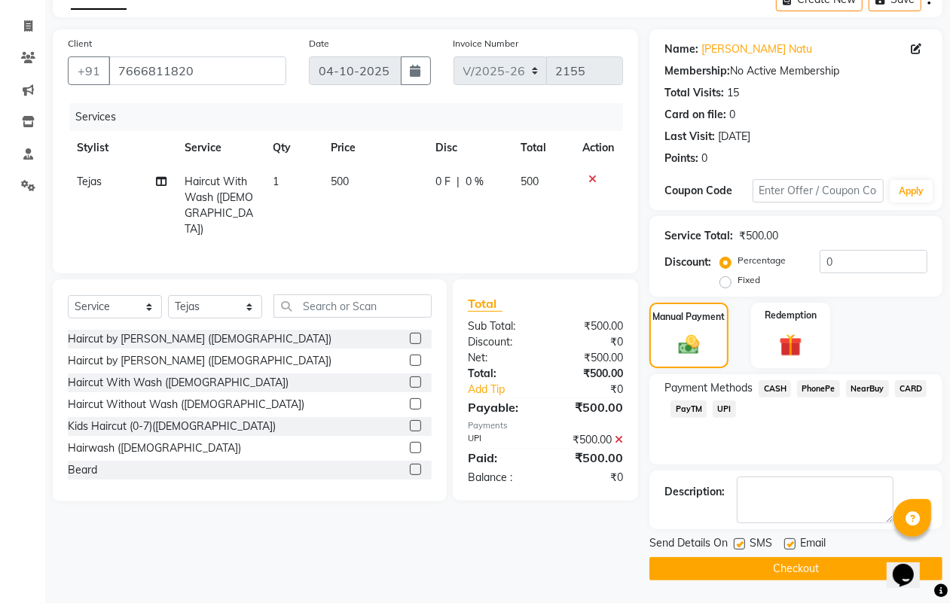
click at [820, 569] on button "Checkout" at bounding box center [795, 568] width 293 height 23
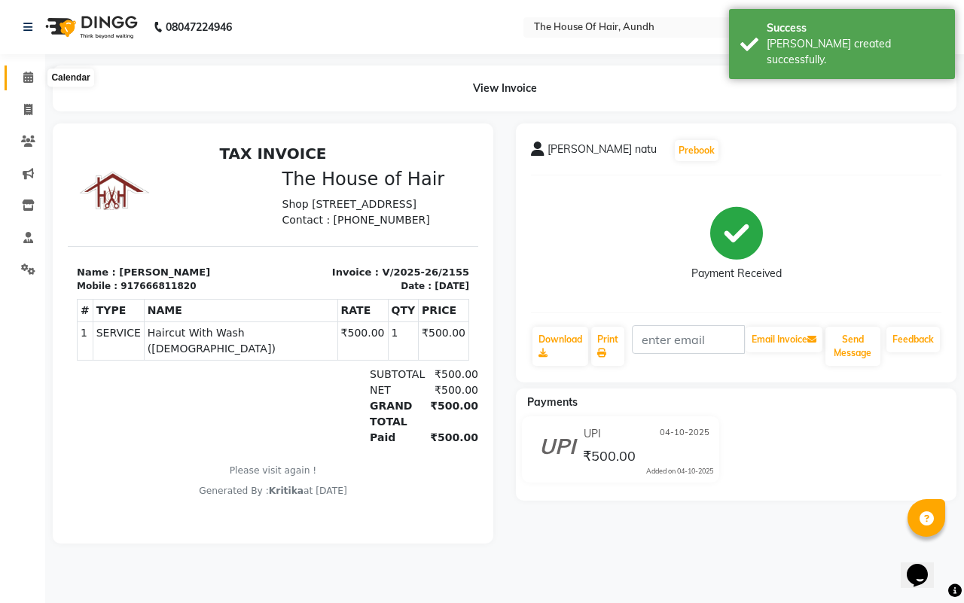
click at [25, 79] on icon at bounding box center [28, 77] width 10 height 11
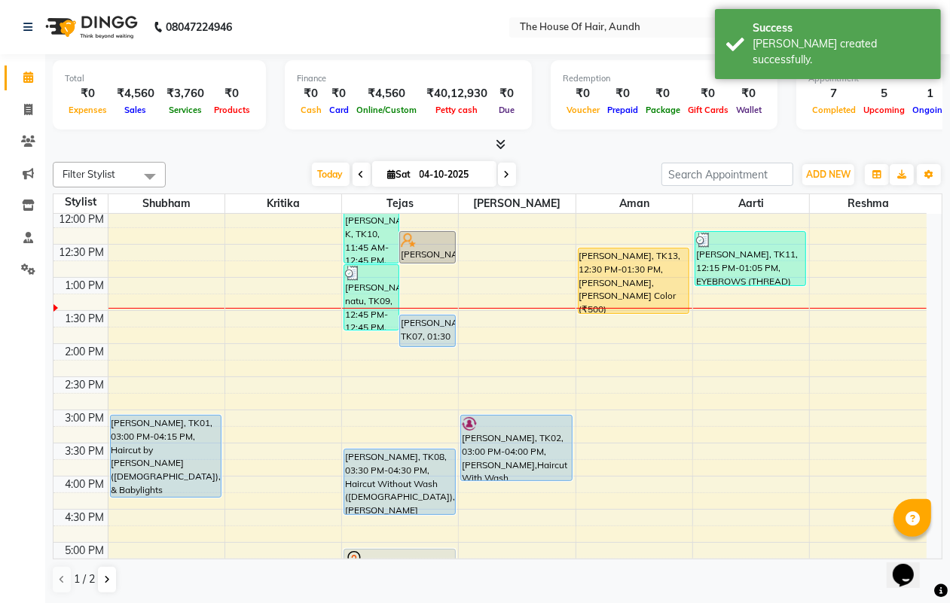
scroll to position [282, 0]
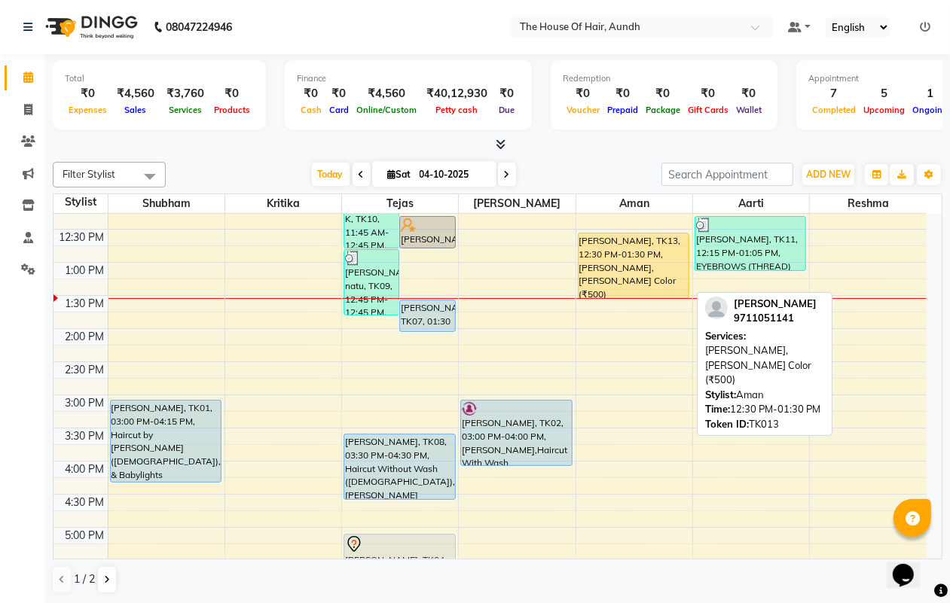
click at [653, 283] on div "[PERSON_NAME], TK13, 12:30 PM-01:30 PM, [PERSON_NAME],[PERSON_NAME] Color (₹500)" at bounding box center [634, 266] width 110 height 65
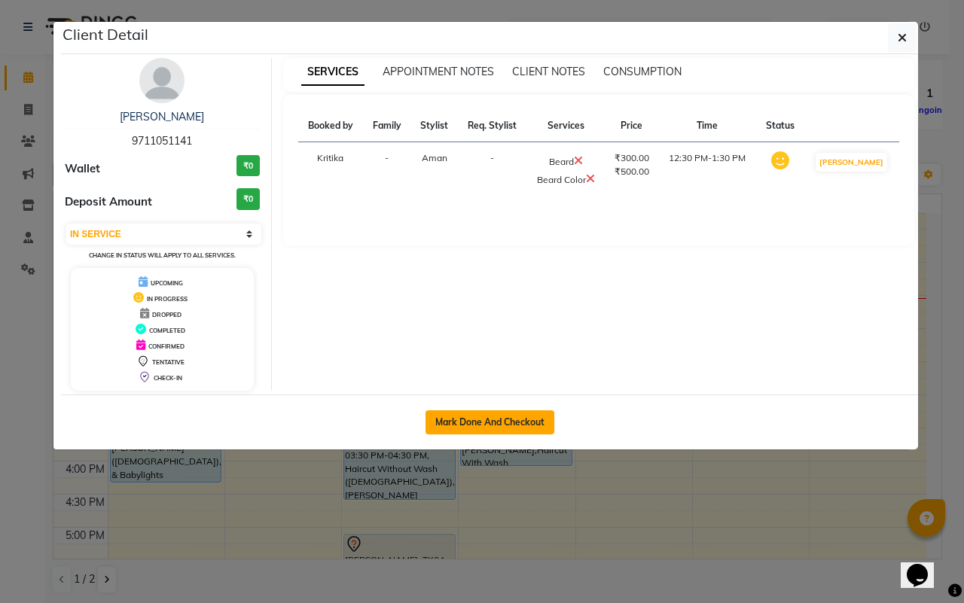
click at [498, 420] on button "Mark Done And Checkout" at bounding box center [490, 423] width 129 height 24
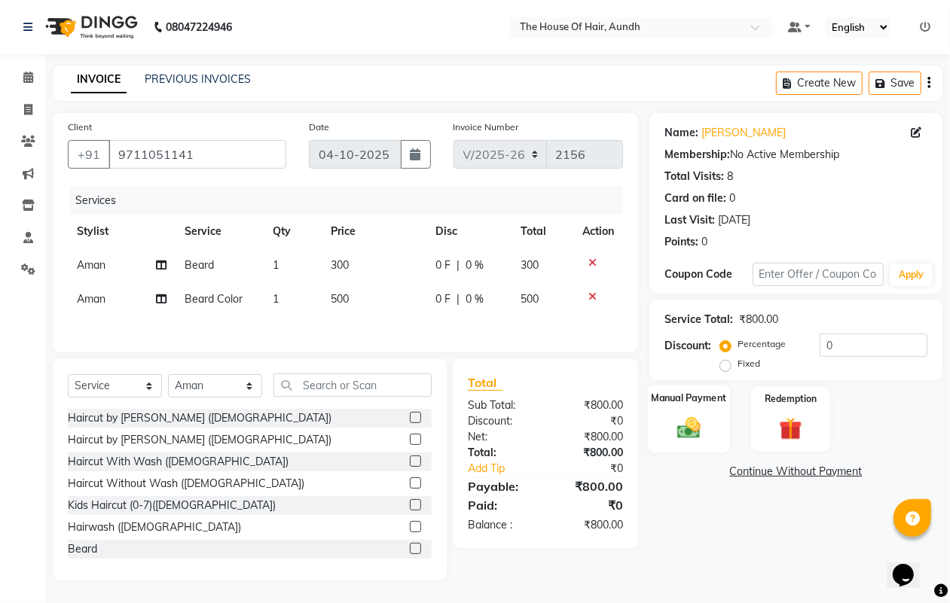
click at [684, 435] on img at bounding box center [689, 427] width 38 height 27
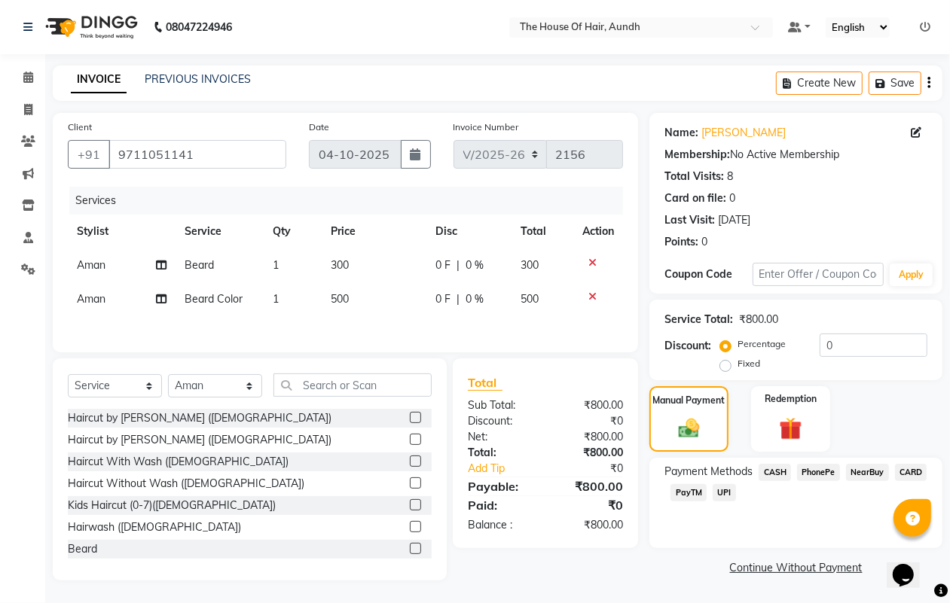
click at [719, 487] on span "UPI" at bounding box center [724, 492] width 23 height 17
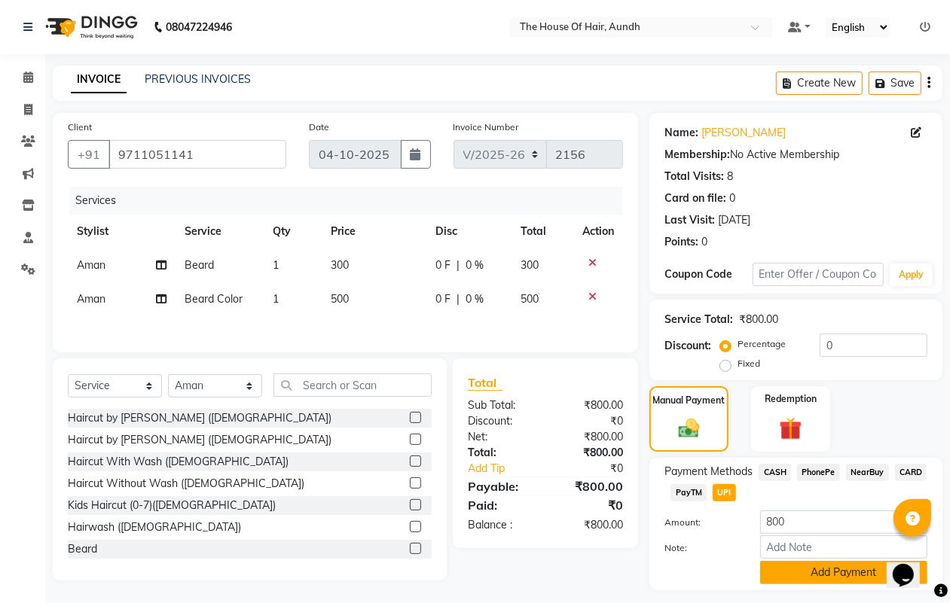
scroll to position [39, 0]
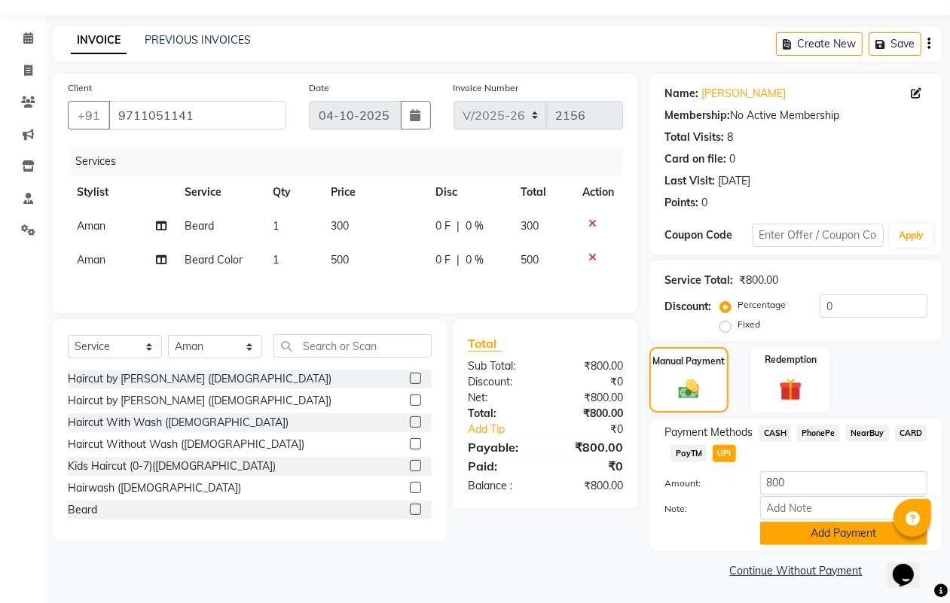
click at [802, 531] on button "Add Payment" at bounding box center [843, 533] width 167 height 23
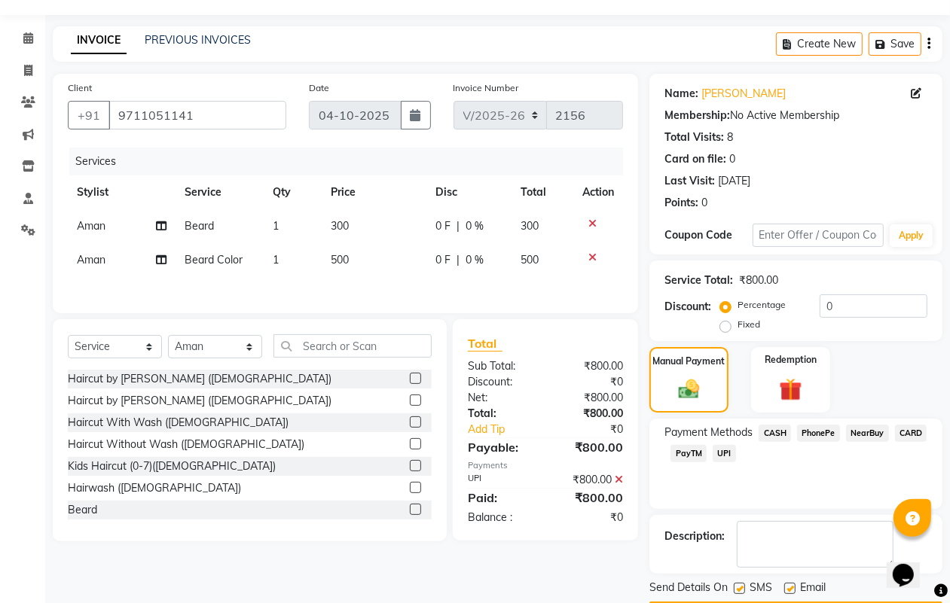
scroll to position [84, 0]
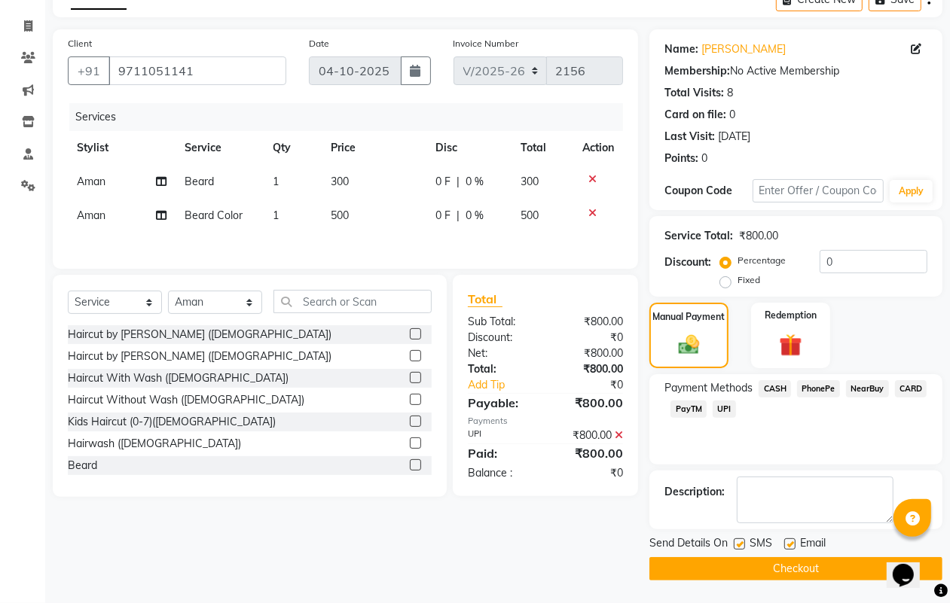
click at [750, 563] on button "Checkout" at bounding box center [795, 568] width 293 height 23
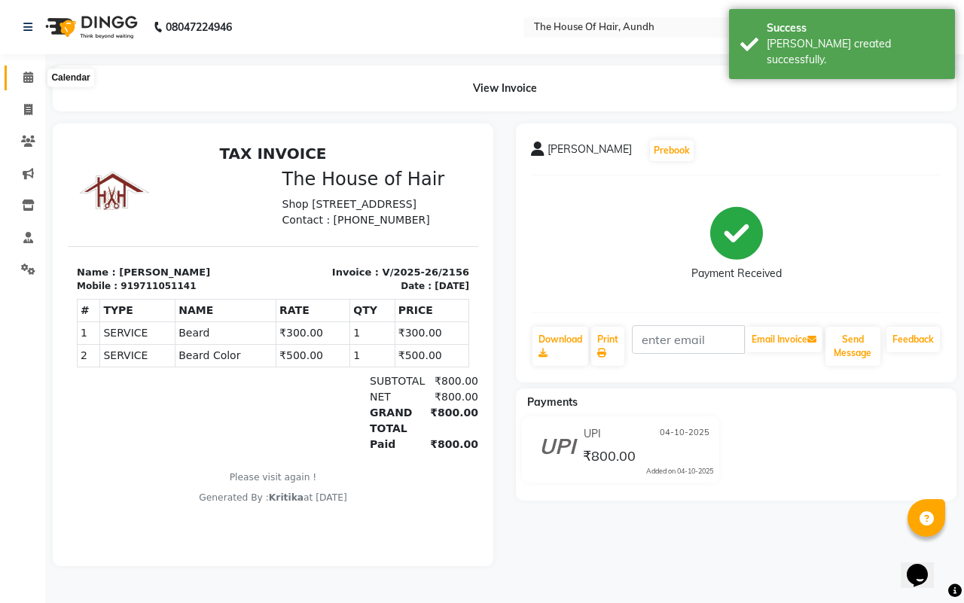
click at [27, 74] on icon at bounding box center [28, 77] width 10 height 11
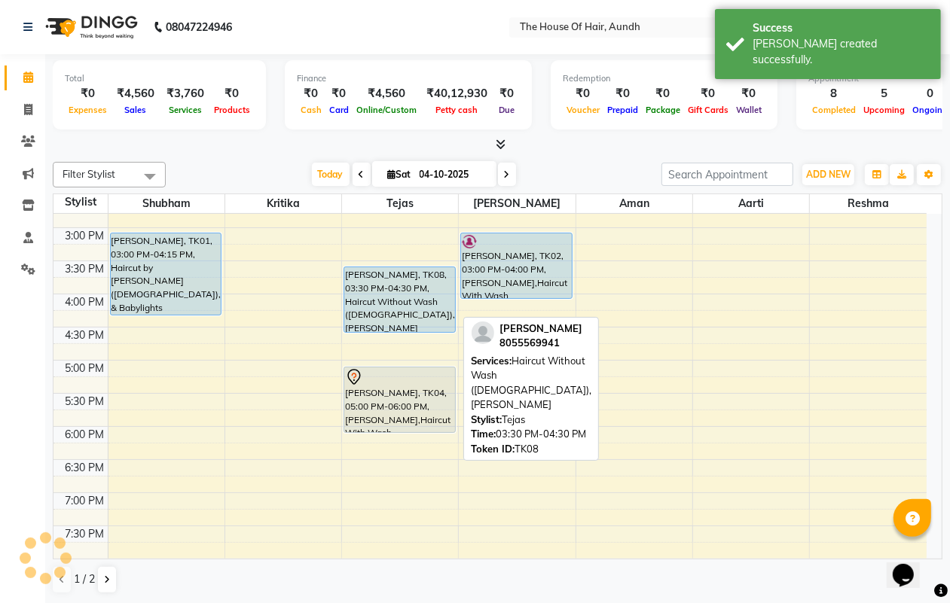
scroll to position [364, 0]
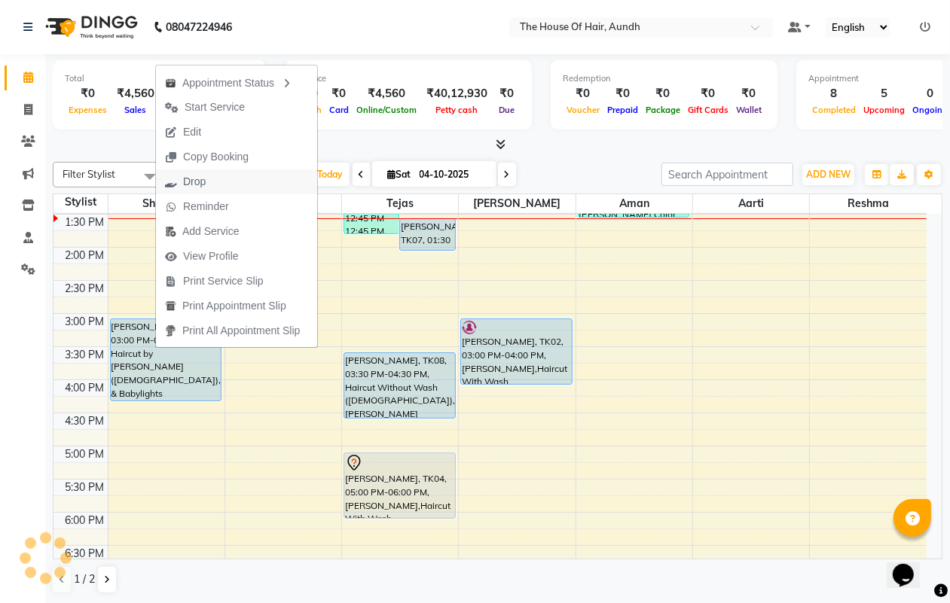
click at [215, 186] on span "Drop" at bounding box center [185, 181] width 59 height 25
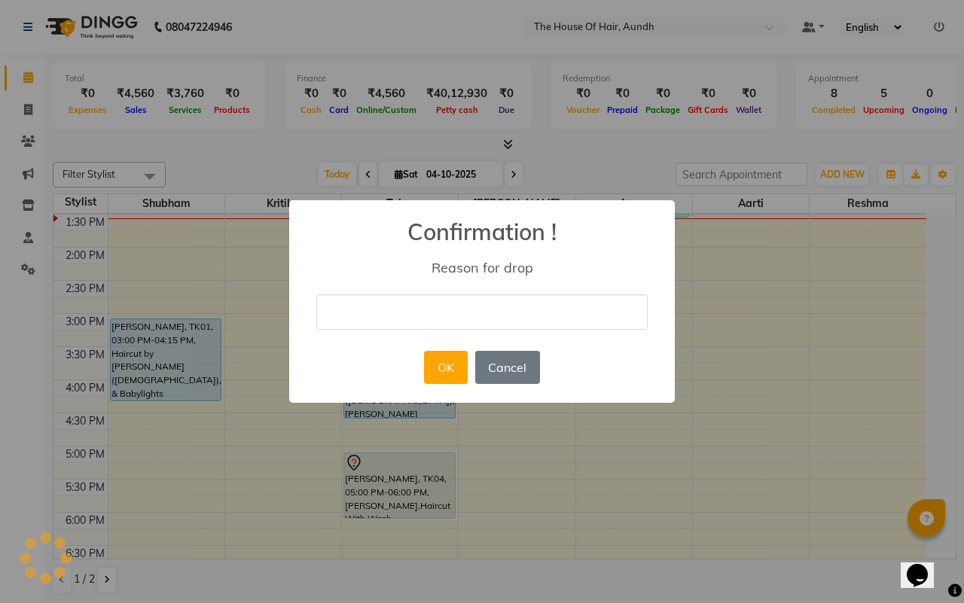
click at [389, 321] on input "text" at bounding box center [481, 312] width 331 height 35
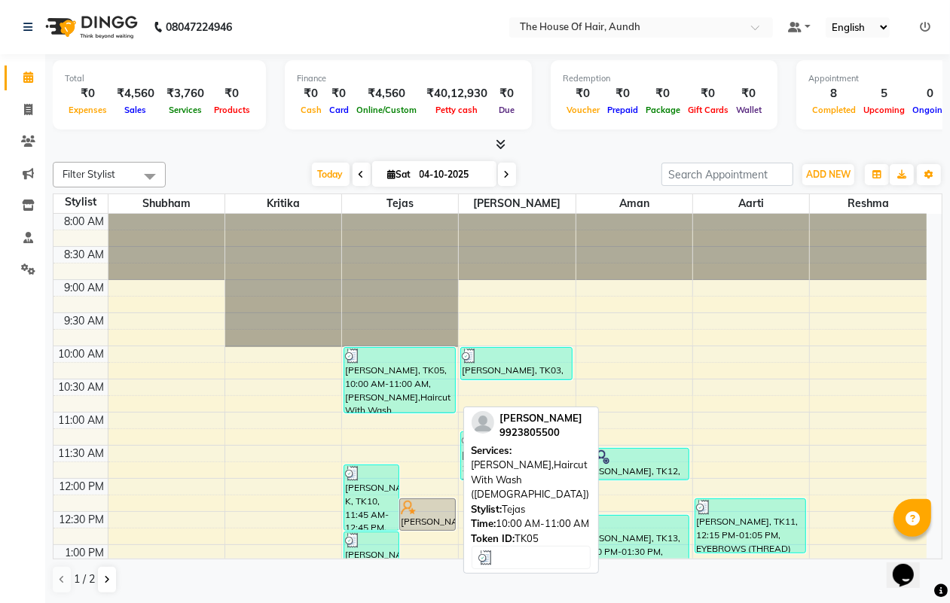
scroll to position [377, 0]
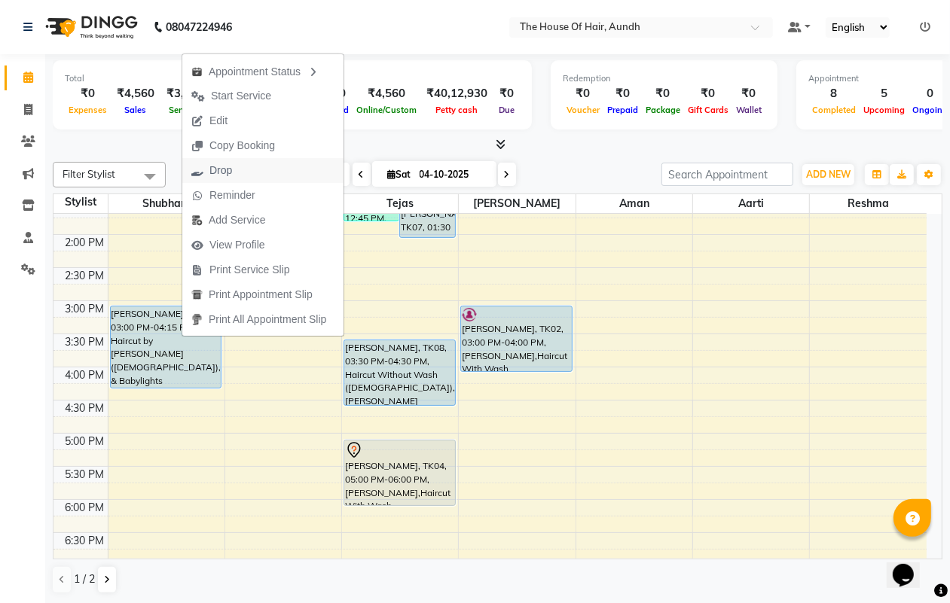
click at [224, 169] on span "Drop" at bounding box center [220, 171] width 23 height 16
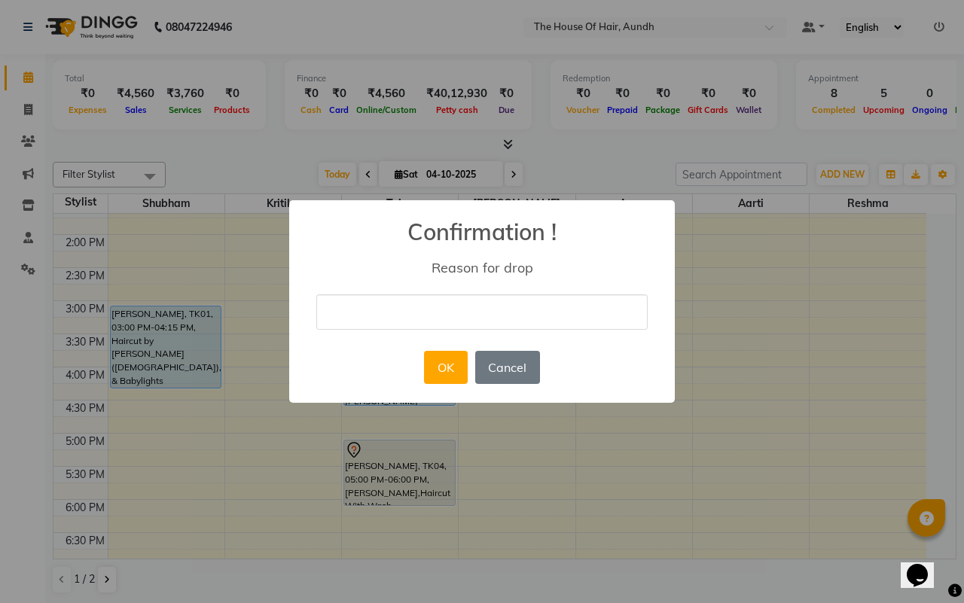
click at [389, 314] on input "text" at bounding box center [481, 312] width 331 height 35
click at [458, 368] on button "OK" at bounding box center [445, 367] width 43 height 33
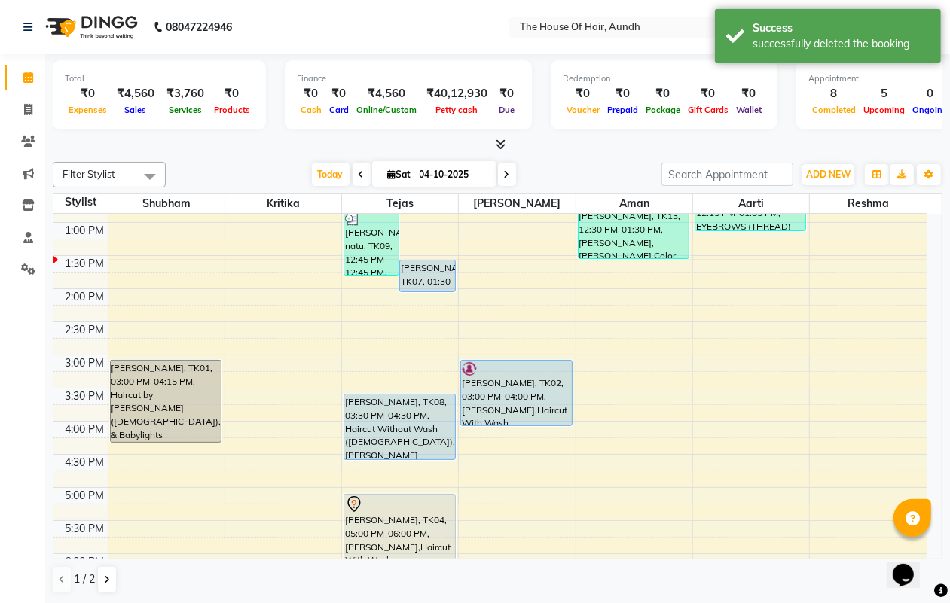
scroll to position [282, 0]
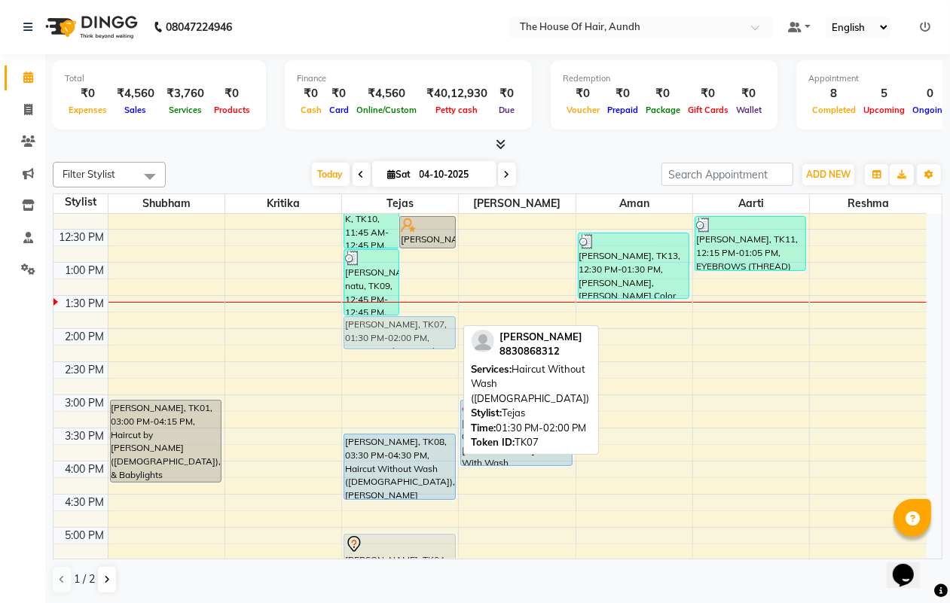
drag, startPoint x: 417, startPoint y: 307, endPoint x: 385, endPoint y: 322, distance: 35.0
click at [385, 322] on div "[PERSON_NAME] K, TK10, 11:45 AM-12:45 PM, [PERSON_NAME],Haircut With Wash ([DEM…" at bounding box center [400, 394] width 116 height 927
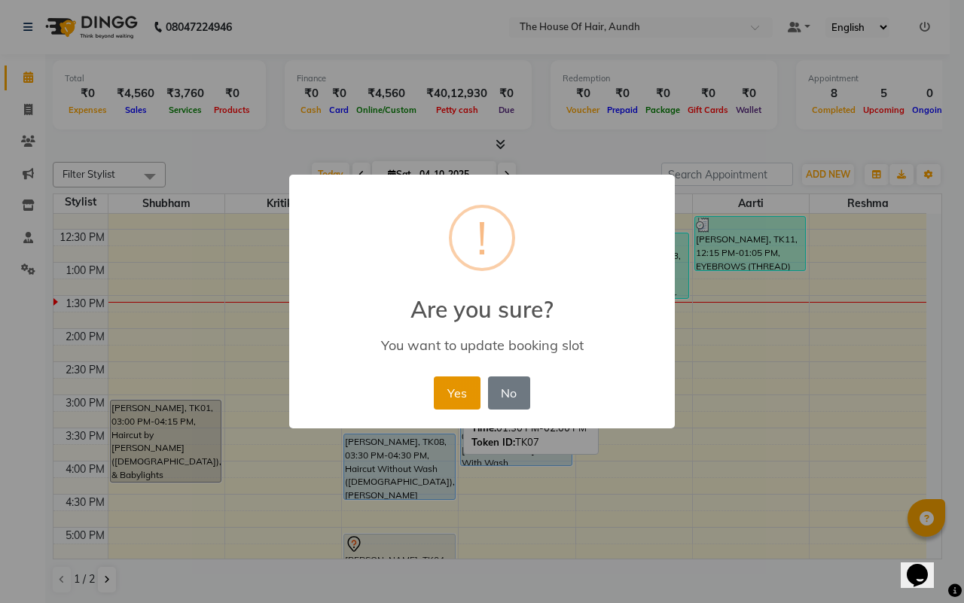
click at [461, 386] on button "Yes" at bounding box center [457, 393] width 46 height 33
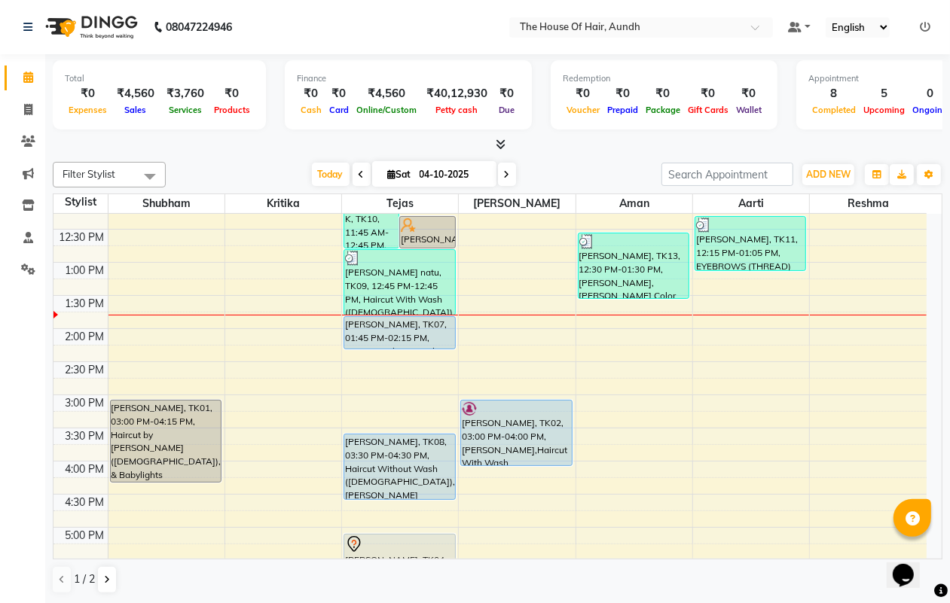
click at [476, 324] on div "8:00 AM 8:30 AM 9:00 AM 9:30 AM 10:00 AM 10:30 AM 11:00 AM 11:30 AM 12:00 PM 12…" at bounding box center [489, 394] width 873 height 927
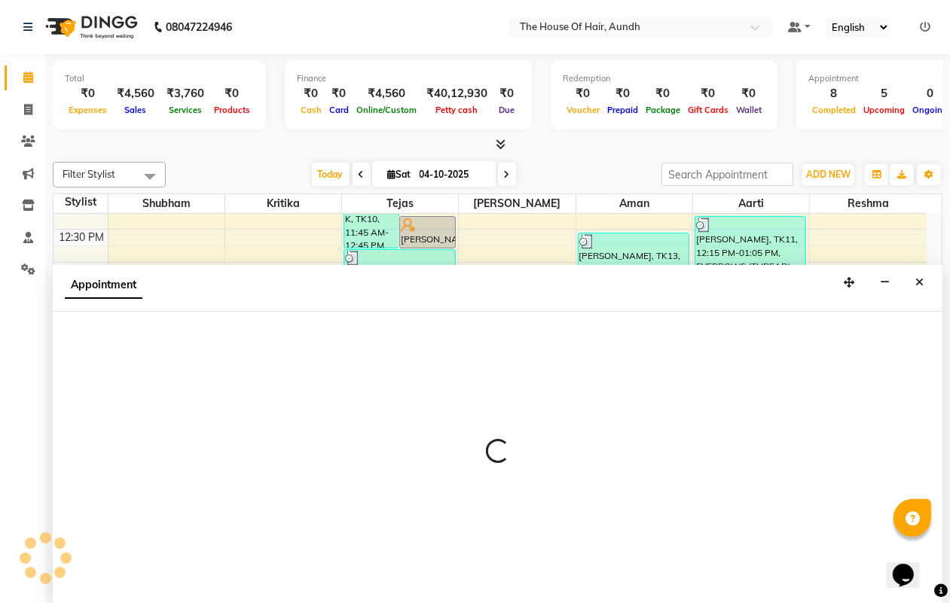
scroll to position [1, 0]
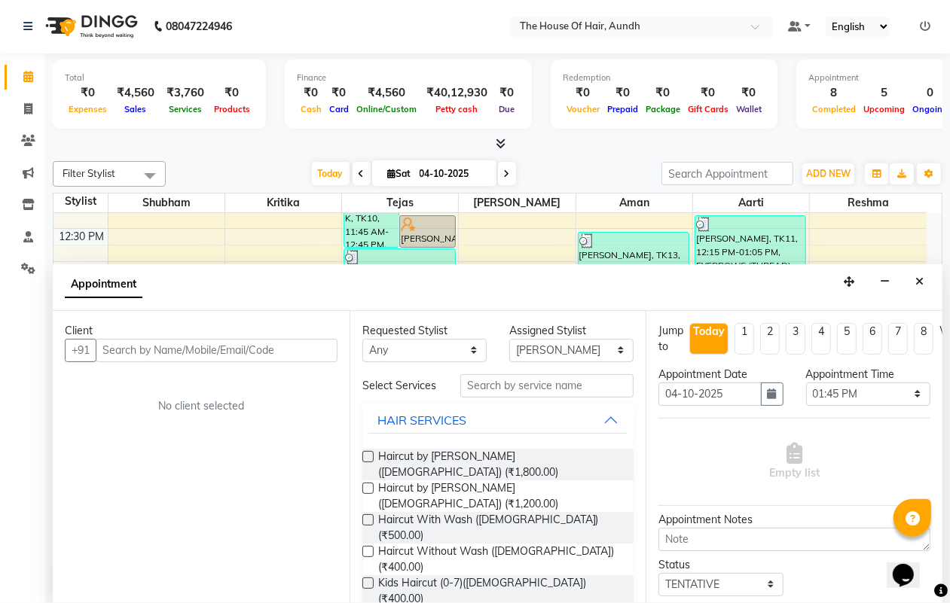
click at [141, 347] on input "text" at bounding box center [217, 350] width 242 height 23
click at [256, 353] on input "text" at bounding box center [217, 350] width 242 height 23
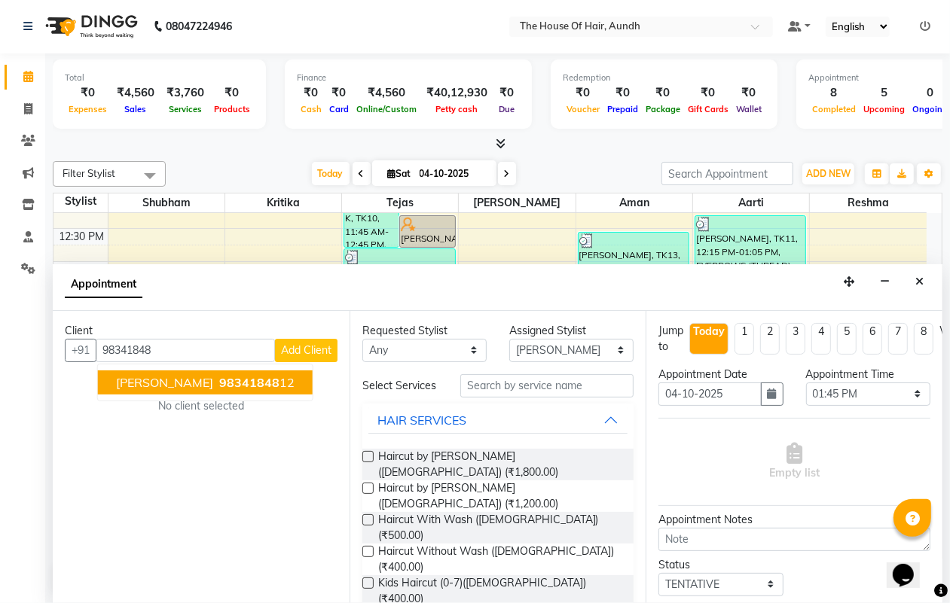
click at [236, 384] on span "98341848" at bounding box center [249, 382] width 60 height 15
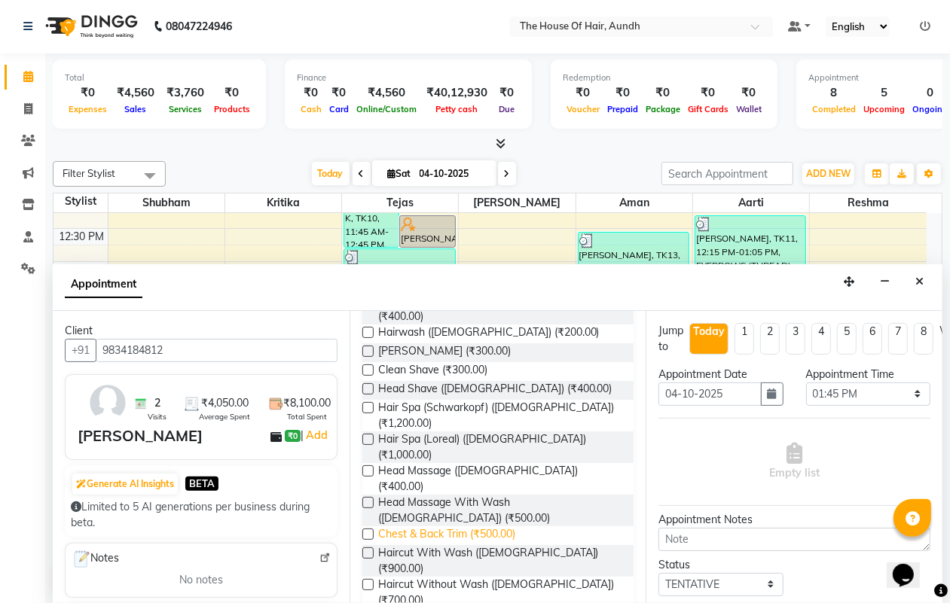
scroll to position [377, 0]
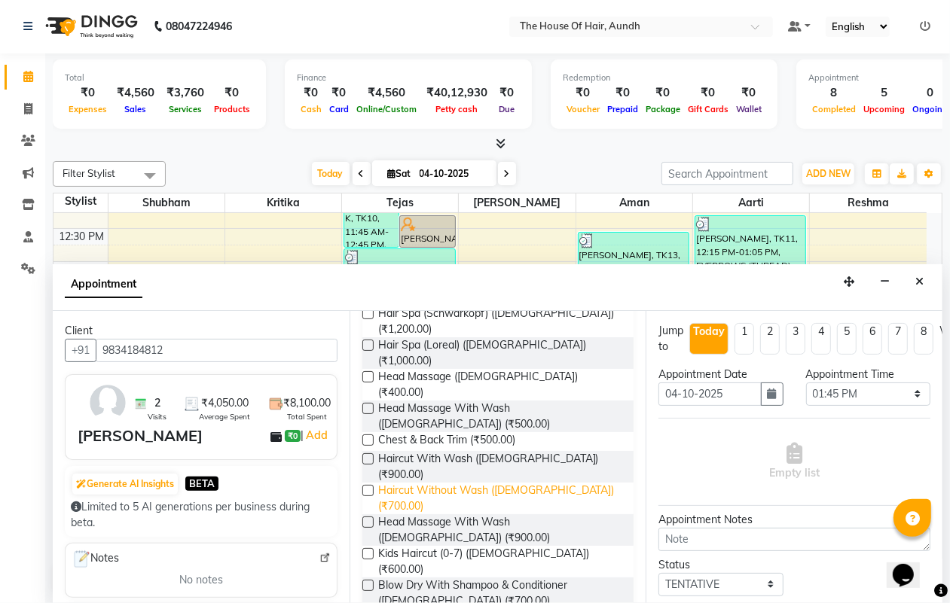
click at [516, 483] on span "Haircut Without Wash ([DEMOGRAPHIC_DATA]) (₹700.00)" at bounding box center [500, 499] width 244 height 32
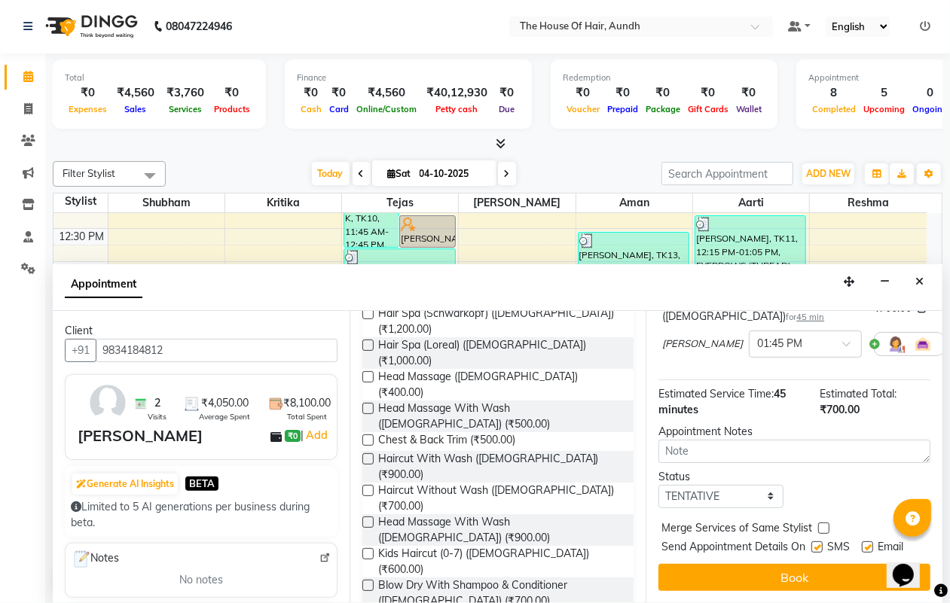
scroll to position [163, 0]
click at [740, 564] on button "Book" at bounding box center [794, 577] width 272 height 27
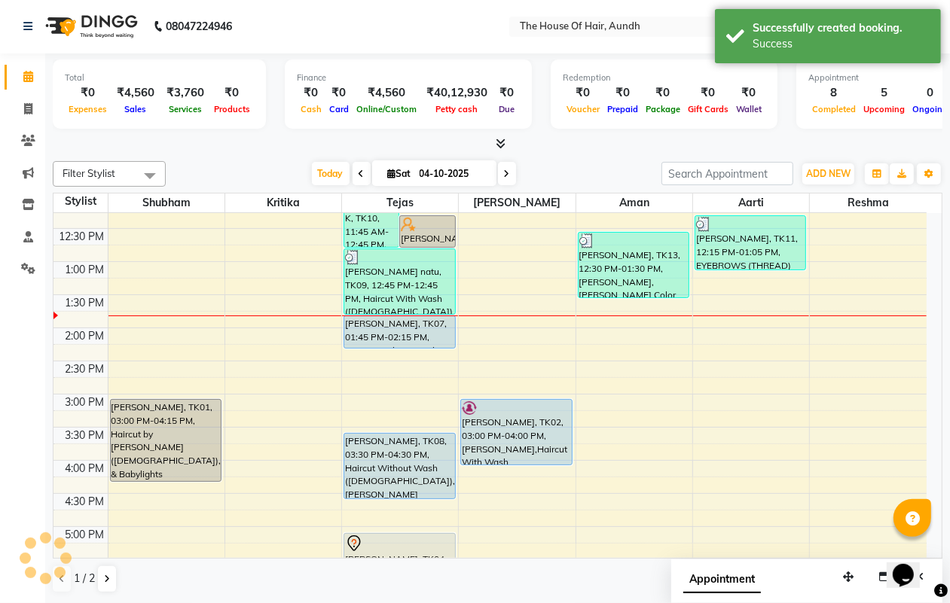
scroll to position [0, 0]
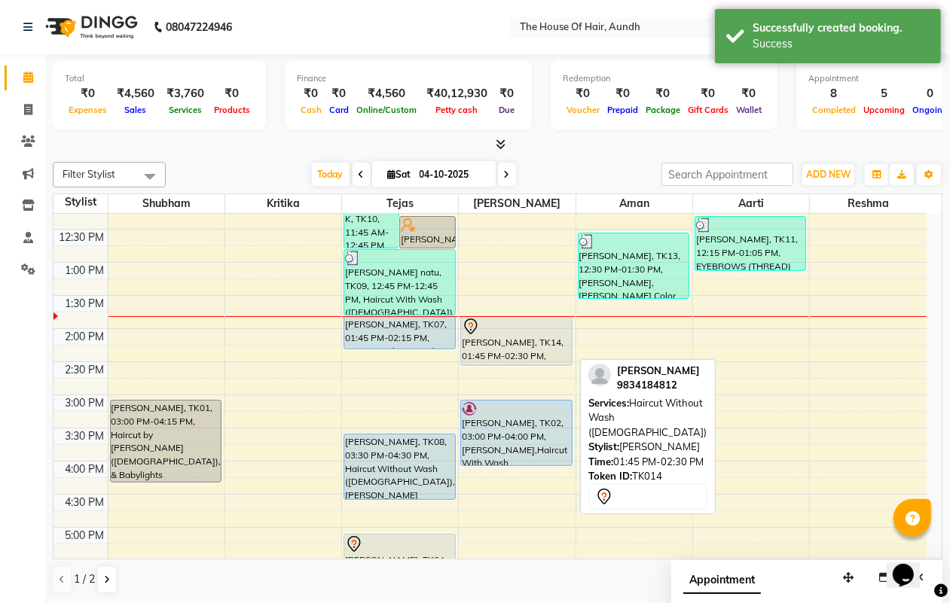
click at [536, 333] on div at bounding box center [516, 327] width 108 height 18
click at [546, 340] on div "[PERSON_NAME], TK03, 10:00 AM-10:30 AM, Haircut Without Wash ([DEMOGRAPHIC_DATA…" at bounding box center [517, 394] width 116 height 927
click at [546, 341] on div "[PERSON_NAME], TK14, 01:45 PM-02:30 PM, Haircut Without Wash ([DEMOGRAPHIC_DATA…" at bounding box center [516, 341] width 110 height 48
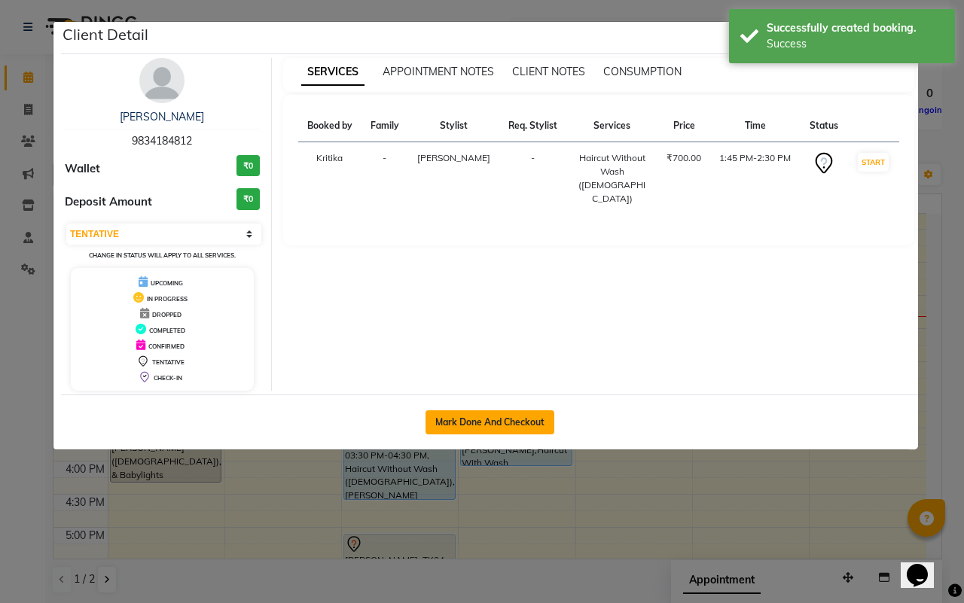
click at [521, 420] on button "Mark Done And Checkout" at bounding box center [490, 423] width 129 height 24
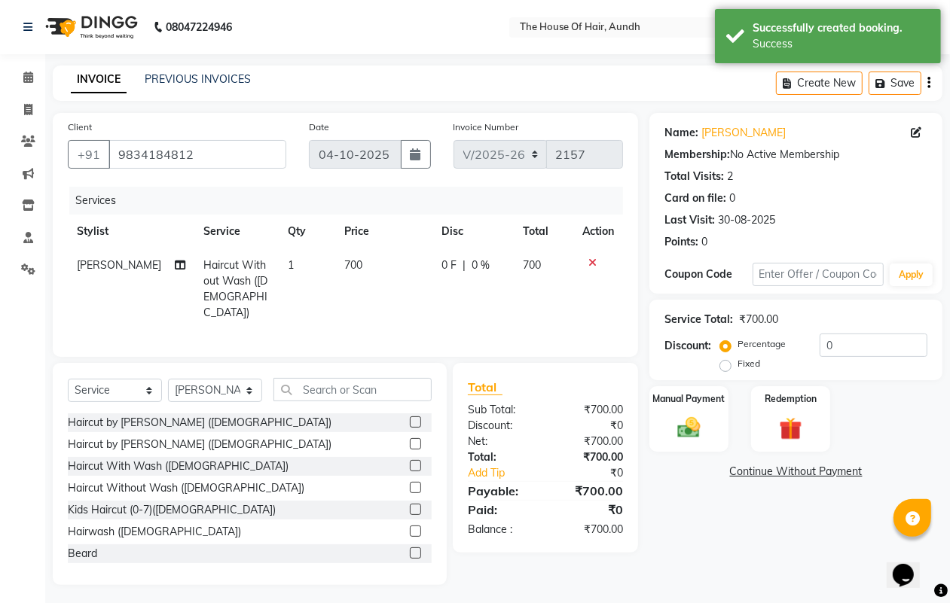
scroll to position [2, 0]
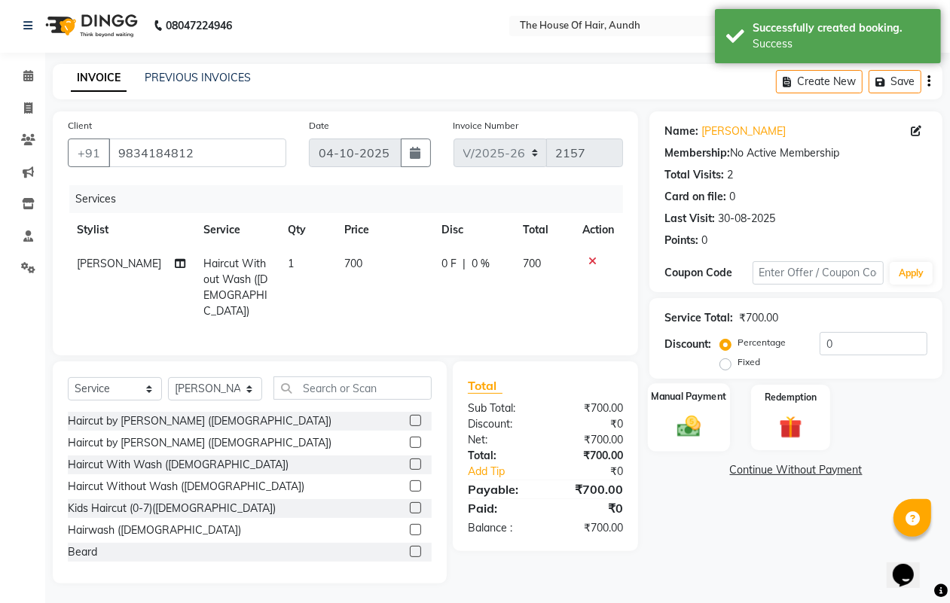
click at [701, 420] on img at bounding box center [689, 426] width 38 height 27
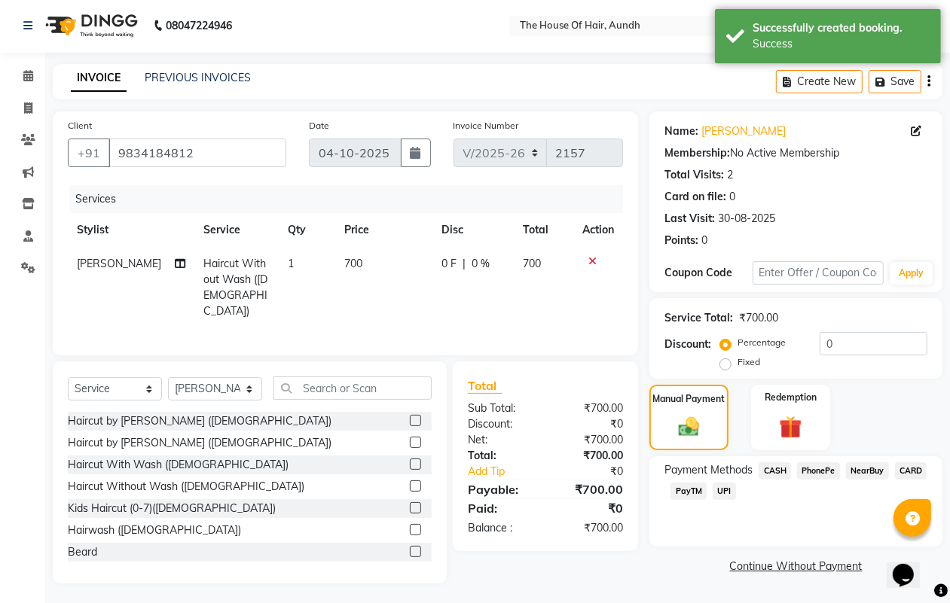
click at [719, 488] on span "UPI" at bounding box center [724, 491] width 23 height 17
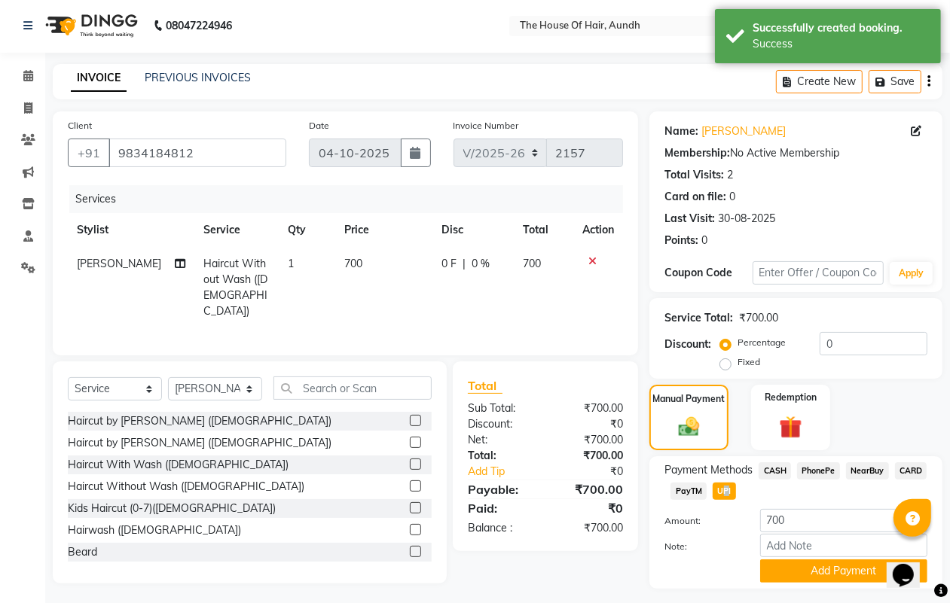
scroll to position [39, 0]
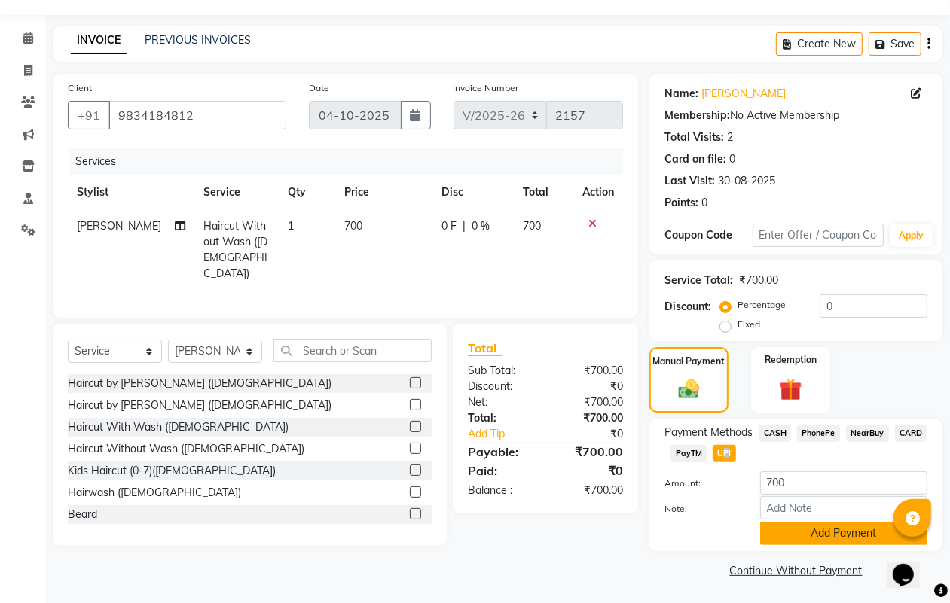
click at [804, 537] on button "Add Payment" at bounding box center [843, 533] width 167 height 23
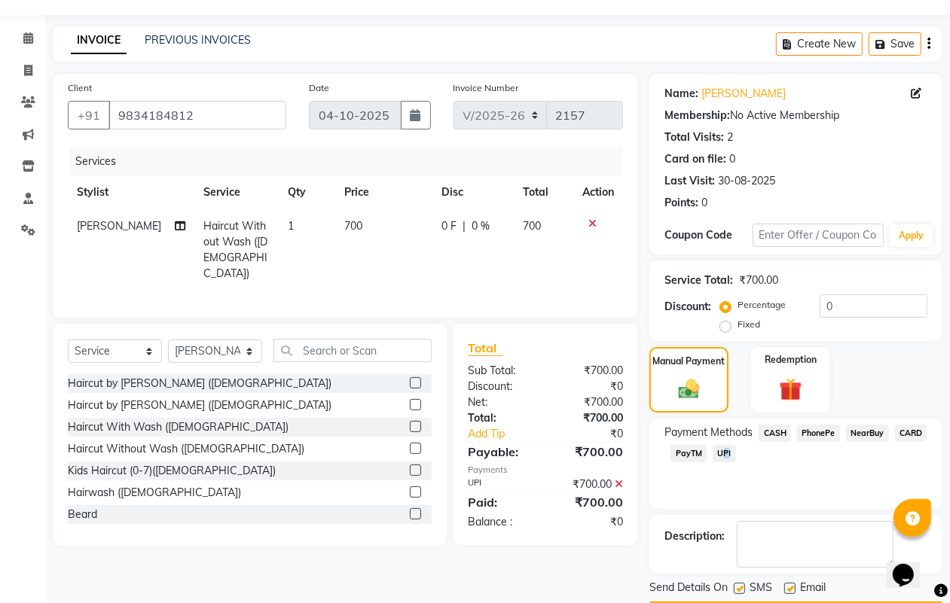
scroll to position [84, 0]
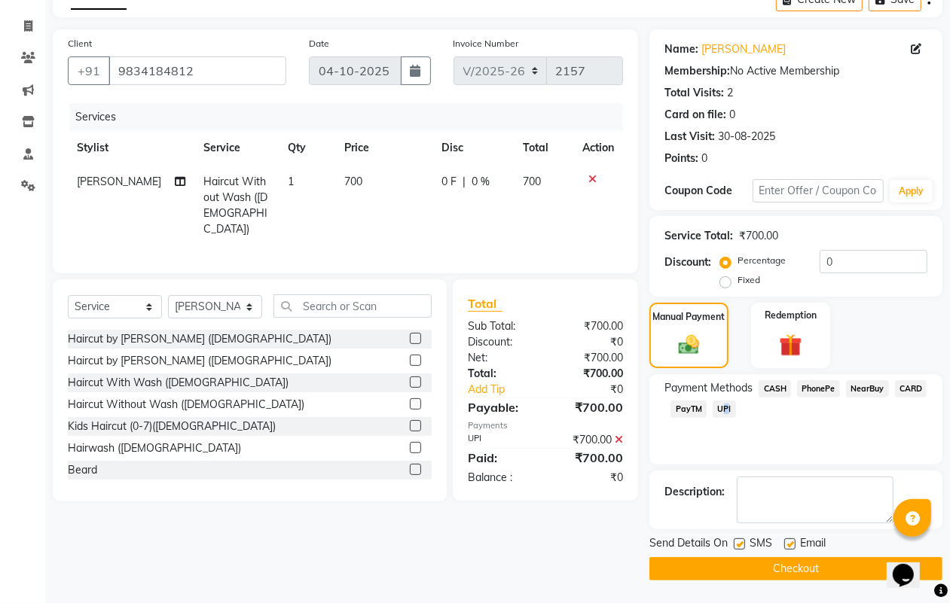
click at [771, 563] on button "Checkout" at bounding box center [795, 568] width 293 height 23
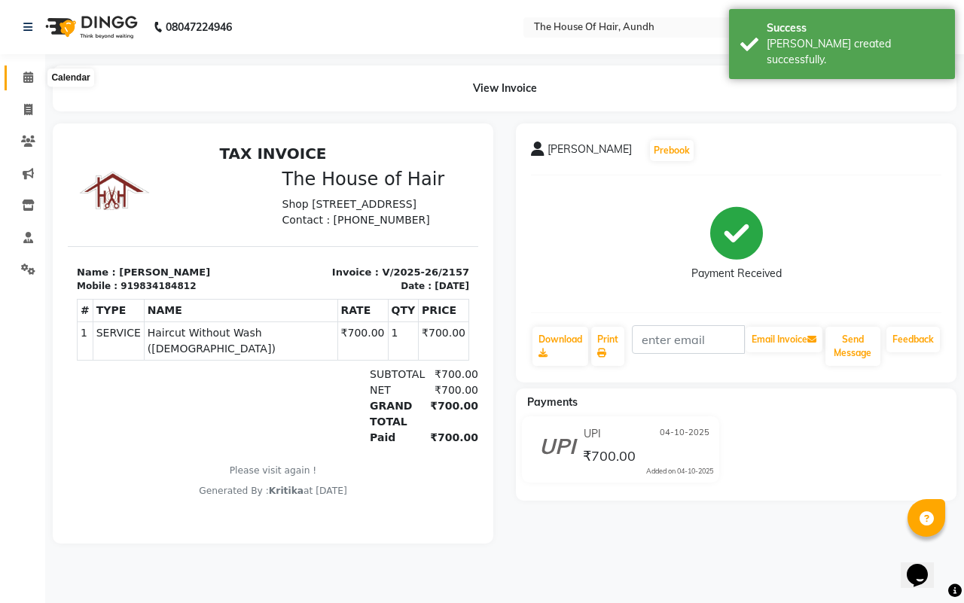
click at [27, 84] on span at bounding box center [28, 77] width 26 height 17
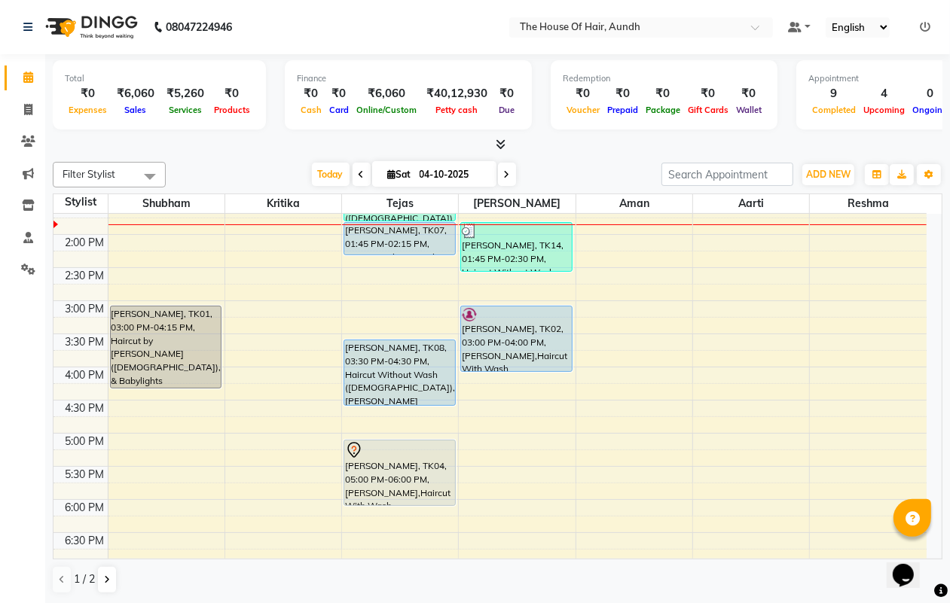
scroll to position [282, 0]
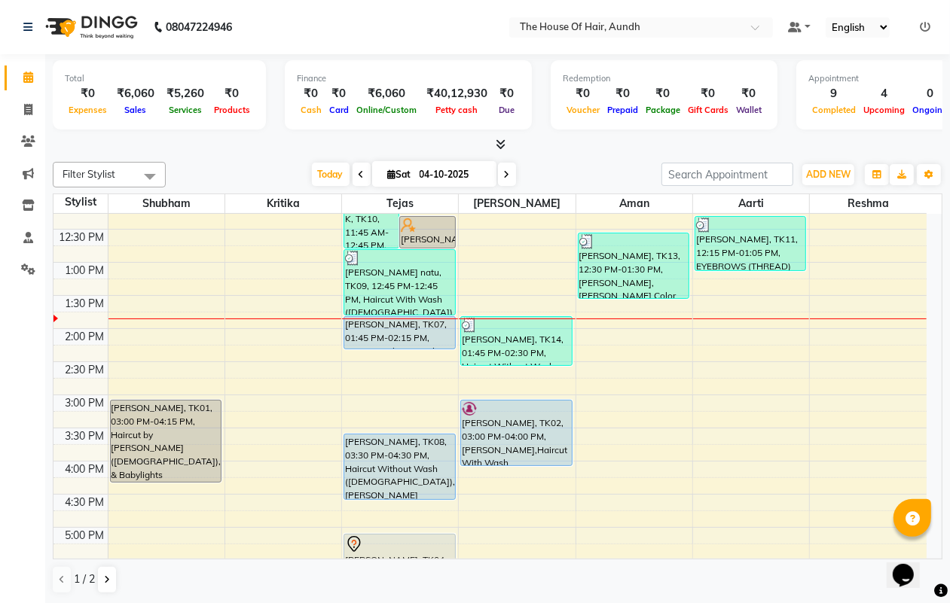
click at [845, 322] on div "8:00 AM 8:30 AM 9:00 AM 9:30 AM 10:00 AM 10:30 AM 11:00 AM 11:30 AM 12:00 PM 12…" at bounding box center [489, 394] width 873 height 927
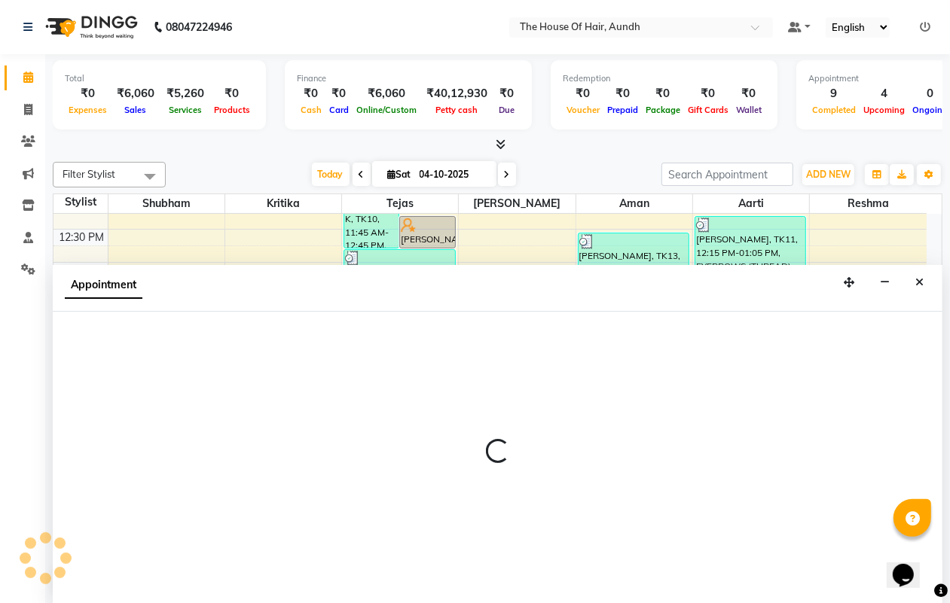
scroll to position [1, 0]
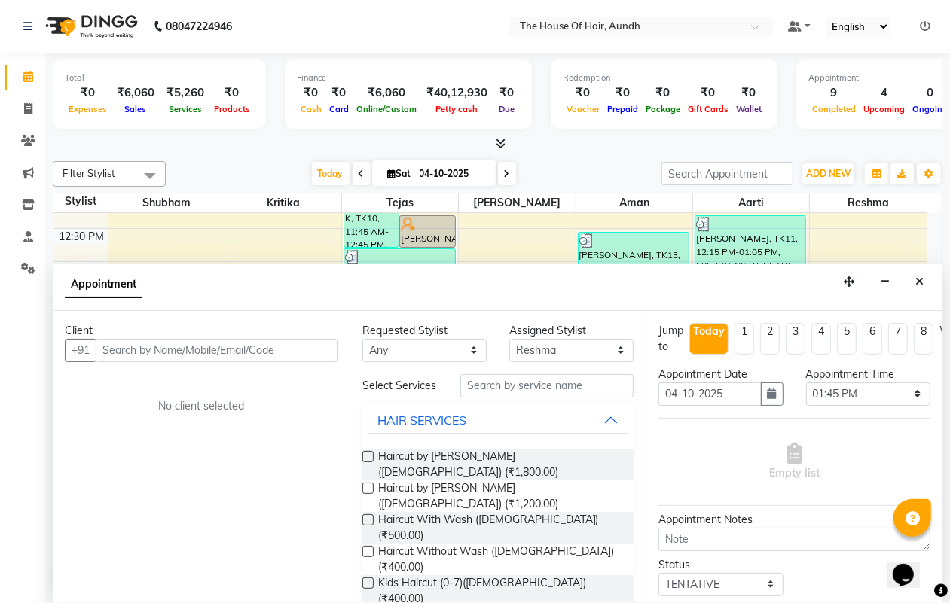
click at [273, 351] on input "text" at bounding box center [217, 350] width 242 height 23
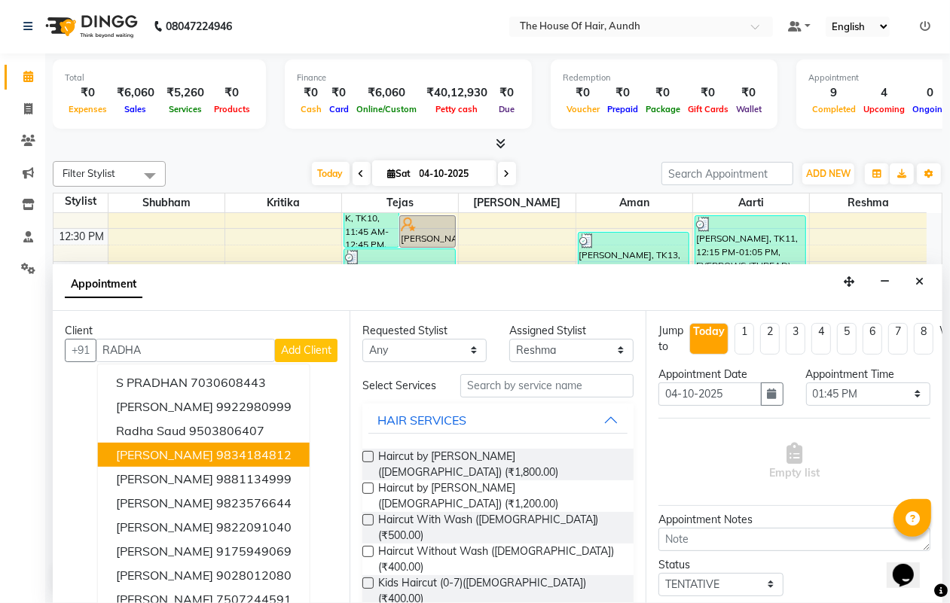
click at [230, 456] on ngb-highlight "9834184812" at bounding box center [253, 454] width 75 height 15
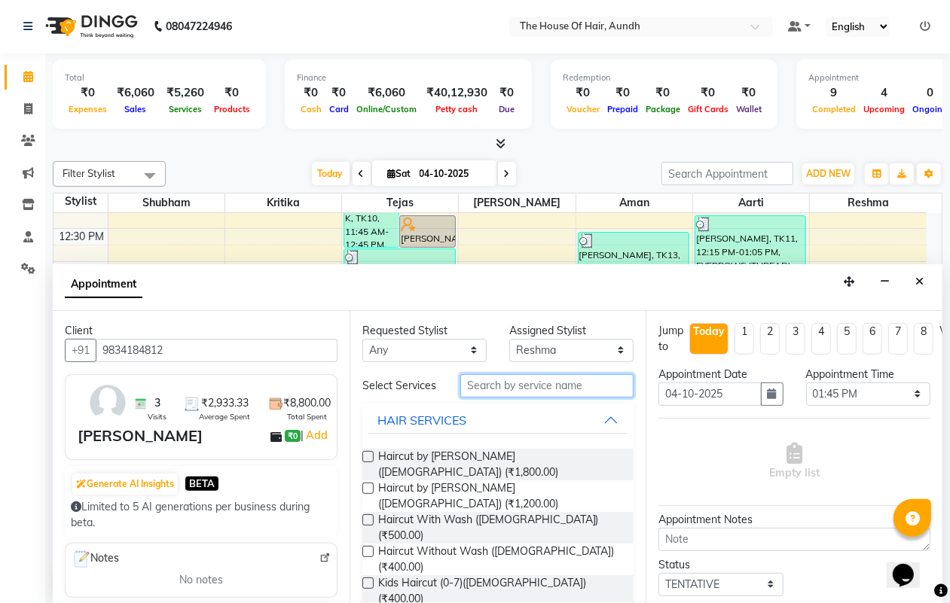
click at [490, 389] on input "text" at bounding box center [546, 385] width 173 height 23
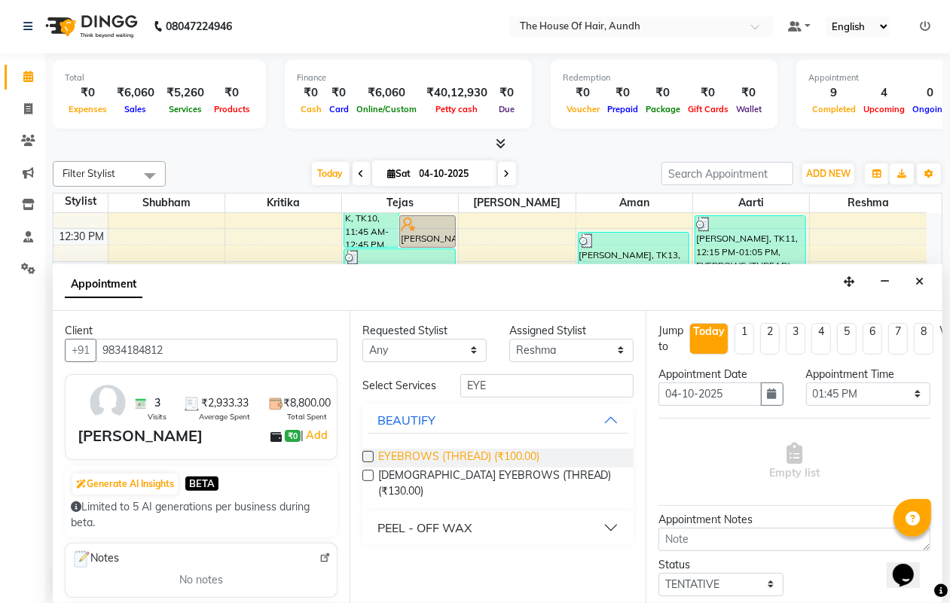
click at [450, 453] on span "EYEBROWS (THREAD) (₹100.00)" at bounding box center [458, 458] width 161 height 19
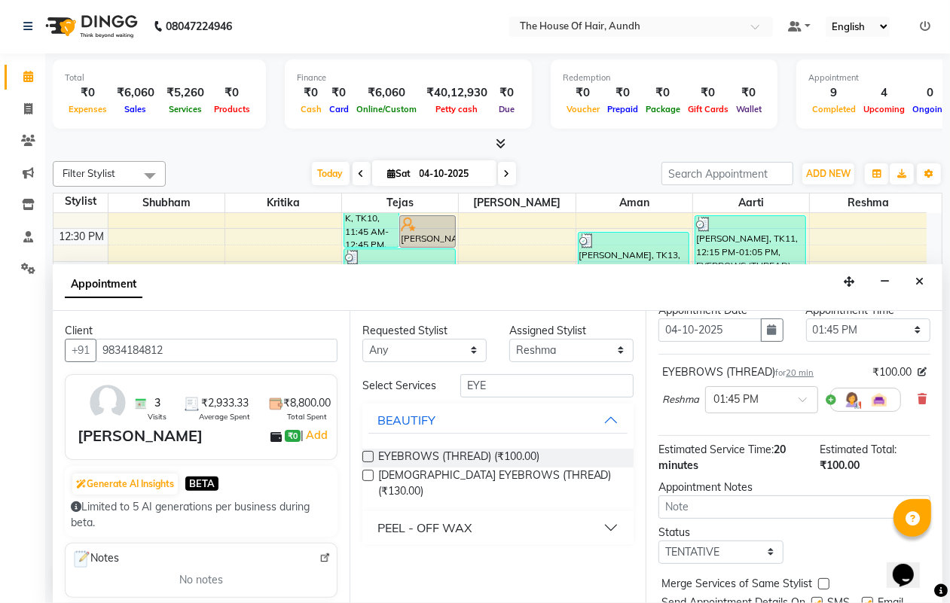
scroll to position [147, 0]
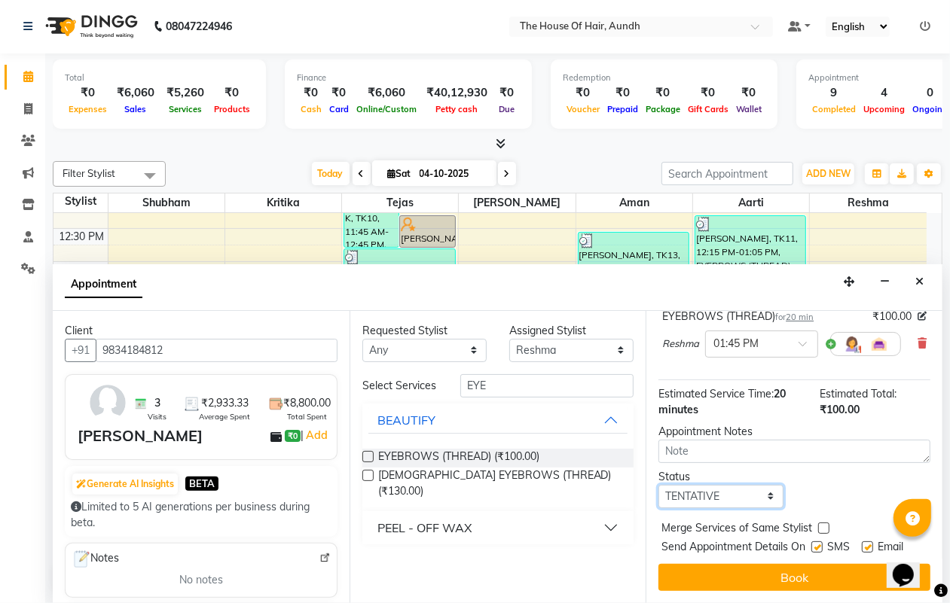
click at [718, 485] on select "Select TENTATIVE CONFIRM CHECK-IN UPCOMING" at bounding box center [720, 496] width 124 height 23
click at [658, 485] on select "Select TENTATIVE CONFIRM CHECK-IN UPCOMING" at bounding box center [720, 496] width 124 height 23
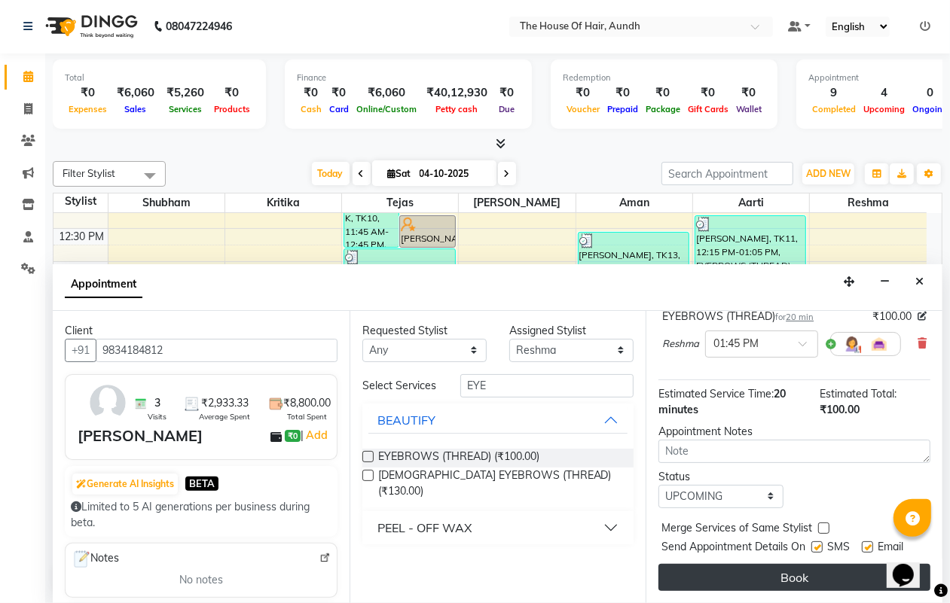
click at [759, 566] on button "Book" at bounding box center [794, 577] width 272 height 27
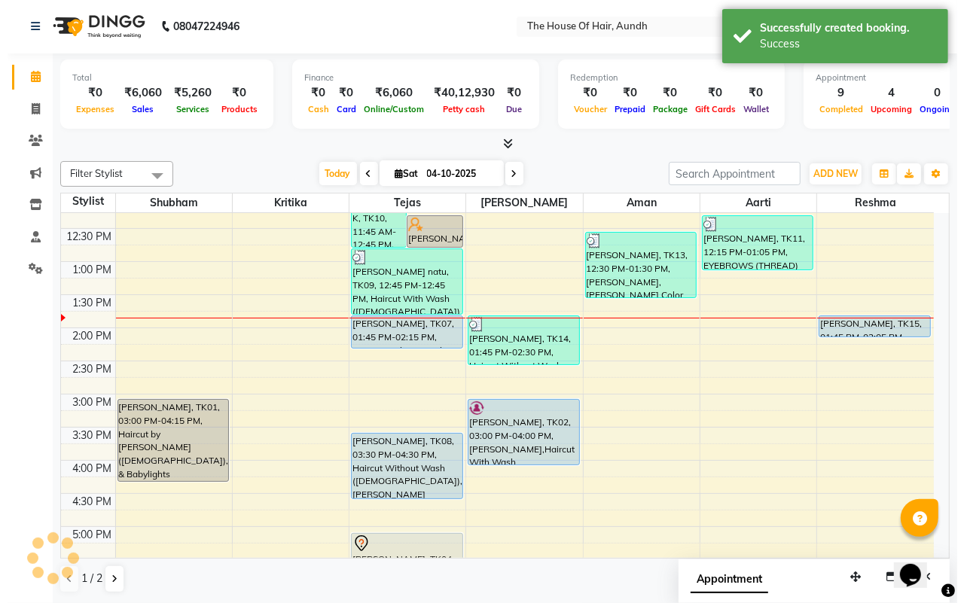
scroll to position [0, 0]
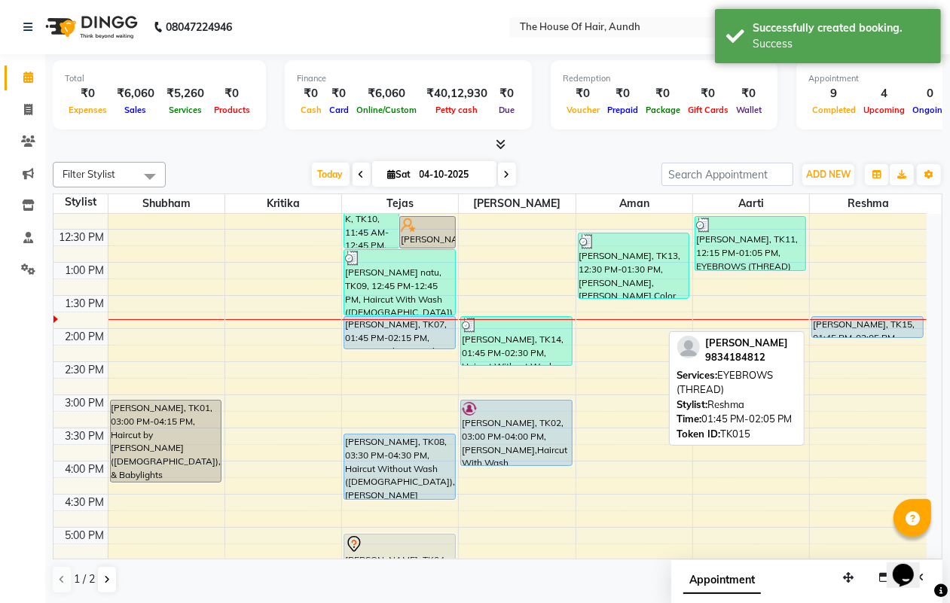
click at [875, 326] on div "[PERSON_NAME], TK15, 01:45 PM-02:05 PM, EYEBROWS (THREAD)" at bounding box center [867, 327] width 111 height 20
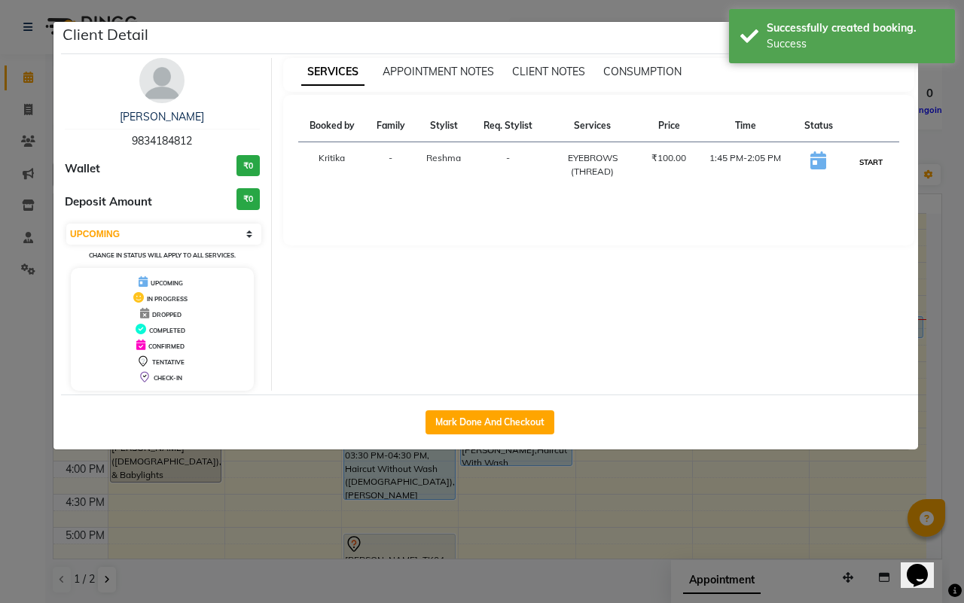
click at [872, 160] on button "START" at bounding box center [871, 162] width 31 height 19
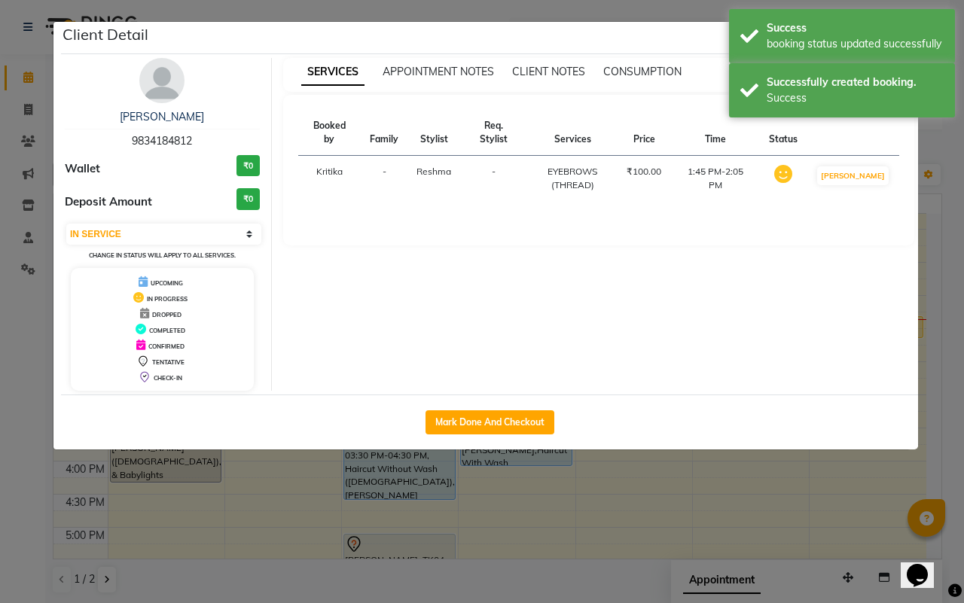
click at [664, 506] on ngb-modal-window "Client Detail [PERSON_NAME] 9834184812 Wallet ₹0 Deposit Amount ₹0 Select IN SE…" at bounding box center [482, 301] width 964 height 603
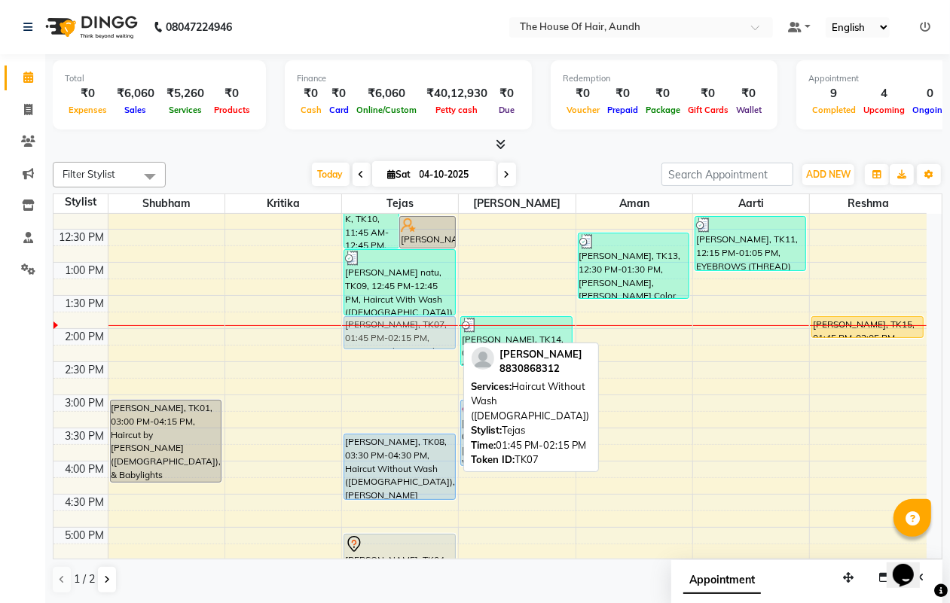
click at [393, 336] on div "[PERSON_NAME] K, TK10, 11:45 AM-12:45 PM, [PERSON_NAME],Haircut With Wash ([DEM…" at bounding box center [400, 394] width 116 height 927
click at [393, 336] on div "[PERSON_NAME], TK07, 01:45 PM-02:15 PM, Haircut Without Wash ([DEMOGRAPHIC_DATA…" at bounding box center [399, 333] width 110 height 32
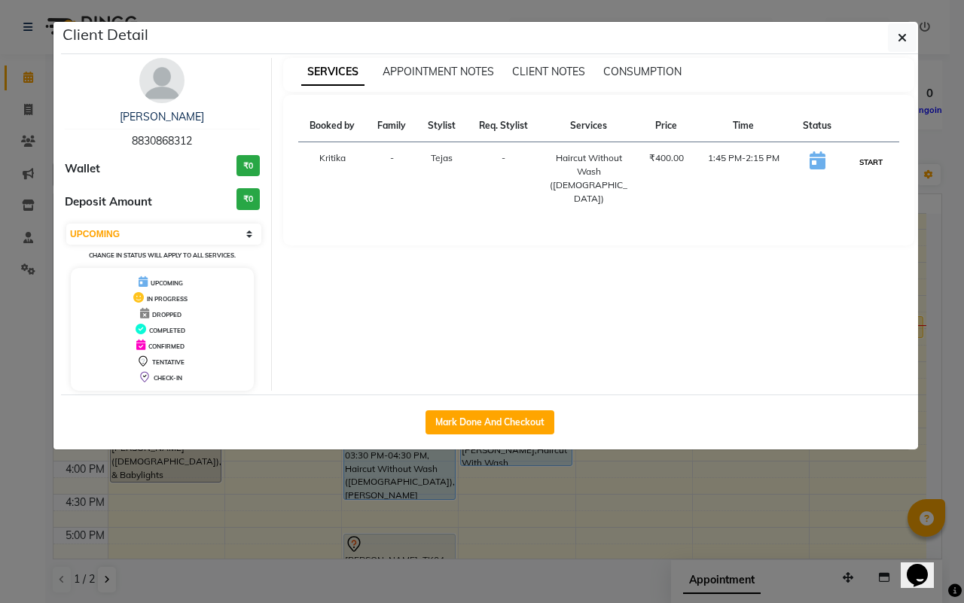
click at [867, 167] on button "START" at bounding box center [871, 162] width 31 height 19
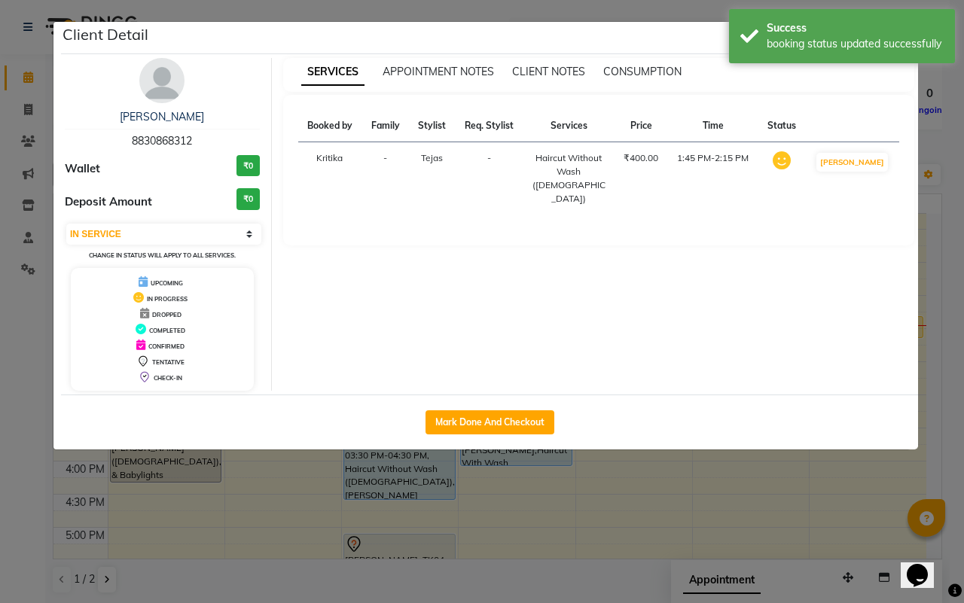
click at [736, 484] on ngb-modal-window "Client Detail [PERSON_NAME] 8830868312 Wallet ₹0 Deposit Amount ₹0 Select IN SE…" at bounding box center [482, 301] width 964 height 603
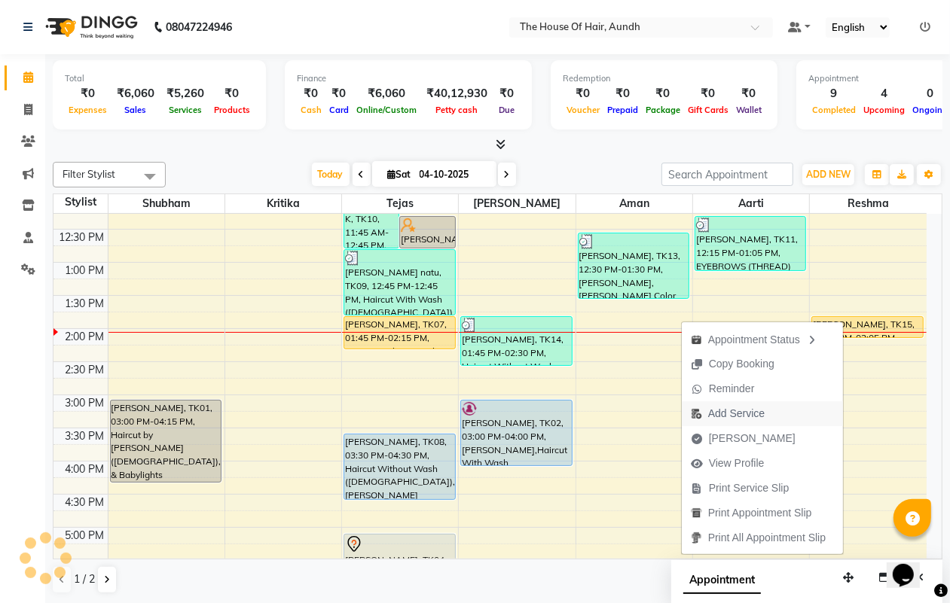
click at [748, 417] on span "Add Service" at bounding box center [736, 414] width 56 height 16
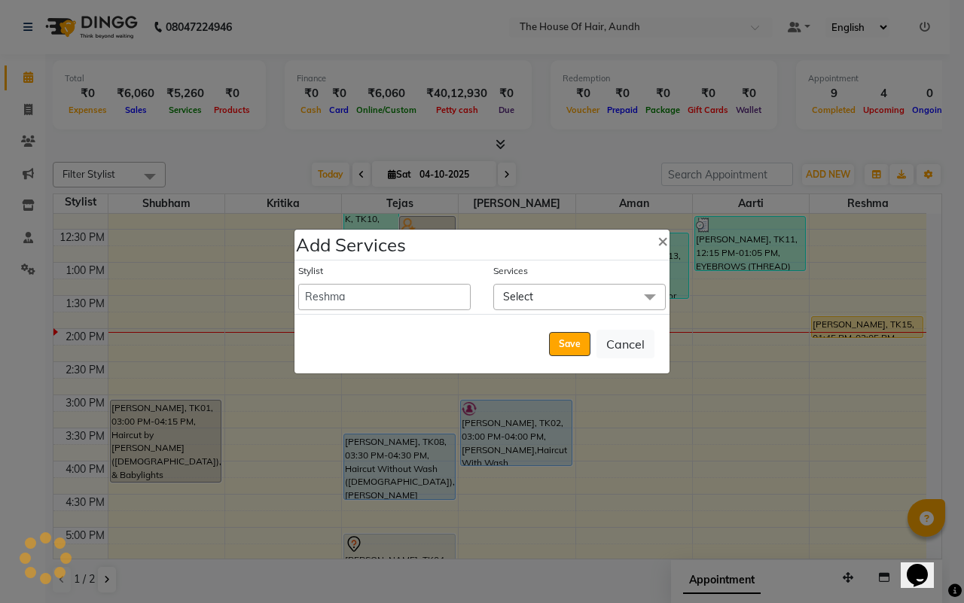
click at [582, 289] on span "Select" at bounding box center [579, 297] width 172 height 26
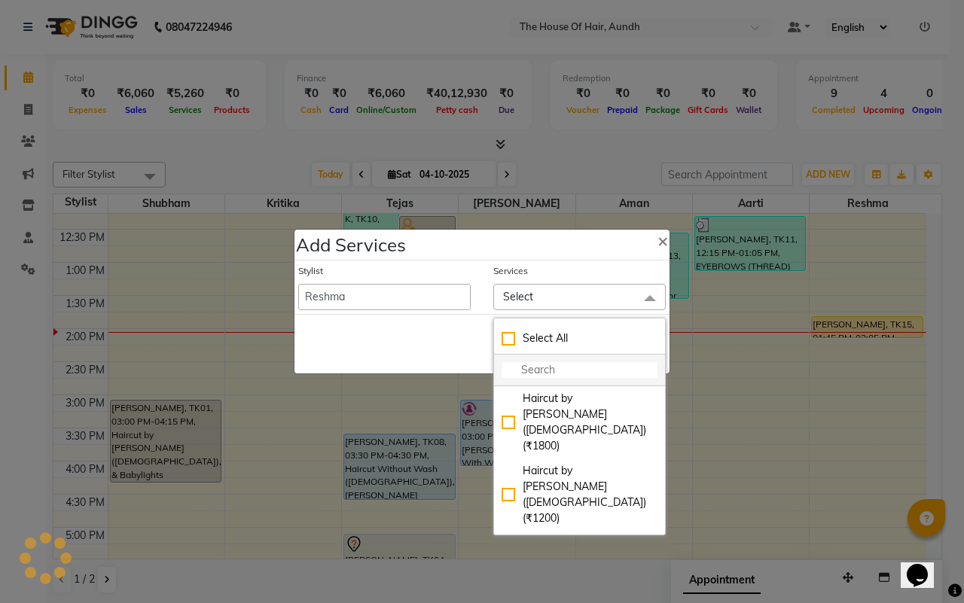
click at [539, 365] on input "multiselect-search" at bounding box center [580, 370] width 156 height 16
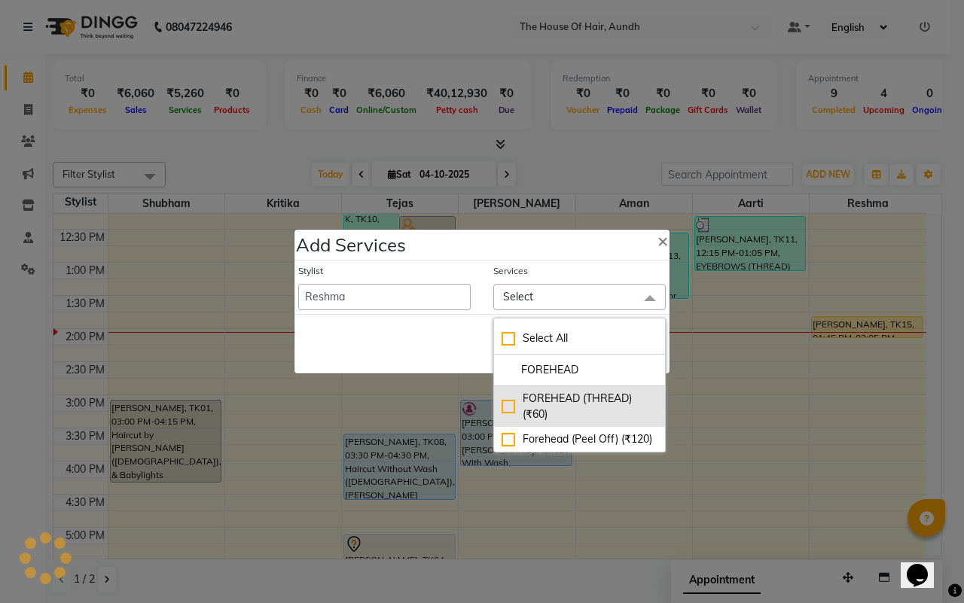
click at [603, 404] on div "FOREHEAD (THREAD) (₹60)" at bounding box center [580, 407] width 156 height 32
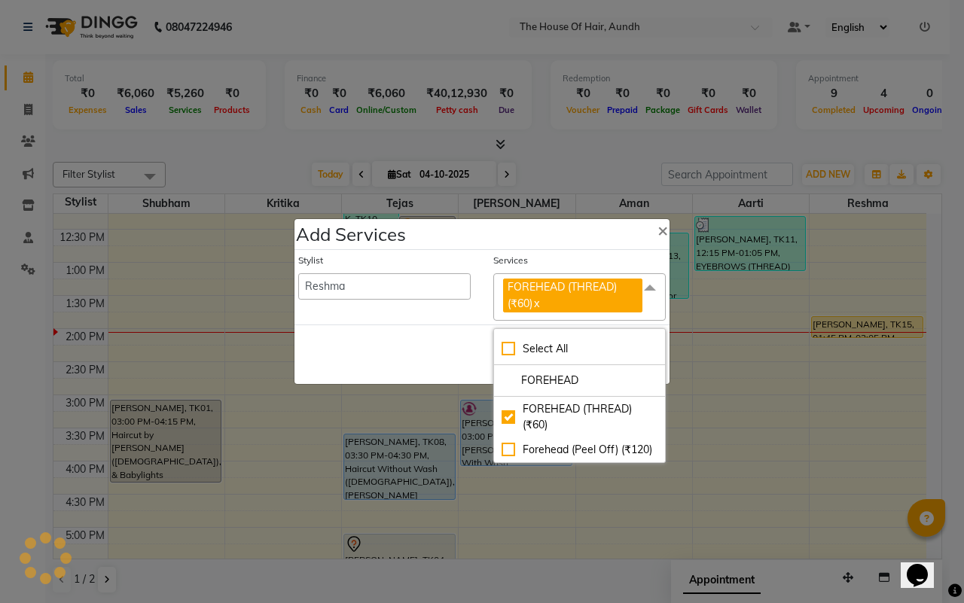
click at [411, 352] on div "Save Cancel" at bounding box center [482, 355] width 375 height 60
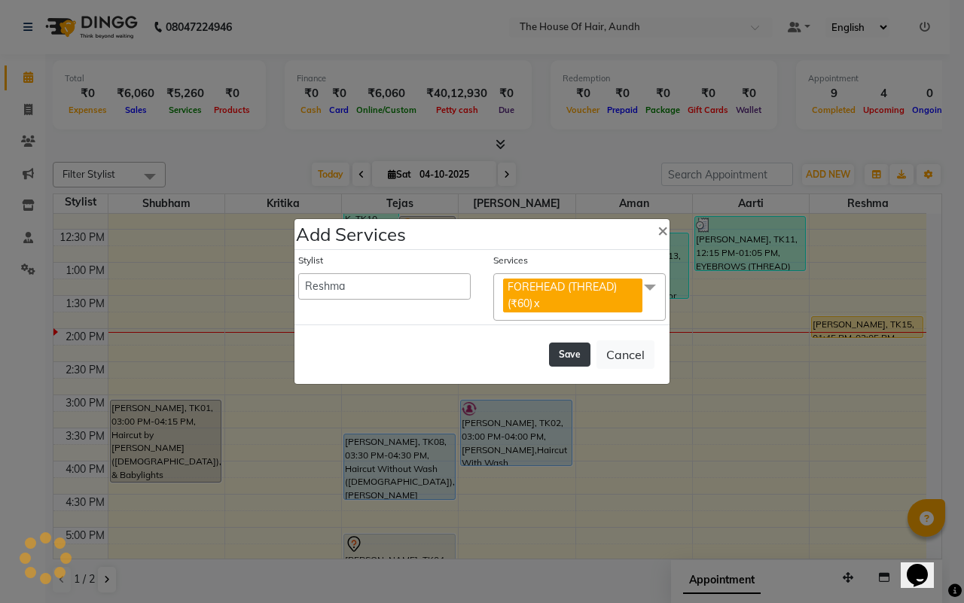
click at [567, 355] on button "Save" at bounding box center [569, 355] width 41 height 24
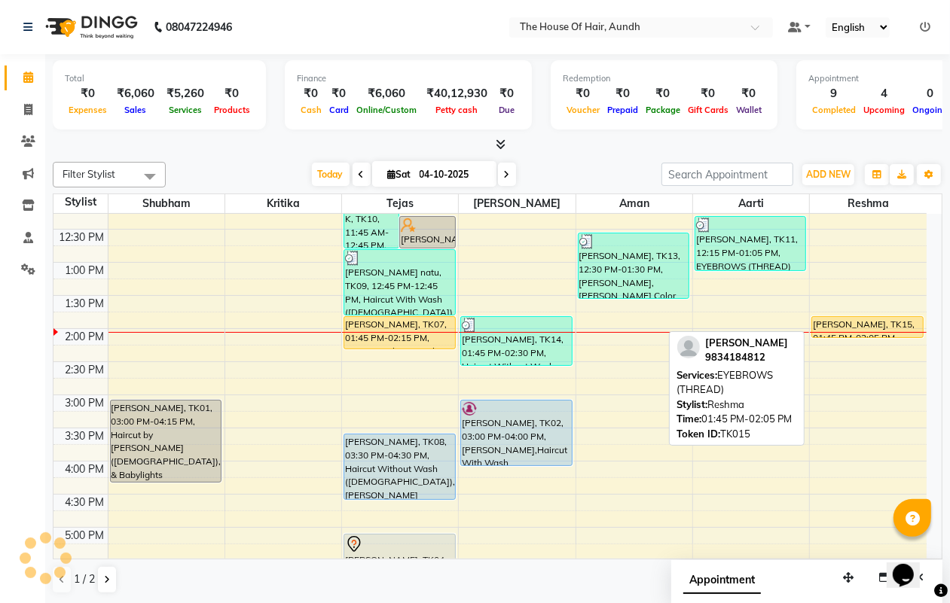
click at [838, 326] on div "[PERSON_NAME], TK15, 01:45 PM-02:05 PM, EYEBROWS (THREAD)" at bounding box center [867, 327] width 111 height 20
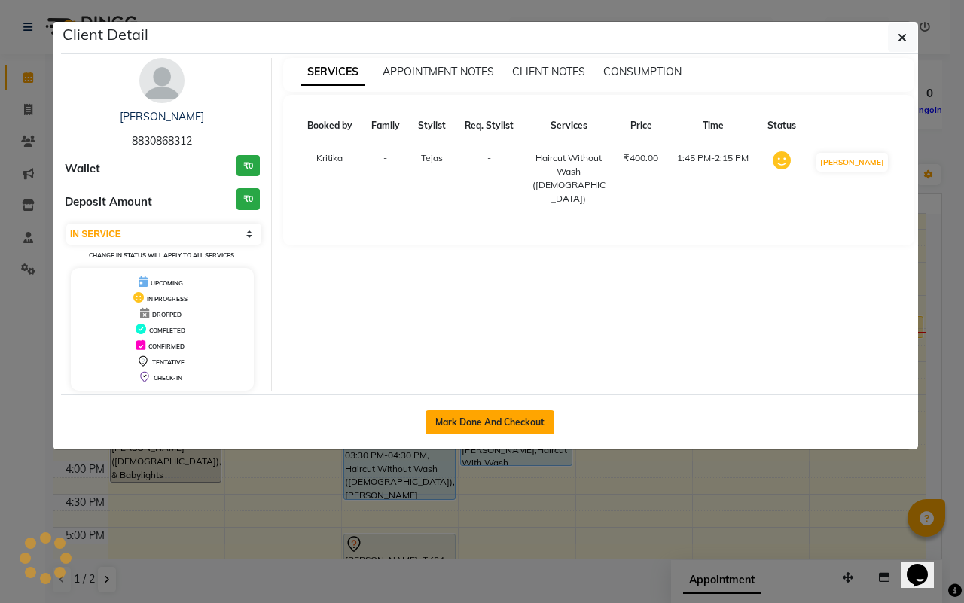
click at [510, 419] on button "Mark Done And Checkout" at bounding box center [490, 423] width 129 height 24
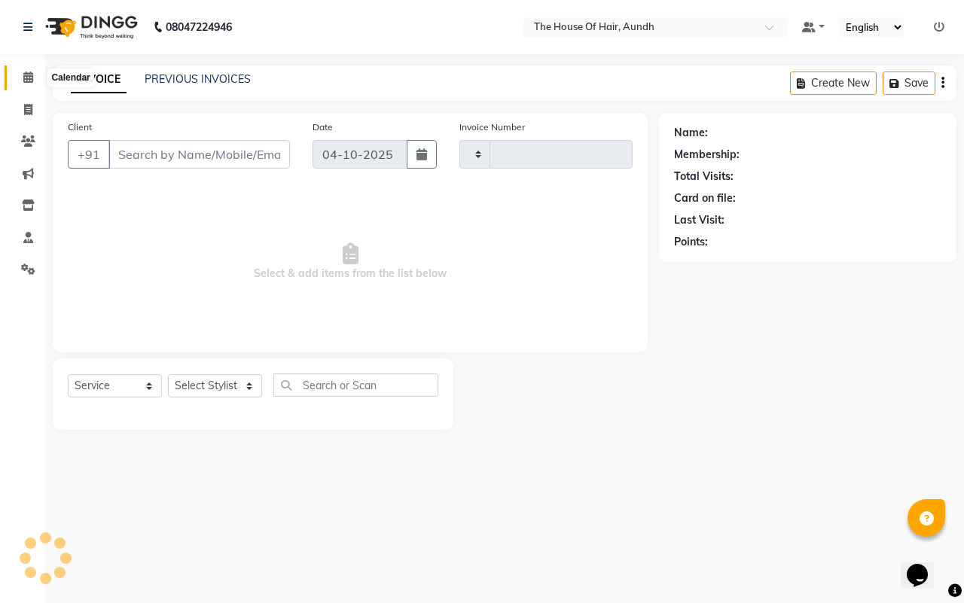
click at [26, 77] on icon at bounding box center [28, 77] width 10 height 11
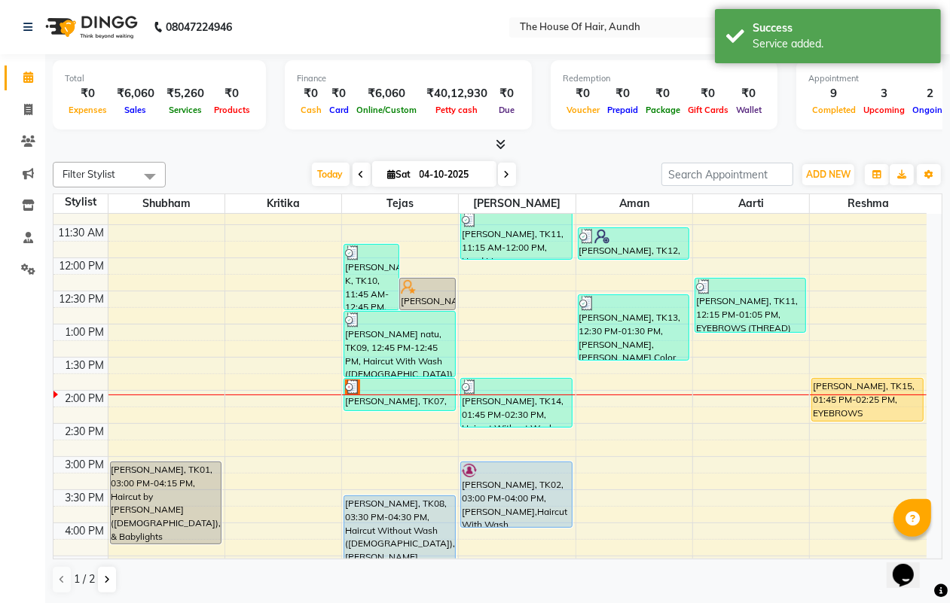
scroll to position [282, 0]
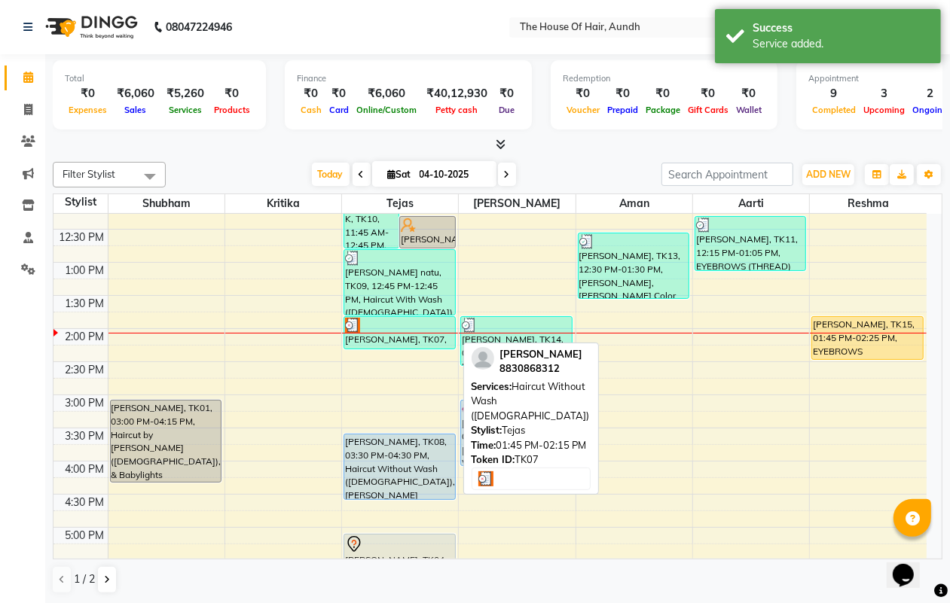
click at [400, 337] on div "[PERSON_NAME], TK07, 01:45 PM-02:15 PM, Haircut Without Wash ([DEMOGRAPHIC_DATA…" at bounding box center [399, 333] width 110 height 32
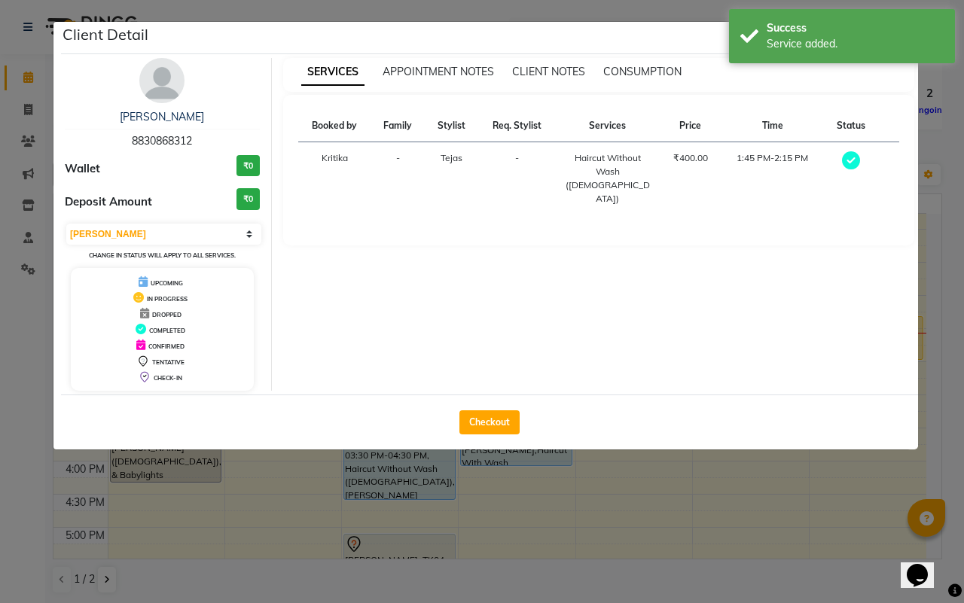
click at [679, 507] on ngb-modal-window "Client Detail [PERSON_NAME] 8830868312 Wallet ₹0 Deposit Amount ₹0 Select MARK …" at bounding box center [482, 301] width 964 height 603
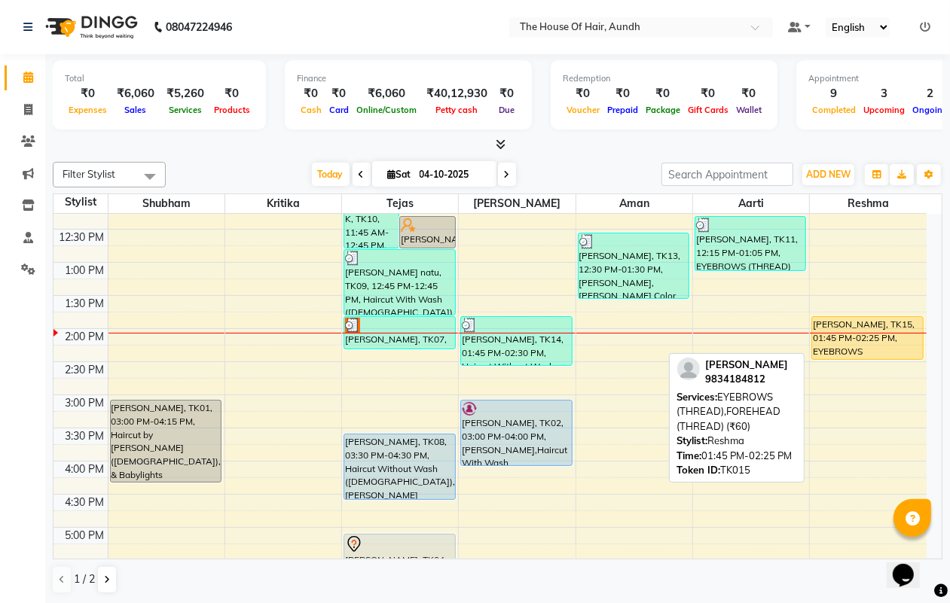
click at [841, 350] on div "[PERSON_NAME], TK15, 01:45 PM-02:25 PM, EYEBROWS (THREAD),FOREHEAD (THREAD) (₹6…" at bounding box center [867, 338] width 111 height 42
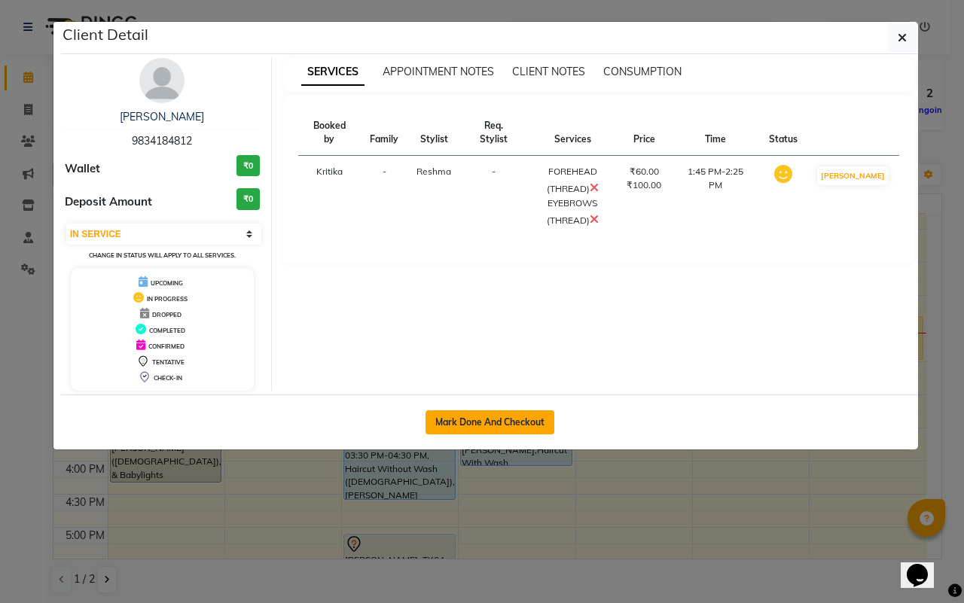
click at [518, 420] on button "Mark Done And Checkout" at bounding box center [490, 423] width 129 height 24
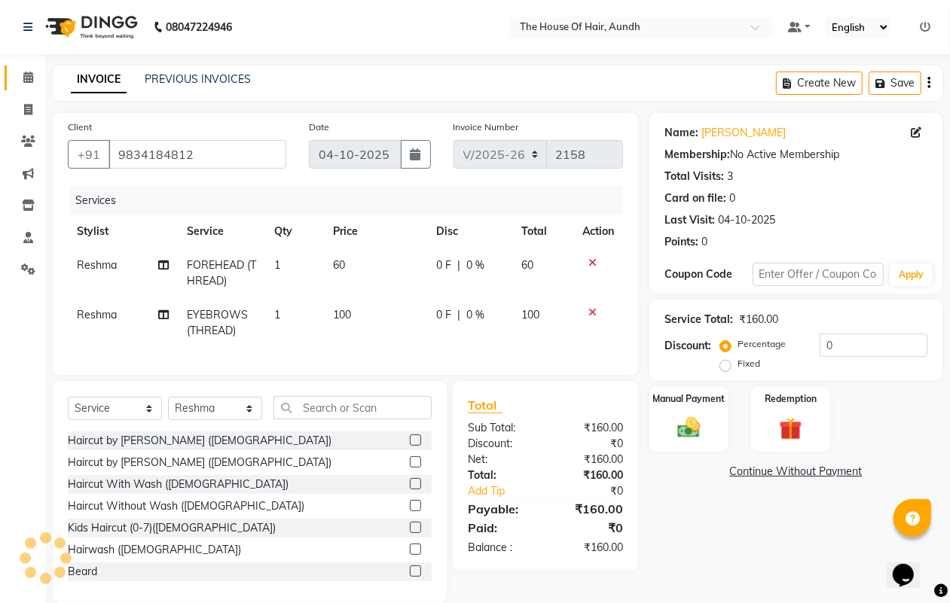
scroll to position [35, 0]
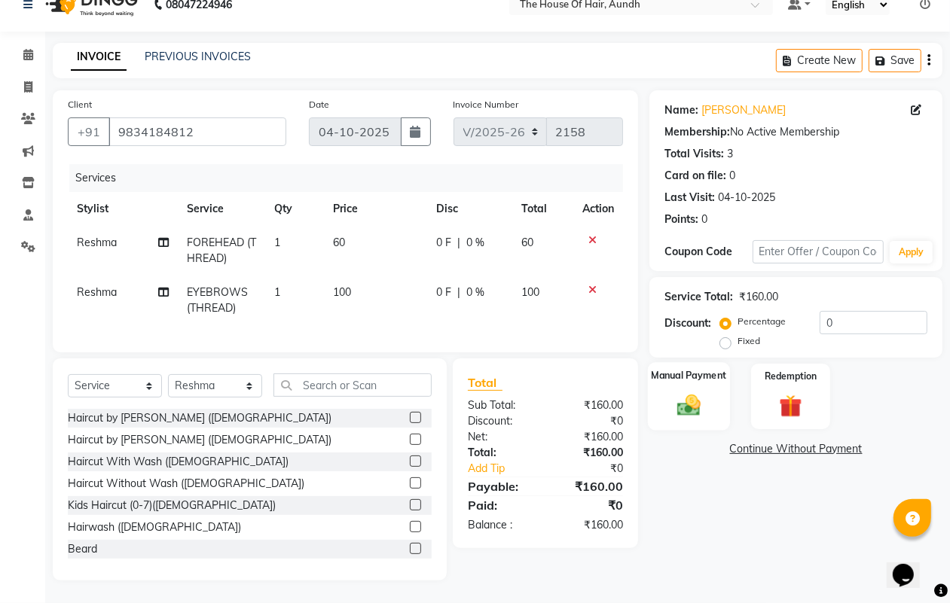
click at [686, 392] on img at bounding box center [689, 405] width 38 height 27
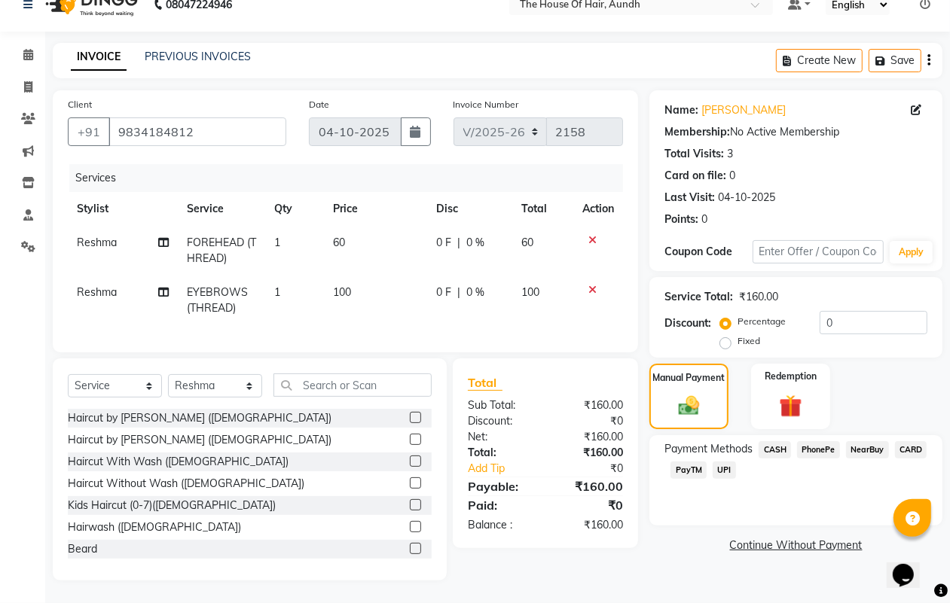
click at [723, 462] on span "UPI" at bounding box center [724, 470] width 23 height 17
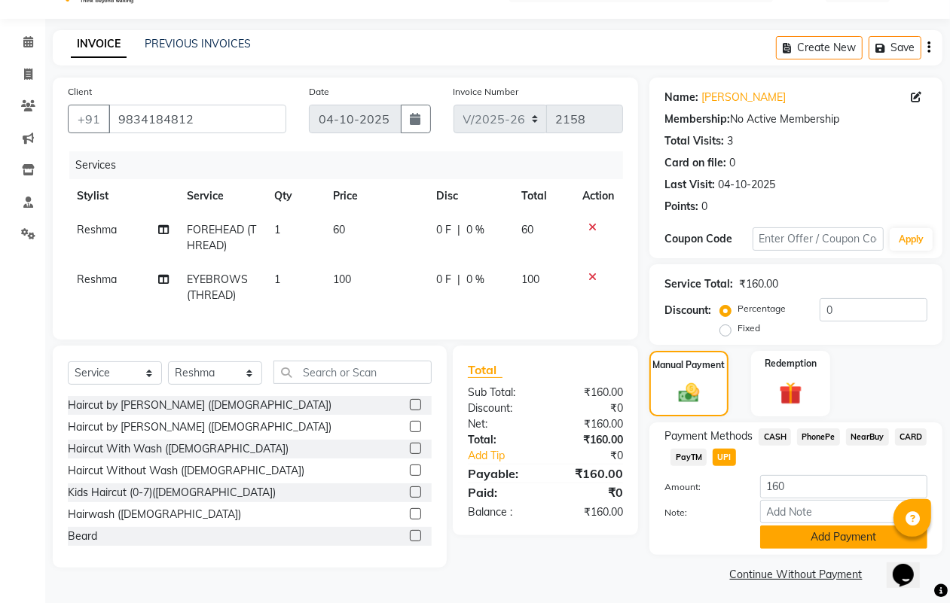
click at [808, 537] on button "Add Payment" at bounding box center [843, 537] width 167 height 23
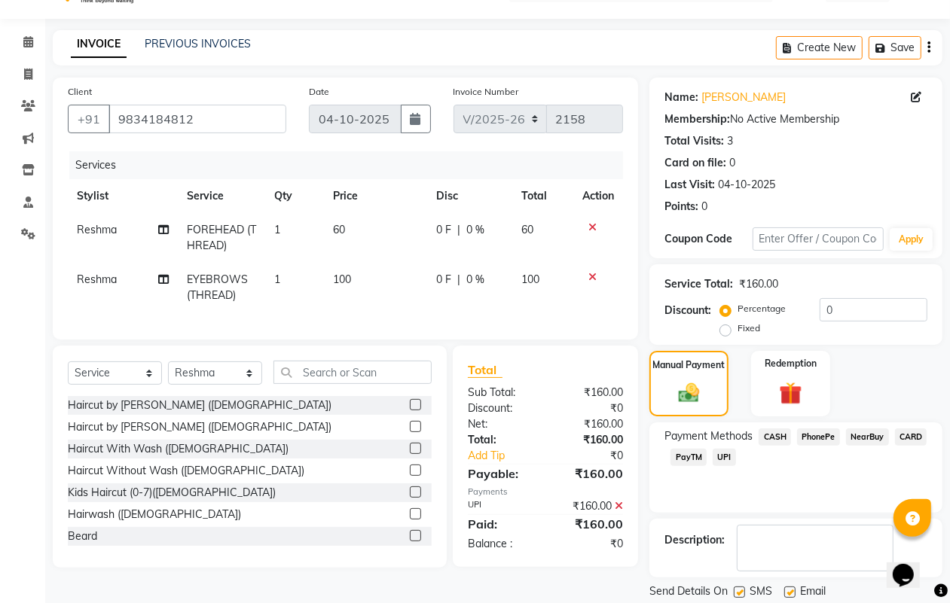
scroll to position [84, 0]
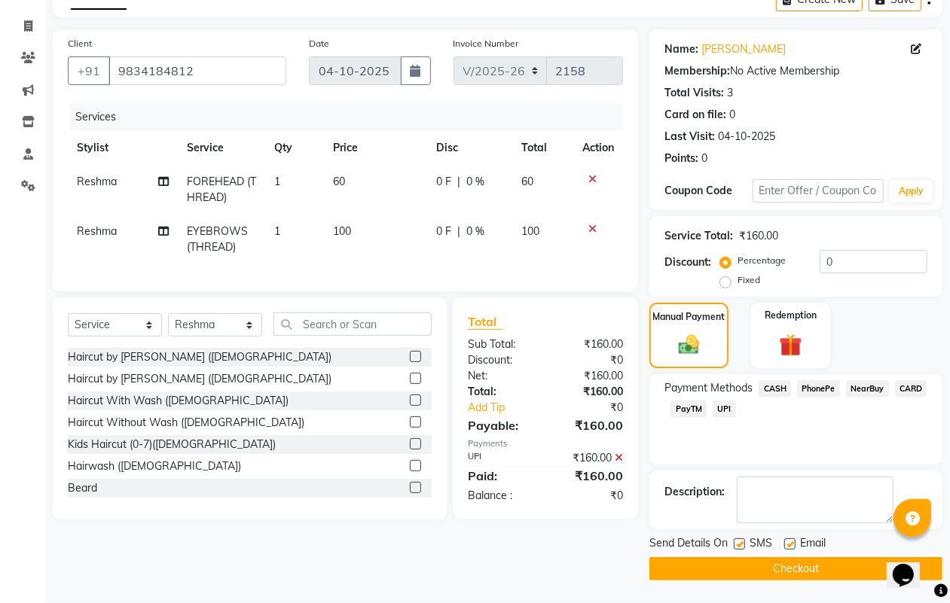
click at [757, 567] on button "Checkout" at bounding box center [795, 568] width 293 height 23
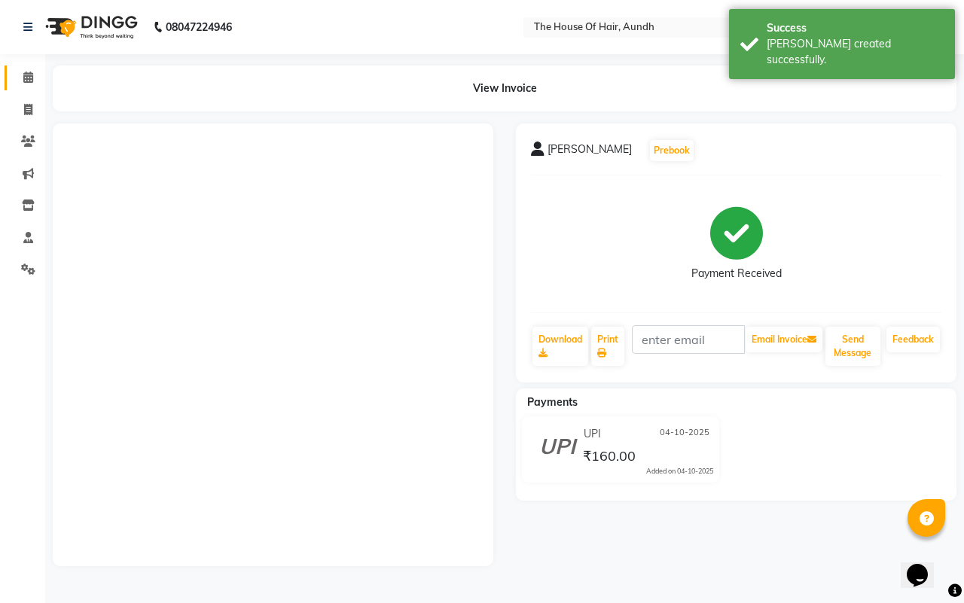
click at [23, 79] on icon at bounding box center [28, 77] width 10 height 11
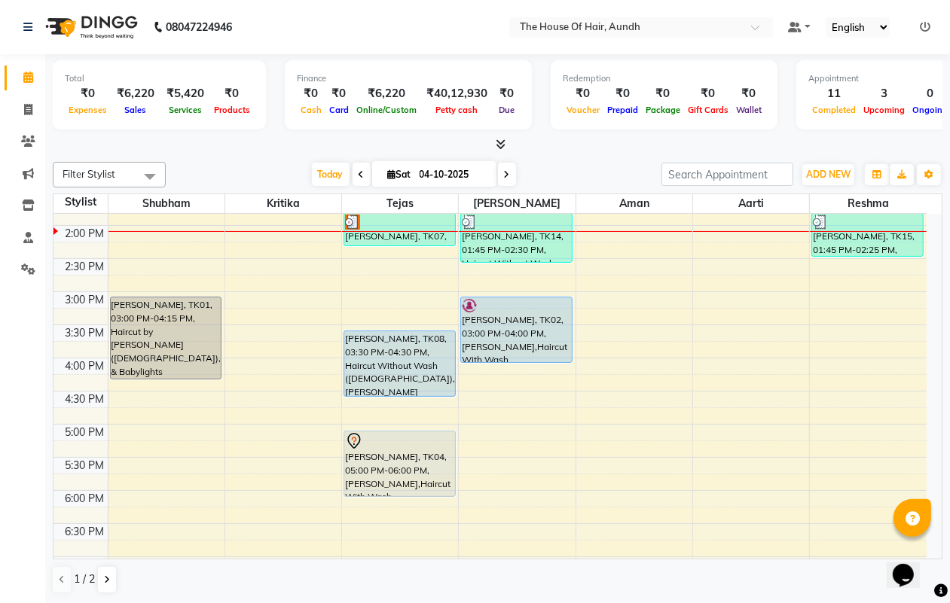
scroll to position [217, 0]
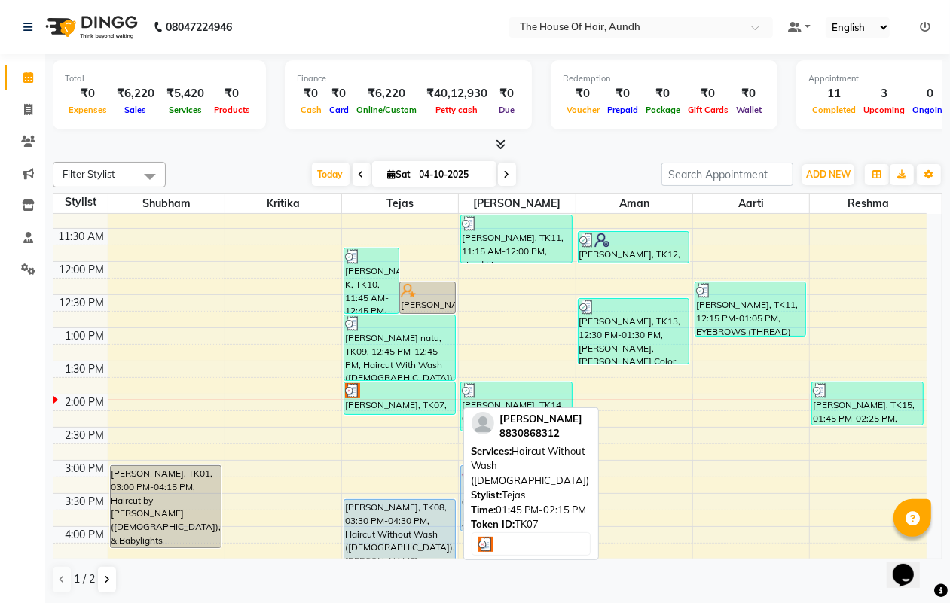
click at [379, 397] on div at bounding box center [399, 390] width 108 height 15
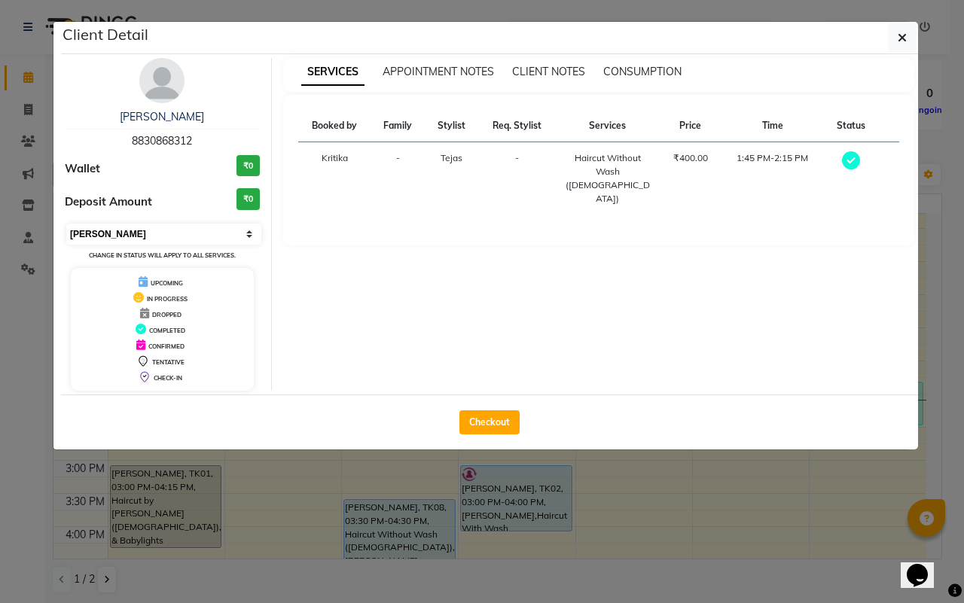
click at [216, 228] on select "Select MARK DONE UPCOMING" at bounding box center [163, 234] width 195 height 21
click at [66, 224] on select "Select MARK DONE UPCOMING" at bounding box center [163, 234] width 195 height 21
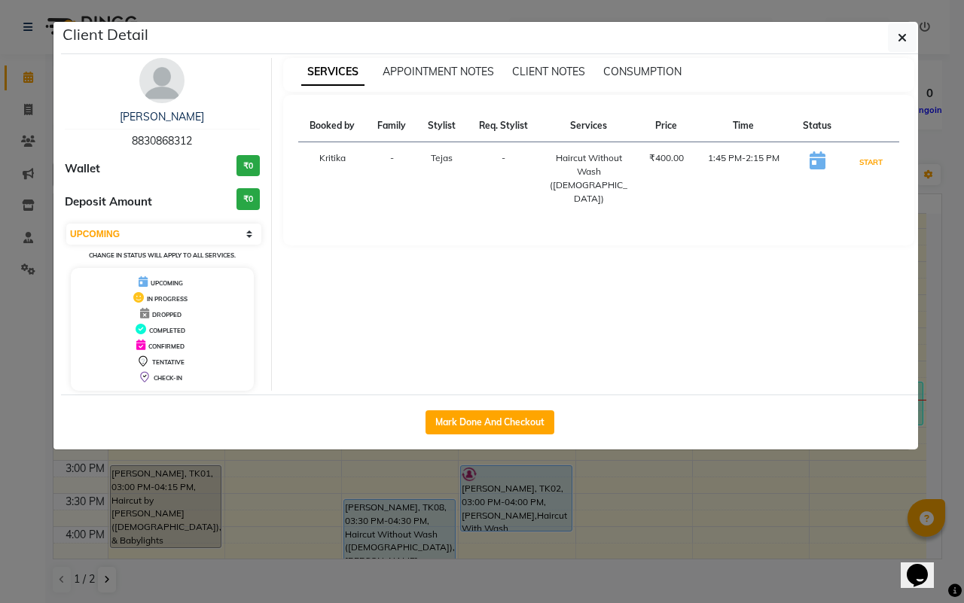
drag, startPoint x: 867, startPoint y: 160, endPoint x: 879, endPoint y: 256, distance: 96.4
click at [868, 162] on button "START" at bounding box center [871, 162] width 31 height 19
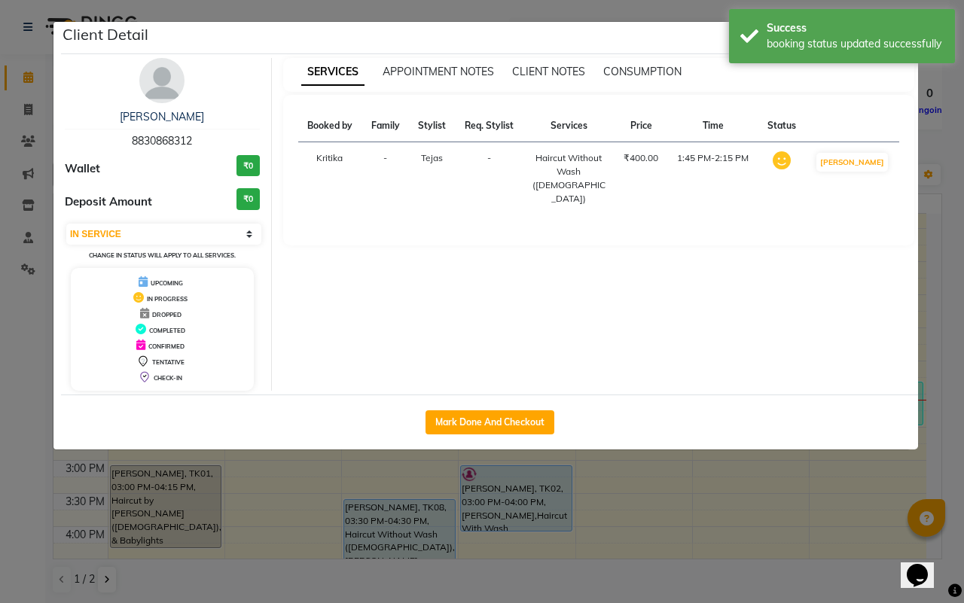
click at [768, 488] on ngb-modal-window "Client Detail [PERSON_NAME] 8830868312 Wallet ₹0 Deposit Amount ₹0 Select IN SE…" at bounding box center [482, 301] width 964 height 603
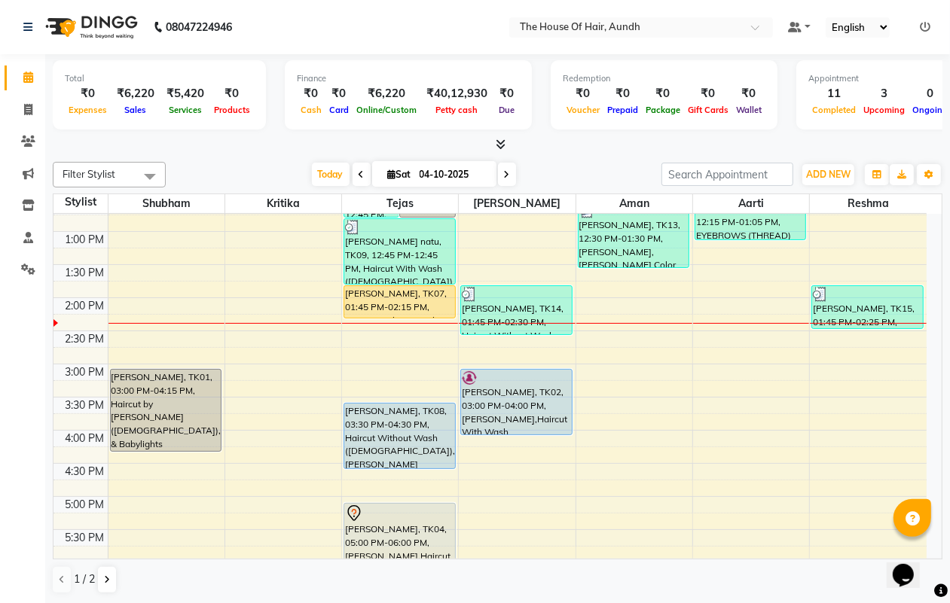
scroll to position [311, 0]
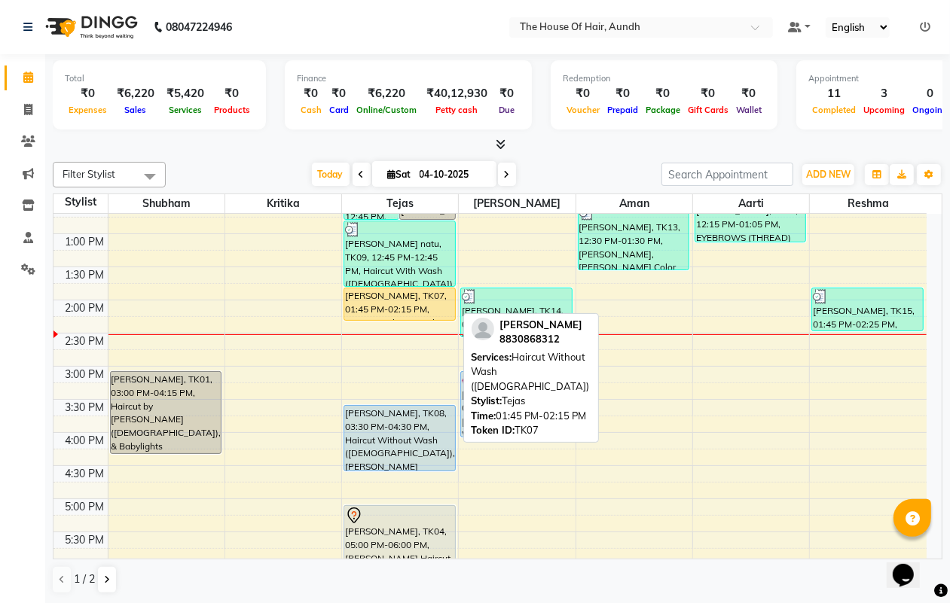
click at [405, 305] on div "[PERSON_NAME], TK07, 01:45 PM-02:15 PM, Haircut Without Wash ([DEMOGRAPHIC_DATA…" at bounding box center [399, 305] width 110 height 32
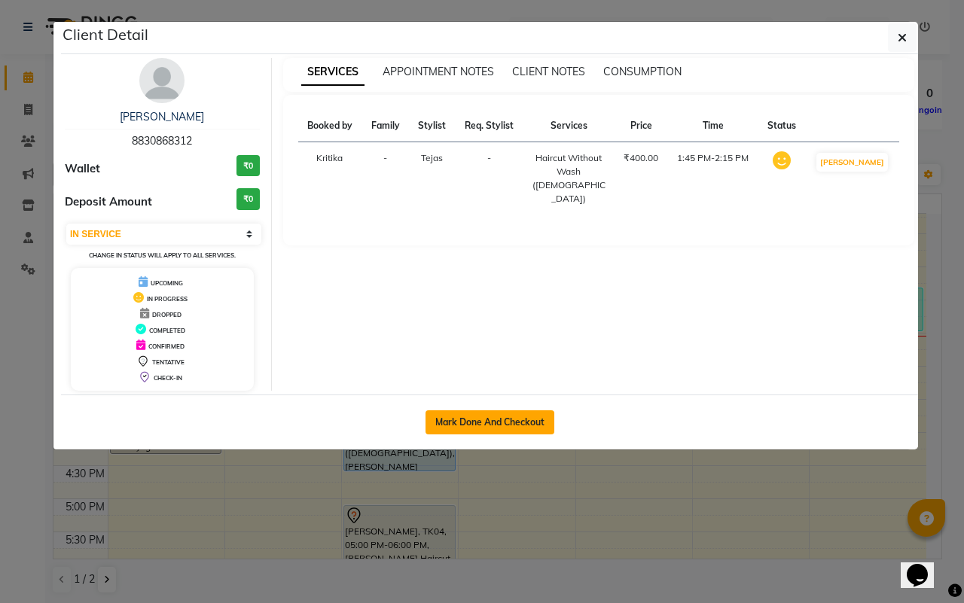
click at [461, 420] on button "Mark Done And Checkout" at bounding box center [490, 423] width 129 height 24
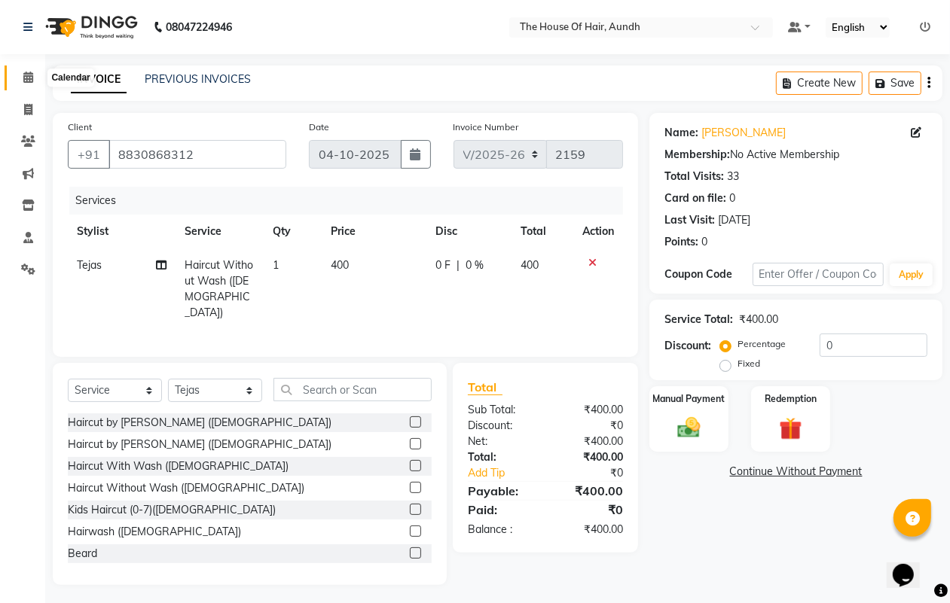
click at [28, 78] on icon at bounding box center [28, 77] width 10 height 11
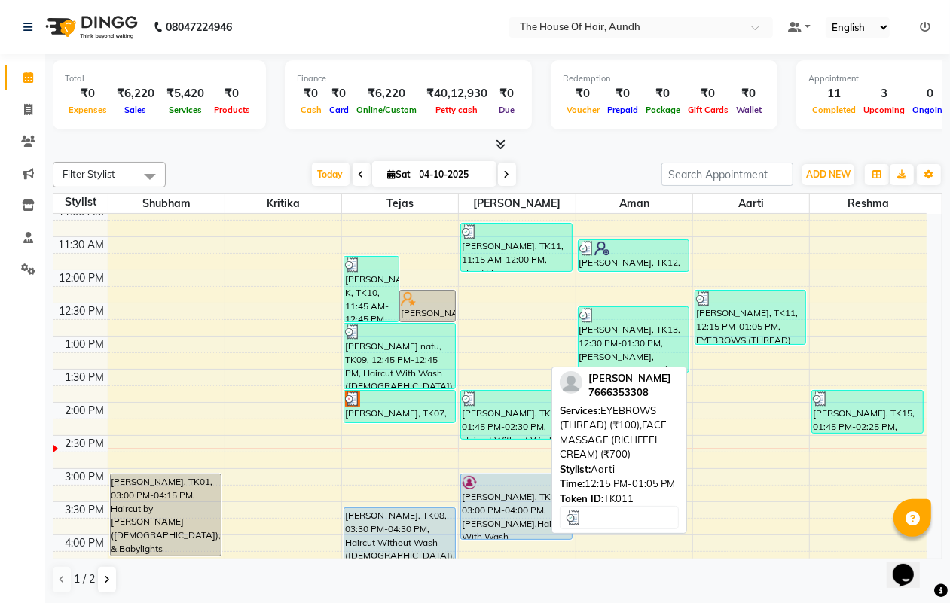
scroll to position [282, 0]
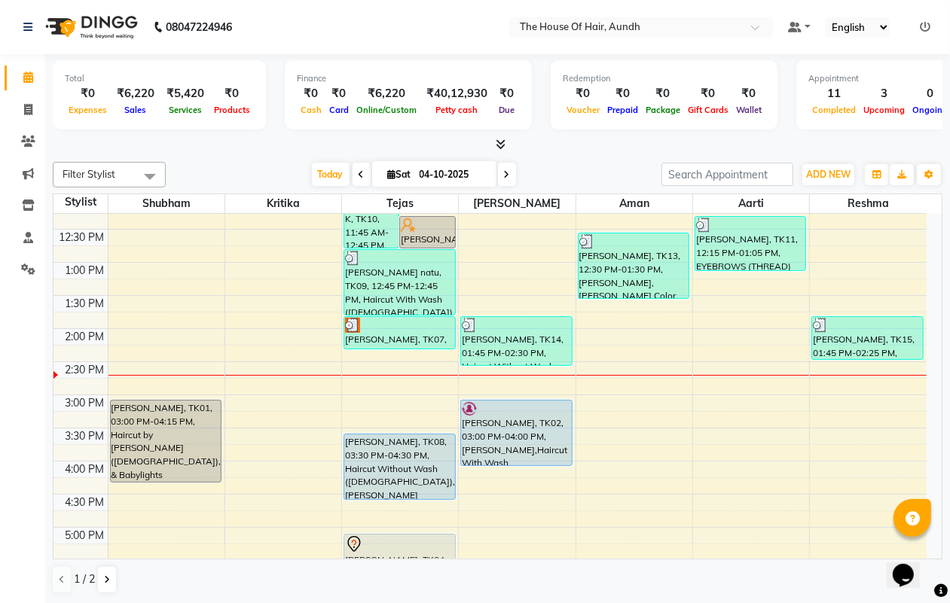
click at [631, 374] on div "8:00 AM 8:30 AM 9:00 AM 9:30 AM 10:00 AM 10:30 AM 11:00 AM 11:30 AM 12:00 PM 12…" at bounding box center [489, 394] width 873 height 927
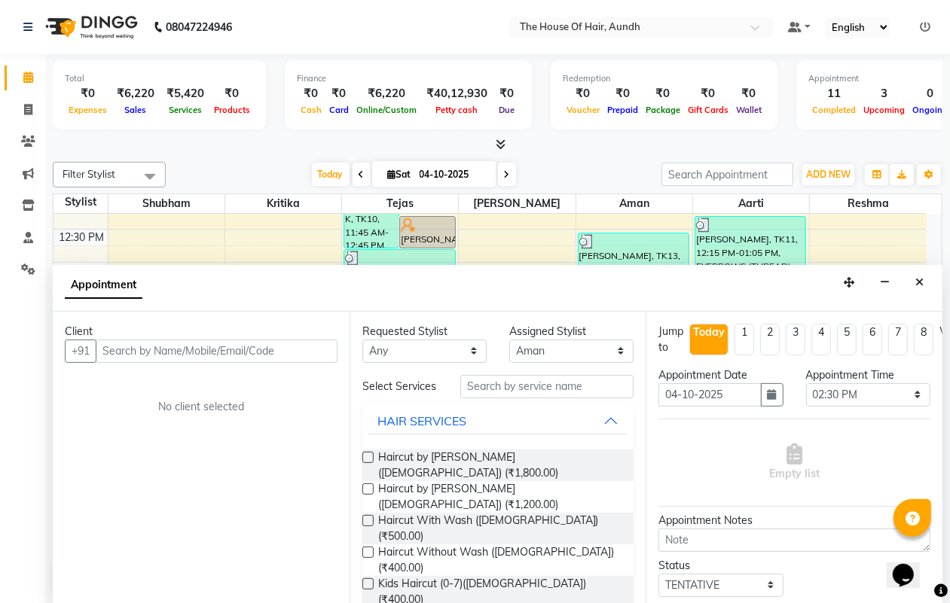
scroll to position [1, 0]
drag, startPoint x: 916, startPoint y: 283, endPoint x: 915, endPoint y: 291, distance: 7.6
click at [915, 283] on icon "Close" at bounding box center [919, 281] width 8 height 11
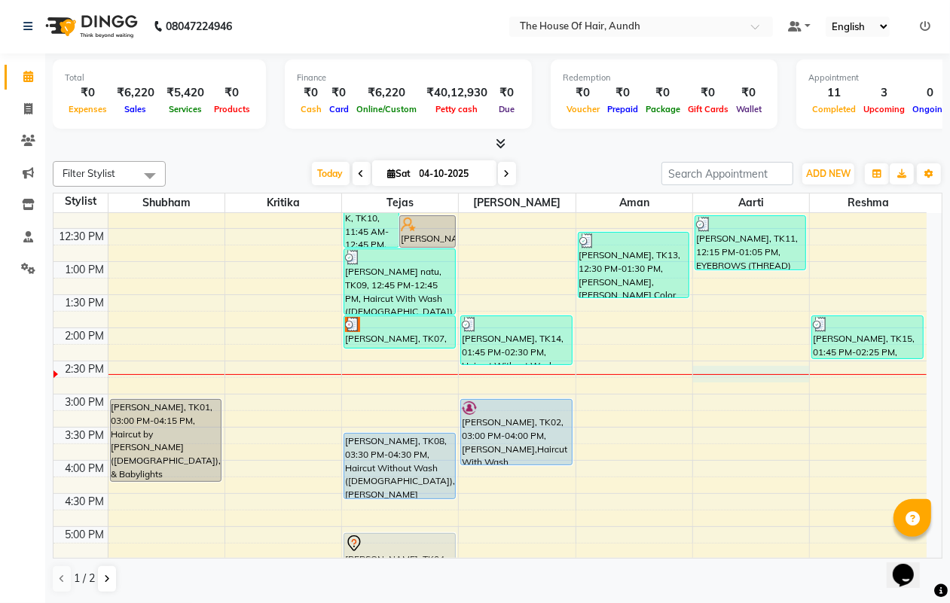
click at [733, 374] on div "8:00 AM 8:30 AM 9:00 AM 9:30 AM 10:00 AM 10:30 AM 11:00 AM 11:30 AM 12:00 PM 12…" at bounding box center [489, 394] width 873 height 927
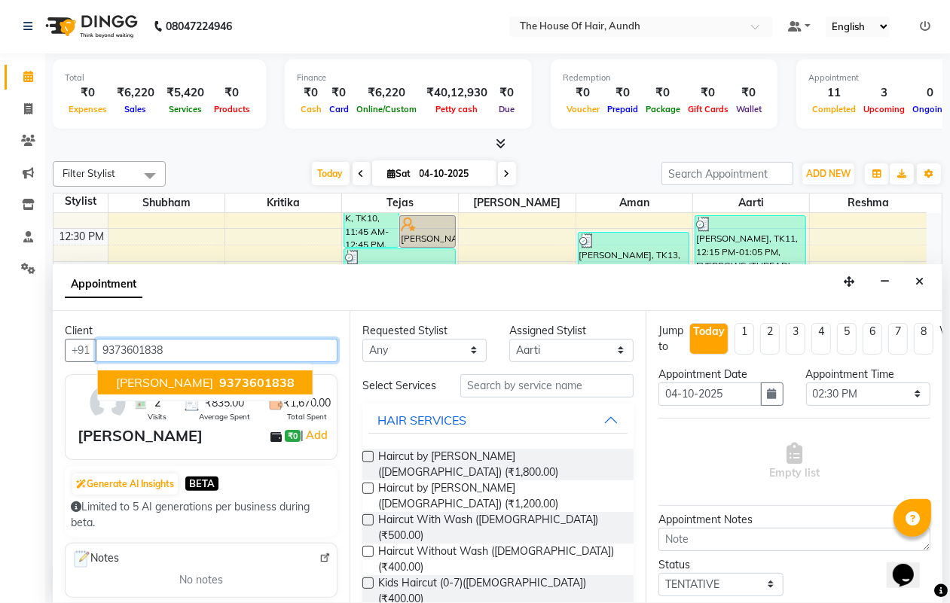
click at [238, 375] on ngb-highlight "9373601838" at bounding box center [255, 382] width 78 height 15
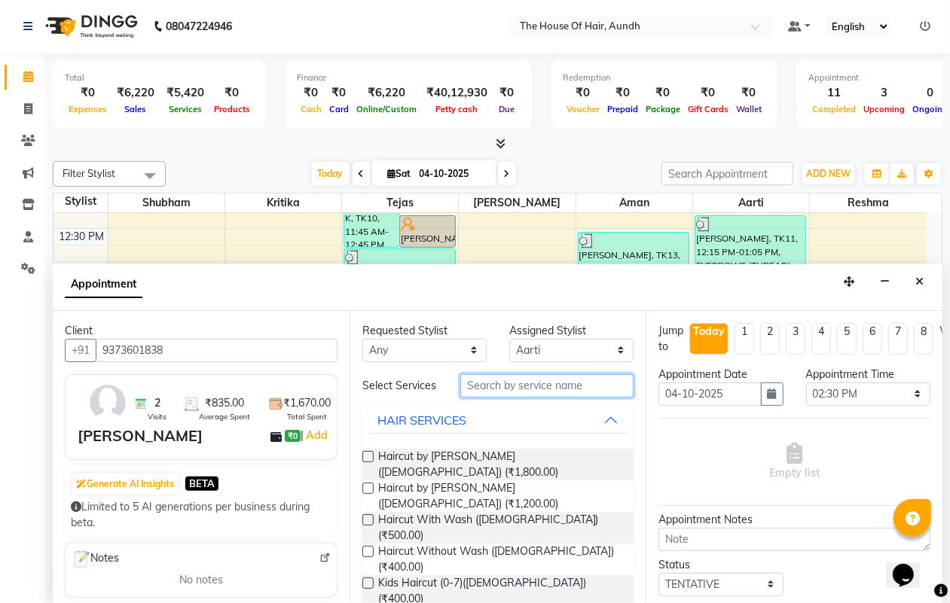
click at [490, 393] on input "text" at bounding box center [546, 385] width 173 height 23
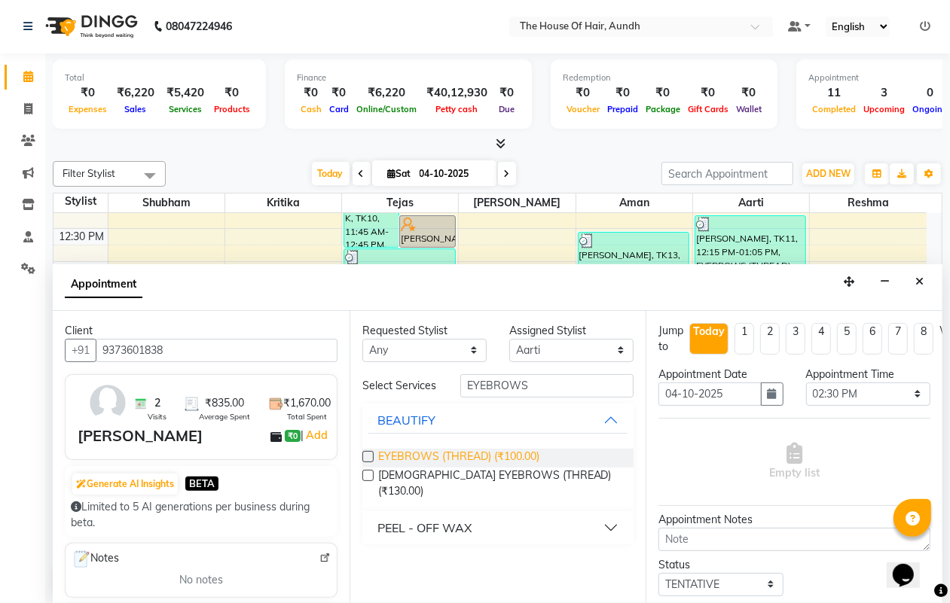
click at [467, 453] on span "EYEBROWS (THREAD) (₹100.00)" at bounding box center [458, 458] width 161 height 19
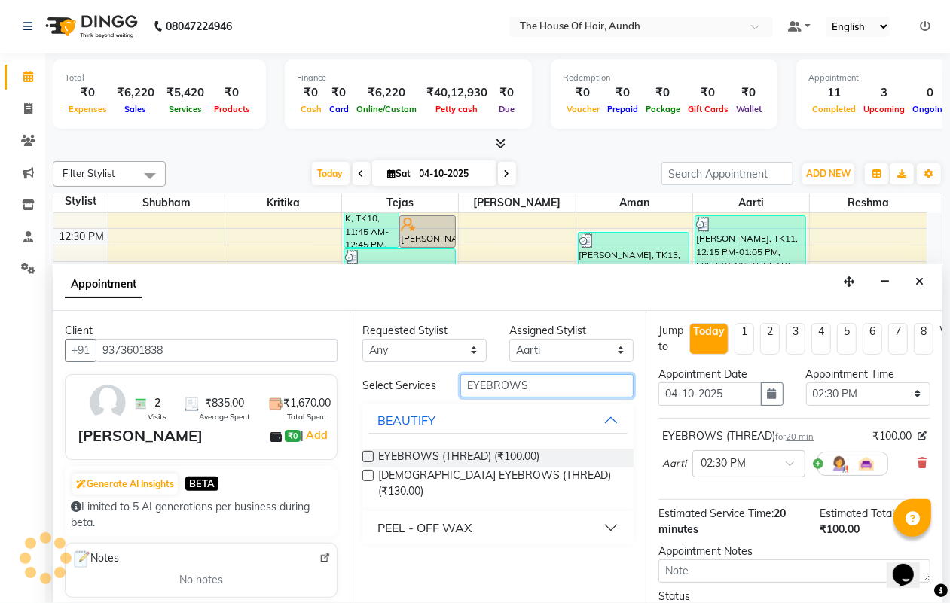
drag, startPoint x: 537, startPoint y: 383, endPoint x: 456, endPoint y: 386, distance: 80.7
click at [456, 386] on div "EYEBROWS" at bounding box center [547, 385] width 196 height 23
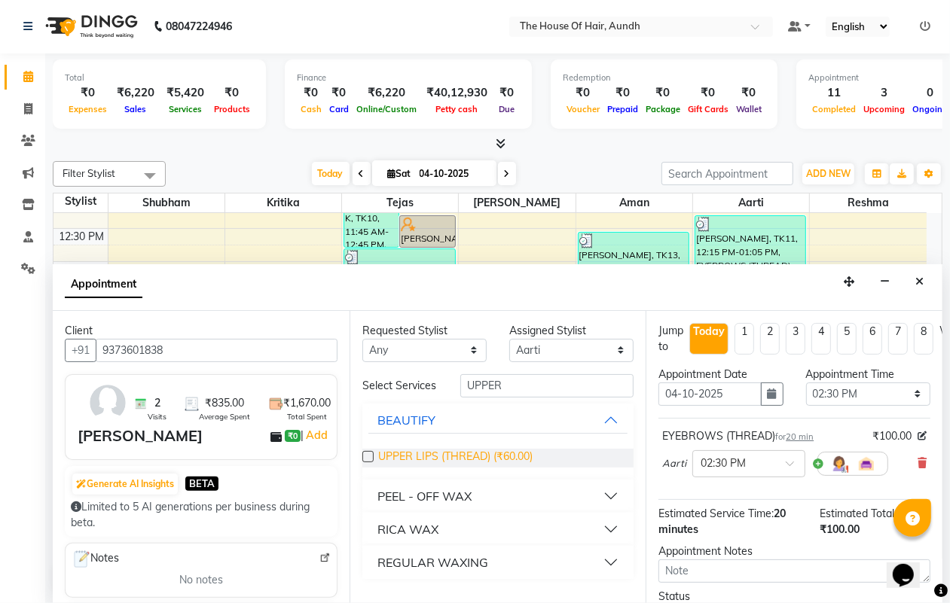
click at [483, 453] on span "UPPER LIPS (THREAD) (₹60.00)" at bounding box center [455, 458] width 154 height 19
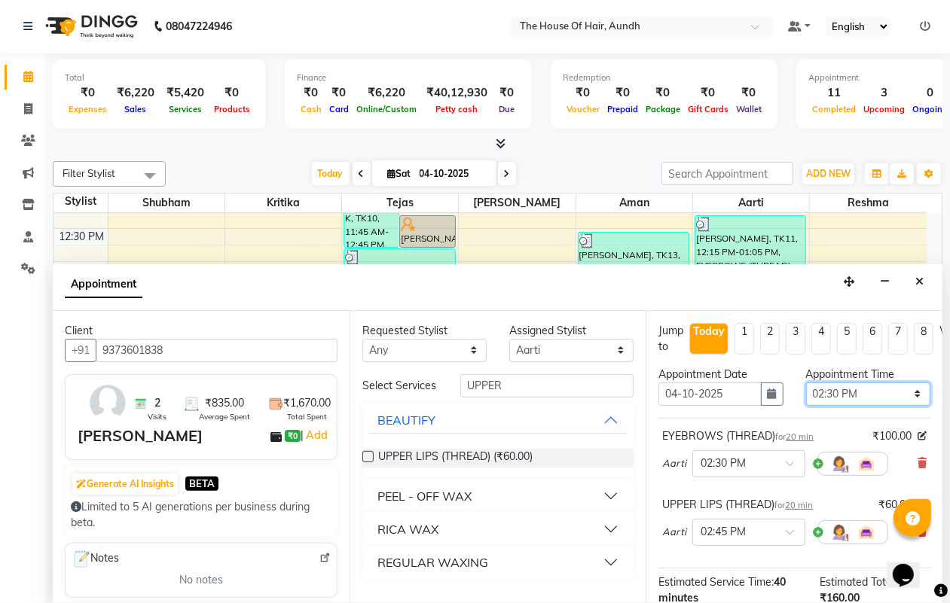
click at [844, 392] on select "Select 09:00 AM 09:15 AM 09:30 AM 09:45 AM 10:00 AM 10:15 AM 10:30 AM 10:45 AM …" at bounding box center [868, 394] width 124 height 23
click at [806, 383] on select "Select 09:00 AM 09:15 AM 09:30 AM 09:45 AM 10:00 AM 10:15 AM 10:30 AM 10:45 AM …" at bounding box center [868, 394] width 124 height 23
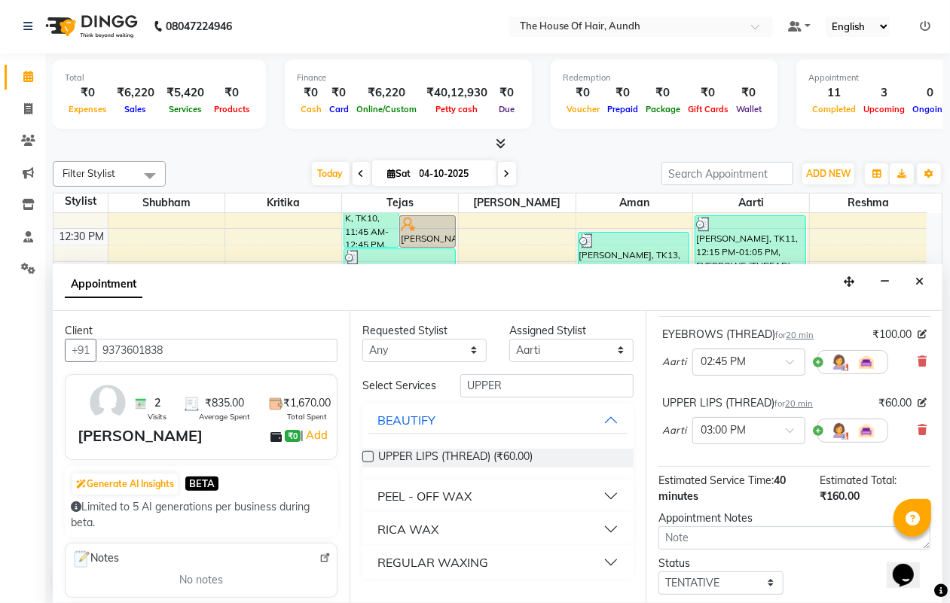
scroll to position [215, 0]
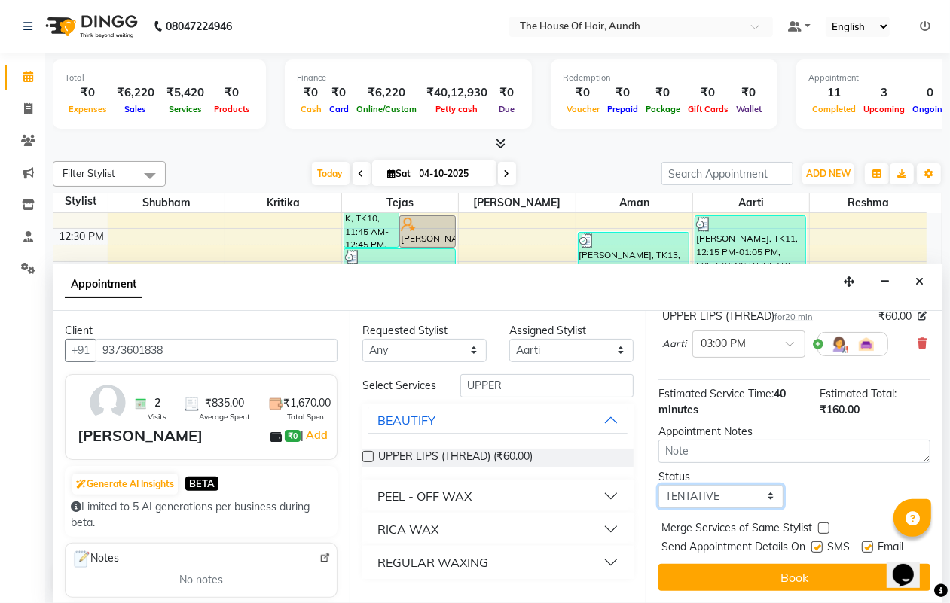
click at [725, 485] on select "Select TENTATIVE CONFIRM CHECK-IN UPCOMING" at bounding box center [720, 496] width 124 height 23
click at [658, 485] on select "Select TENTATIVE CONFIRM CHECK-IN UPCOMING" at bounding box center [720, 496] width 124 height 23
drag, startPoint x: 822, startPoint y: 499, endPoint x: 820, endPoint y: 510, distance: 11.5
click at [822, 523] on label at bounding box center [823, 528] width 11 height 11
click at [822, 525] on input "checkbox" at bounding box center [823, 530] width 10 height 10
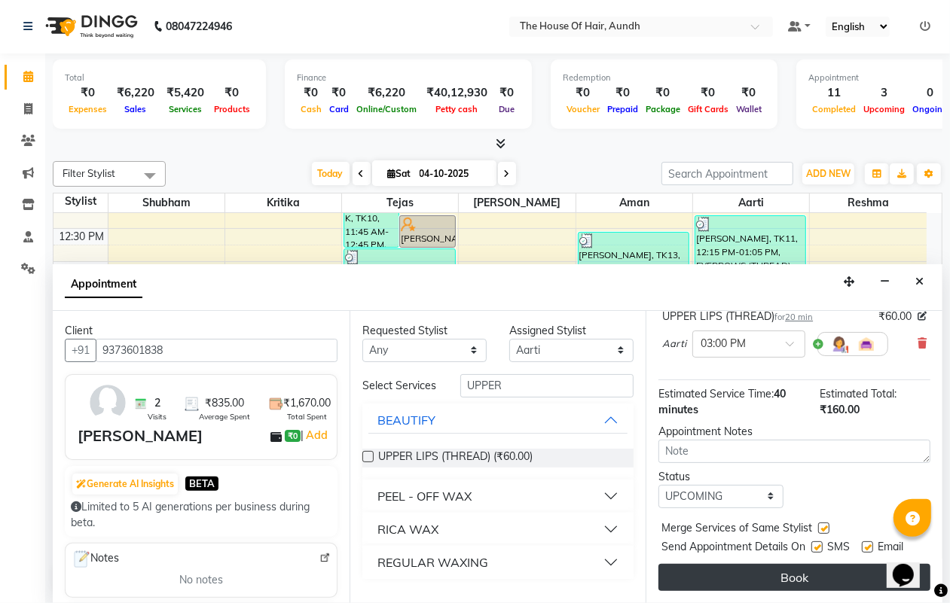
click at [815, 564] on button "Book" at bounding box center [794, 577] width 272 height 27
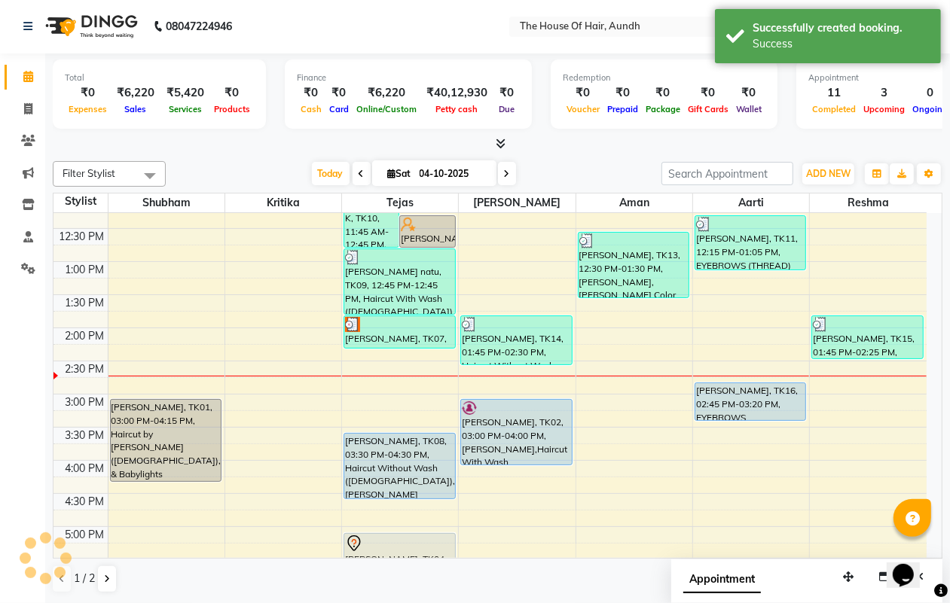
scroll to position [0, 0]
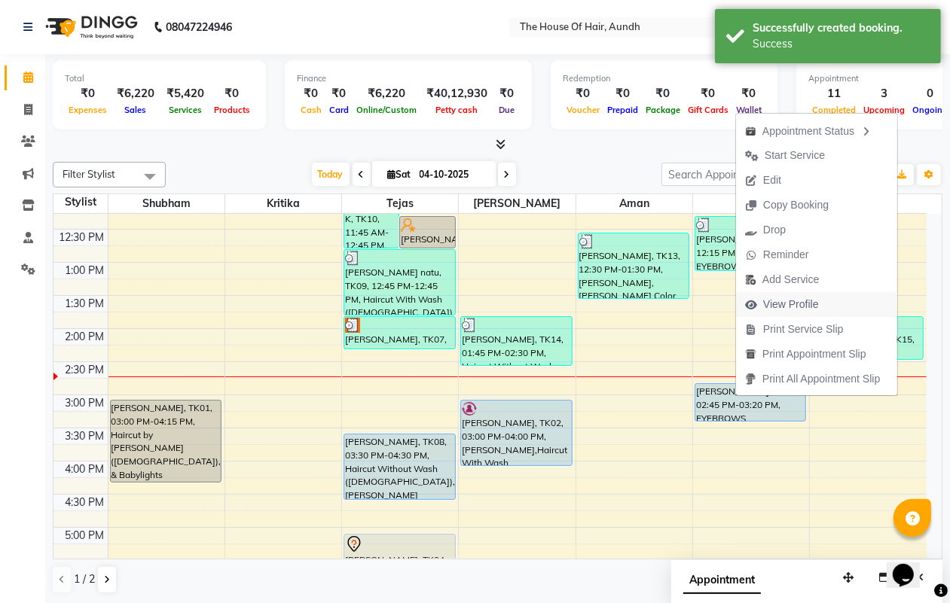
click at [787, 303] on span "View Profile" at bounding box center [791, 305] width 56 height 16
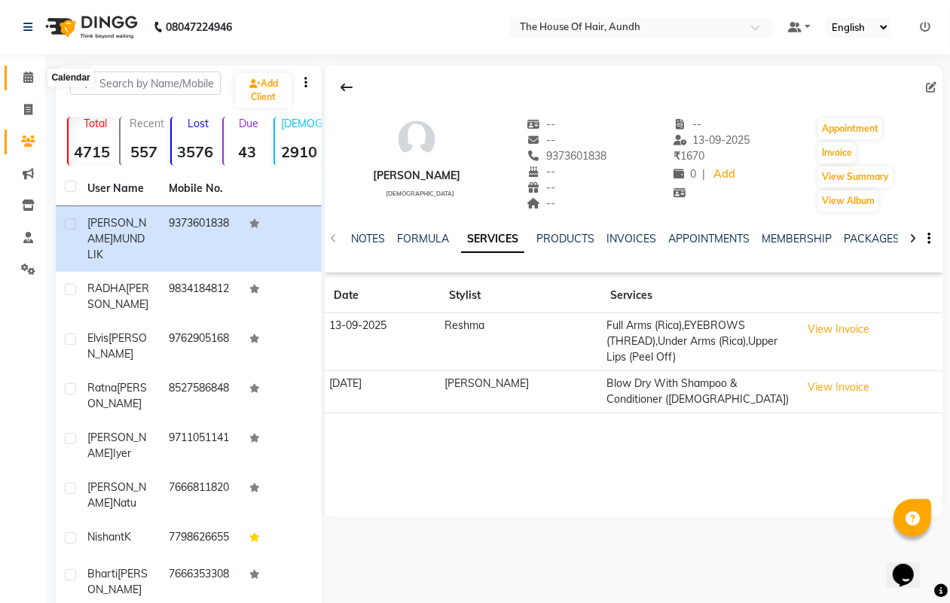
click at [26, 73] on icon at bounding box center [28, 77] width 10 height 11
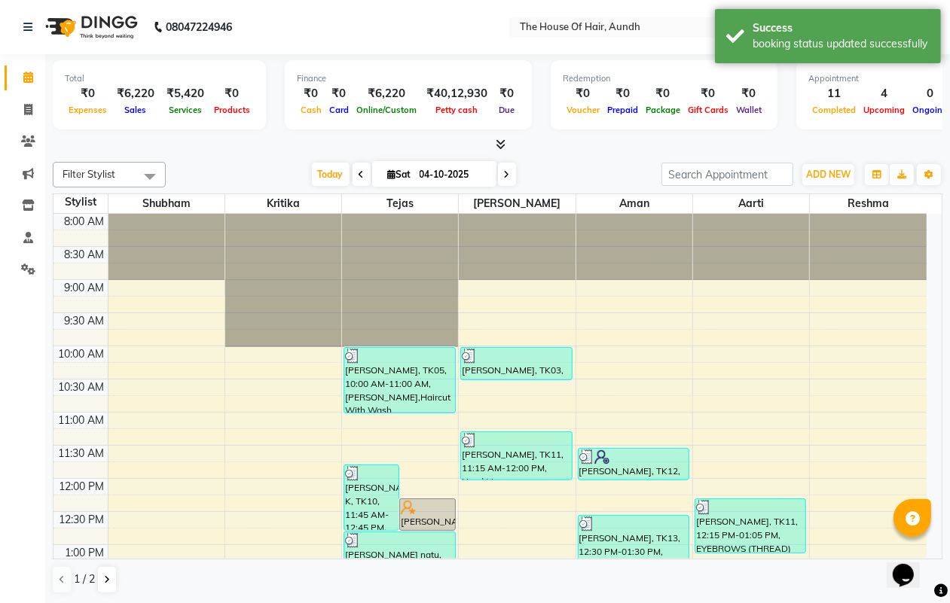
scroll to position [377, 0]
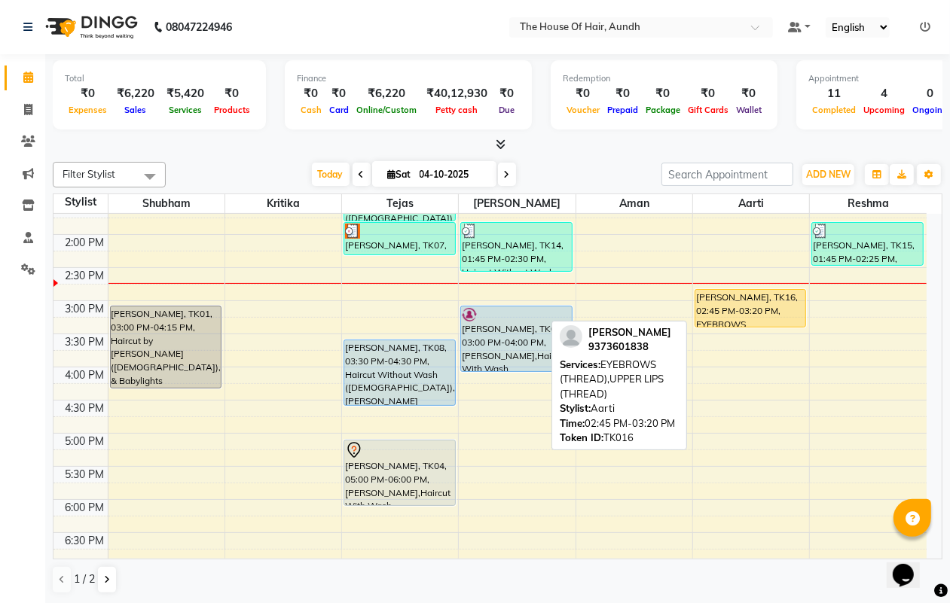
click at [767, 310] on div "[PERSON_NAME], TK16, 02:45 PM-03:20 PM, EYEBROWS (THREAD),UPPER LIPS (THREAD)" at bounding box center [750, 308] width 110 height 37
select select "1"
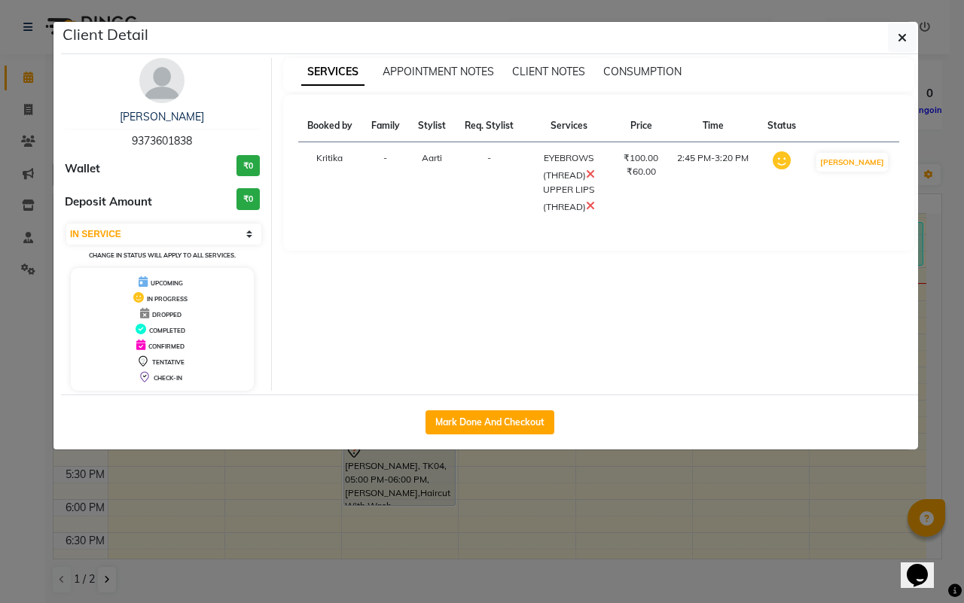
click at [595, 203] on icon at bounding box center [590, 206] width 9 height 12
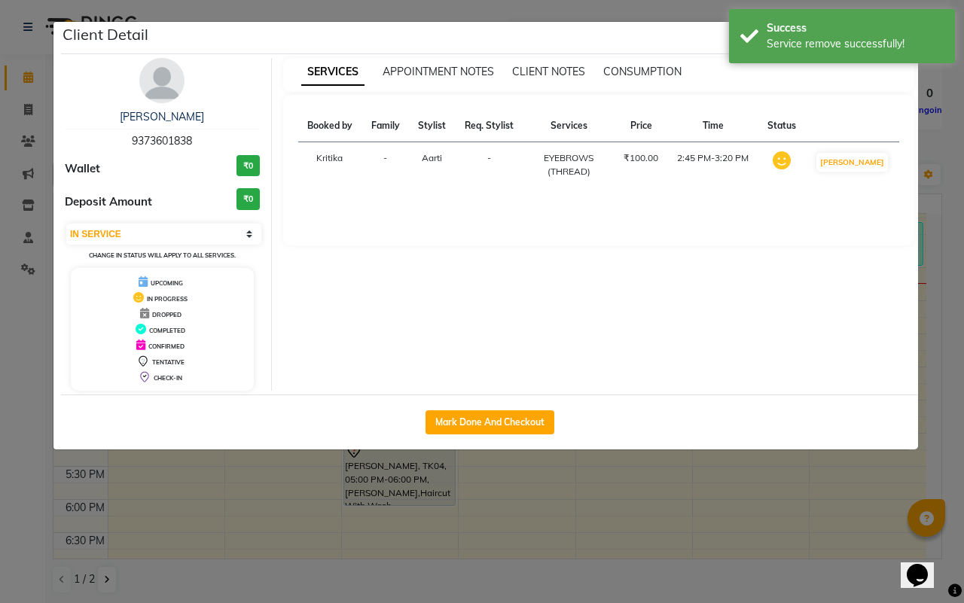
click at [680, 521] on ngb-modal-window "Client Detail RAKSHITA MUNDLIK 9373601838 Wallet ₹0 Deposit Amount ₹0 Select IN…" at bounding box center [482, 301] width 964 height 603
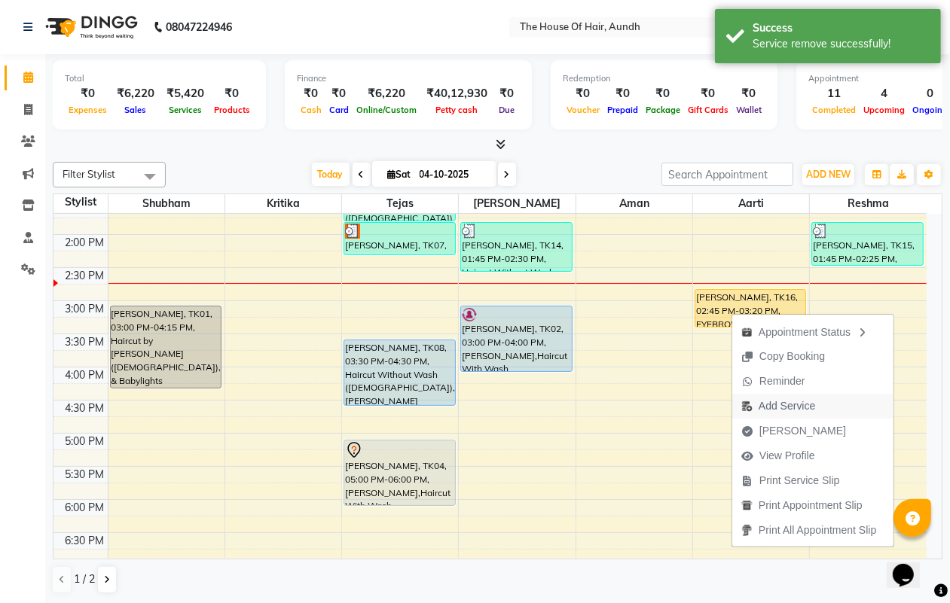
click at [791, 404] on span "Add Service" at bounding box center [787, 406] width 56 height 16
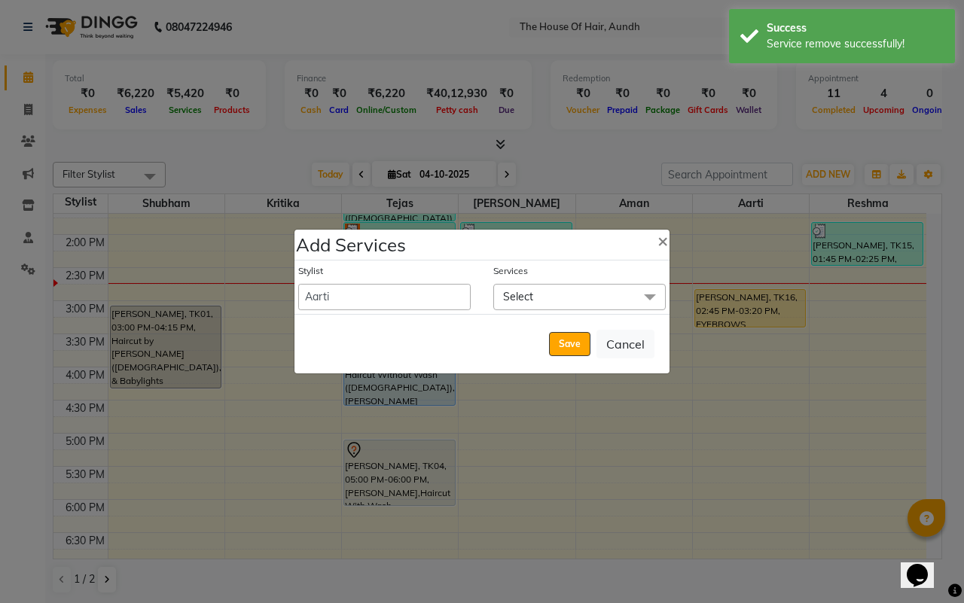
click at [586, 301] on span "Select" at bounding box center [579, 297] width 172 height 26
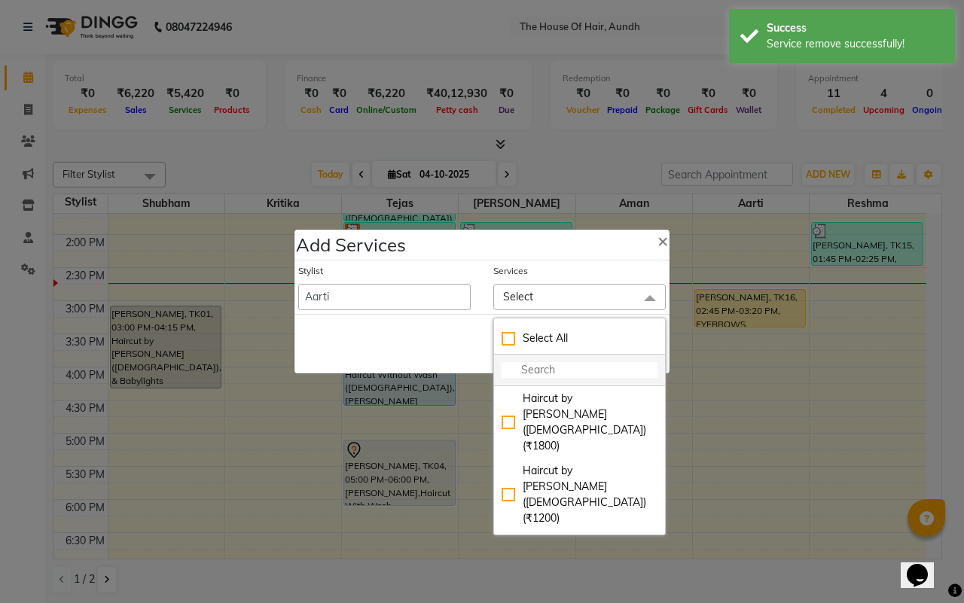
click at [565, 373] on input "multiselect-search" at bounding box center [580, 370] width 156 height 16
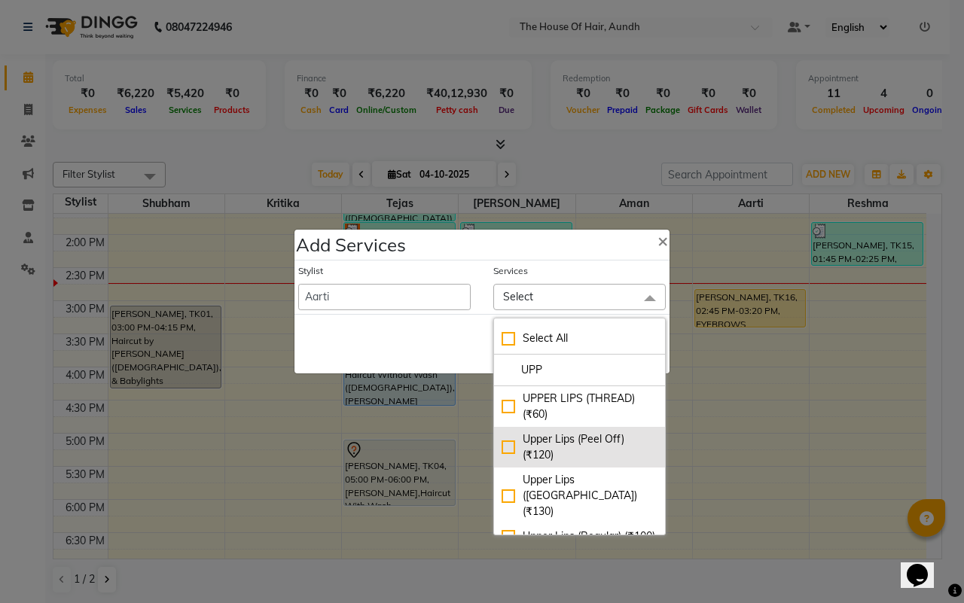
type input "UPP"
click at [584, 449] on div "Upper Lips (Peel Off) (₹120)" at bounding box center [580, 448] width 156 height 32
checkbox input "true"
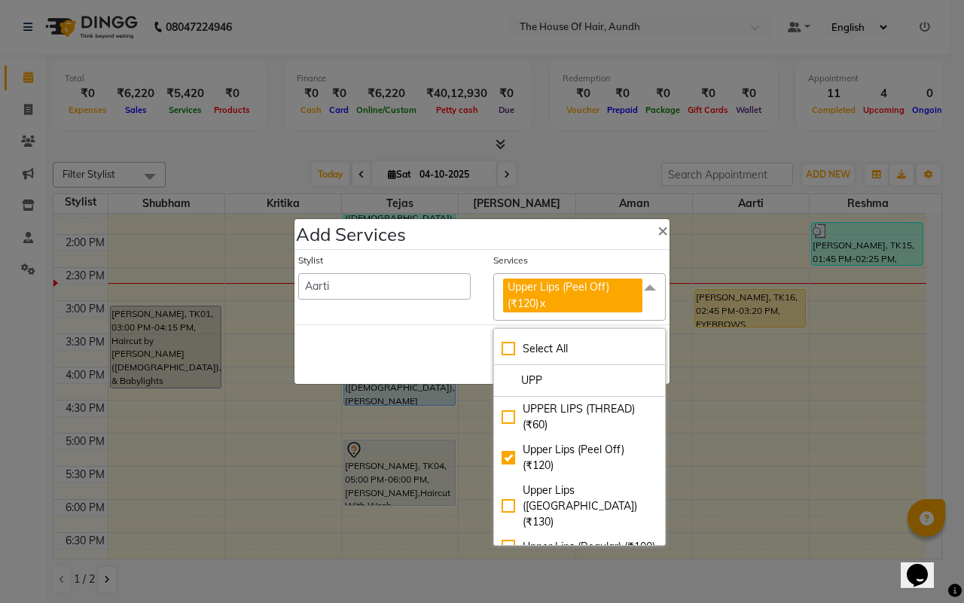
drag, startPoint x: 431, startPoint y: 352, endPoint x: 525, endPoint y: 369, distance: 95.7
click at [430, 351] on div "Save Cancel" at bounding box center [482, 355] width 375 height 60
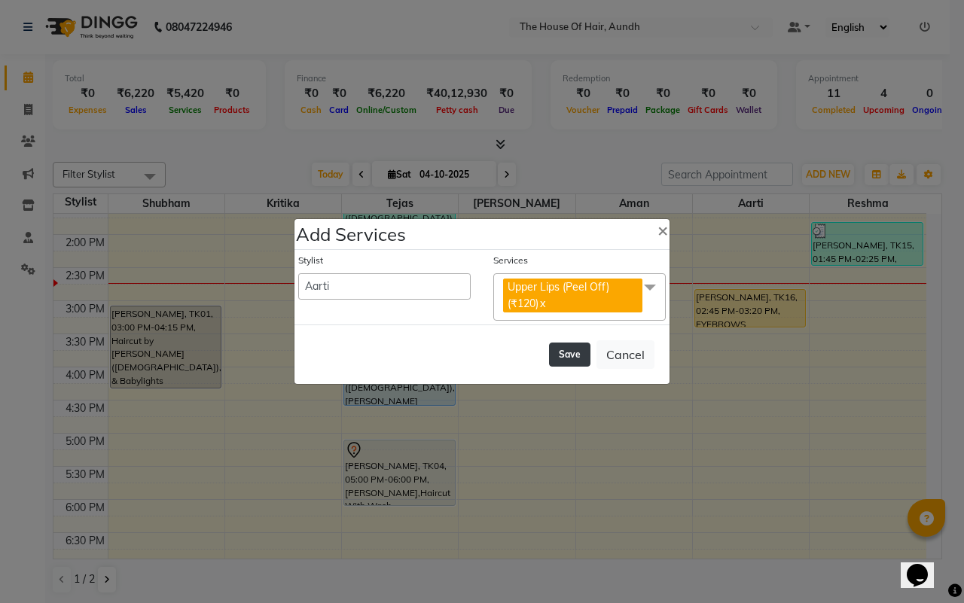
click at [574, 353] on button "Save" at bounding box center [569, 355] width 41 height 24
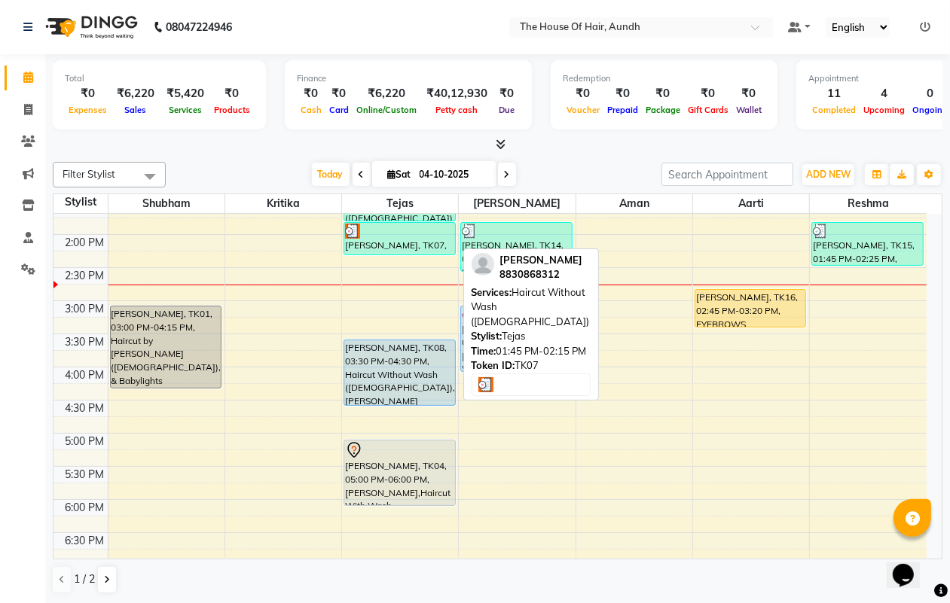
click at [396, 241] on div "[PERSON_NAME], TK07, 01:45 PM-02:15 PM, Haircut Without Wash ([DEMOGRAPHIC_DATA…" at bounding box center [399, 239] width 110 height 32
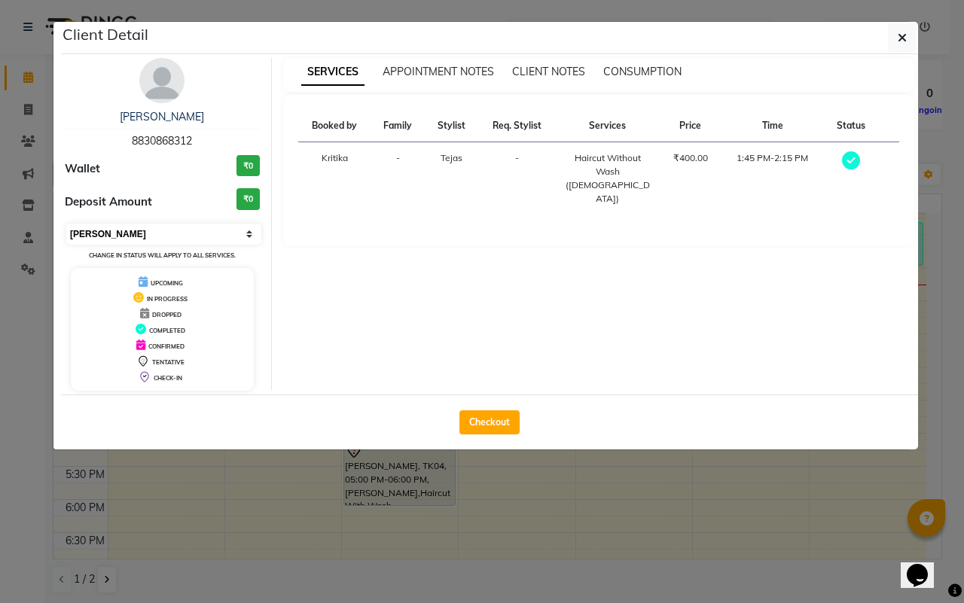
click at [159, 234] on select "Select MARK DONE UPCOMING" at bounding box center [163, 234] width 195 height 21
click at [66, 224] on select "Select MARK DONE UPCOMING" at bounding box center [163, 234] width 195 height 21
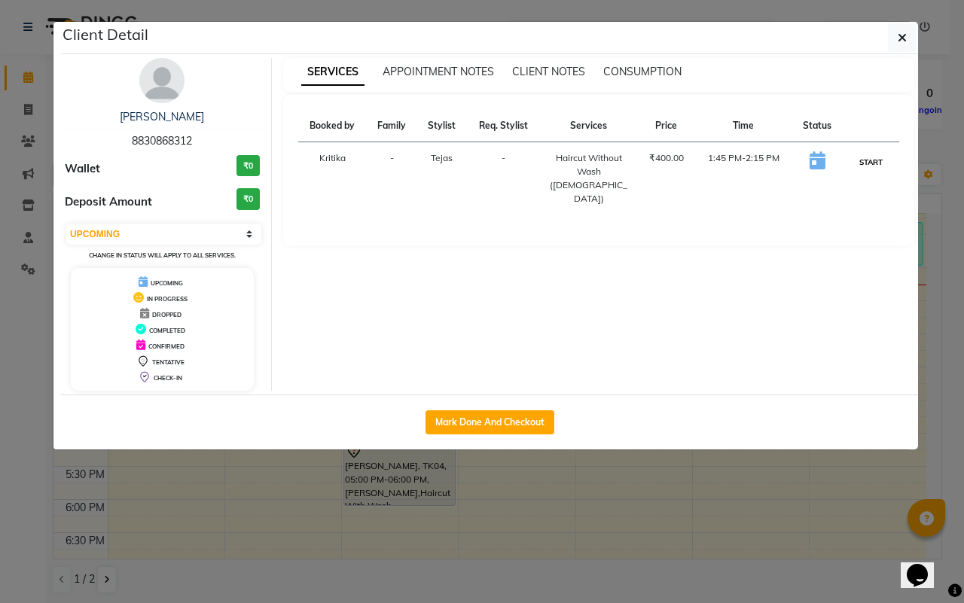
click at [878, 166] on button "START" at bounding box center [871, 162] width 31 height 19
select select "1"
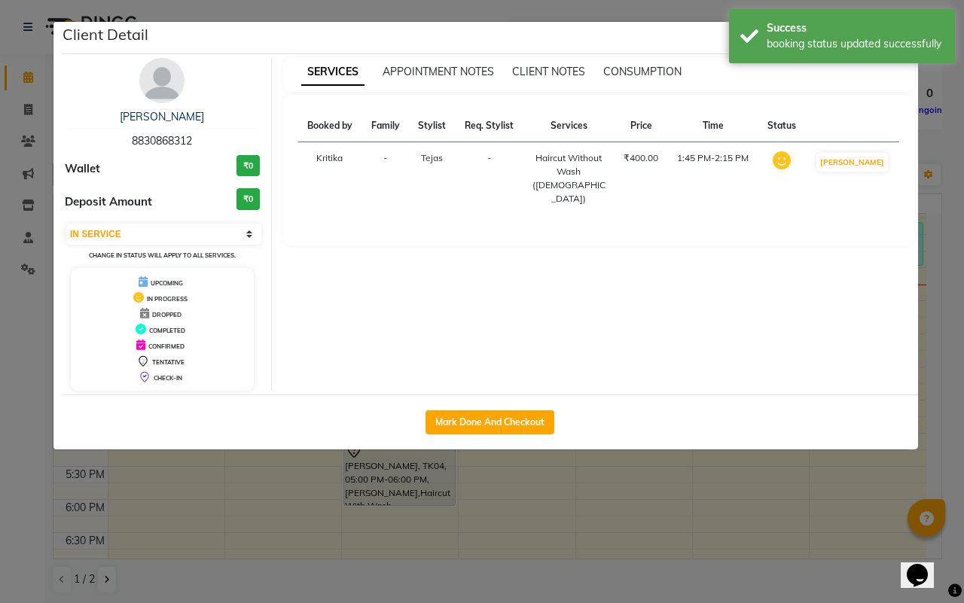
click at [645, 516] on ngb-modal-window "Client Detail [PERSON_NAME] 8830868312 Wallet ₹0 Deposit Amount ₹0 Select IN SE…" at bounding box center [482, 301] width 964 height 603
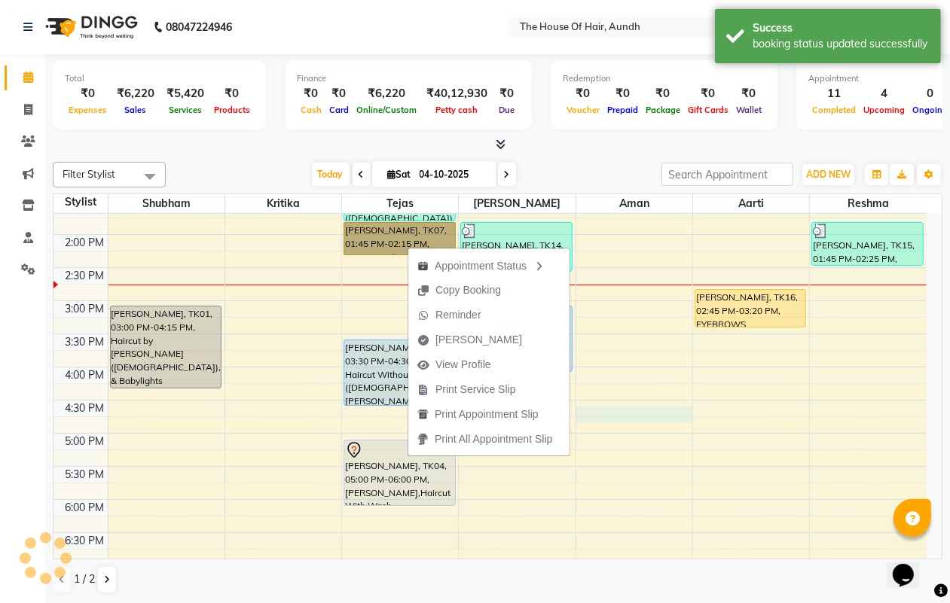
click at [690, 408] on div "8:00 AM 8:30 AM 9:00 AM 9:30 AM 10:00 AM 10:30 AM 11:00 AM 11:30 AM 12:00 PM 12…" at bounding box center [489, 300] width 873 height 927
select select "93546"
select select "tentative"
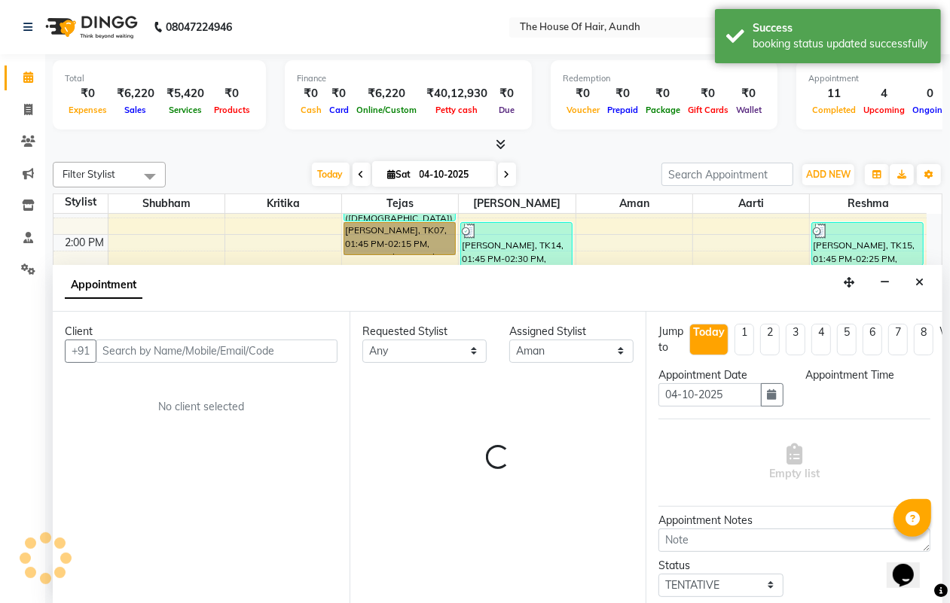
scroll to position [1, 0]
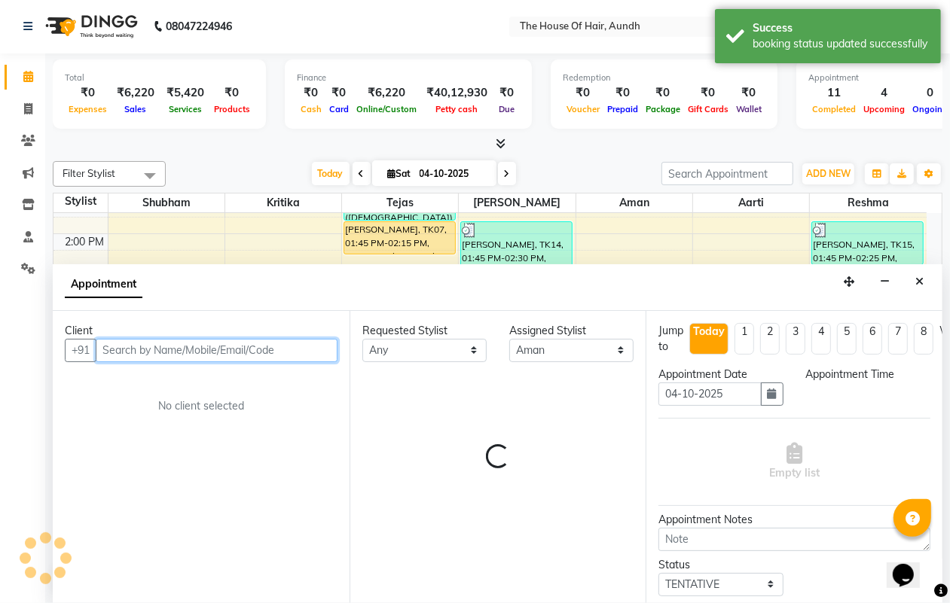
select select "990"
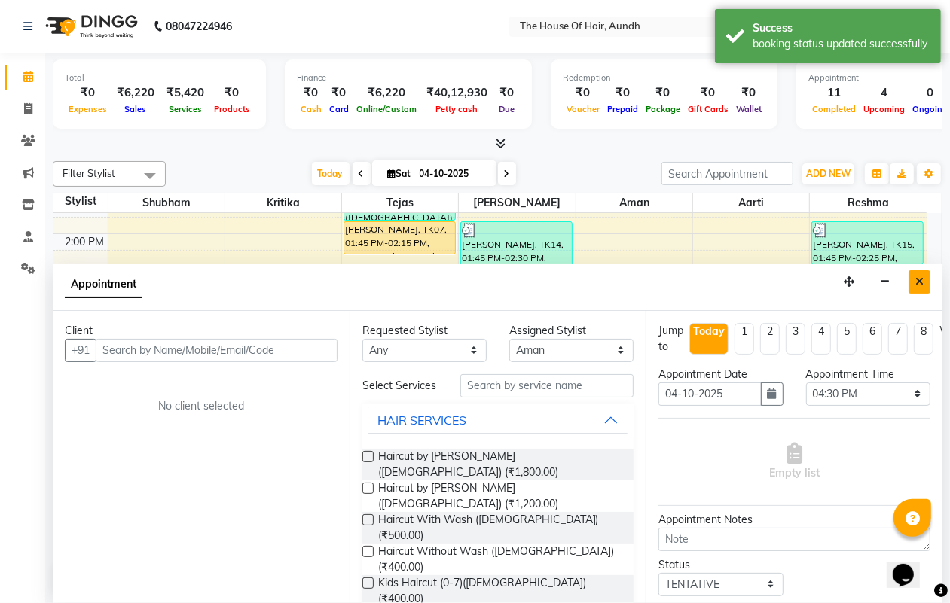
drag, startPoint x: 925, startPoint y: 279, endPoint x: 919, endPoint y: 294, distance: 16.2
click at [924, 279] on button "Close" at bounding box center [919, 281] width 22 height 23
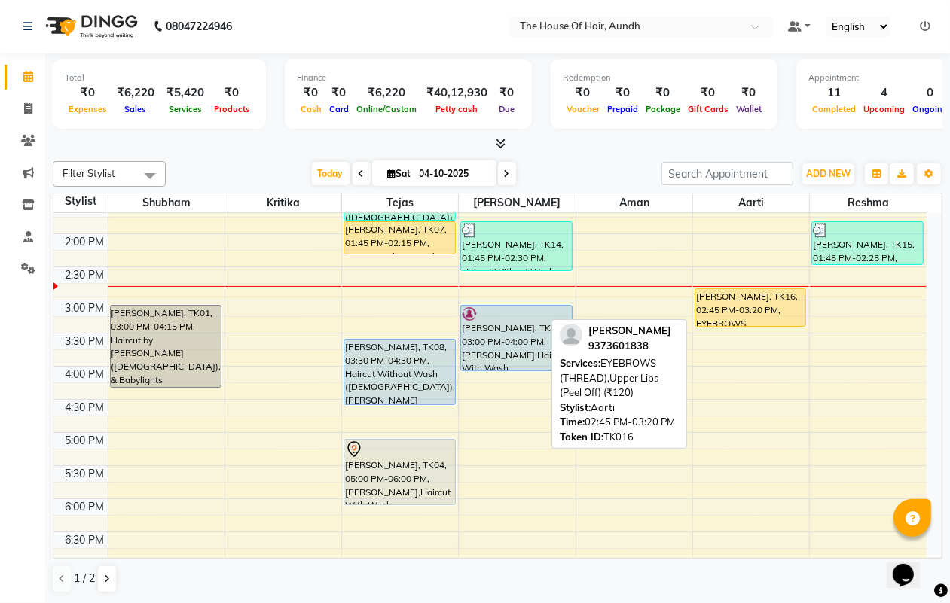
click at [746, 299] on div "RAKSHITA MUNDLIK, TK16, 02:45 PM-03:20 PM, EYEBROWS (THREAD),Upper Lips (Peel O…" at bounding box center [750, 307] width 110 height 37
select select "1"
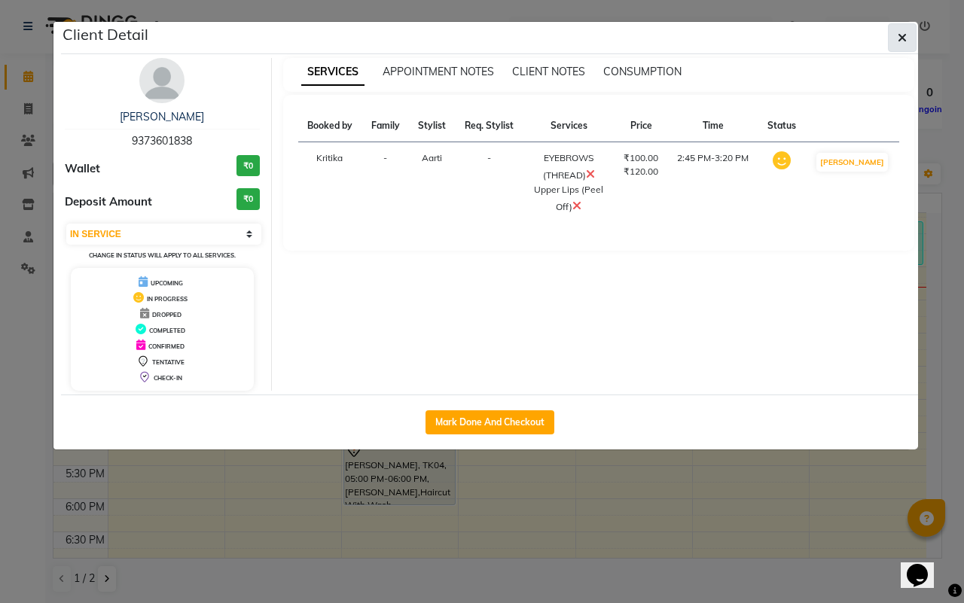
click at [898, 35] on icon "button" at bounding box center [902, 38] width 9 height 12
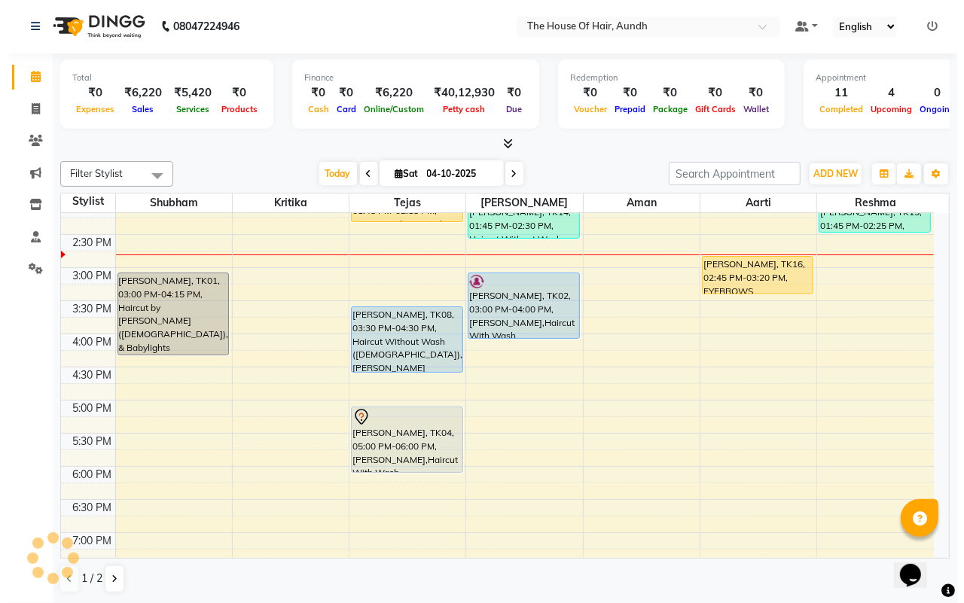
scroll to position [377, 0]
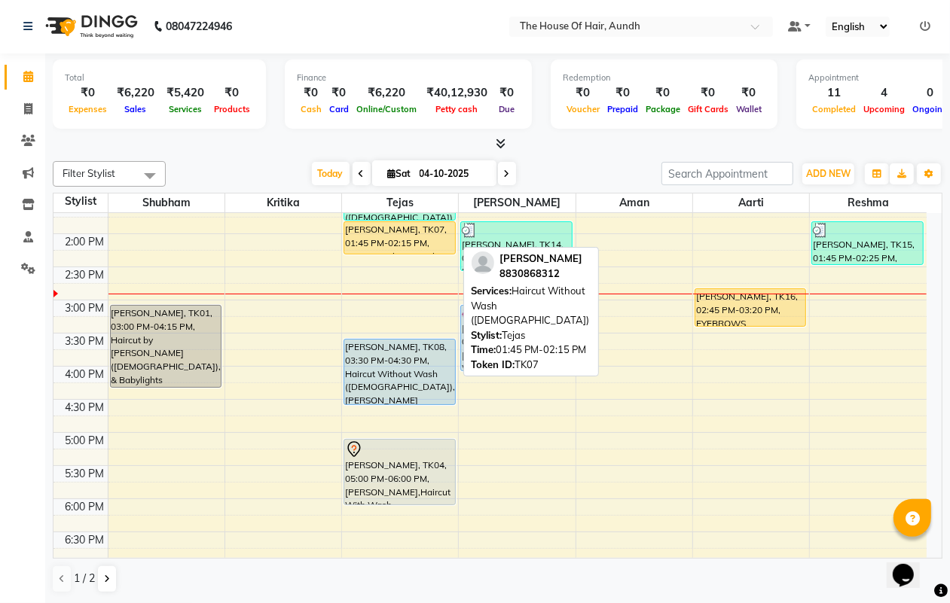
click at [389, 230] on div "Nishant K, TK10, 11:45 AM-12:45 PM, Beard,Haircut With Wash (Male) (₹500) Nakul…" at bounding box center [400, 300] width 116 height 927
click at [420, 237] on div "[PERSON_NAME], TK07, 01:45 PM-02:15 PM, Haircut Without Wash ([DEMOGRAPHIC_DATA…" at bounding box center [399, 238] width 110 height 32
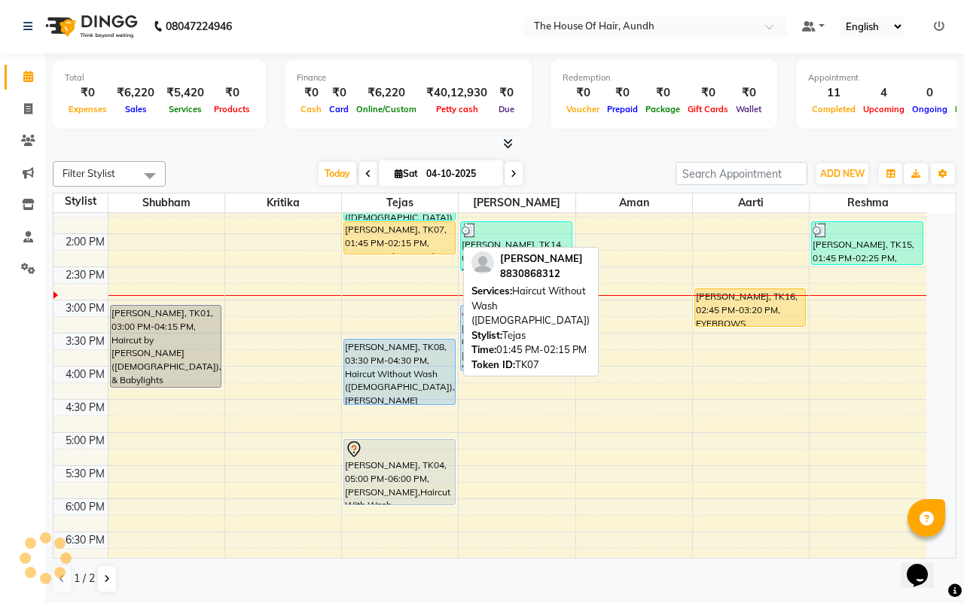
select select "1"
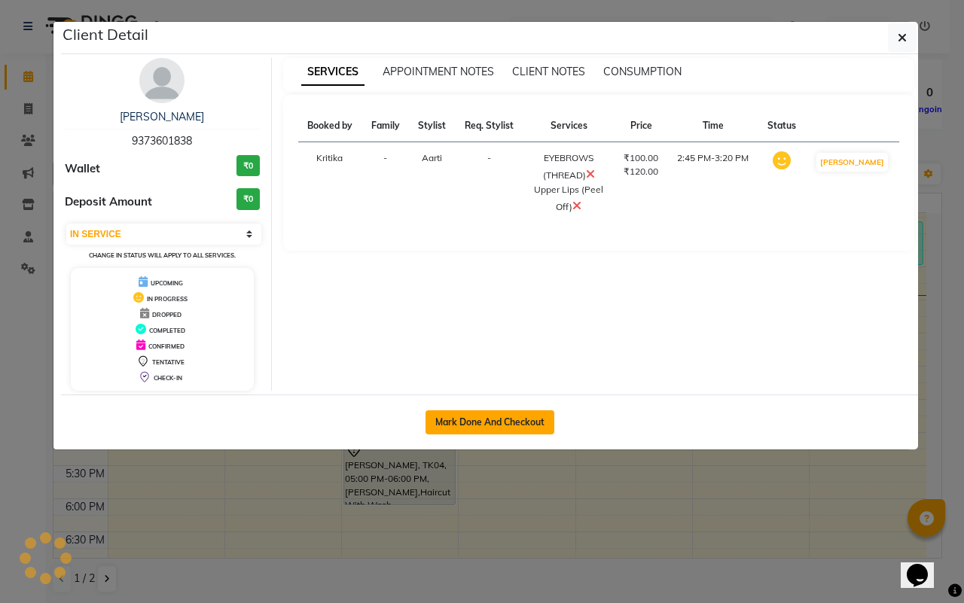
click at [490, 423] on button "Mark Done And Checkout" at bounding box center [490, 423] width 129 height 24
select select "service"
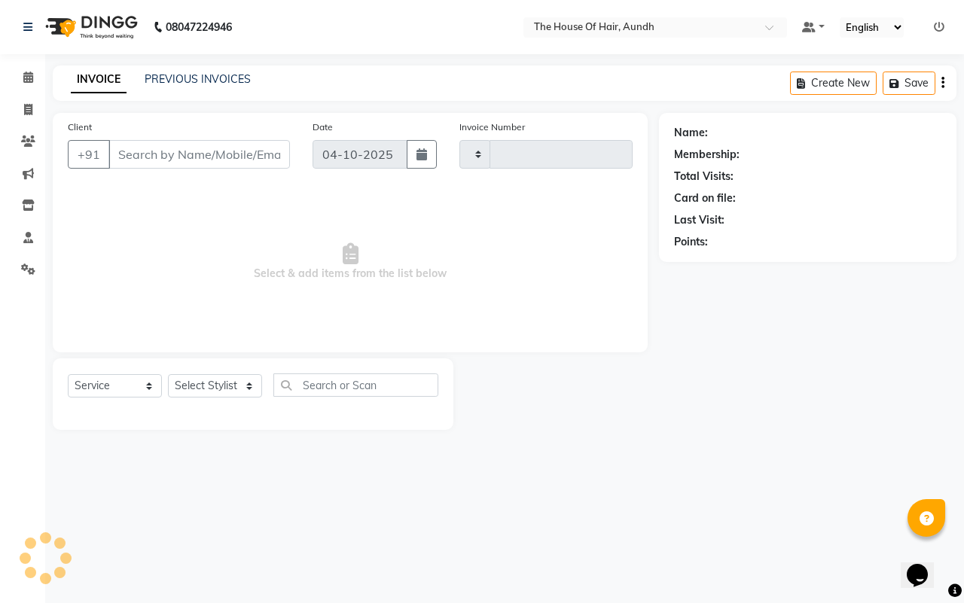
type input "2159"
select select "26"
type input "9373601838"
select select "26084"
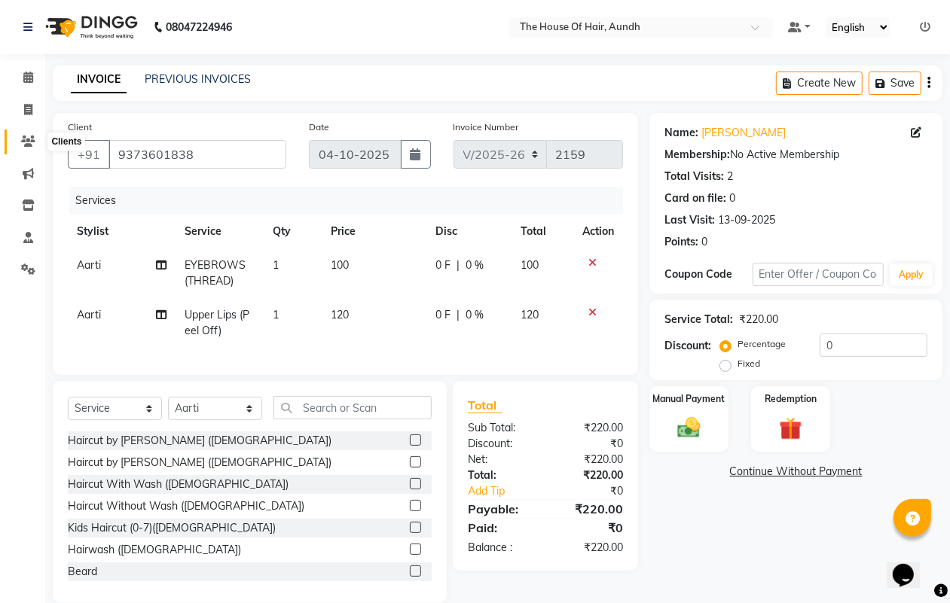
click at [21, 143] on icon at bounding box center [28, 141] width 14 height 11
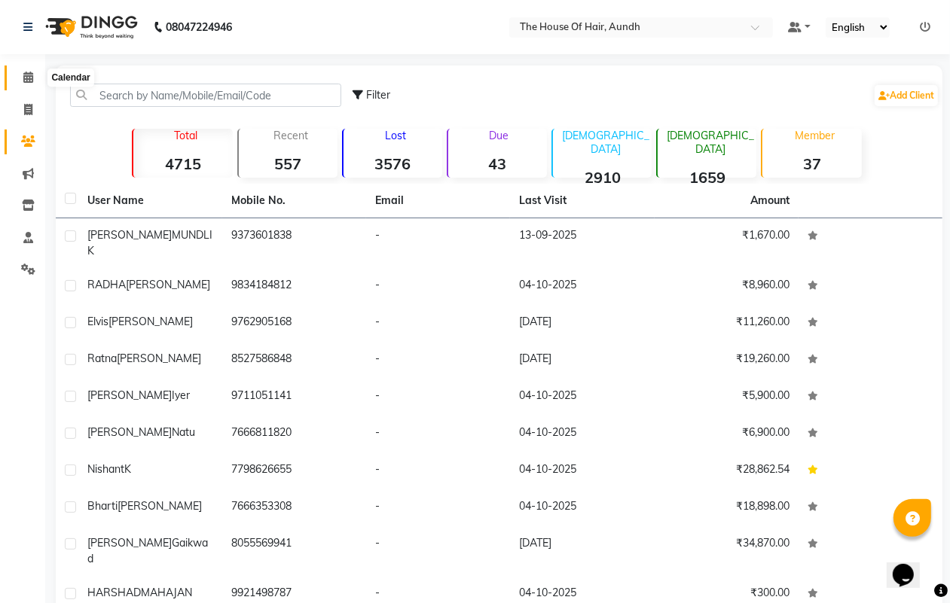
click at [20, 74] on span at bounding box center [28, 77] width 26 height 17
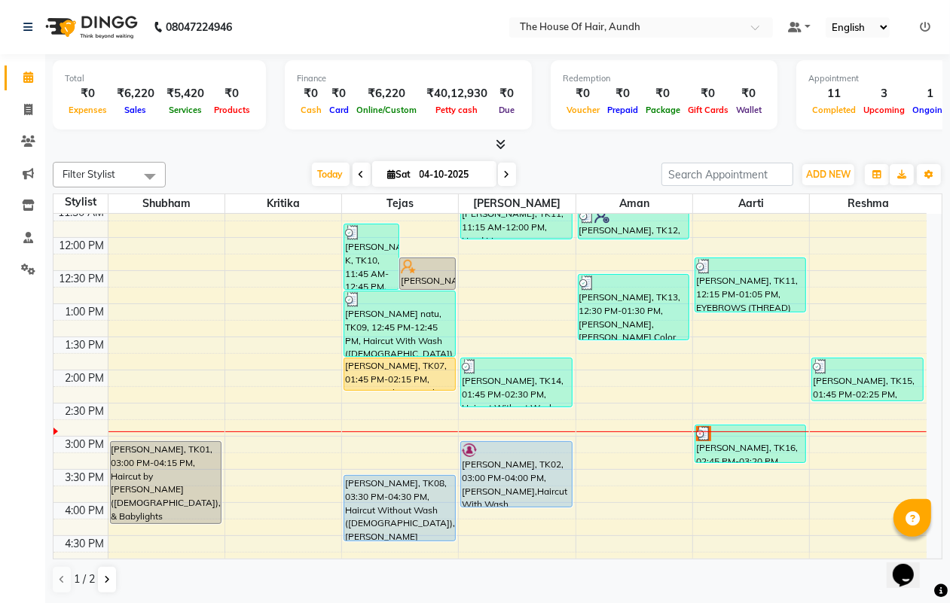
scroll to position [282, 0]
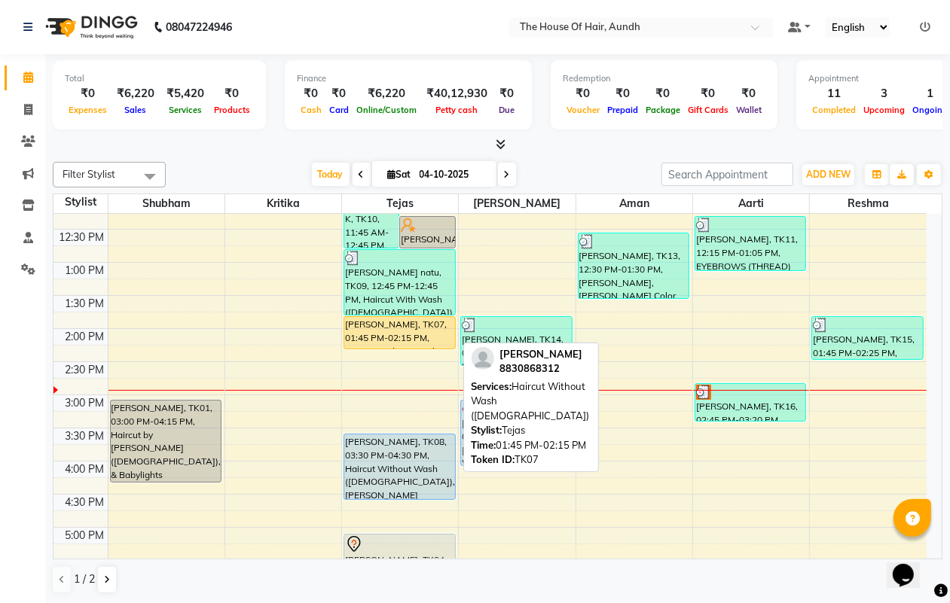
click at [404, 326] on div "[PERSON_NAME], TK07, 01:45 PM-02:15 PM, Haircut Without Wash ([DEMOGRAPHIC_DATA…" at bounding box center [399, 333] width 110 height 32
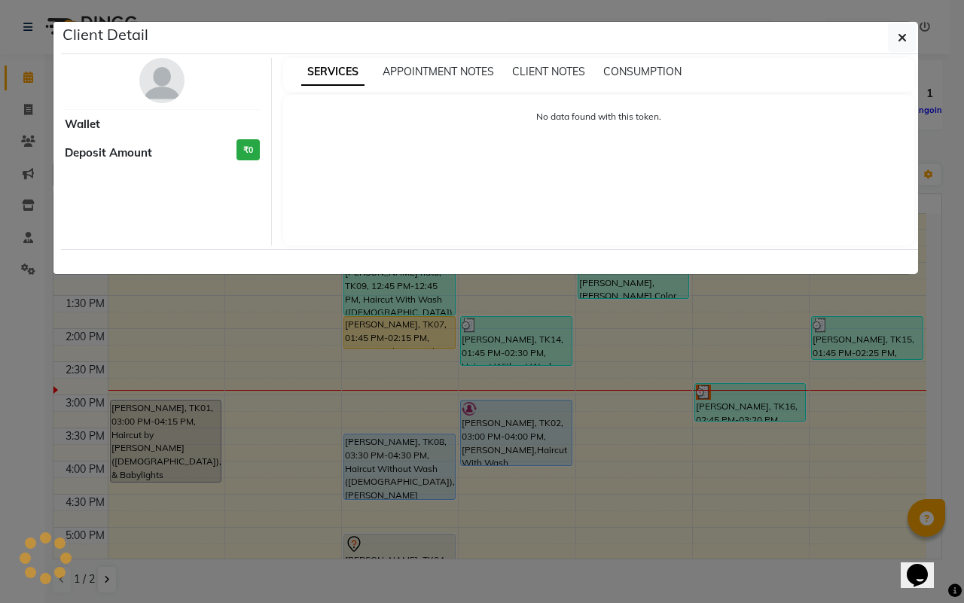
select select "1"
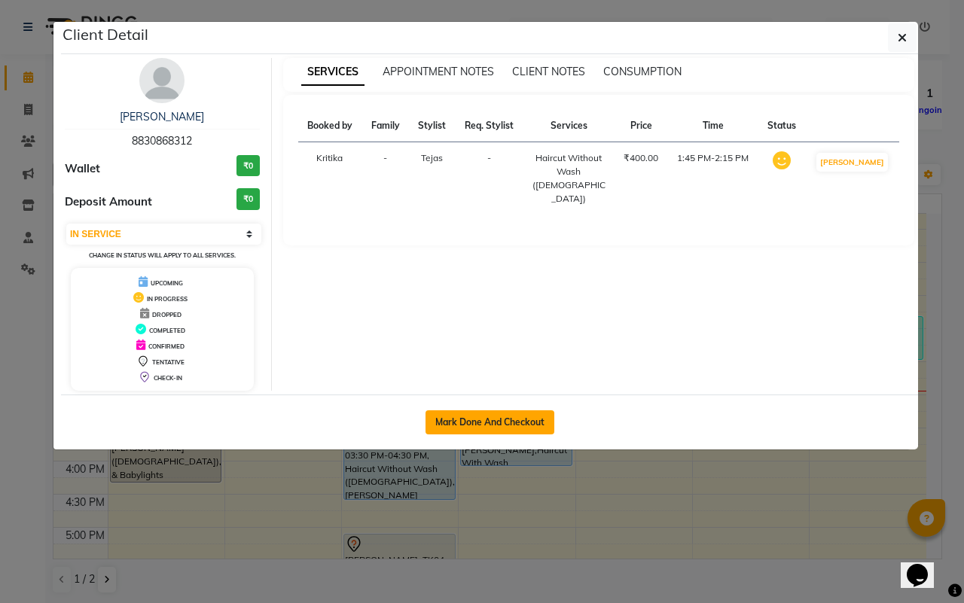
click at [462, 419] on button "Mark Done And Checkout" at bounding box center [490, 423] width 129 height 24
select select "service"
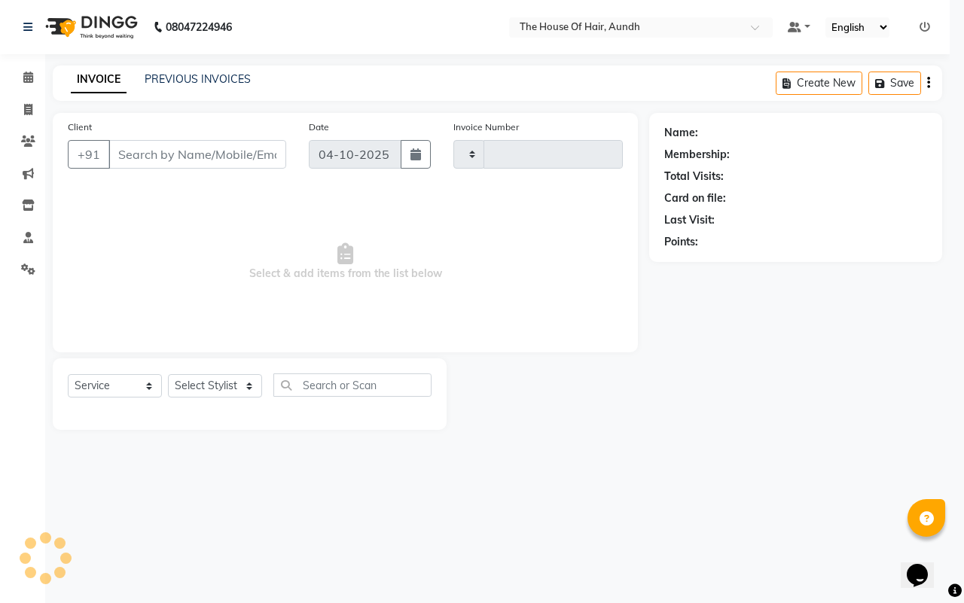
type input "2159"
select select "26"
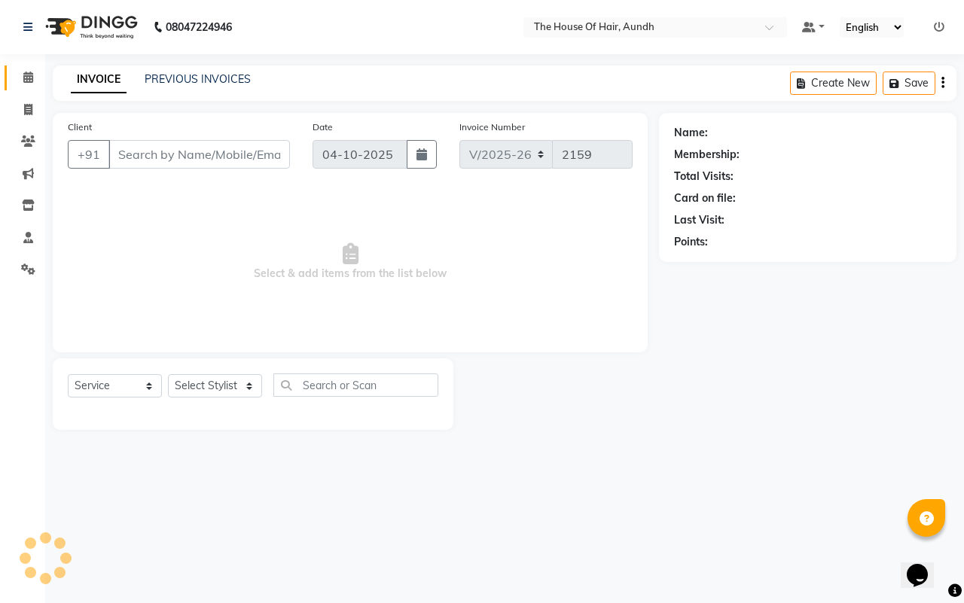
type input "8830868312"
select select "6864"
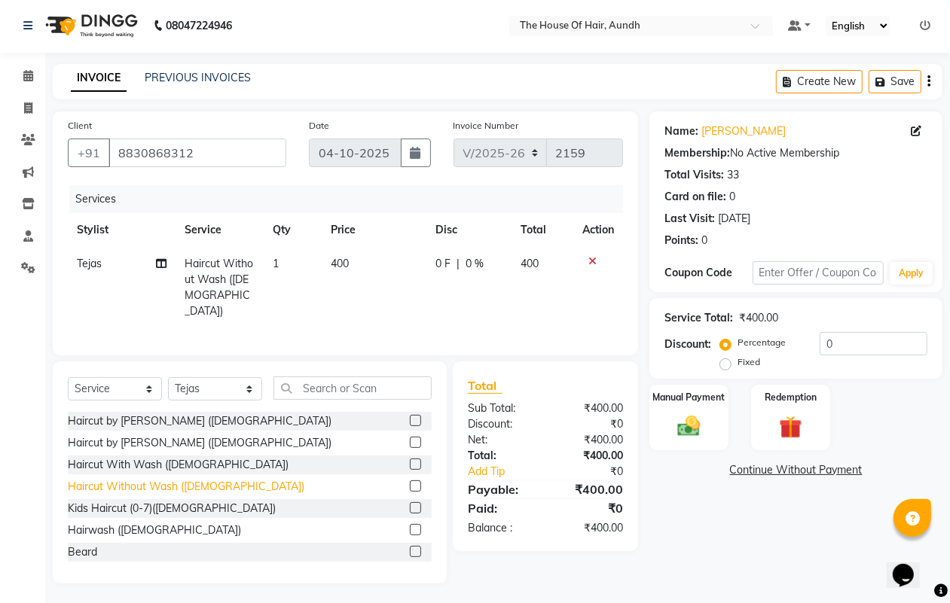
click at [122, 487] on div "Haircut Without Wash ([DEMOGRAPHIC_DATA])" at bounding box center [186, 487] width 237 height 16
checkbox input "false"
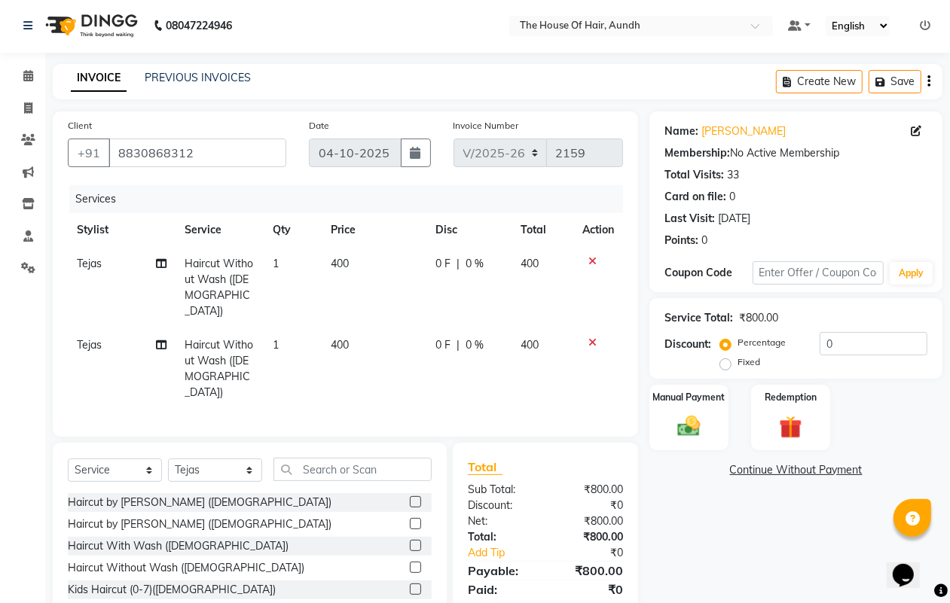
click at [593, 260] on icon at bounding box center [592, 261] width 8 height 11
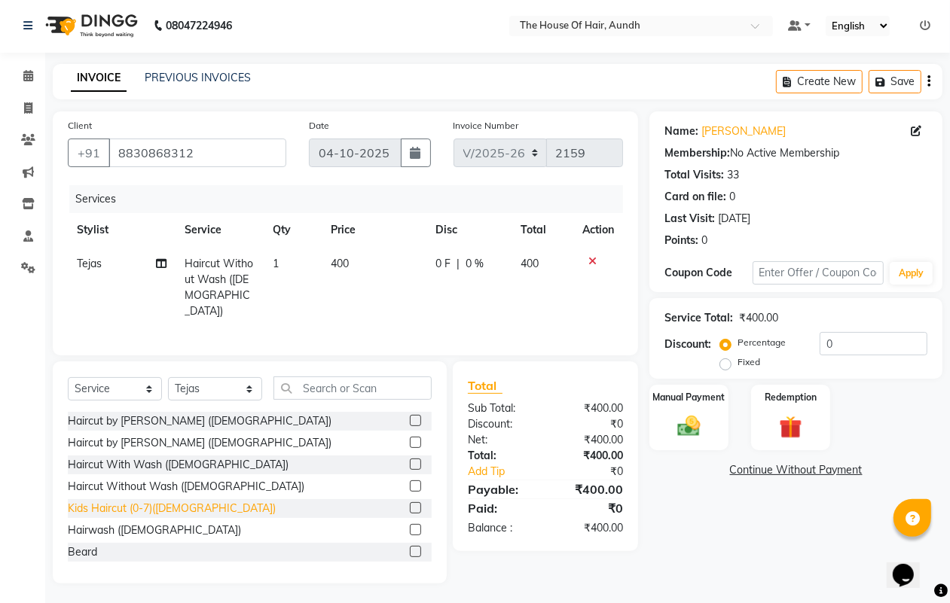
click at [84, 545] on div "Beard" at bounding box center [82, 553] width 29 height 16
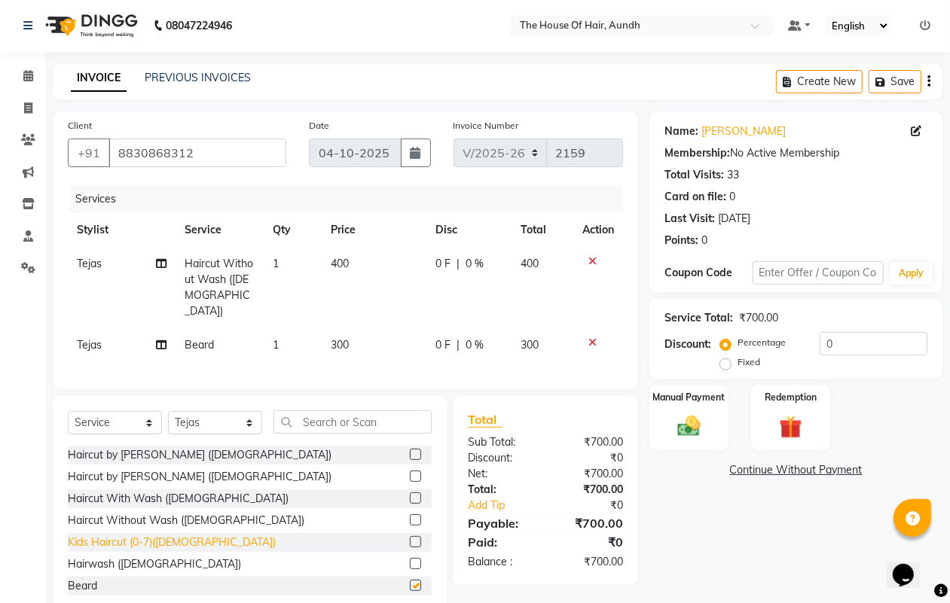
checkbox input "false"
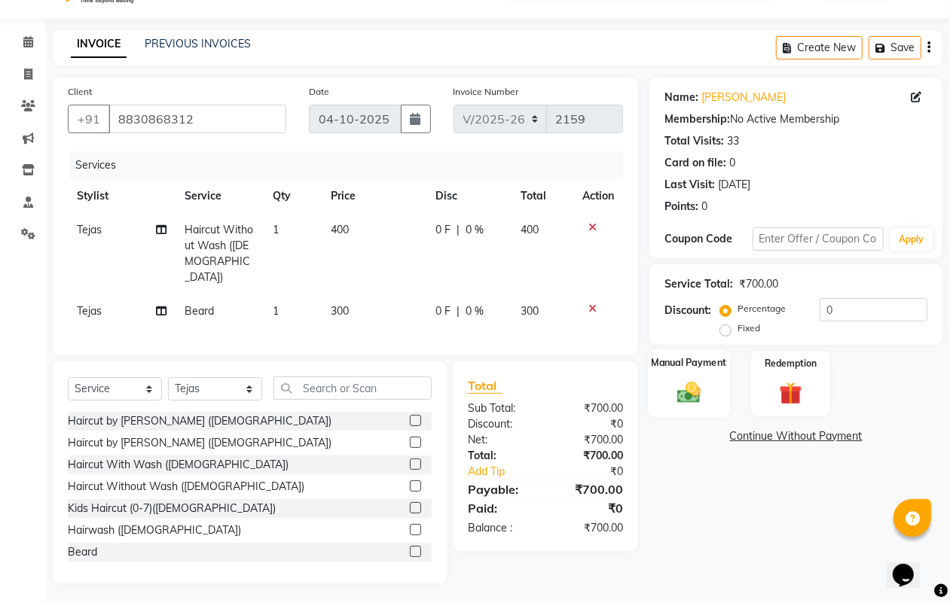
click at [676, 379] on img at bounding box center [689, 392] width 38 height 27
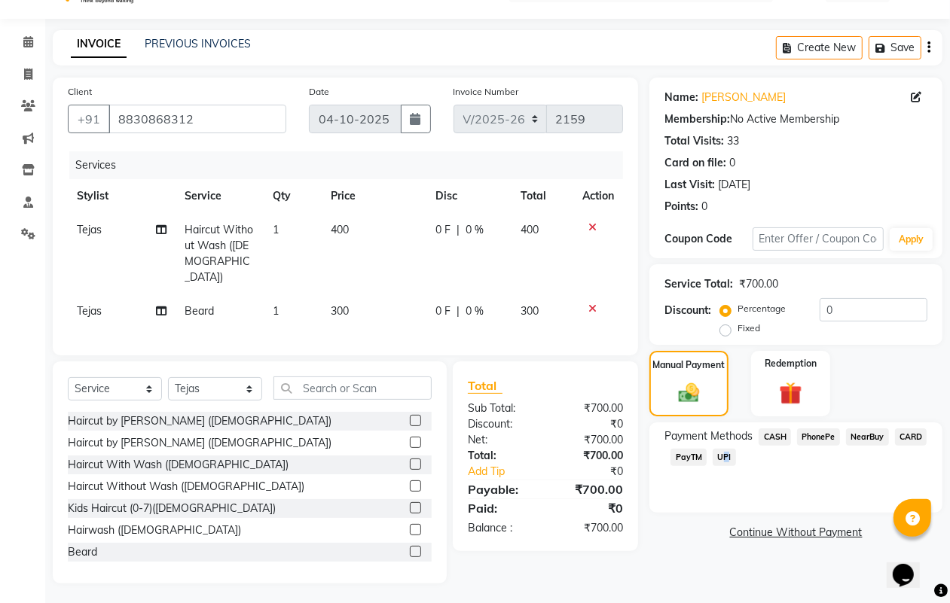
click at [720, 453] on span "UPI" at bounding box center [724, 457] width 23 height 17
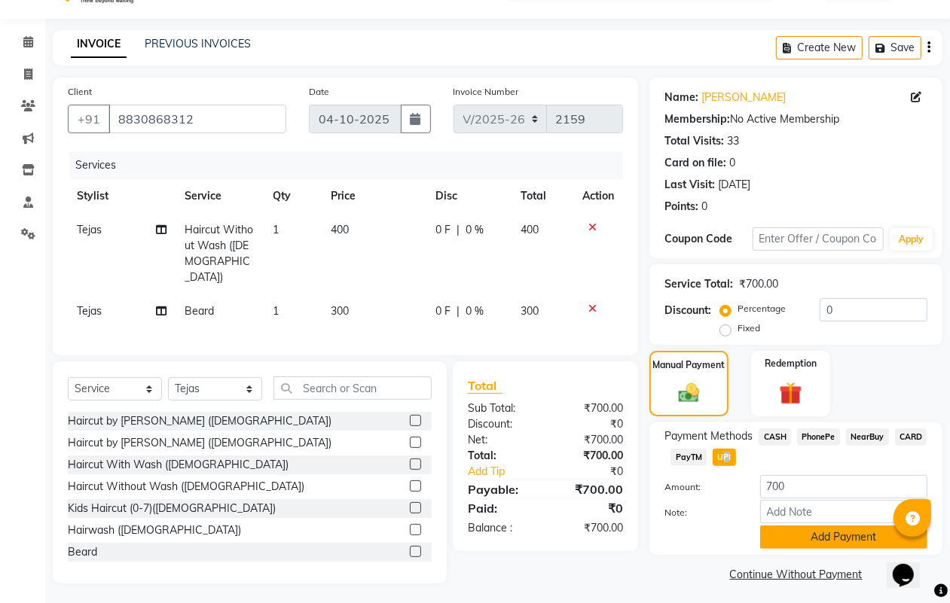
click at [811, 537] on button "Add Payment" at bounding box center [843, 537] width 167 height 23
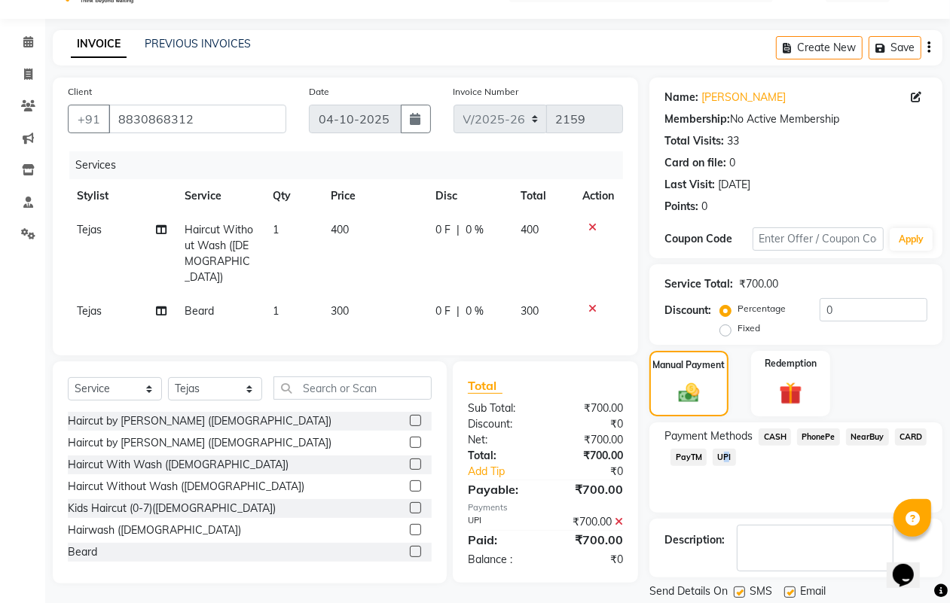
scroll to position [84, 0]
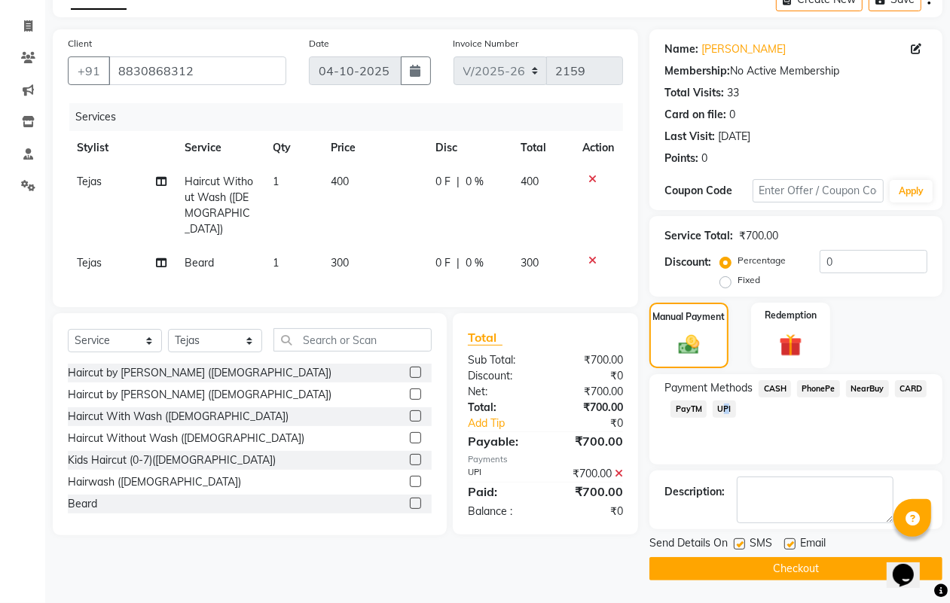
click at [786, 566] on button "Checkout" at bounding box center [795, 568] width 293 height 23
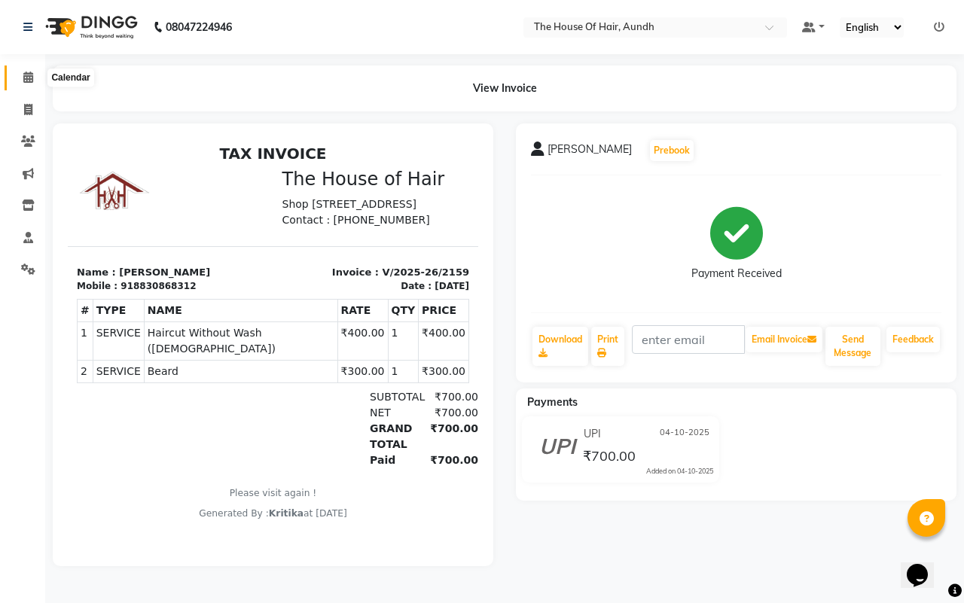
click at [29, 74] on icon at bounding box center [28, 77] width 10 height 11
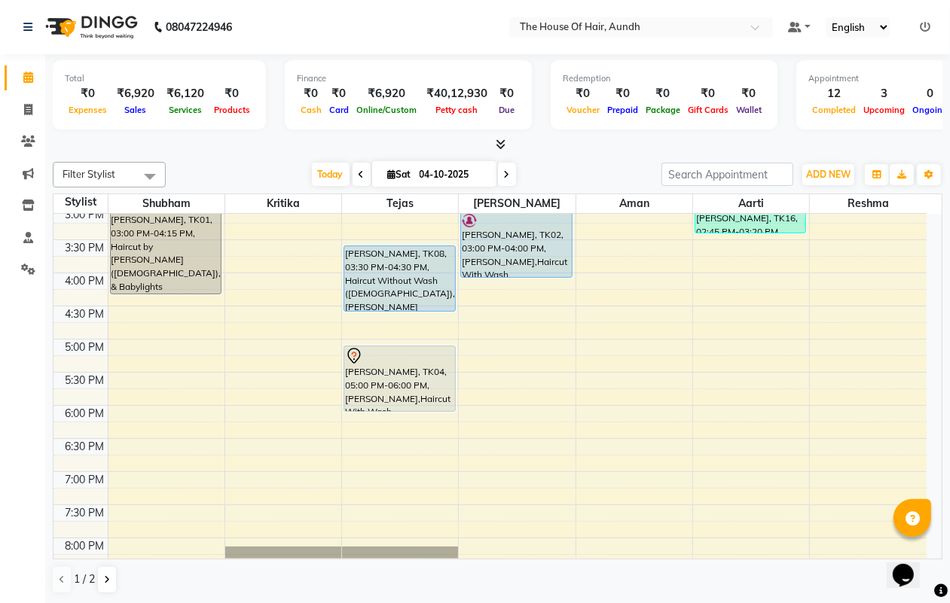
scroll to position [377, 0]
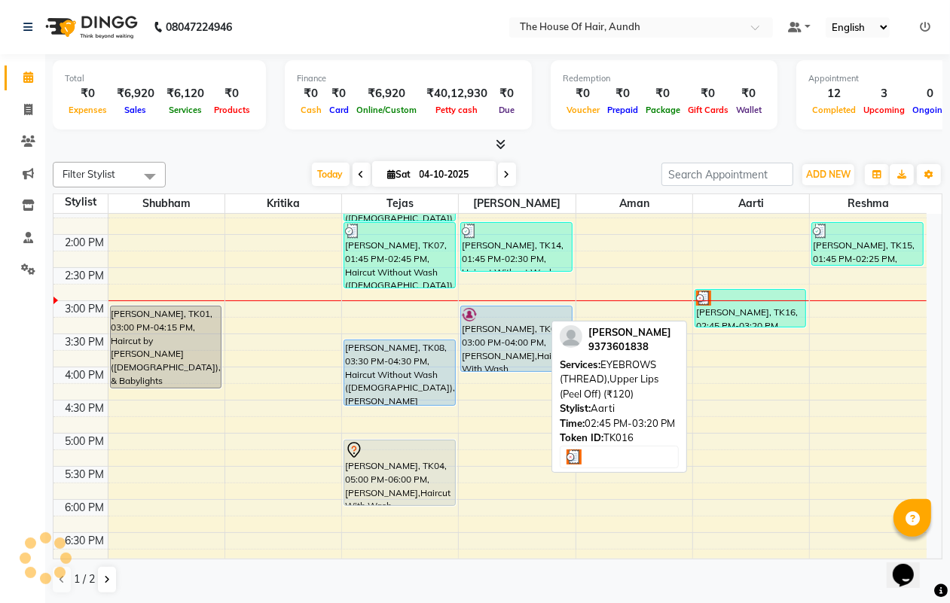
click at [758, 316] on div "RAKSHITA MUNDLIK, TK16, 02:45 PM-03:20 PM, EYEBROWS (THREAD),Upper Lips (Peel O…" at bounding box center [750, 308] width 110 height 37
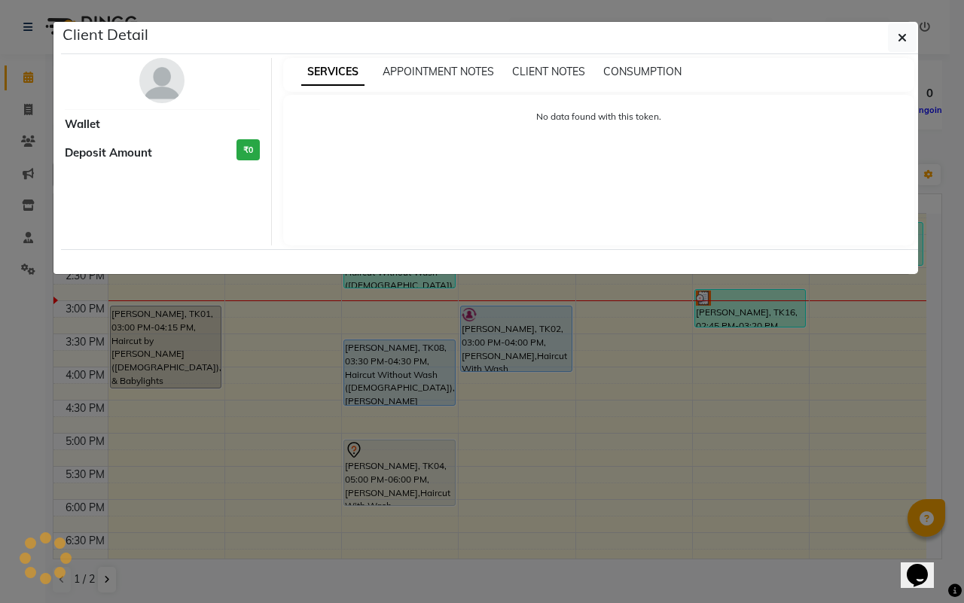
select select "3"
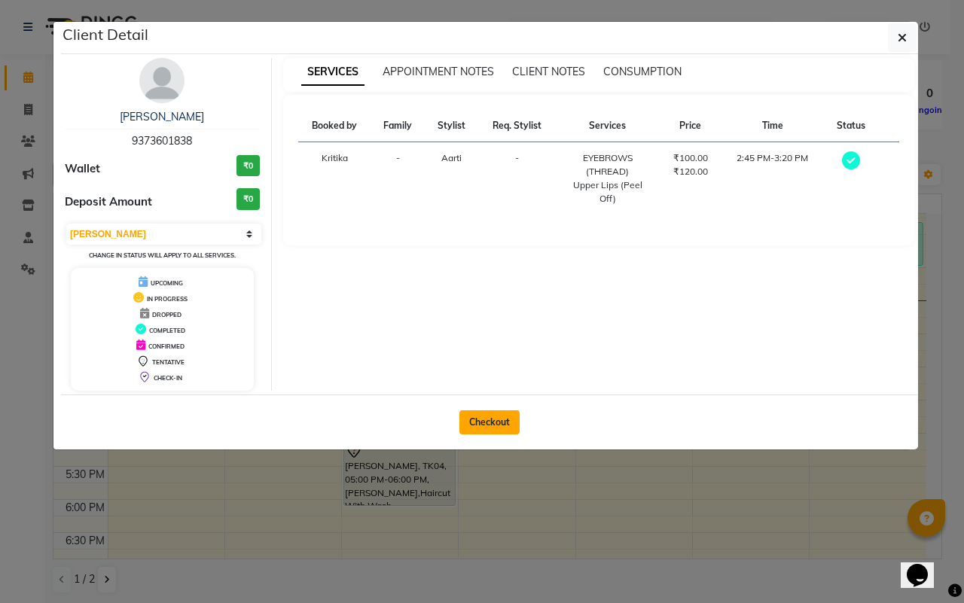
click at [493, 420] on button "Checkout" at bounding box center [489, 423] width 60 height 24
select select "26"
select select "service"
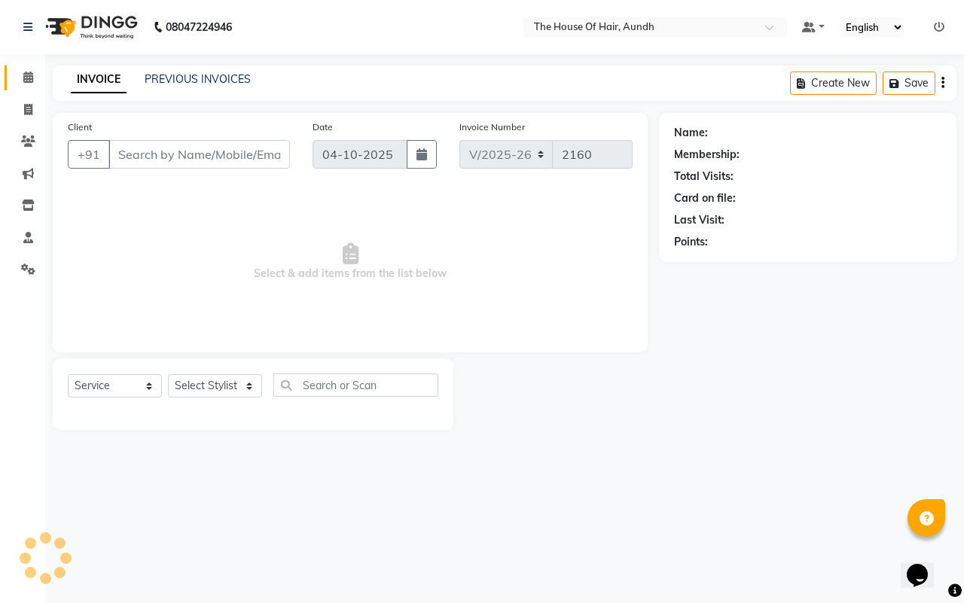
type input "9373601838"
select select "26084"
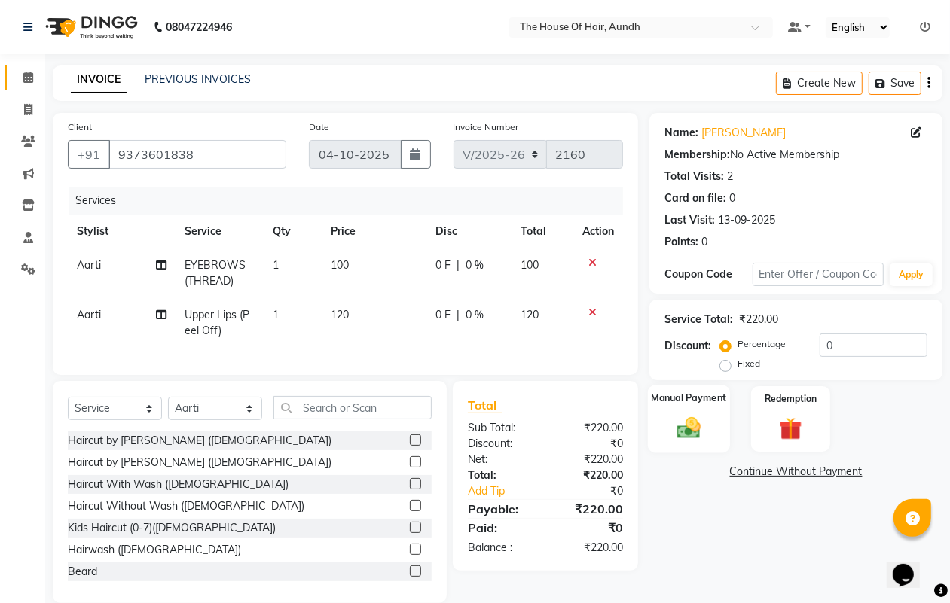
scroll to position [35, 0]
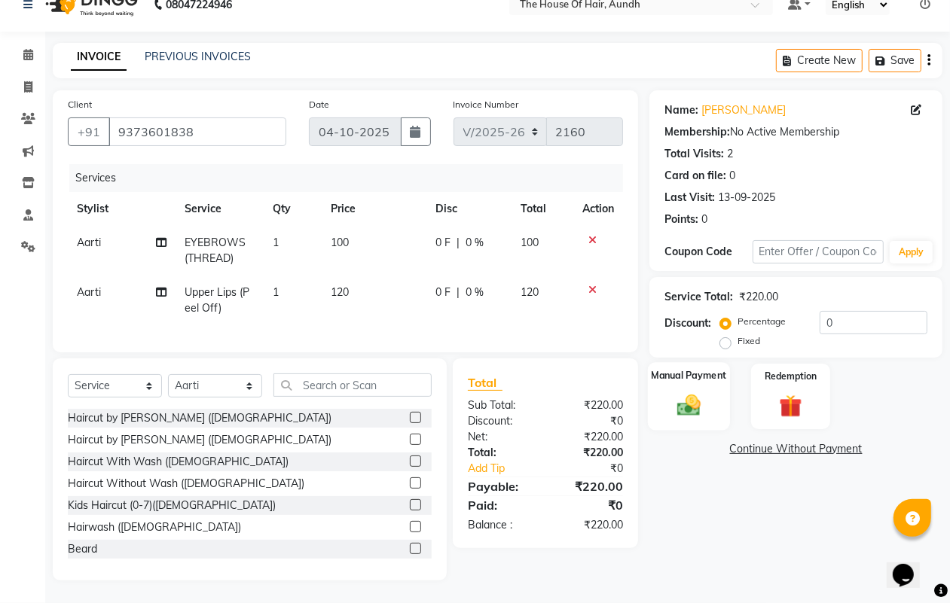
click at [713, 370] on div "Manual Payment" at bounding box center [689, 396] width 82 height 69
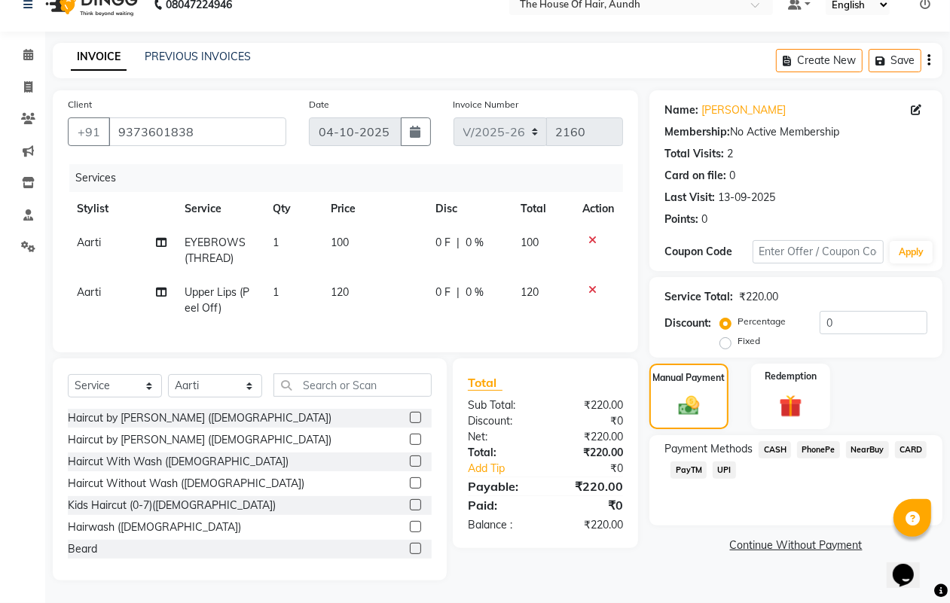
click at [725, 462] on span "UPI" at bounding box center [724, 470] width 23 height 17
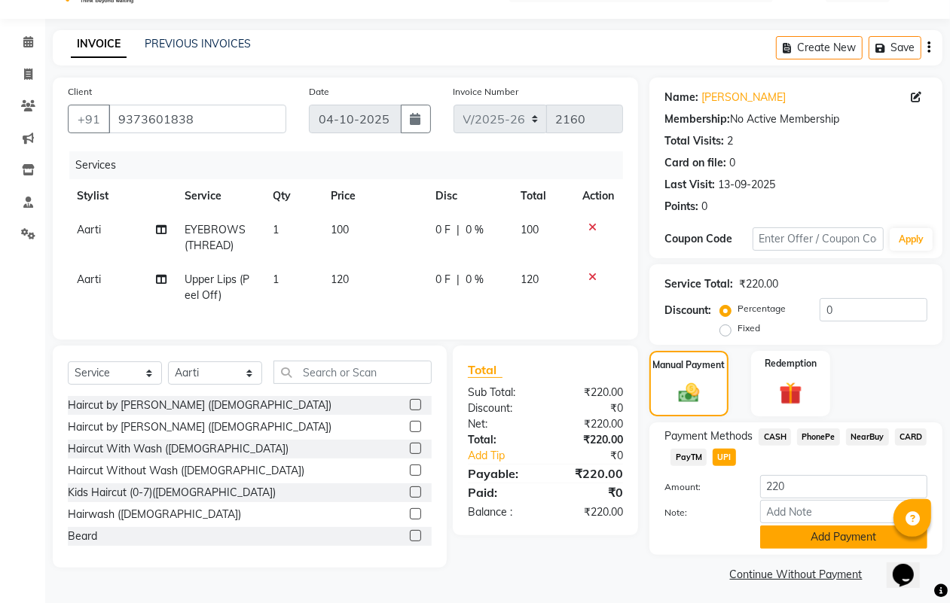
click at [798, 537] on button "Add Payment" at bounding box center [843, 537] width 167 height 23
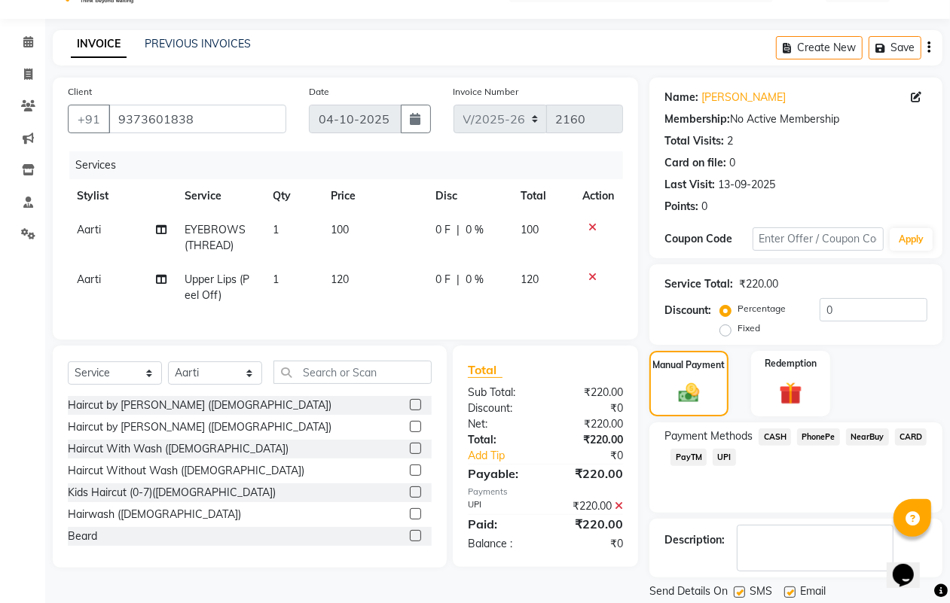
scroll to position [84, 0]
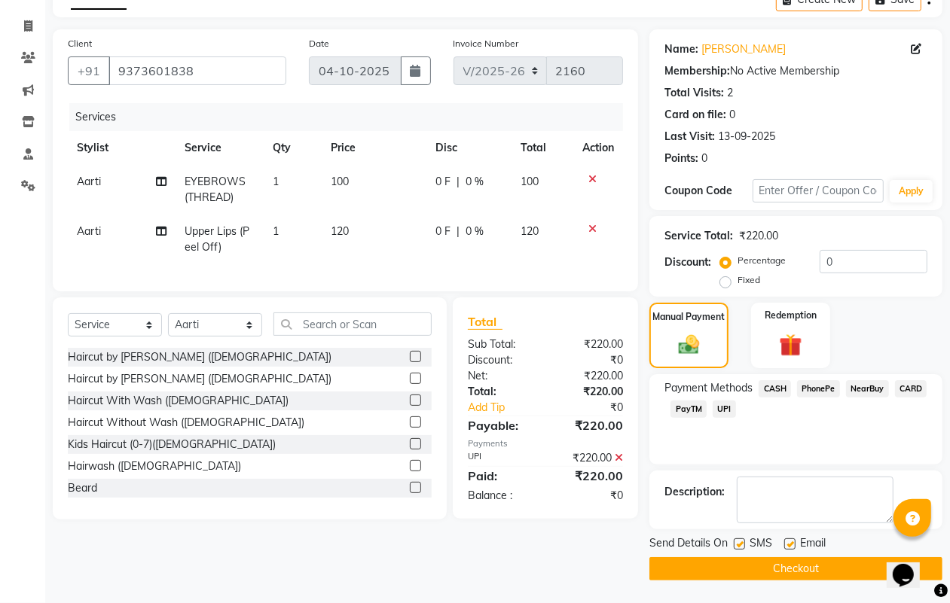
click at [798, 565] on button "Checkout" at bounding box center [795, 568] width 293 height 23
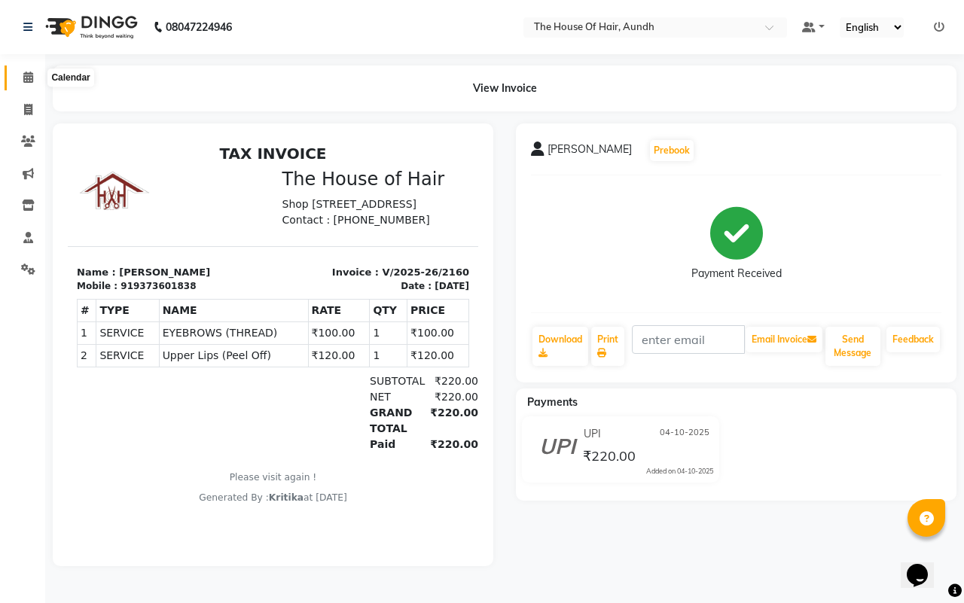
click at [23, 83] on icon at bounding box center [28, 77] width 10 height 11
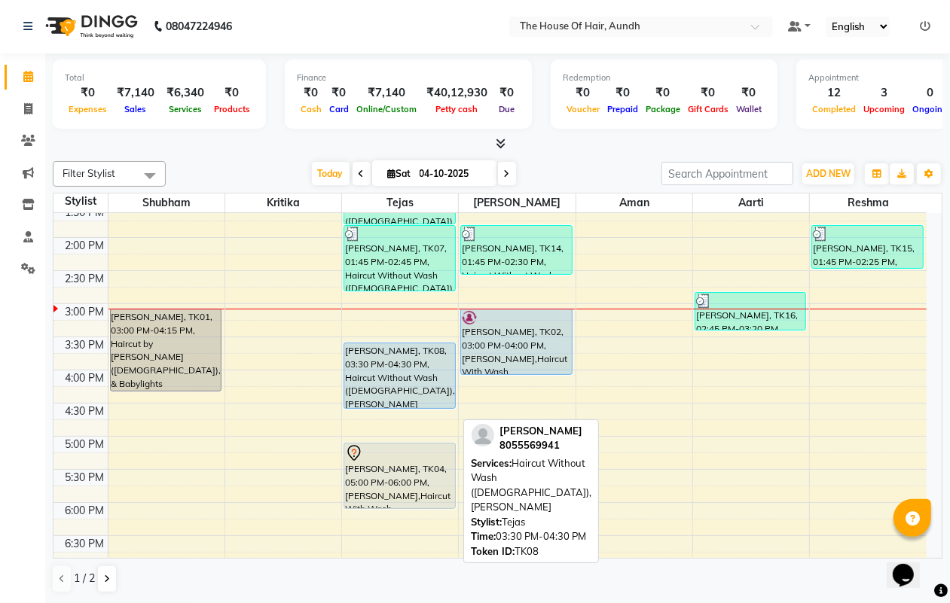
scroll to position [405, 0]
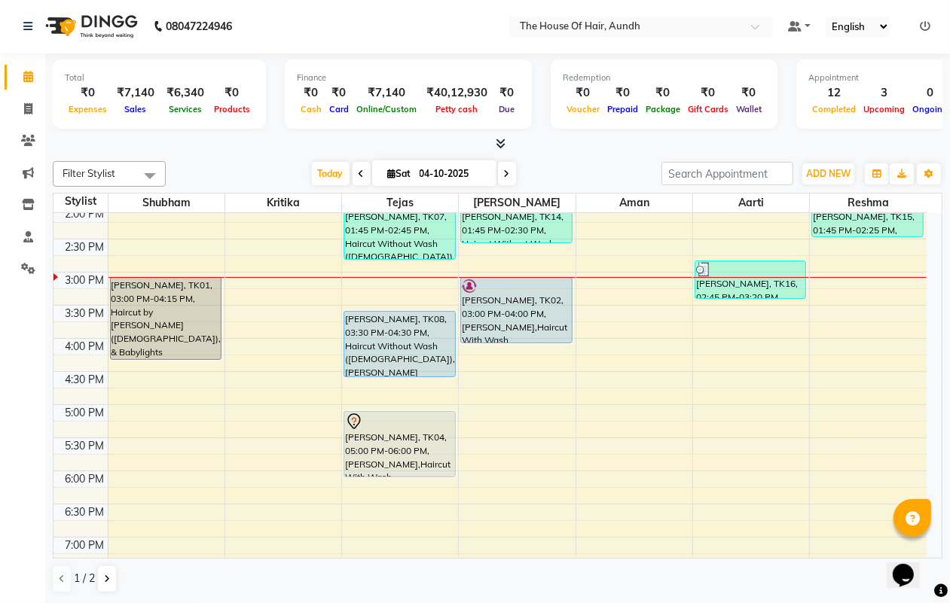
click at [364, 166] on span at bounding box center [362, 173] width 18 height 23
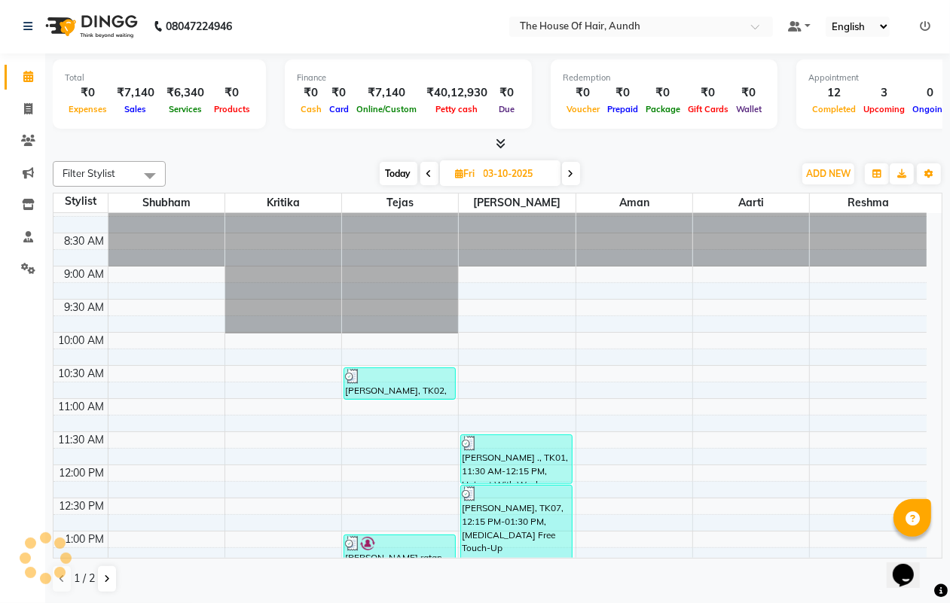
scroll to position [0, 0]
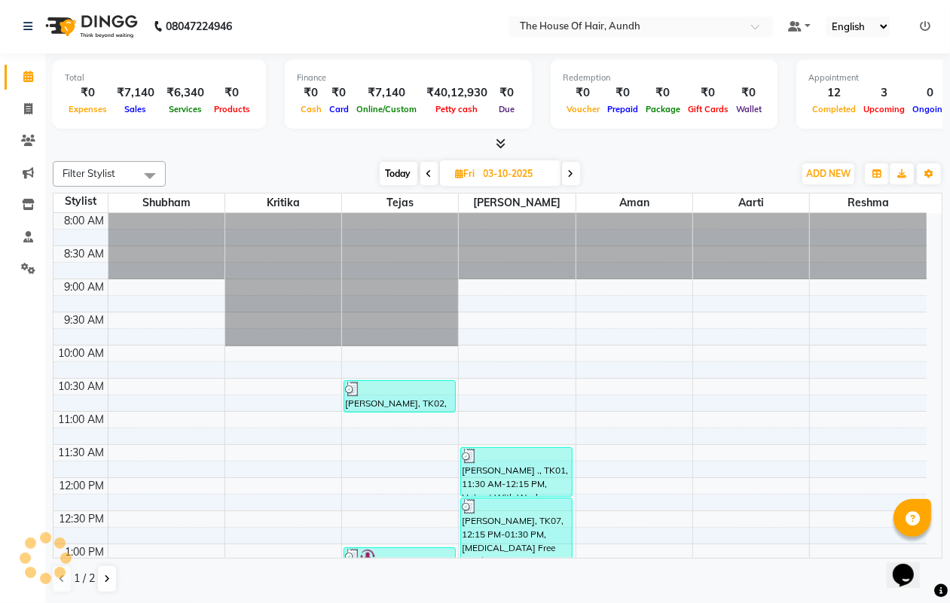
click at [579, 176] on span at bounding box center [571, 173] width 18 height 23
type input "04-10-2025"
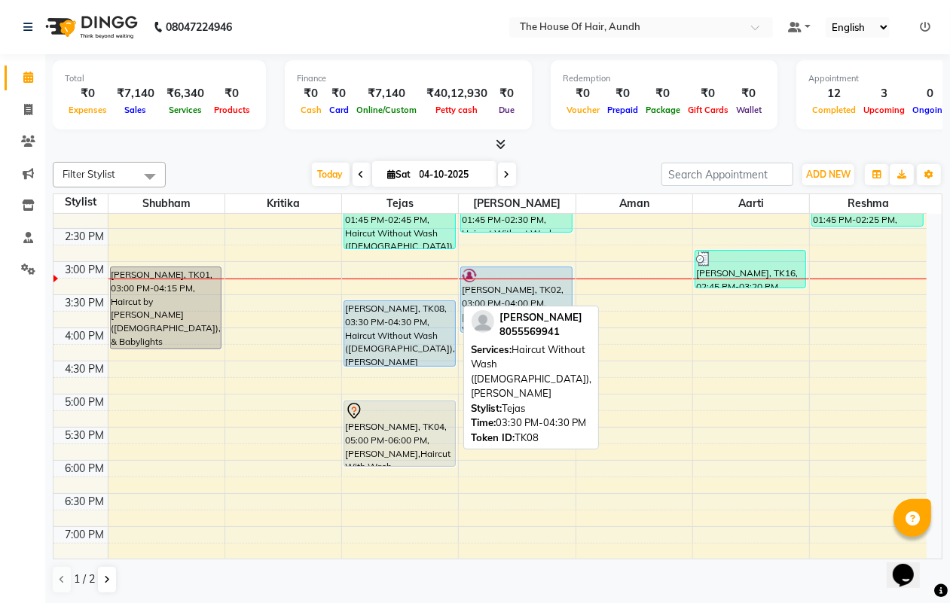
scroll to position [375, 0]
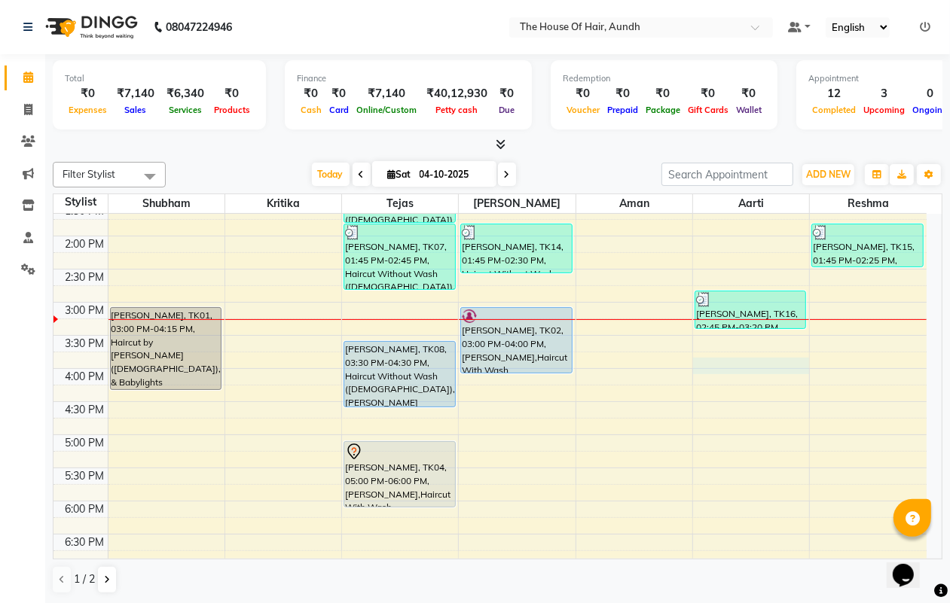
click at [743, 371] on div "8:00 AM 8:30 AM 9:00 AM 9:30 AM 10:00 AM 10:30 AM 11:00 AM 11:30 AM 12:00 PM 12…" at bounding box center [489, 302] width 873 height 927
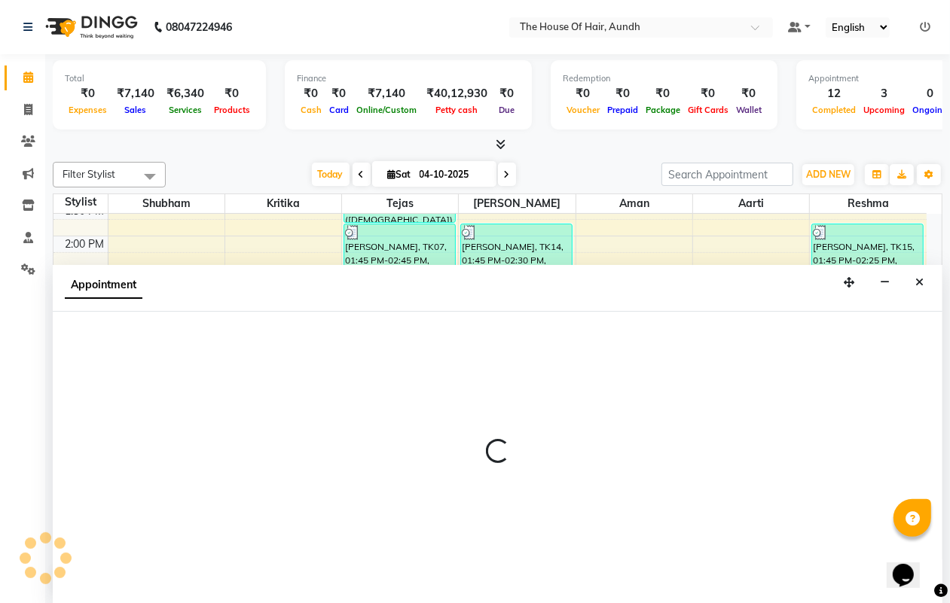
scroll to position [1, 0]
select select "26084"
select select "945"
select select "tentative"
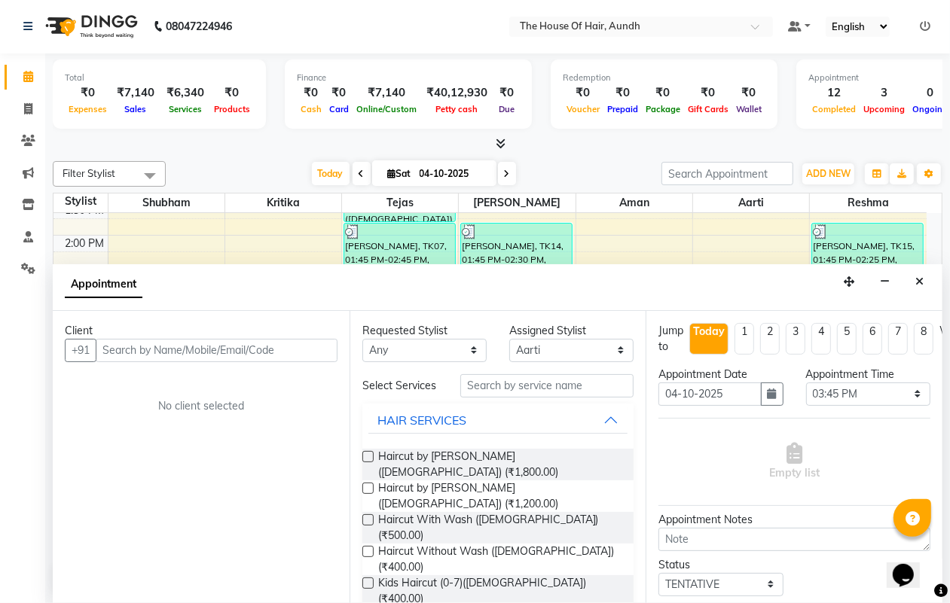
click at [159, 347] on input "text" at bounding box center [217, 350] width 242 height 23
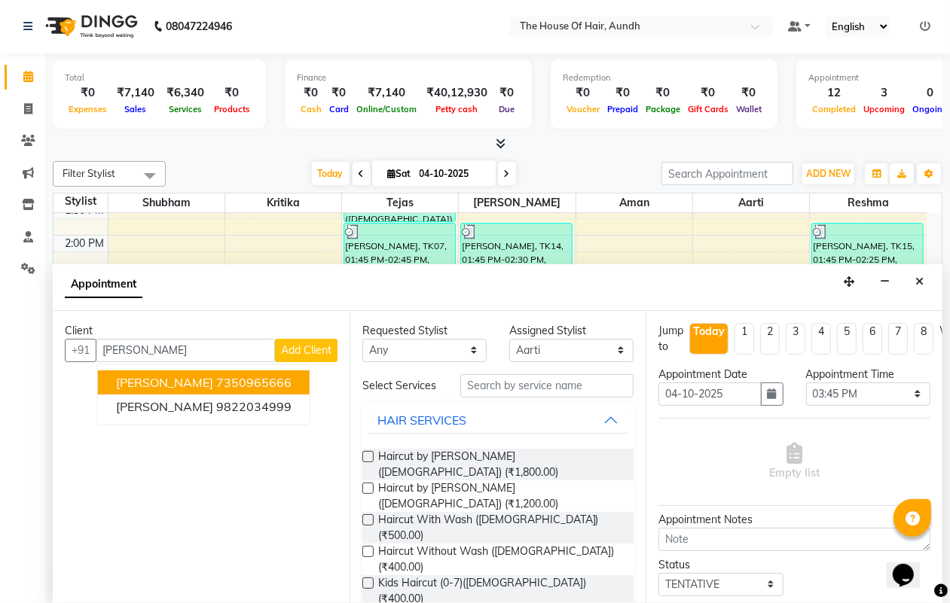
click at [216, 382] on ngb-highlight "7350965666" at bounding box center [253, 382] width 75 height 15
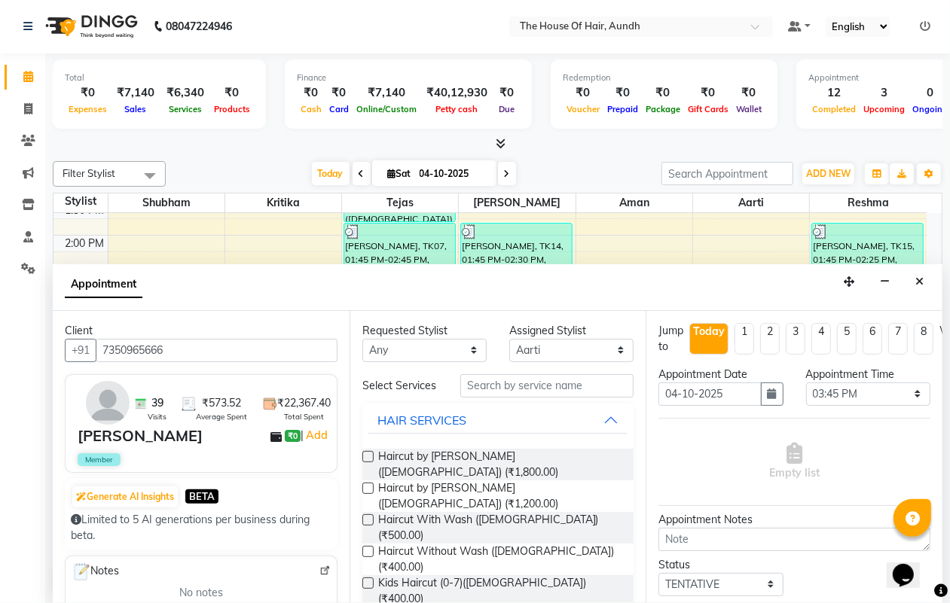
type input "7350965666"
click at [488, 393] on input "text" at bounding box center [546, 385] width 173 height 23
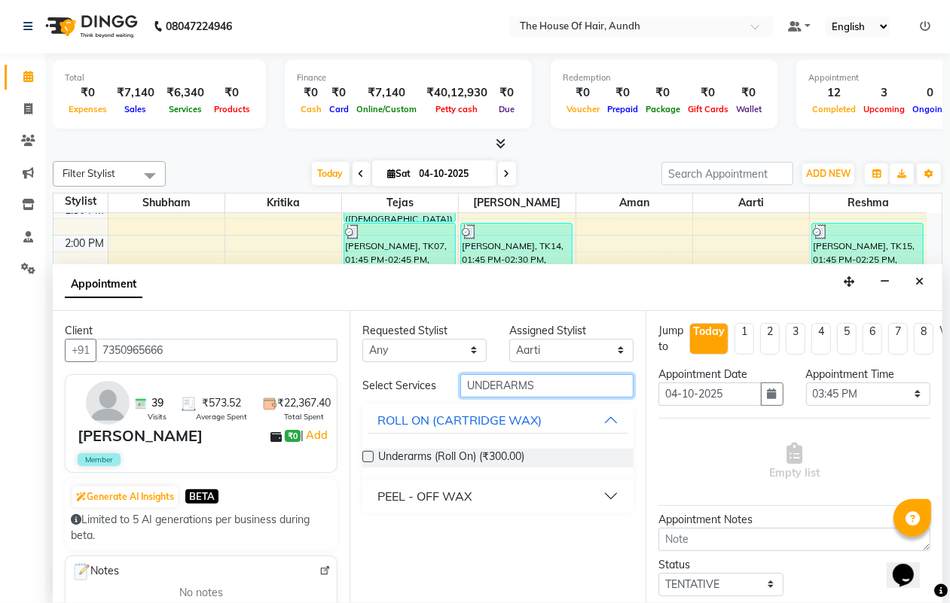
click at [503, 384] on input "UNDERARMS" at bounding box center [546, 385] width 173 height 23
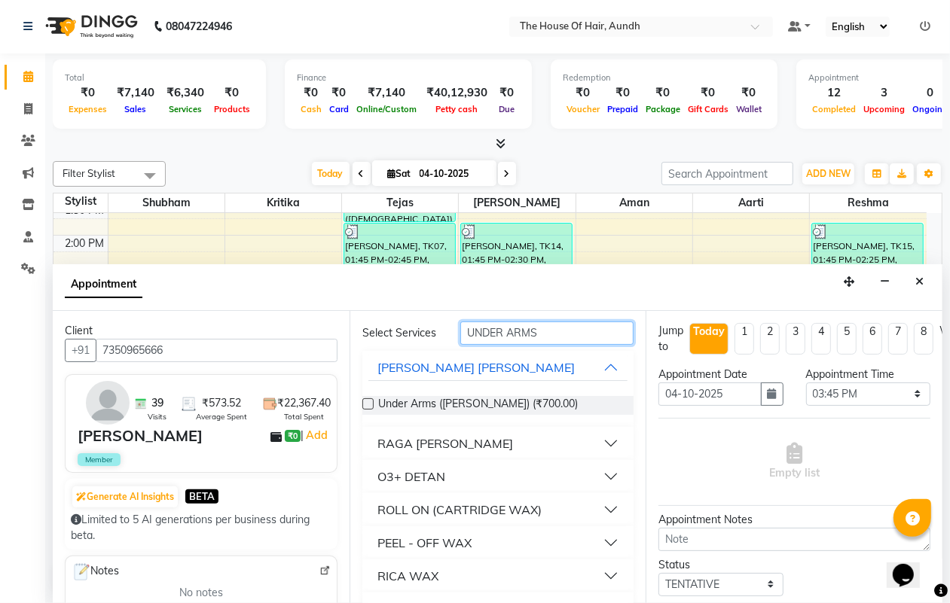
scroll to position [94, 0]
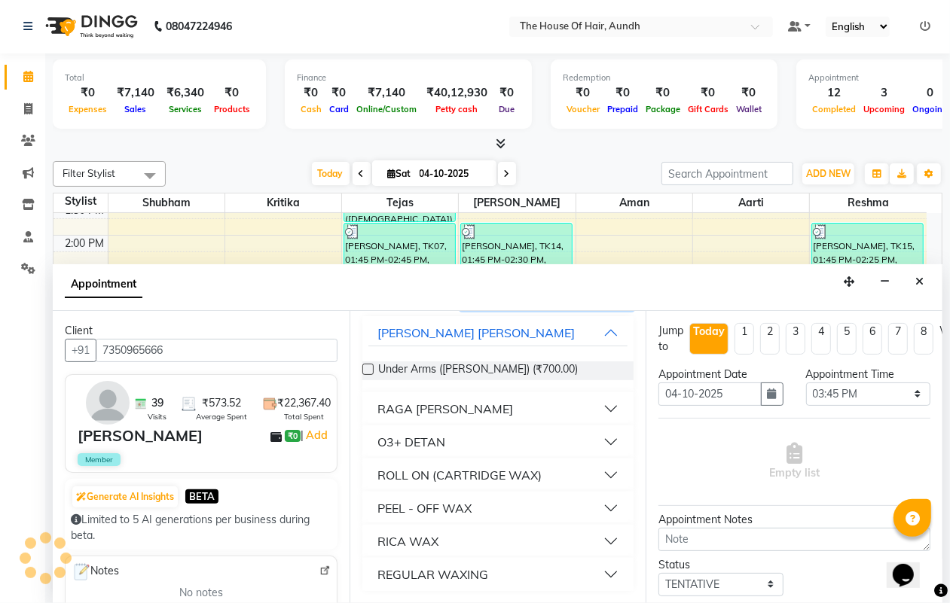
type input "UNDER ARMS"
click at [593, 542] on button "RICA WAX" at bounding box center [498, 541] width 260 height 27
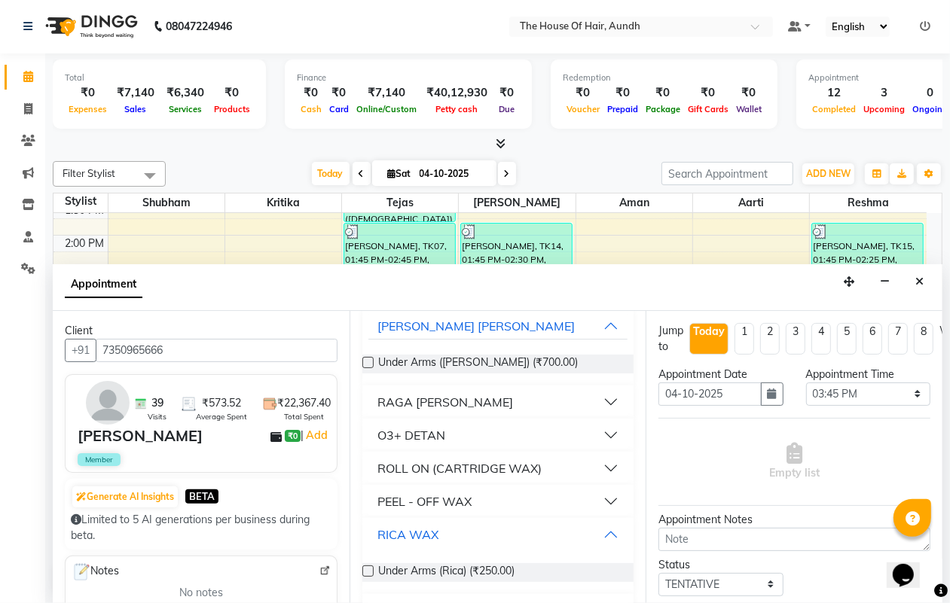
scroll to position [138, 0]
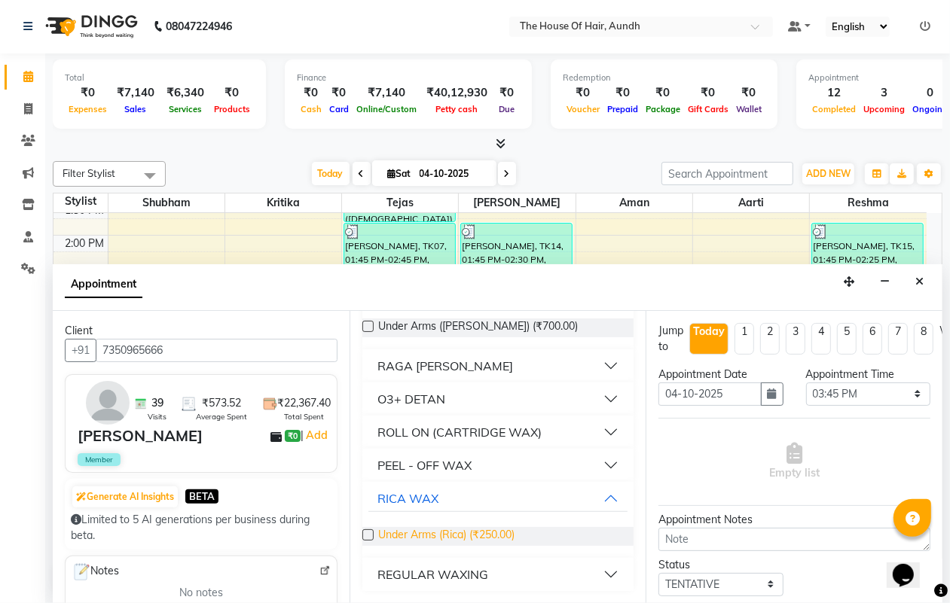
click at [492, 533] on span "Under Arms (Rica) (₹250.00)" at bounding box center [446, 536] width 136 height 19
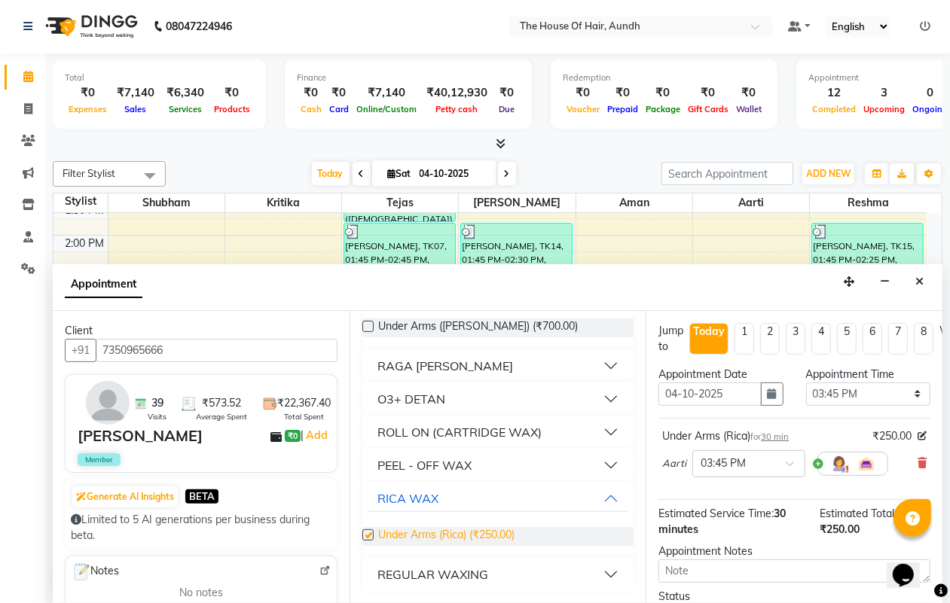
checkbox input "false"
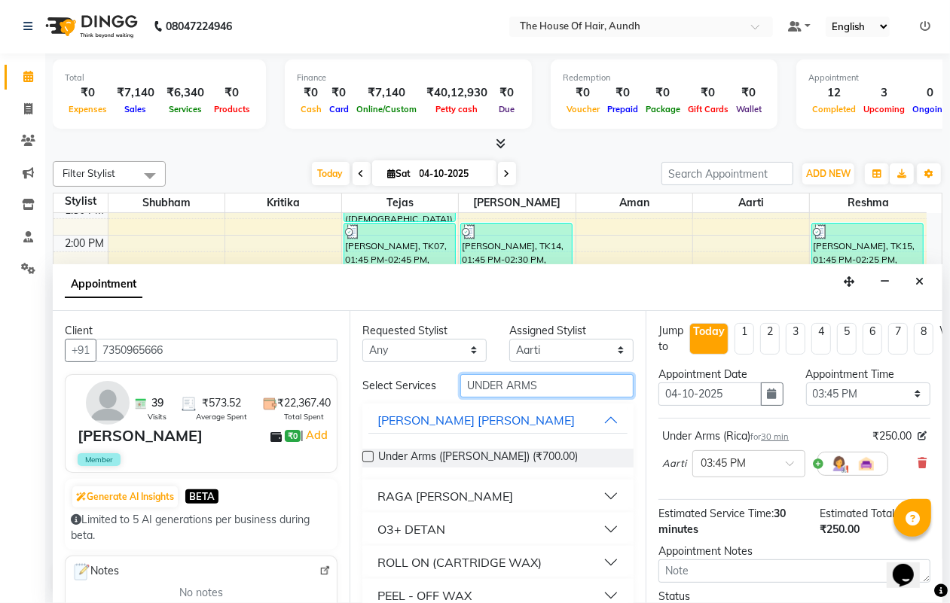
drag, startPoint x: 533, startPoint y: 389, endPoint x: 450, endPoint y: 390, distance: 82.9
click at [450, 390] on div "UNDER ARMS" at bounding box center [547, 385] width 196 height 23
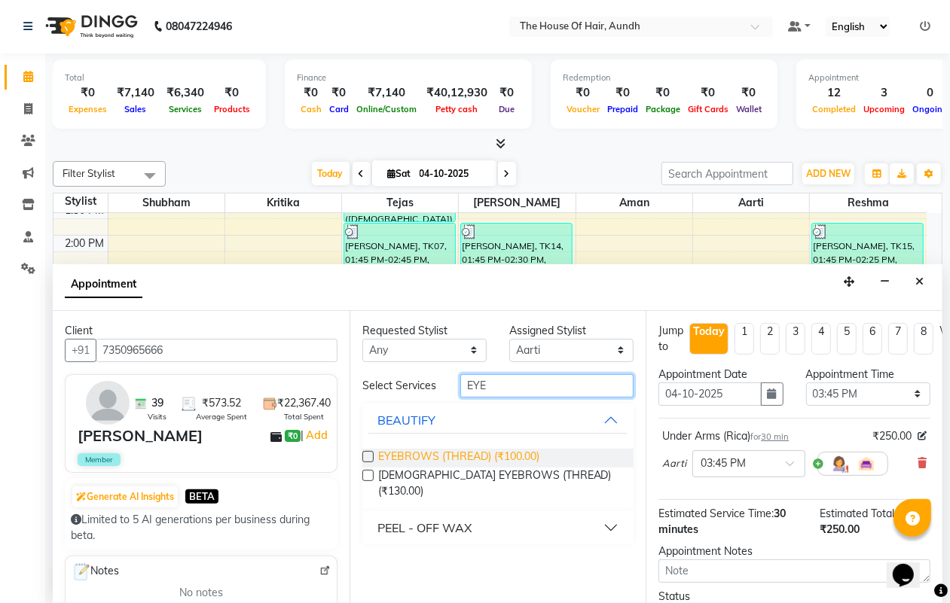
type input "EYE"
click at [462, 450] on span "EYEBROWS (THREAD) (₹100.00)" at bounding box center [458, 458] width 161 height 19
checkbox input "false"
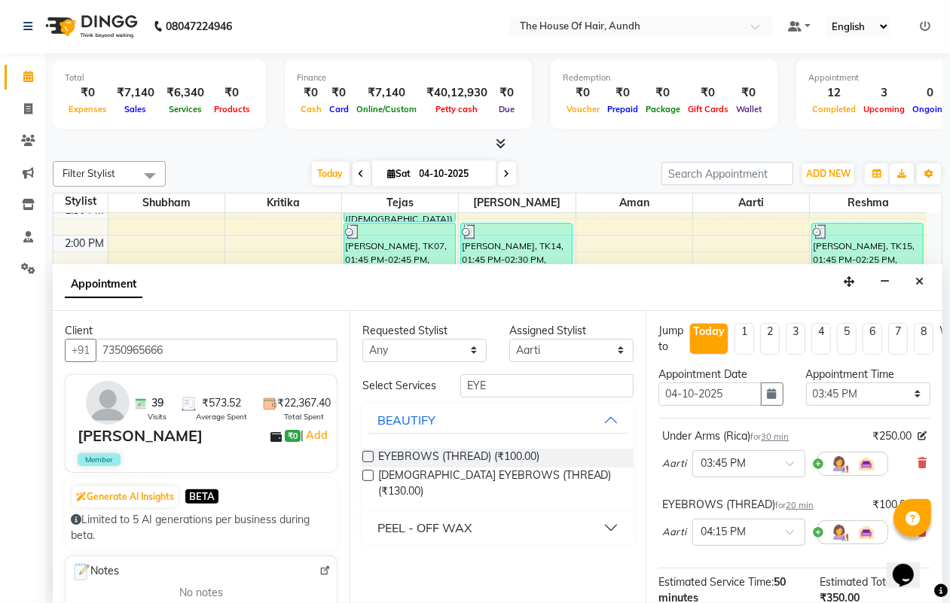
scroll to position [215, 0]
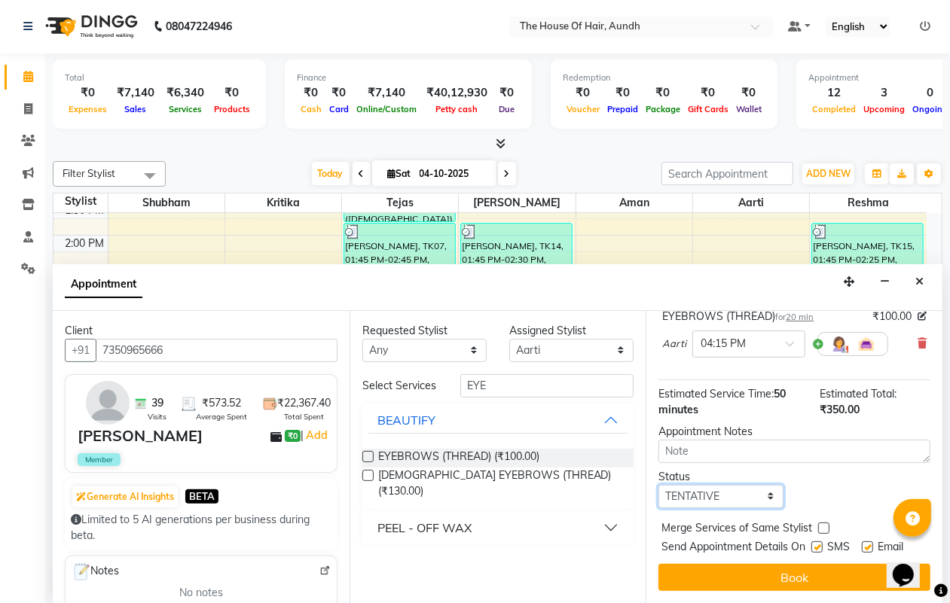
click at [738, 485] on select "Select TENTATIVE CONFIRM CHECK-IN UPCOMING" at bounding box center [720, 496] width 124 height 23
select select "upcoming"
click at [658, 485] on select "Select TENTATIVE CONFIRM CHECK-IN UPCOMING" at bounding box center [720, 496] width 124 height 23
click at [821, 523] on label at bounding box center [823, 528] width 11 height 11
click at [821, 525] on input "checkbox" at bounding box center [823, 530] width 10 height 10
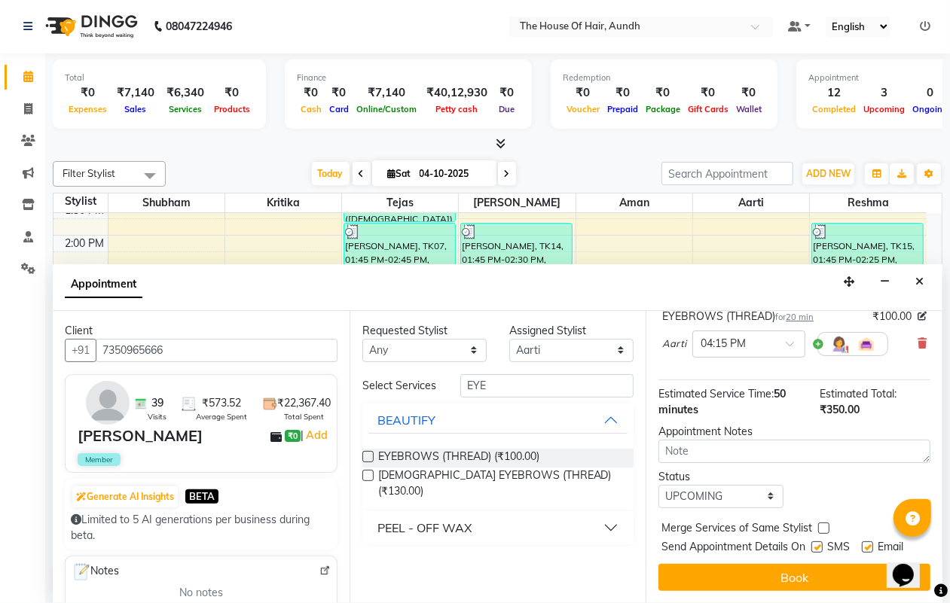
checkbox input "true"
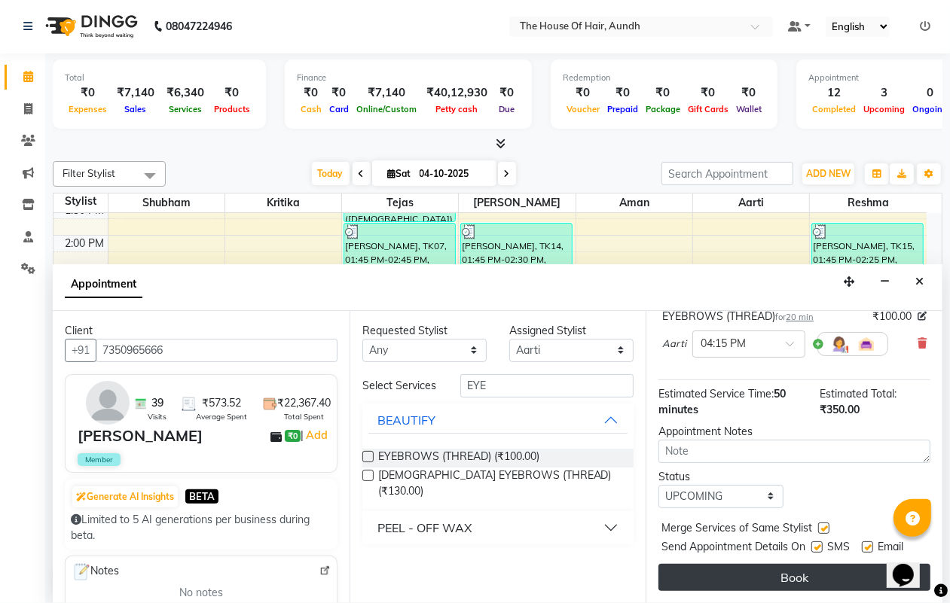
click at [799, 566] on button "Book" at bounding box center [794, 577] width 272 height 27
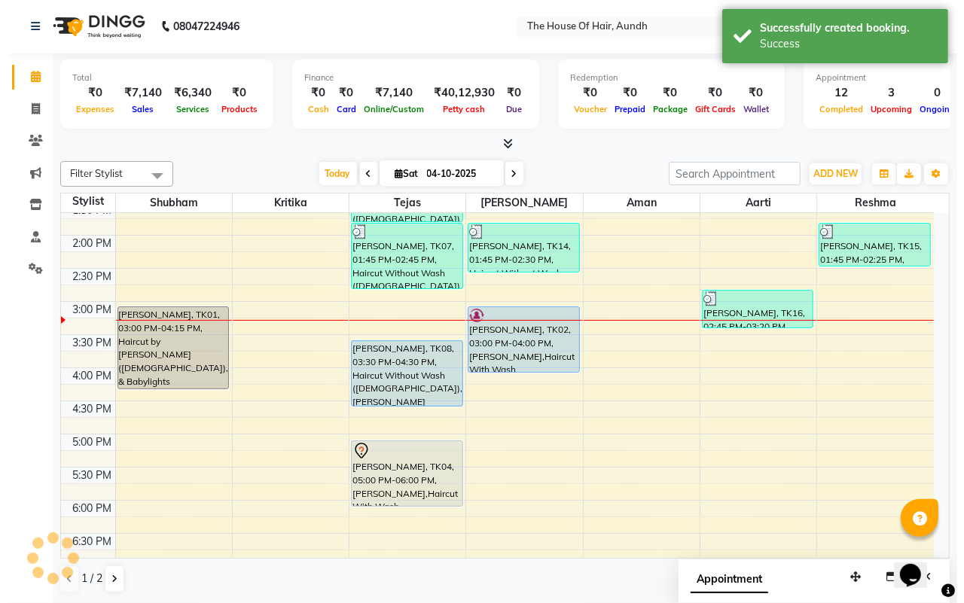
scroll to position [0, 0]
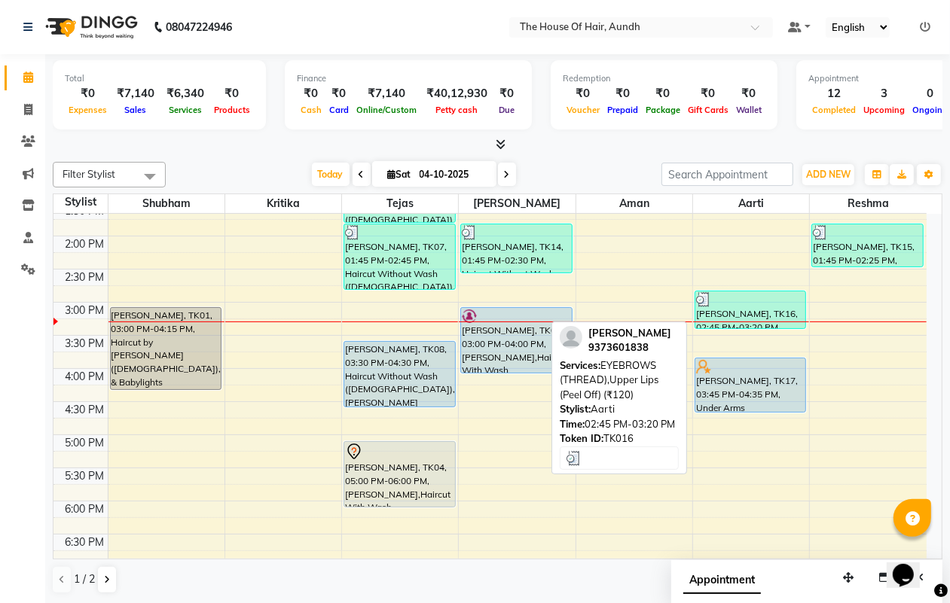
click at [752, 310] on div "RAKSHITA MUNDLIK, TK16, 02:45 PM-03:20 PM, EYEBROWS (THREAD),Upper Lips (Peel O…" at bounding box center [750, 310] width 110 height 37
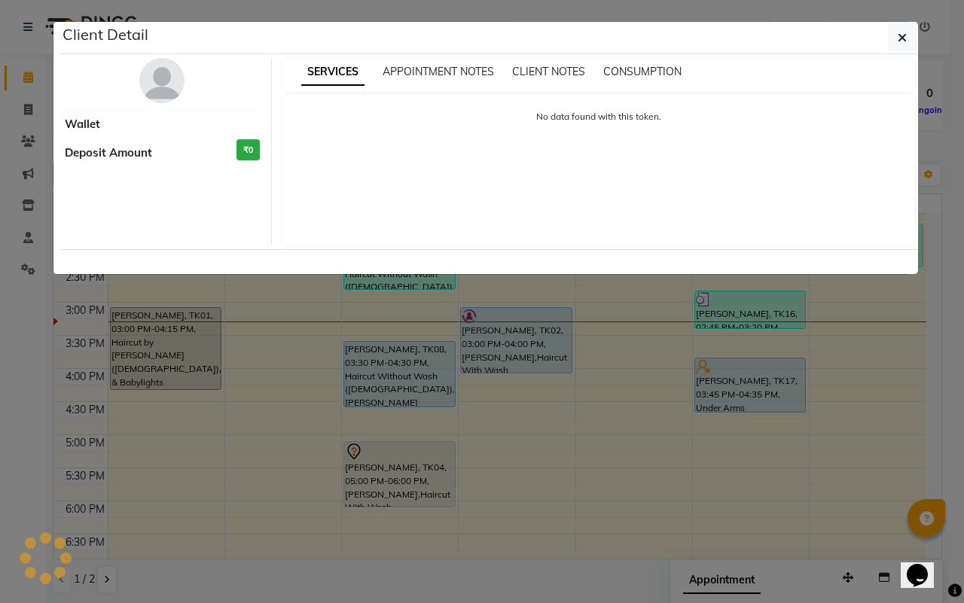
select select "3"
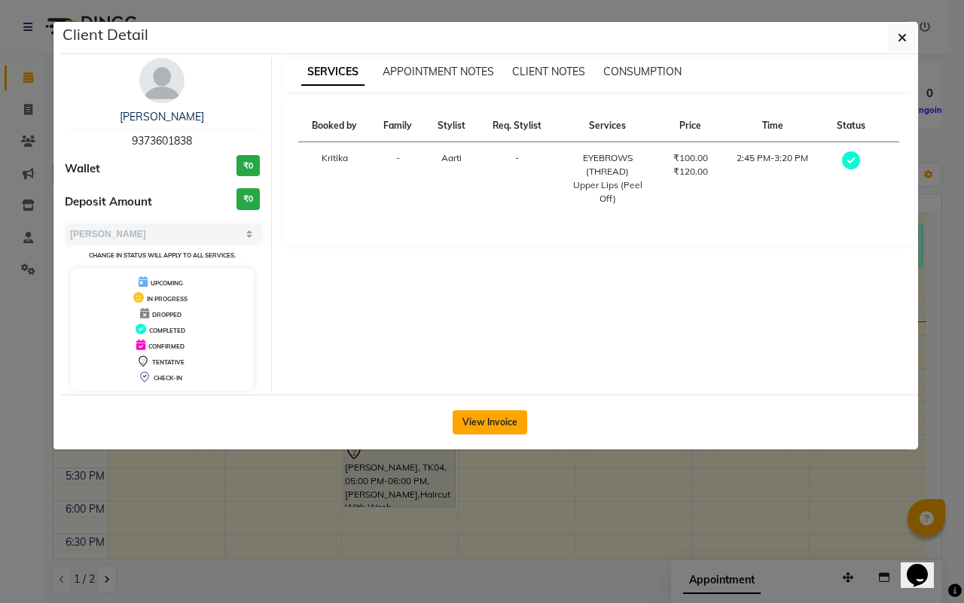
click at [497, 423] on button "View Invoice" at bounding box center [490, 423] width 75 height 24
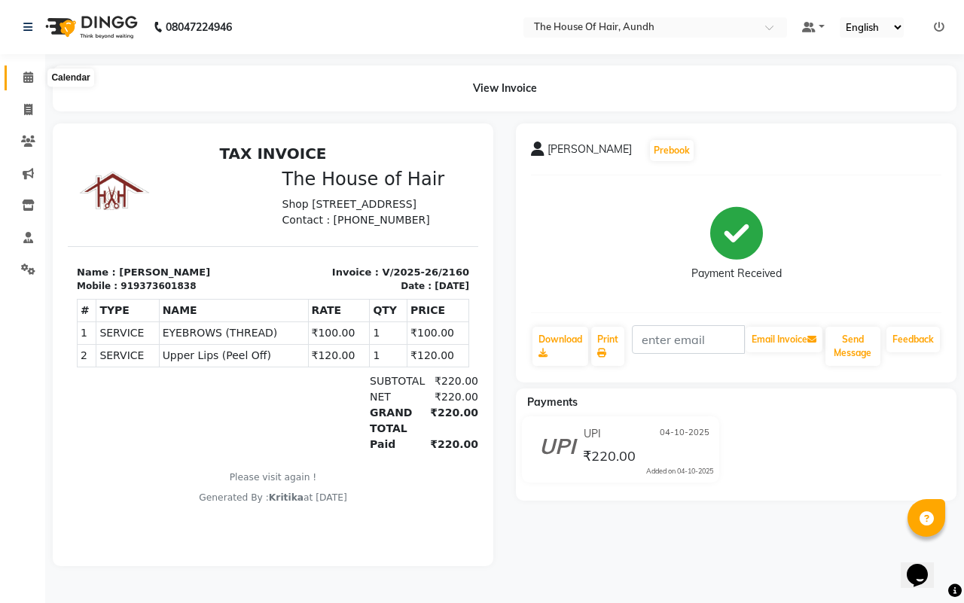
click at [27, 77] on icon at bounding box center [28, 77] width 10 height 11
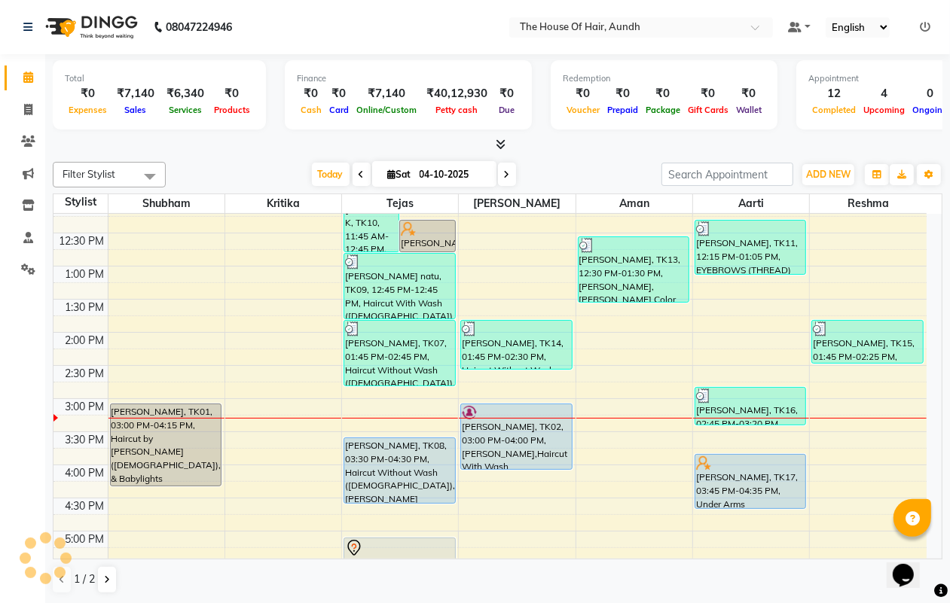
scroll to position [471, 0]
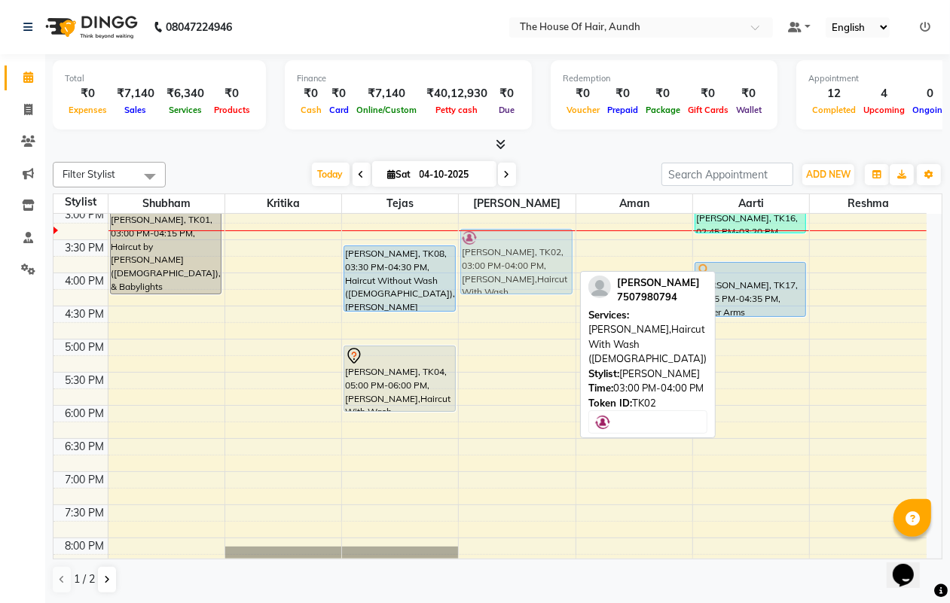
drag, startPoint x: 512, startPoint y: 242, endPoint x: 508, endPoint y: 262, distance: 20.7
click at [508, 262] on div "Shalaka Goyal, TK03, 10:00 AM-10:30 AM, Haircut Without Wash (Male) Bharti Bhan…" at bounding box center [517, 206] width 116 height 927
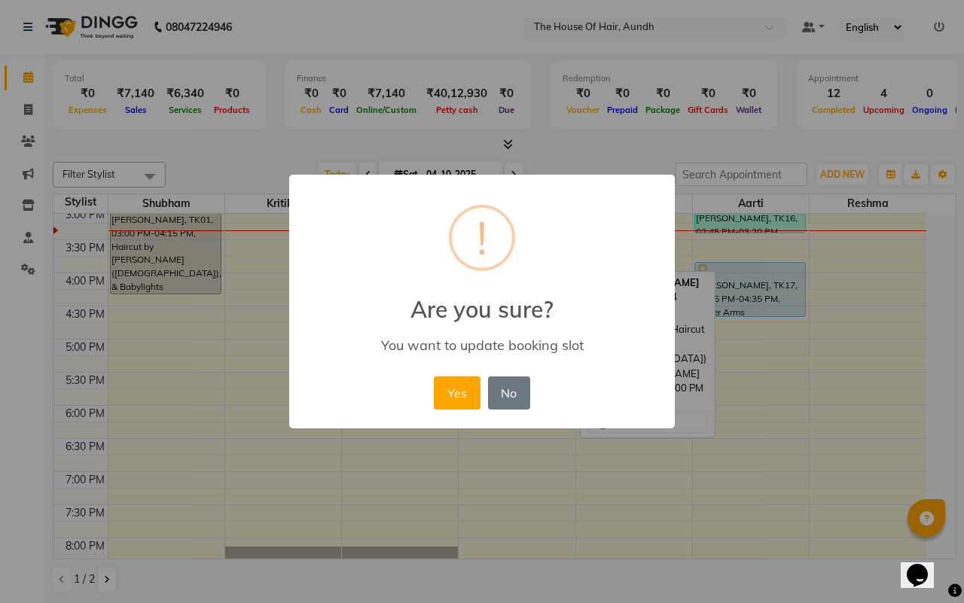
click at [458, 388] on button "Yes" at bounding box center [457, 393] width 46 height 33
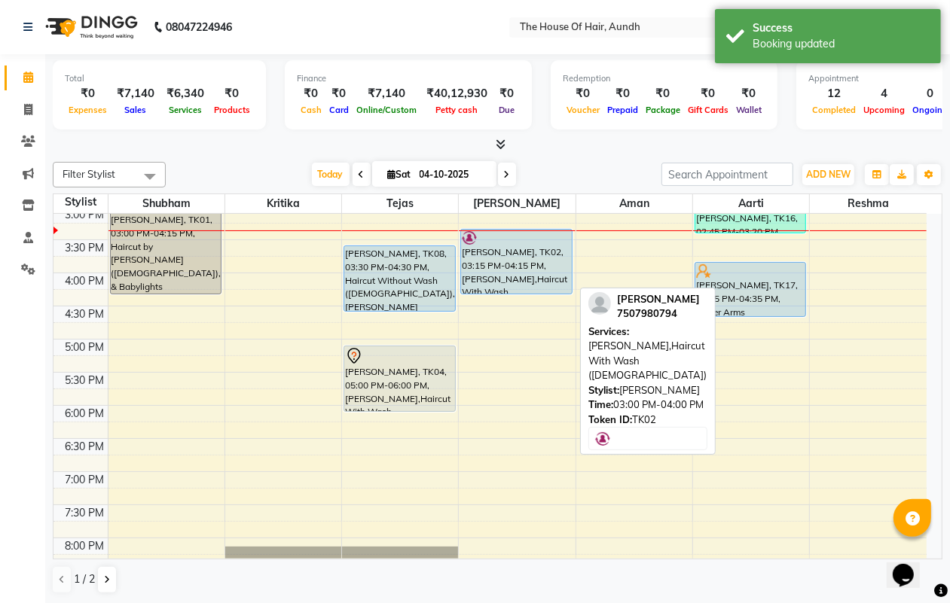
click at [533, 271] on div "Shreerang Brahmapurikar, TK02, 03:15 PM-04:15 PM, Beard,Haircut With Wash (Male)" at bounding box center [516, 262] width 110 height 64
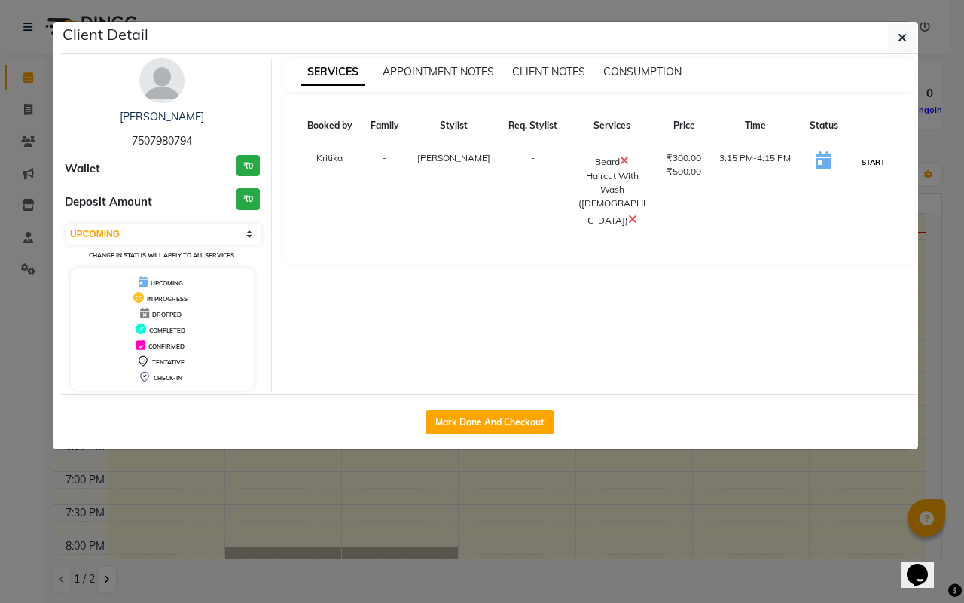
click at [872, 162] on button "START" at bounding box center [873, 162] width 31 height 19
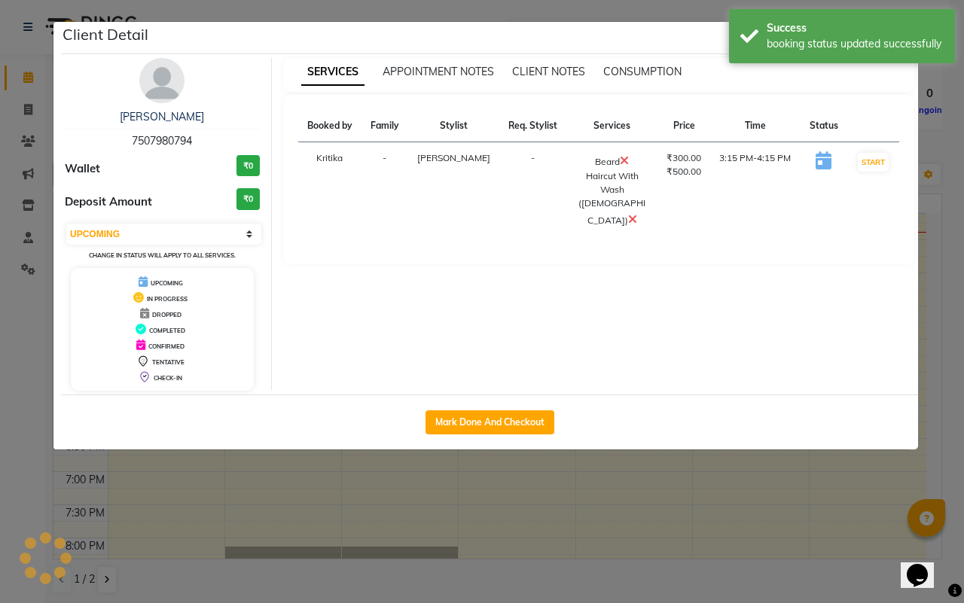
select select "1"
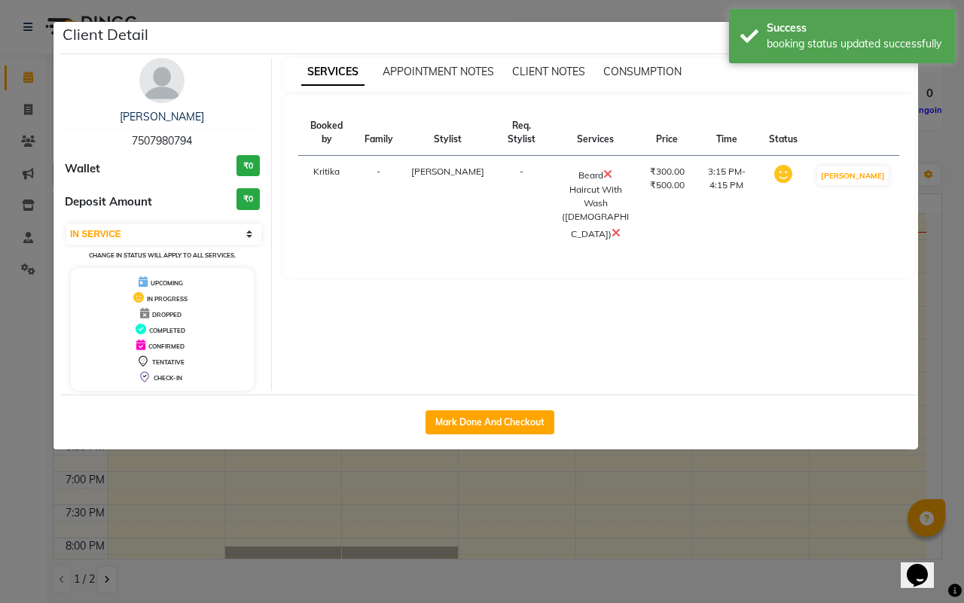
click at [701, 516] on ngb-modal-window "Client Detail Shreerang Brahmapurikar 7507980794 Wallet ₹0 Deposit Amount ₹0 Se…" at bounding box center [482, 301] width 964 height 603
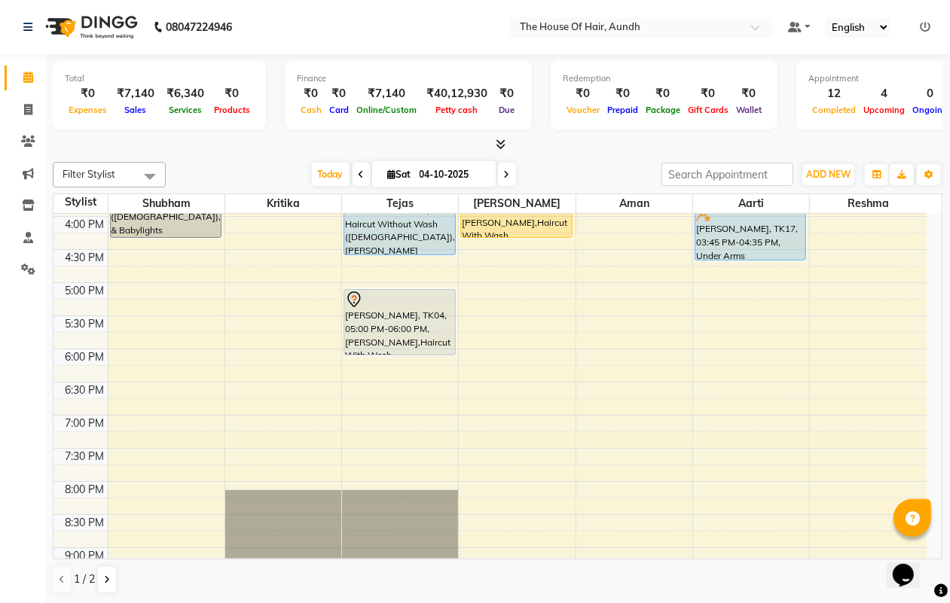
scroll to position [565, 0]
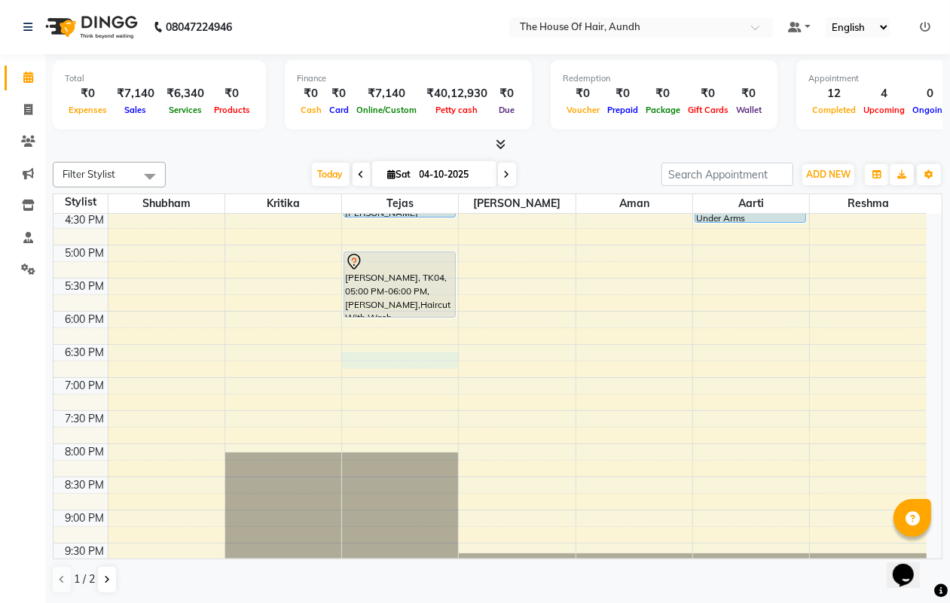
click at [367, 358] on div "8:00 AM 8:30 AM 9:00 AM 9:30 AM 10:00 AM 10:30 AM 11:00 AM 11:30 AM 12:00 PM 12…" at bounding box center [489, 112] width 873 height 927
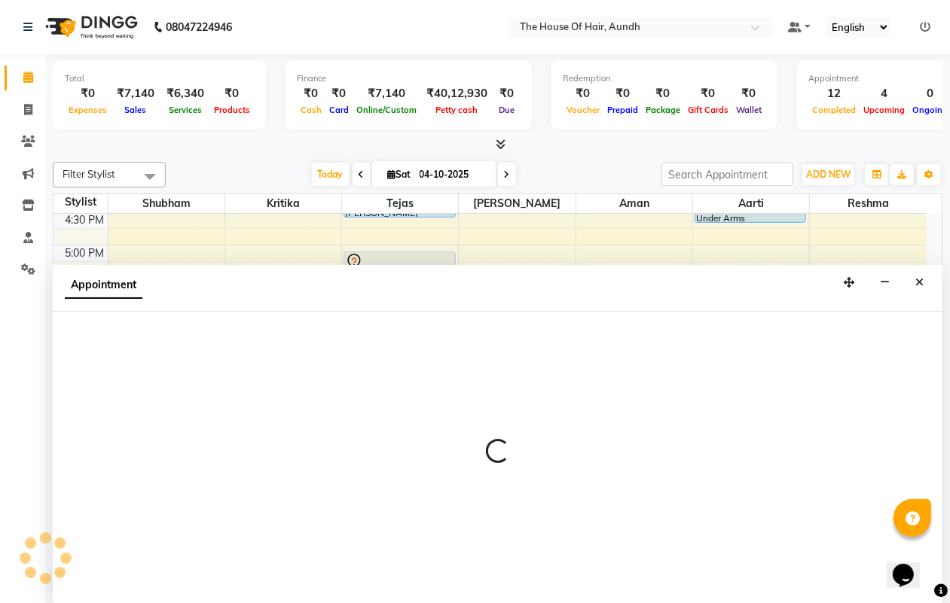
scroll to position [1, 0]
select select "6864"
select select "1110"
select select "tentative"
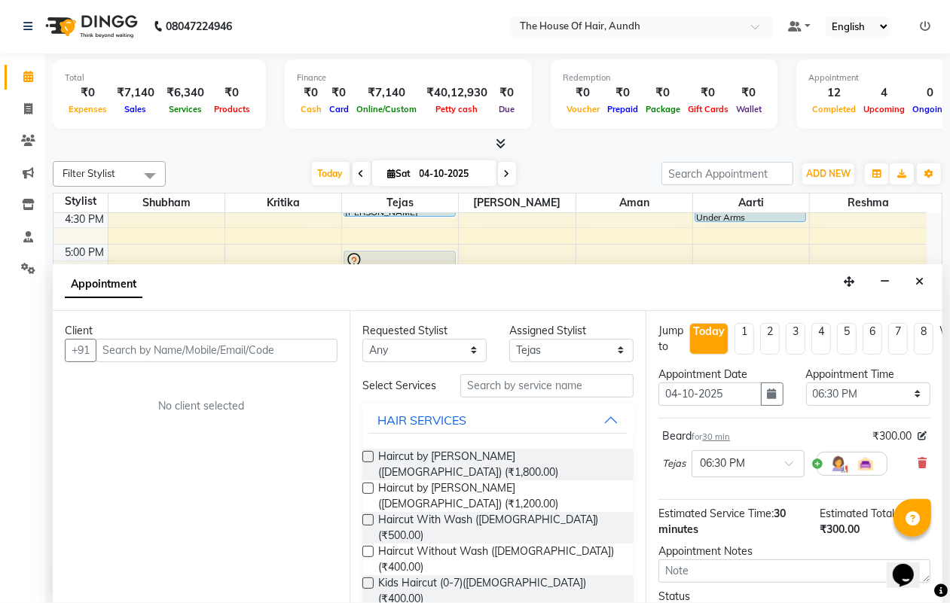
checkbox input "false"
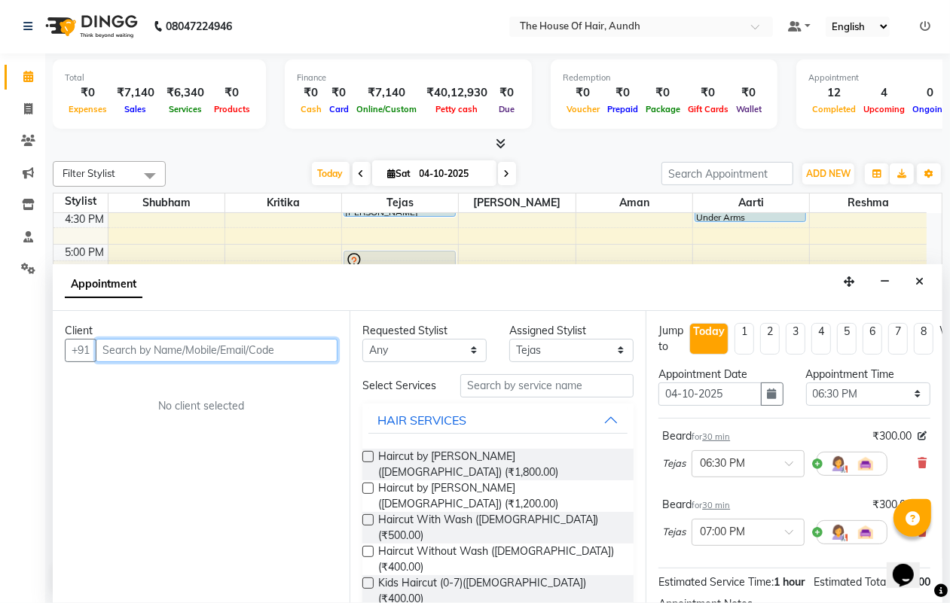
click at [211, 344] on input "text" at bounding box center [217, 350] width 242 height 23
type input "99"
click at [924, 285] on button "Close" at bounding box center [919, 281] width 22 height 23
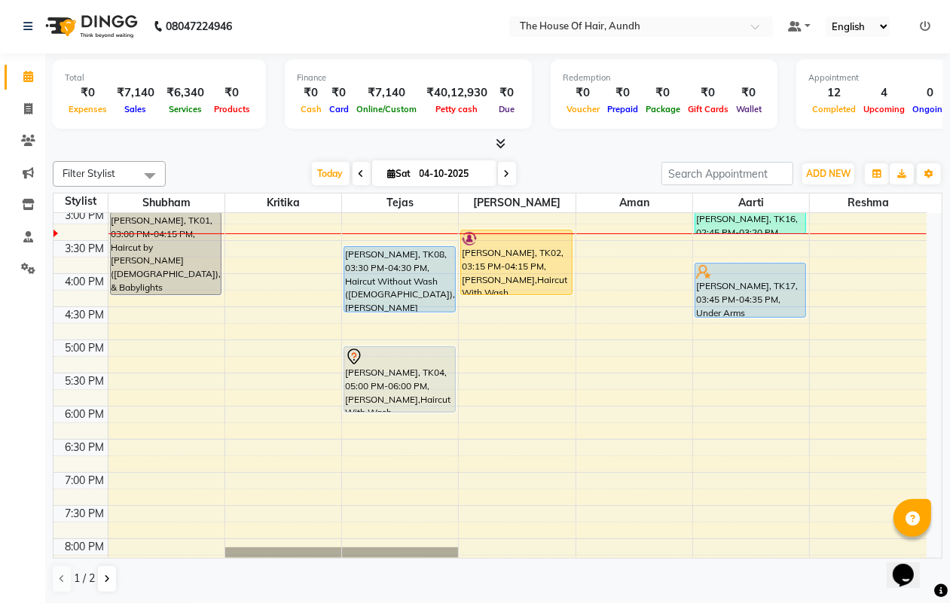
scroll to position [377, 0]
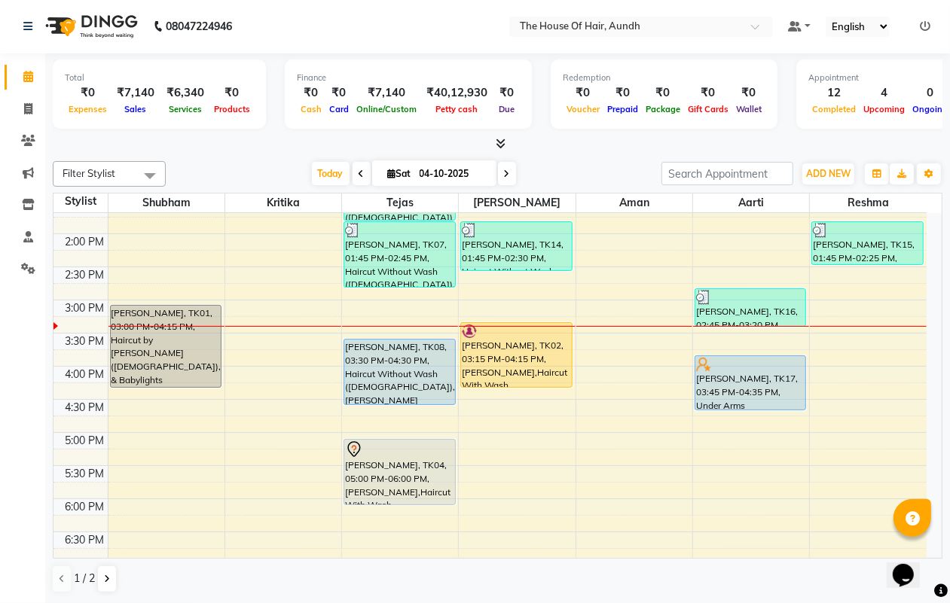
click at [633, 428] on div "8:00 AM 8:30 AM 9:00 AM 9:30 AM 10:00 AM 10:30 AM 11:00 AM 11:30 AM 12:00 PM 12…" at bounding box center [489, 300] width 873 height 927
select select "93546"
select select "tentative"
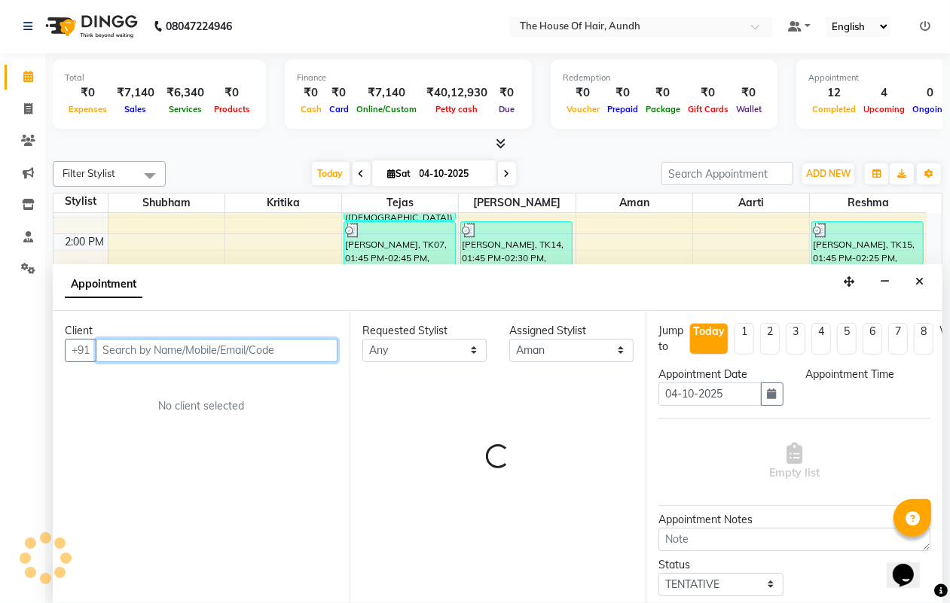
select select "1005"
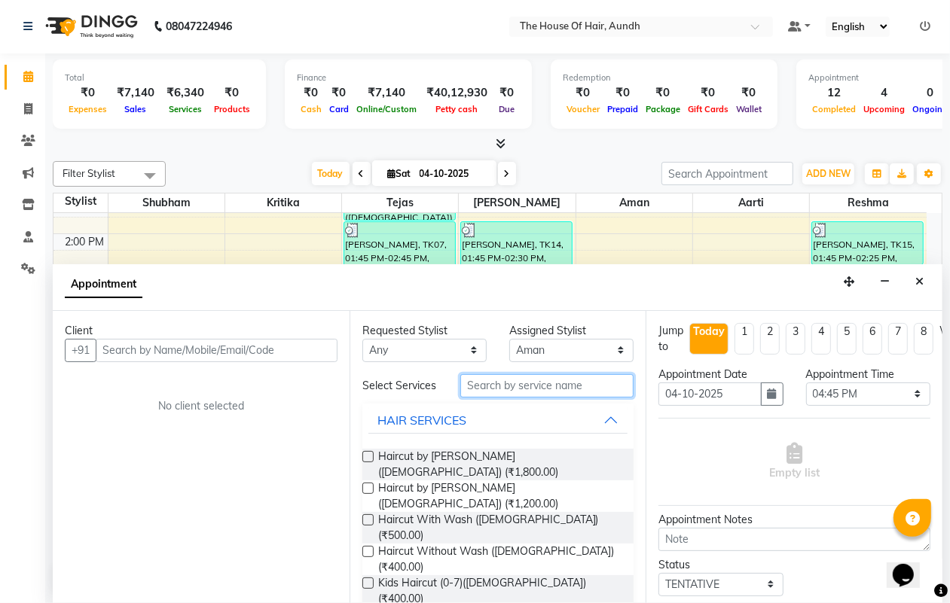
click at [469, 390] on input "text" at bounding box center [546, 385] width 173 height 23
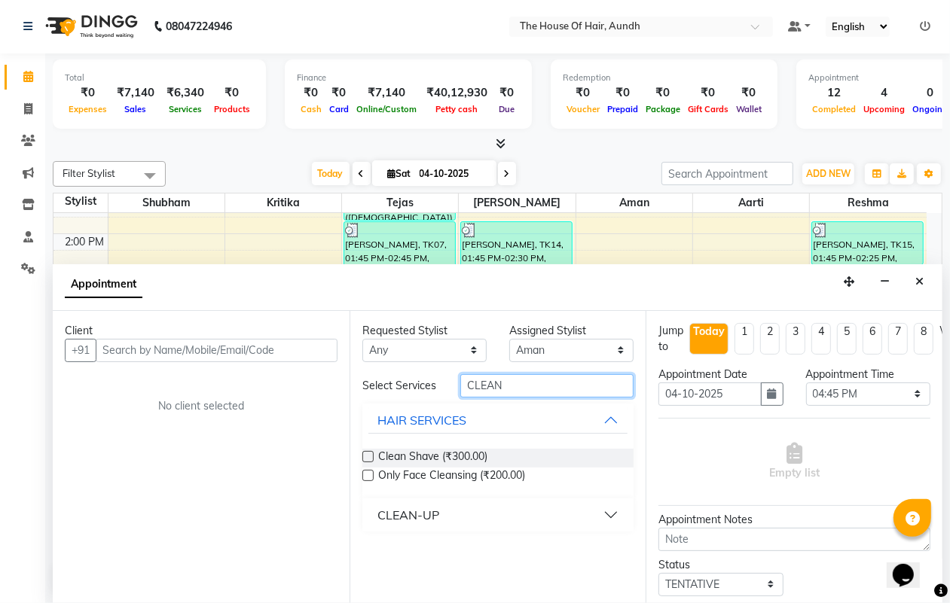
type input "CLEAN"
click at [615, 514] on button "CLEAN-UP" at bounding box center [498, 515] width 260 height 27
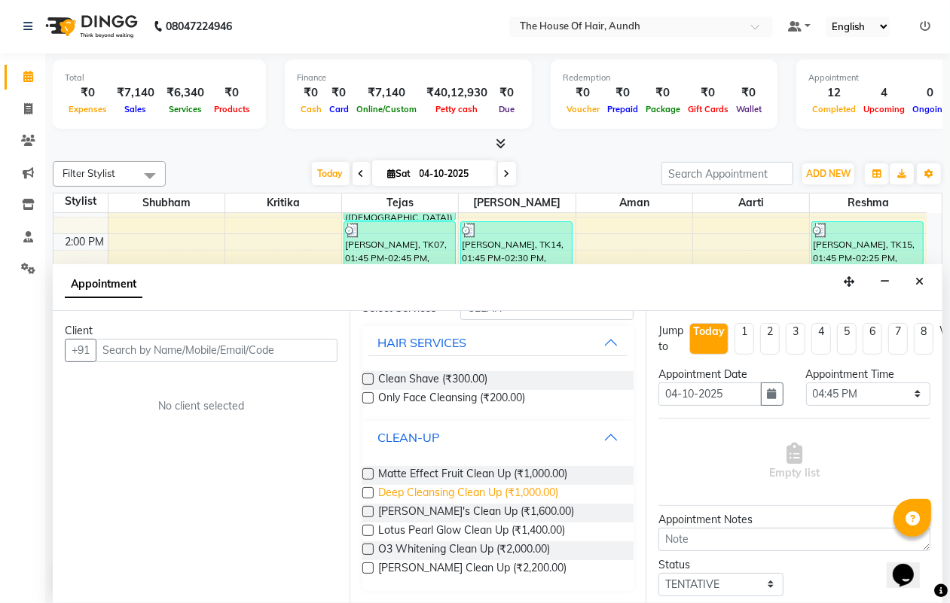
scroll to position [0, 0]
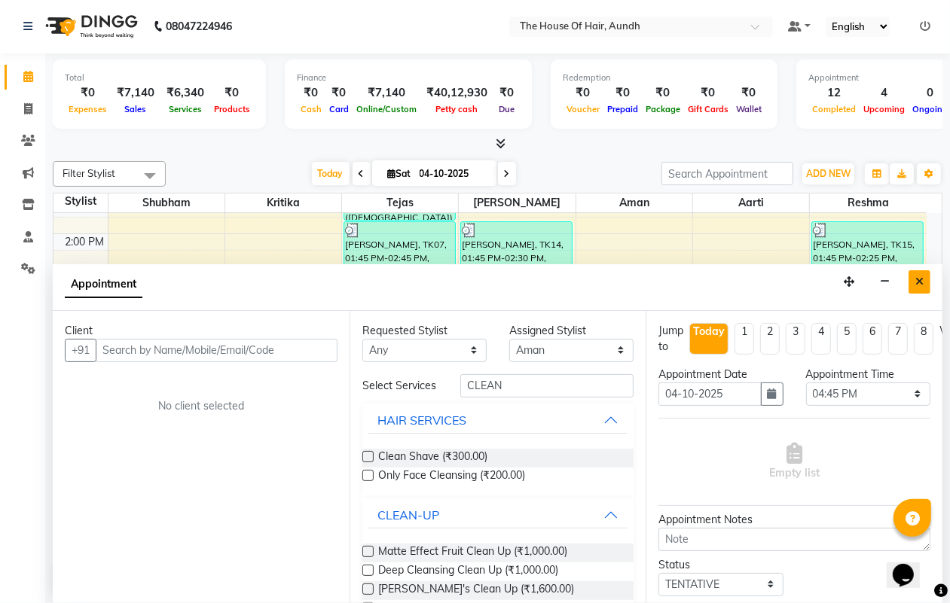
click at [923, 288] on button "Close" at bounding box center [919, 281] width 22 height 23
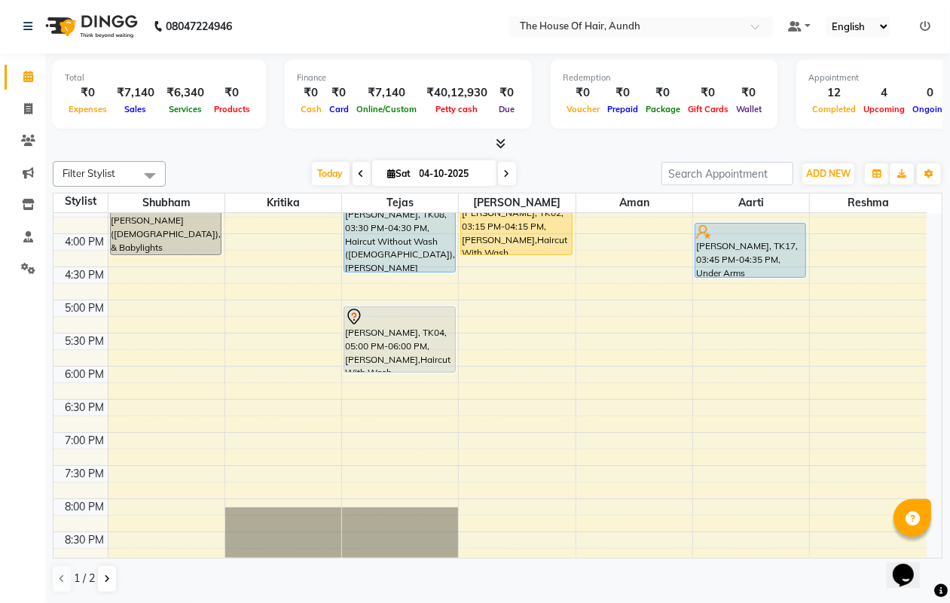
scroll to position [565, 0]
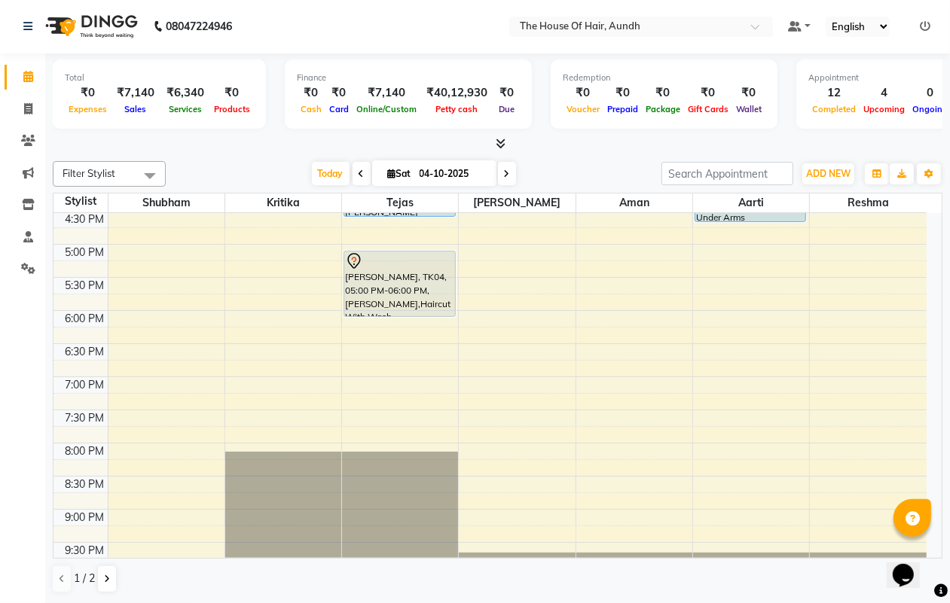
click at [365, 359] on div "8:00 AM 8:30 AM 9:00 AM 9:30 AM 10:00 AM 10:30 AM 11:00 AM 11:30 AM 12:00 PM 12…" at bounding box center [489, 111] width 873 height 927
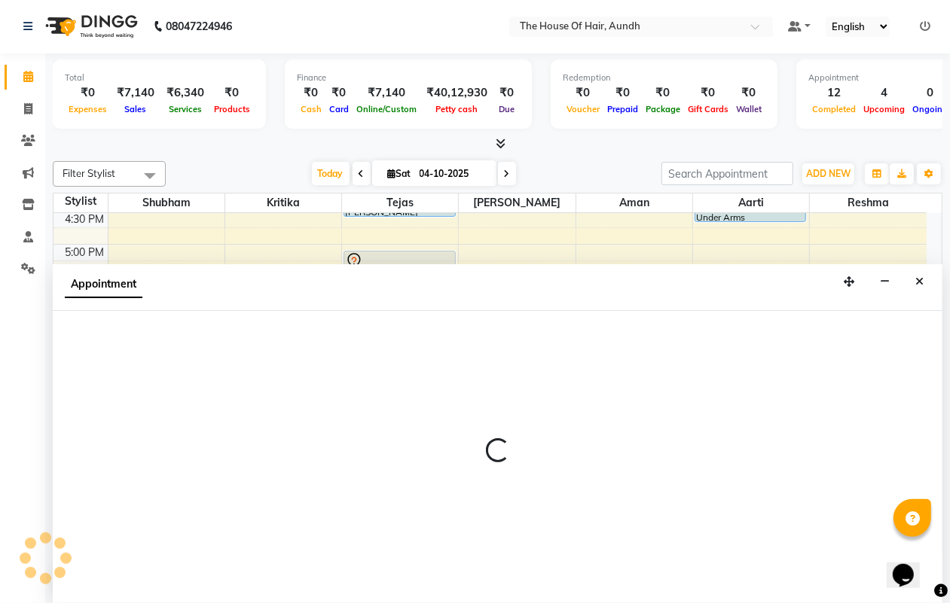
select select "6864"
select select "tentative"
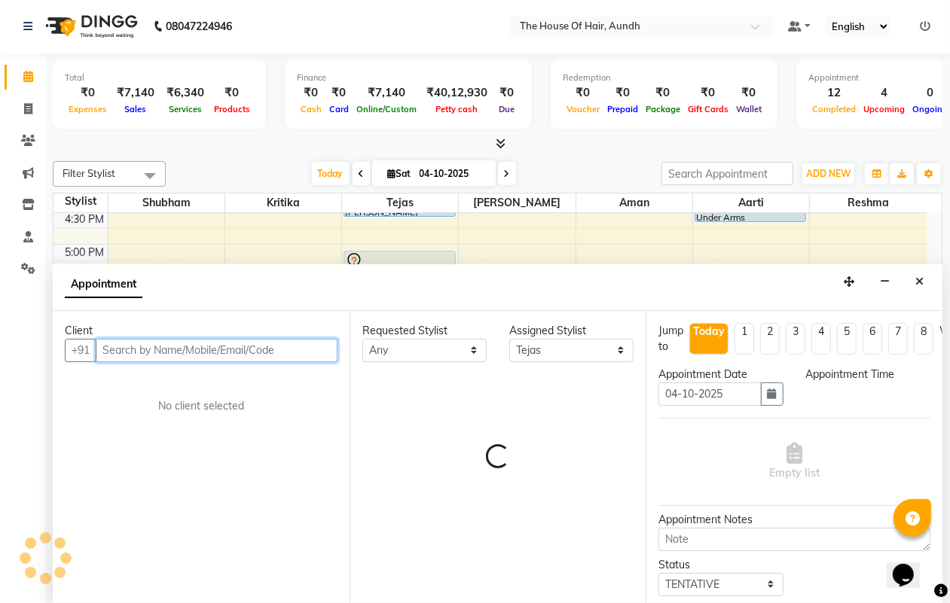
select select "1110"
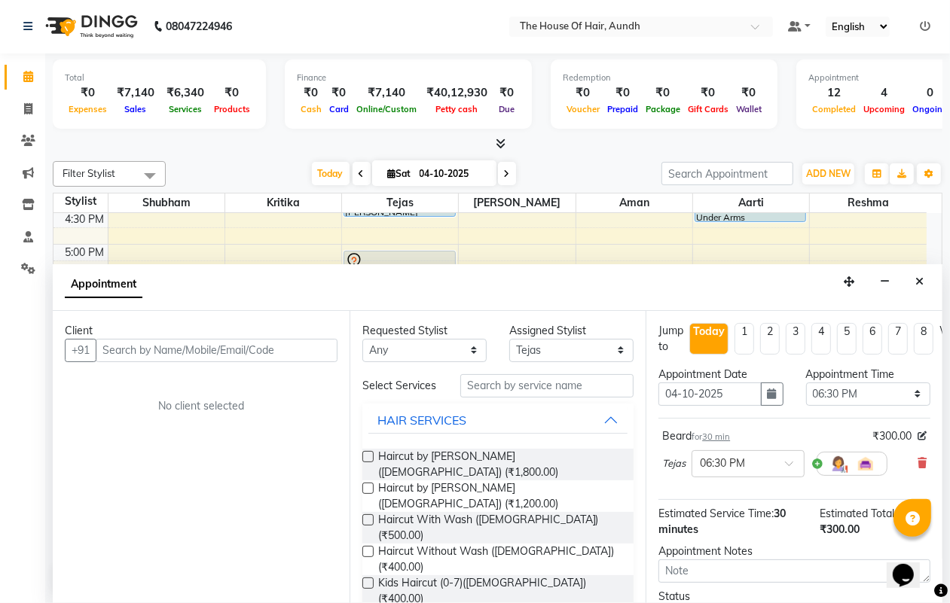
checkbox input "false"
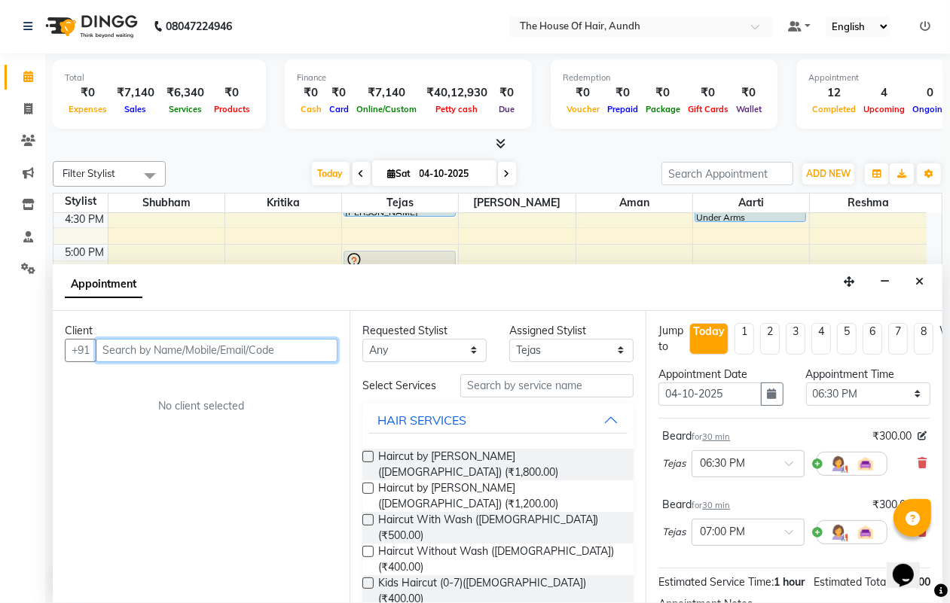
click at [215, 353] on input "text" at bounding box center [217, 350] width 242 height 23
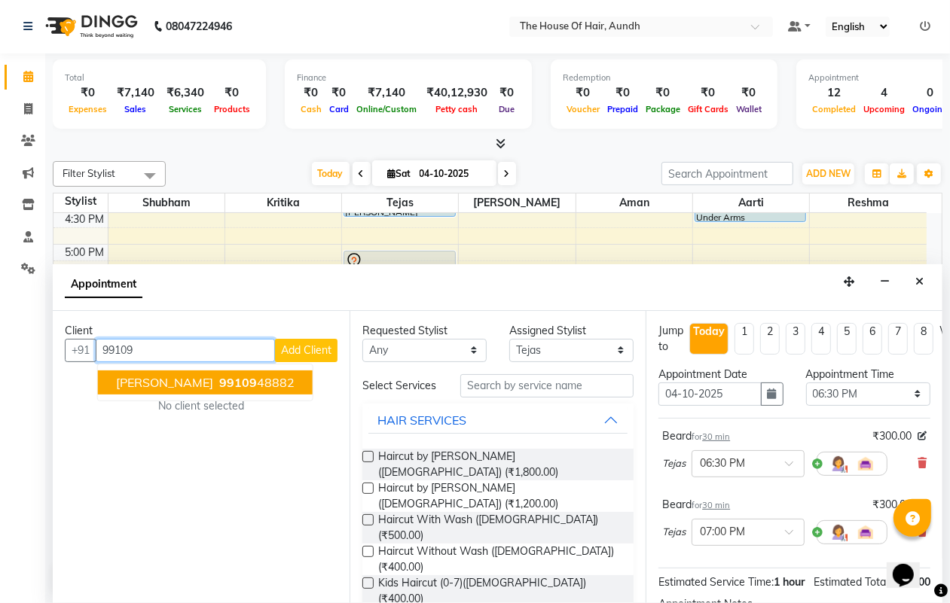
click at [219, 381] on span "99109" at bounding box center [238, 382] width 38 height 15
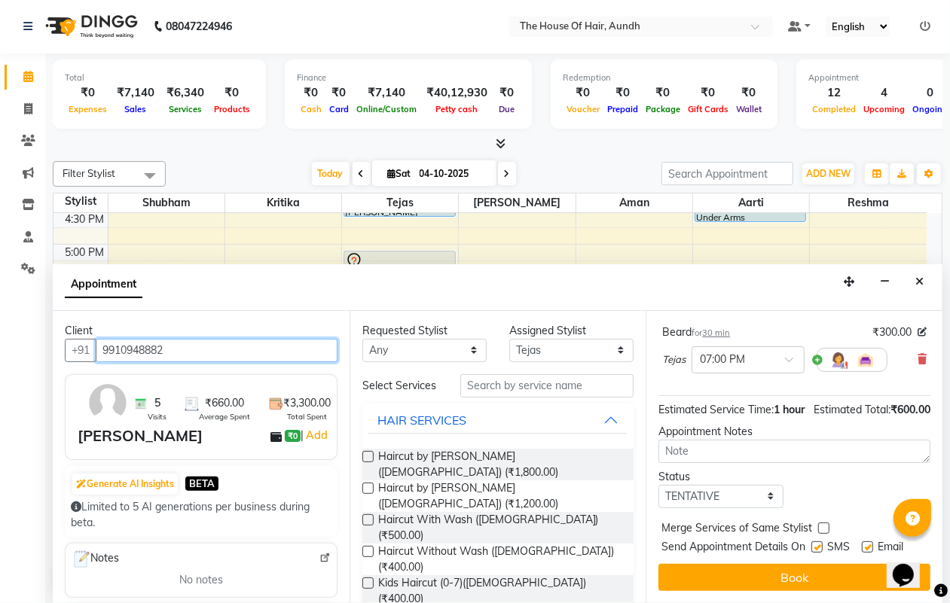
scroll to position [215, 0]
type input "9910948882"
click at [743, 485] on select "Select TENTATIVE CONFIRM CHECK-IN UPCOMING" at bounding box center [720, 496] width 124 height 23
select select "upcoming"
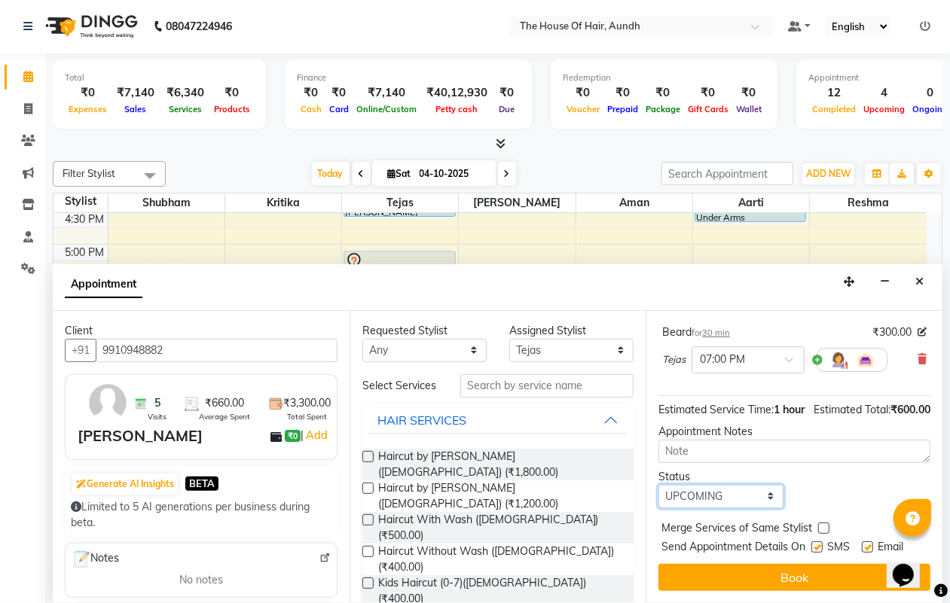
click at [658, 485] on select "Select TENTATIVE CONFIRM CHECK-IN UPCOMING" at bounding box center [720, 496] width 124 height 23
click at [825, 523] on label at bounding box center [823, 528] width 11 height 11
click at [825, 525] on input "checkbox" at bounding box center [823, 530] width 10 height 10
checkbox input "true"
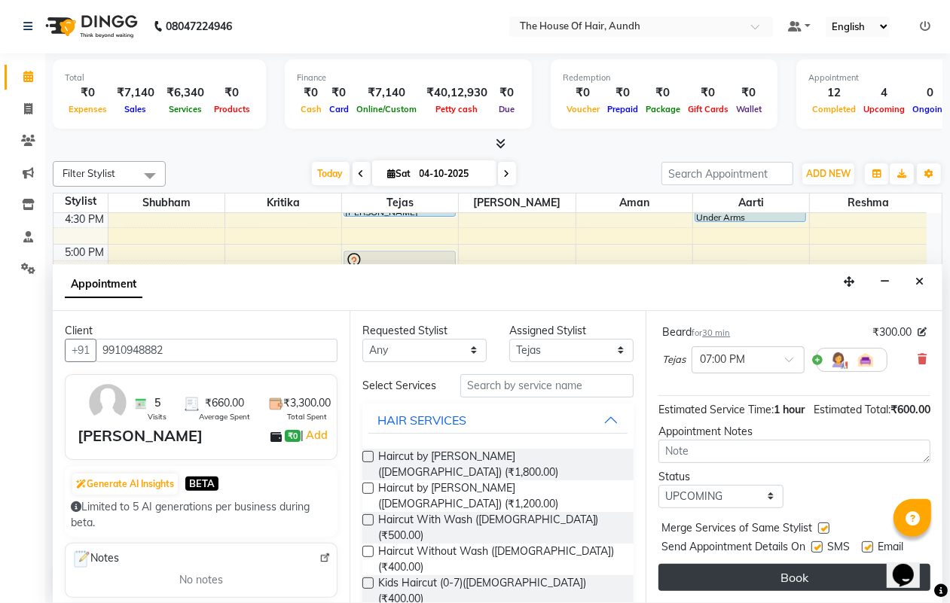
click at [818, 565] on button "Book" at bounding box center [794, 577] width 272 height 27
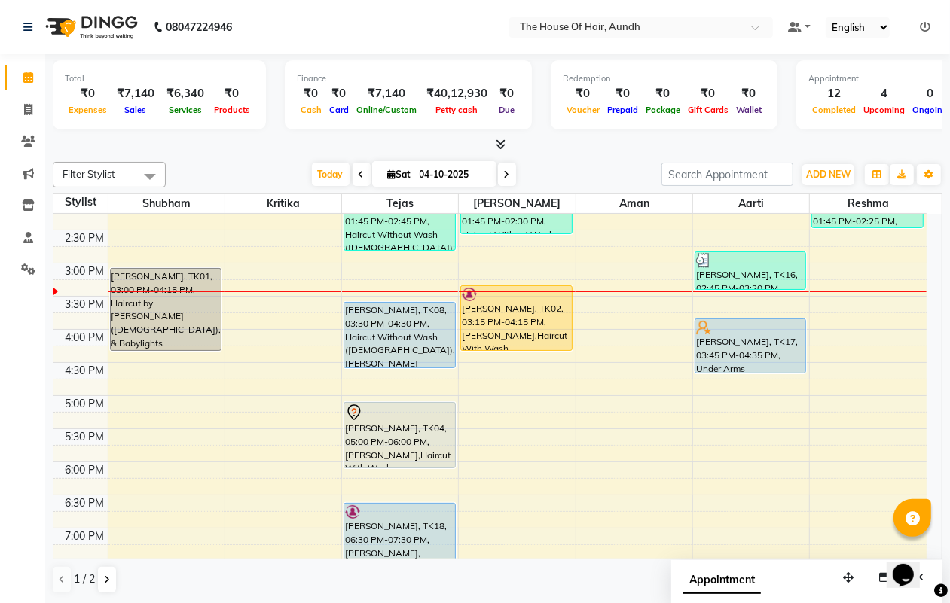
scroll to position [377, 0]
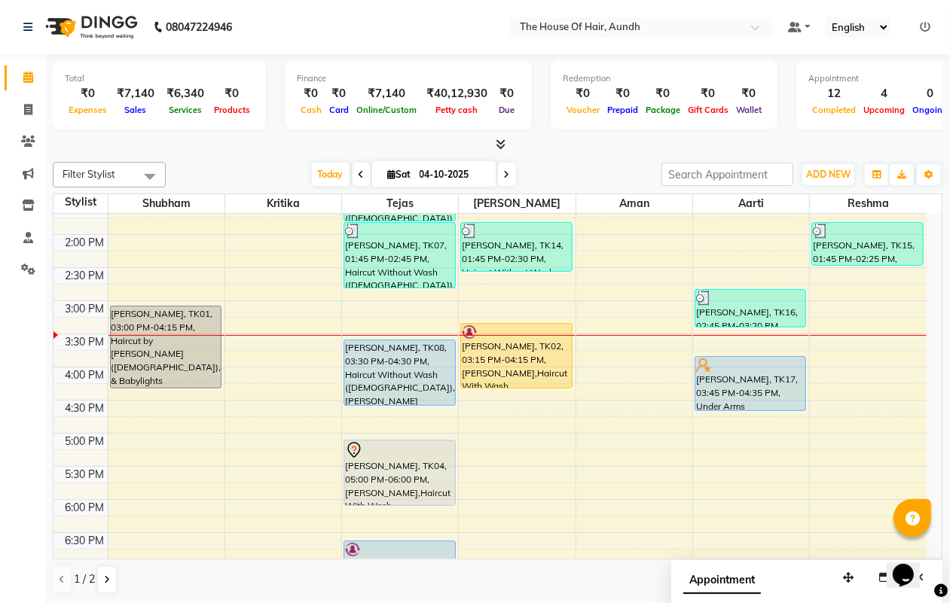
click at [608, 362] on div "8:00 AM 8:30 AM 9:00 AM 9:30 AM 10:00 AM 10:30 AM 11:00 AM 11:30 AM 12:00 PM 12…" at bounding box center [489, 300] width 873 height 927
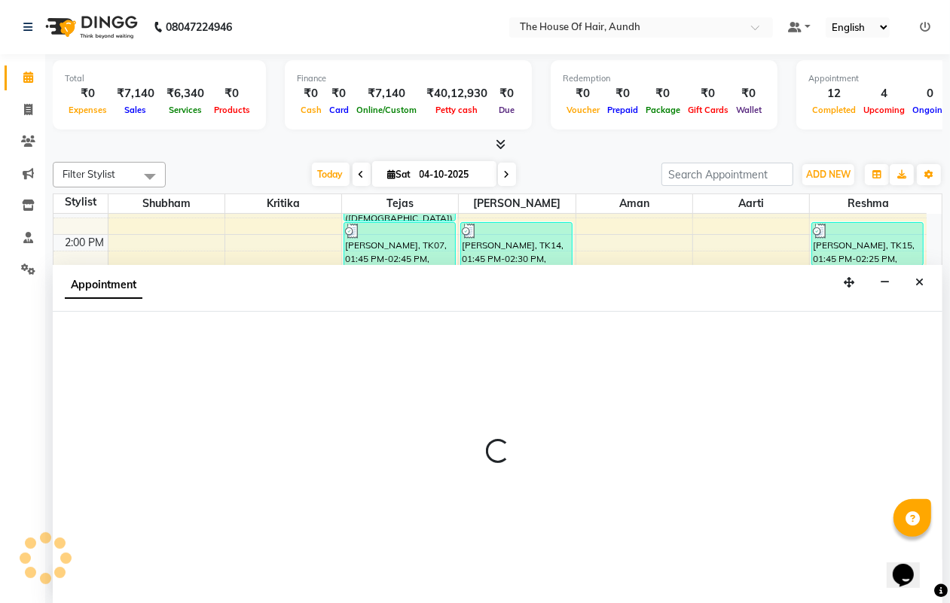
scroll to position [1, 0]
select select "93546"
select select "tentative"
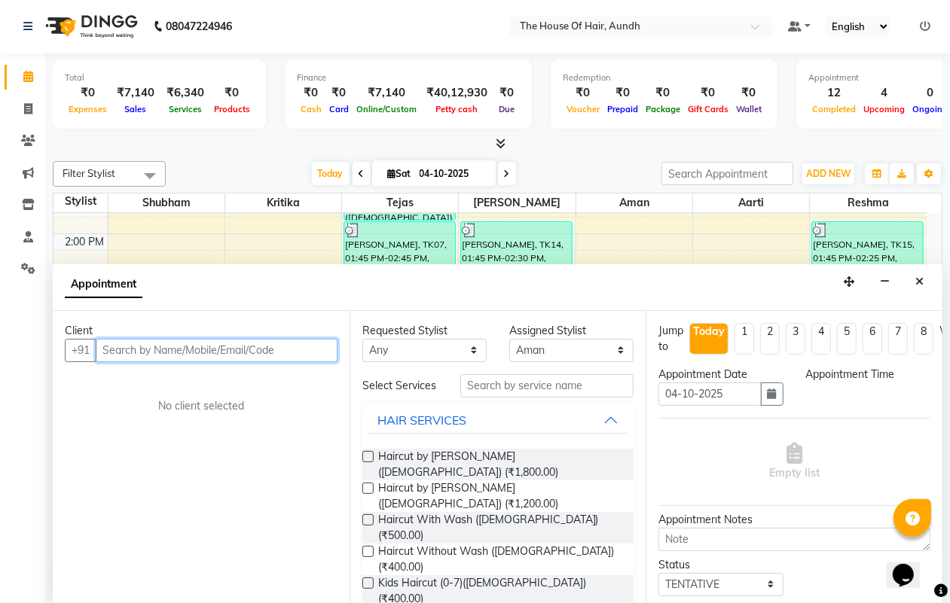
select select "945"
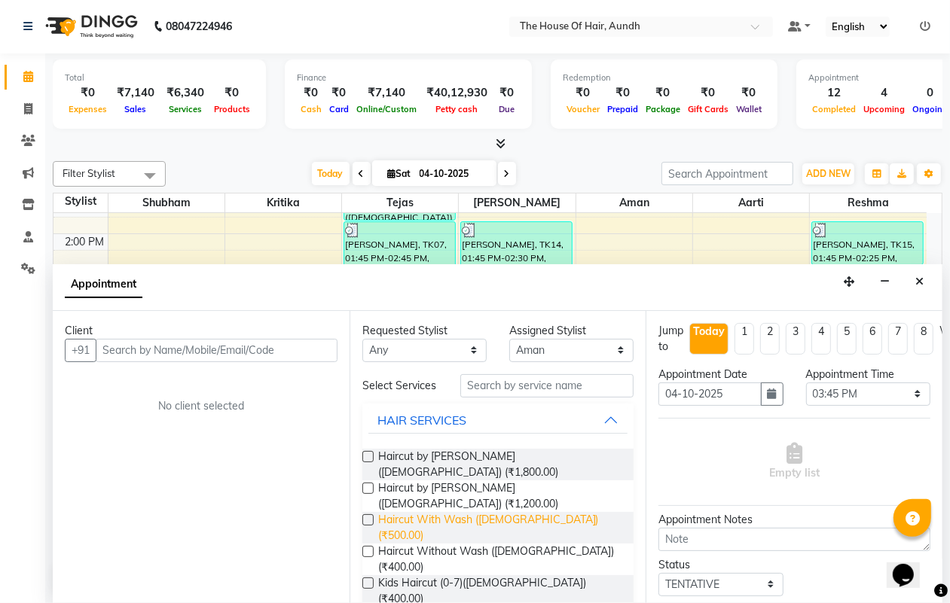
click at [471, 512] on span "Haircut With Wash ([DEMOGRAPHIC_DATA]) (₹500.00)" at bounding box center [500, 528] width 244 height 32
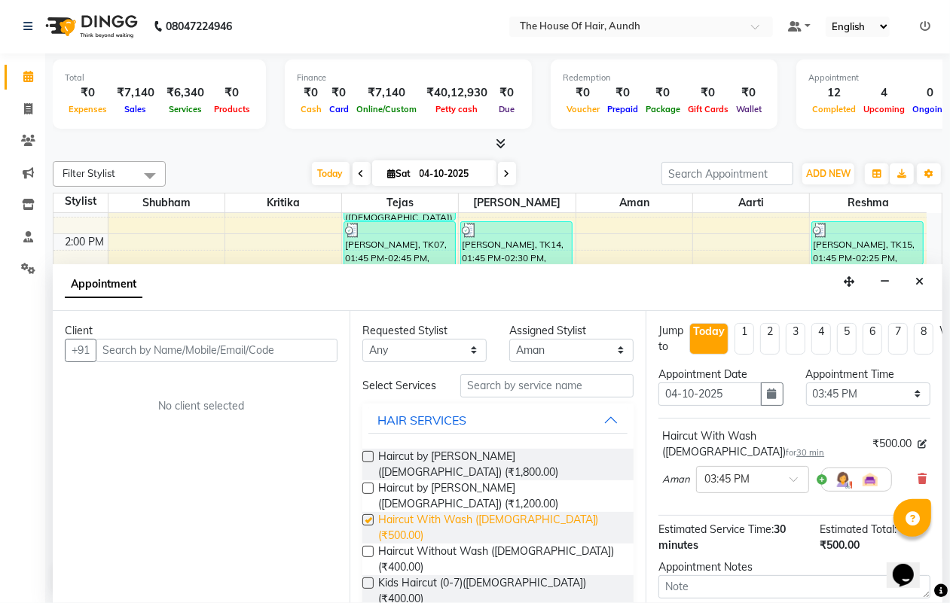
checkbox input "false"
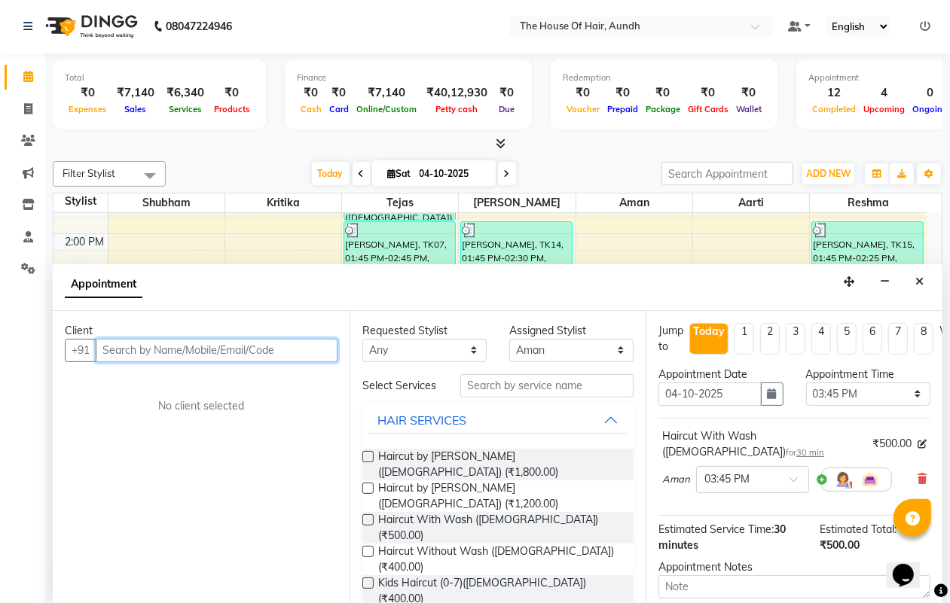
click at [241, 347] on input "text" at bounding box center [217, 350] width 242 height 23
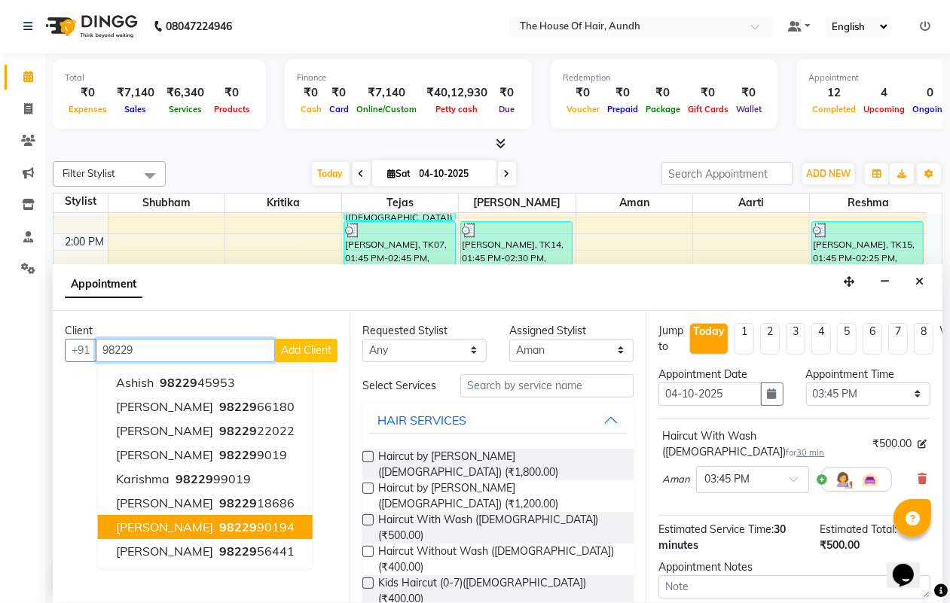
click at [261, 532] on ngb-highlight "98229 90194" at bounding box center [255, 527] width 78 height 15
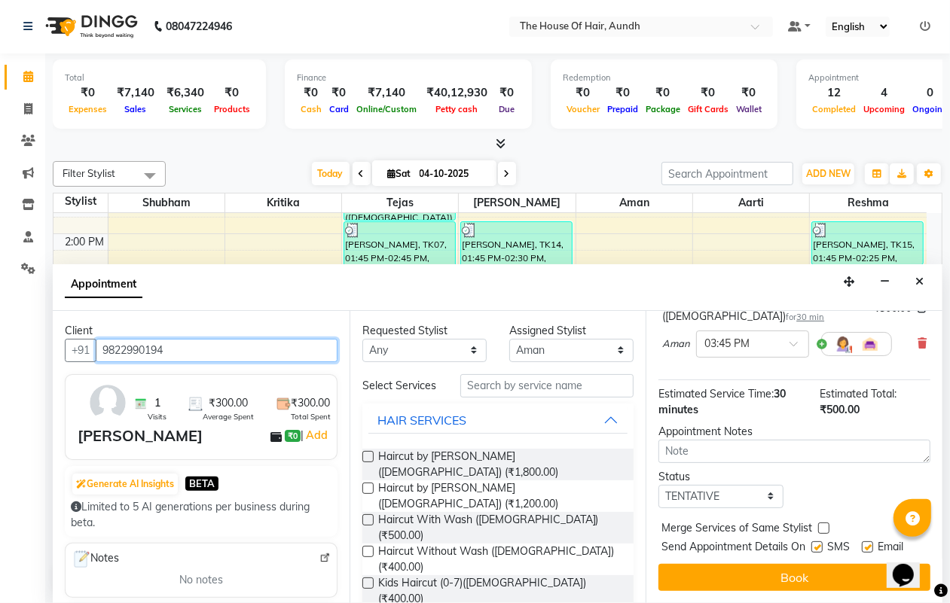
scroll to position [147, 0]
type input "9822990194"
click at [728, 485] on select "Select TENTATIVE CONFIRM CHECK-IN UPCOMING" at bounding box center [720, 496] width 124 height 23
select select "upcoming"
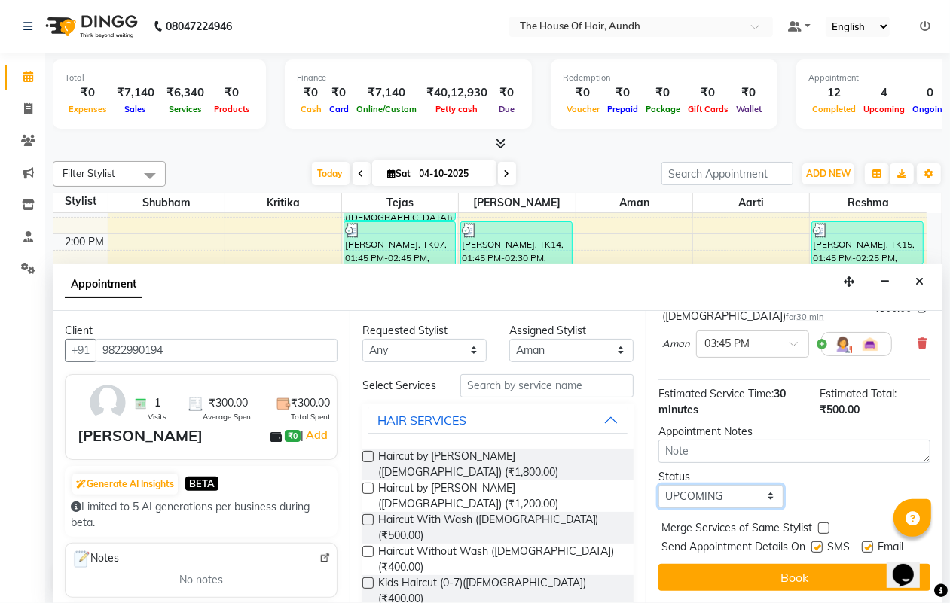
click at [658, 485] on select "Select TENTATIVE CONFIRM CHECK-IN UPCOMING" at bounding box center [720, 496] width 124 height 23
click at [819, 523] on label at bounding box center [823, 528] width 11 height 11
click at [819, 525] on input "checkbox" at bounding box center [823, 530] width 10 height 10
checkbox input "true"
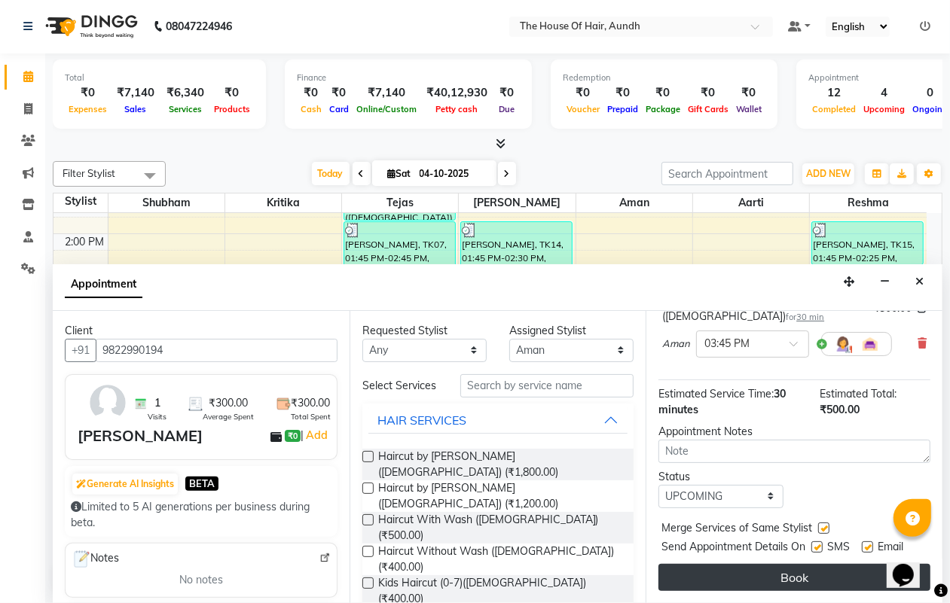
click at [812, 564] on button "Book" at bounding box center [794, 577] width 272 height 27
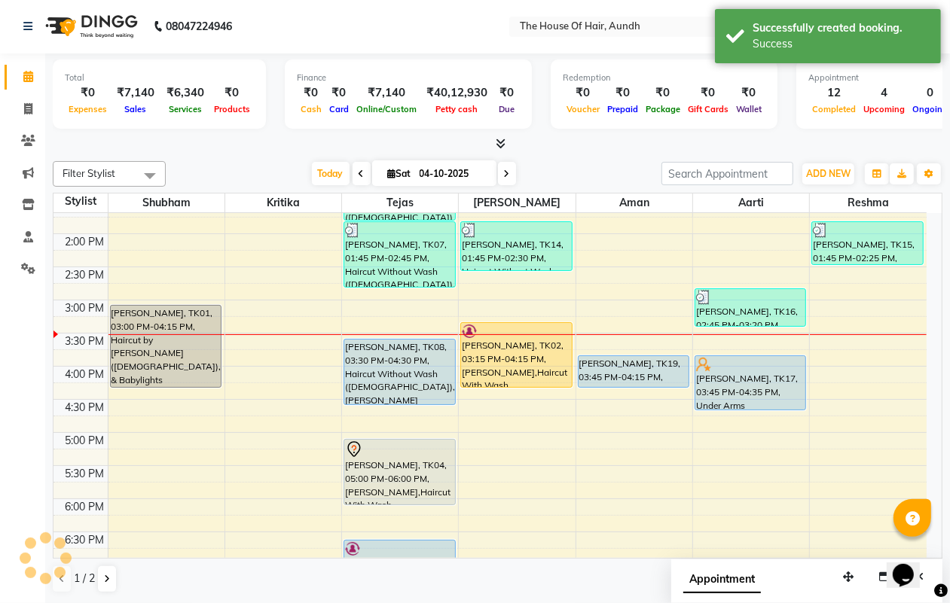
scroll to position [0, 0]
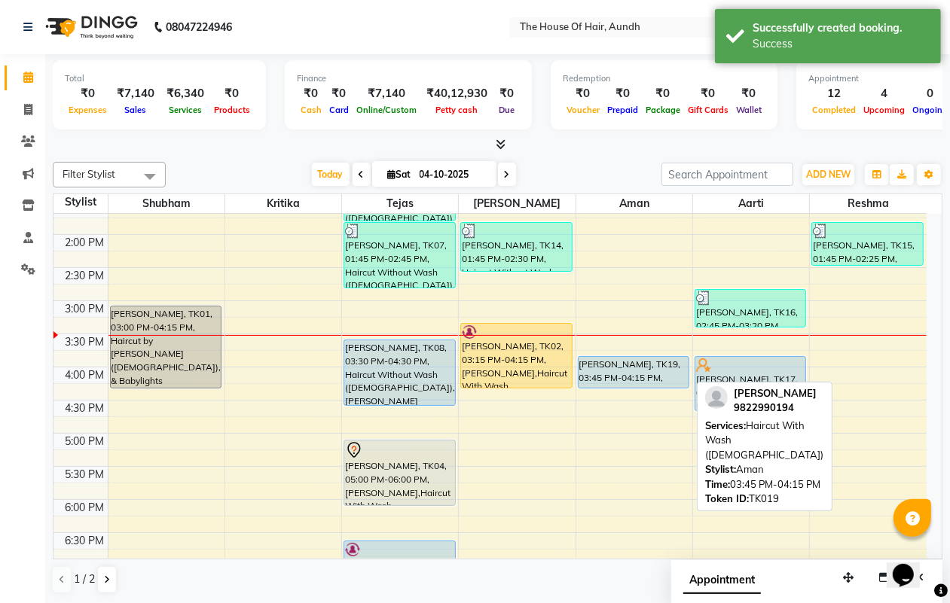
click at [612, 371] on div "karan kukra, TK19, 03:45 PM-04:15 PM, Haircut With Wash (Male)" at bounding box center [634, 372] width 110 height 31
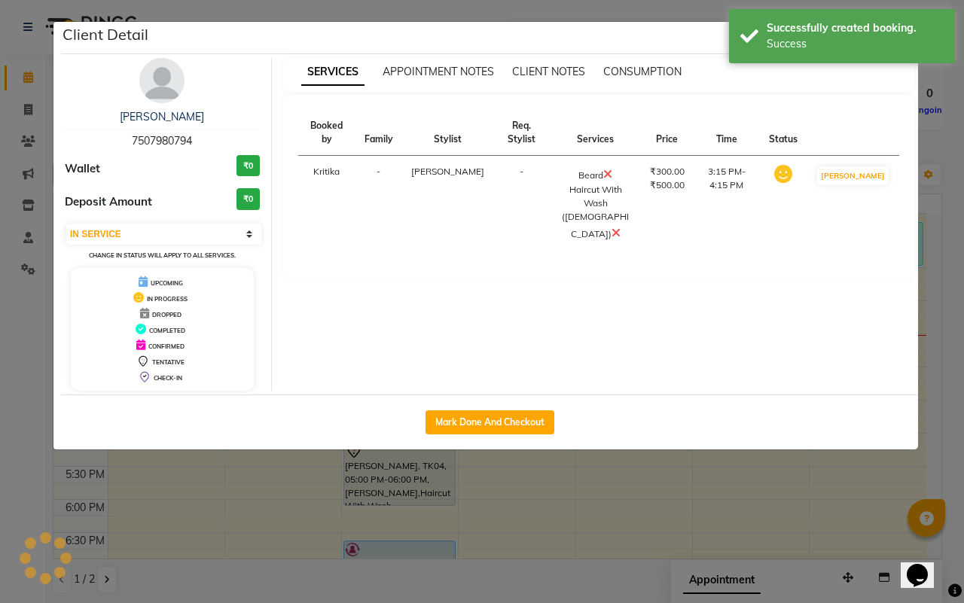
select select "5"
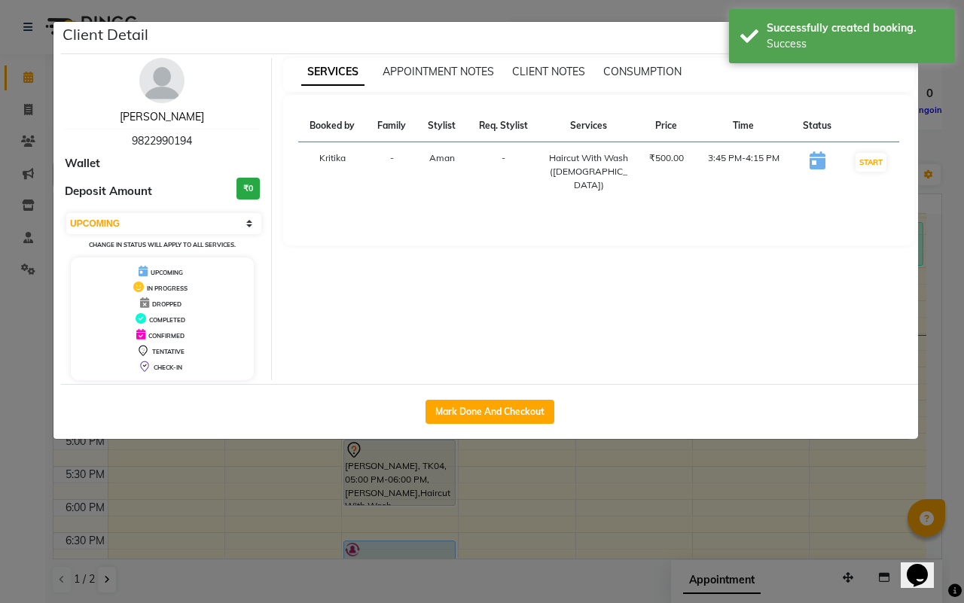
click at [151, 113] on link "karan kukra" at bounding box center [162, 117] width 84 height 14
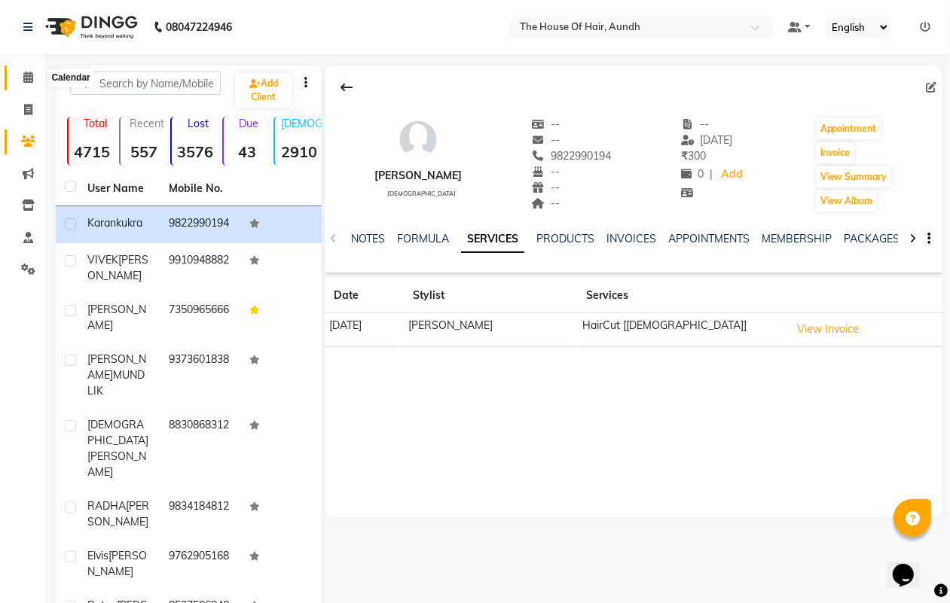
click at [26, 76] on icon at bounding box center [28, 77] width 10 height 11
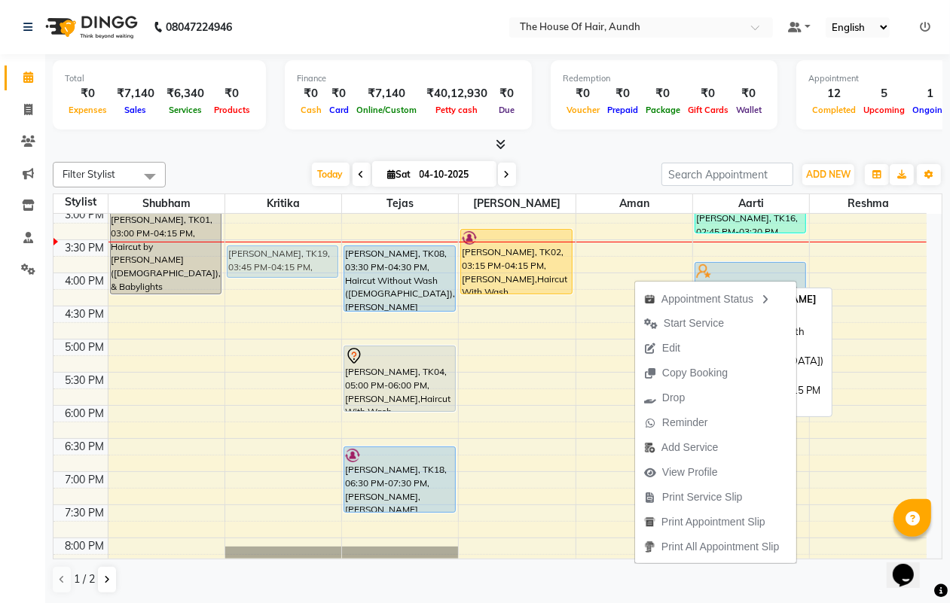
scroll to position [469, 0]
drag, startPoint x: 591, startPoint y: 272, endPoint x: 267, endPoint y: 249, distance: 324.7
click at [267, 249] on tr "Ratna Widhani, TK01, 03:00 PM-04:15 PM, Haircut by Shubham (Female),Highlights …" at bounding box center [489, 208] width 873 height 927
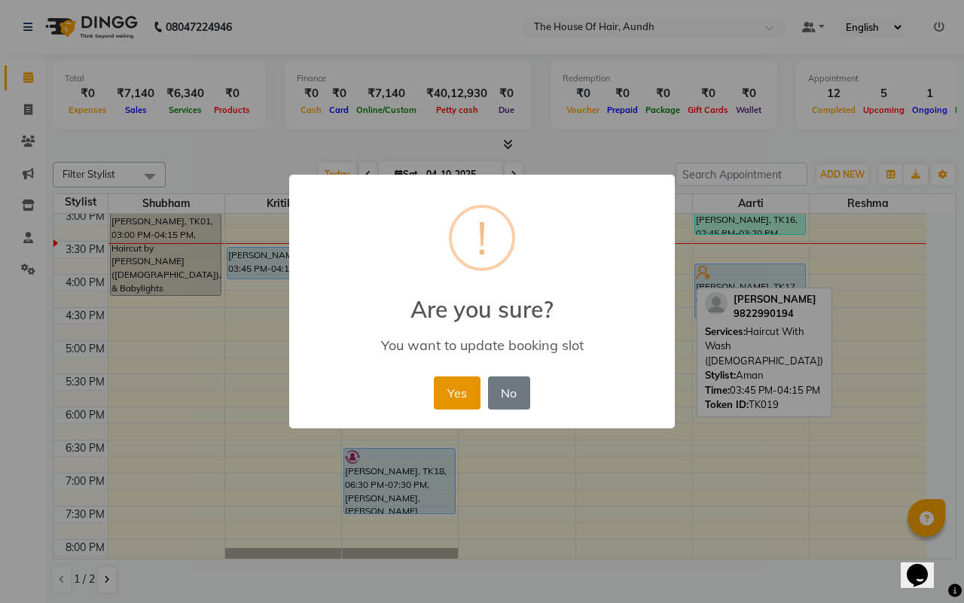
click at [461, 407] on button "Yes" at bounding box center [457, 393] width 46 height 33
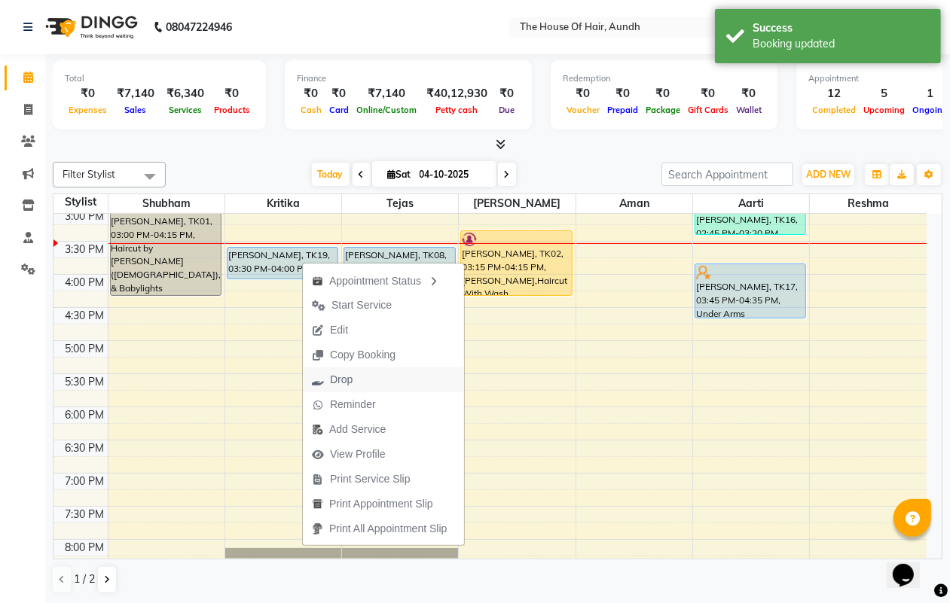
click at [348, 380] on span "Drop" at bounding box center [341, 380] width 23 height 16
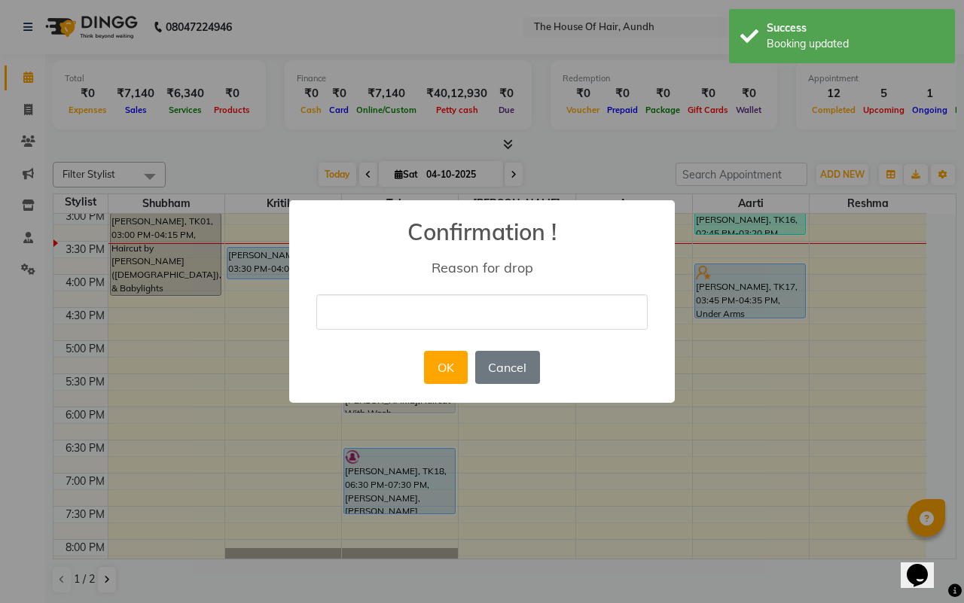
click at [449, 320] on input "text" at bounding box center [481, 312] width 331 height 35
type input "not coming"
click at [435, 370] on button "OK" at bounding box center [445, 367] width 43 height 33
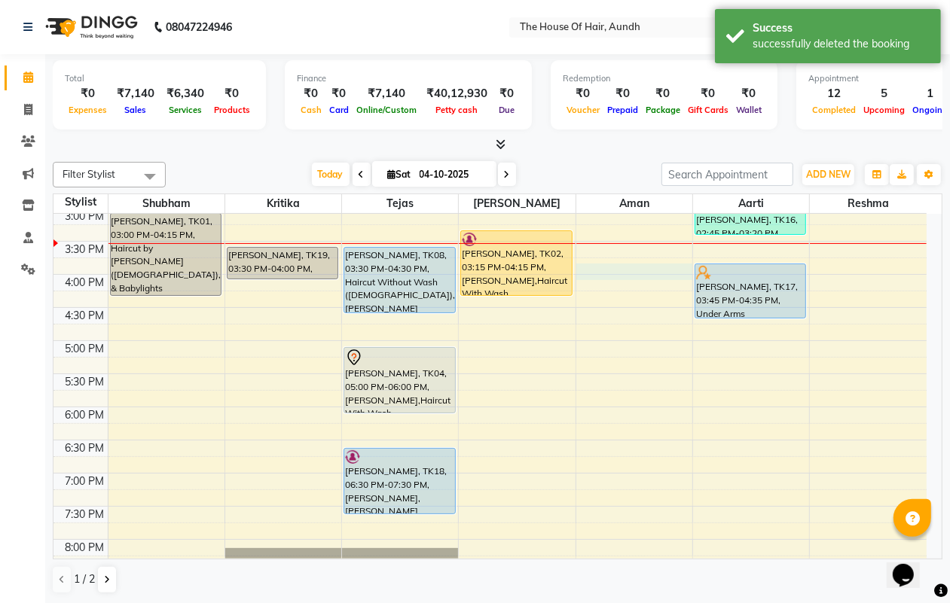
click at [612, 277] on div "8:00 AM 8:30 AM 9:00 AM 9:30 AM 10:00 AM 10:30 AM 11:00 AM 11:30 AM 12:00 PM 12…" at bounding box center [489, 208] width 873 height 927
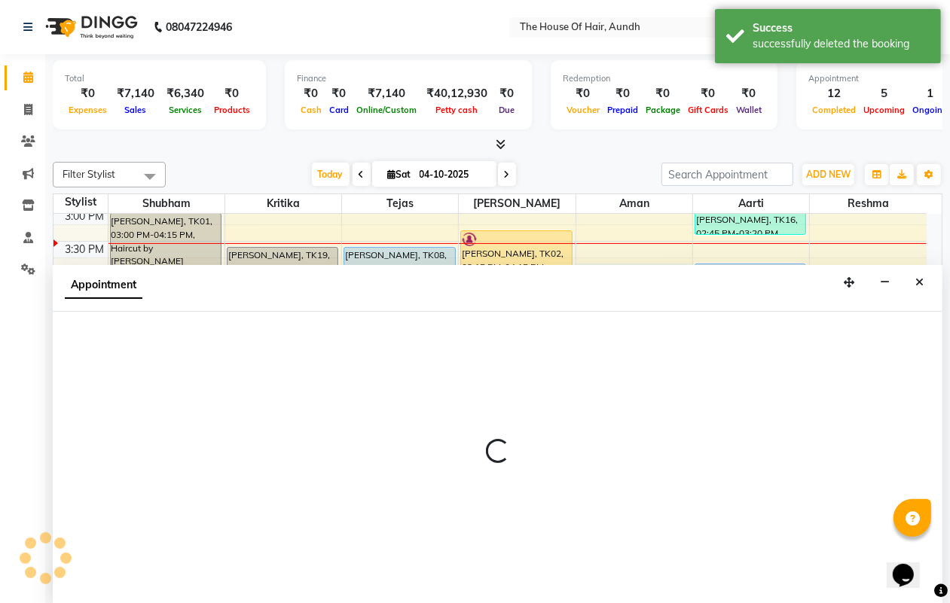
select select "93546"
select select "945"
select select "tentative"
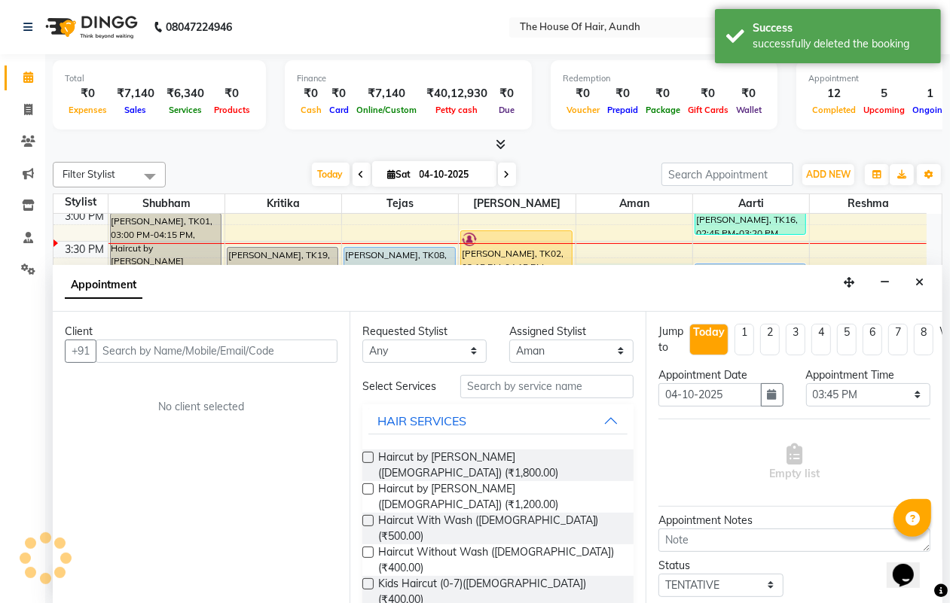
scroll to position [1, 0]
click at [191, 353] on input "text" at bounding box center [217, 350] width 242 height 23
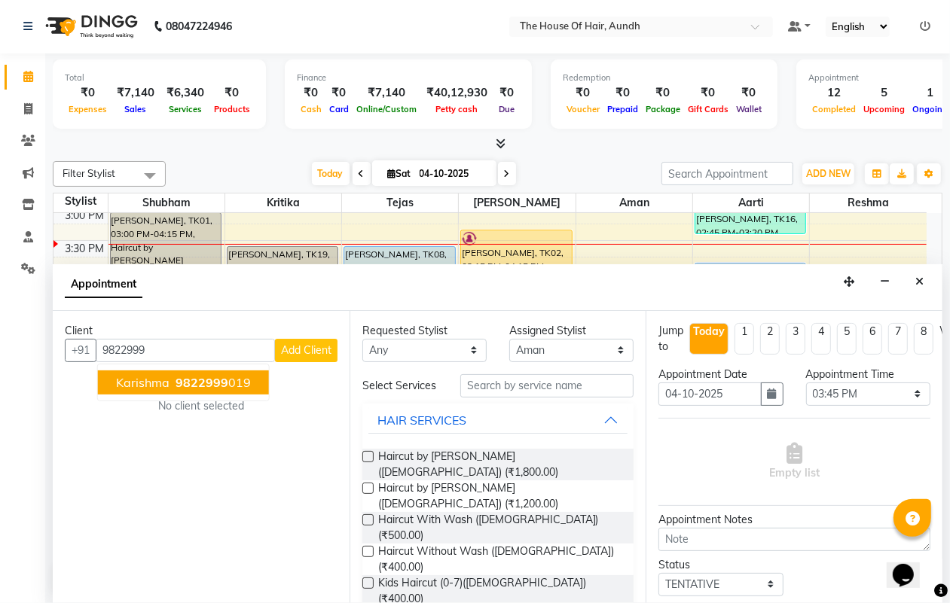
click at [200, 388] on span "9822999" at bounding box center [202, 382] width 53 height 15
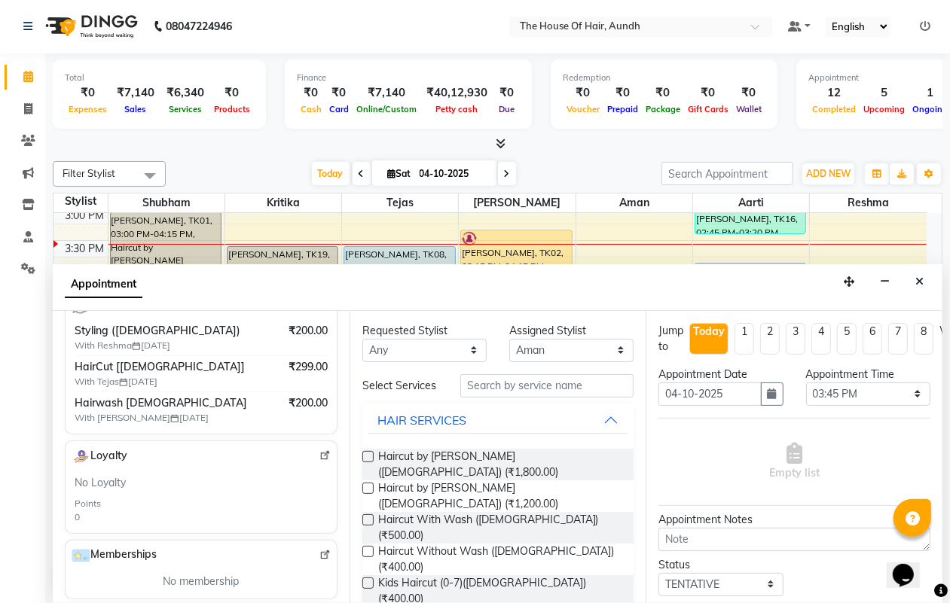
scroll to position [282, 0]
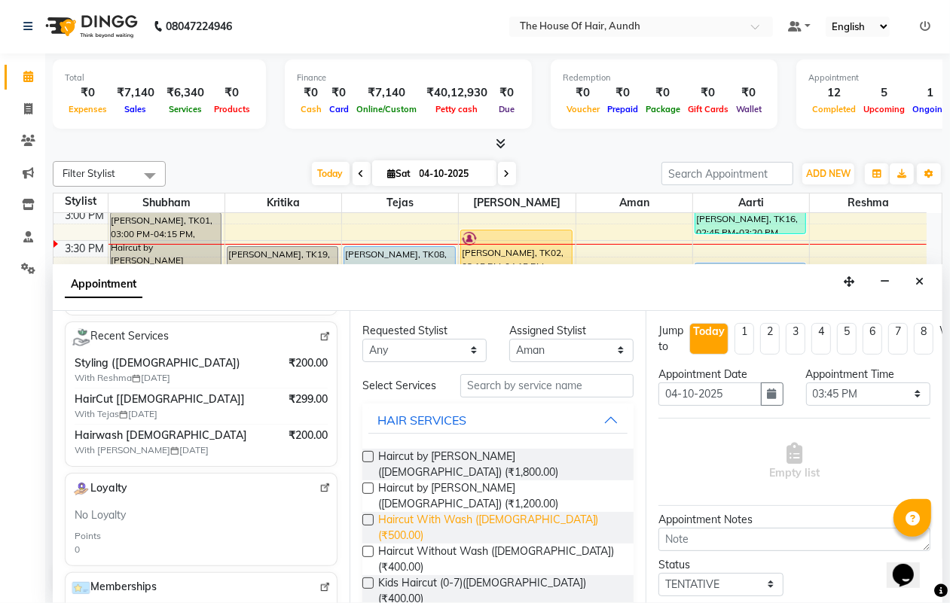
type input "9822999019"
click at [456, 512] on span "Haircut With Wash ([DEMOGRAPHIC_DATA]) (₹500.00)" at bounding box center [500, 528] width 244 height 32
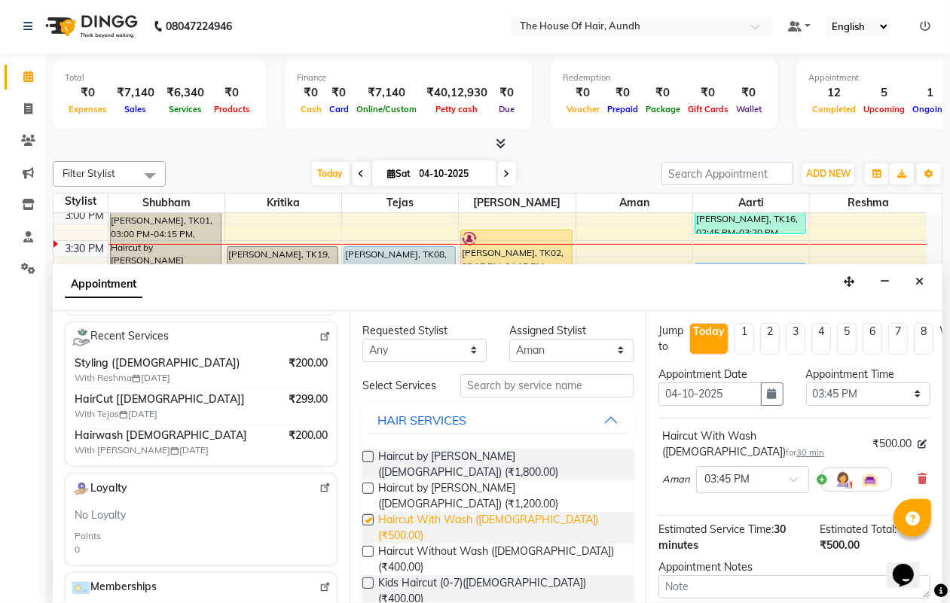
checkbox input "false"
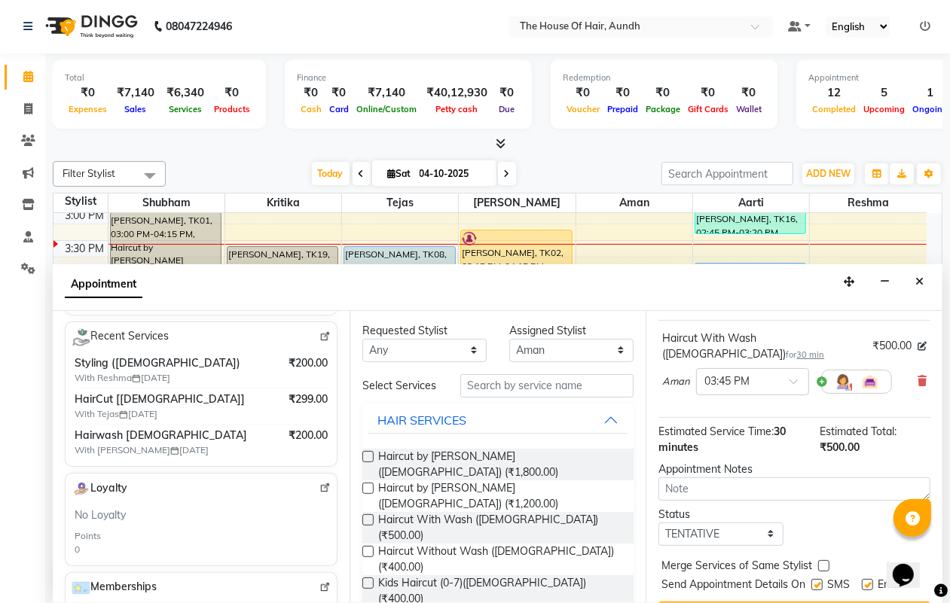
scroll to position [147, 0]
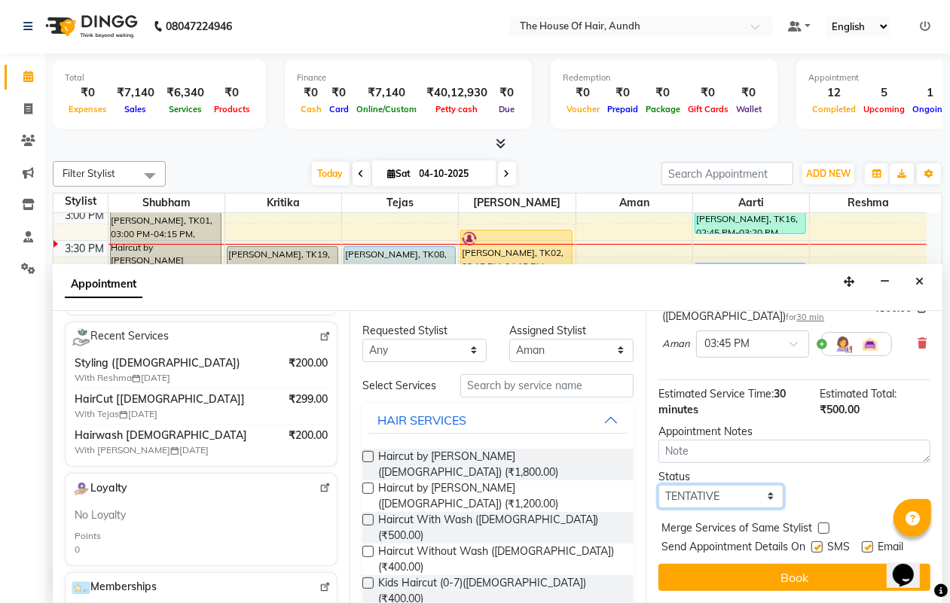
click at [746, 485] on select "Select TENTATIVE CONFIRM CHECK-IN UPCOMING" at bounding box center [720, 496] width 124 height 23
select select "upcoming"
click at [658, 485] on select "Select TENTATIVE CONFIRM CHECK-IN UPCOMING" at bounding box center [720, 496] width 124 height 23
click at [823, 523] on label at bounding box center [823, 528] width 11 height 11
click at [823, 525] on input "checkbox" at bounding box center [823, 530] width 10 height 10
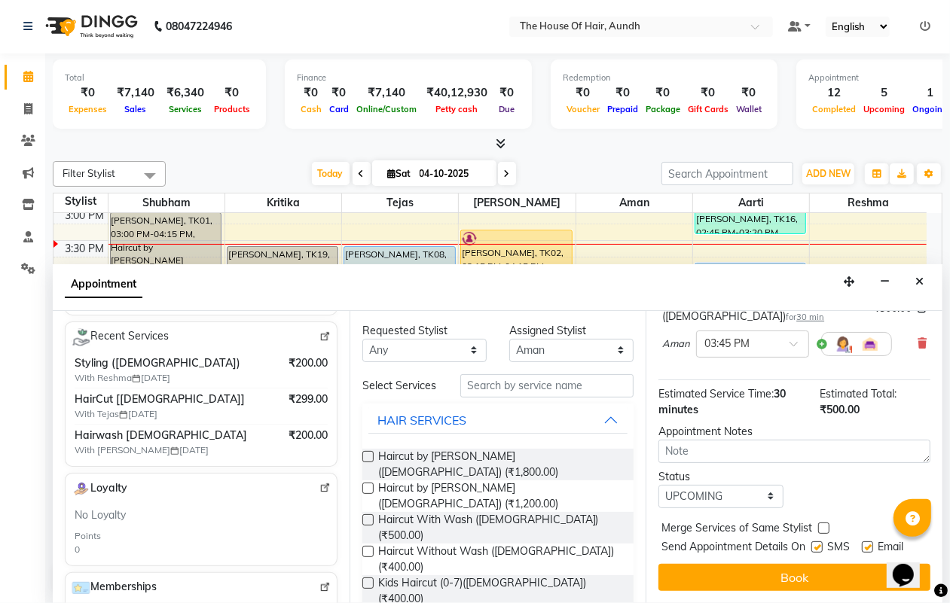
checkbox input "true"
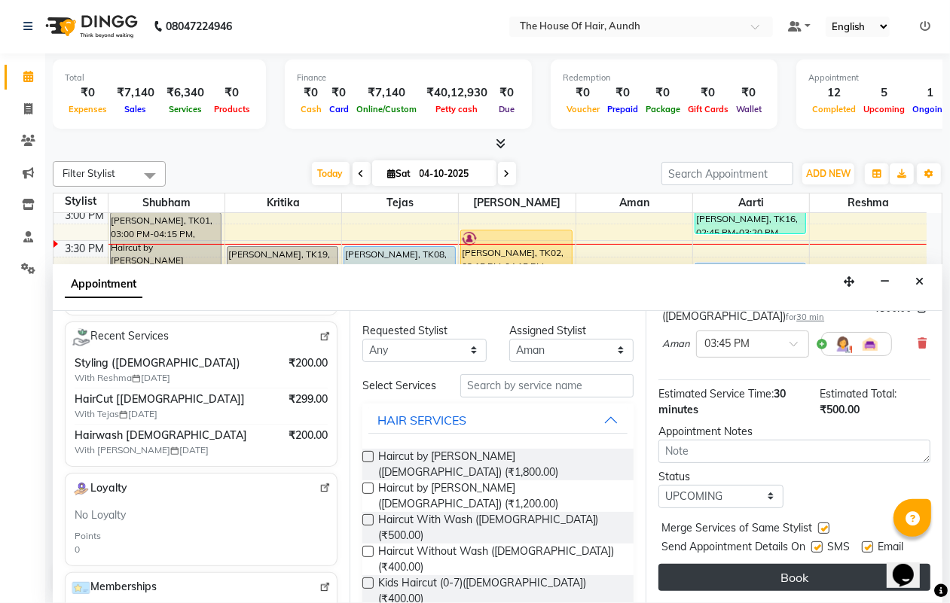
click at [829, 565] on button "Book" at bounding box center [794, 577] width 272 height 27
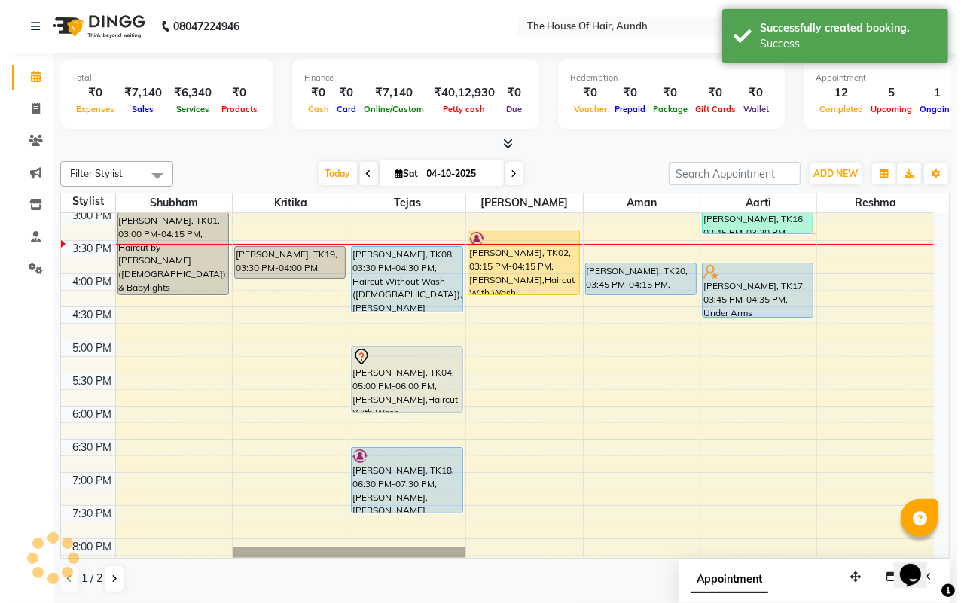
scroll to position [0, 0]
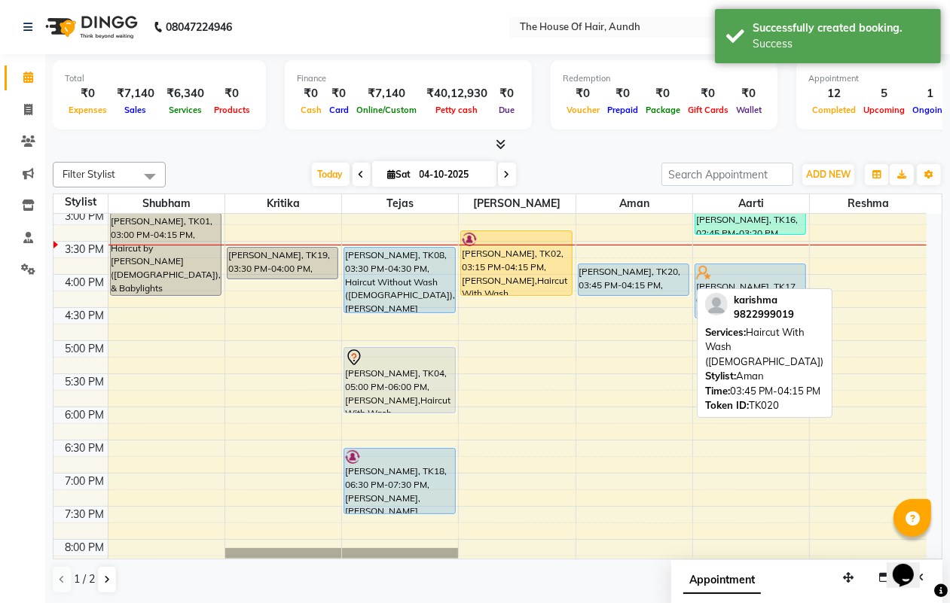
click at [603, 282] on div "karishma, TK20, 03:45 PM-04:15 PM, Haircut With Wash (Male)" at bounding box center [634, 279] width 110 height 31
click at [596, 286] on div "karishma, TK20, 03:45 PM-04:15 PM, Haircut With Wash (Male)" at bounding box center [634, 279] width 110 height 31
select select "5"
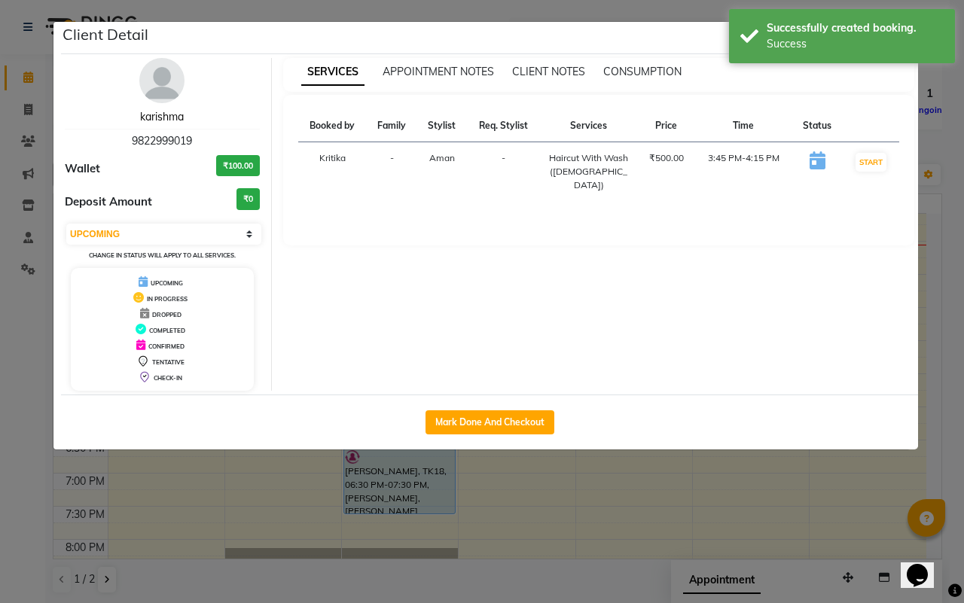
click at [160, 117] on link "karishma" at bounding box center [162, 117] width 44 height 14
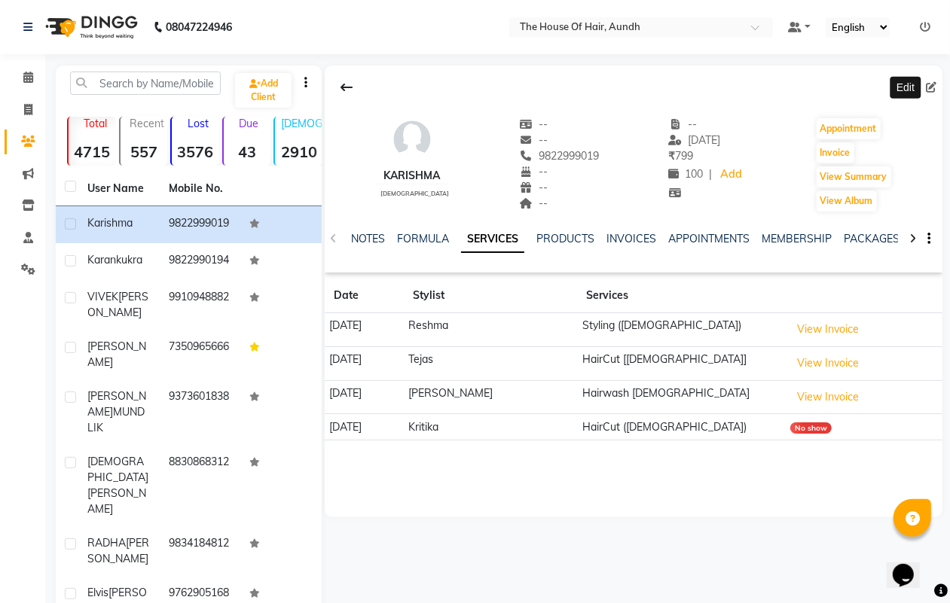
click at [929, 84] on icon at bounding box center [931, 87] width 11 height 11
select select "22"
select select "[DEMOGRAPHIC_DATA]"
select select
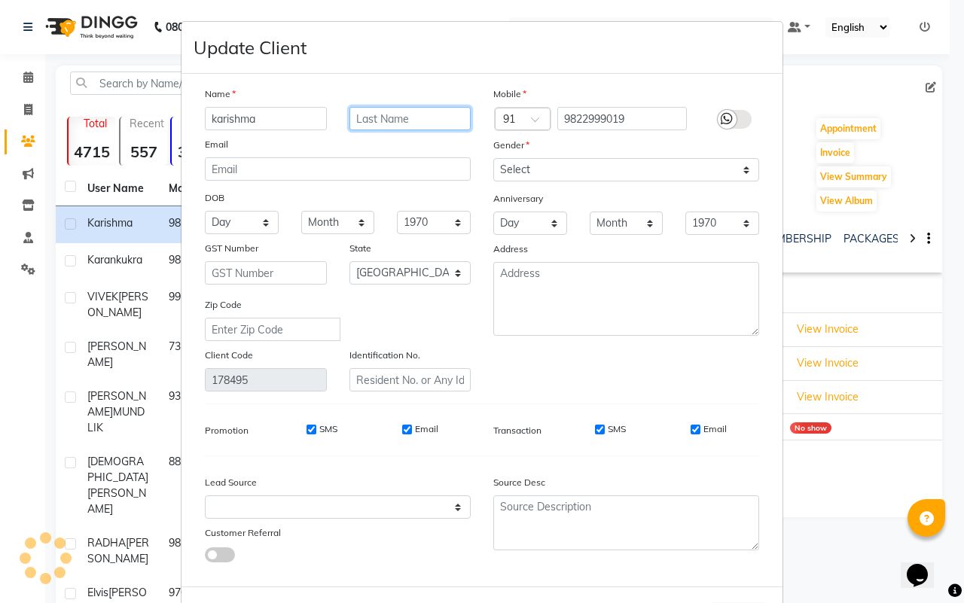
click at [359, 121] on input "text" at bounding box center [411, 118] width 122 height 23
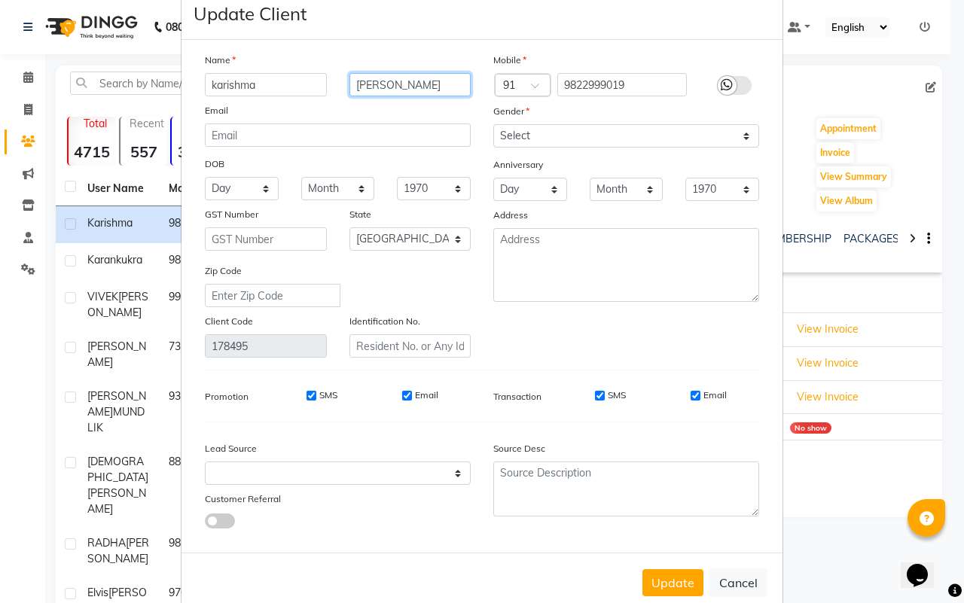
scroll to position [60, 0]
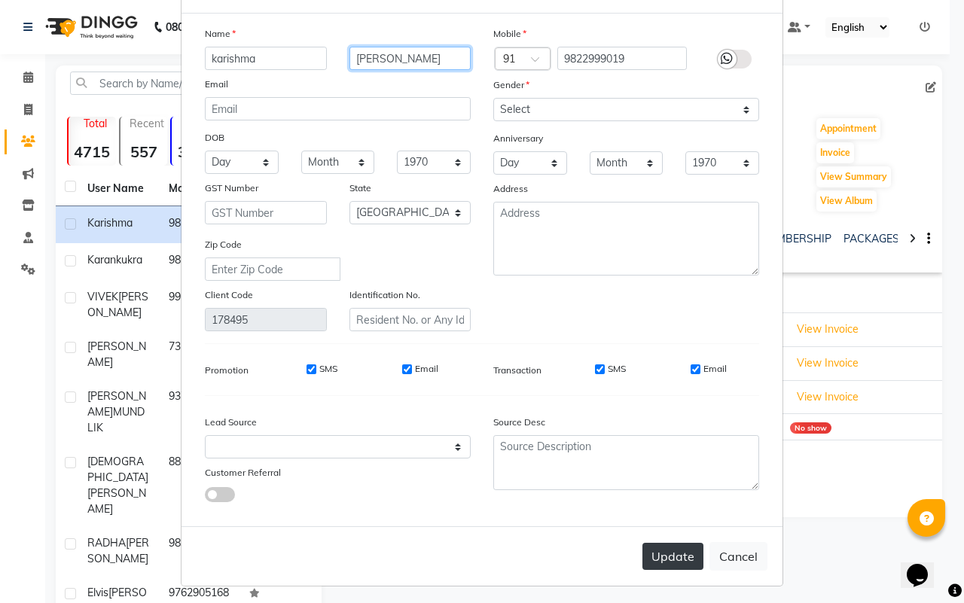
type input "kukreja"
click at [660, 554] on button "Update" at bounding box center [673, 556] width 61 height 27
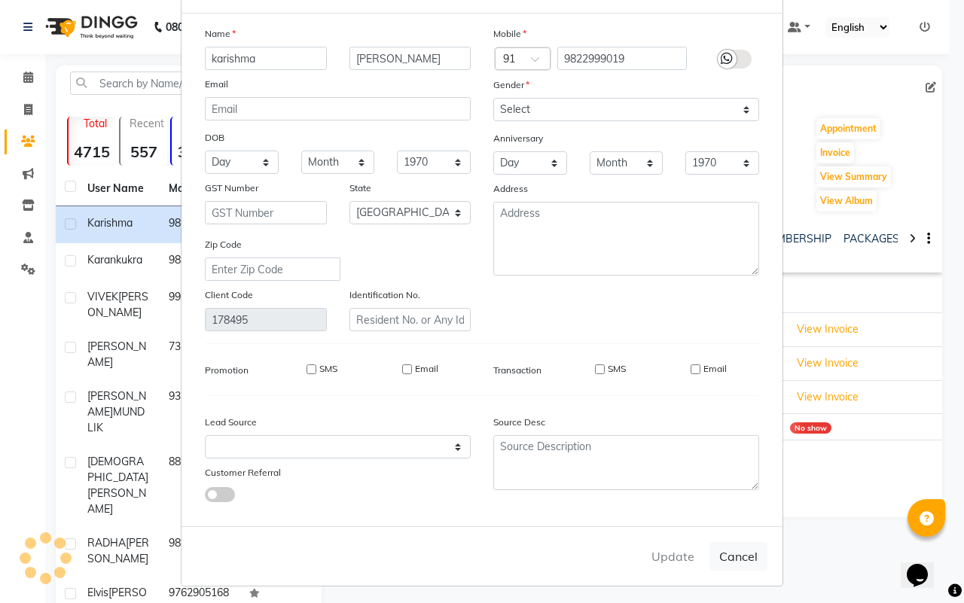
select select
select select "null"
select select
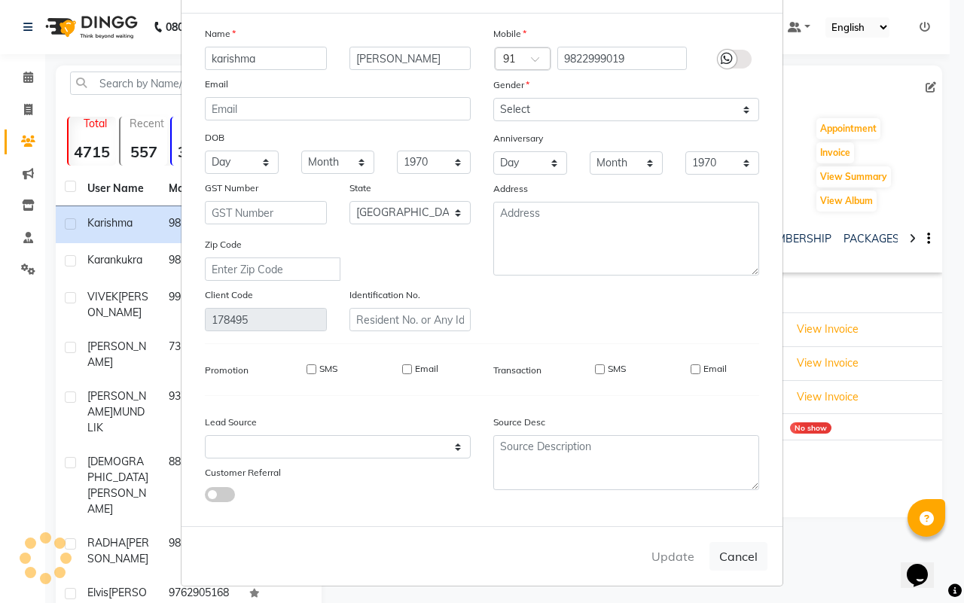
select select
checkbox input "false"
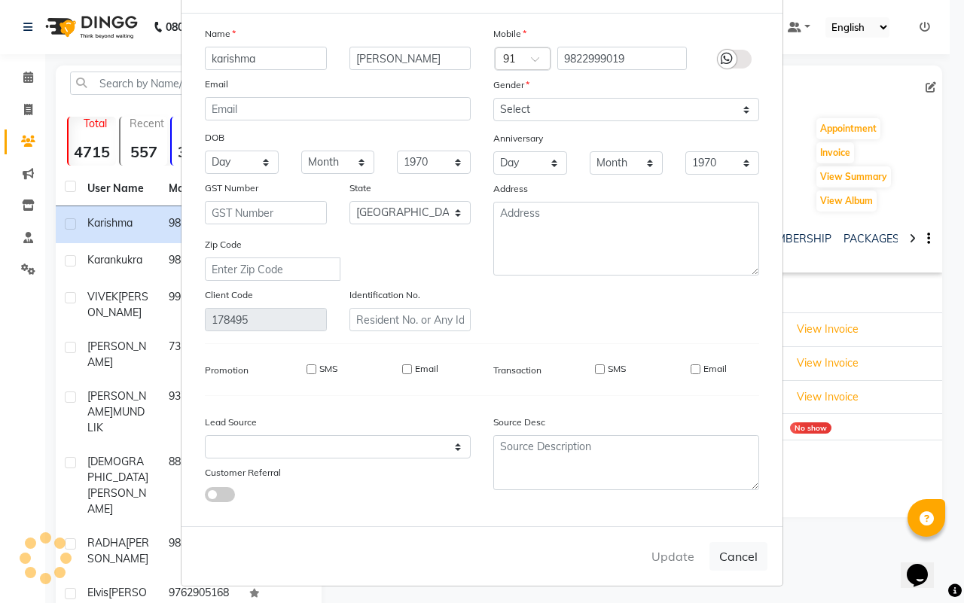
checkbox input "false"
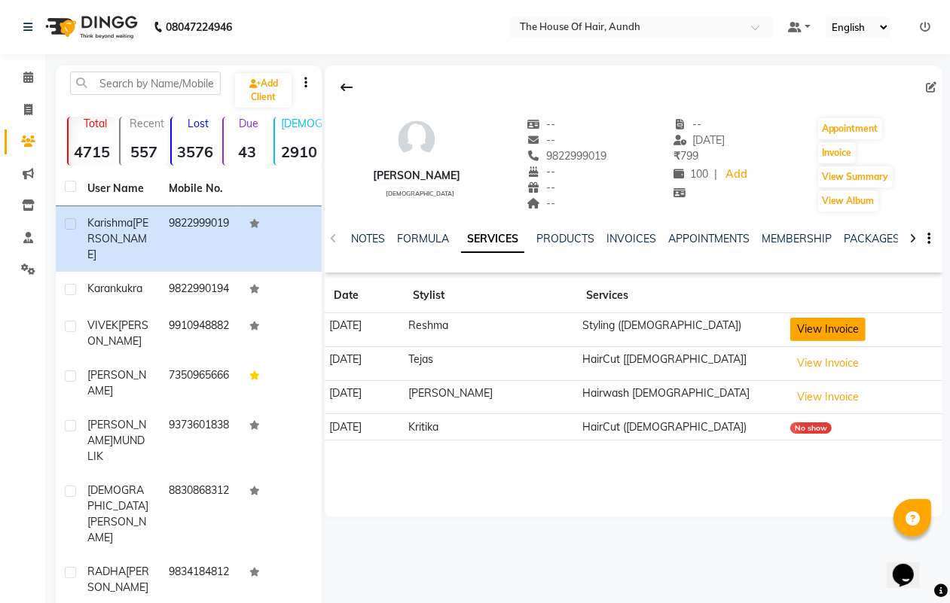
click at [833, 334] on button "View Invoice" at bounding box center [827, 329] width 75 height 23
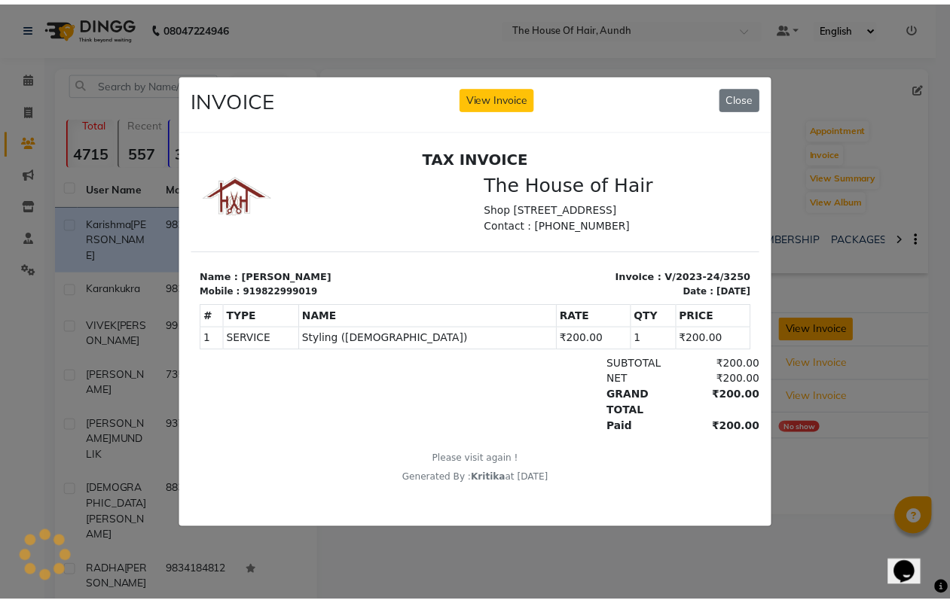
scroll to position [0, 0]
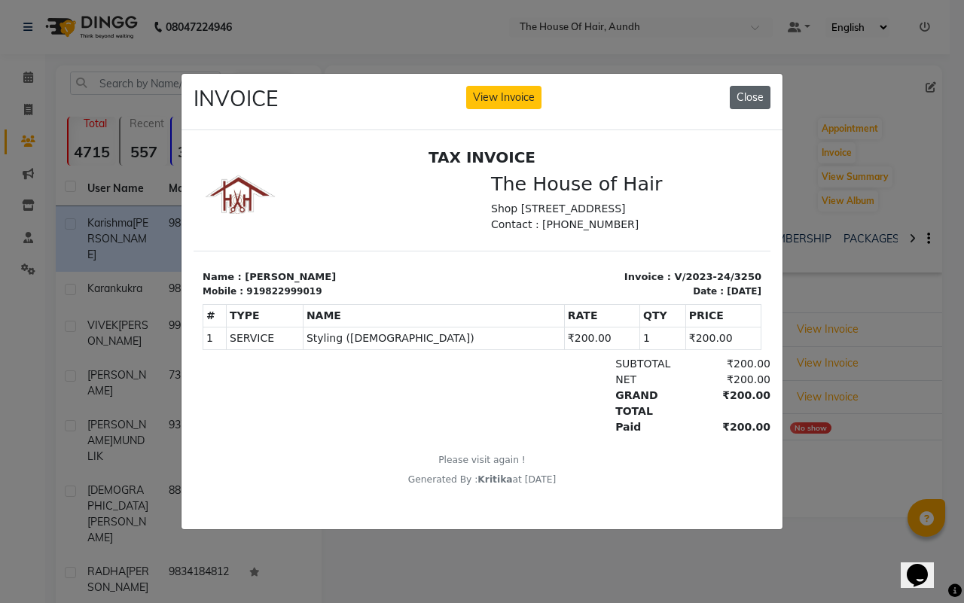
click at [747, 95] on button "Close" at bounding box center [750, 97] width 41 height 23
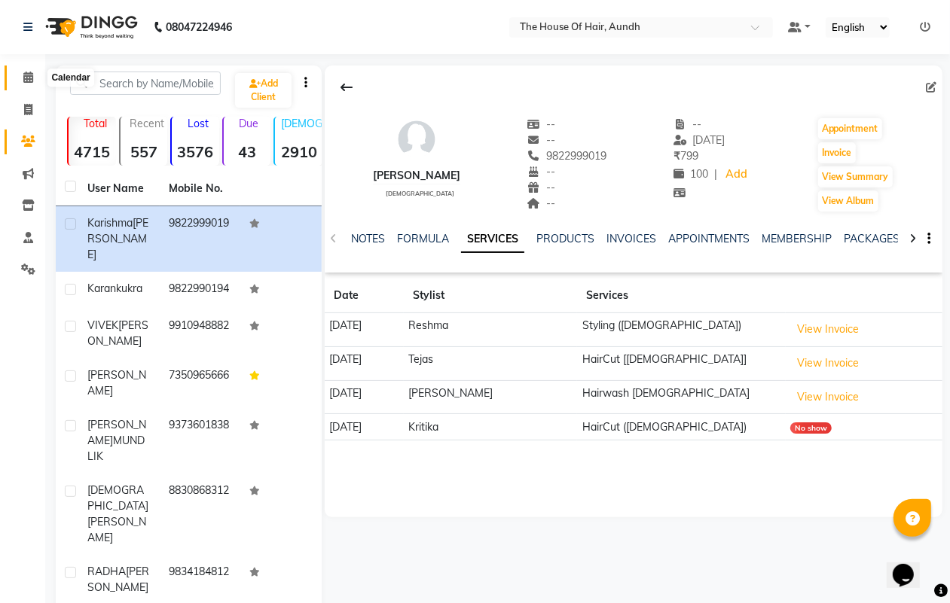
click at [29, 78] on icon at bounding box center [28, 77] width 10 height 11
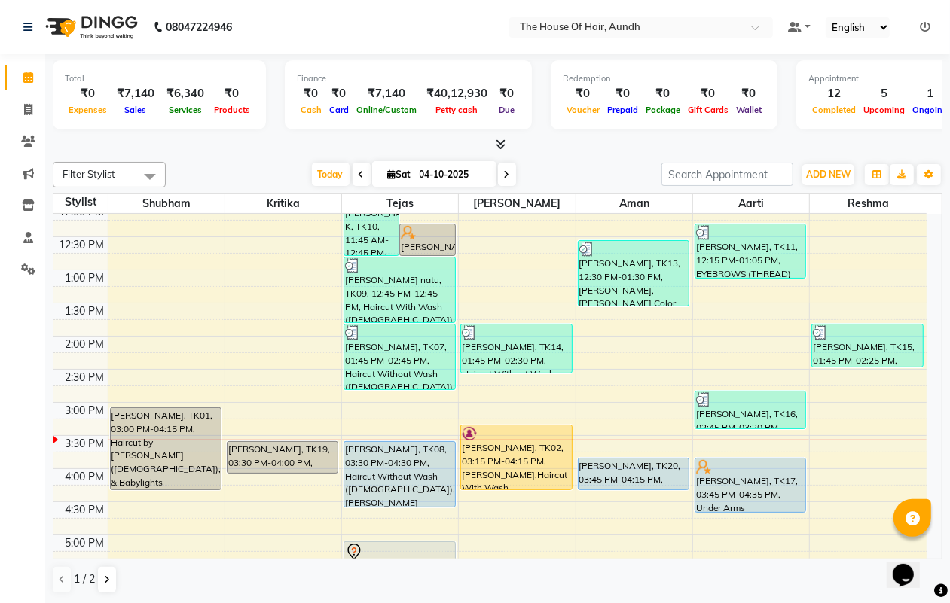
scroll to position [471, 0]
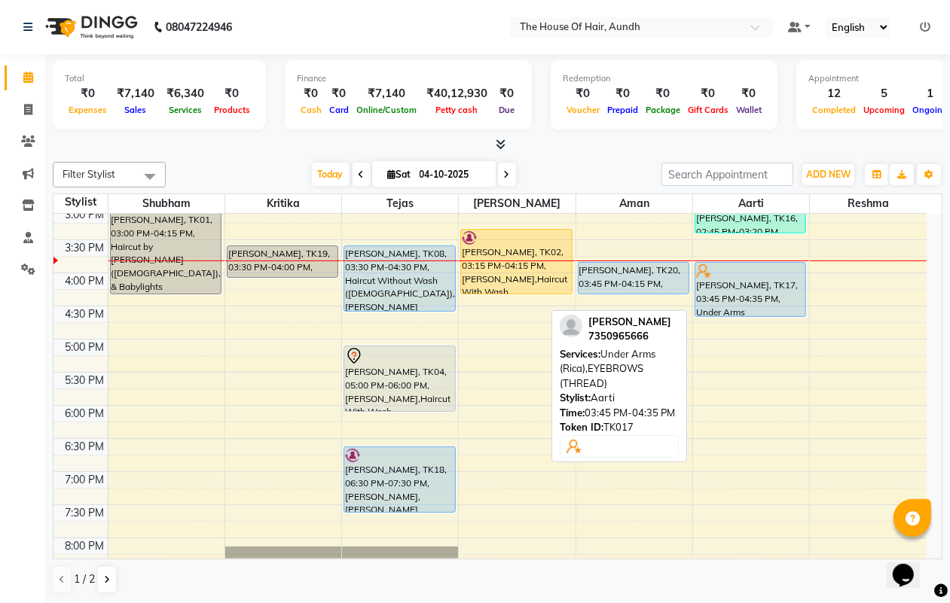
click at [750, 282] on div "Prapti, TK17, 03:45 PM-04:35 PM, Under Arms (Rica),EYEBROWS (THREAD)" at bounding box center [750, 289] width 110 height 53
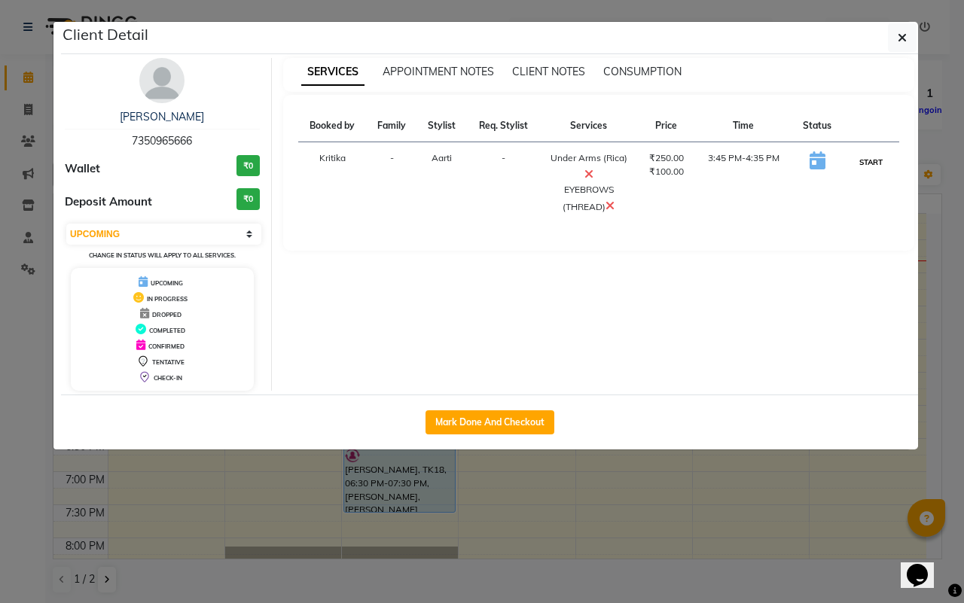
click at [875, 156] on button "START" at bounding box center [871, 162] width 31 height 19
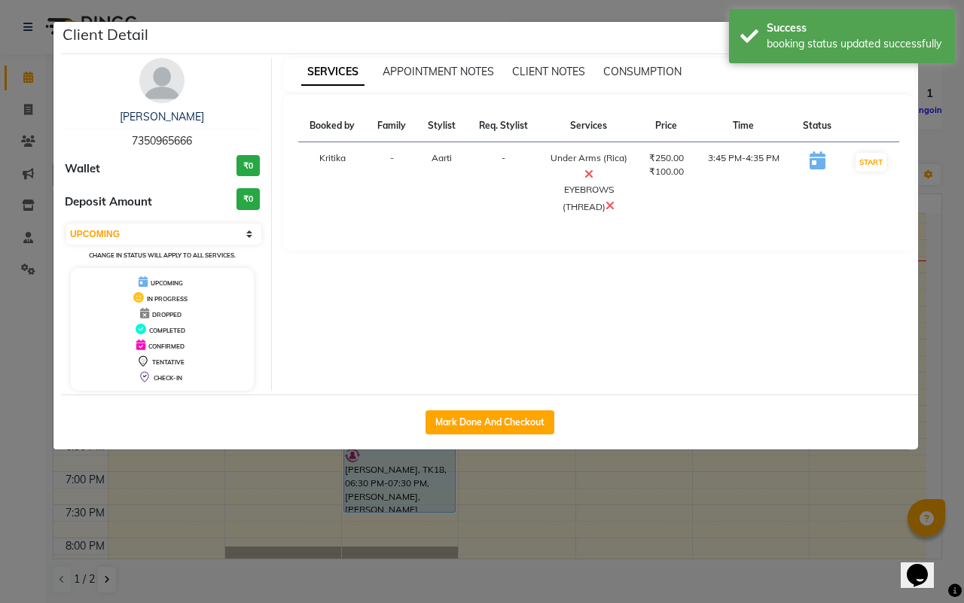
select select "1"
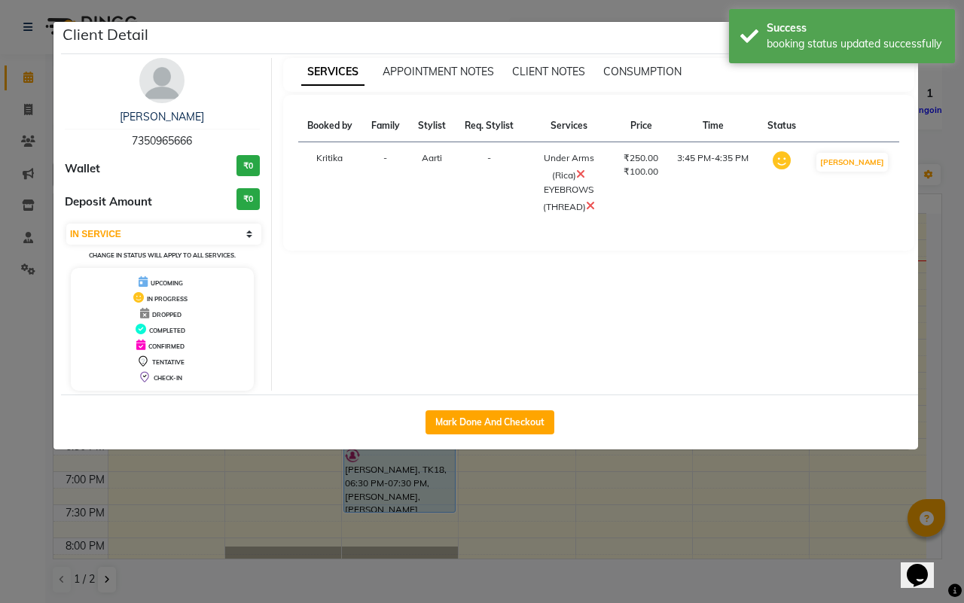
click at [768, 475] on ngb-modal-window "Client Detail Prapti 7350965666 Wallet ₹0 Deposit Amount ₹0 Select IN SERVICE C…" at bounding box center [482, 301] width 964 height 603
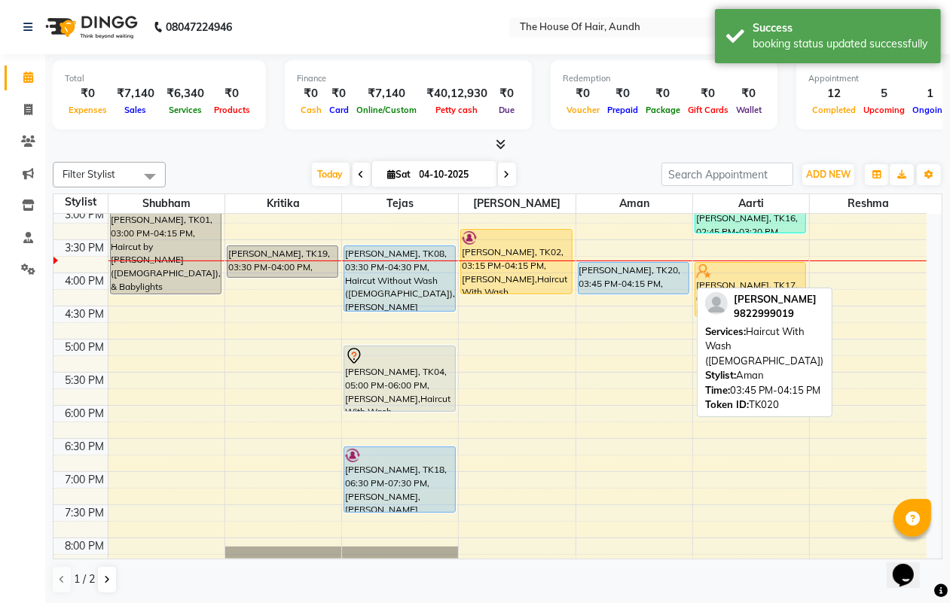
click at [652, 269] on div "karishma kukreja, TK20, 03:45 PM-04:15 PM, Haircut With Wash (Male)" at bounding box center [634, 278] width 110 height 31
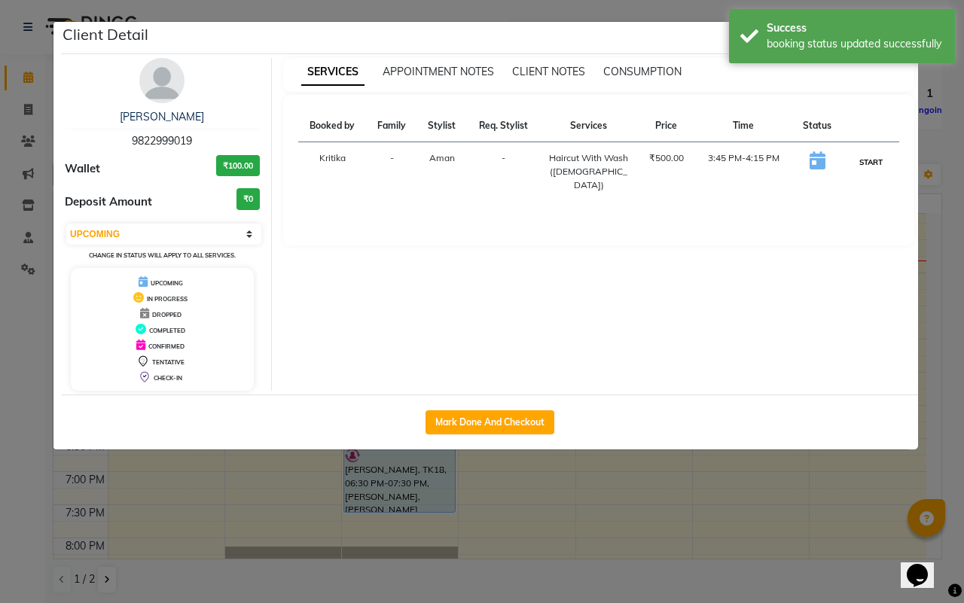
click at [872, 159] on button "START" at bounding box center [871, 162] width 31 height 19
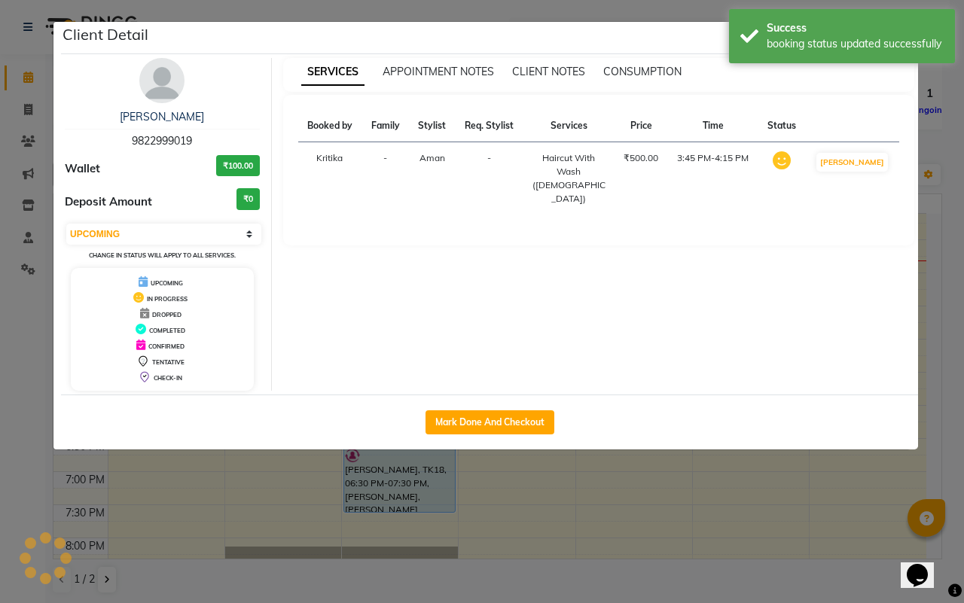
select select "1"
click at [735, 477] on ngb-modal-window "Client Detail karishma kukreja 9822999019 Wallet ₹100.00 Deposit Amount ₹0 Sele…" at bounding box center [482, 301] width 964 height 603
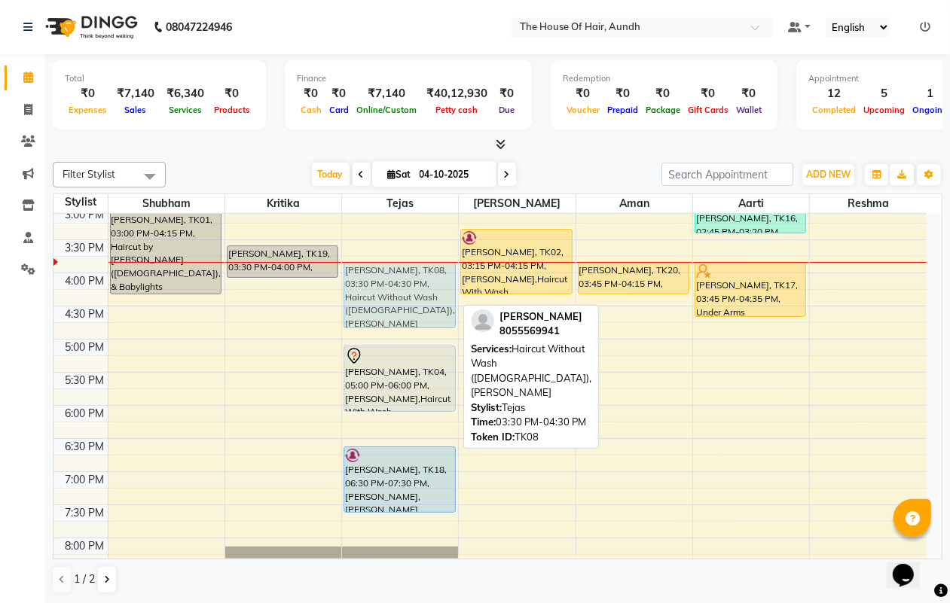
drag, startPoint x: 374, startPoint y: 276, endPoint x: 374, endPoint y: 288, distance: 12.1
click at [374, 288] on div "Nishant K, TK10, 11:45 AM-12:45 PM, Beard,Haircut With Wash (Male) (₹500) Nakul…" at bounding box center [400, 206] width 116 height 927
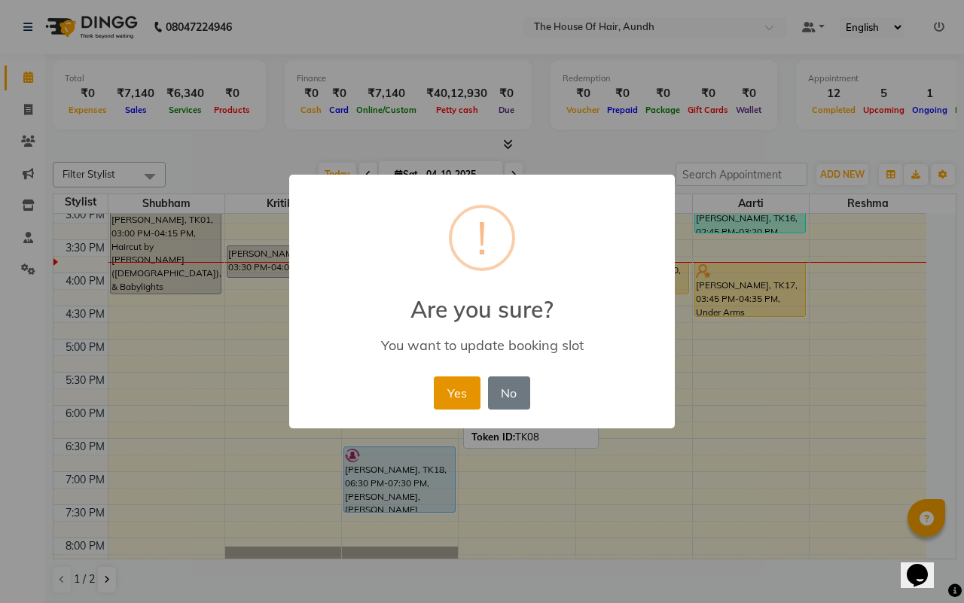
click at [464, 389] on button "Yes" at bounding box center [457, 393] width 46 height 33
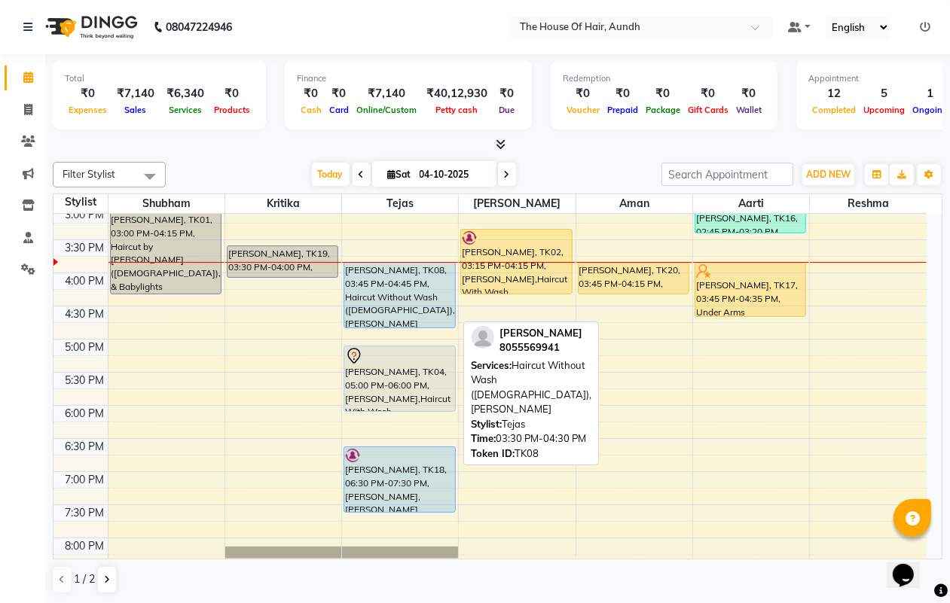
click at [386, 273] on div "Aniket Gaikwad, TK08, 03:45 PM-04:45 PM, Haircut Without Wash (Male),Beard" at bounding box center [399, 295] width 110 height 65
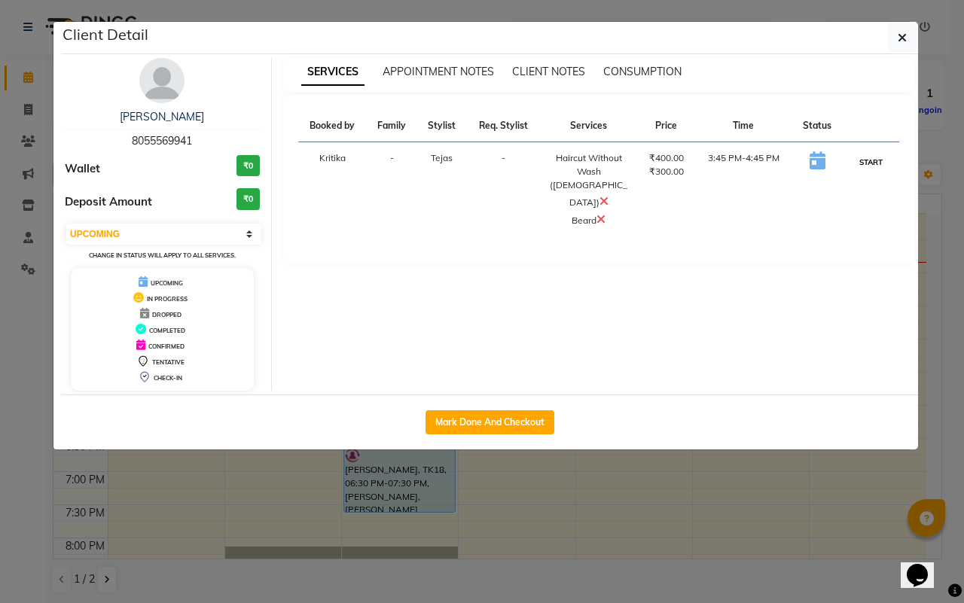
click at [872, 163] on button "START" at bounding box center [871, 162] width 31 height 19
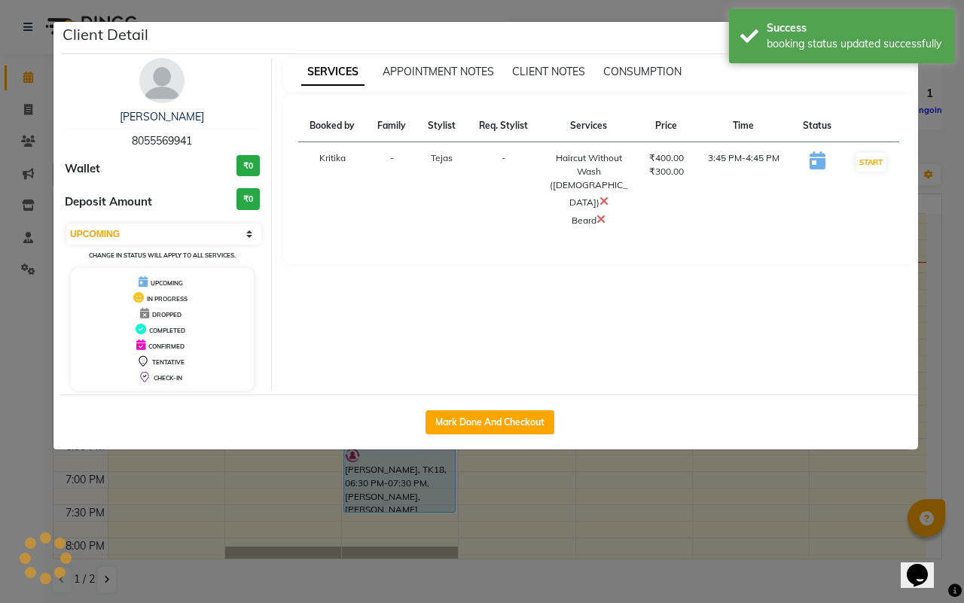
select select "1"
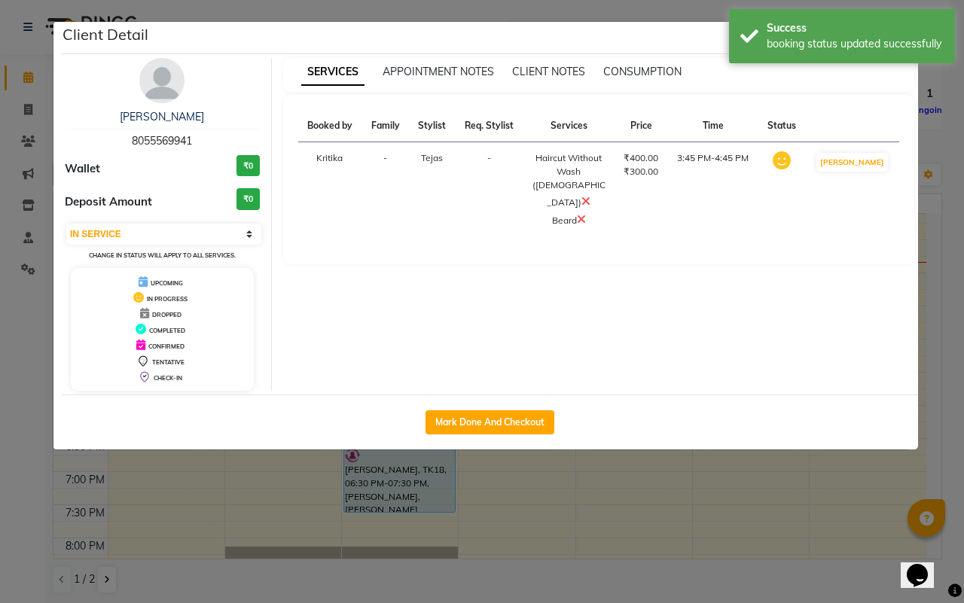
click at [694, 497] on ngb-modal-window "Client Detail Aniket Gaikwad 8055569941 Wallet ₹0 Deposit Amount ₹0 Select IN S…" at bounding box center [482, 301] width 964 height 603
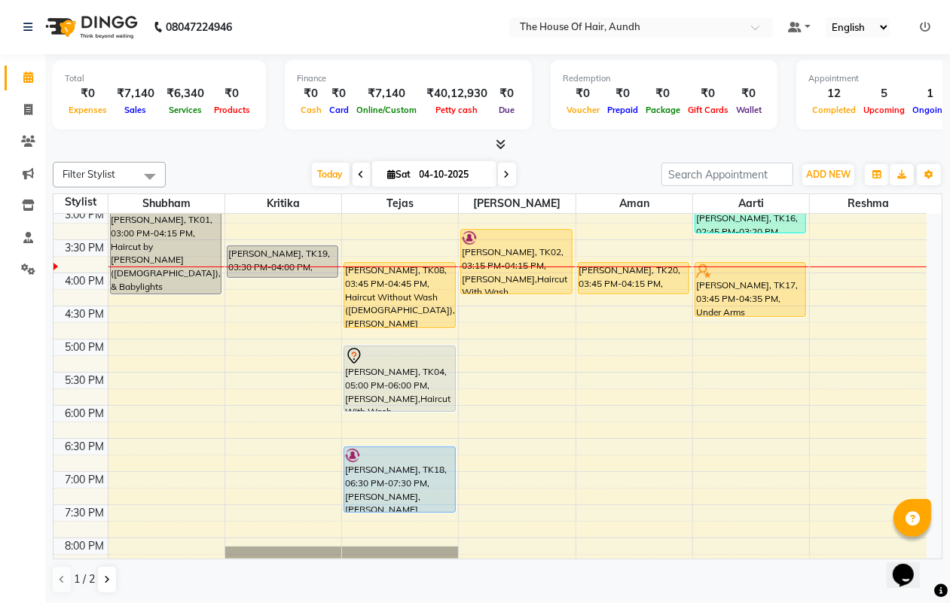
click at [499, 177] on span at bounding box center [507, 174] width 18 height 23
type input "05-10-2025"
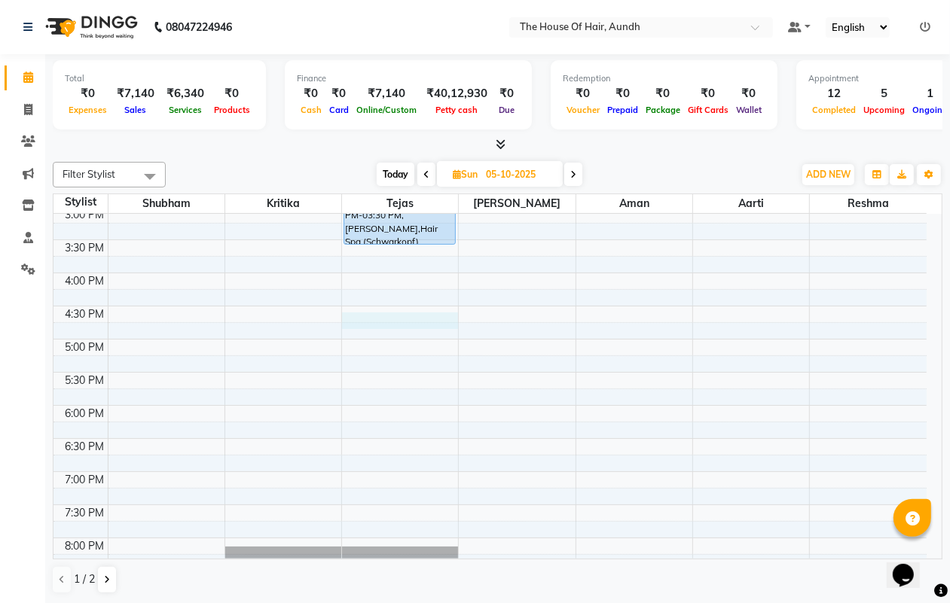
click at [359, 322] on div "8:00 AM 8:30 AM 9:00 AM 9:30 AM 10:00 AM 10:30 AM 11:00 AM 11:30 AM 12:00 PM 12…" at bounding box center [489, 206] width 873 height 927
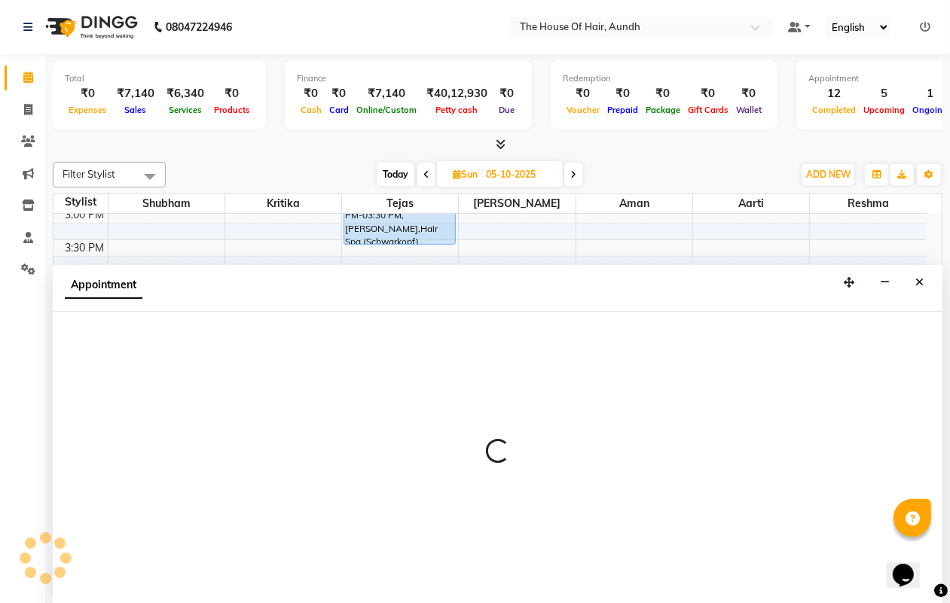
scroll to position [1, 0]
select select "6864"
select select "990"
select select "tentative"
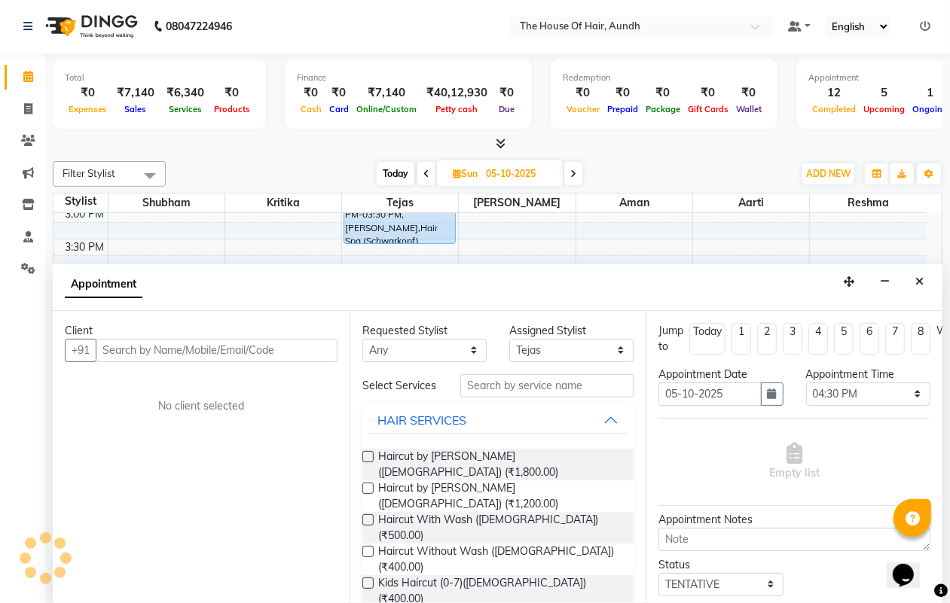
scroll to position [94, 0]
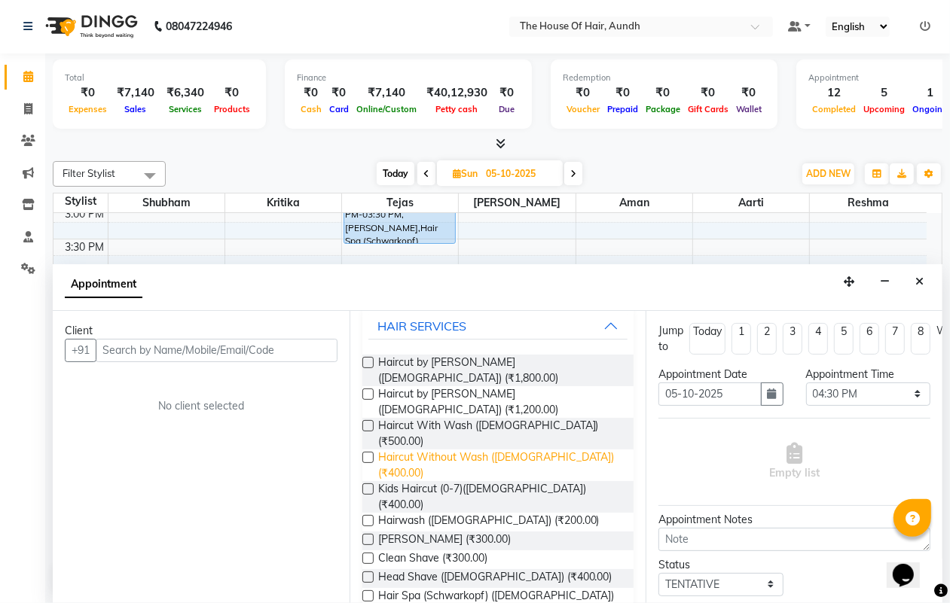
click at [543, 450] on span "Haircut Without Wash ([DEMOGRAPHIC_DATA]) (₹400.00)" at bounding box center [500, 466] width 244 height 32
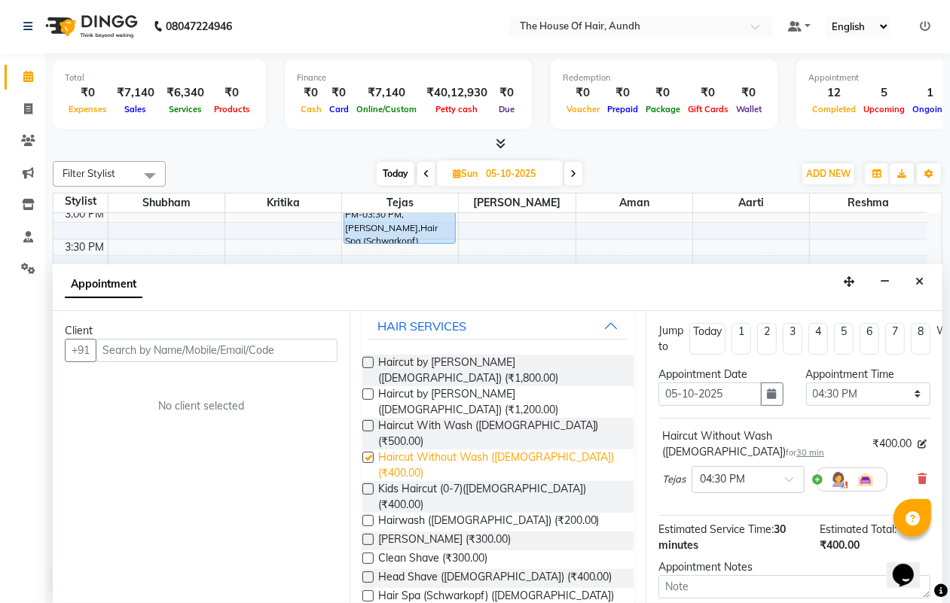
checkbox input "false"
click at [408, 532] on span "[PERSON_NAME] (₹300.00)" at bounding box center [444, 541] width 133 height 19
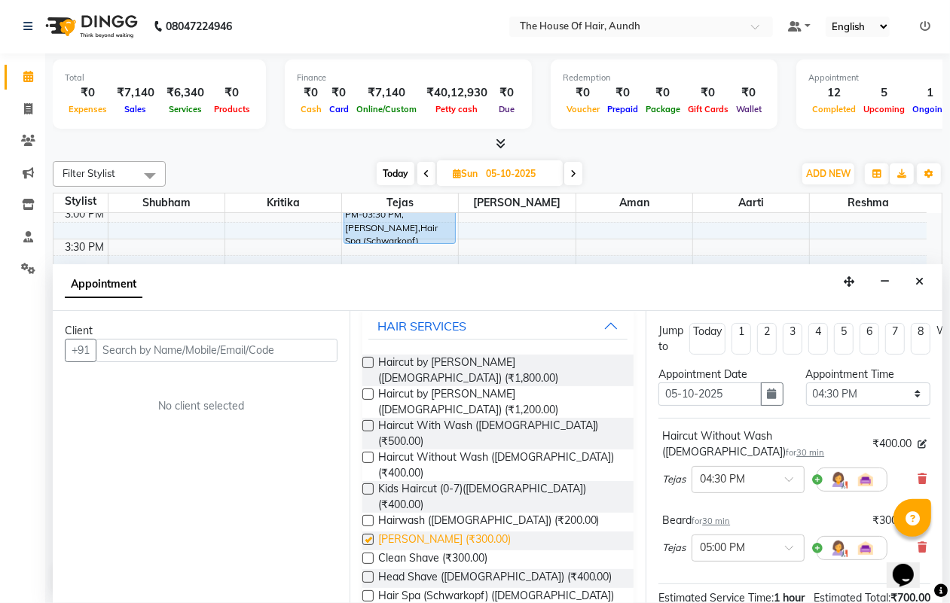
checkbox input "false"
click at [224, 353] on input "text" at bounding box center [217, 350] width 242 height 23
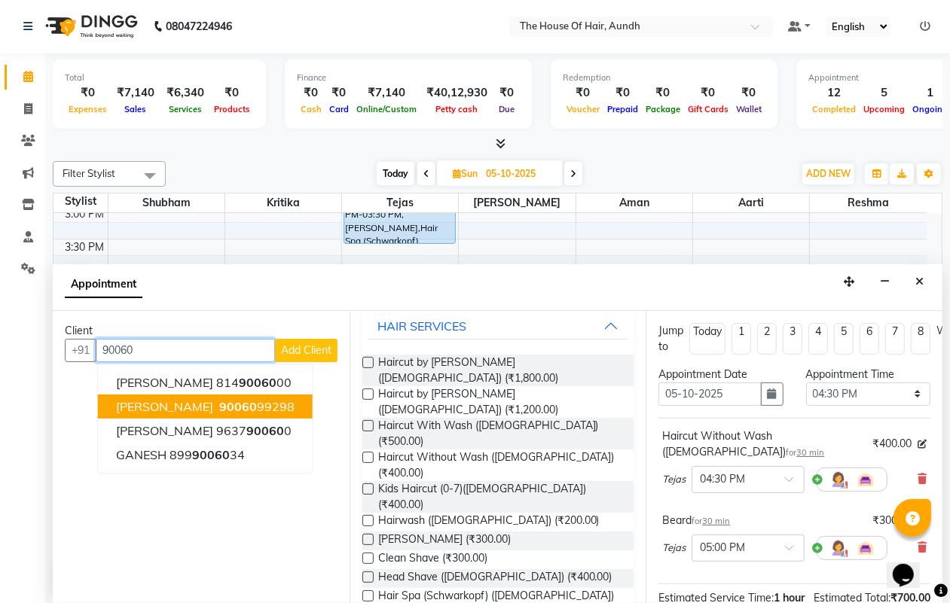
click at [231, 405] on span "90060" at bounding box center [238, 406] width 38 height 15
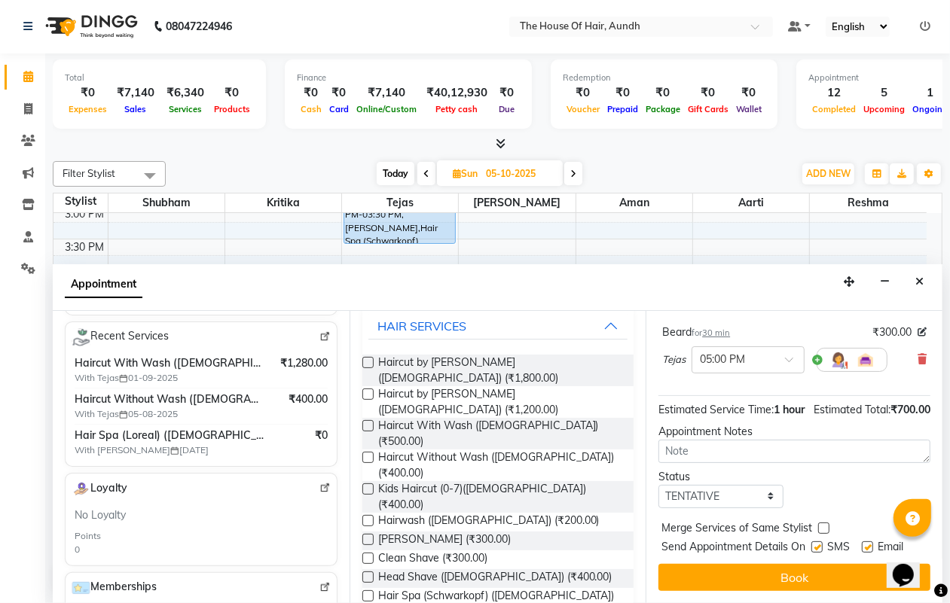
scroll to position [215, 0]
type input "9006099298"
click at [707, 485] on select "Select TENTATIVE CONFIRM UPCOMING" at bounding box center [720, 496] width 124 height 23
select select "upcoming"
click at [658, 485] on select "Select TENTATIVE CONFIRM UPCOMING" at bounding box center [720, 496] width 124 height 23
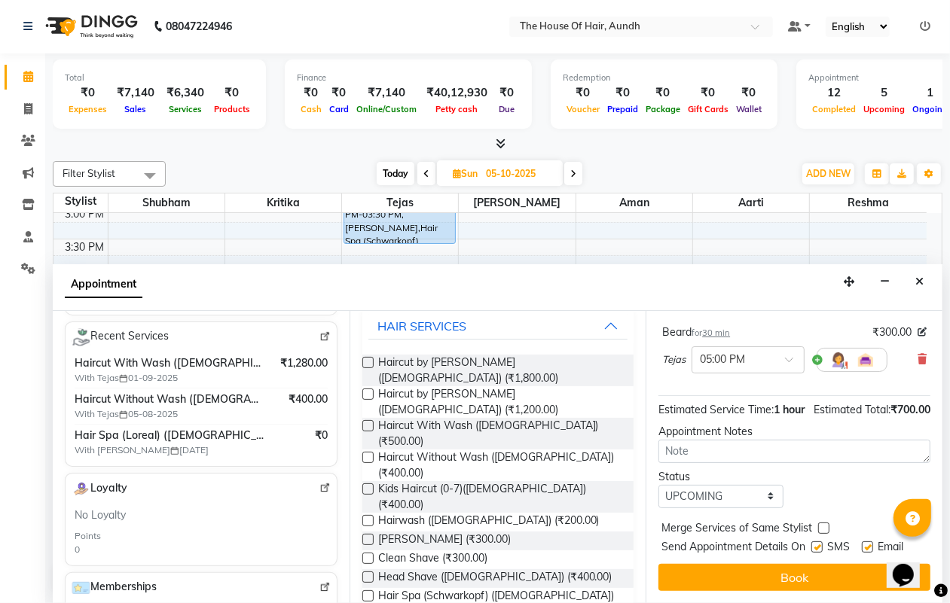
click at [823, 523] on label at bounding box center [823, 528] width 11 height 11
click at [823, 525] on input "checkbox" at bounding box center [823, 530] width 10 height 10
checkbox input "true"
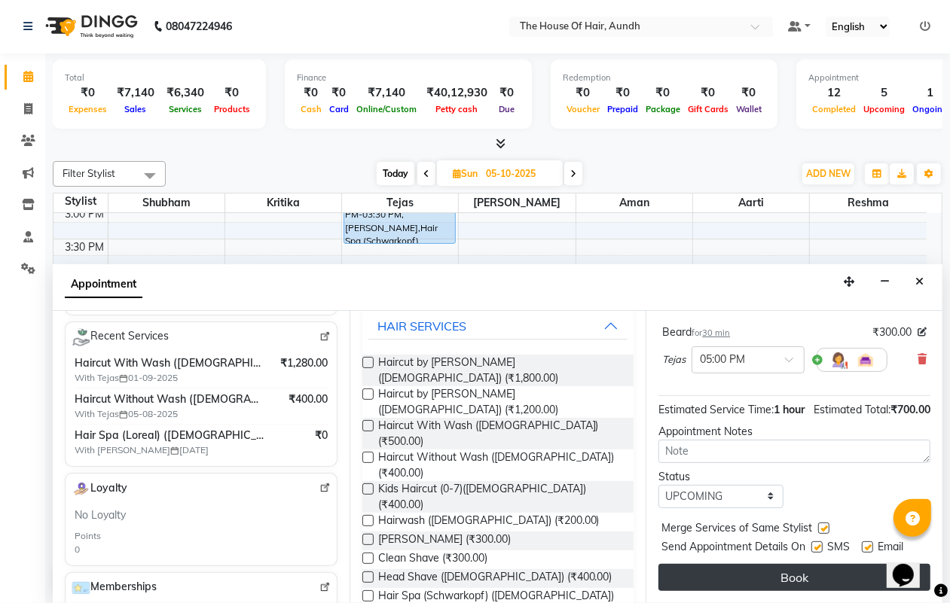
click at [803, 564] on button "Book" at bounding box center [794, 577] width 272 height 27
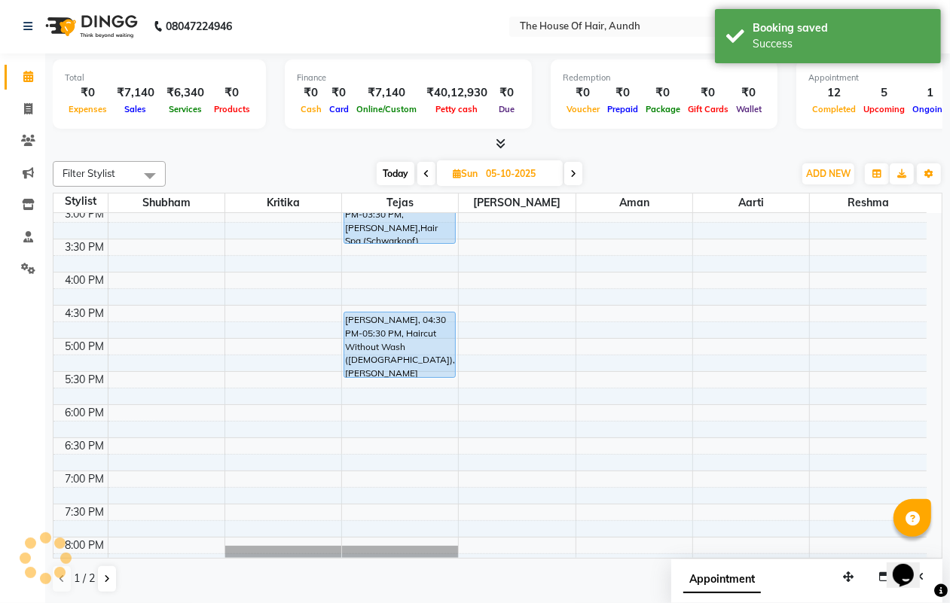
scroll to position [0, 0]
click at [394, 171] on span "Today" at bounding box center [396, 174] width 38 height 23
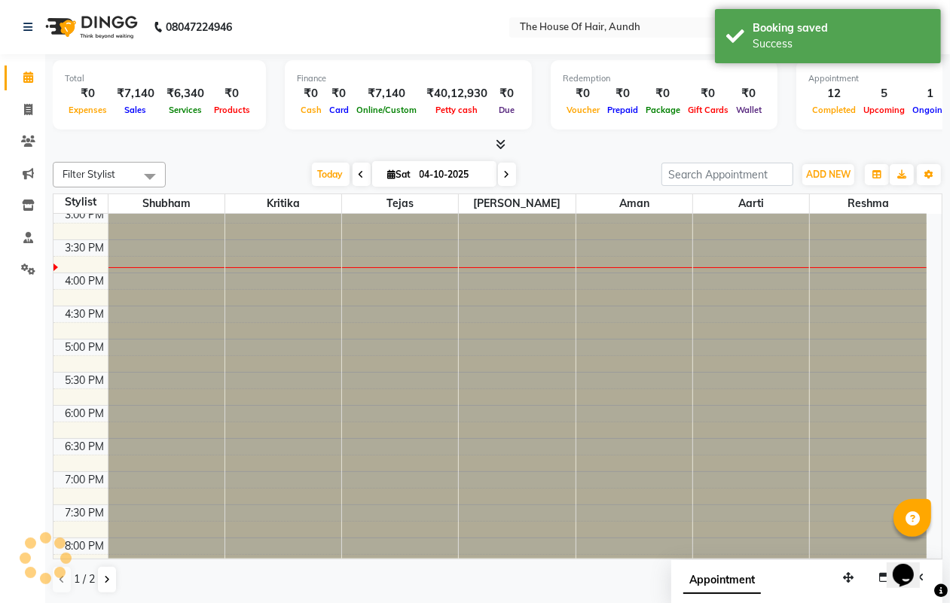
scroll to position [469, 0]
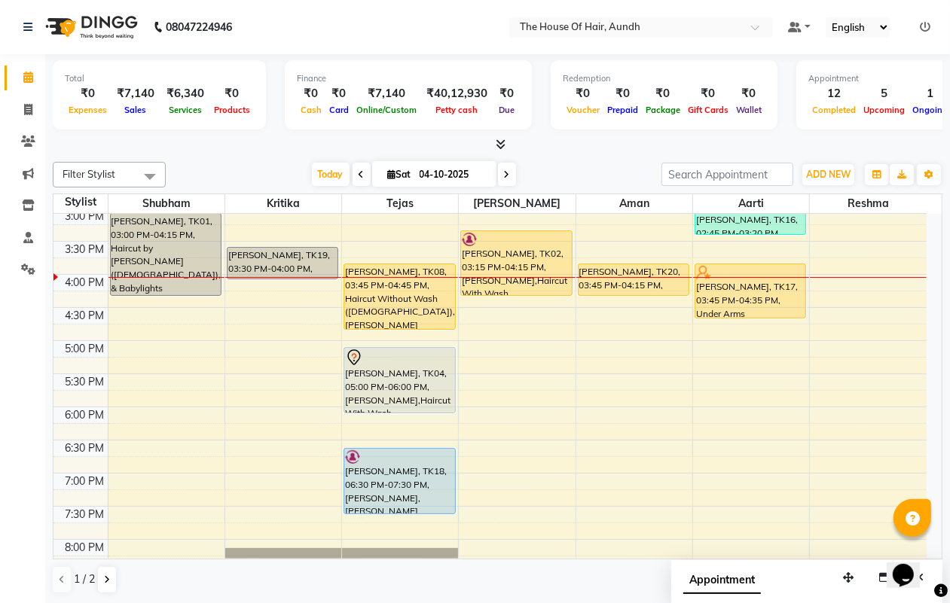
click at [504, 170] on icon at bounding box center [507, 174] width 6 height 9
type input "05-10-2025"
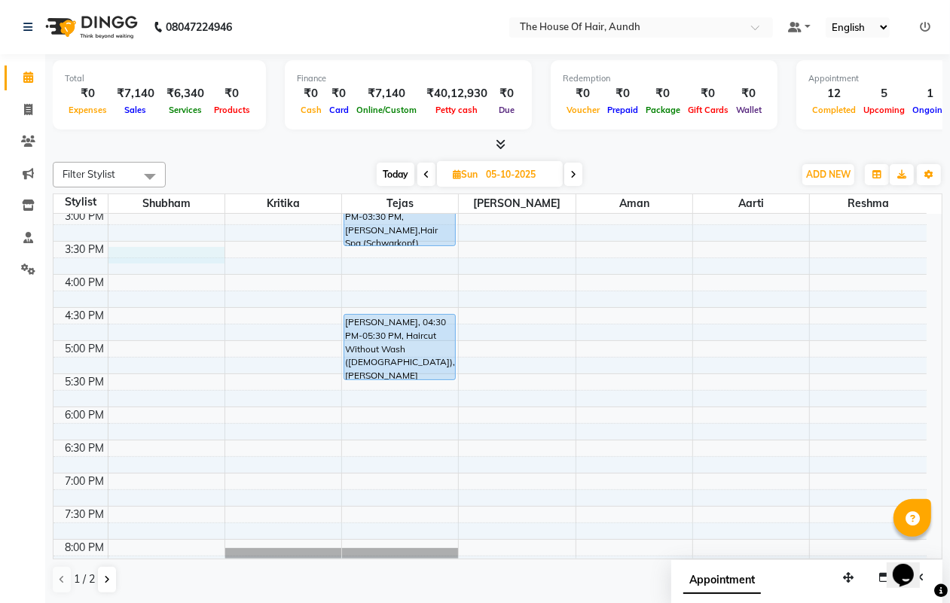
click at [144, 252] on div "8:00 AM 8:30 AM 9:00 AM 9:30 AM 10:00 AM 10:30 AM 11:00 AM 11:30 AM 12:00 PM 12…" at bounding box center [489, 208] width 873 height 927
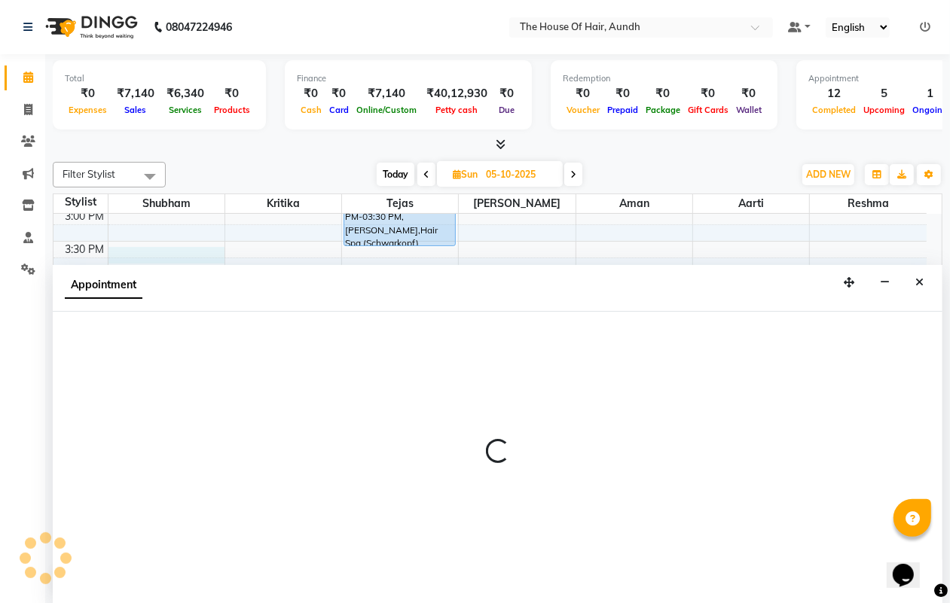
scroll to position [1, 0]
select select "1059"
select select "930"
select select "tentative"
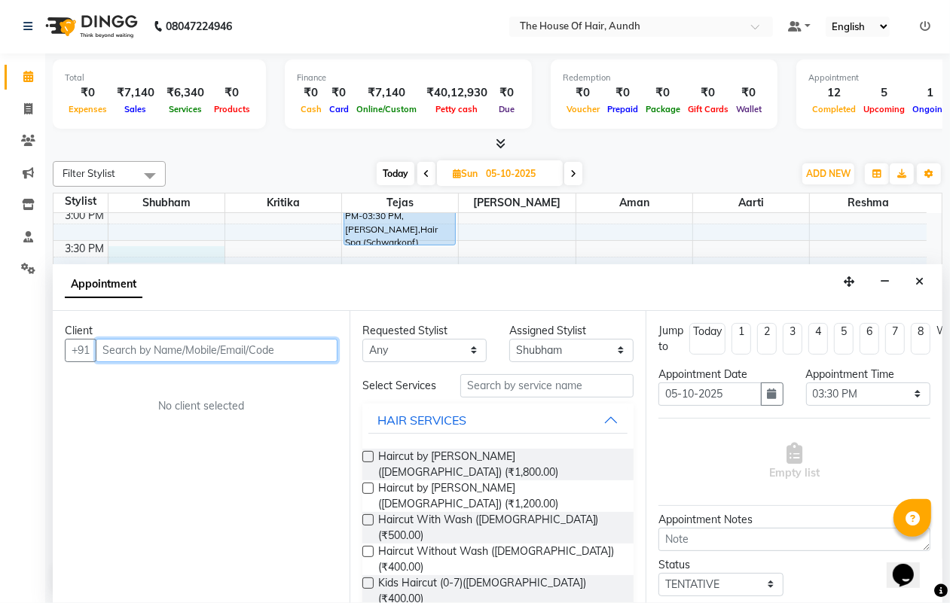
click at [221, 348] on input "text" at bounding box center [217, 350] width 242 height 23
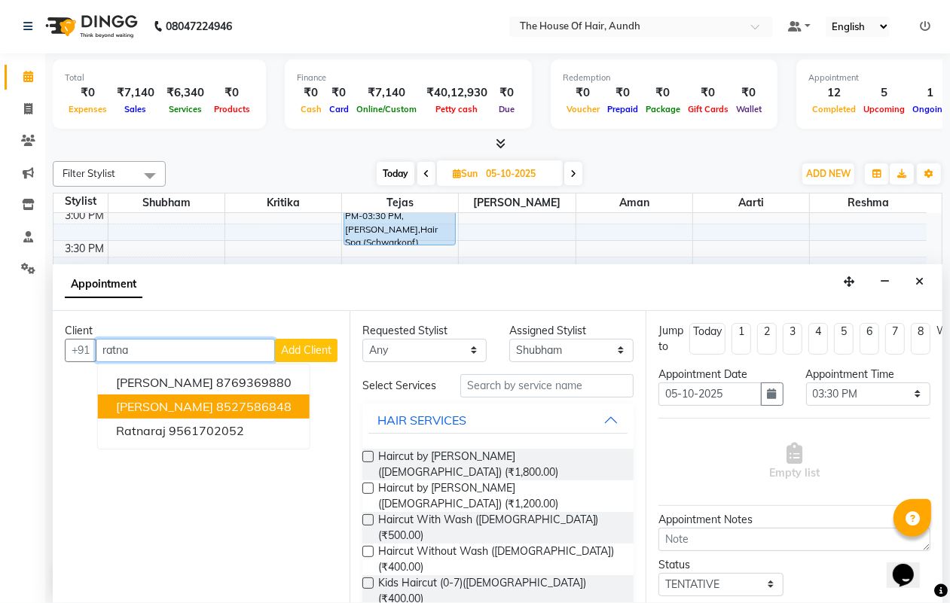
click at [254, 407] on ngb-highlight "8527586848" at bounding box center [253, 406] width 75 height 15
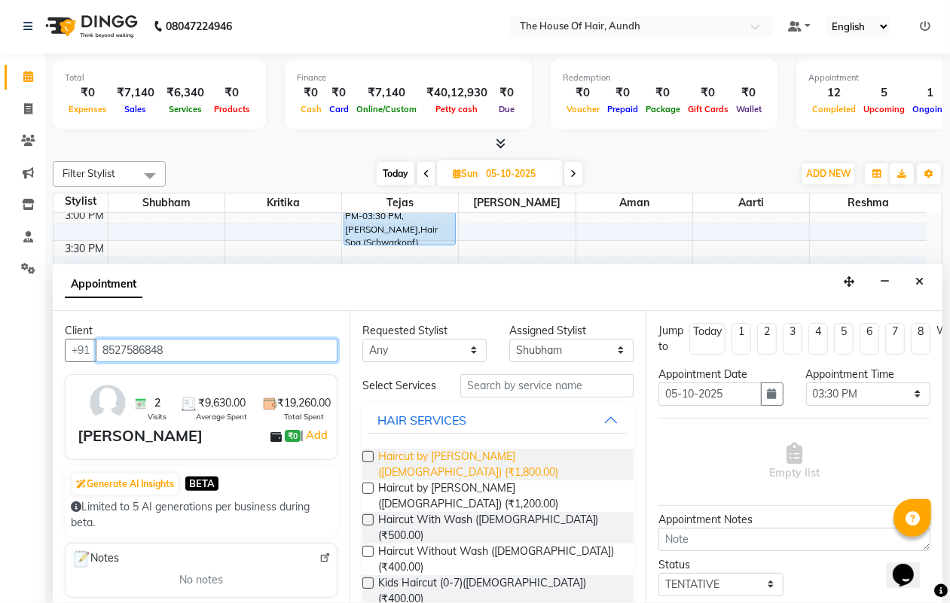
type input "8527586848"
click at [514, 464] on span "Haircut by [PERSON_NAME] ([DEMOGRAPHIC_DATA]) (₹1,800.00)" at bounding box center [500, 465] width 244 height 32
checkbox input "false"
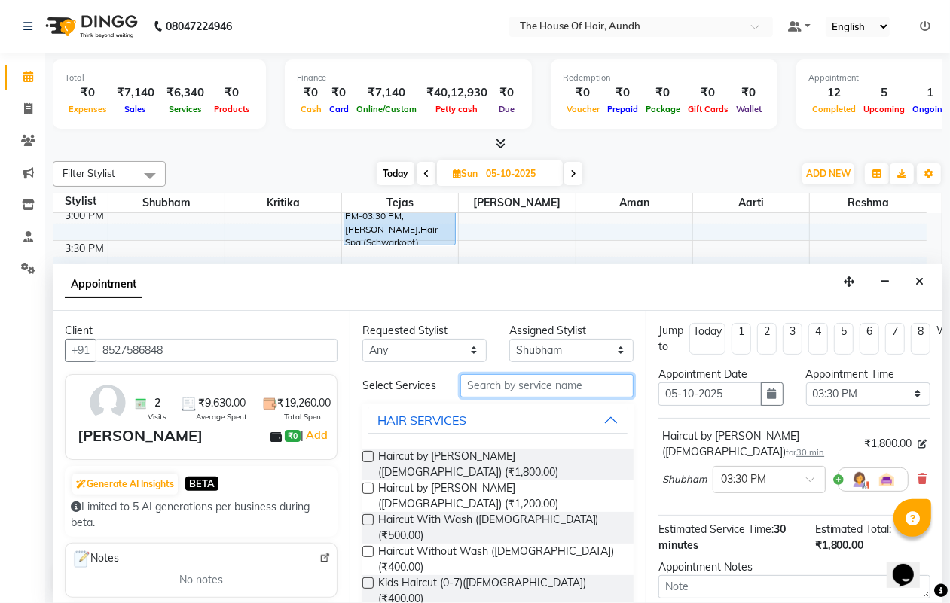
click at [533, 392] on input "text" at bounding box center [546, 385] width 173 height 23
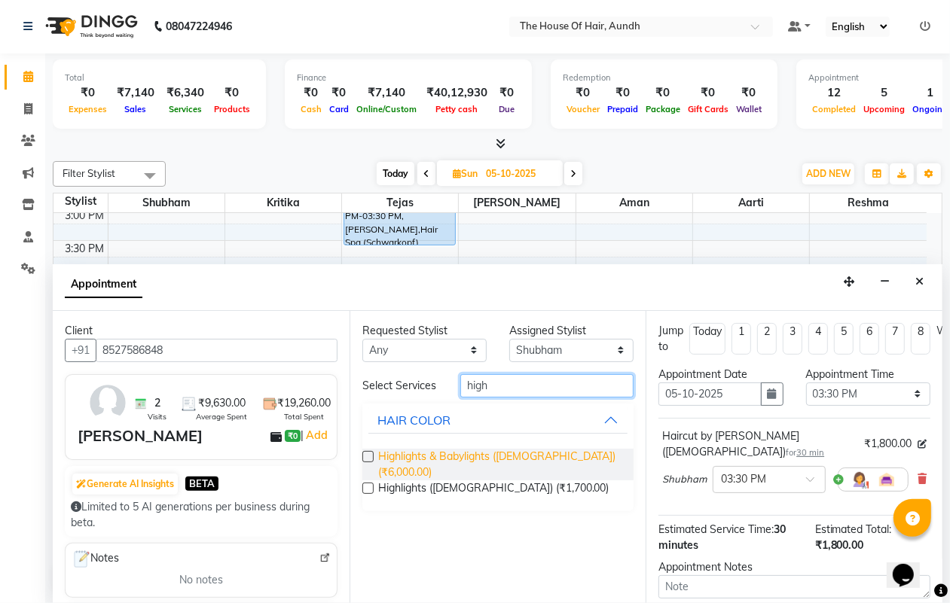
type input "high"
click at [554, 452] on span "Highlights & Babylights (Female) (₹6,000.00)" at bounding box center [500, 465] width 244 height 32
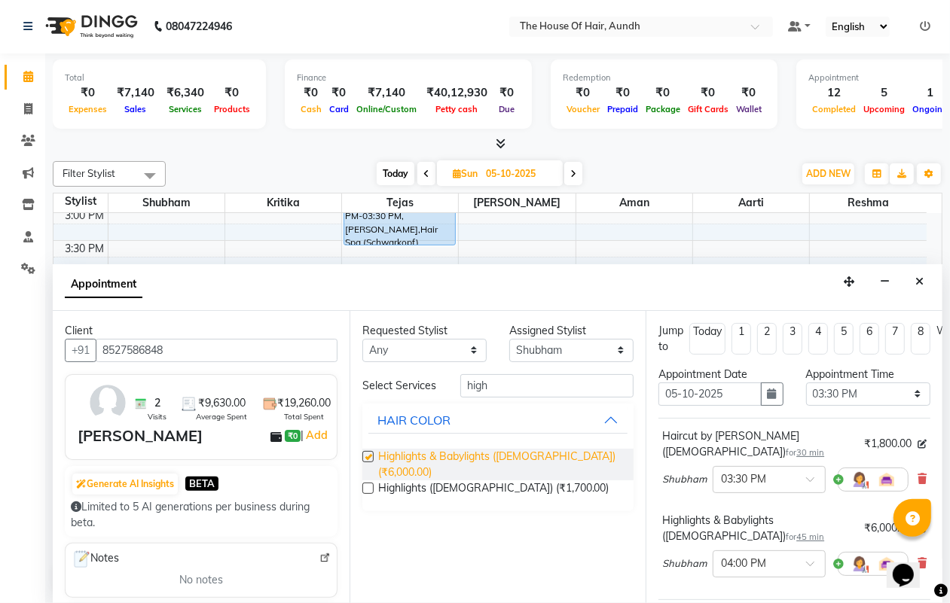
checkbox input "false"
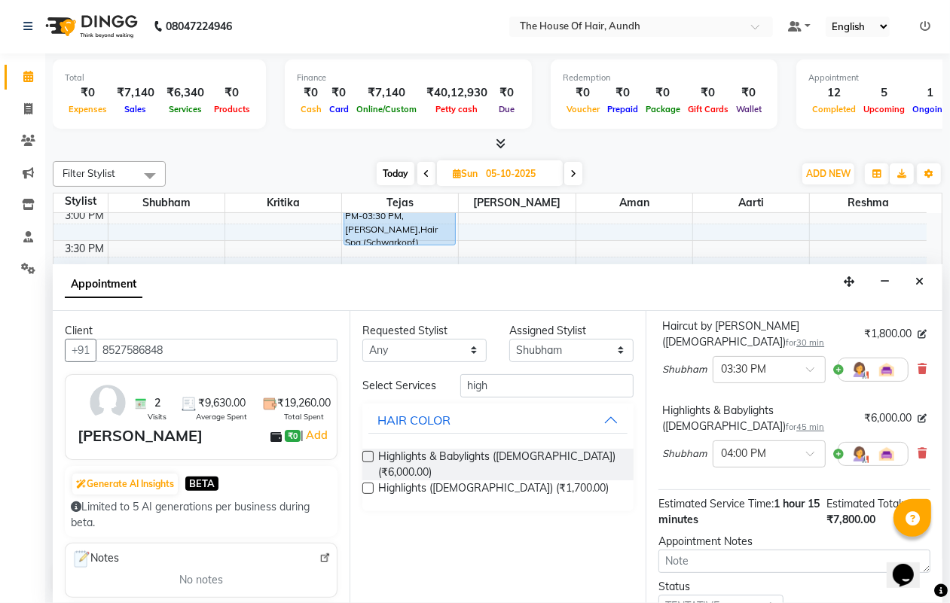
scroll to position [247, 0]
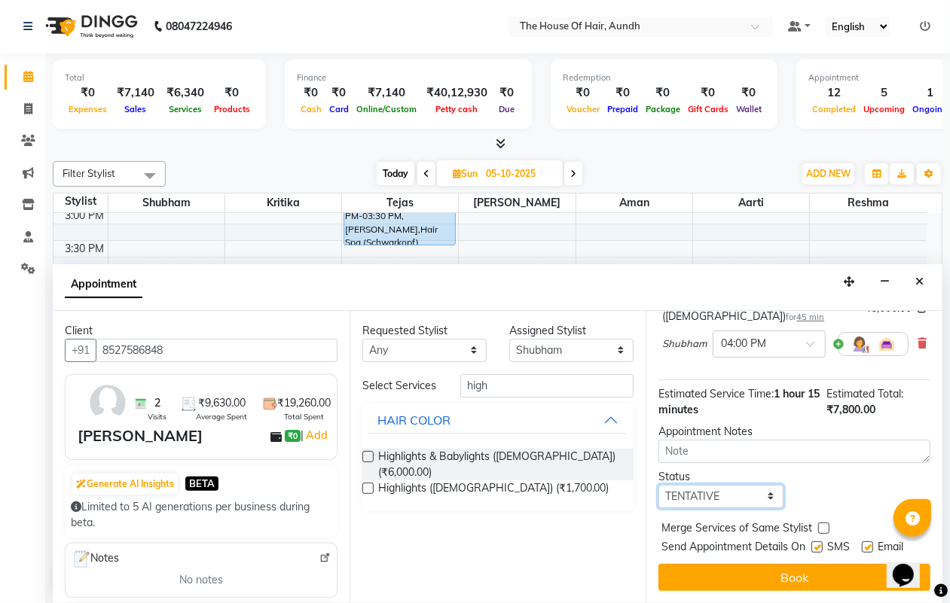
click at [750, 485] on select "Select TENTATIVE CONFIRM UPCOMING" at bounding box center [720, 496] width 124 height 23
select select "upcoming"
click at [658, 485] on select "Select TENTATIVE CONFIRM UPCOMING" at bounding box center [720, 496] width 124 height 23
click at [823, 523] on label at bounding box center [823, 528] width 11 height 11
click at [823, 525] on input "checkbox" at bounding box center [823, 530] width 10 height 10
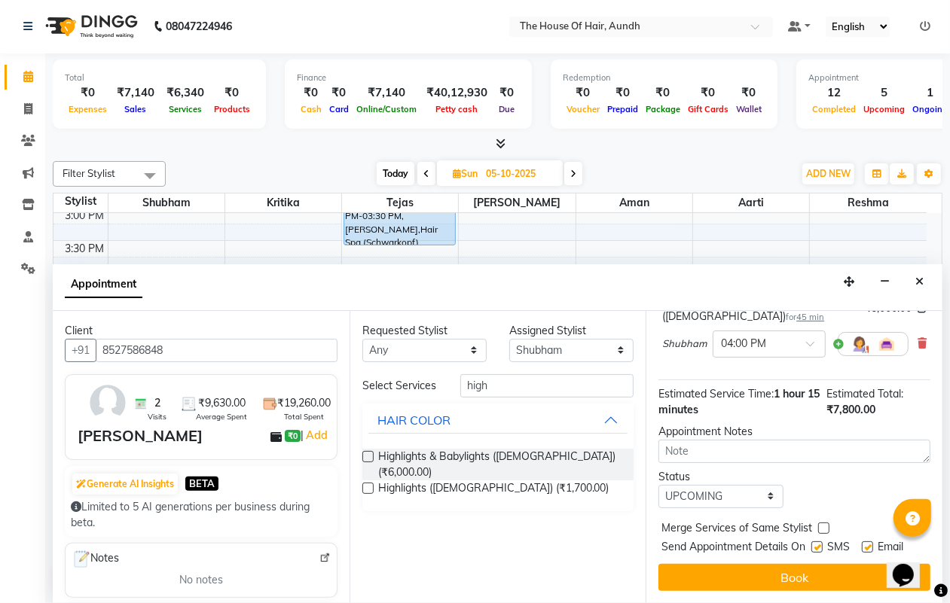
checkbox input "true"
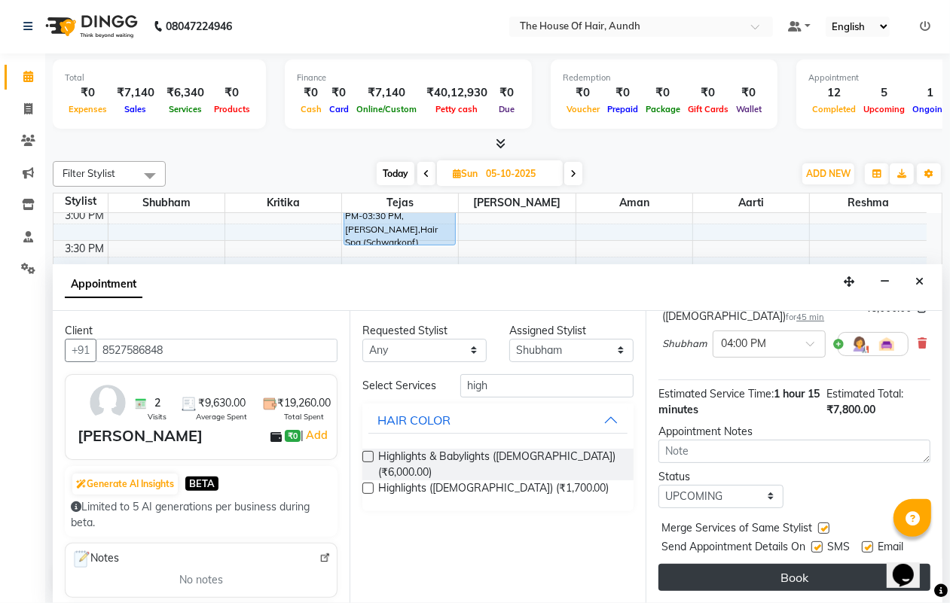
click at [811, 564] on button "Book" at bounding box center [794, 577] width 272 height 27
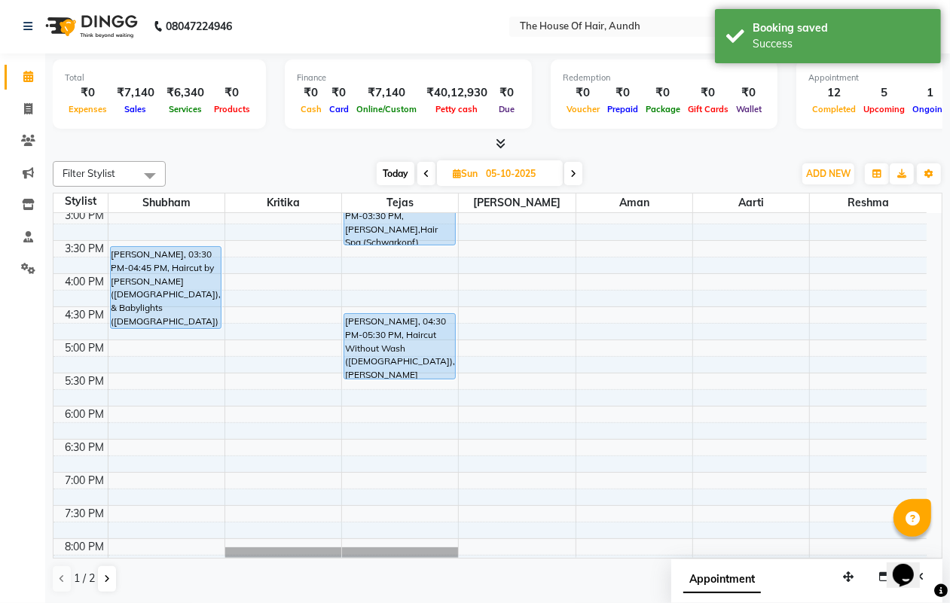
scroll to position [0, 0]
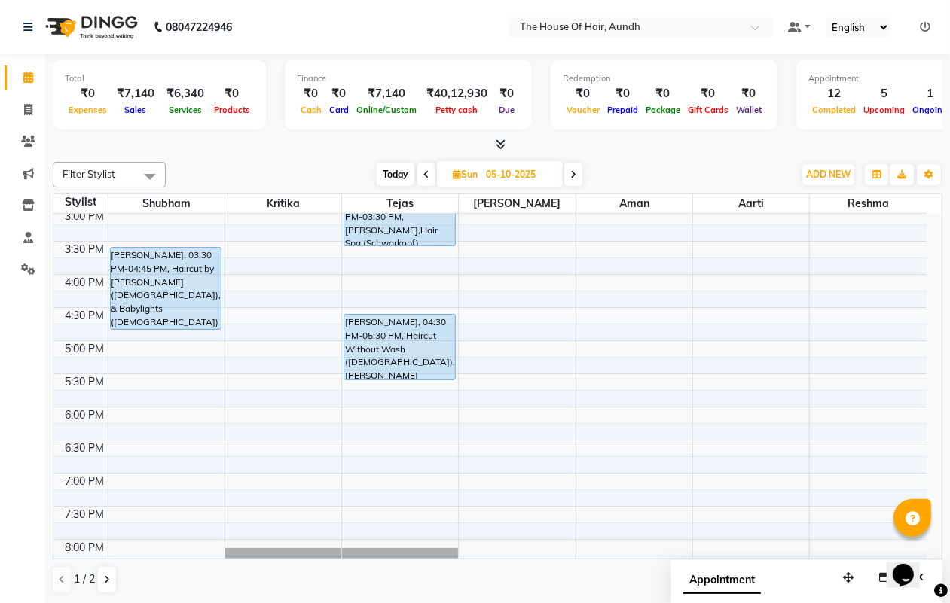
click at [388, 173] on span "Today" at bounding box center [396, 174] width 38 height 23
type input "04-10-2025"
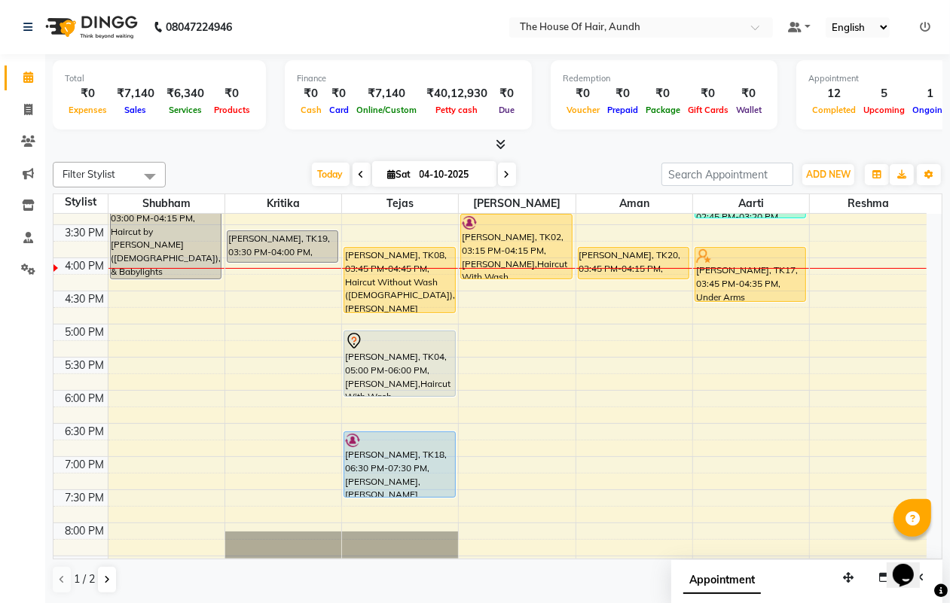
scroll to position [442, 0]
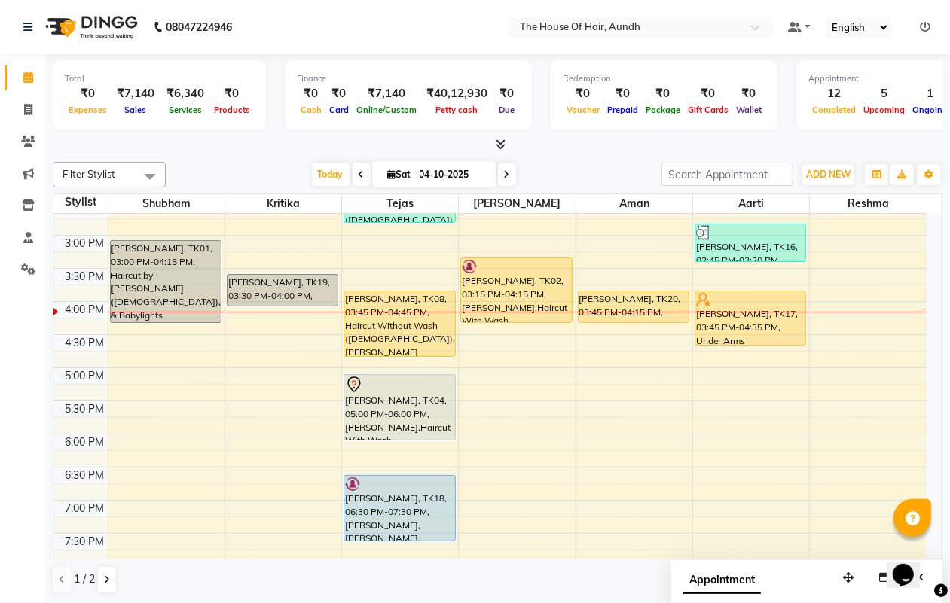
click at [835, 313] on div "8:00 AM 8:30 AM 9:00 AM 9:30 AM 10:00 AM 10:30 AM 11:00 AM 11:30 AM 12:00 PM 12…" at bounding box center [489, 235] width 873 height 927
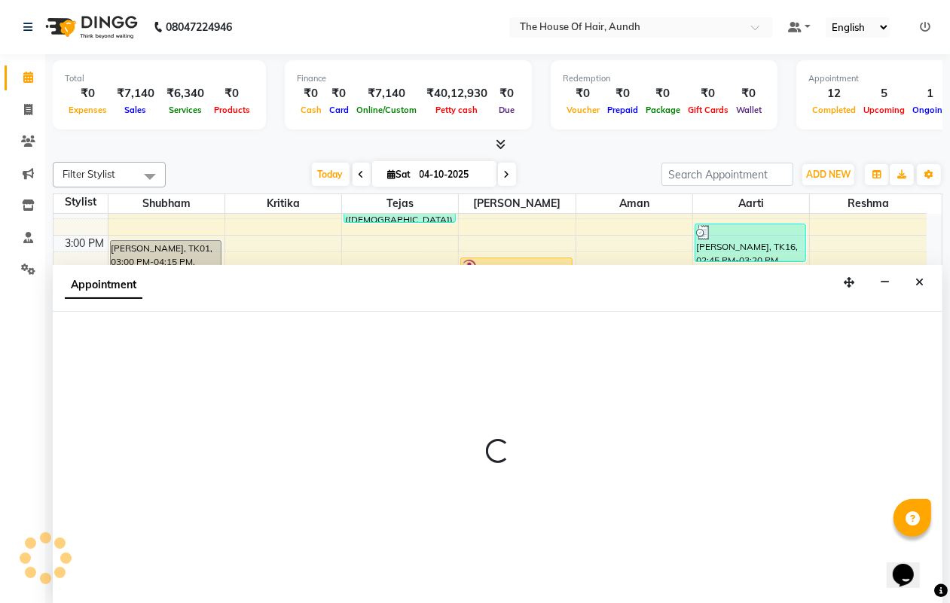
select select "26196"
select select "tentative"
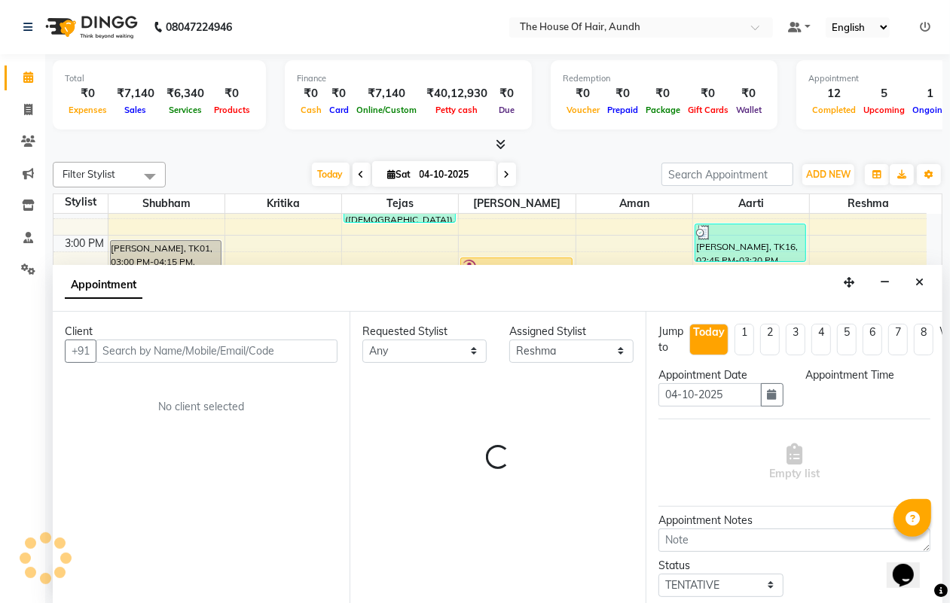
scroll to position [1, 0]
select select "960"
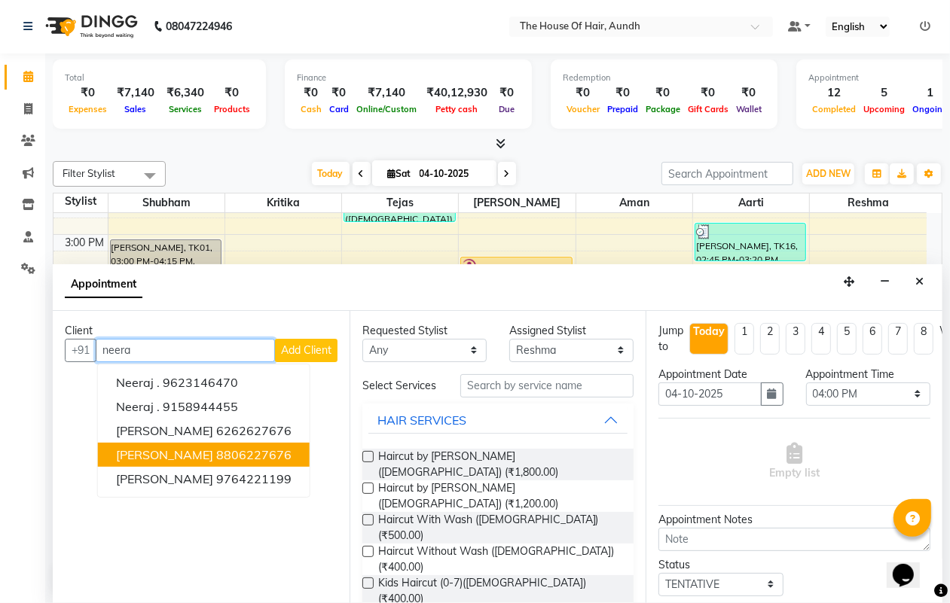
click at [243, 450] on ngb-highlight "8806227676" at bounding box center [253, 454] width 75 height 15
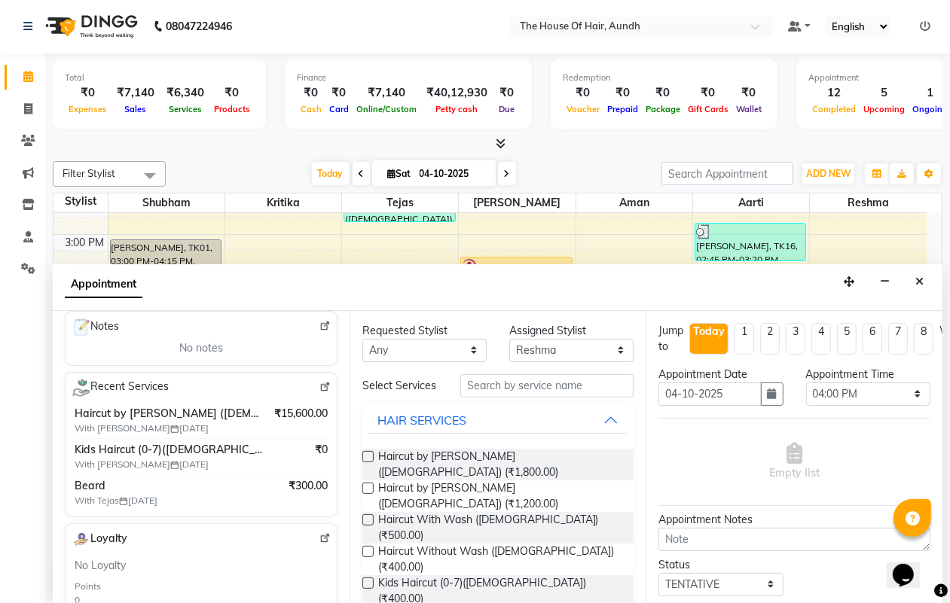
scroll to position [282, 0]
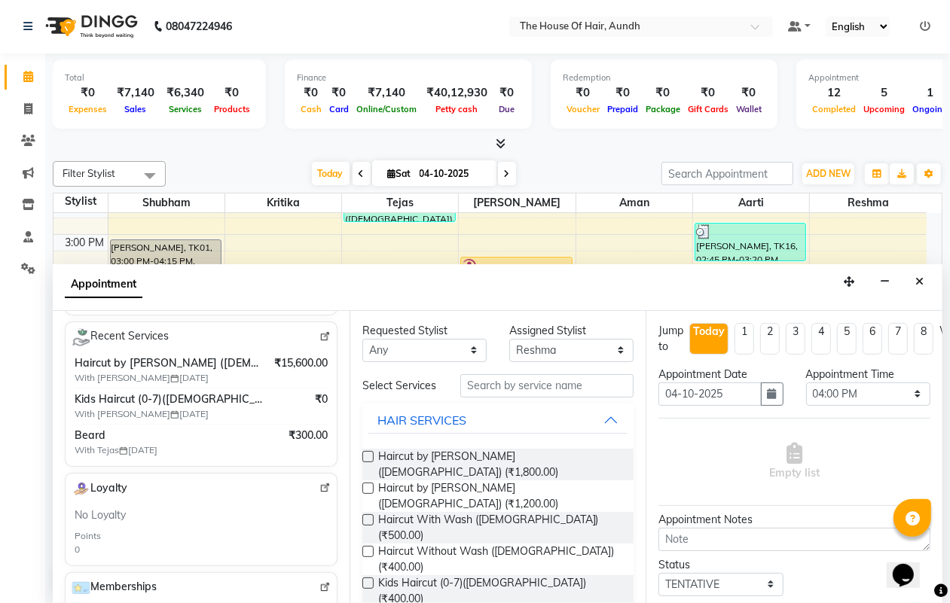
type input "8806227676"
click at [505, 389] on input "text" at bounding box center [546, 385] width 173 height 23
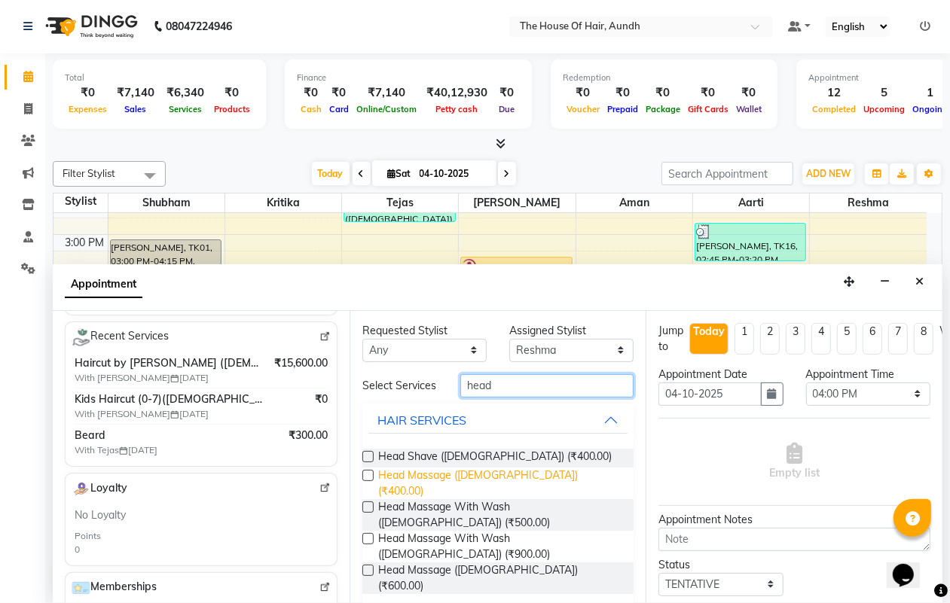
type input "head"
click at [505, 483] on span "Head Massage ([DEMOGRAPHIC_DATA]) (₹400.00)" at bounding box center [500, 484] width 244 height 32
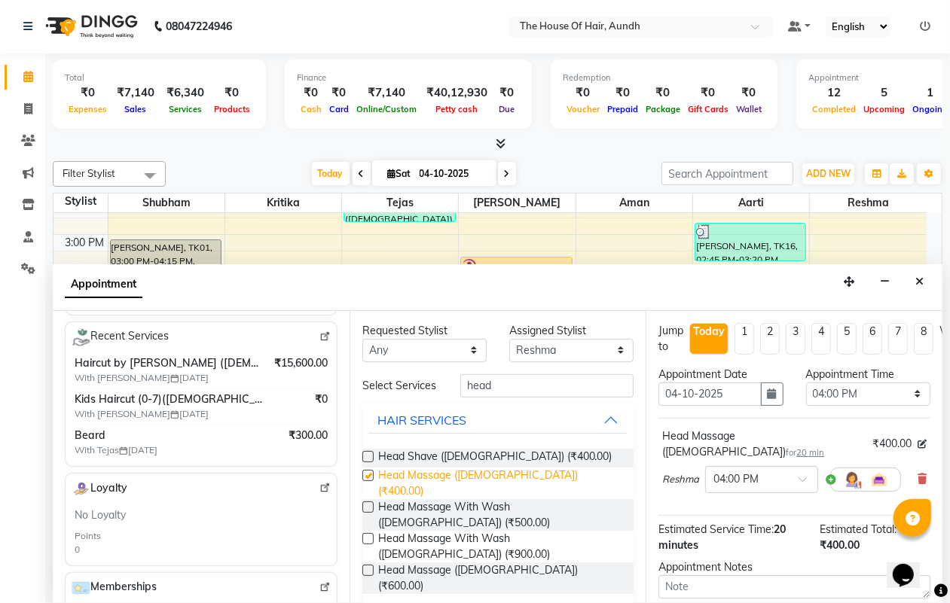
checkbox input "false"
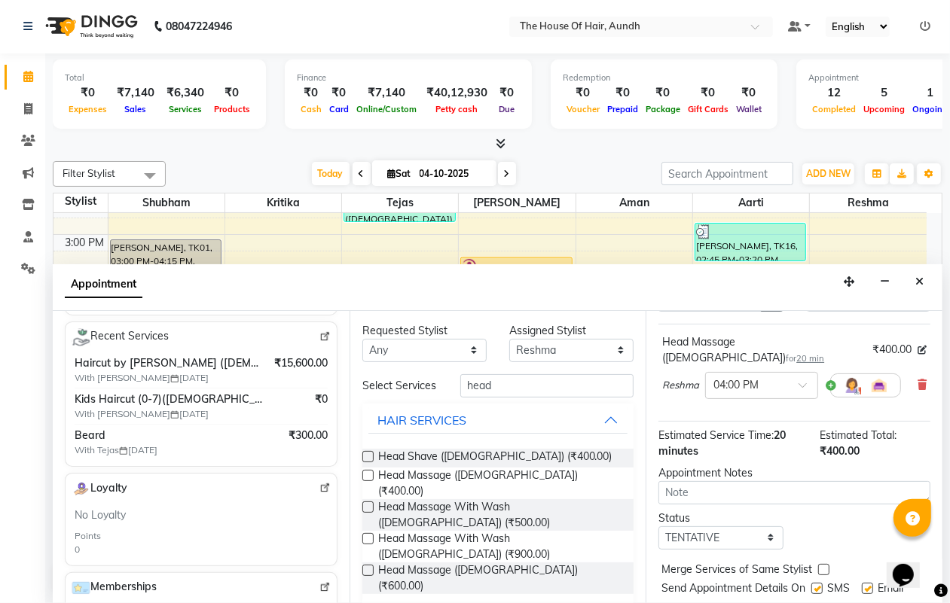
scroll to position [147, 0]
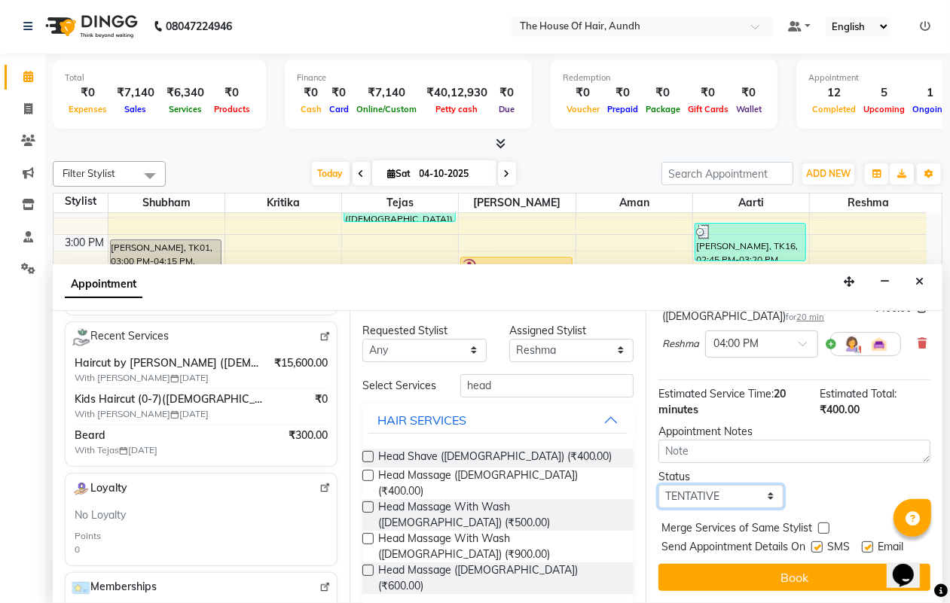
click at [737, 485] on select "Select TENTATIVE CONFIRM CHECK-IN UPCOMING" at bounding box center [720, 496] width 124 height 23
select select "upcoming"
click at [658, 485] on select "Select TENTATIVE CONFIRM CHECK-IN UPCOMING" at bounding box center [720, 496] width 124 height 23
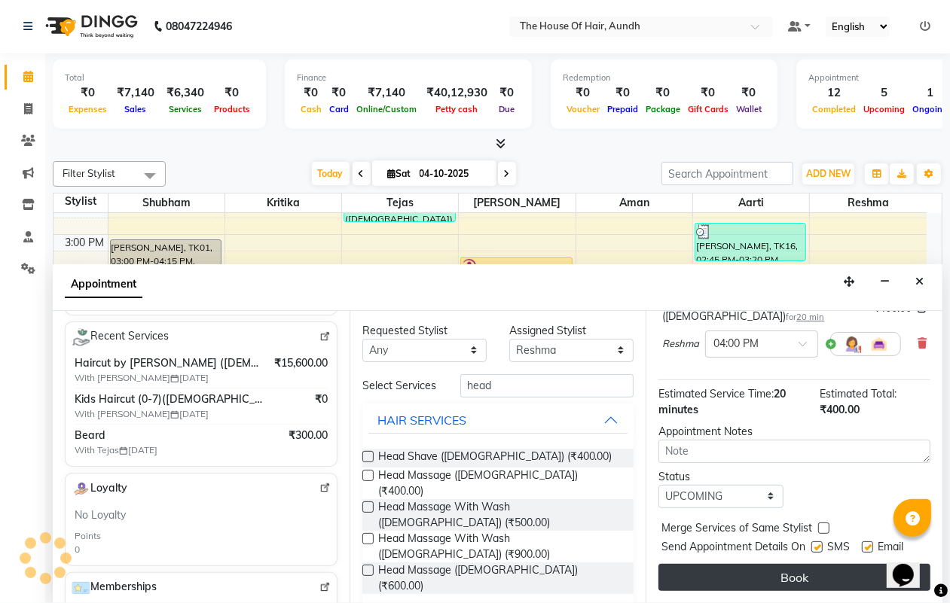
click at [772, 569] on button "Book" at bounding box center [794, 577] width 272 height 27
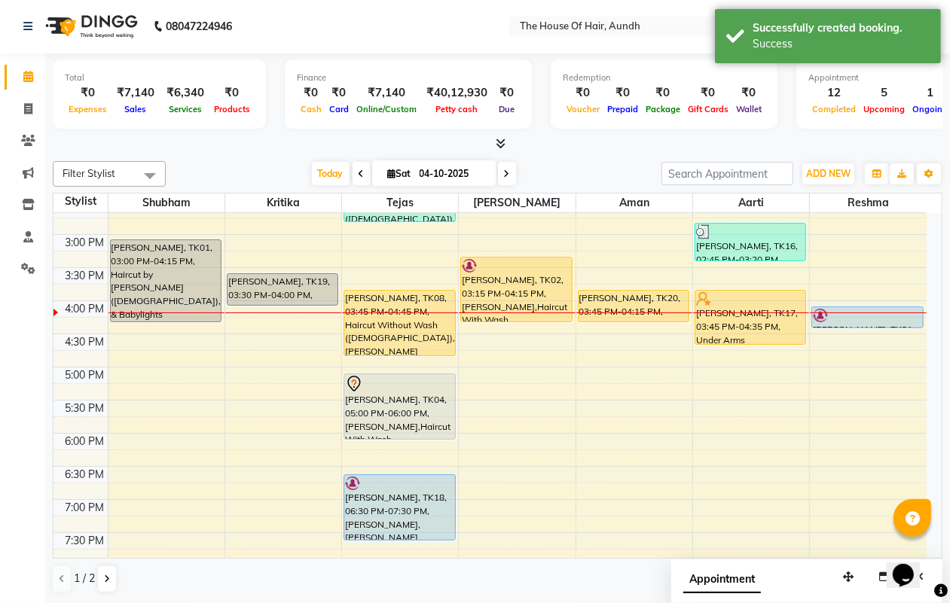
scroll to position [0, 0]
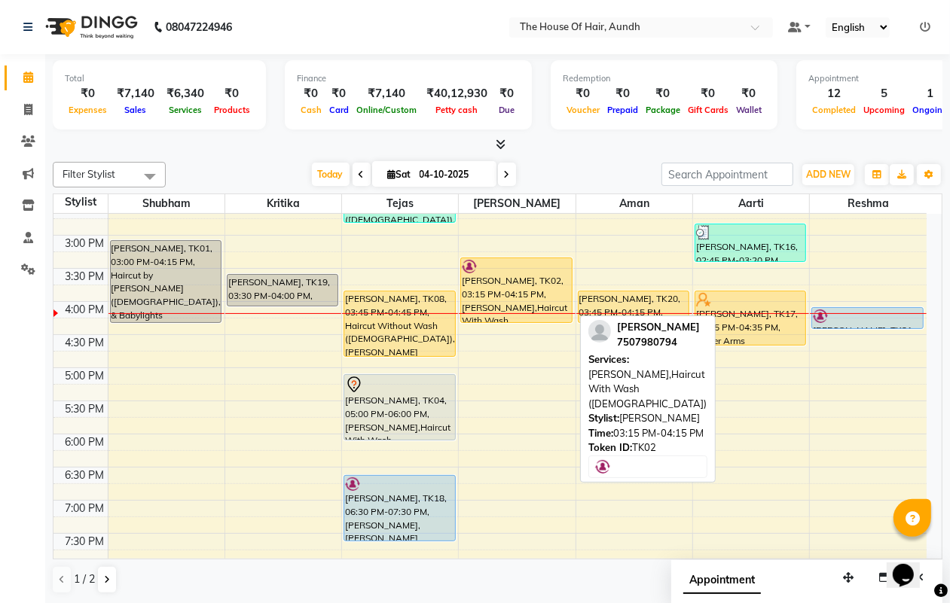
click at [496, 290] on div "Shreerang Brahmapurikar, TK02, 03:15 PM-04:15 PM, Beard,Haircut With Wash (Male)" at bounding box center [516, 290] width 110 height 64
select select "1"
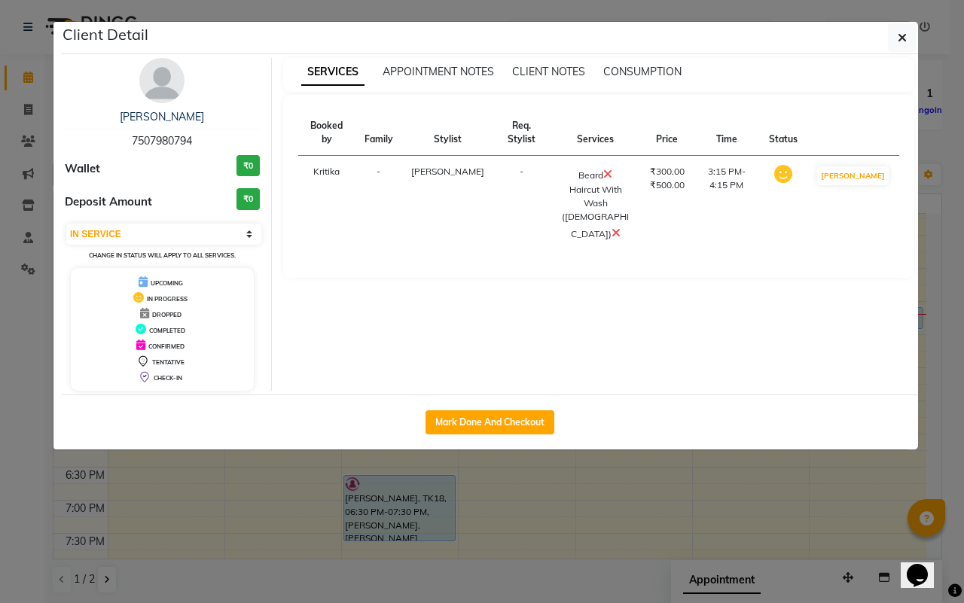
click at [739, 511] on ngb-modal-window "Client Detail Shreerang Brahmapurikar 7507980794 Wallet ₹0 Deposit Amount ₹0 Se…" at bounding box center [482, 301] width 964 height 603
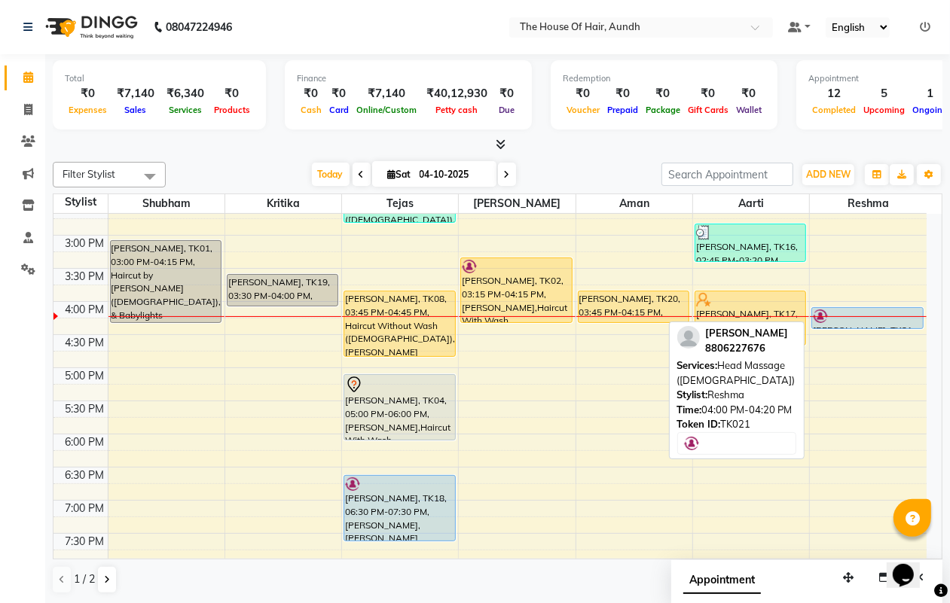
click at [876, 318] on div at bounding box center [867, 316] width 109 height 15
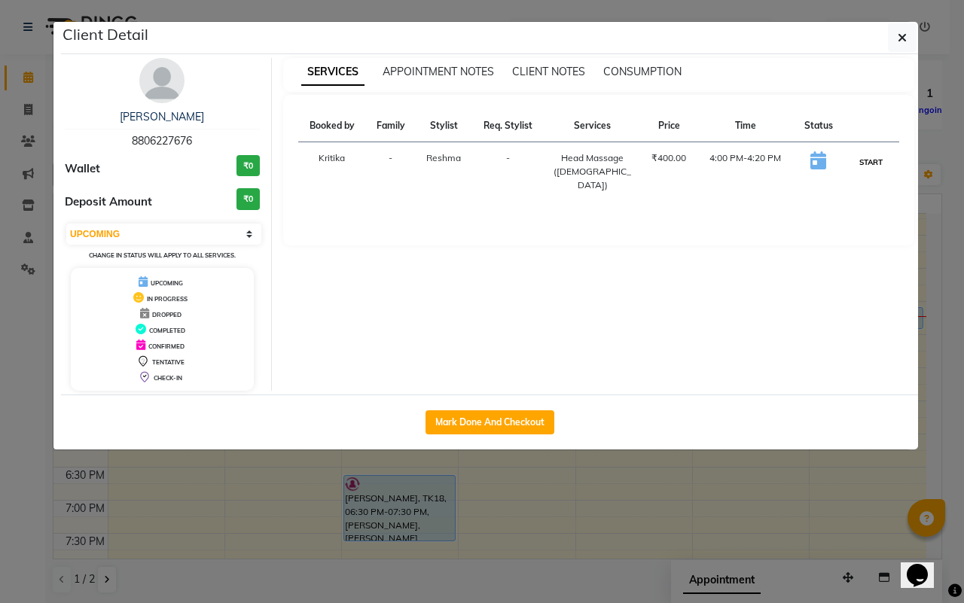
click at [866, 162] on button "START" at bounding box center [871, 162] width 31 height 19
select select "1"
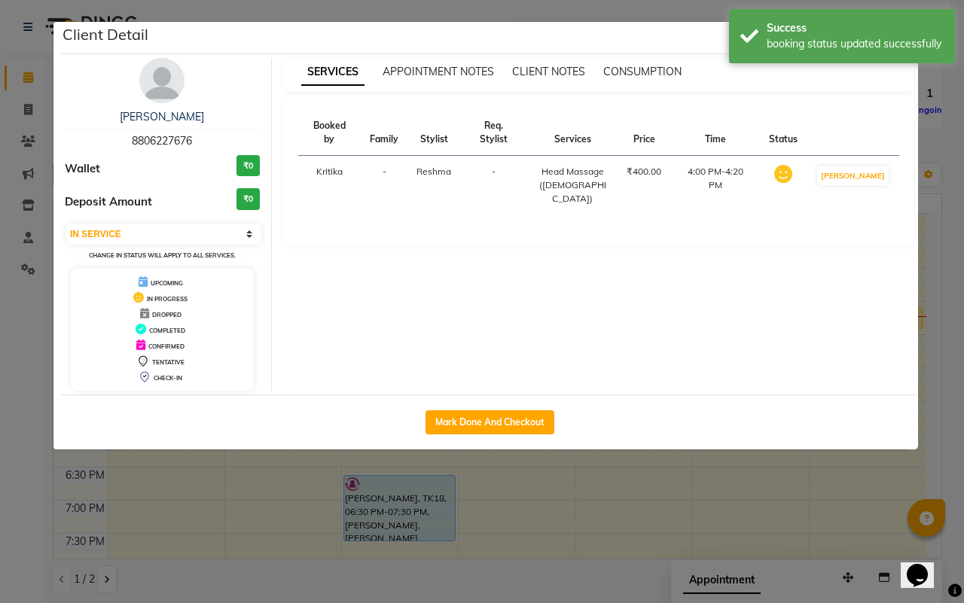
click at [759, 502] on ngb-modal-window "Client Detail NEERAJ KACHRE 8806227676 Wallet ₹0 Deposit Amount ₹0 Select IN SE…" at bounding box center [482, 301] width 964 height 603
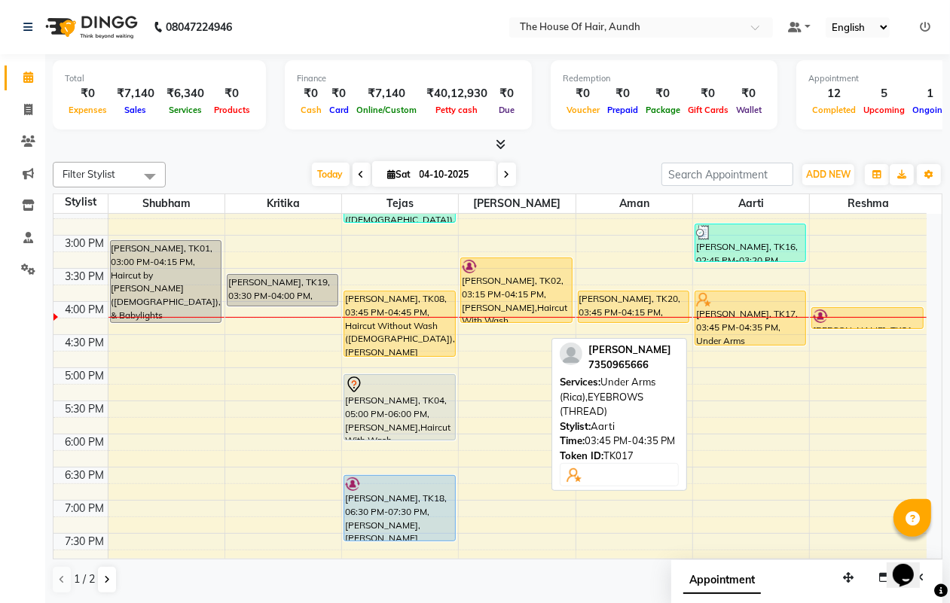
click at [731, 330] on div "Prapti, TK17, 03:45 PM-04:35 PM, Under Arms (Rica),EYEBROWS (THREAD)" at bounding box center [750, 318] width 110 height 53
select select "1"
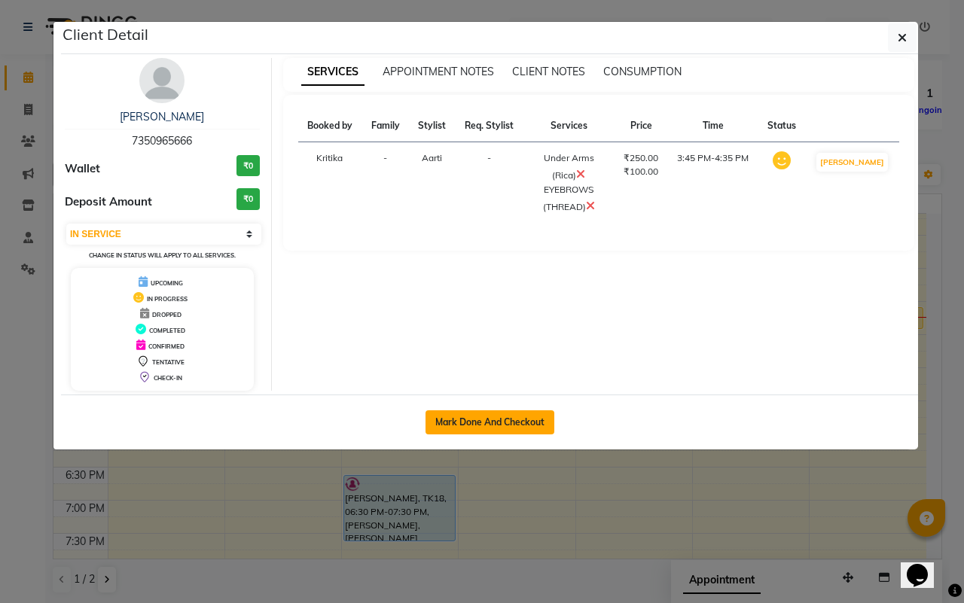
click at [491, 413] on button "Mark Done And Checkout" at bounding box center [490, 423] width 129 height 24
select select "service"
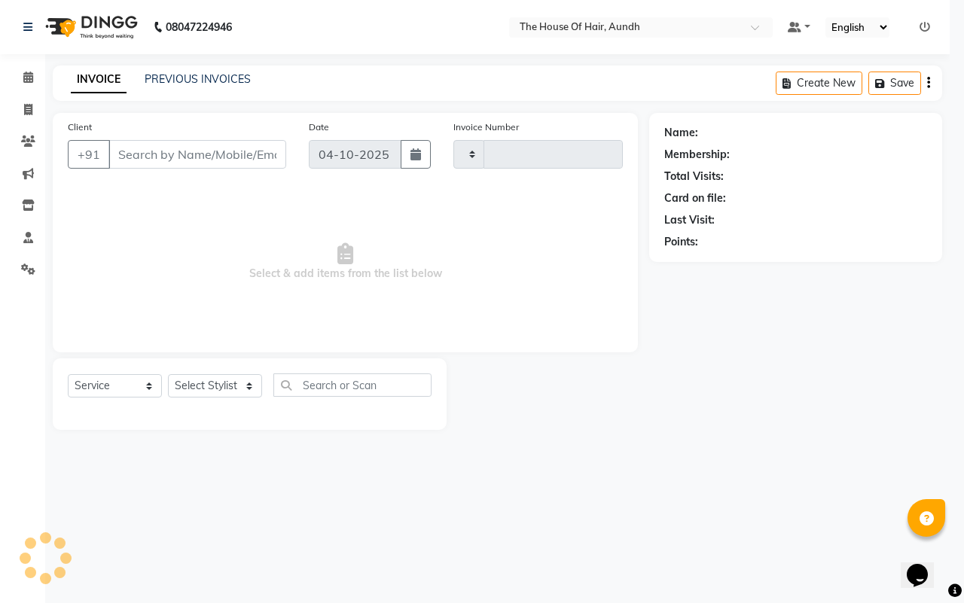
type input "2161"
select select "26"
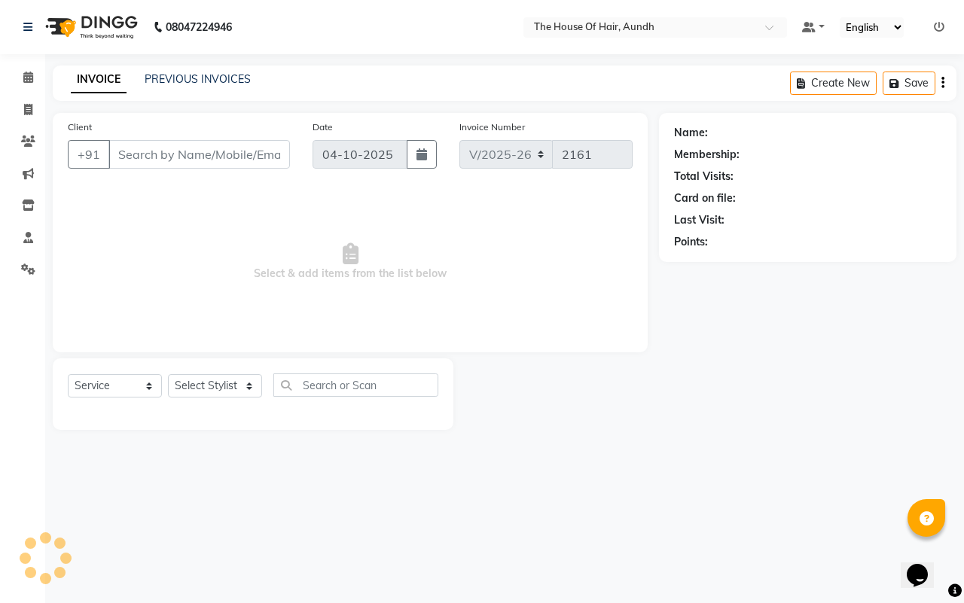
type input "7350965666"
select select "26084"
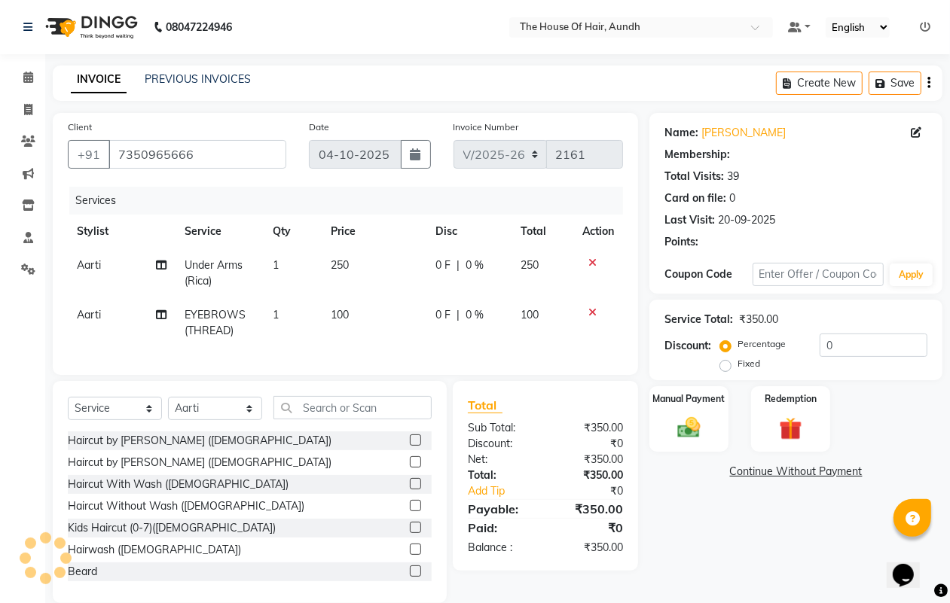
select select "1: Object"
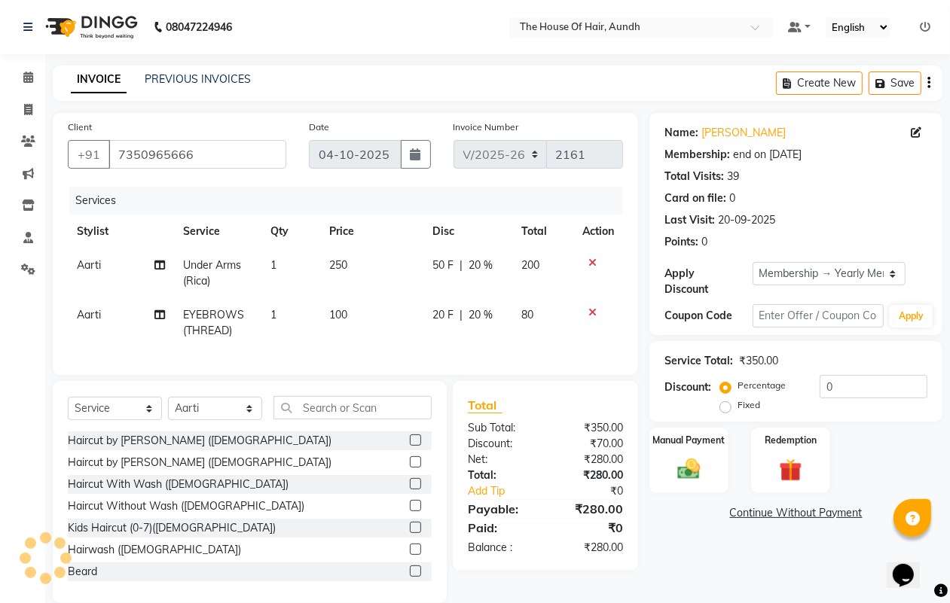
type input "20"
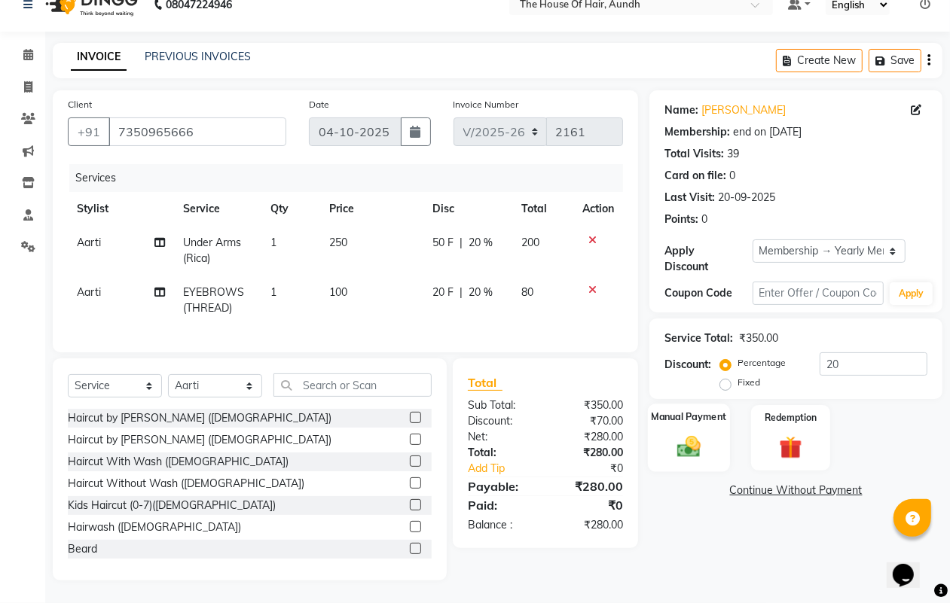
click at [712, 444] on div "Manual Payment" at bounding box center [689, 438] width 82 height 69
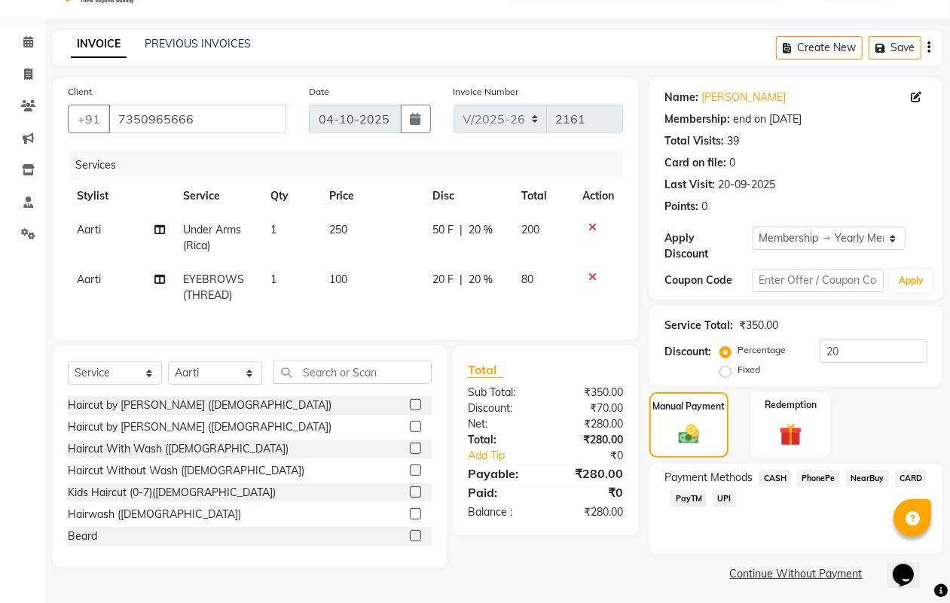
click at [728, 499] on span "UPI" at bounding box center [724, 498] width 23 height 17
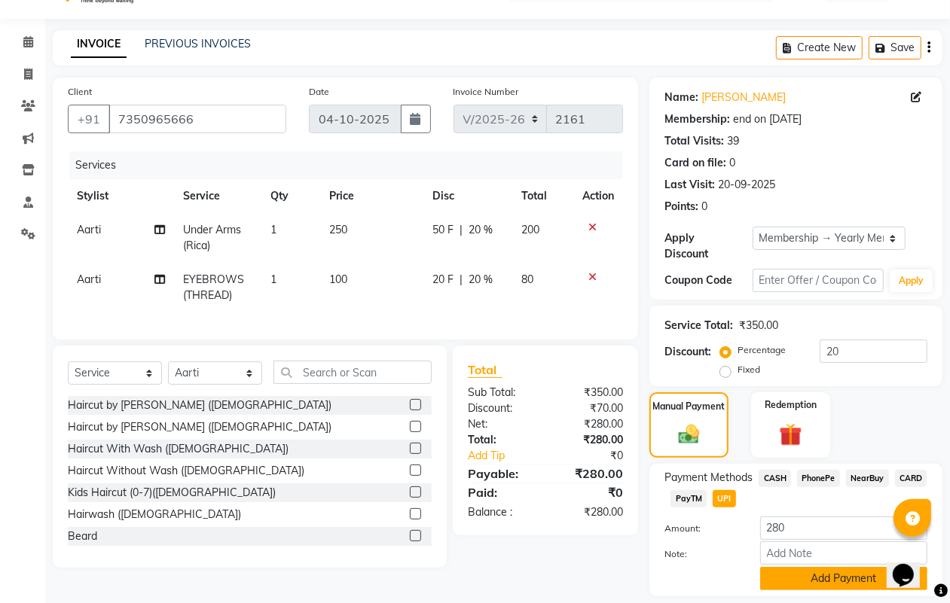
scroll to position [81, 0]
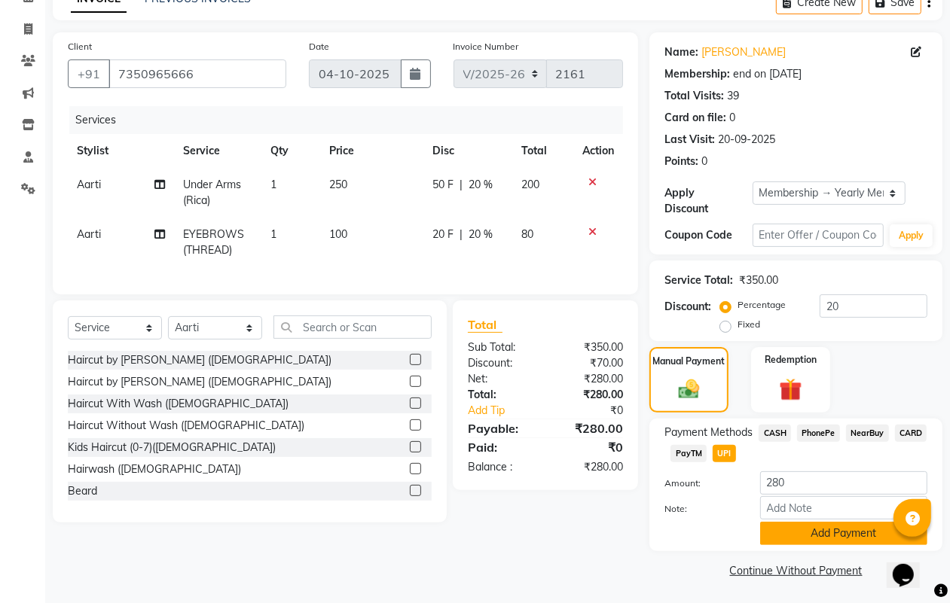
click at [814, 539] on button "Add Payment" at bounding box center [843, 533] width 167 height 23
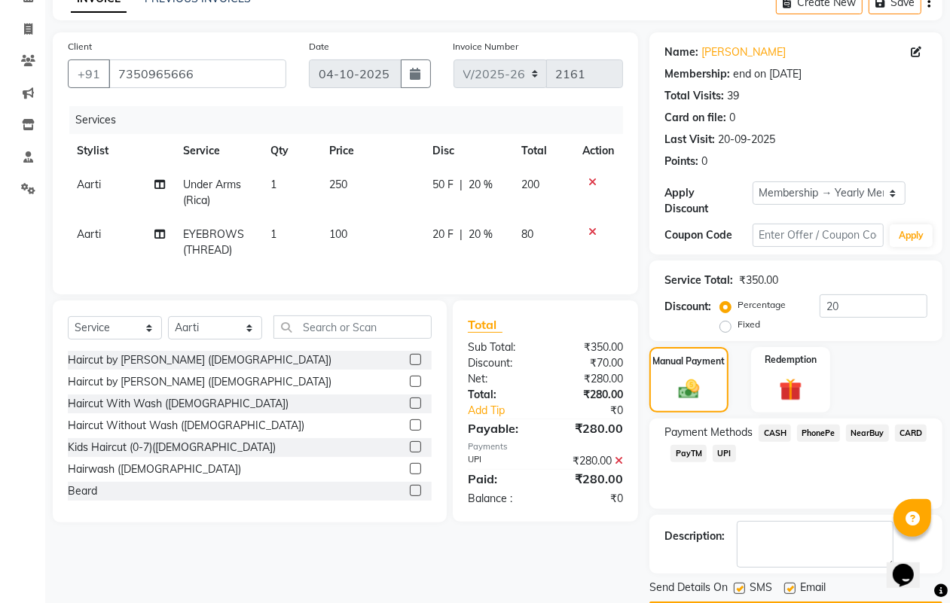
scroll to position [125, 0]
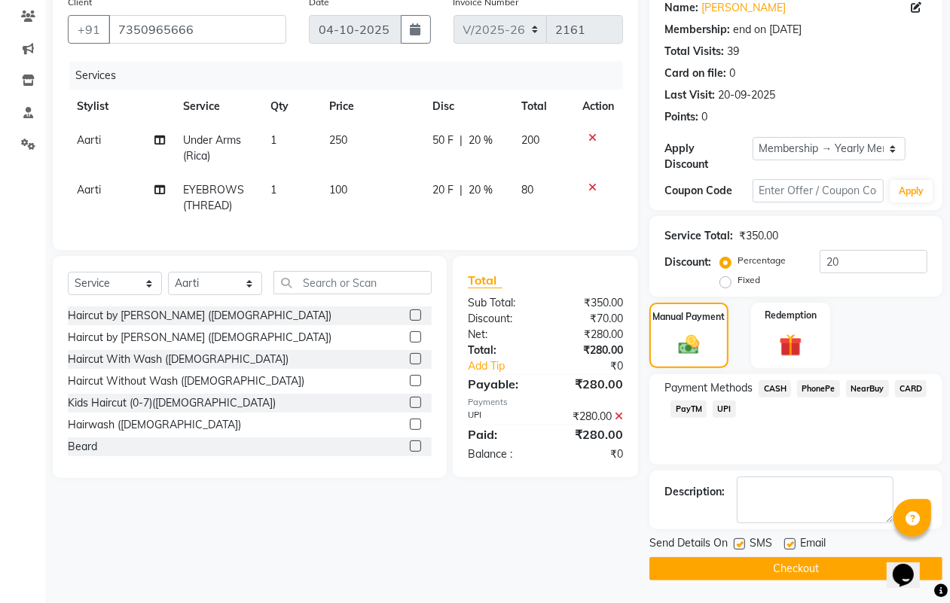
click at [795, 569] on button "Checkout" at bounding box center [795, 568] width 293 height 23
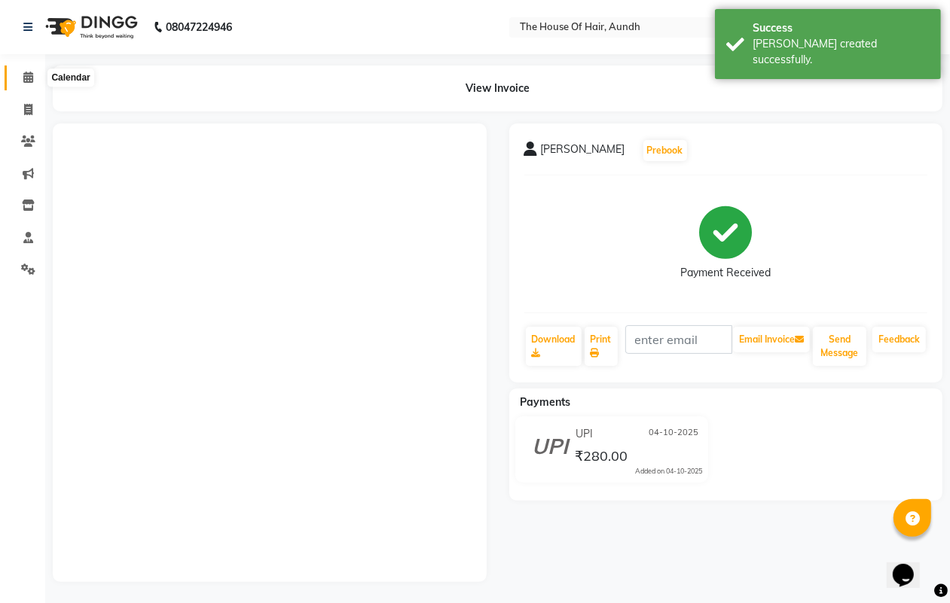
click at [31, 75] on icon at bounding box center [28, 77] width 10 height 11
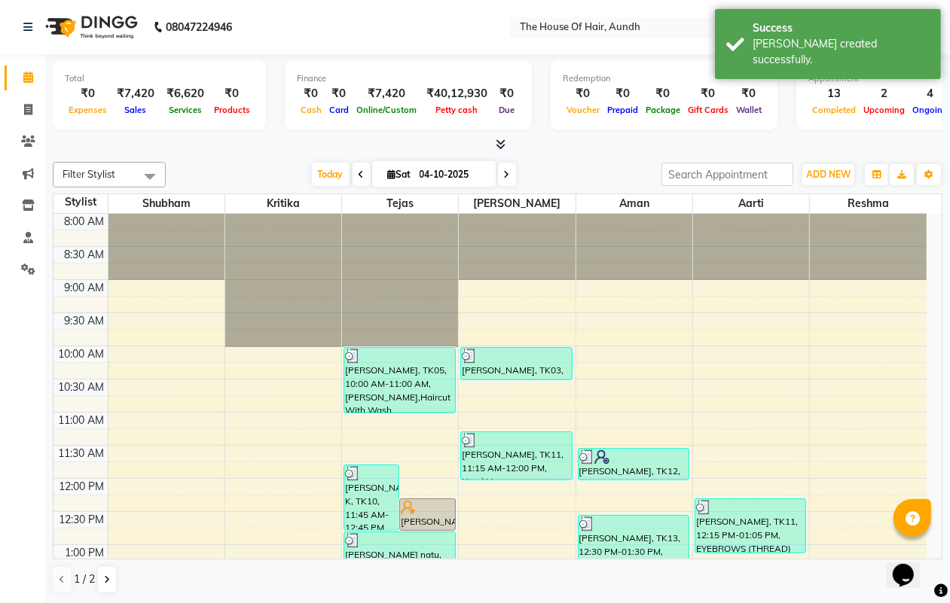
scroll to position [471, 0]
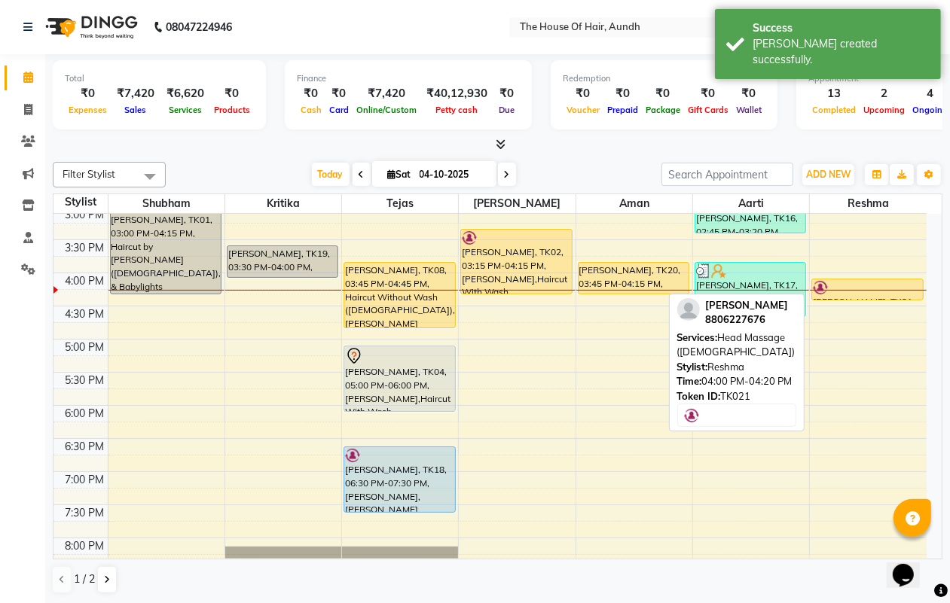
click at [851, 289] on div at bounding box center [867, 287] width 109 height 15
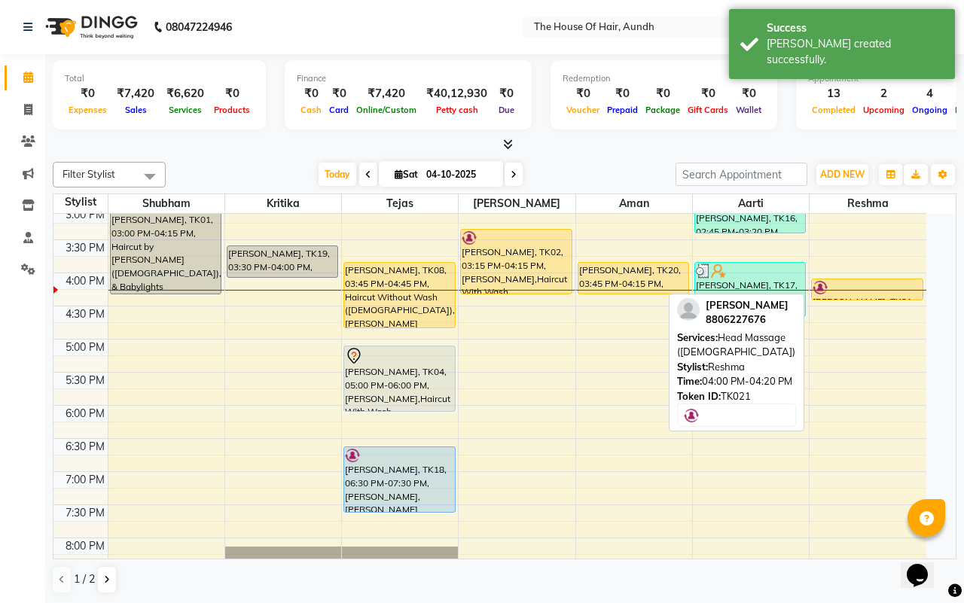
select select "1"
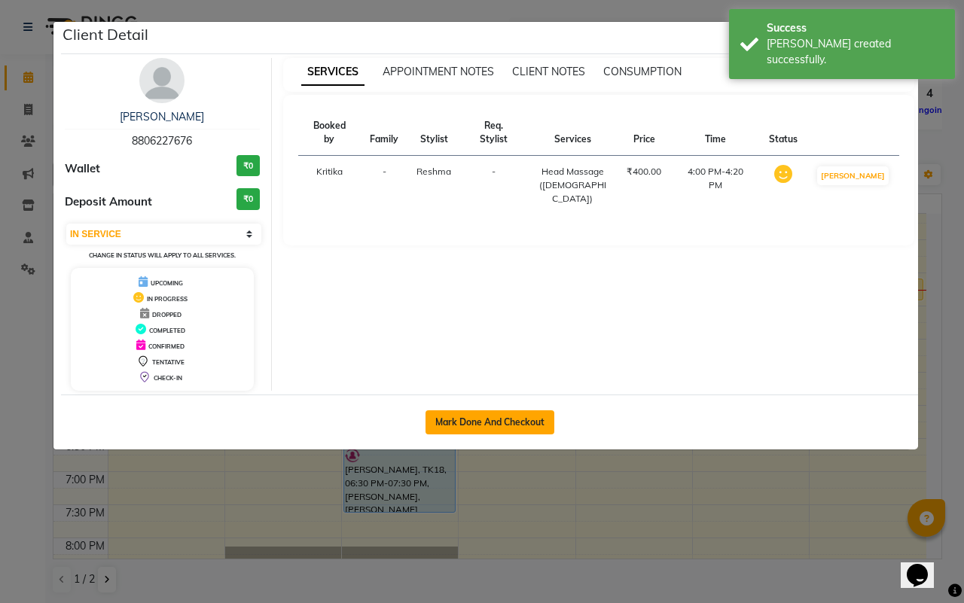
click at [530, 423] on button "Mark Done And Checkout" at bounding box center [490, 423] width 129 height 24
select select "26"
select select "service"
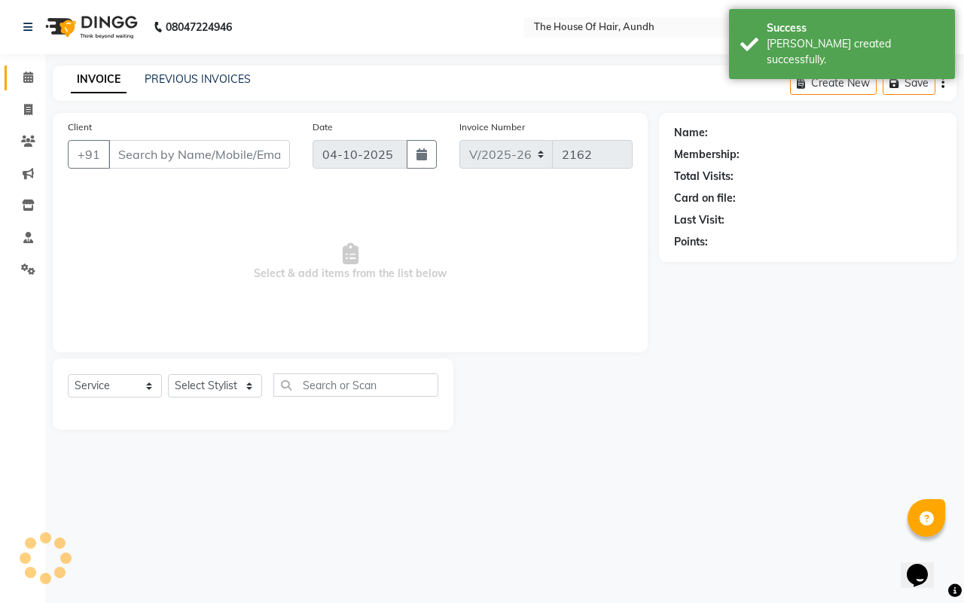
type input "8806227676"
select select "26196"
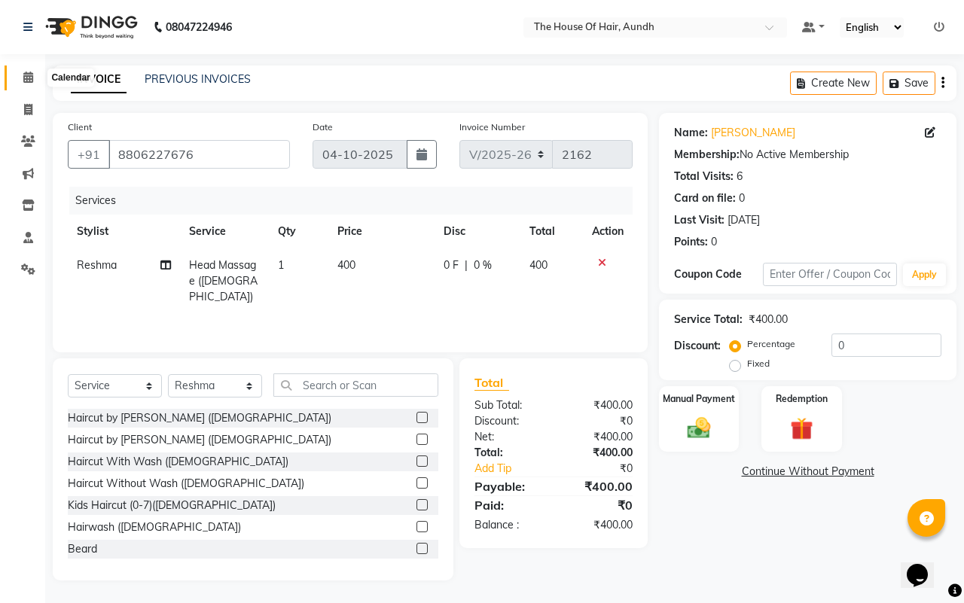
click at [25, 79] on icon at bounding box center [28, 77] width 10 height 11
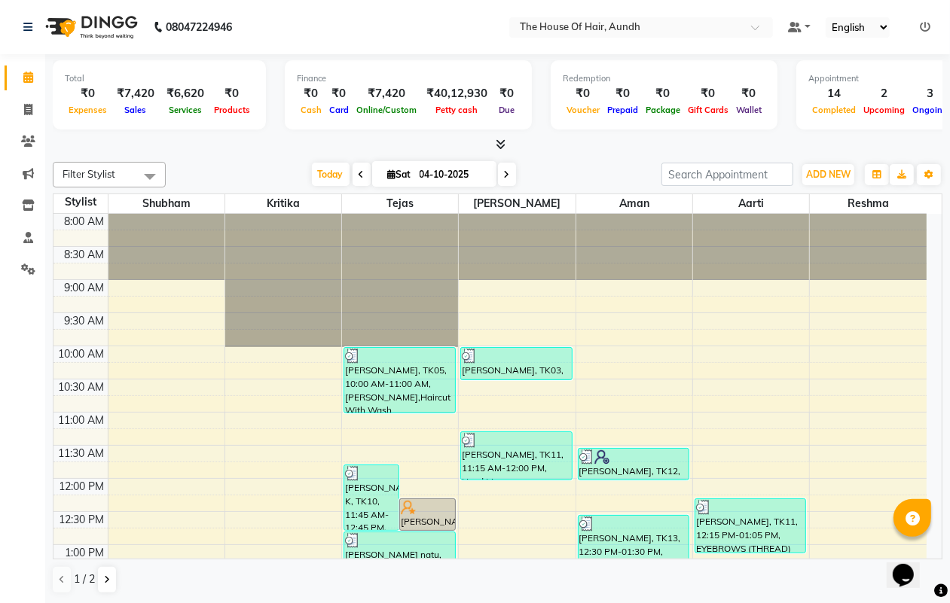
scroll to position [471, 0]
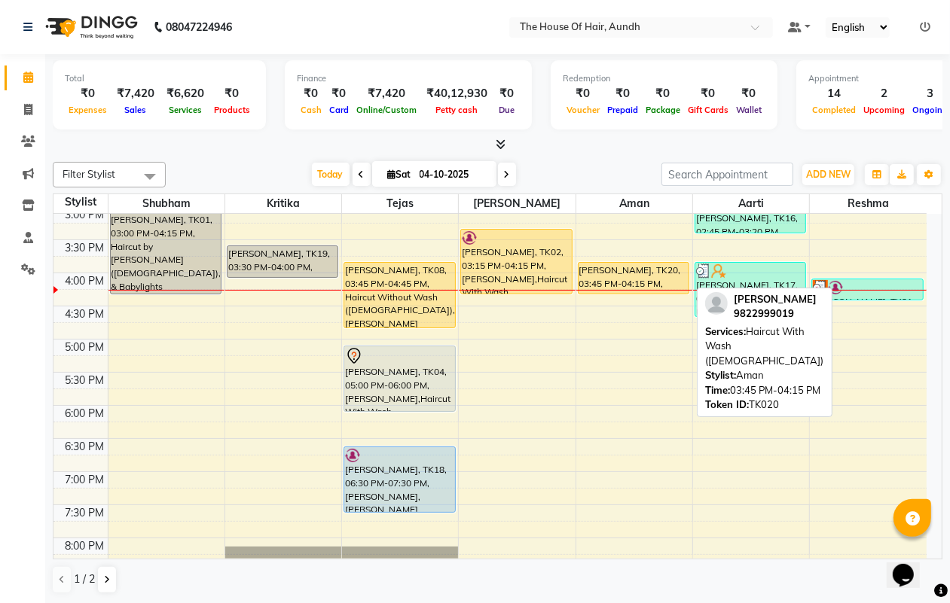
click at [627, 269] on div "karishma kukreja, TK20, 03:45 PM-04:15 PM, Haircut With Wash (Male)" at bounding box center [634, 278] width 110 height 31
select select "1"
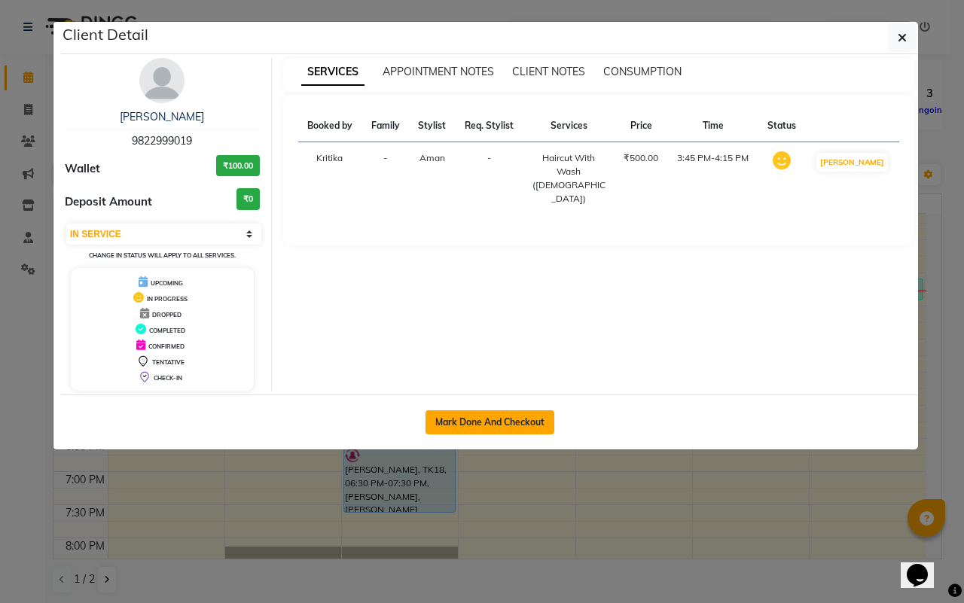
click at [509, 418] on button "Mark Done And Checkout" at bounding box center [490, 423] width 129 height 24
select select "26"
select select "service"
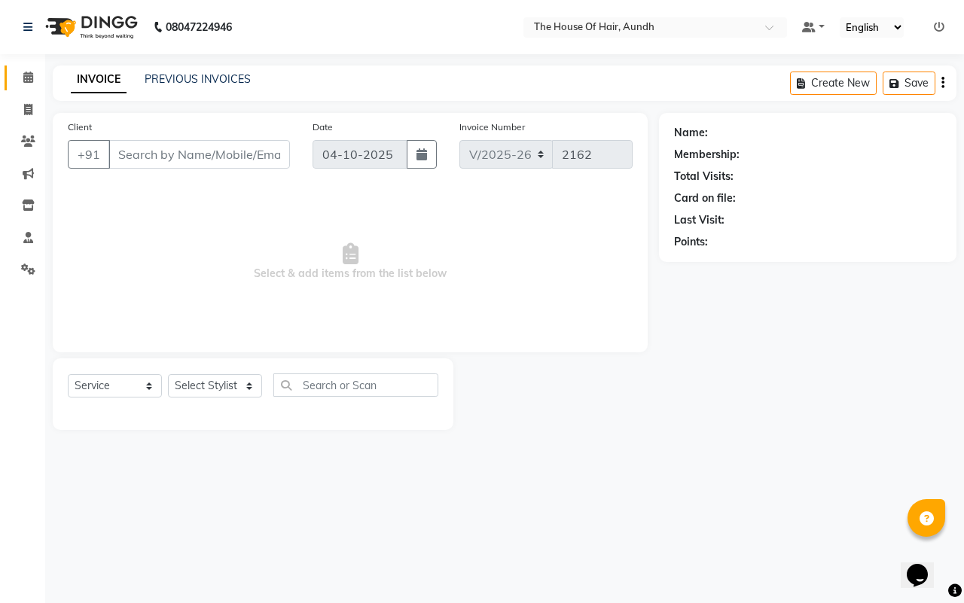
type input "9822999019"
select select "93546"
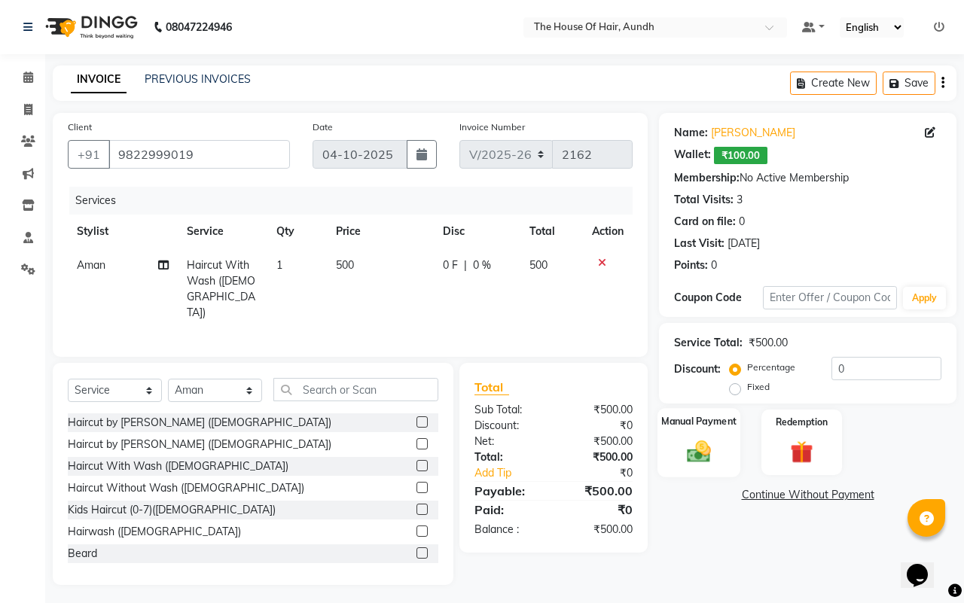
click at [708, 439] on img at bounding box center [698, 452] width 39 height 28
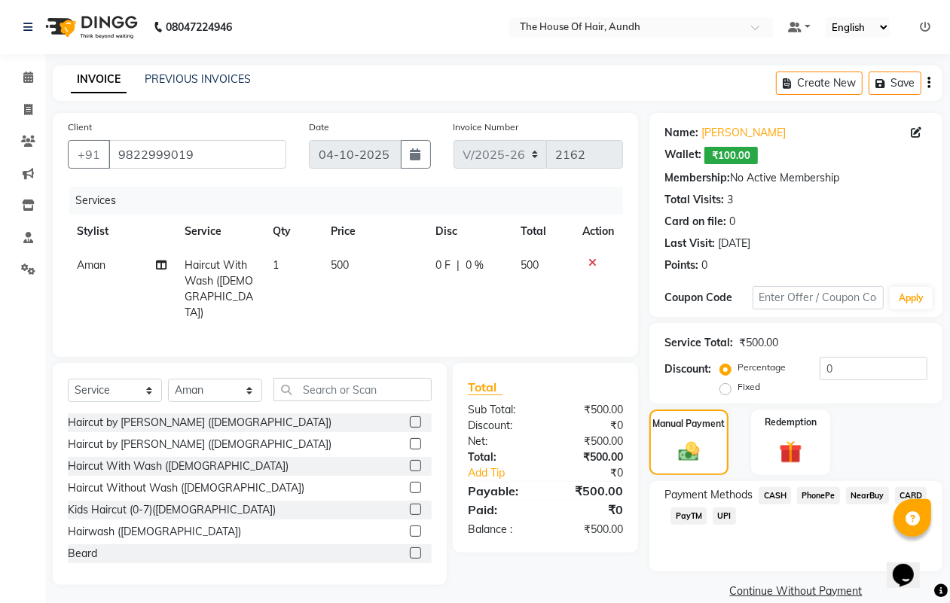
click at [234, 269] on span "Haircut With Wash ([DEMOGRAPHIC_DATA])" at bounding box center [219, 288] width 69 height 61
select select "93546"
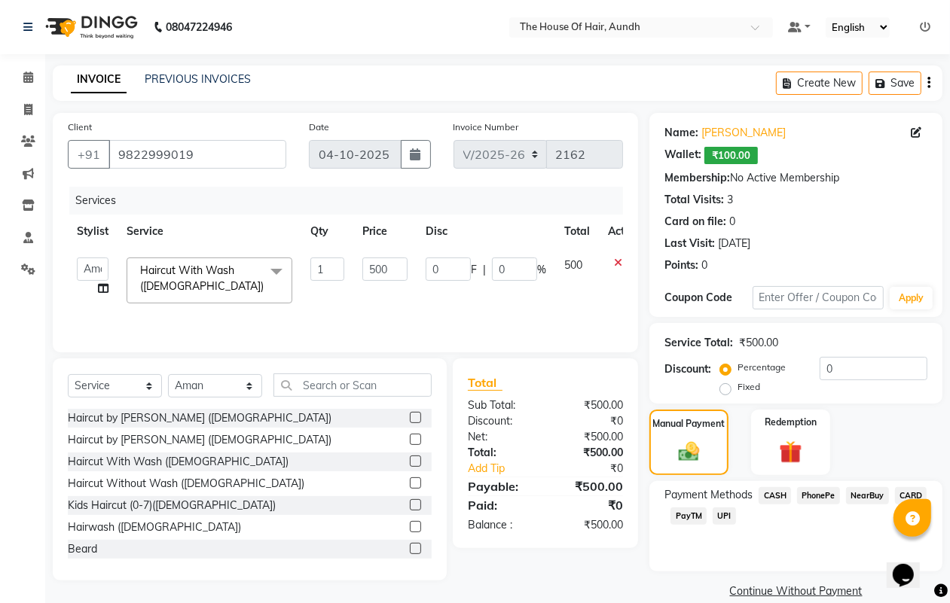
click at [234, 269] on span "Haircut With Wash ([DEMOGRAPHIC_DATA])" at bounding box center [202, 278] width 124 height 29
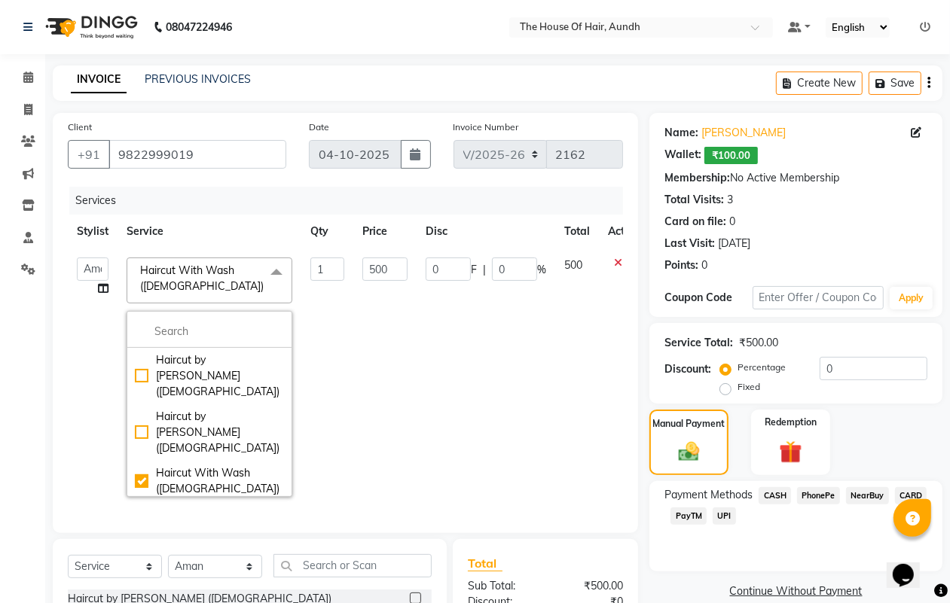
click at [221, 506] on div "Haircut Without Wash ([DEMOGRAPHIC_DATA])" at bounding box center [209, 522] width 149 height 32
checkbox input "false"
checkbox input "true"
type input "400"
drag, startPoint x: 644, startPoint y: 330, endPoint x: 639, endPoint y: 344, distance: 15.3
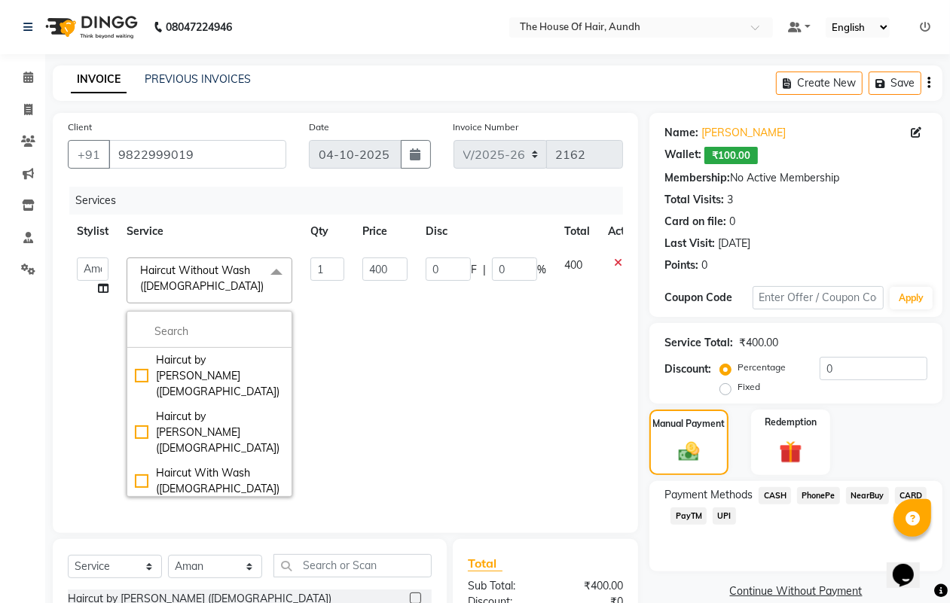
click at [643, 330] on div "Client +91 9822999019 Date 04-10-2025 Invoice Number V/2025 V/2025-26 2162 Serv…" at bounding box center [345, 437] width 608 height 649
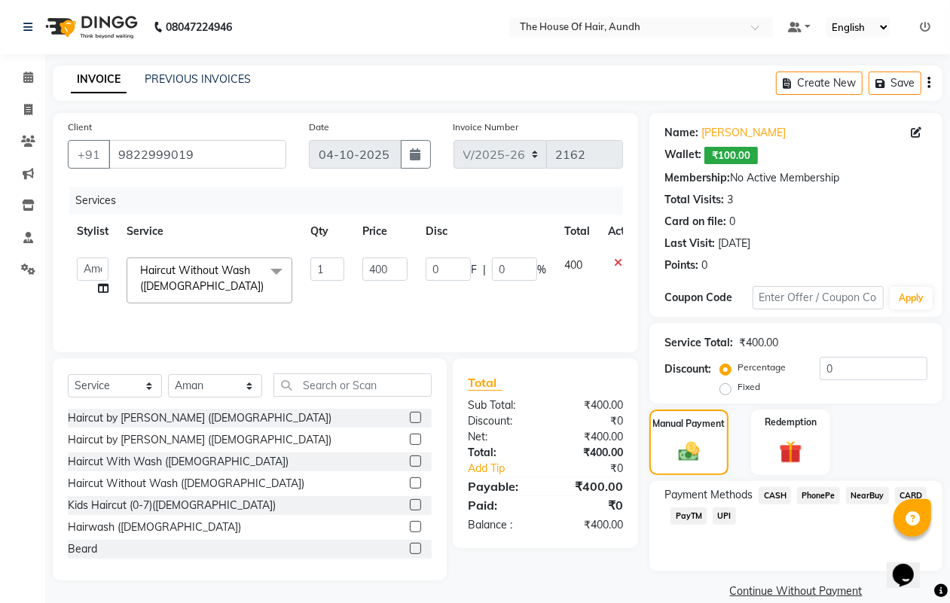
click at [722, 520] on span "UPI" at bounding box center [724, 516] width 23 height 17
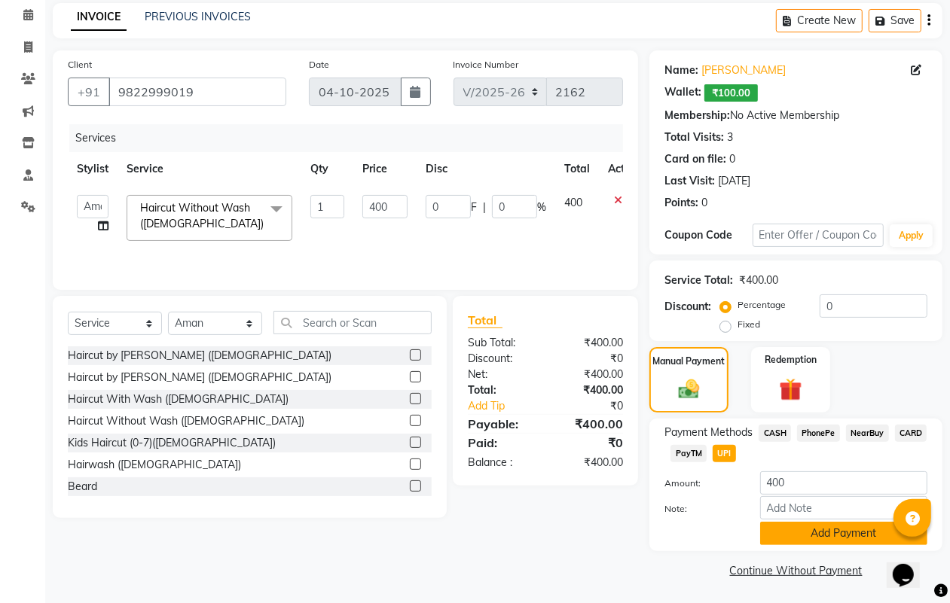
click at [788, 531] on button "Add Payment" at bounding box center [843, 533] width 167 height 23
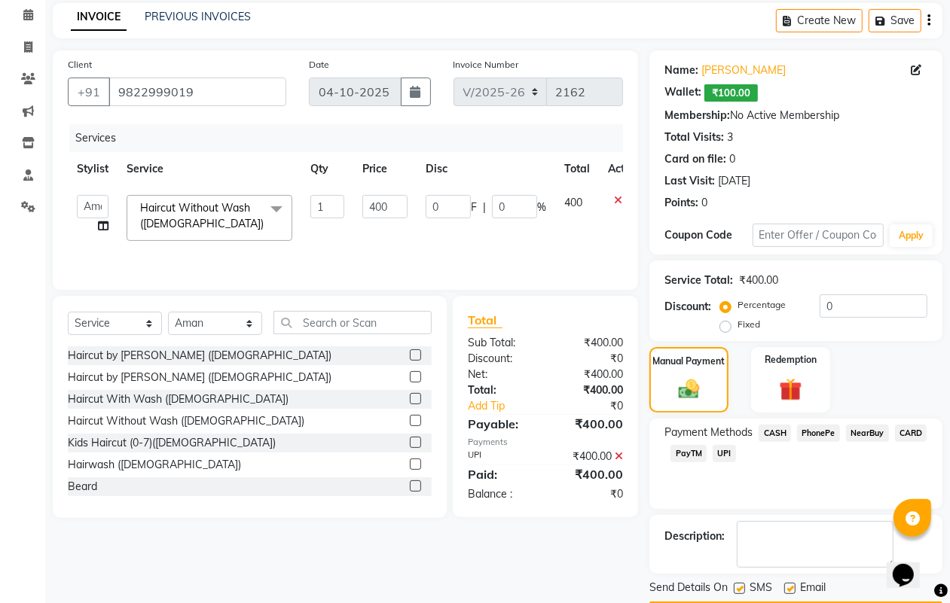
scroll to position [107, 0]
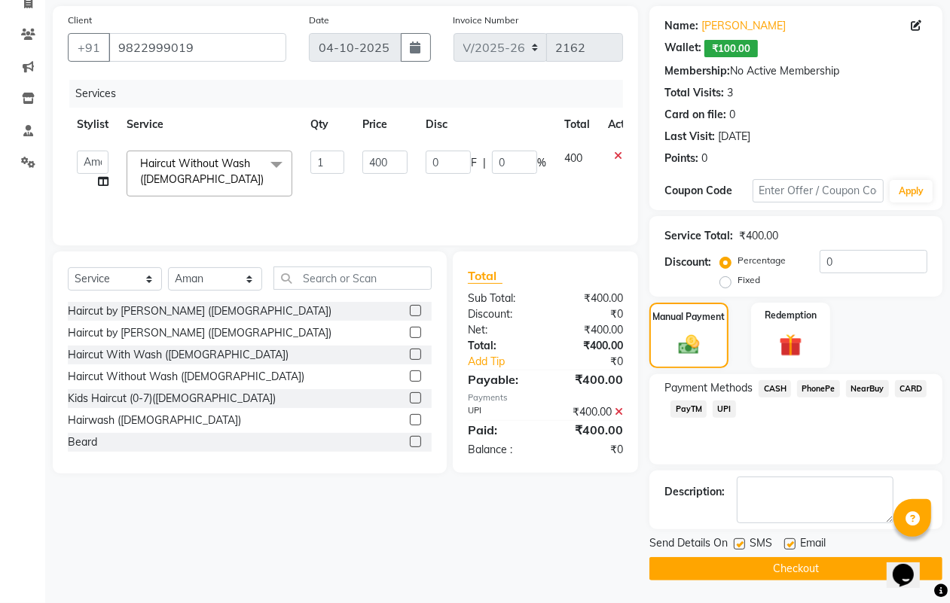
click at [765, 569] on button "Checkout" at bounding box center [795, 568] width 293 height 23
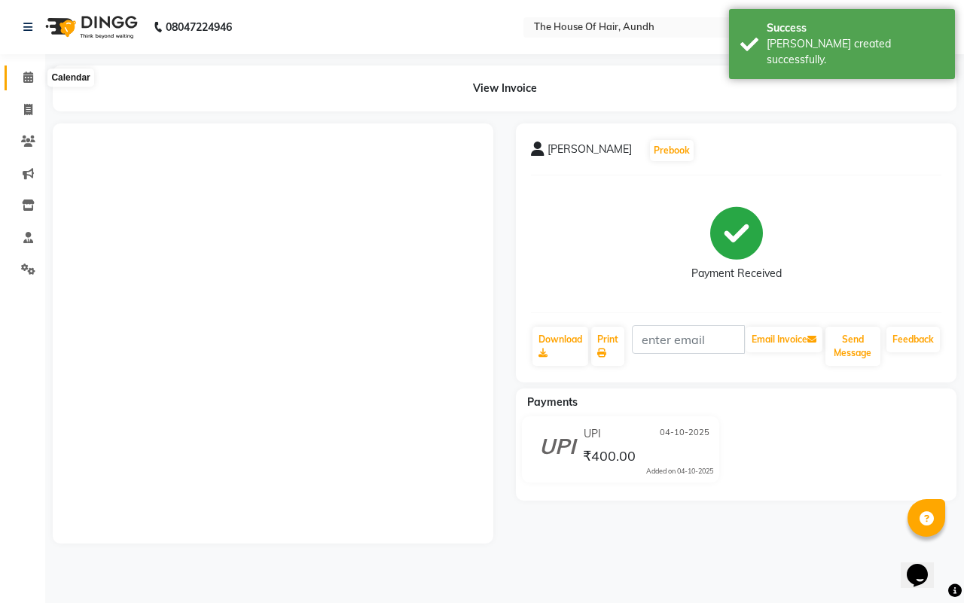
click at [27, 75] on icon at bounding box center [28, 77] width 10 height 11
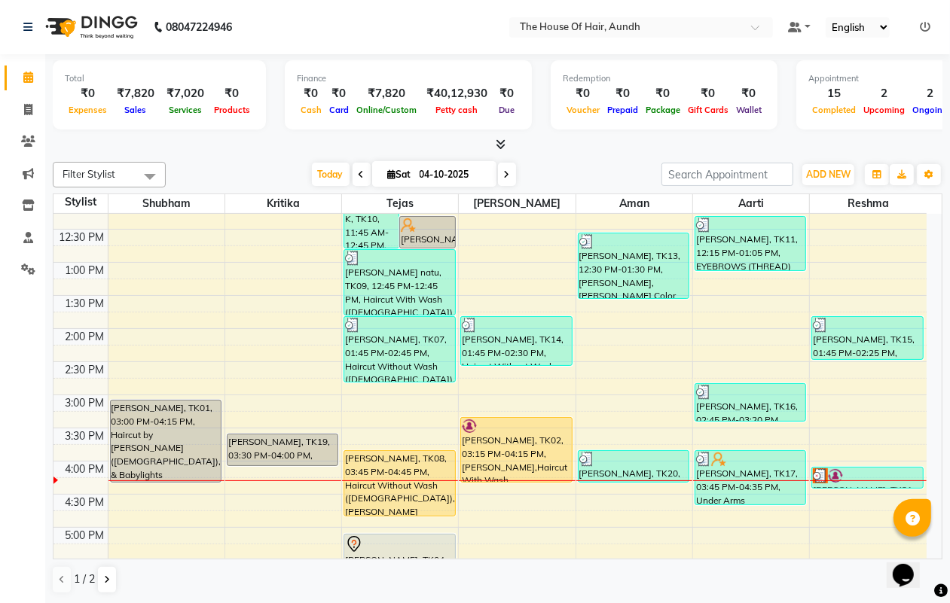
scroll to position [377, 0]
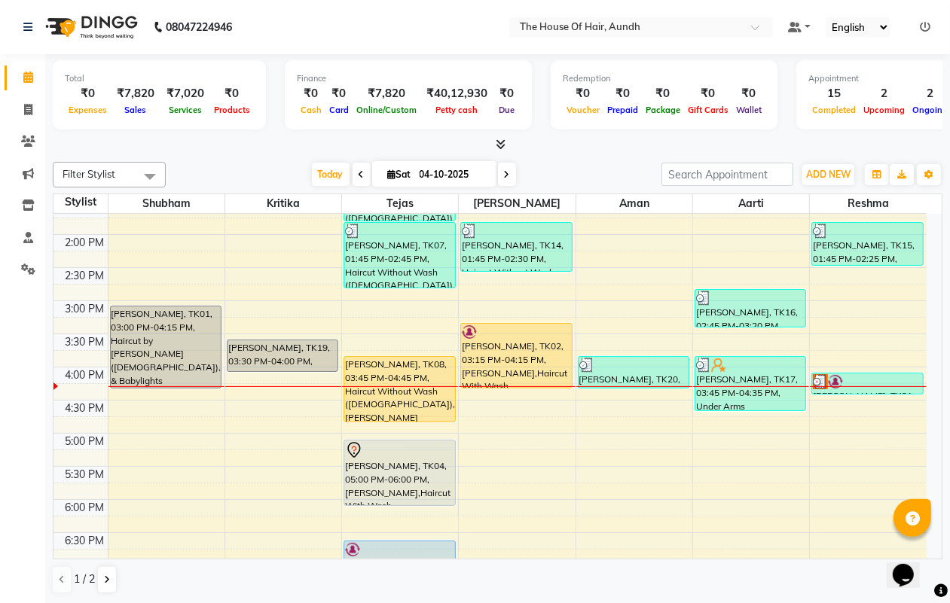
click at [456, 170] on input "04-10-2025" at bounding box center [452, 174] width 75 height 23
select select "10"
select select "2025"
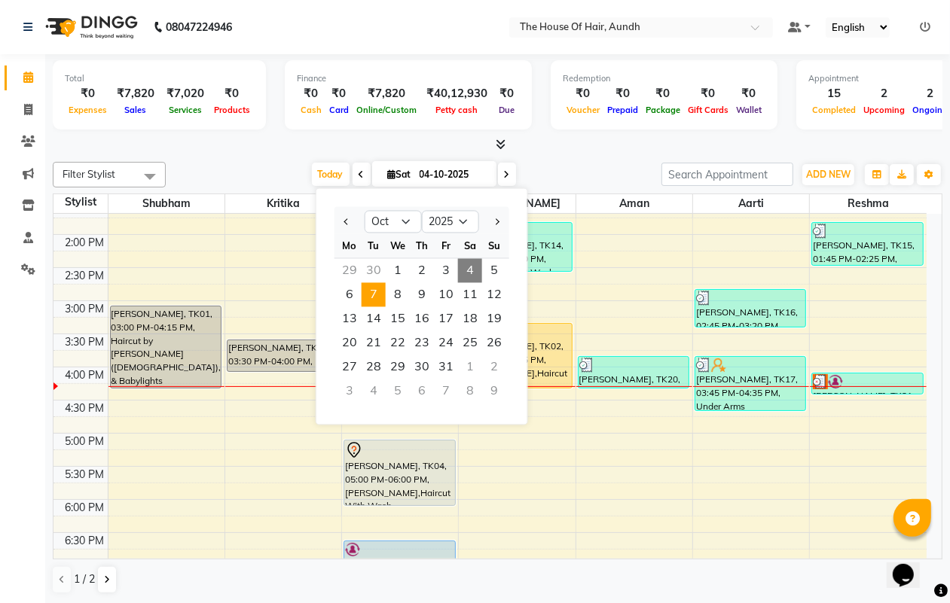
click at [377, 298] on span "7" at bounding box center [374, 295] width 24 height 24
type input "07-10-2025"
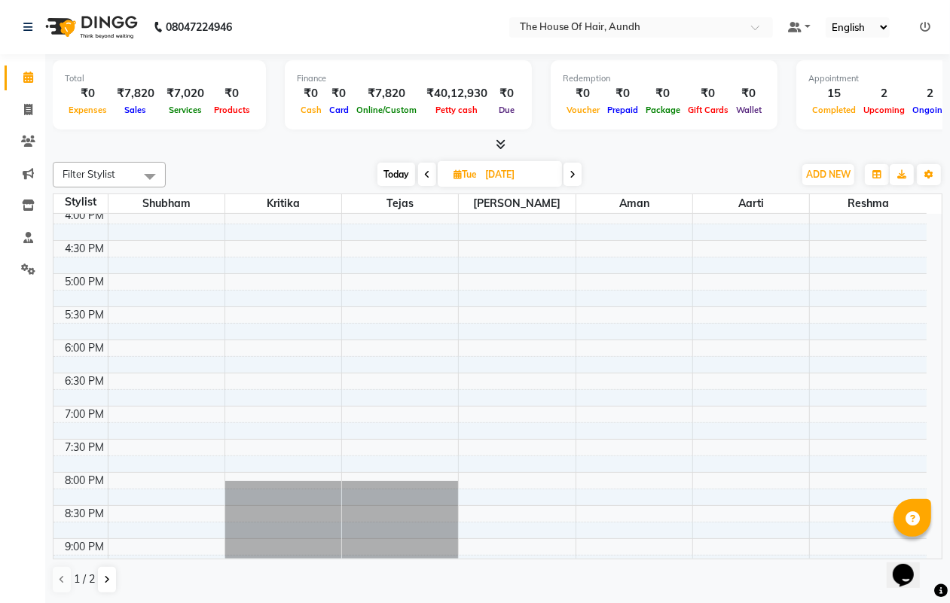
scroll to position [442, 0]
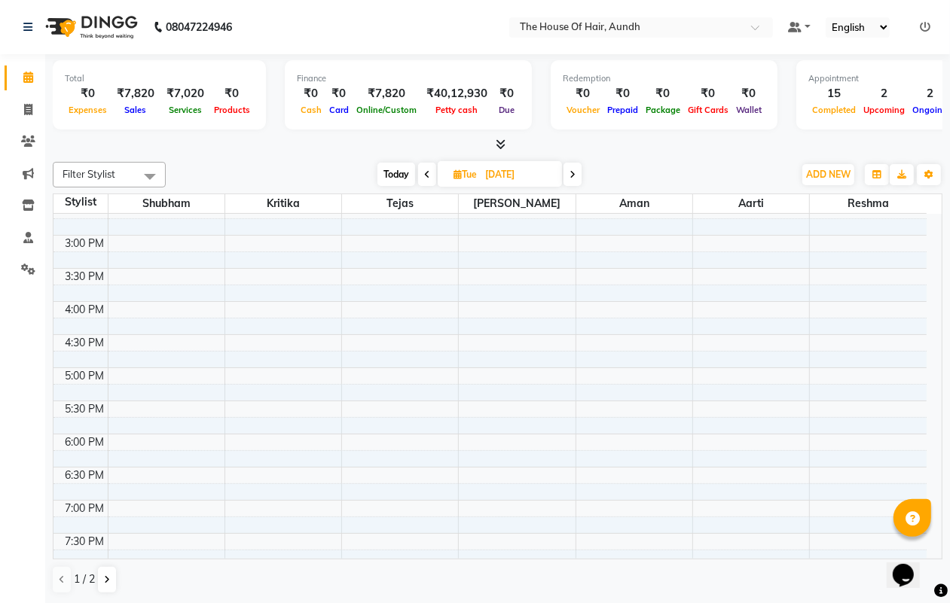
click at [267, 313] on div "8:00 AM 8:30 AM 9:00 AM 9:30 AM 10:00 AM 10:30 AM 11:00 AM 11:30 AM 12:00 PM 12…" at bounding box center [489, 235] width 873 height 927
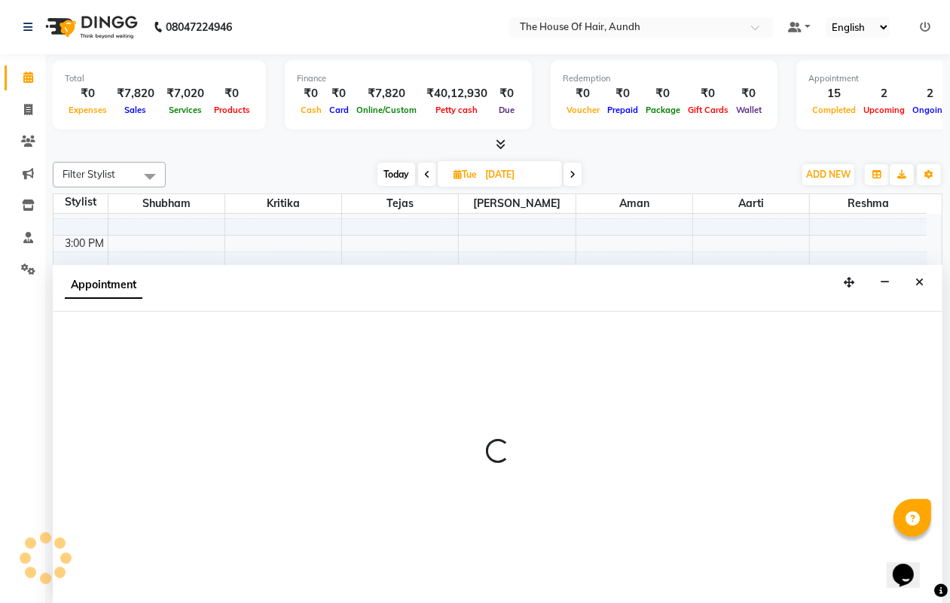
select select "6860"
select select "tentative"
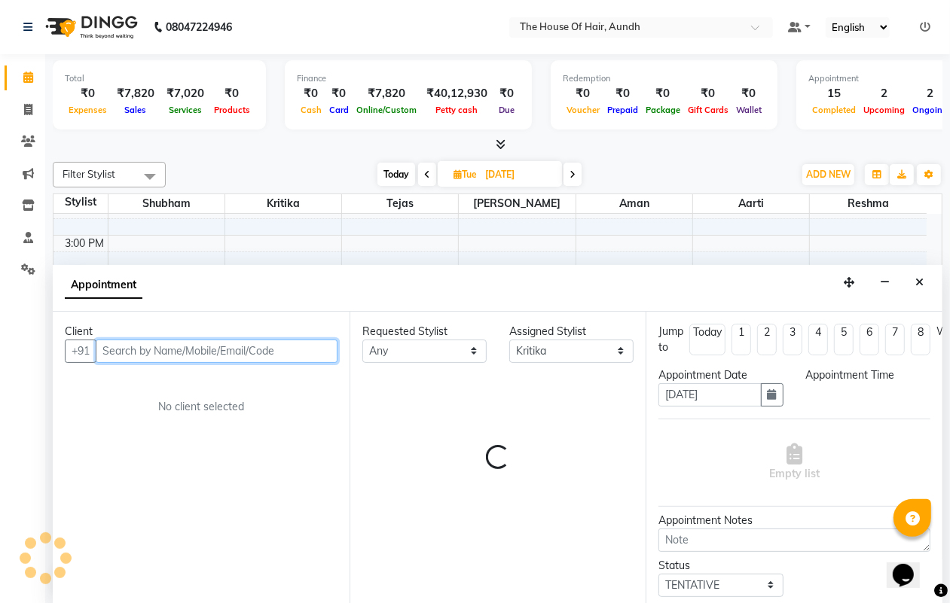
scroll to position [1, 0]
select select "960"
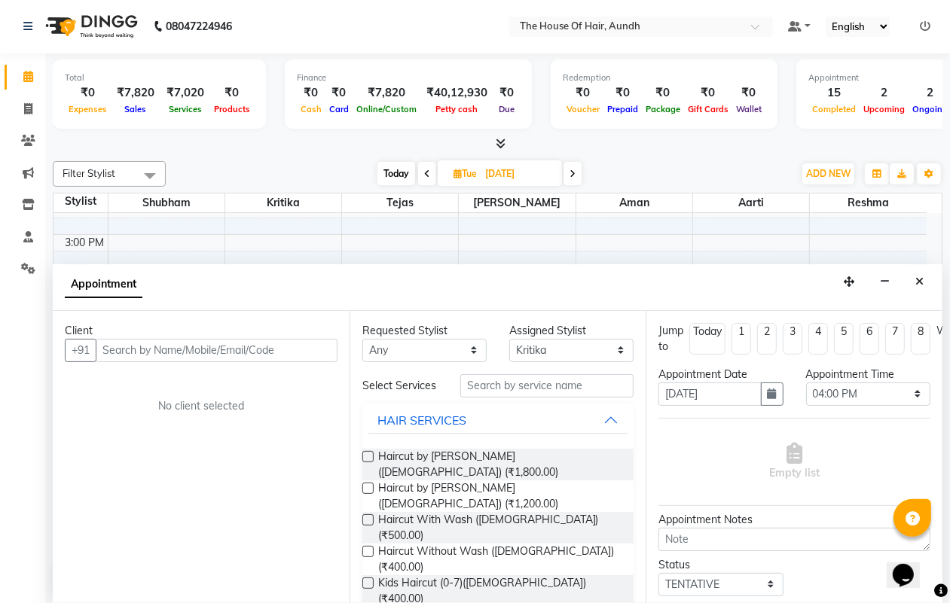
click at [228, 326] on div "Client" at bounding box center [201, 331] width 273 height 16
click at [218, 349] on input "text" at bounding box center [217, 350] width 242 height 23
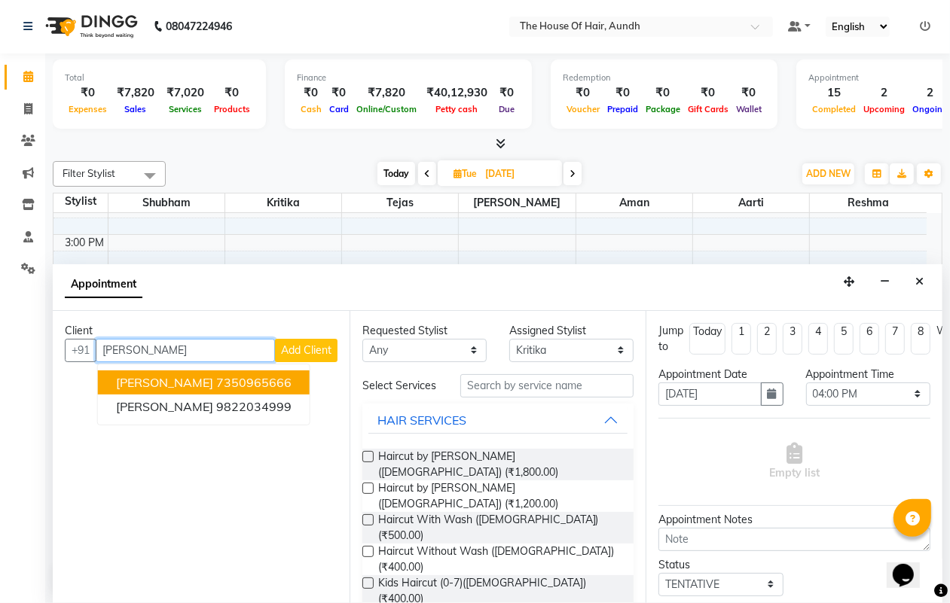
click at [194, 371] on button "Prapti 7350965666" at bounding box center [204, 383] width 212 height 24
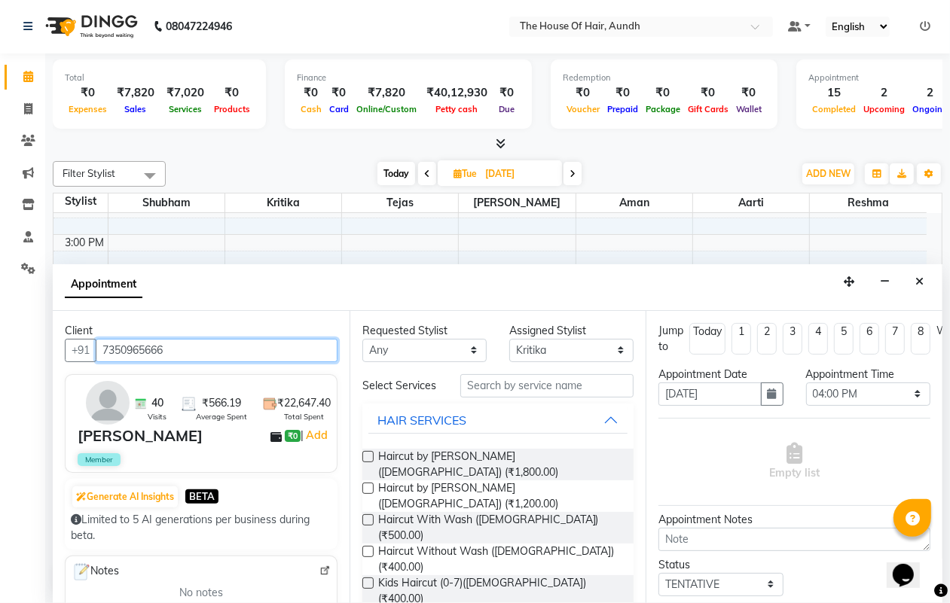
type input "7350965666"
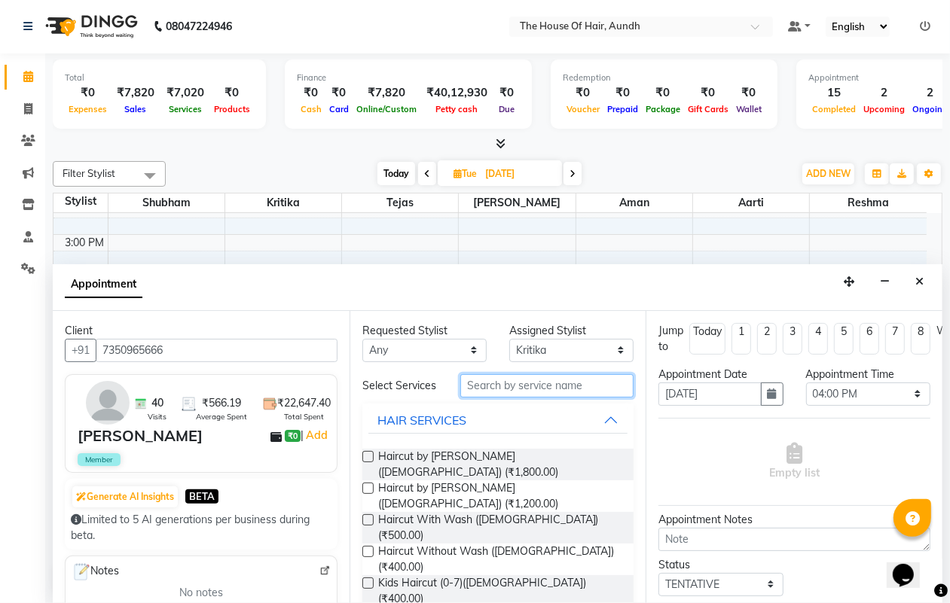
click at [510, 390] on input "text" at bounding box center [546, 385] width 173 height 23
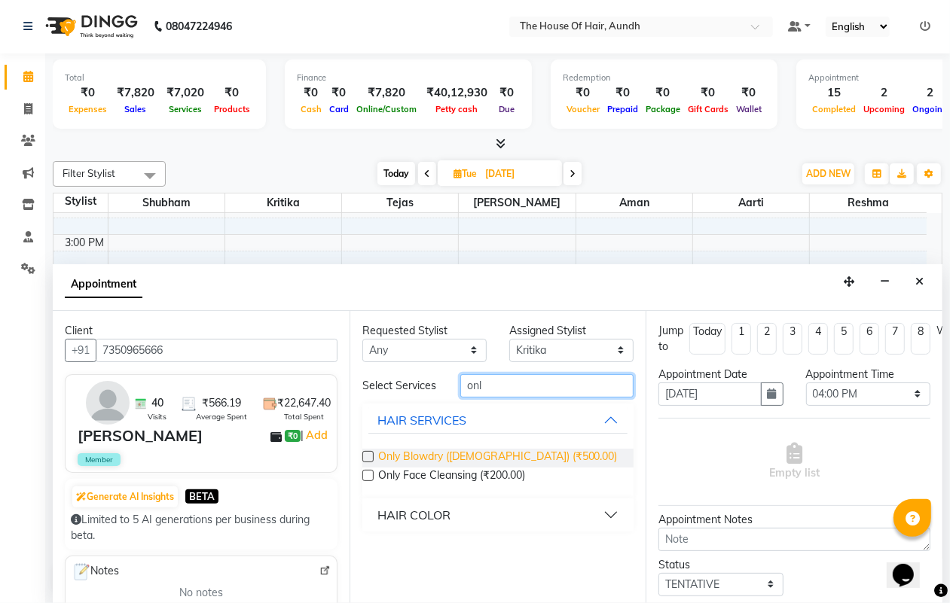
type input "onl"
click at [488, 449] on span "Only Blowdry ([DEMOGRAPHIC_DATA]) (₹500.00)" at bounding box center [498, 458] width 240 height 19
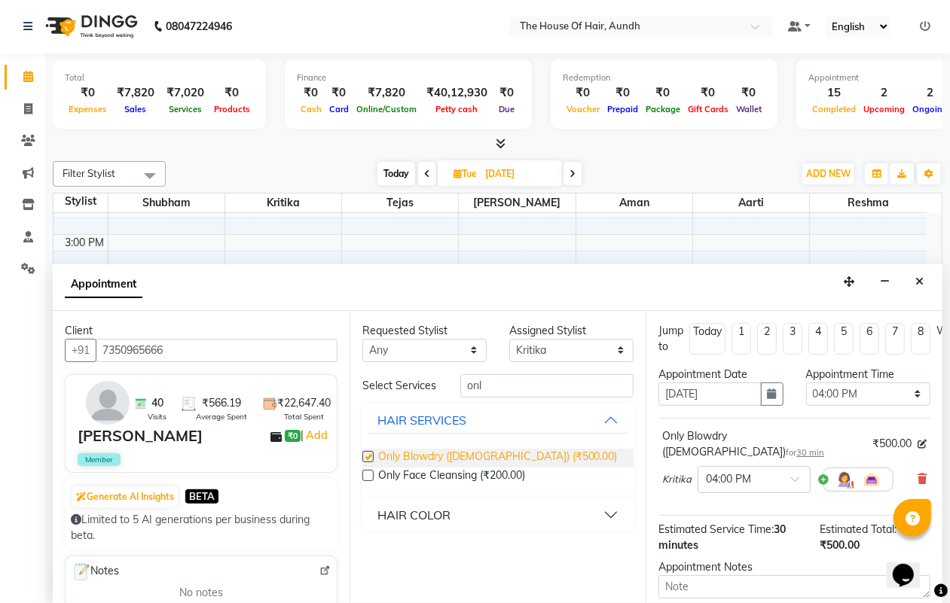
checkbox input "false"
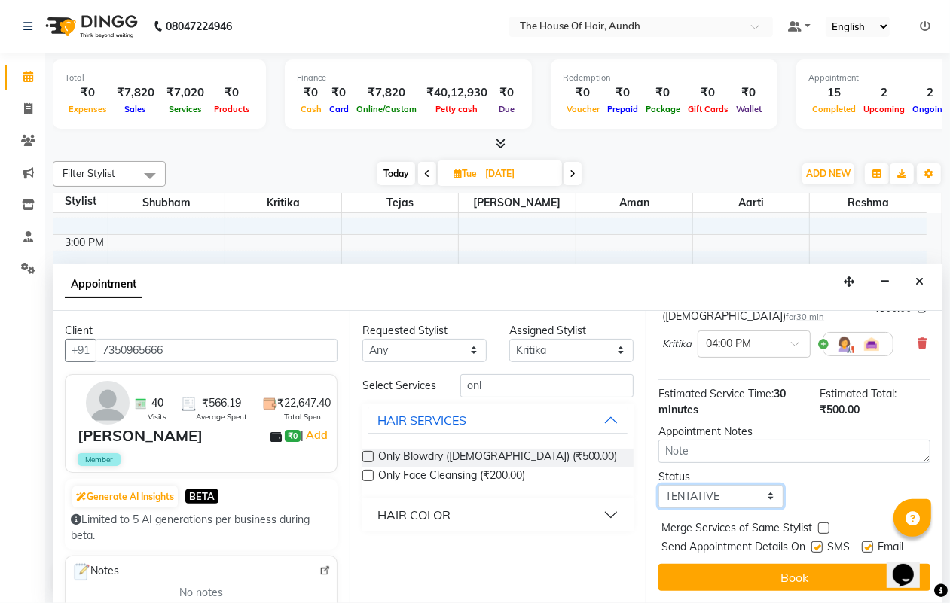
click at [718, 485] on select "Select TENTATIVE CONFIRM UPCOMING" at bounding box center [720, 496] width 124 height 23
select select "upcoming"
click at [658, 485] on select "Select TENTATIVE CONFIRM UPCOMING" at bounding box center [720, 496] width 124 height 23
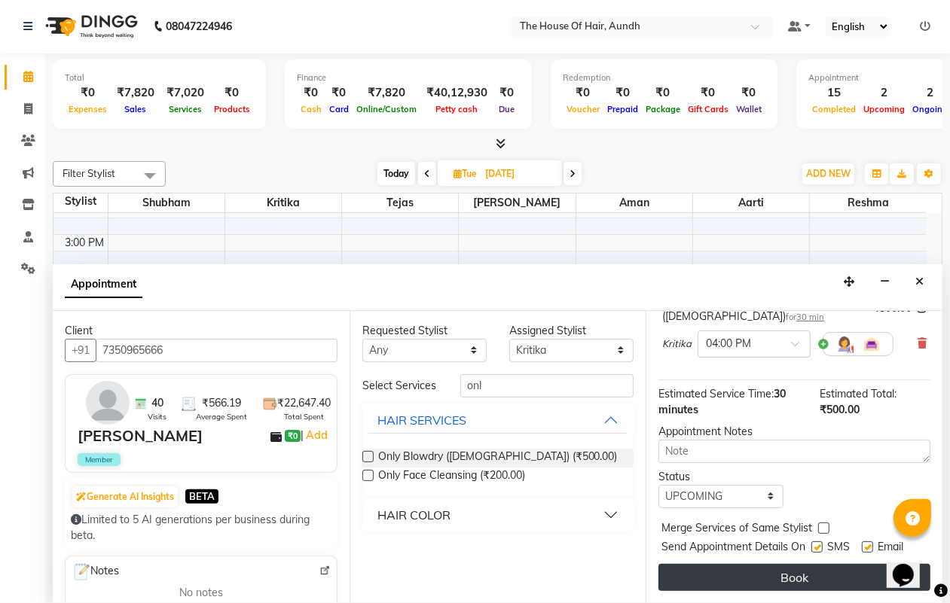
click at [753, 564] on button "Book" at bounding box center [794, 577] width 272 height 27
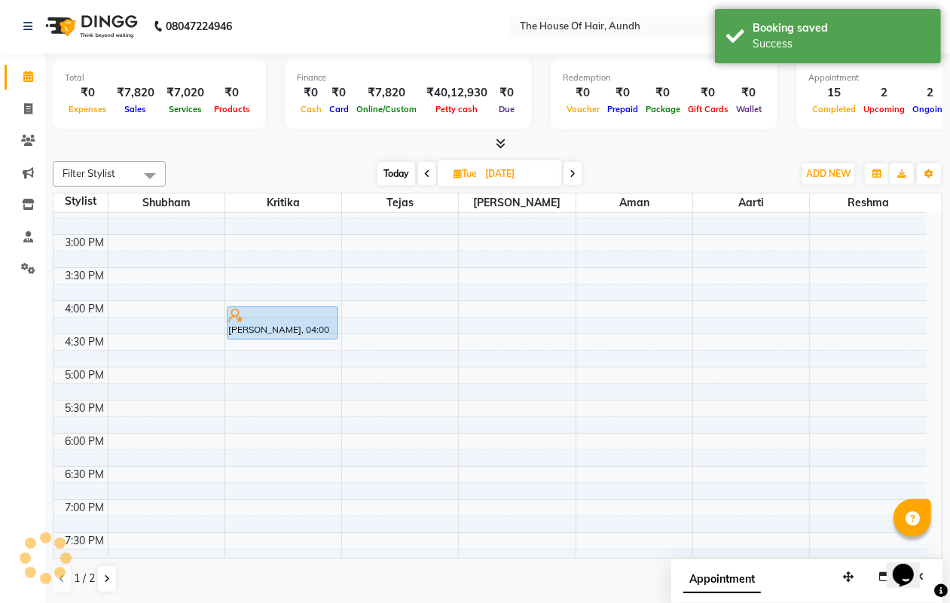
scroll to position [0, 0]
click at [396, 176] on span "Today" at bounding box center [396, 174] width 38 height 23
type input "04-10-2025"
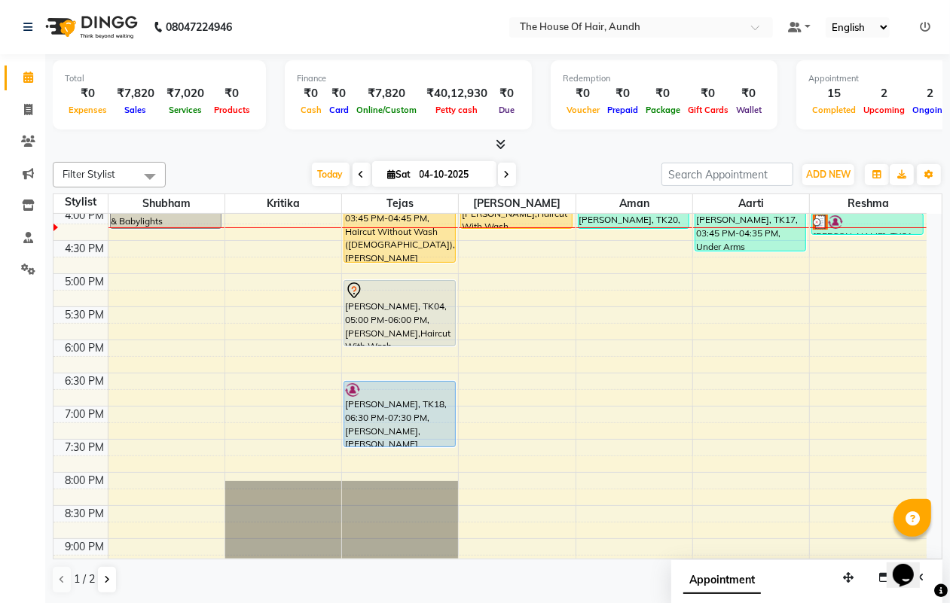
scroll to position [442, 0]
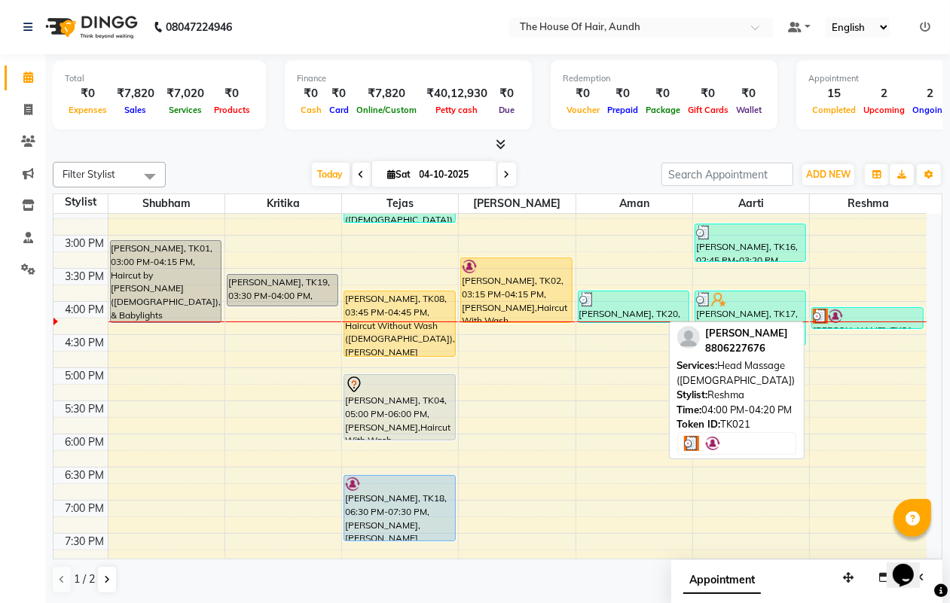
click at [859, 315] on div at bounding box center [867, 316] width 109 height 15
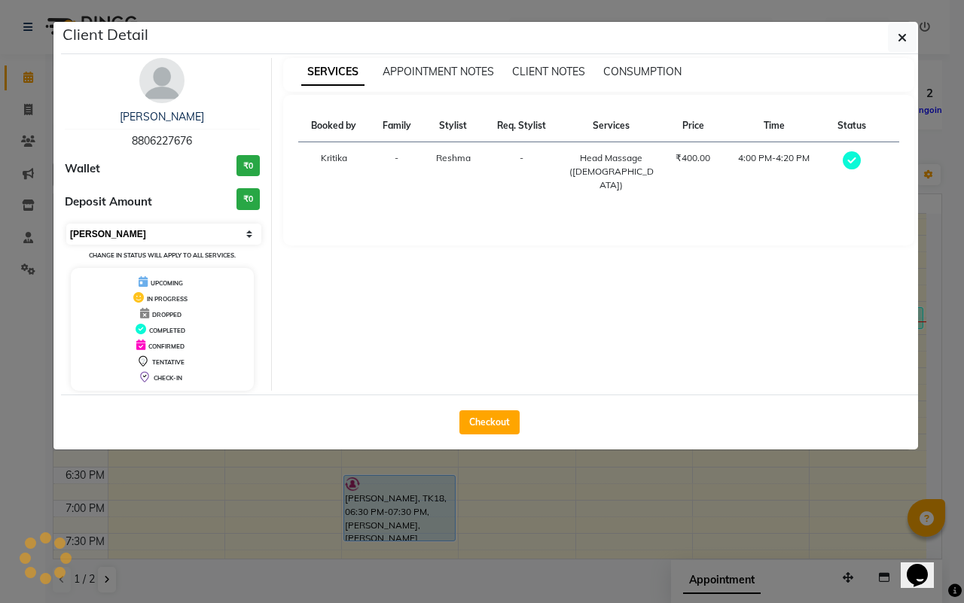
click at [194, 237] on select "Select MARK DONE UPCOMING" at bounding box center [163, 234] width 195 height 21
click at [66, 224] on select "Select MARK DONE UPCOMING" at bounding box center [163, 234] width 195 height 21
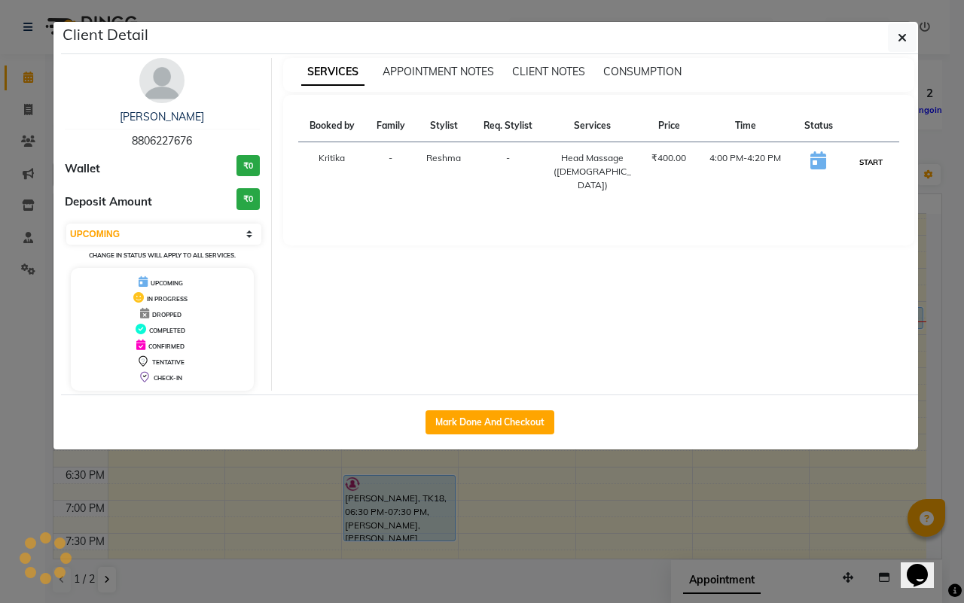
click at [874, 167] on button "START" at bounding box center [871, 162] width 31 height 19
select select "1"
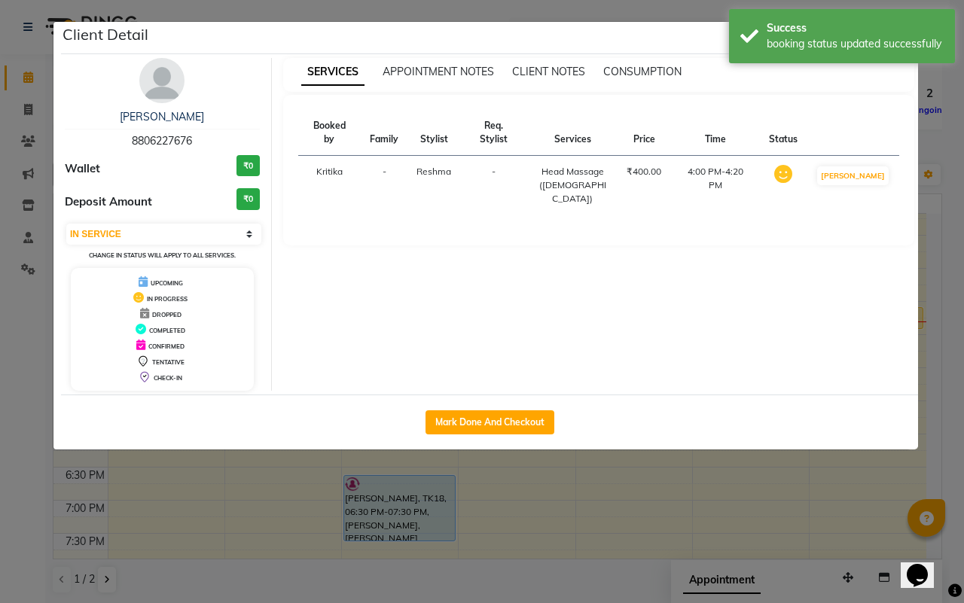
click at [742, 483] on ngb-modal-window "Client Detail NEERAJ KACHRE 8806227676 Wallet ₹0 Deposit Amount ₹0 Select IN SE…" at bounding box center [482, 301] width 964 height 603
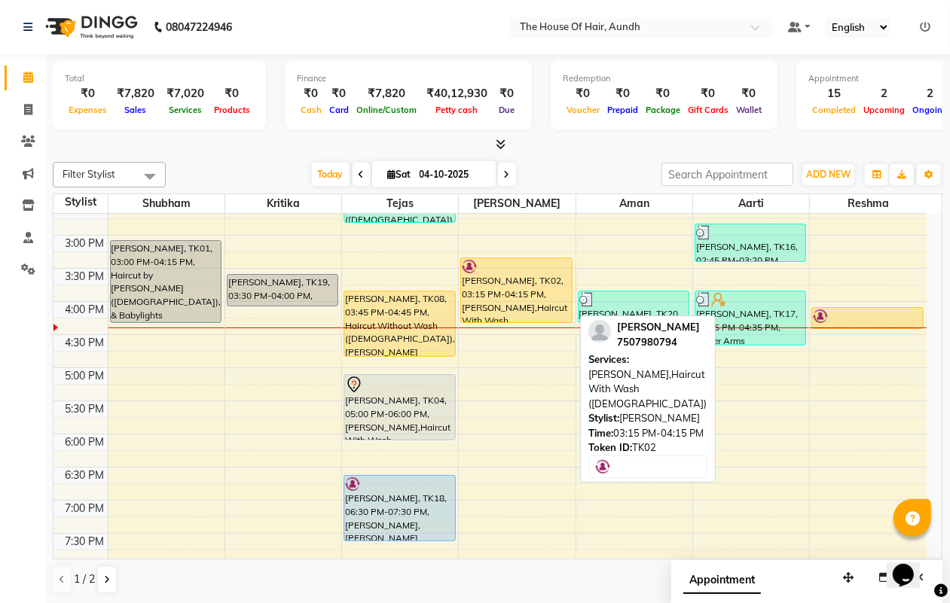
click at [499, 288] on div "Shreerang Brahmapurikar, TK02, 03:15 PM-04:15 PM, Beard,Haircut With Wash (Male)" at bounding box center [516, 290] width 110 height 64
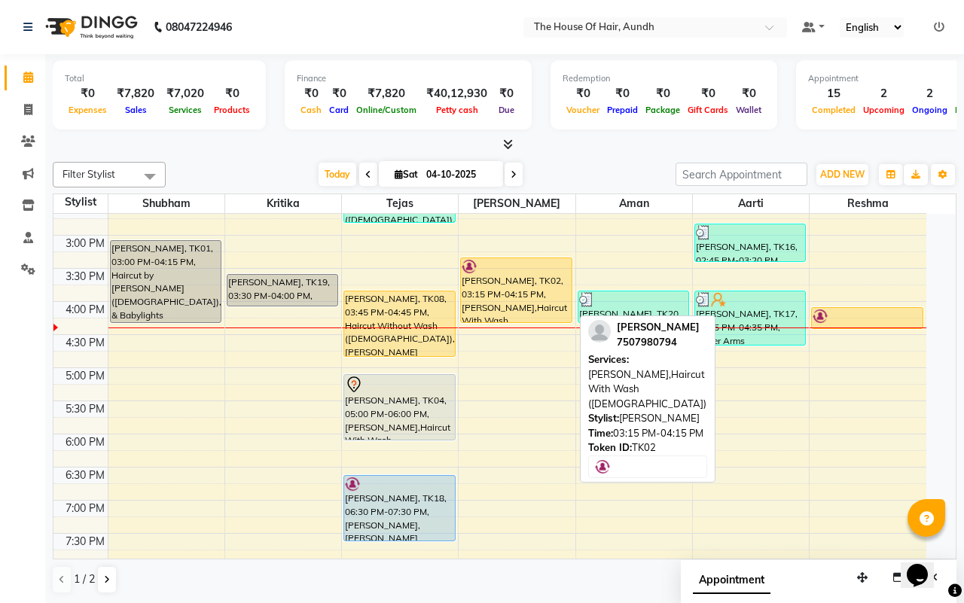
select select "1"
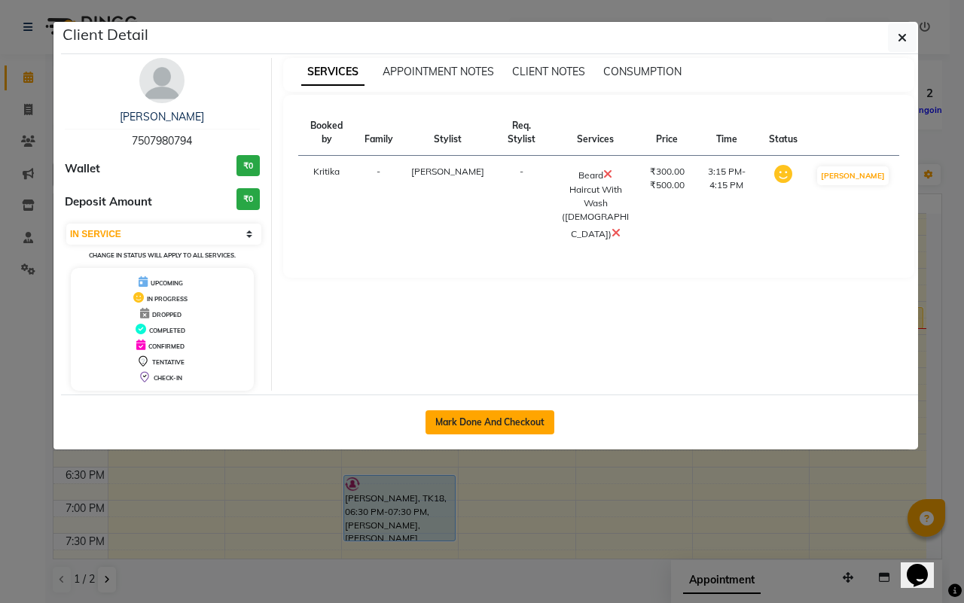
click at [483, 426] on button "Mark Done And Checkout" at bounding box center [490, 423] width 129 height 24
select select "service"
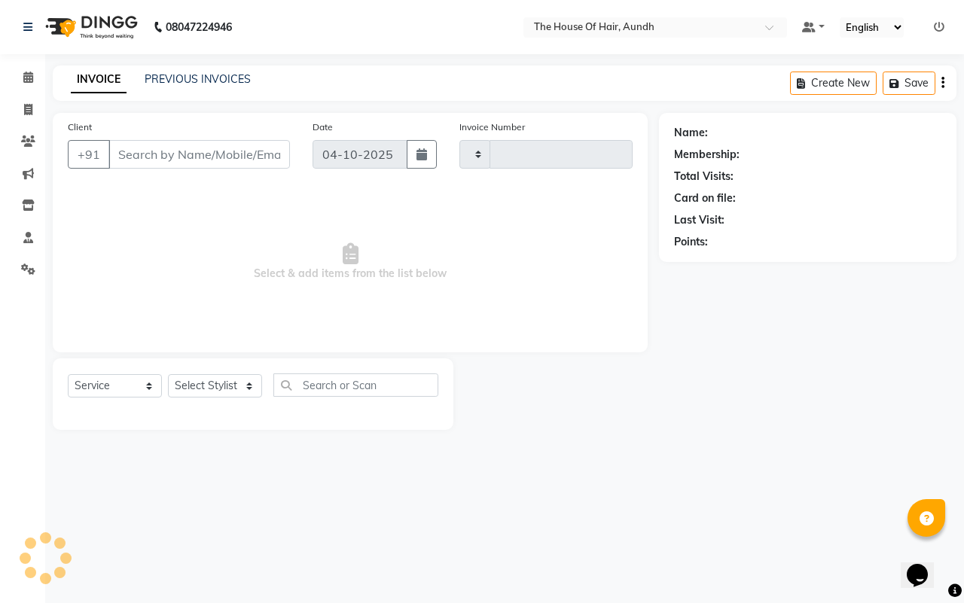
type input "2163"
select select "26"
type input "7507980794"
select select "32779"
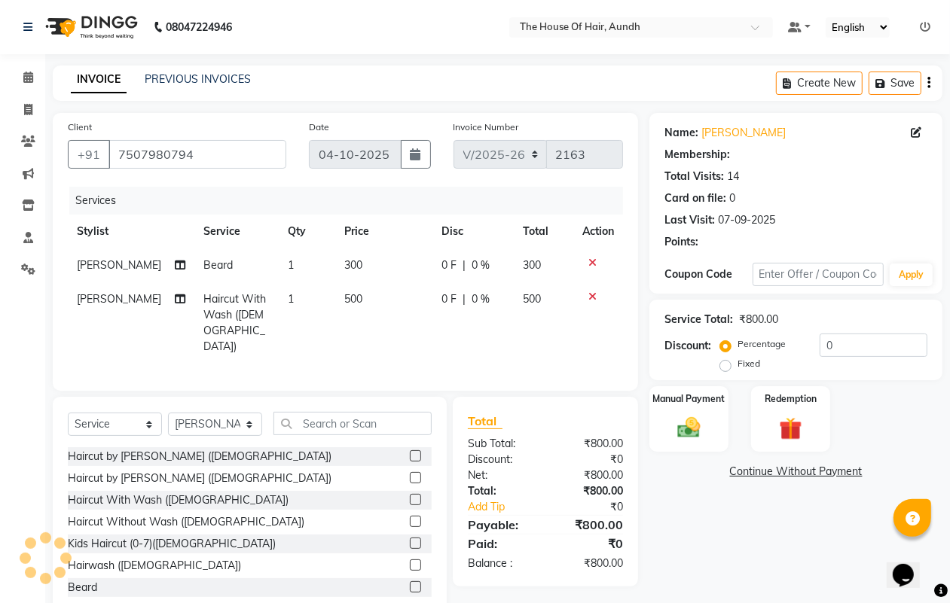
select select "1: Object"
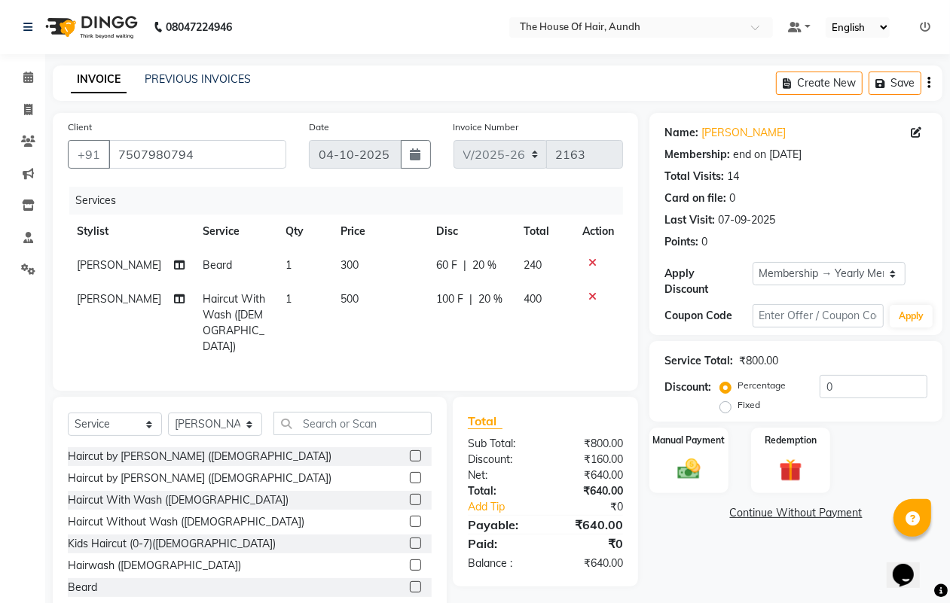
type input "20"
click at [28, 76] on icon at bounding box center [28, 77] width 10 height 11
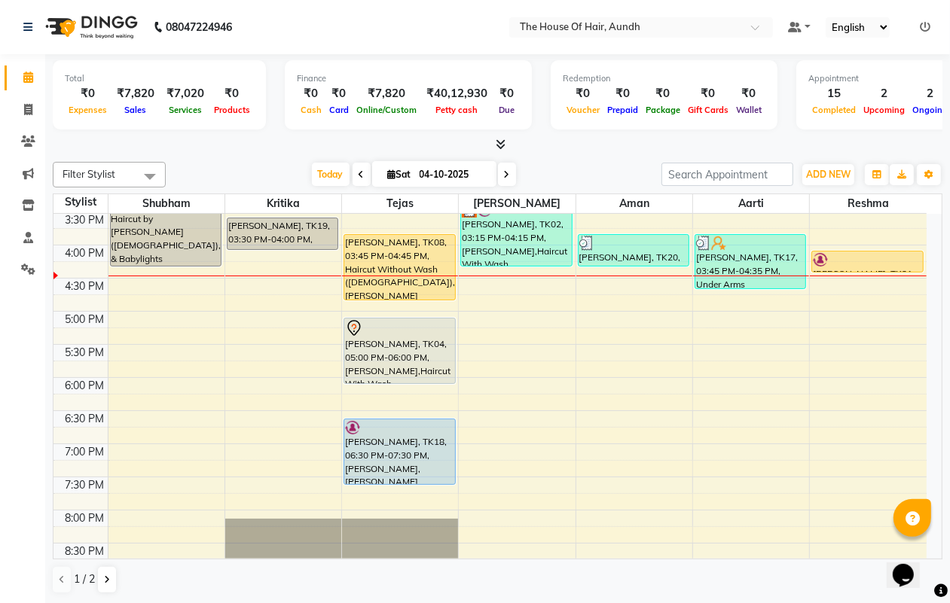
scroll to position [405, 0]
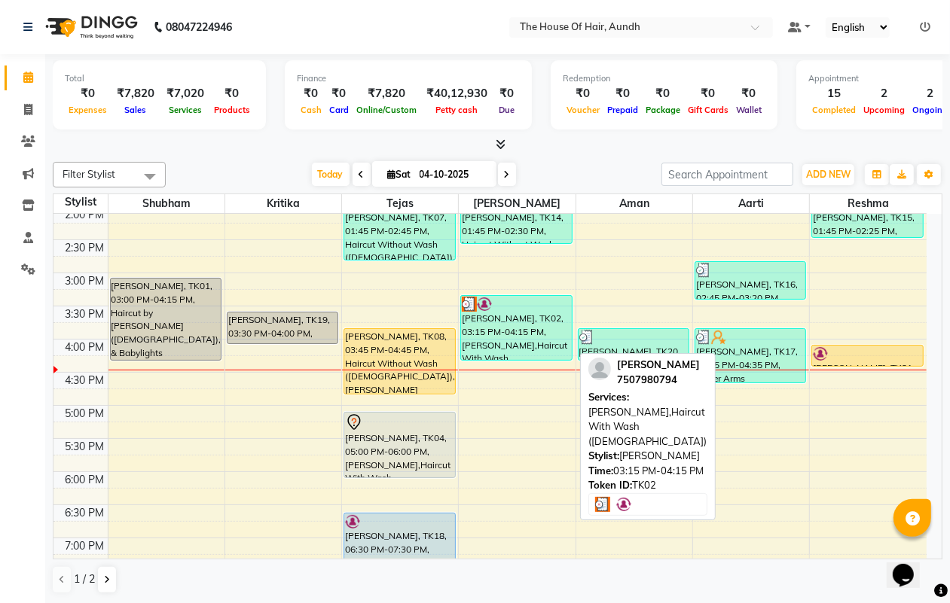
click at [518, 335] on div "Shreerang Brahmapurikar, TK02, 03:15 PM-04:15 PM, Beard,Haircut With Wash (Male)" at bounding box center [516, 328] width 110 height 64
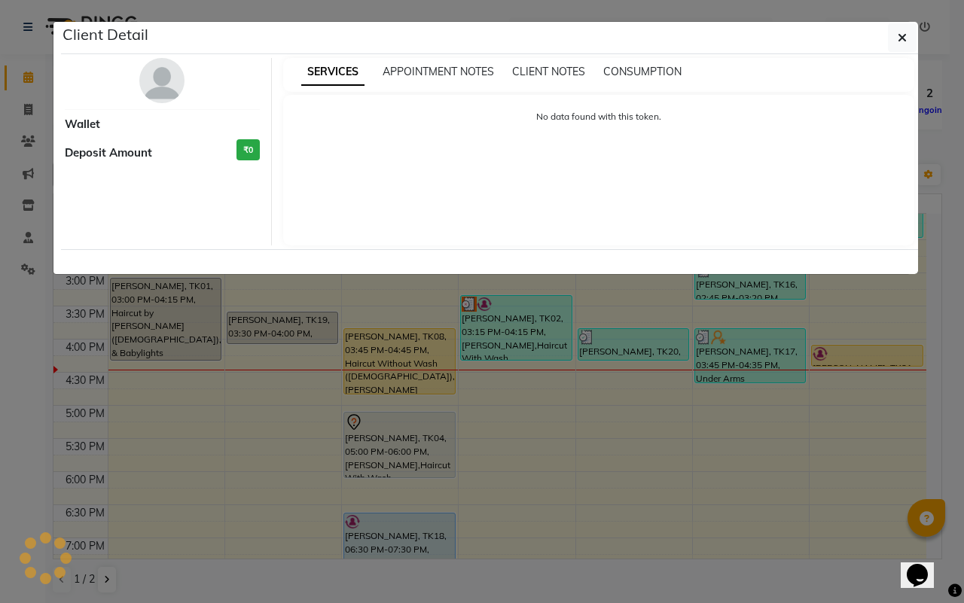
select select "3"
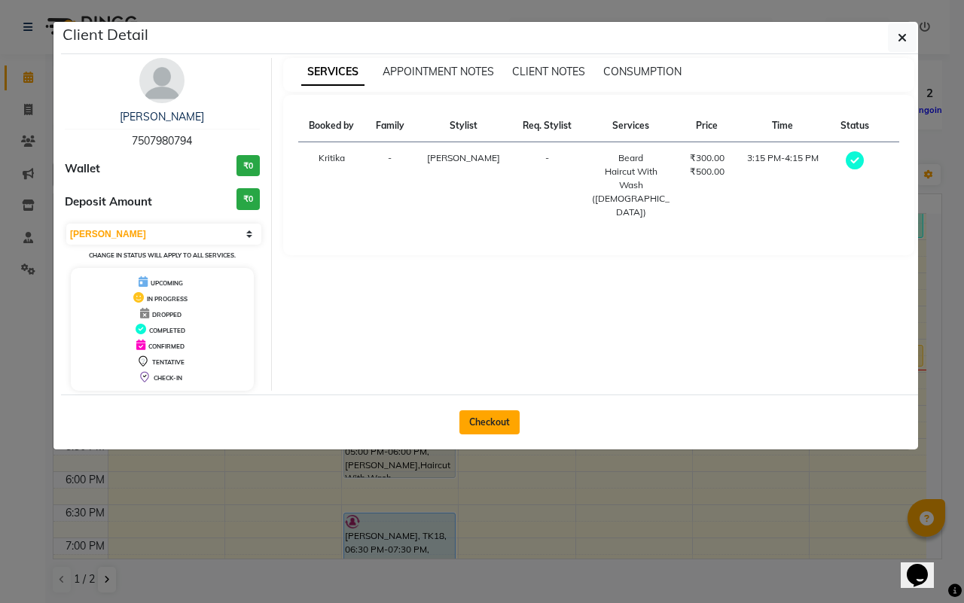
click at [486, 427] on button "Checkout" at bounding box center [489, 423] width 60 height 24
select select "26"
select select "service"
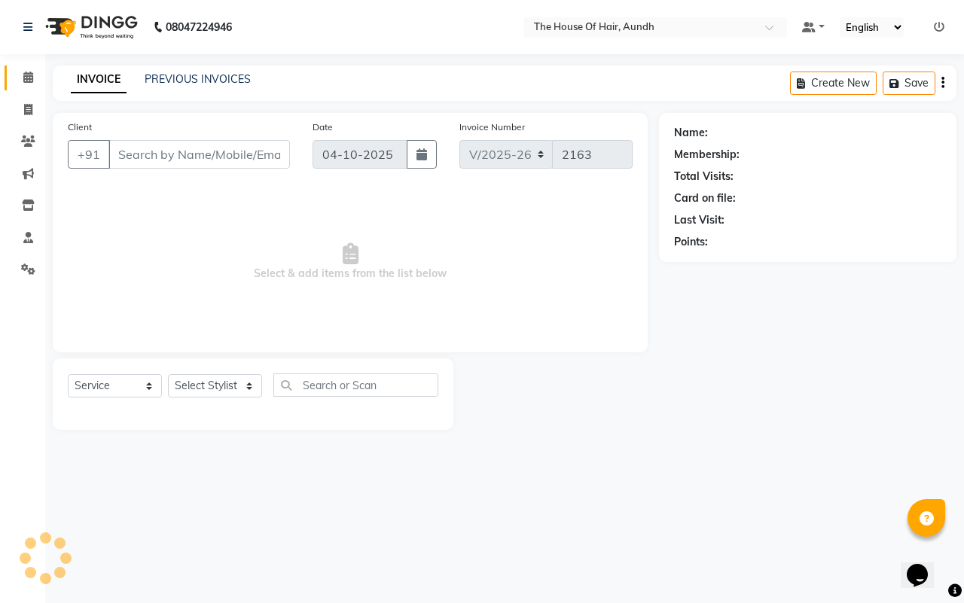
type input "7507980794"
select select "32779"
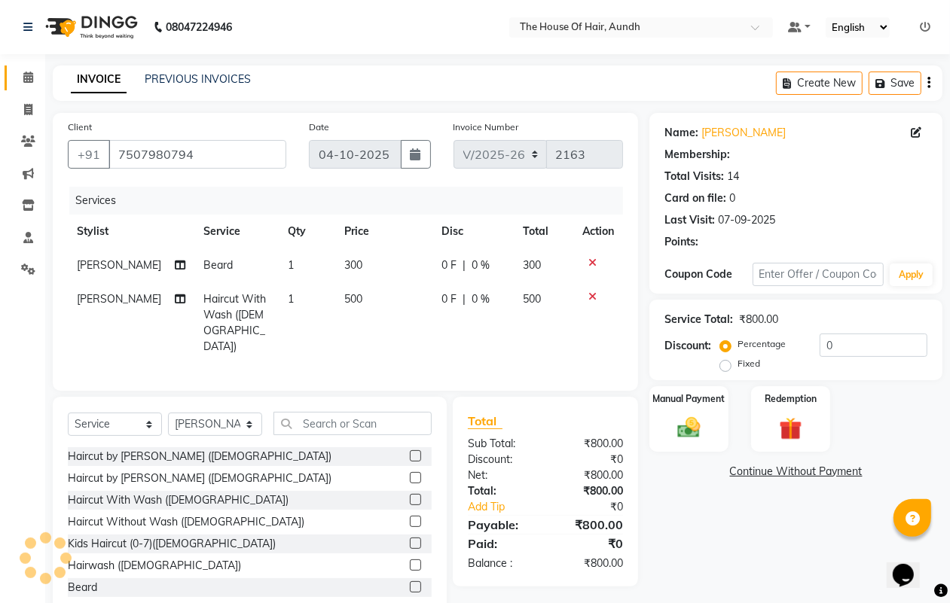
select select "1: Object"
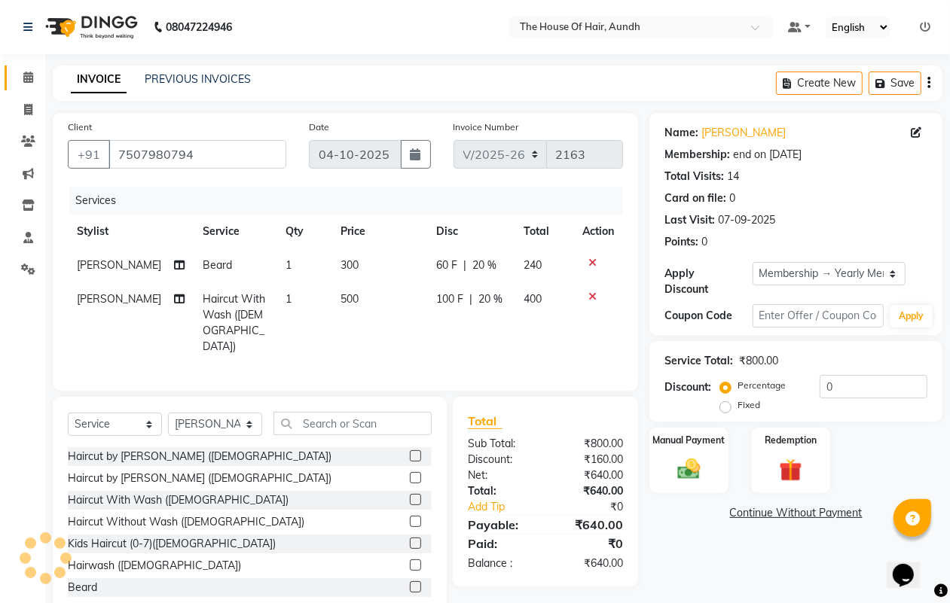
type input "20"
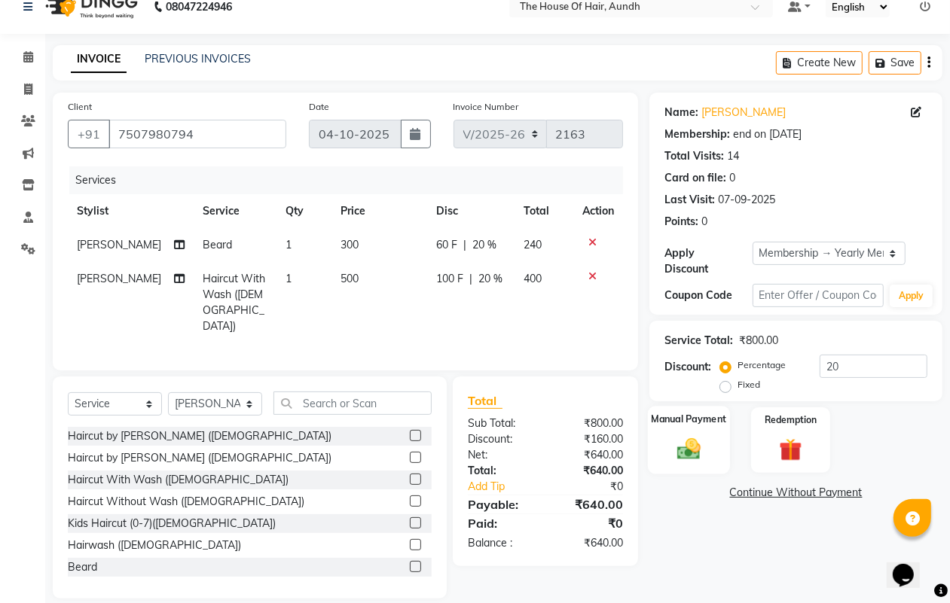
click at [686, 439] on img at bounding box center [689, 448] width 38 height 27
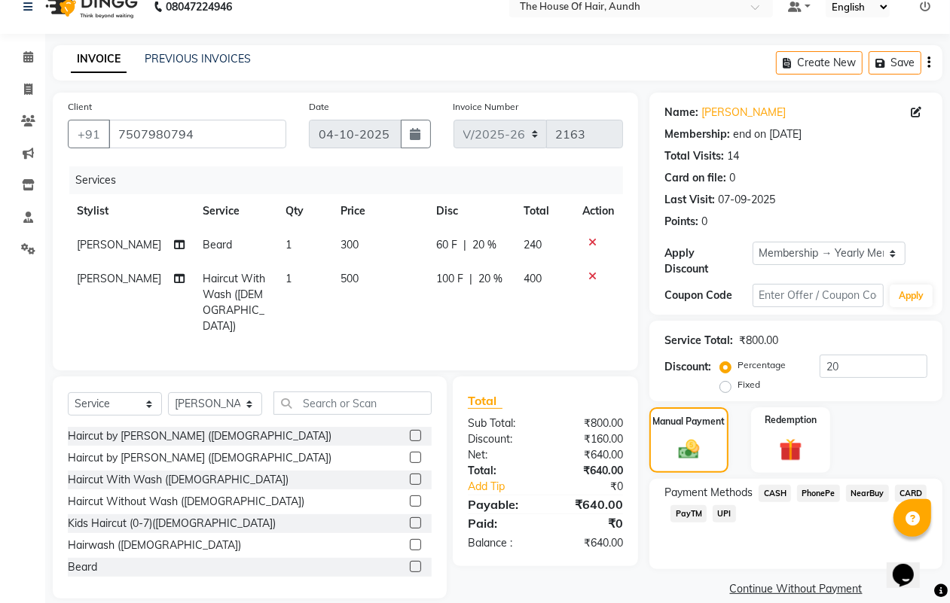
click at [723, 514] on span "UPI" at bounding box center [724, 513] width 23 height 17
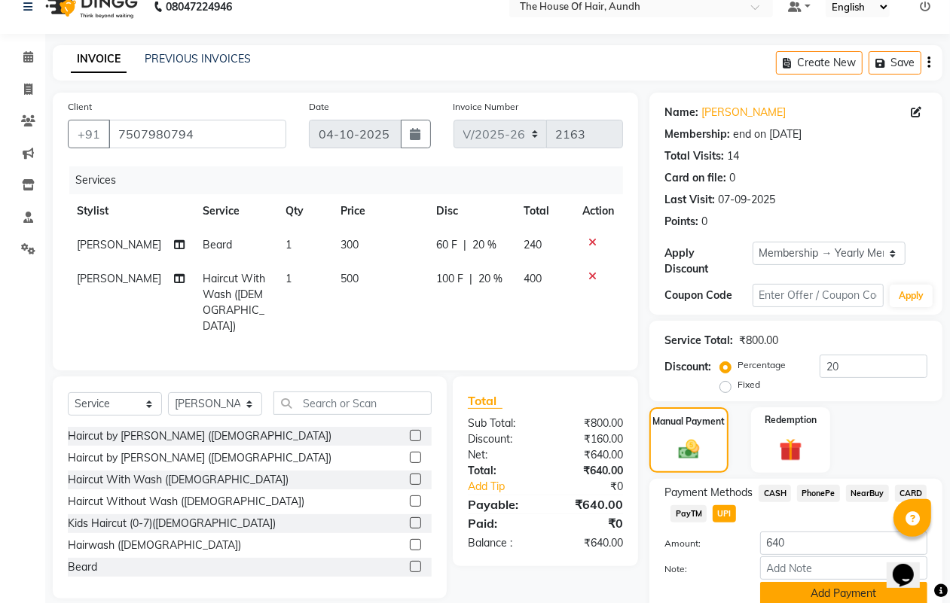
scroll to position [81, 0]
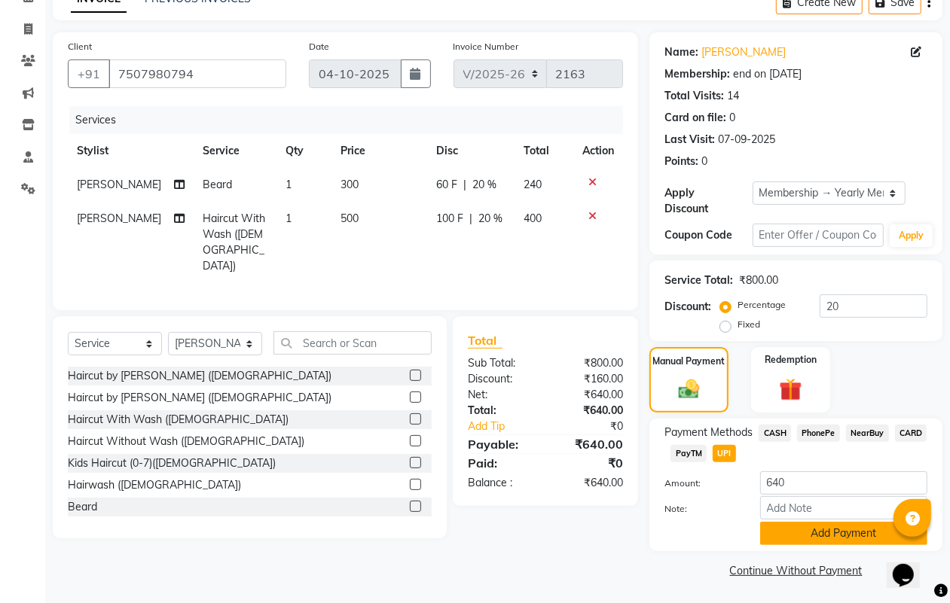
click at [792, 533] on button "Add Payment" at bounding box center [843, 533] width 167 height 23
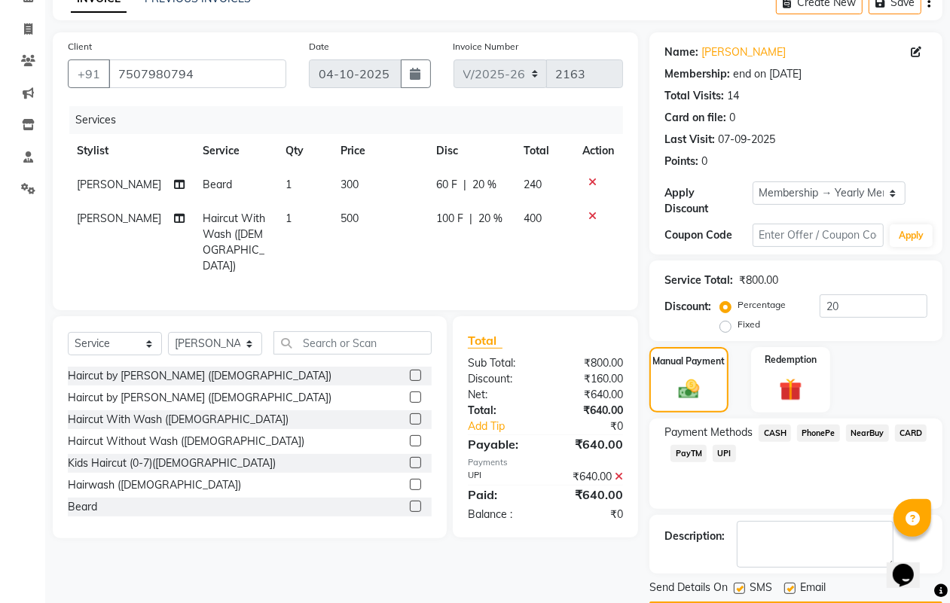
scroll to position [125, 0]
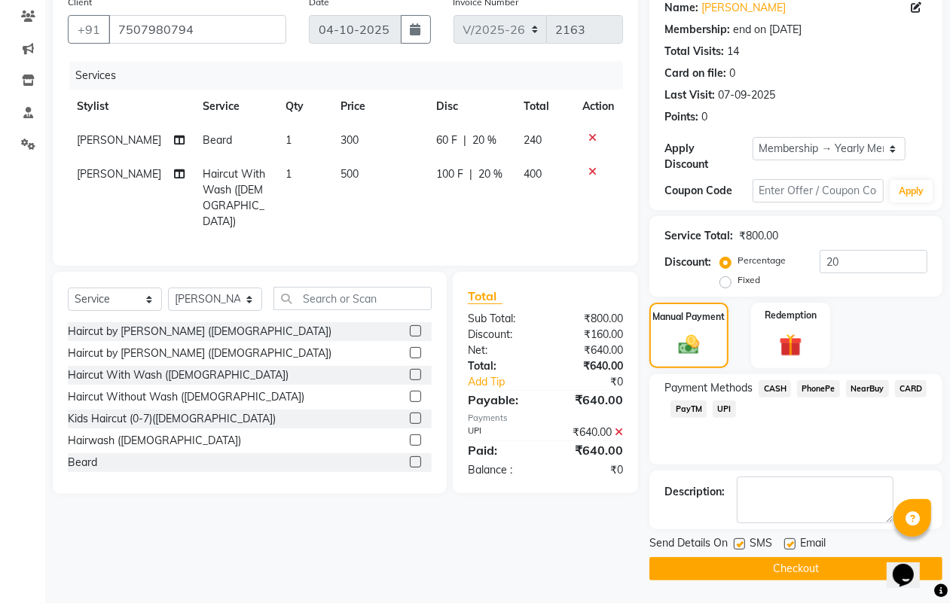
click at [748, 569] on button "Checkout" at bounding box center [795, 568] width 293 height 23
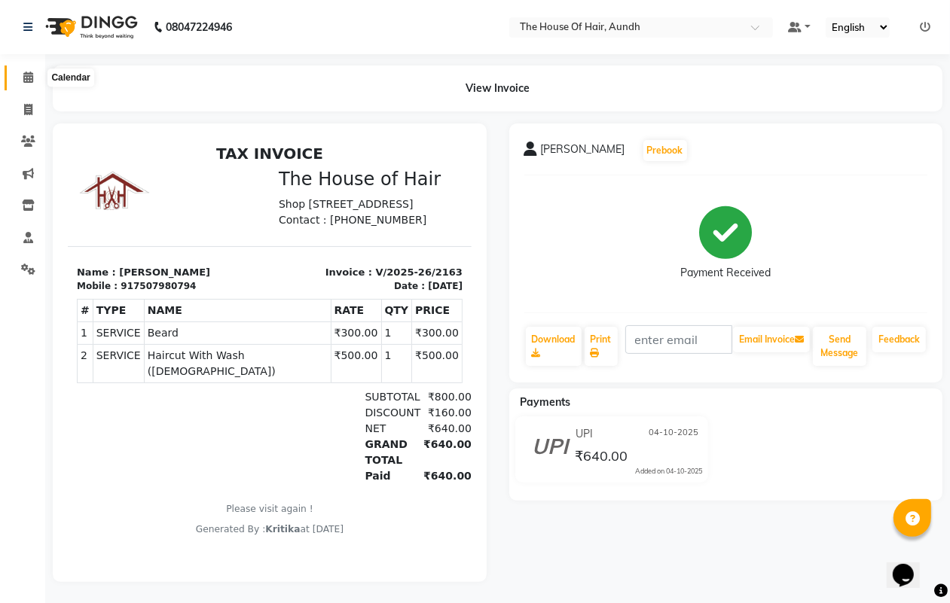
click at [31, 79] on icon at bounding box center [28, 77] width 10 height 11
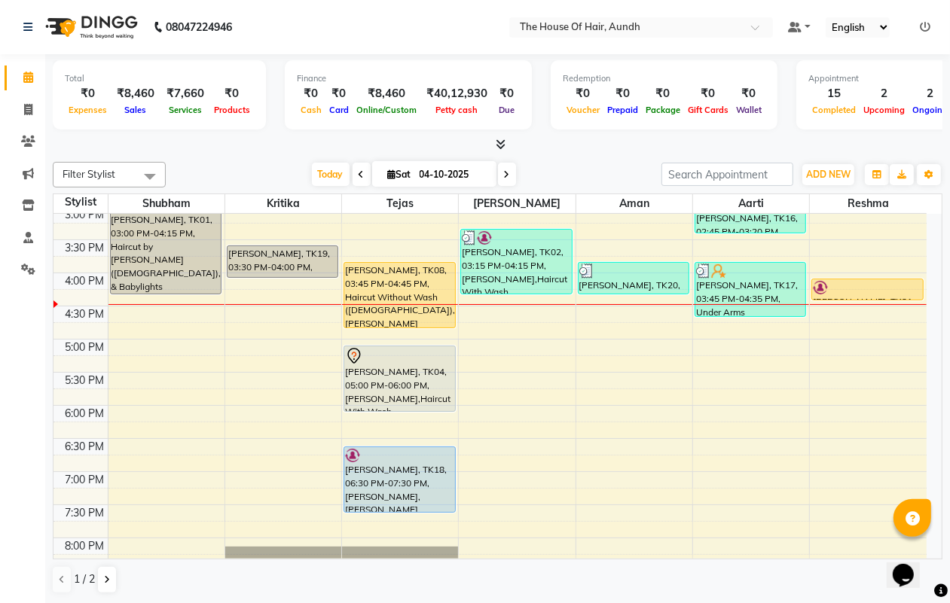
scroll to position [377, 0]
